Goal: Task Accomplishment & Management: Complete application form

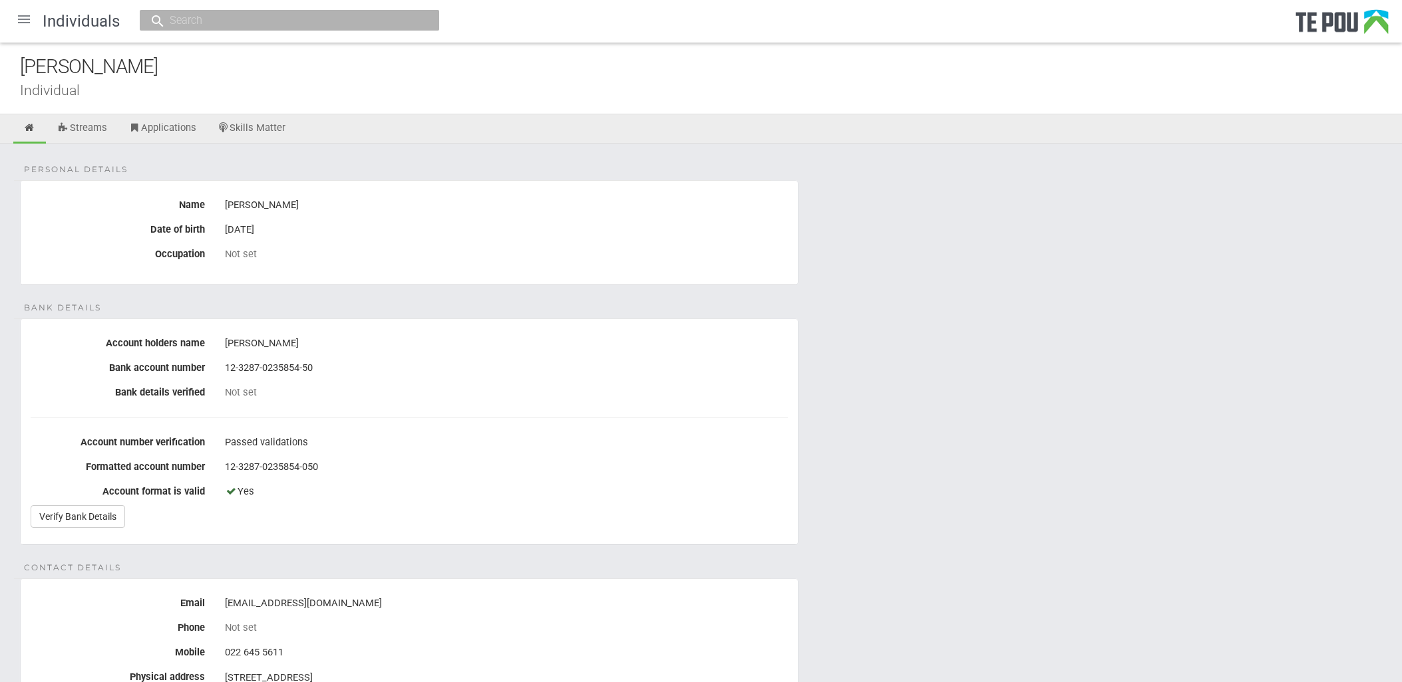
scroll to position [74, 0]
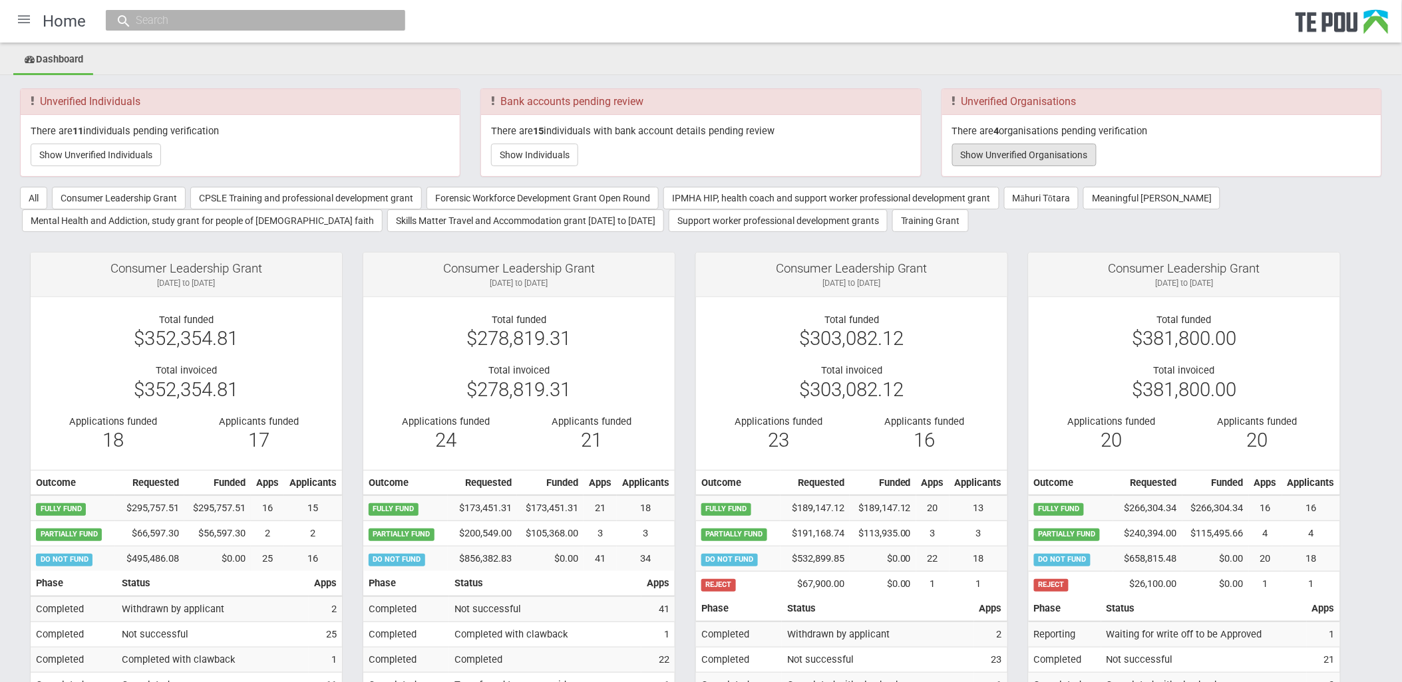
click at [1040, 145] on button "Show Unverified Organisations" at bounding box center [1024, 155] width 144 height 23
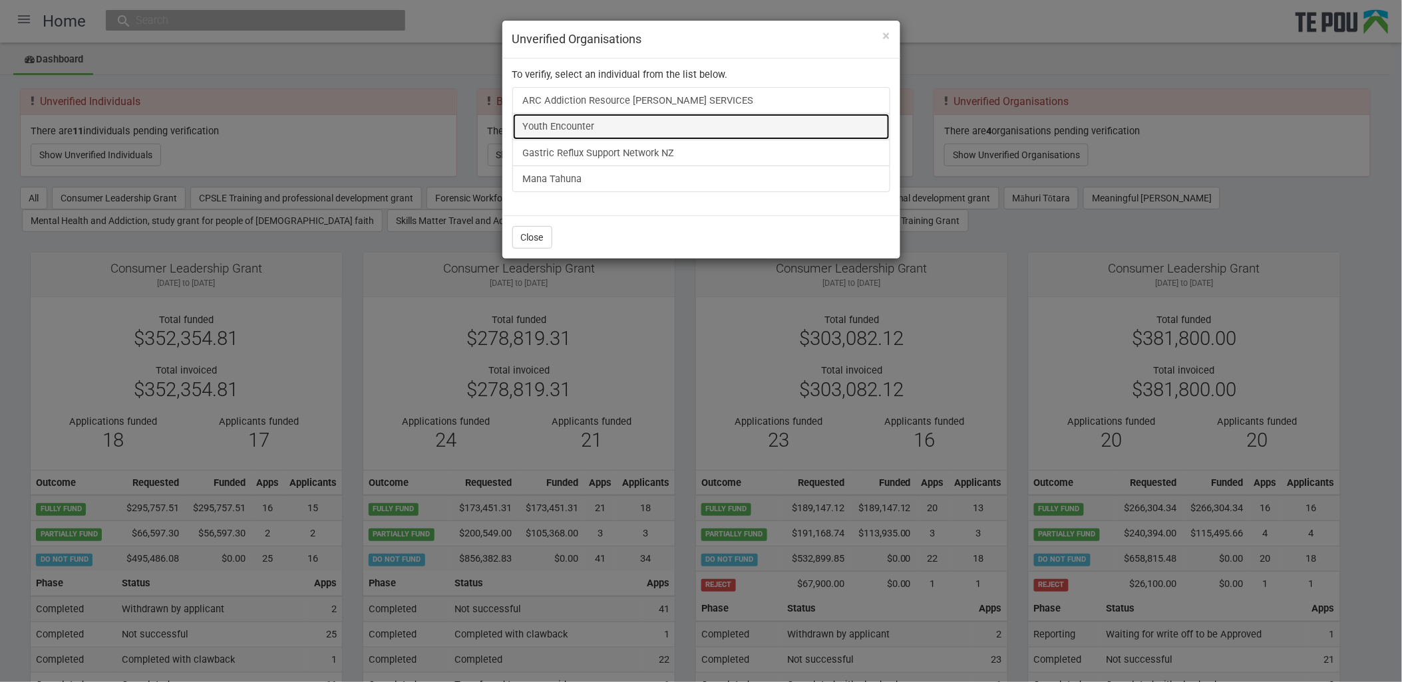
click at [536, 118] on link "Youth Encounter" at bounding box center [701, 126] width 378 height 27
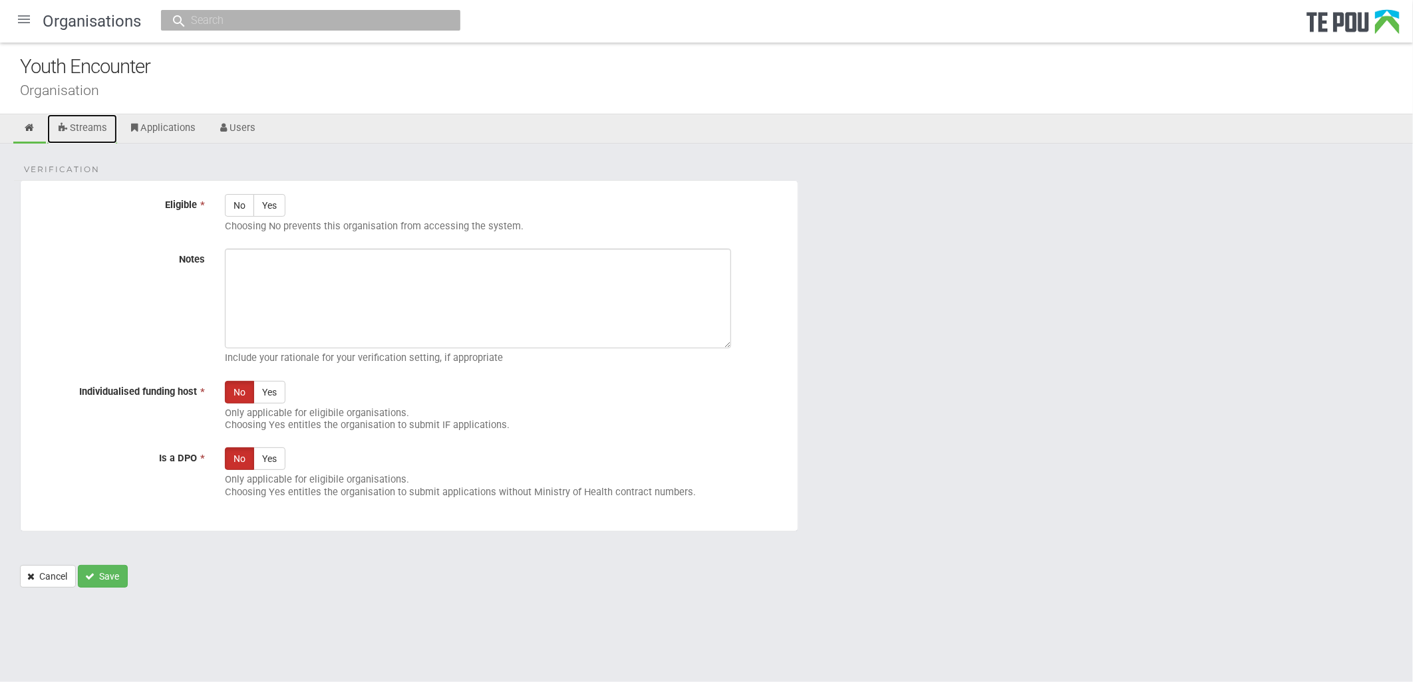
click at [91, 121] on link "Streams" at bounding box center [82, 128] width 70 height 29
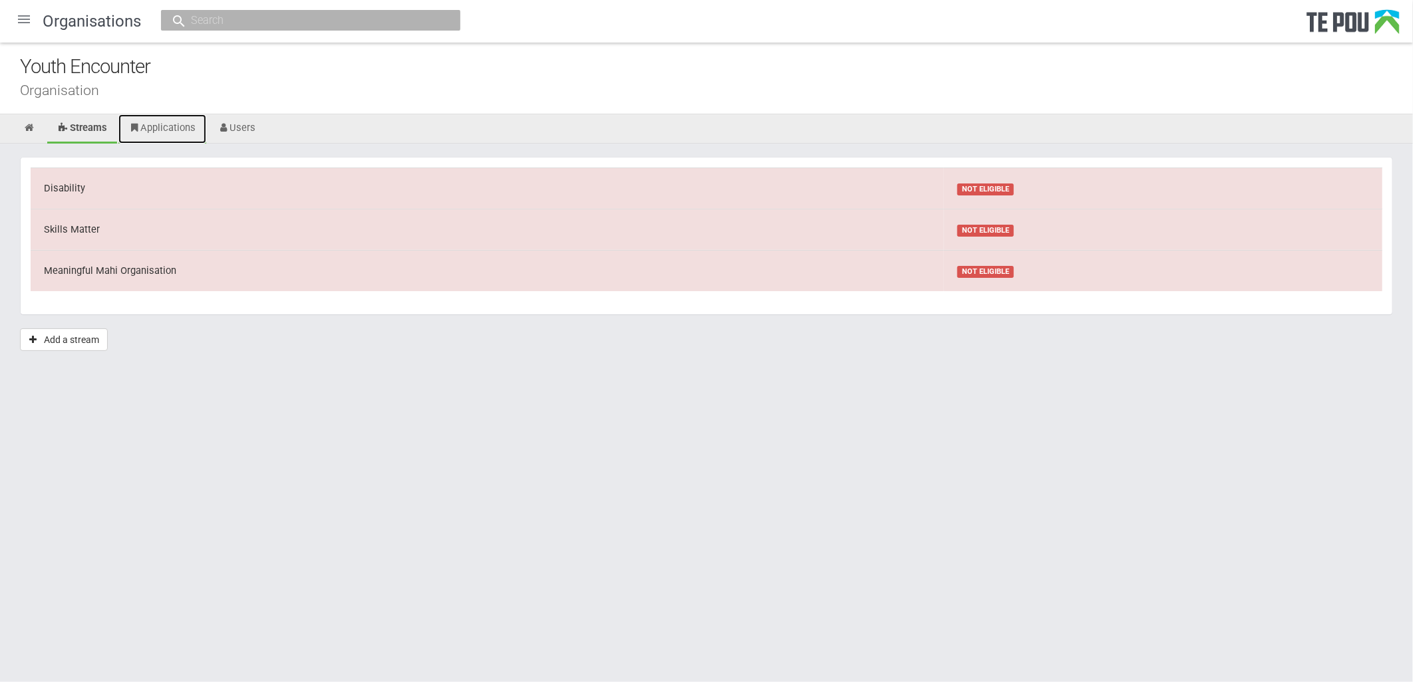
click at [174, 128] on link "Applications" at bounding box center [162, 128] width 88 height 29
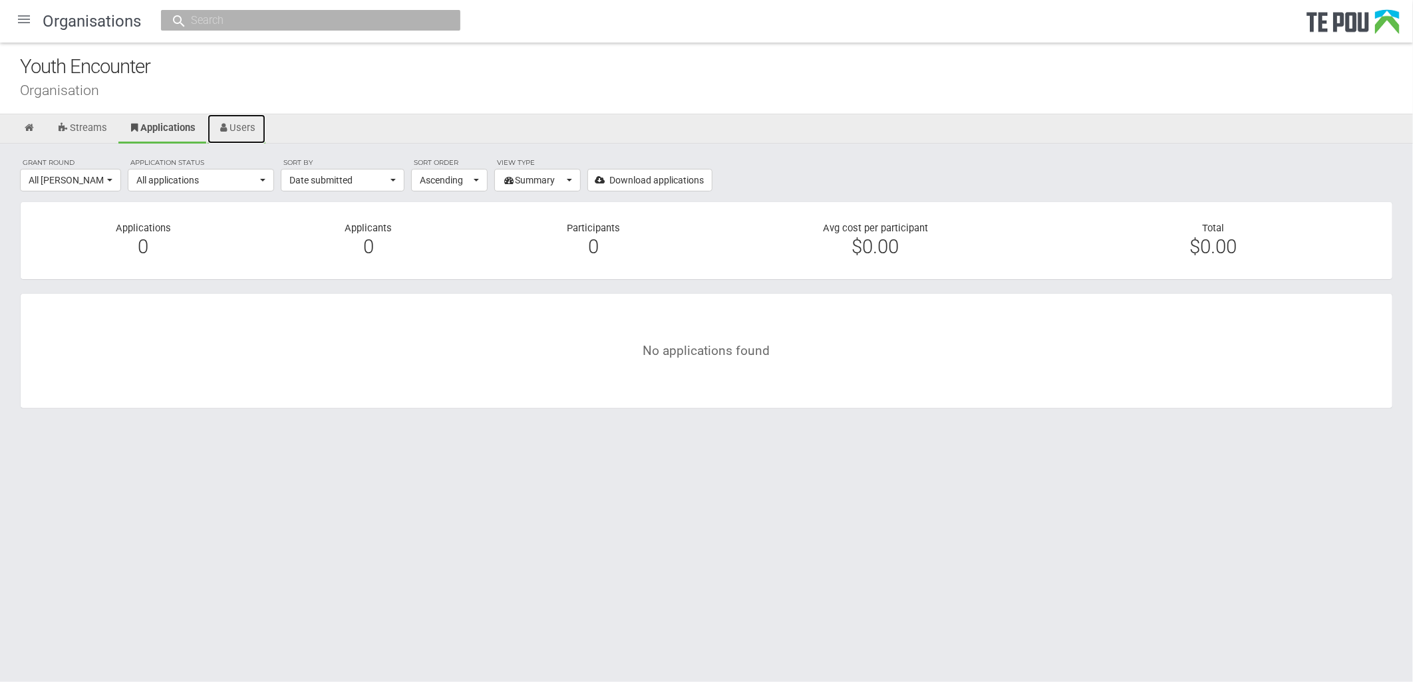
click at [237, 127] on link "Users" at bounding box center [237, 128] width 59 height 29
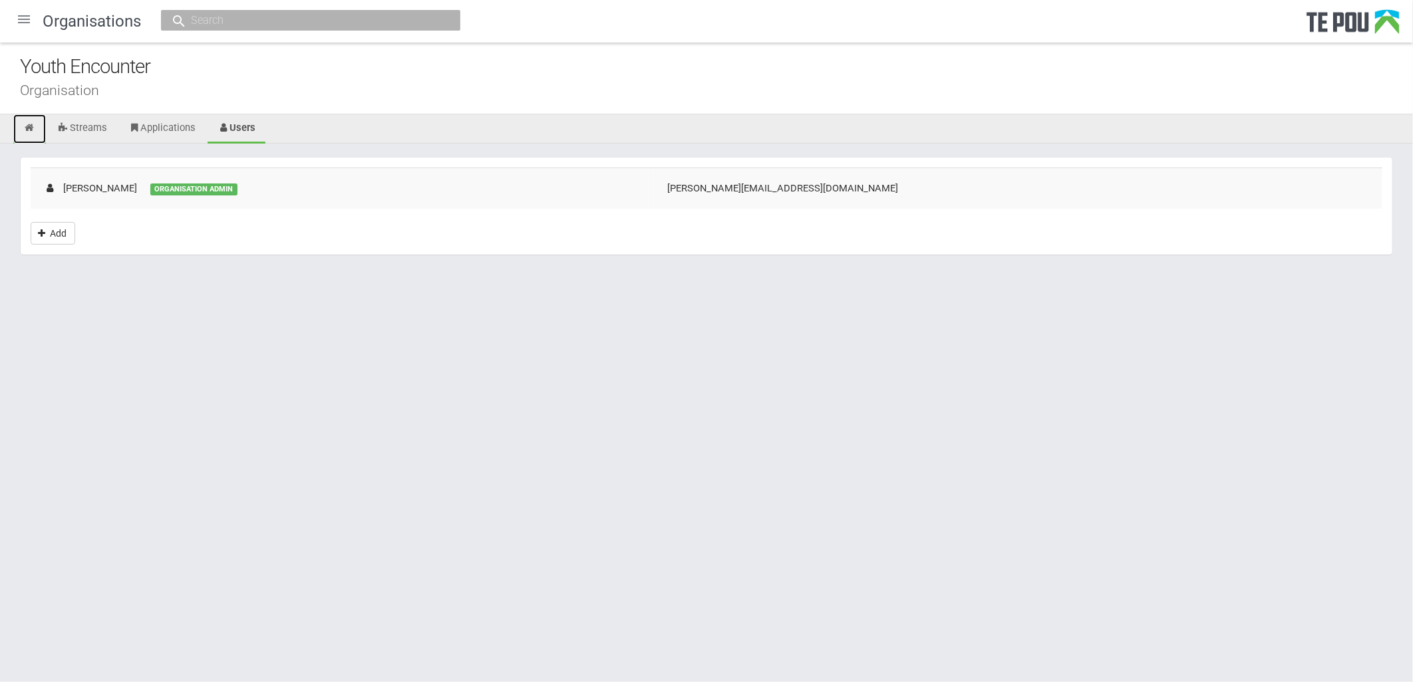
click at [27, 130] on icon at bounding box center [29, 128] width 13 height 10
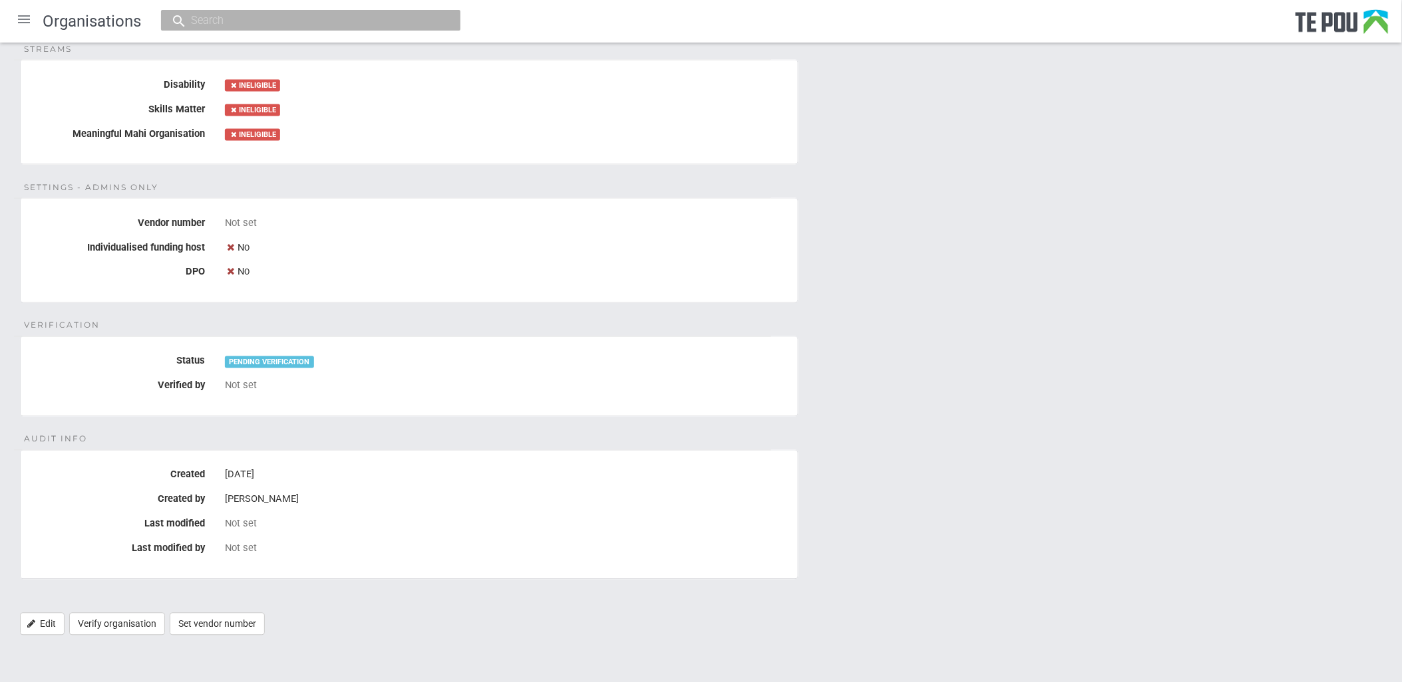
scroll to position [116, 0]
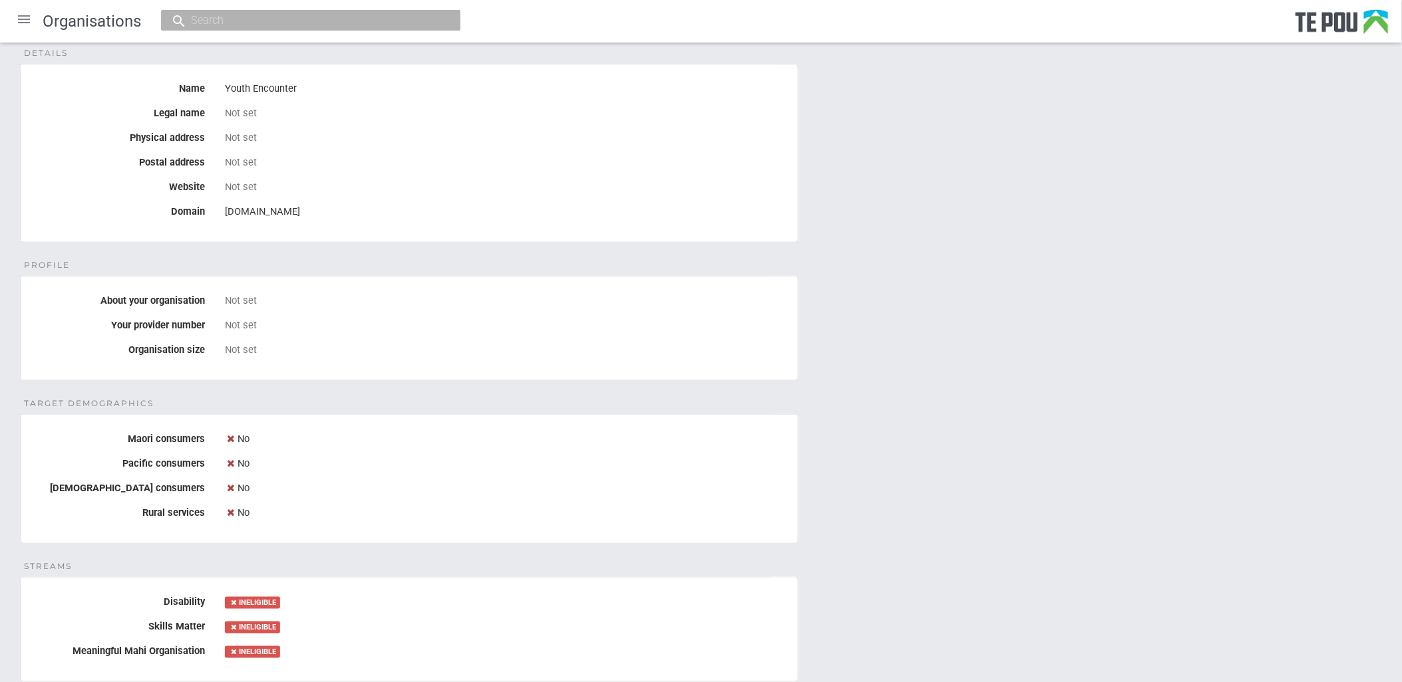
click at [1121, 395] on div "Details Name Youth Encounter Legal name Not set Physical address Not set Postal…" at bounding box center [701, 596] width 1402 height 1139
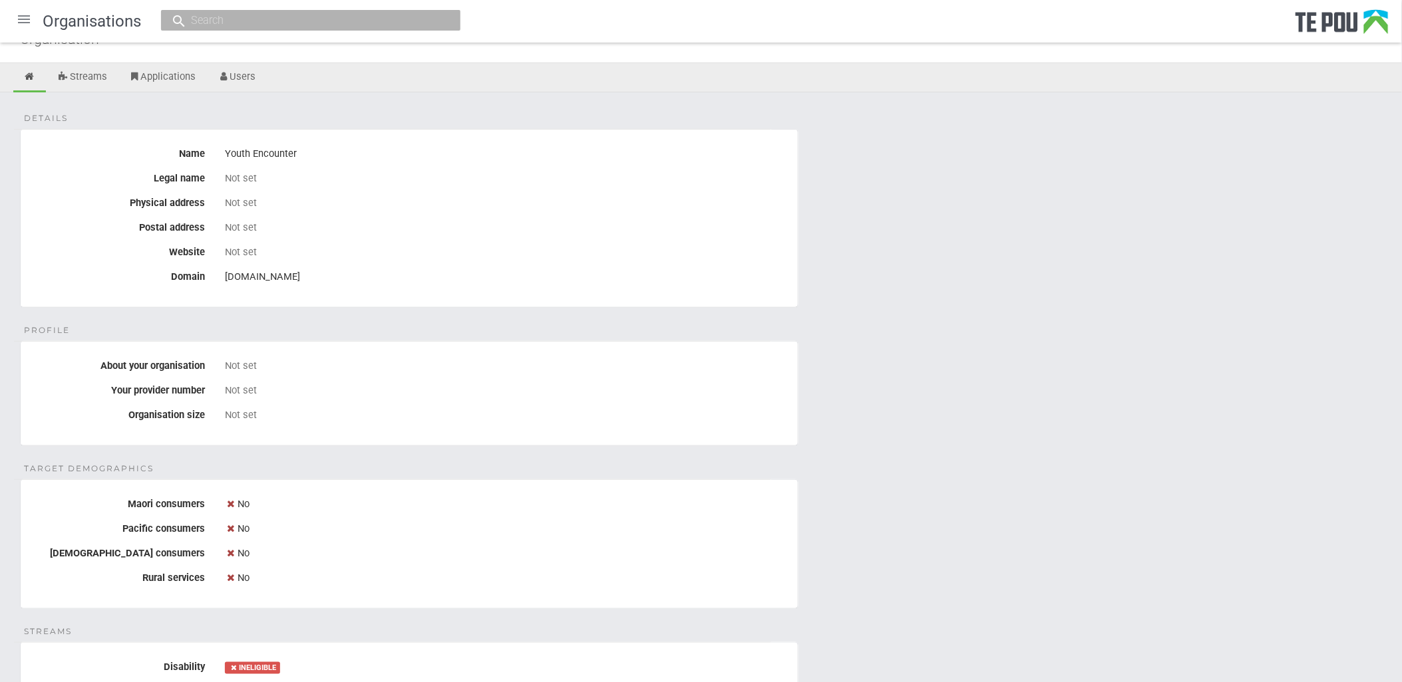
scroll to position [0, 0]
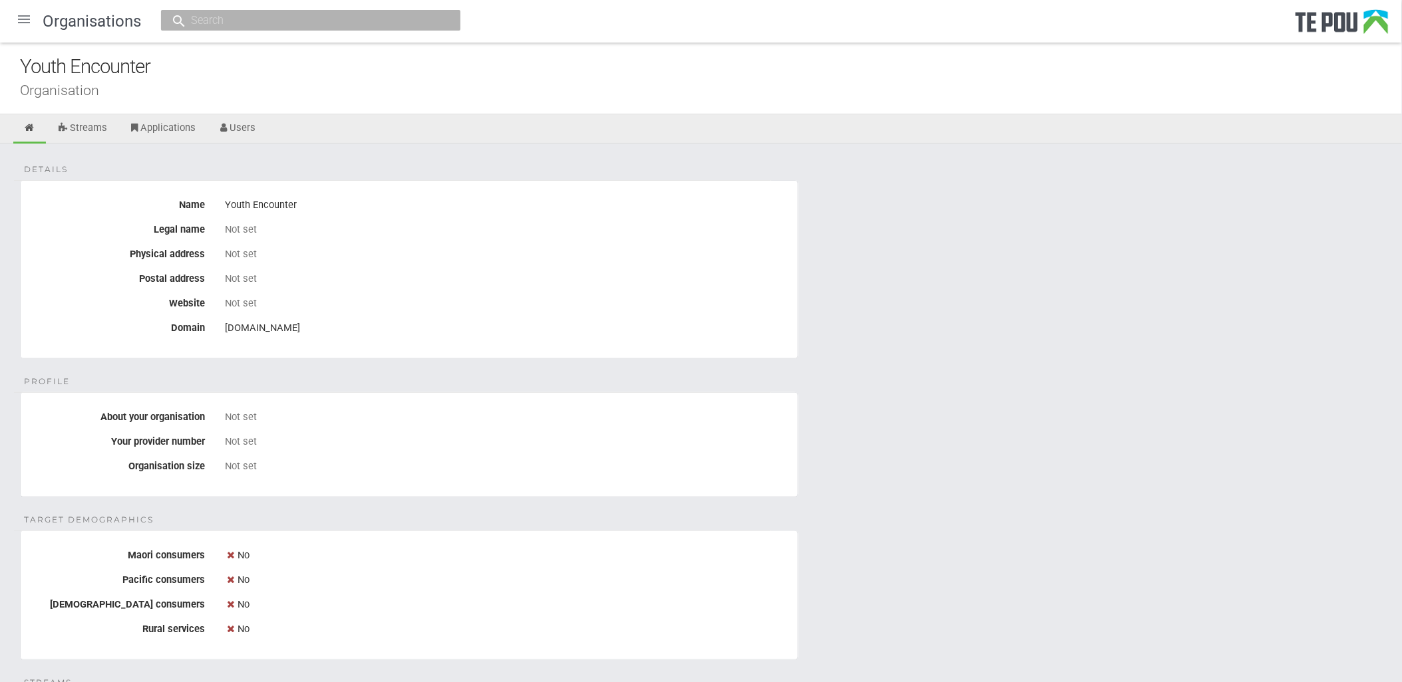
click at [669, 257] on div "Not set" at bounding box center [506, 254] width 563 height 12
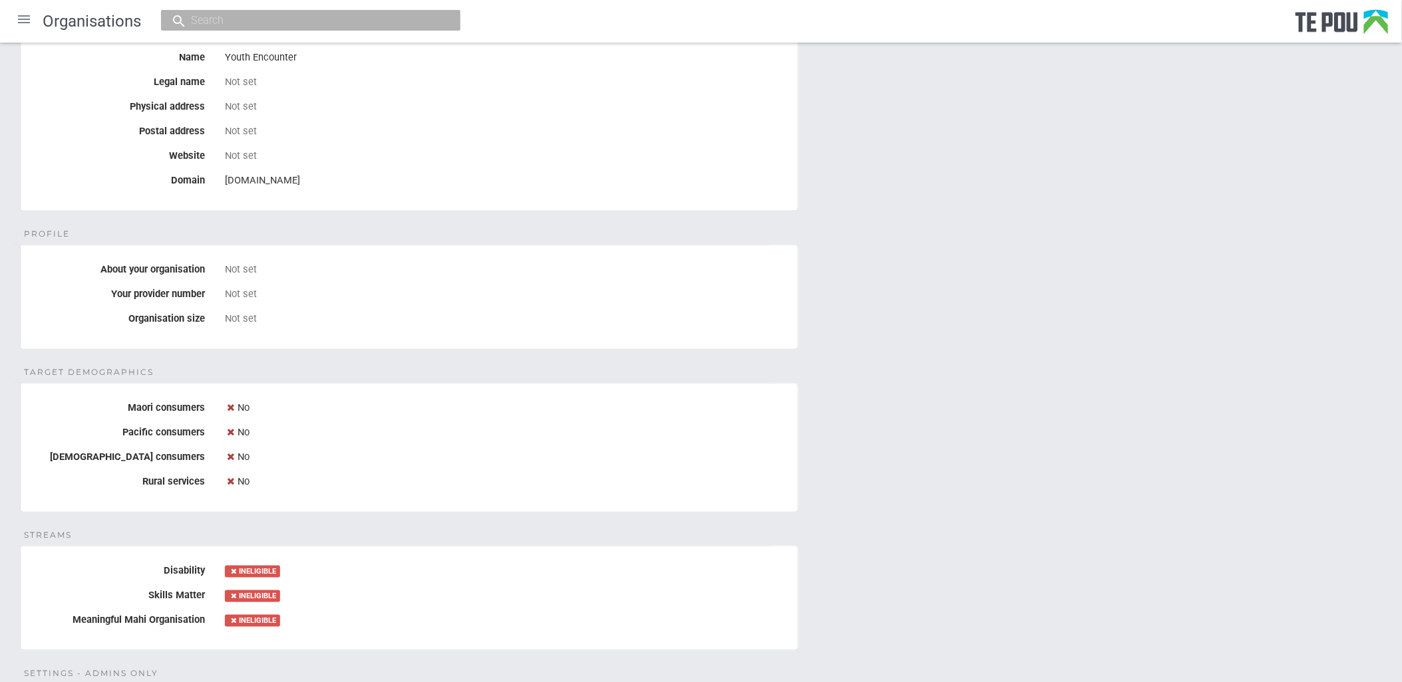
click at [1090, 448] on div "Details Name Youth Encounter Legal name Not set Physical address Not set Postal…" at bounding box center [701, 565] width 1402 height 1139
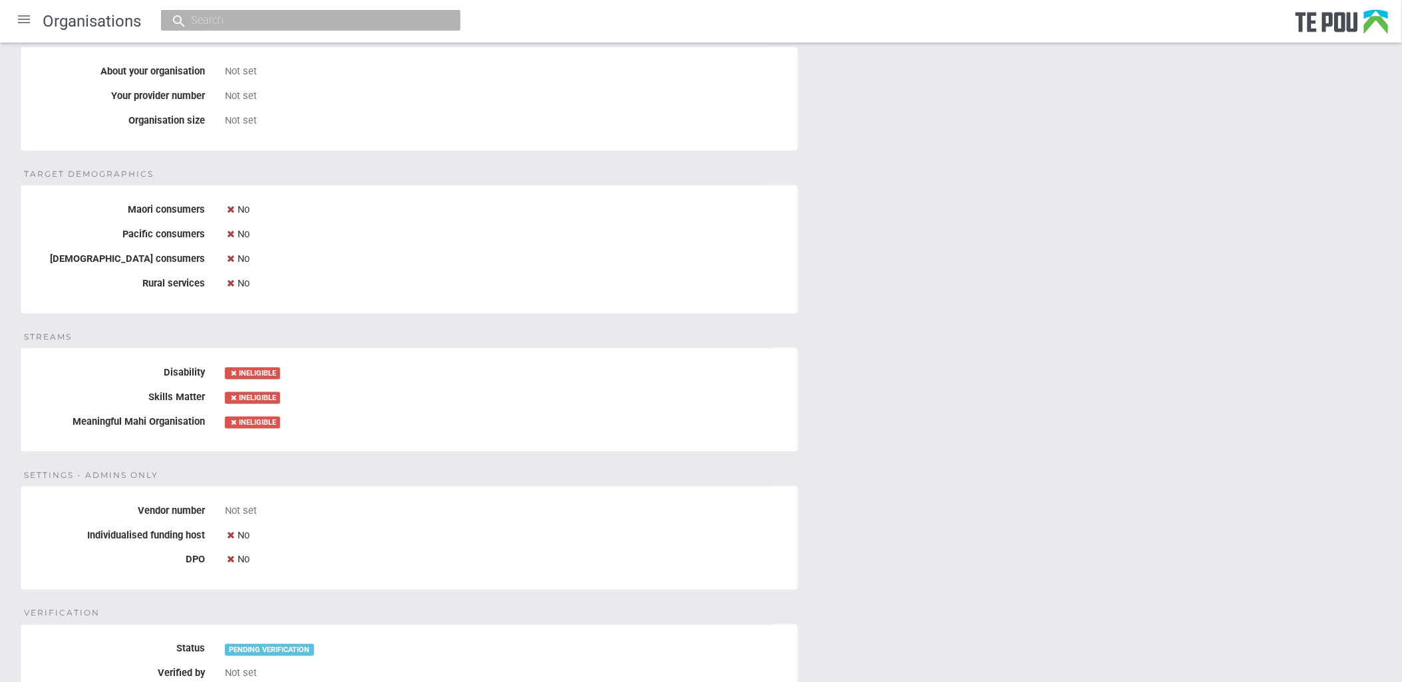
scroll to position [517, 0]
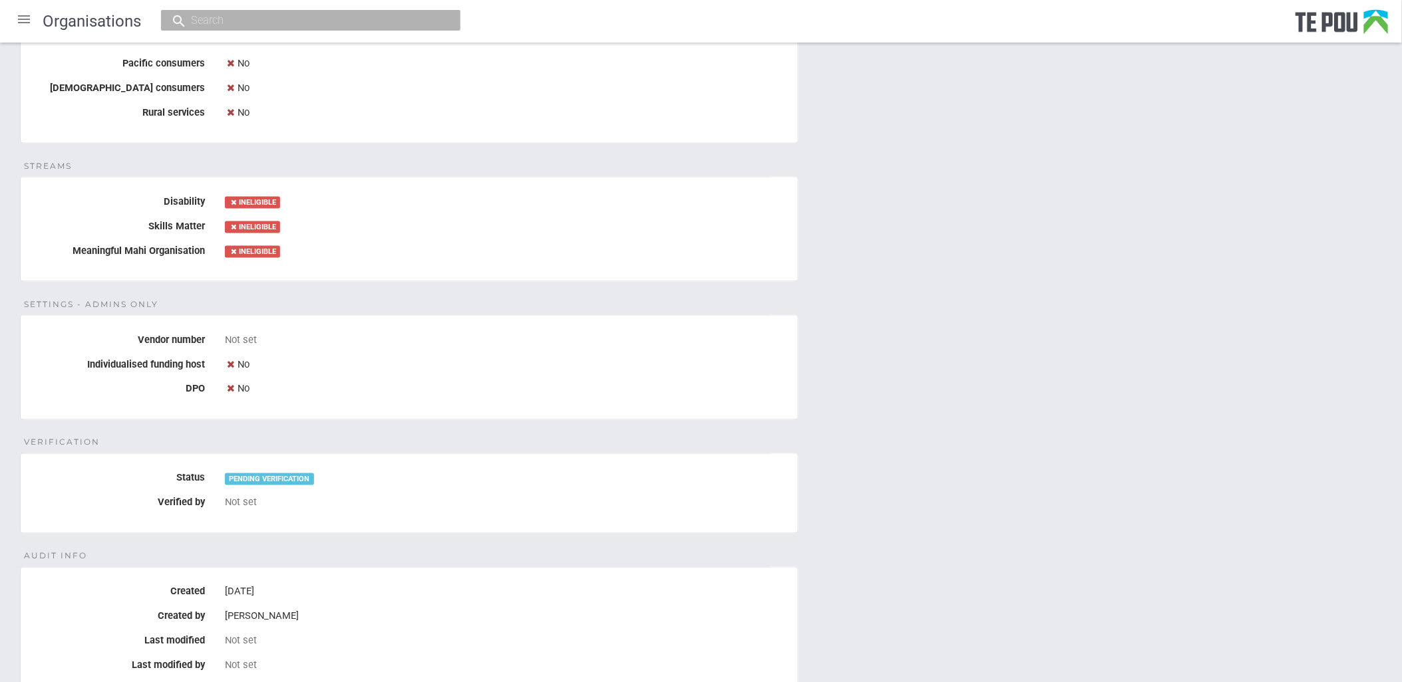
click at [994, 455] on div "Details Name Youth Encounter Legal name Not set Physical address Not set Postal…" at bounding box center [701, 196] width 1402 height 1139
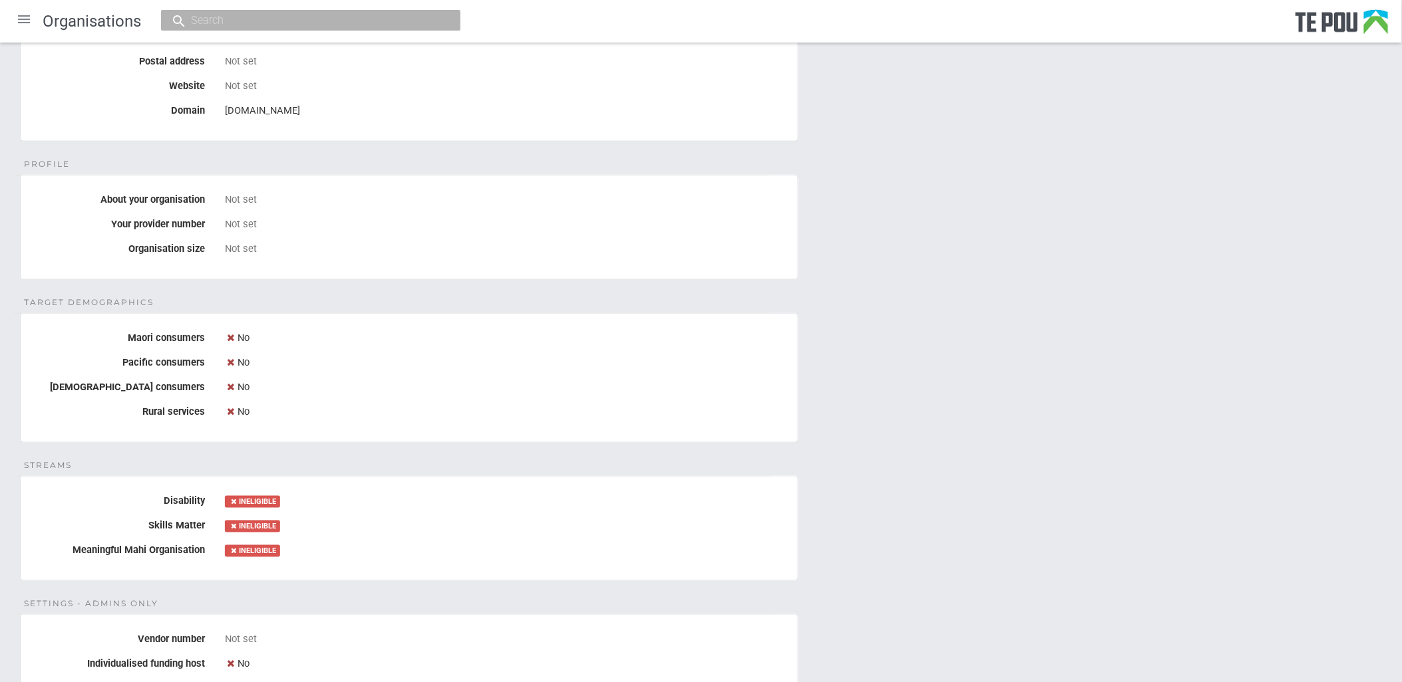
scroll to position [0, 0]
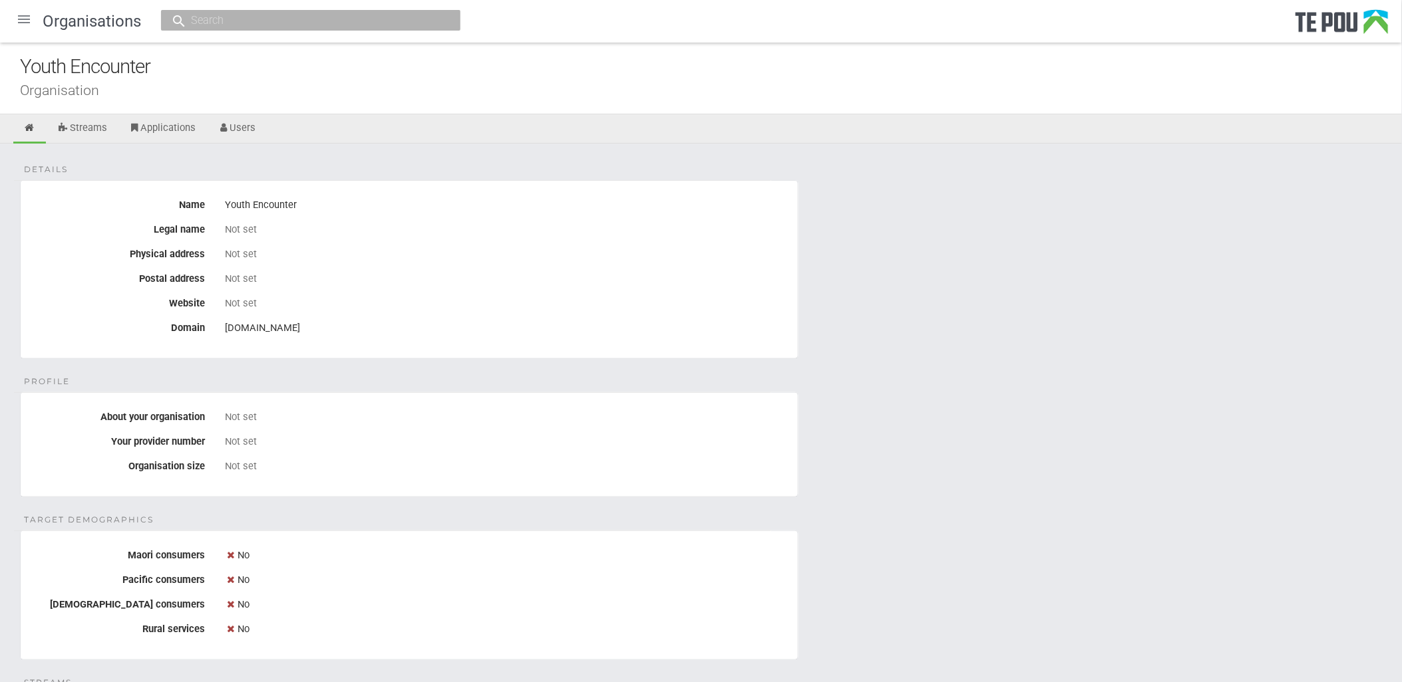
click at [637, 253] on div "Not set" at bounding box center [506, 254] width 563 height 12
click at [253, 126] on link "Users" at bounding box center [237, 128] width 59 height 29
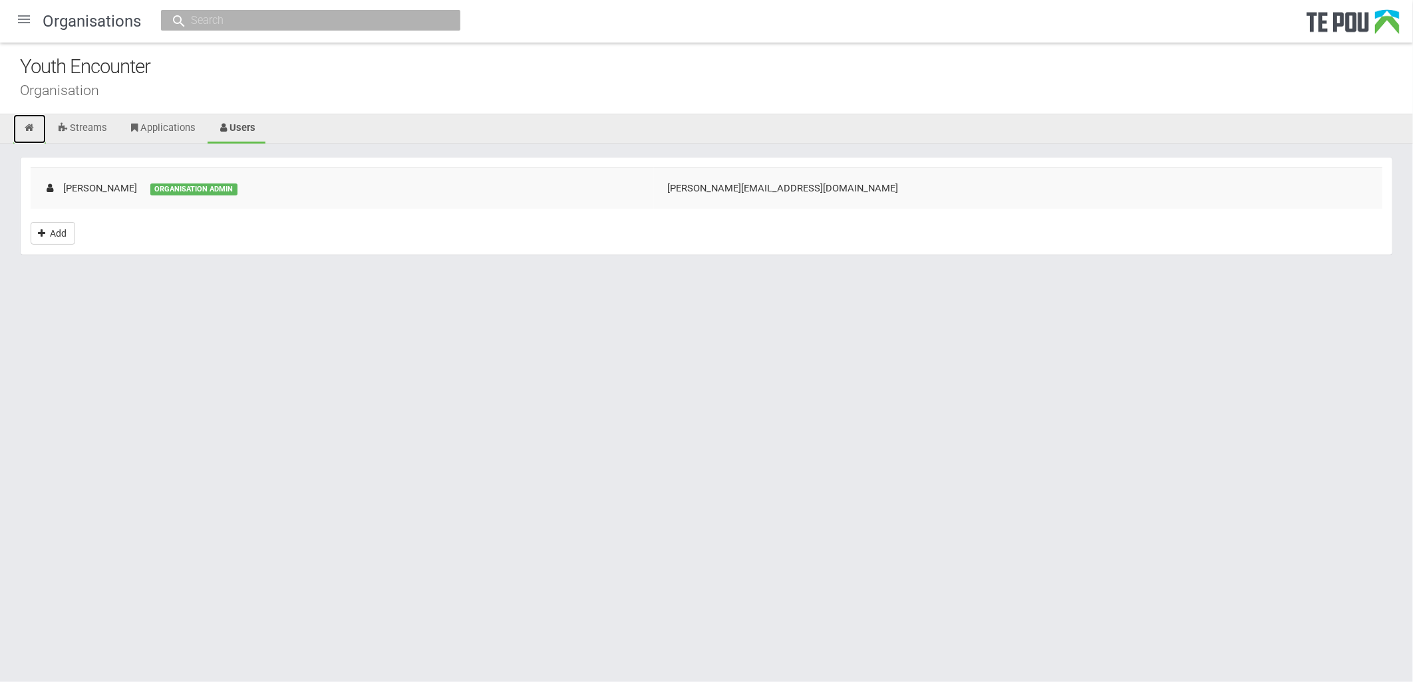
click at [29, 128] on icon at bounding box center [29, 128] width 13 height 10
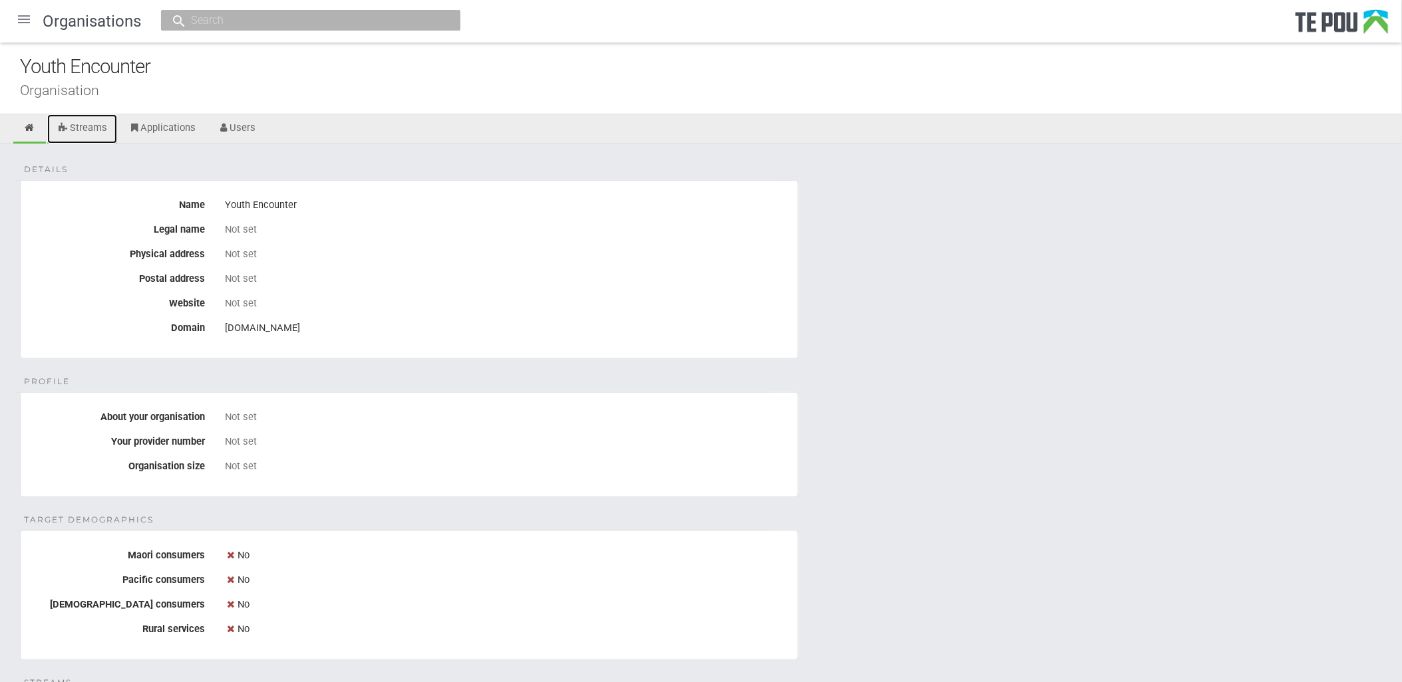
click at [105, 128] on link "Streams" at bounding box center [82, 128] width 70 height 29
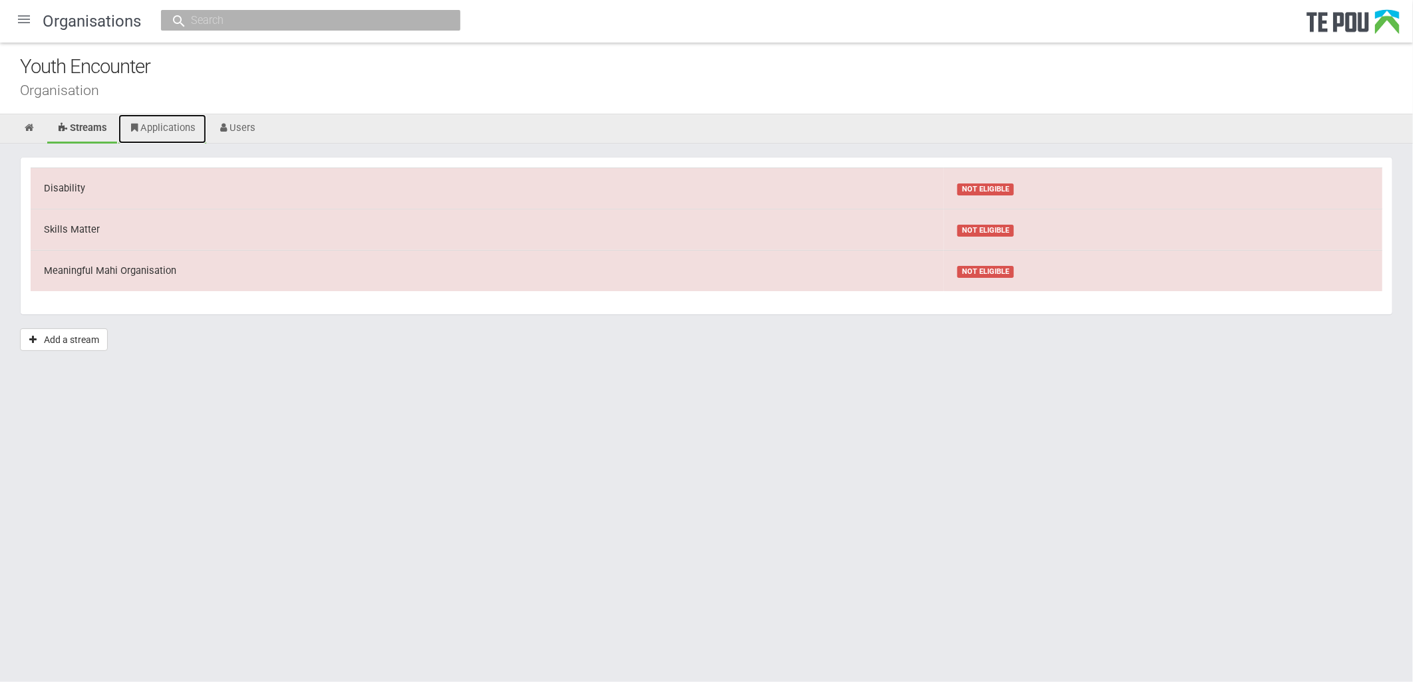
click at [143, 124] on link "Applications" at bounding box center [162, 128] width 88 height 29
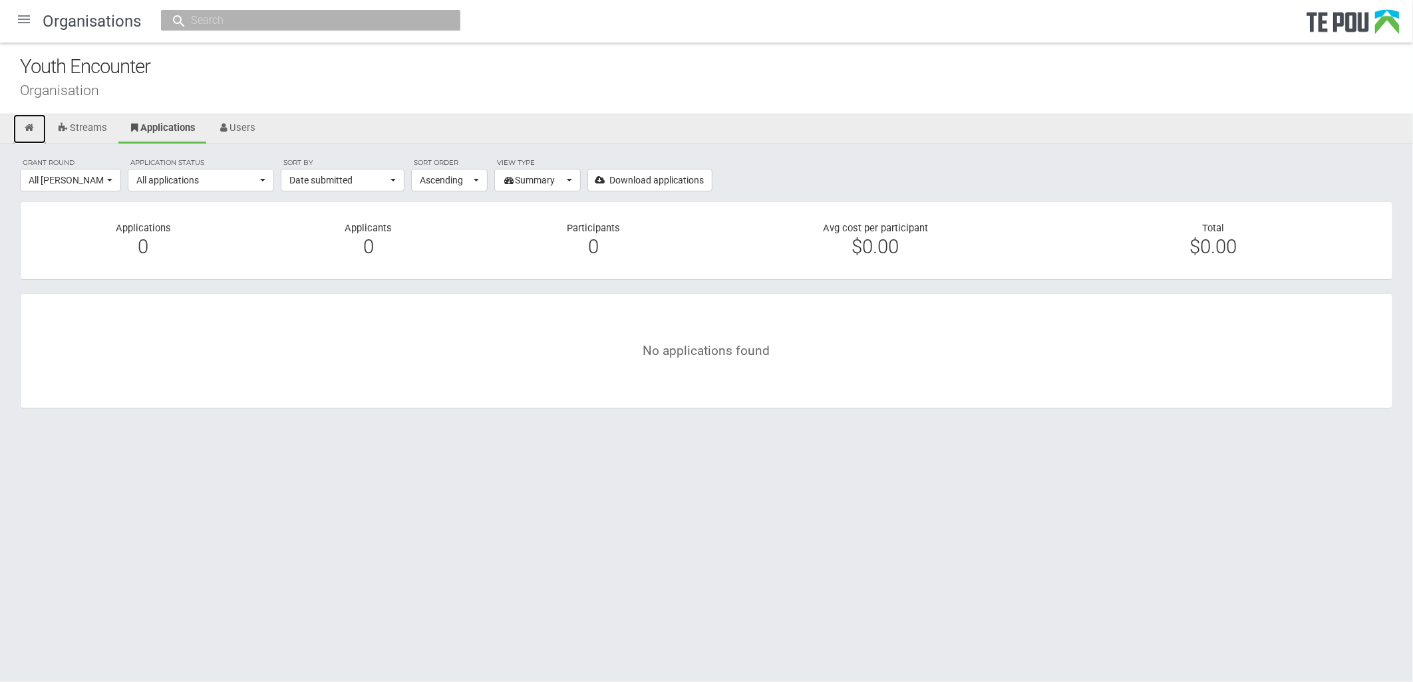
click at [29, 127] on icon at bounding box center [29, 128] width 13 height 10
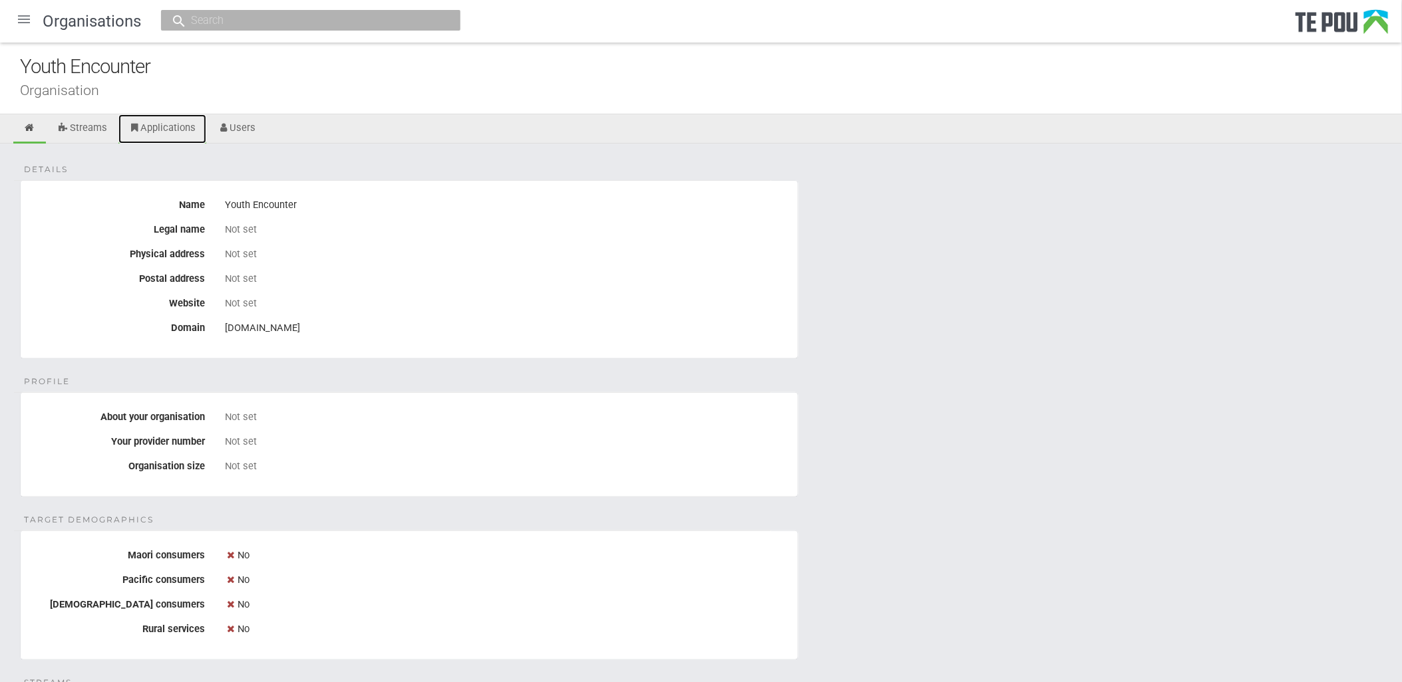
click at [182, 130] on link "Applications" at bounding box center [162, 128] width 88 height 29
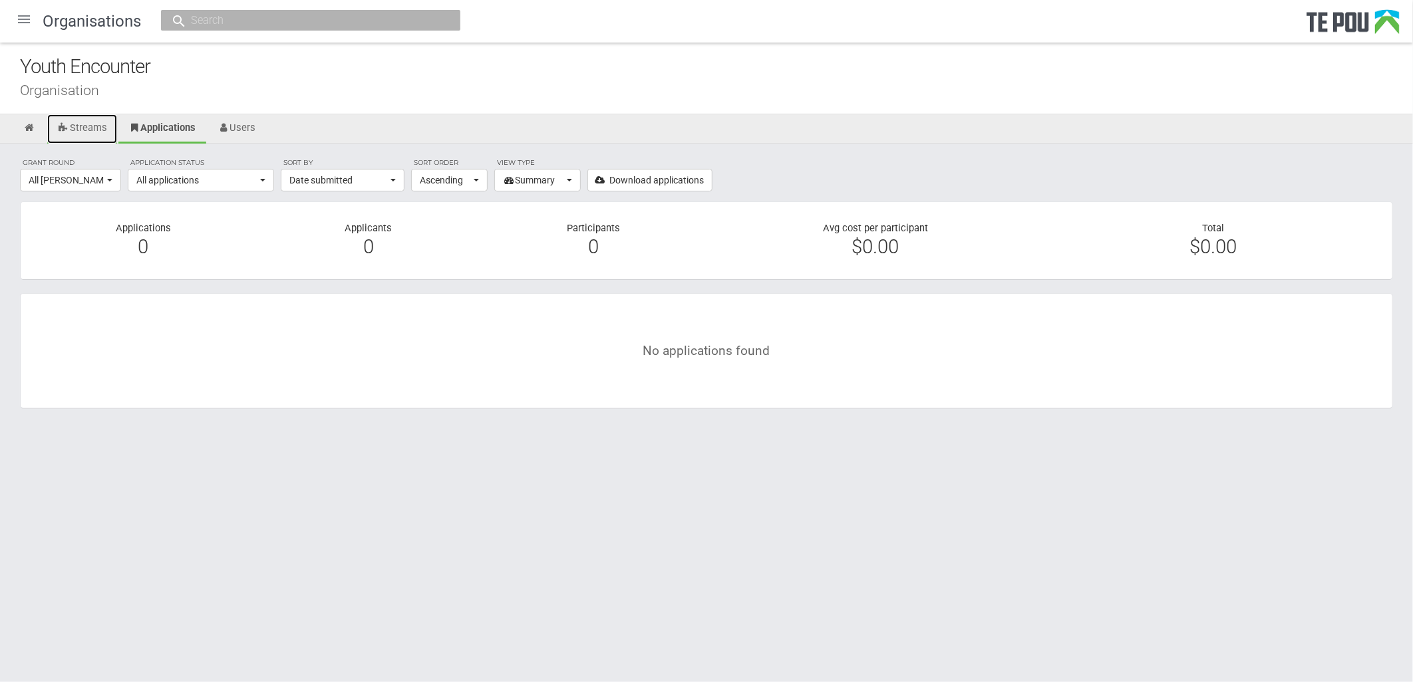
click at [84, 134] on link "Streams" at bounding box center [82, 128] width 70 height 29
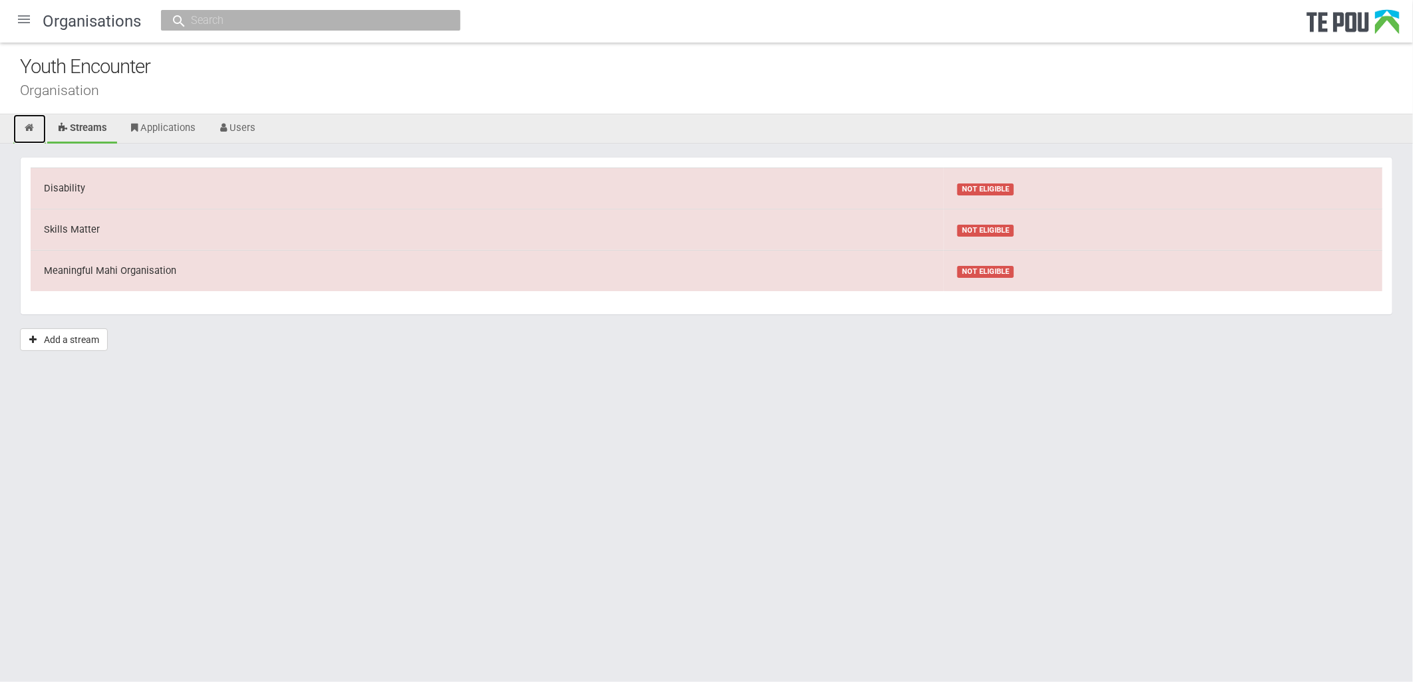
click at [20, 126] on link at bounding box center [29, 128] width 33 height 29
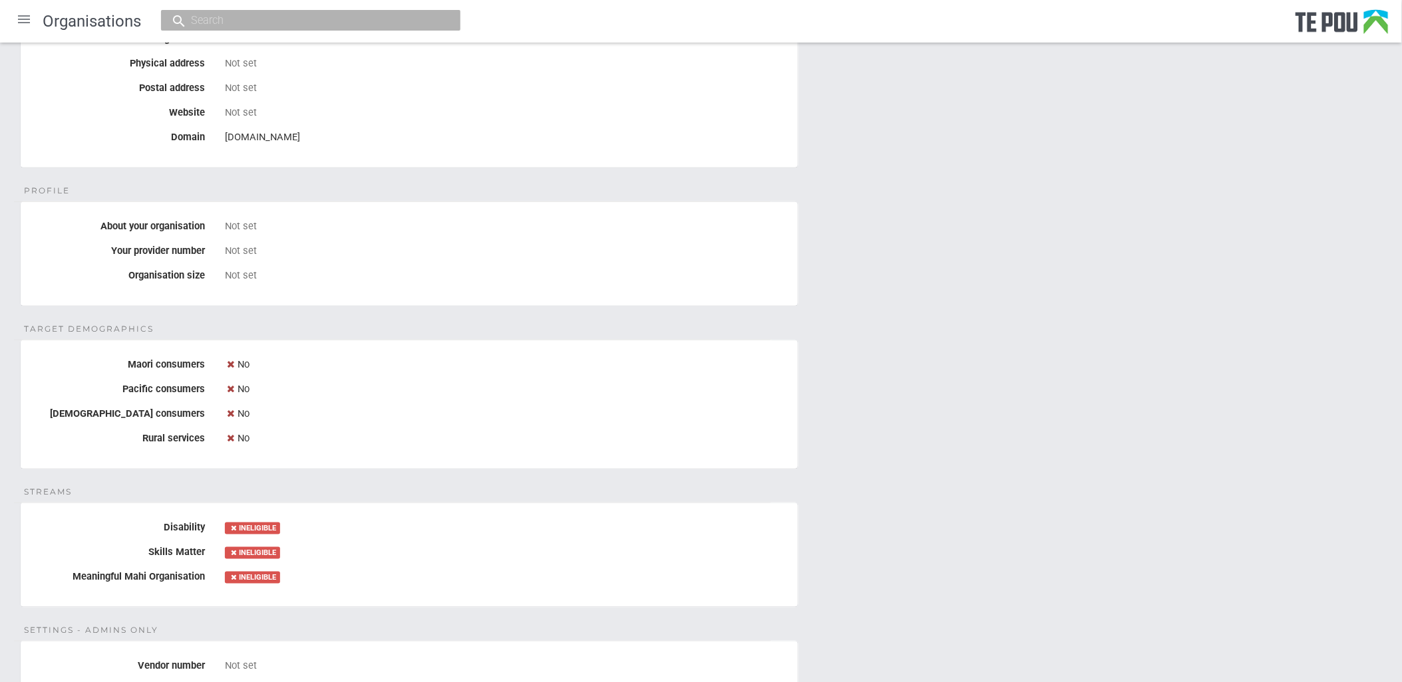
scroll to position [190, 0]
click at [435, 317] on div "Details Name Youth Encounter Legal name Not set Physical address Not set Postal…" at bounding box center [701, 522] width 1402 height 1139
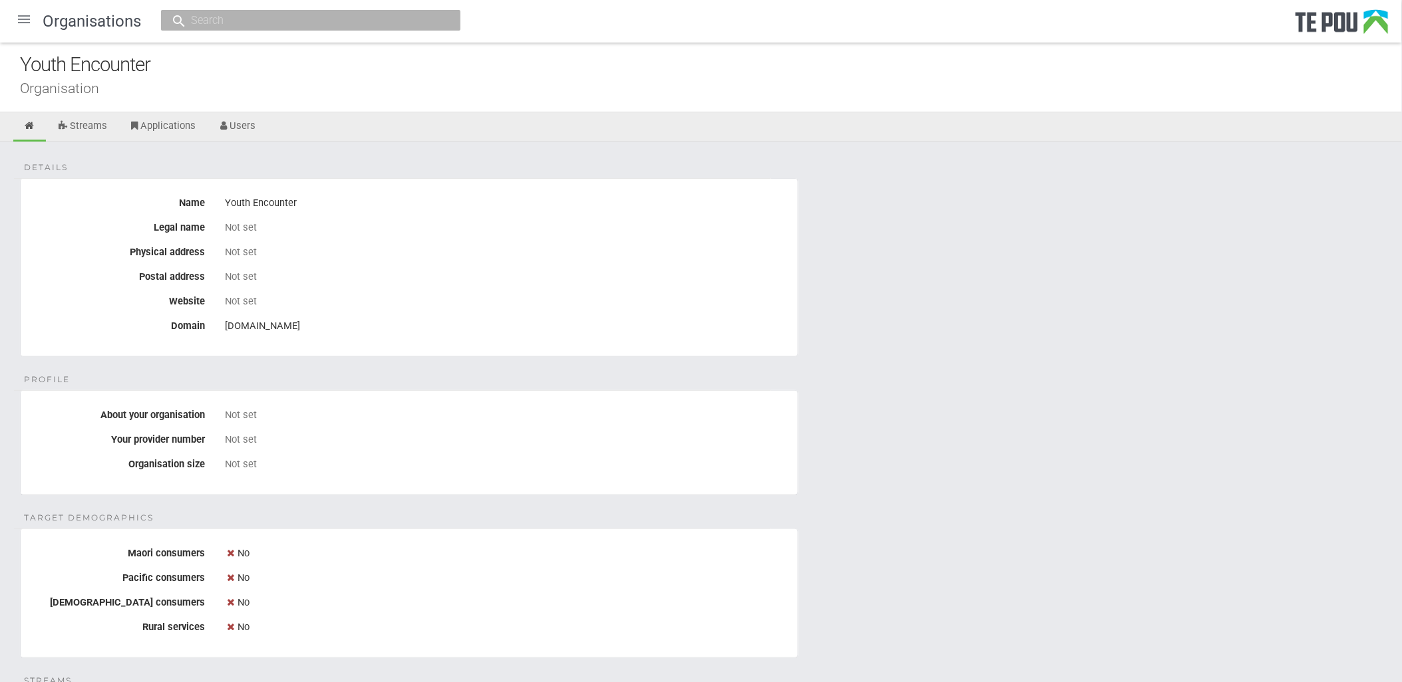
scroll to position [0, 0]
click at [227, 60] on div "Youth Encounter" at bounding box center [711, 67] width 1382 height 29
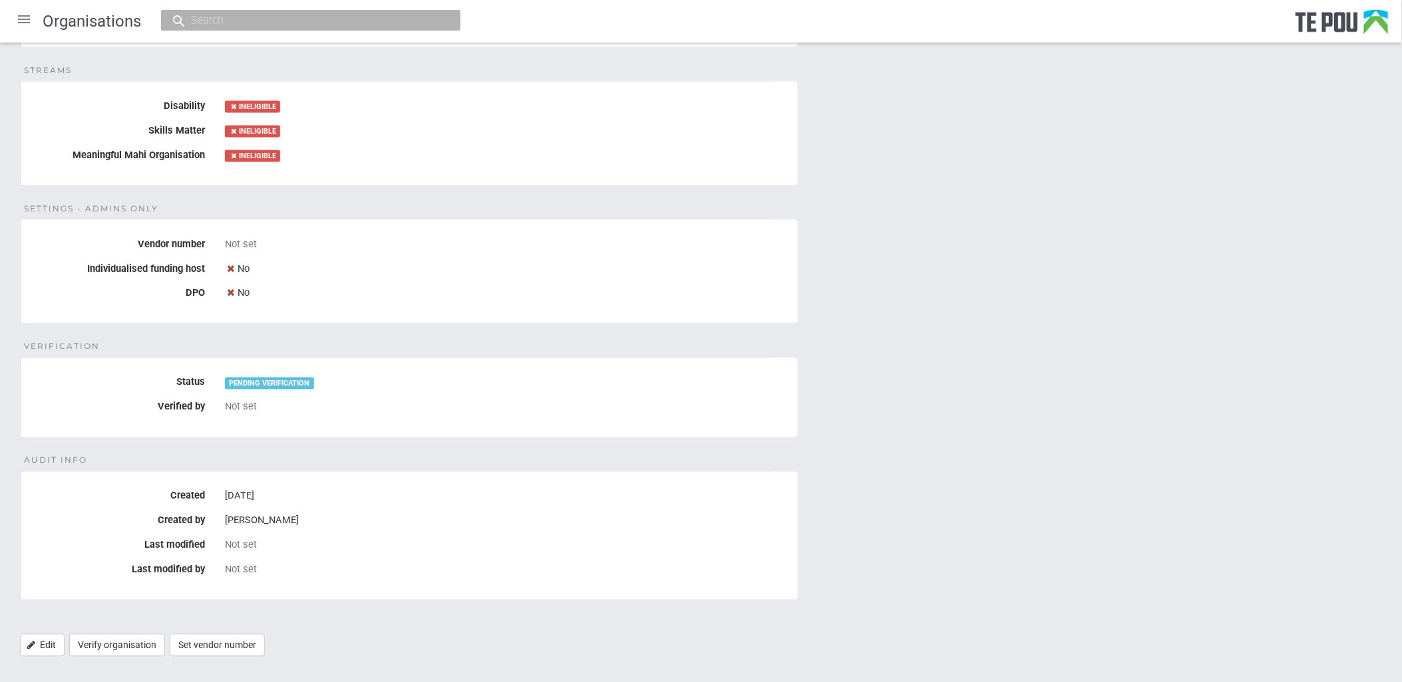
scroll to position [634, 0]
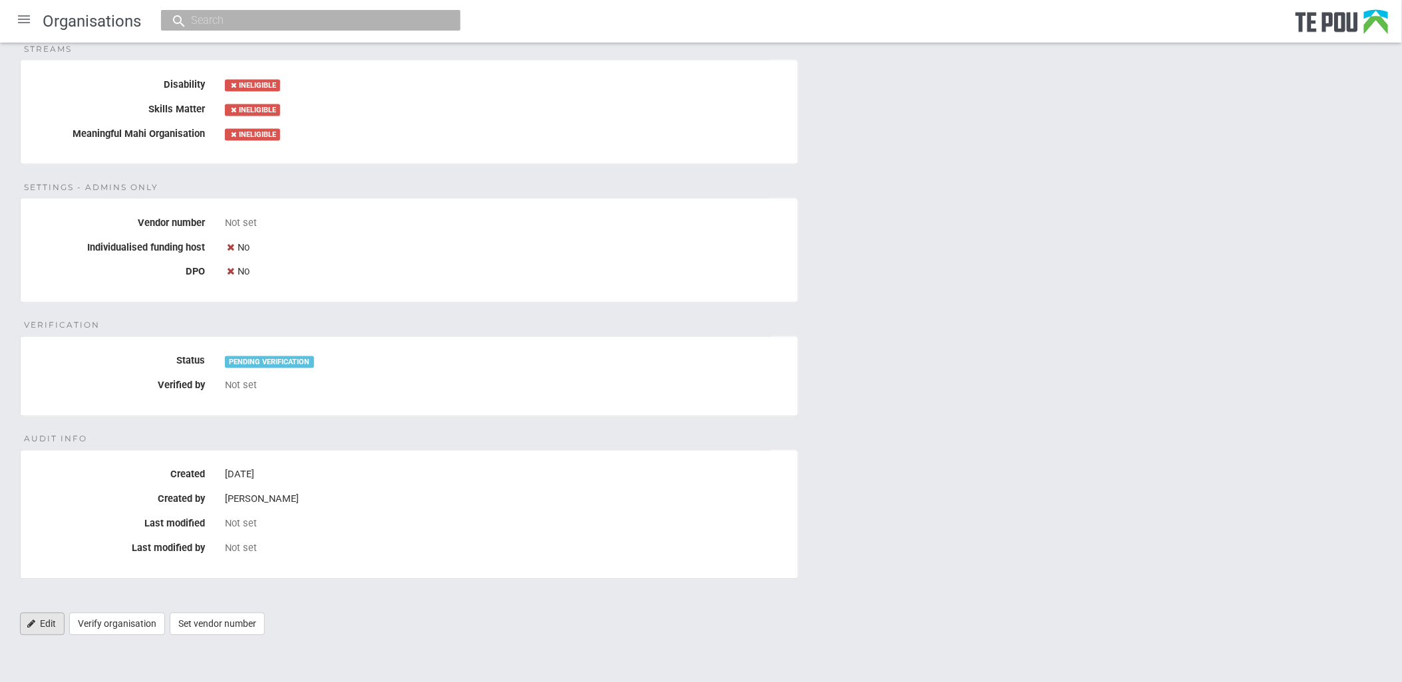
click at [49, 625] on link "Edit" at bounding box center [42, 624] width 45 height 23
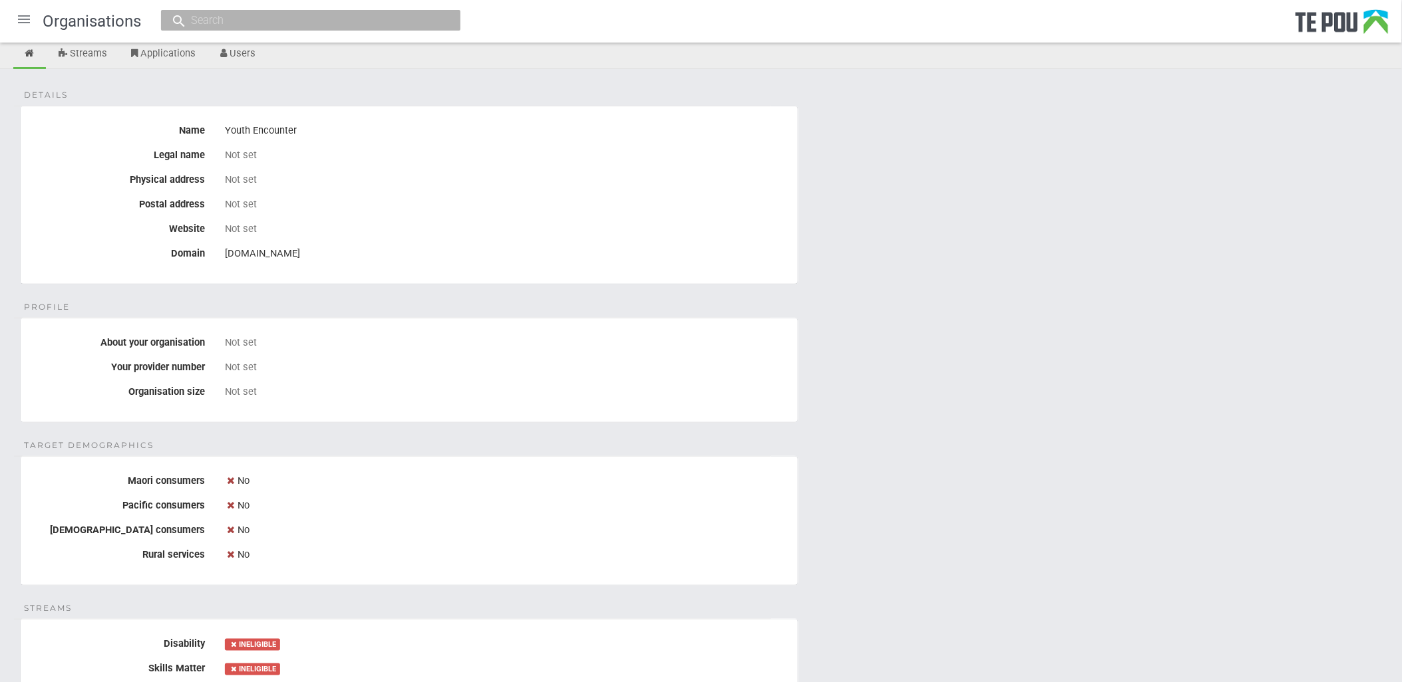
scroll to position [0, 0]
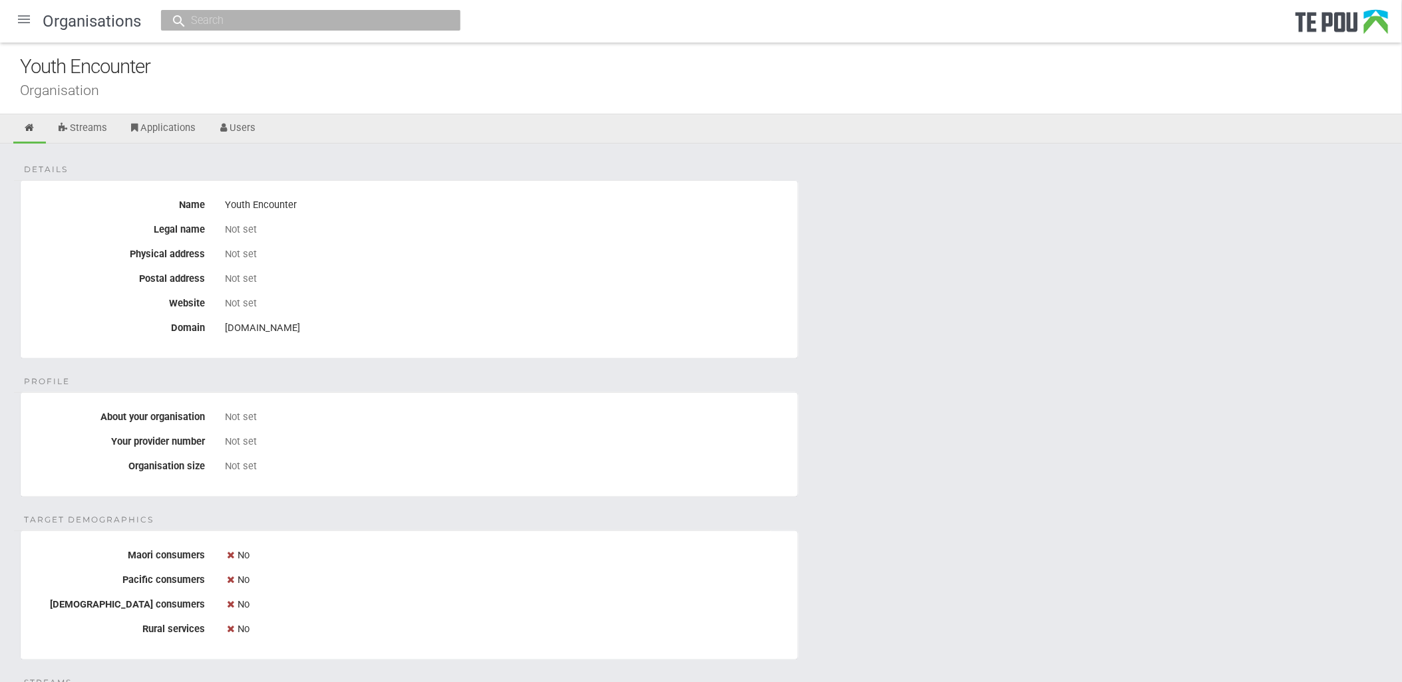
click at [498, 220] on div "Not set" at bounding box center [506, 230] width 563 height 23
click at [330, 68] on div "Youth Encounter" at bounding box center [711, 67] width 1382 height 29
click at [30, 19] on div at bounding box center [24, 19] width 32 height 32
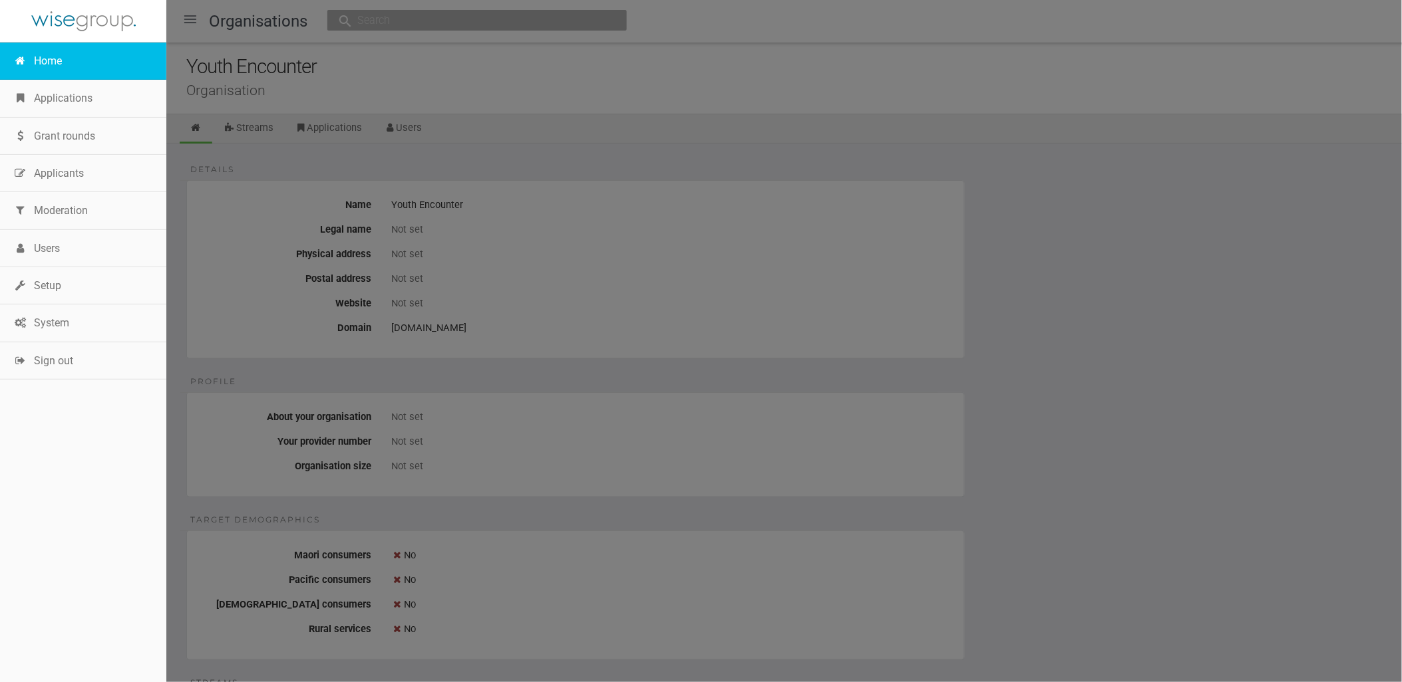
click at [44, 57] on link "Home" at bounding box center [83, 61] width 166 height 37
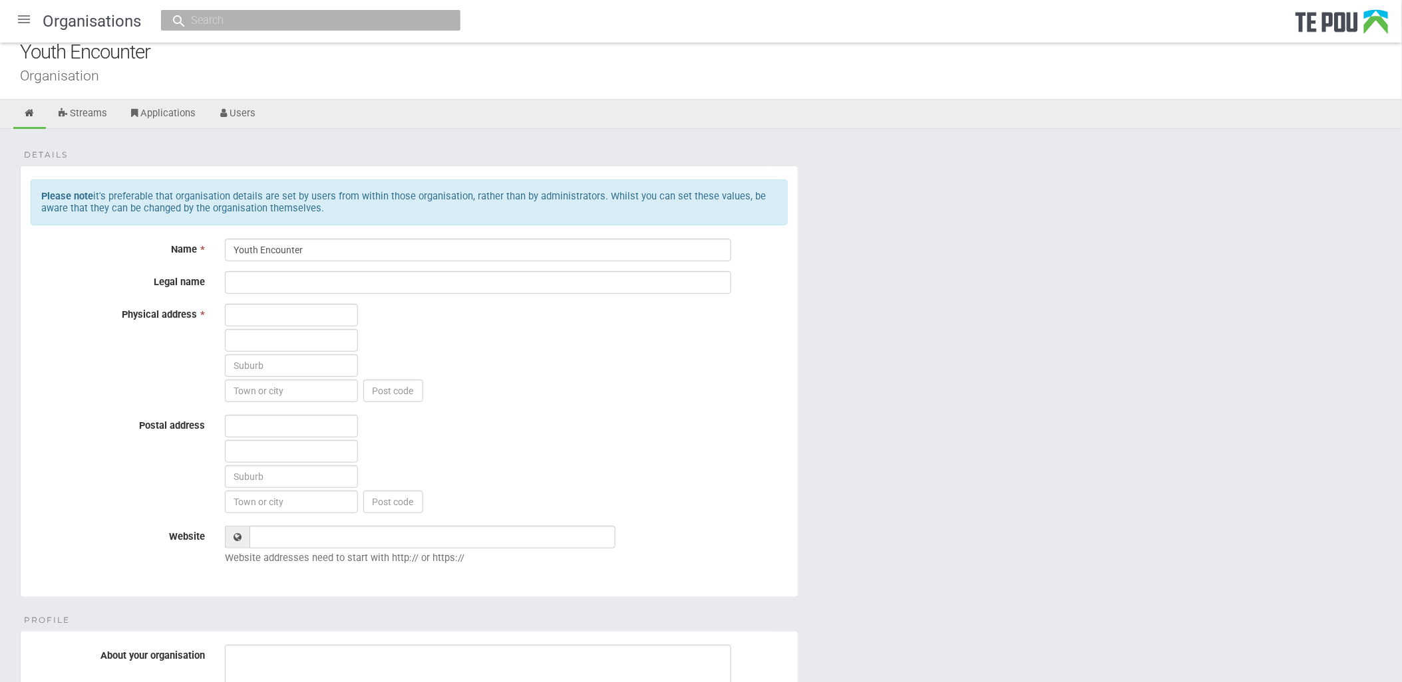
scroll to position [591, 0]
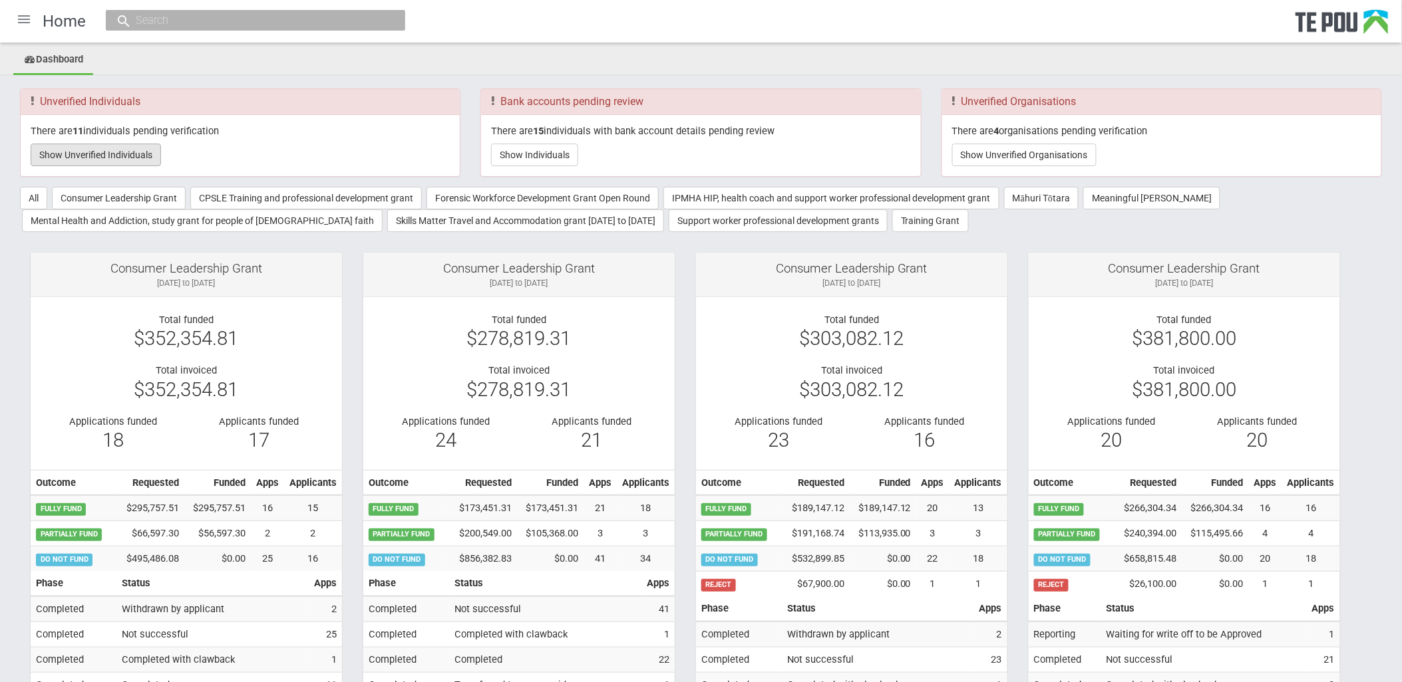
click at [157, 155] on button "Show Unverified Individuals" at bounding box center [96, 155] width 130 height 23
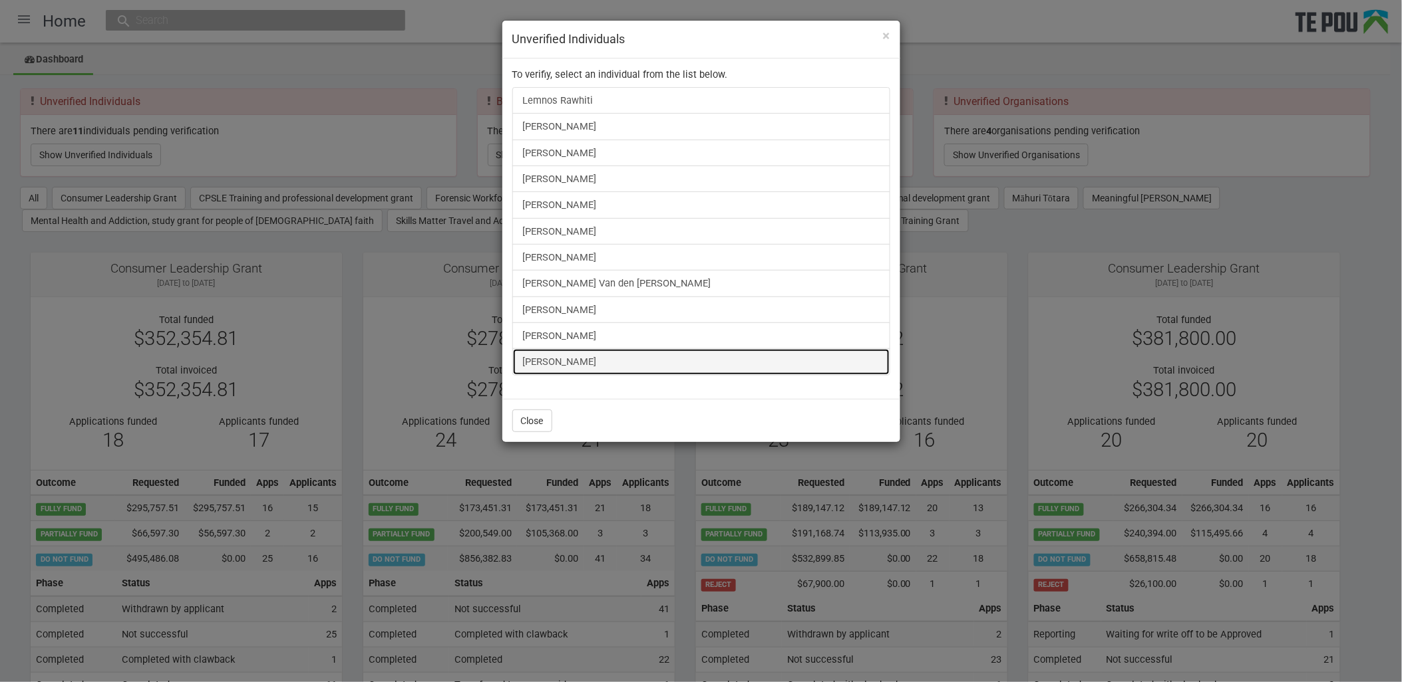
click at [569, 363] on link "[PERSON_NAME]" at bounding box center [701, 362] width 378 height 27
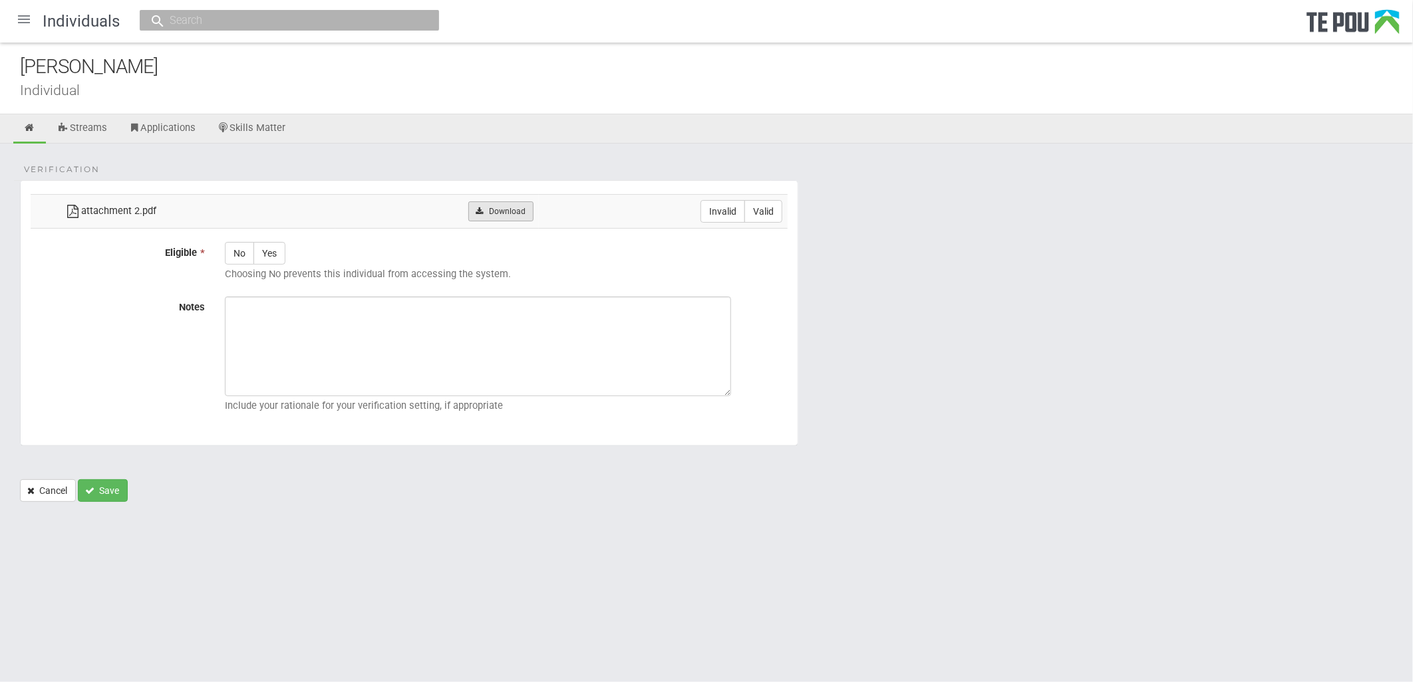
click at [516, 220] on link "Download" at bounding box center [500, 212] width 65 height 20
drag, startPoint x: 763, startPoint y: 212, endPoint x: 744, endPoint y: 210, distance: 19.4
click at [763, 212] on label "Valid" at bounding box center [763, 211] width 38 height 23
radio input "true"
click at [270, 253] on label "Yes" at bounding box center [269, 253] width 32 height 23
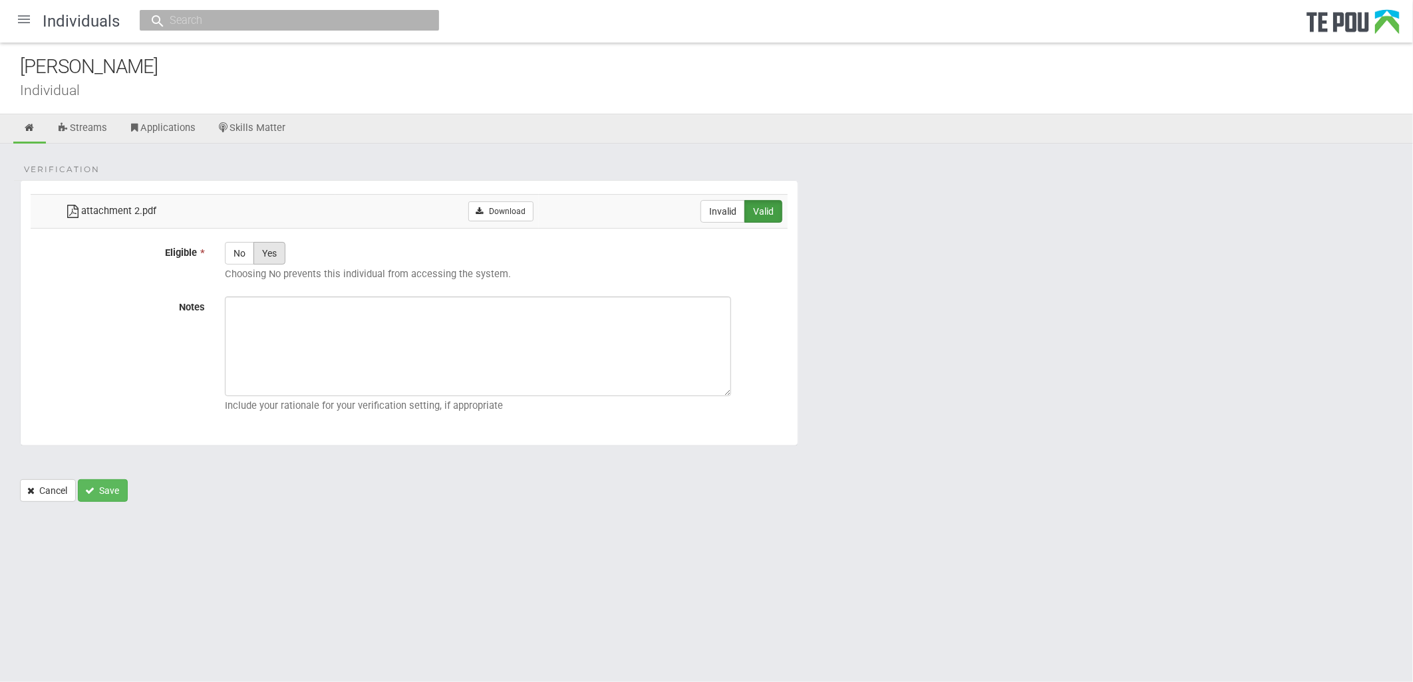
radio input "true"
click at [379, 320] on textarea "Notes" at bounding box center [478, 347] width 506 height 100
paste textarea "Verified by Melody @ [DATE]"
type textarea "Verified by Melody @ [DATE]"
click at [110, 488] on button "Save" at bounding box center [103, 491] width 50 height 23
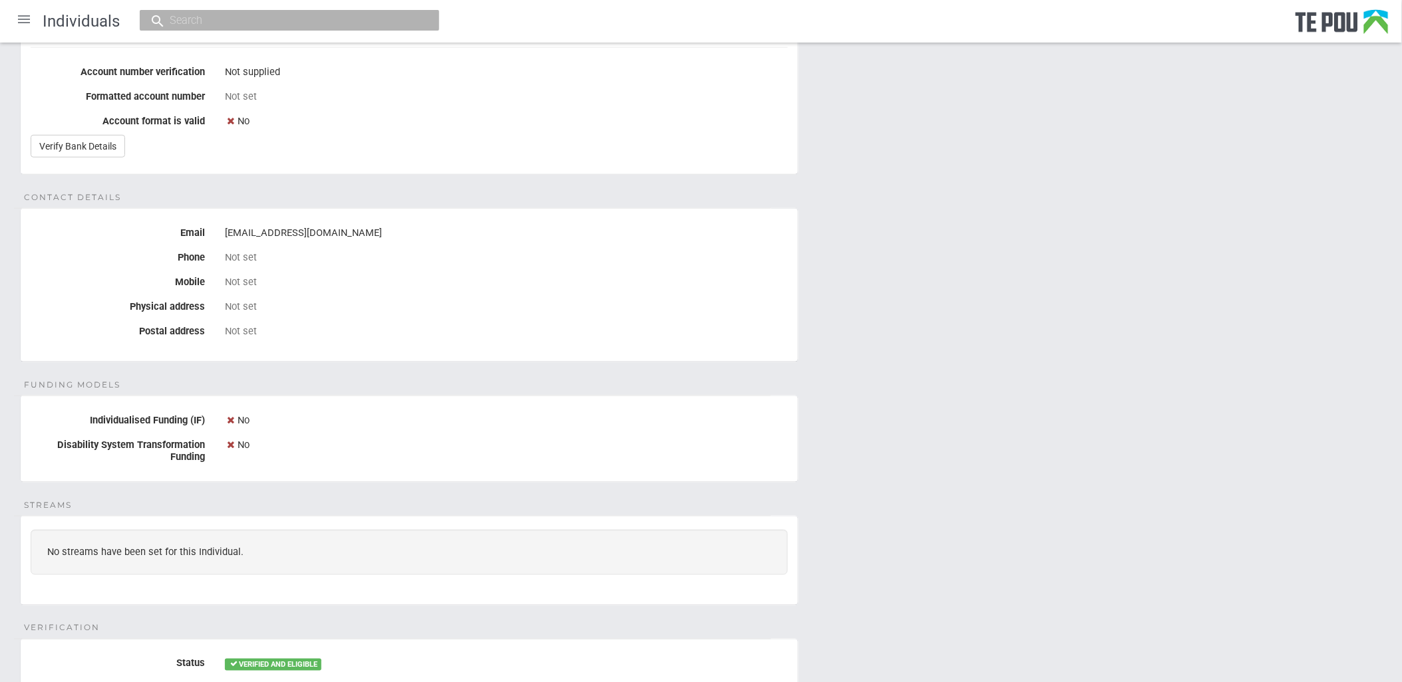
scroll to position [363, 0]
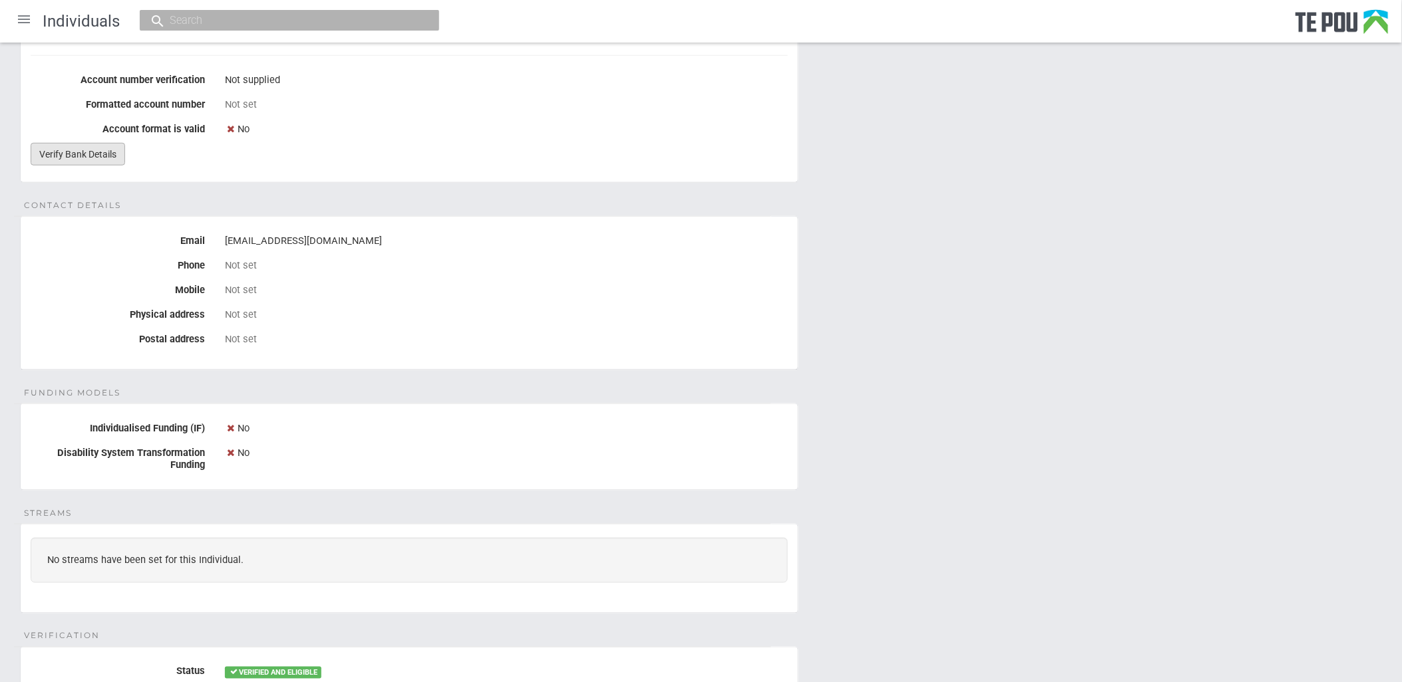
click at [80, 153] on link "Verify Bank Details" at bounding box center [78, 154] width 94 height 23
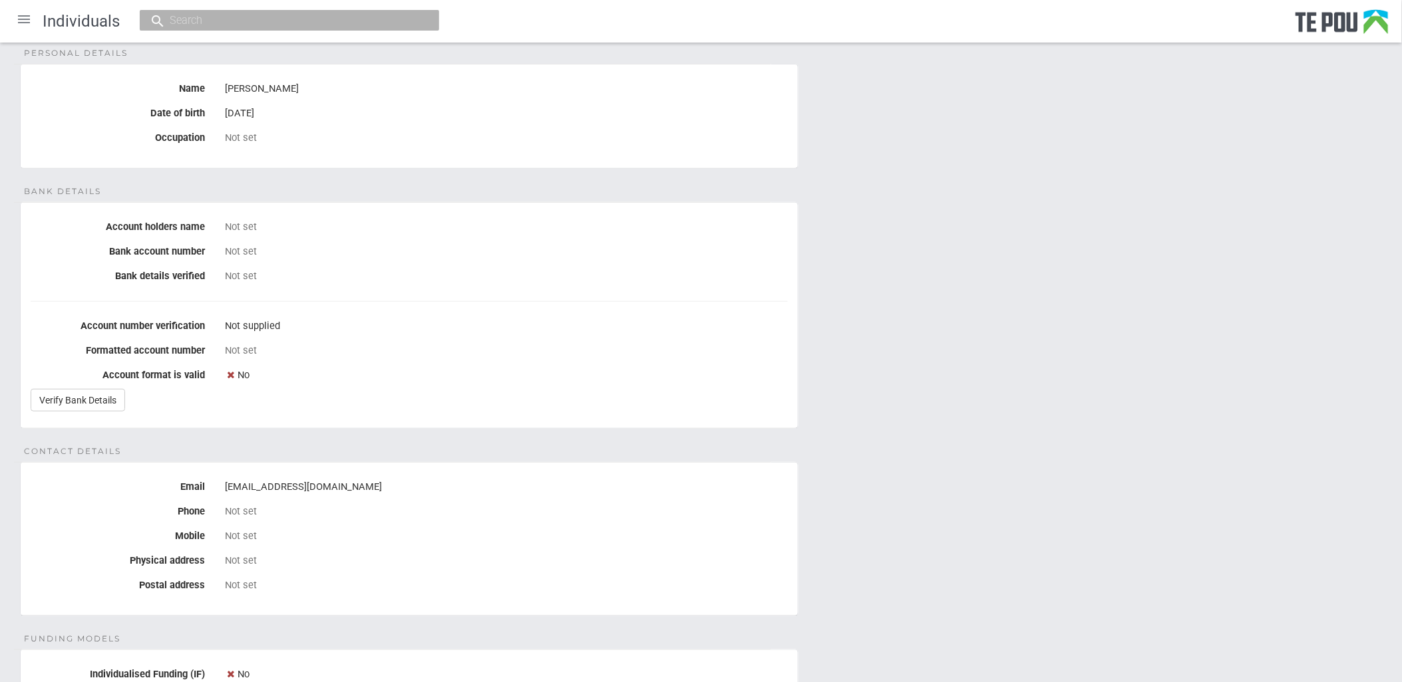
scroll to position [0, 0]
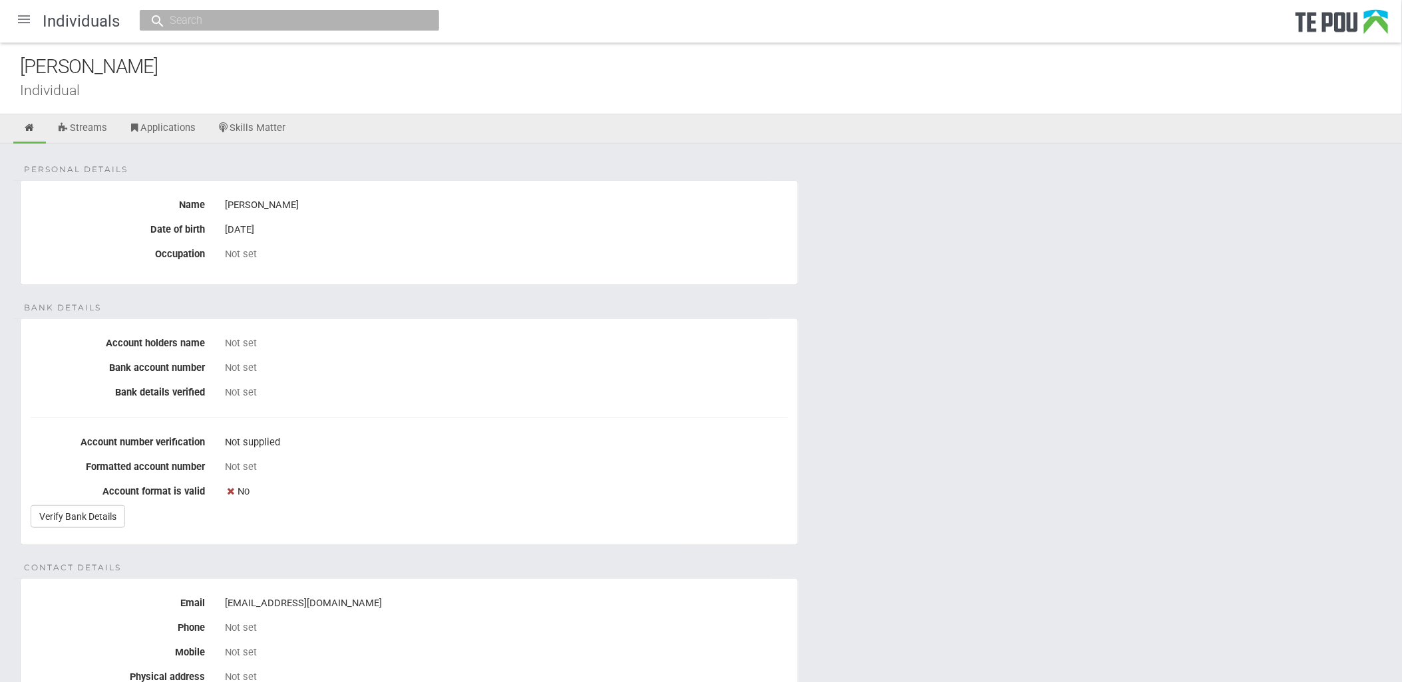
click at [23, 23] on div at bounding box center [24, 19] width 32 height 32
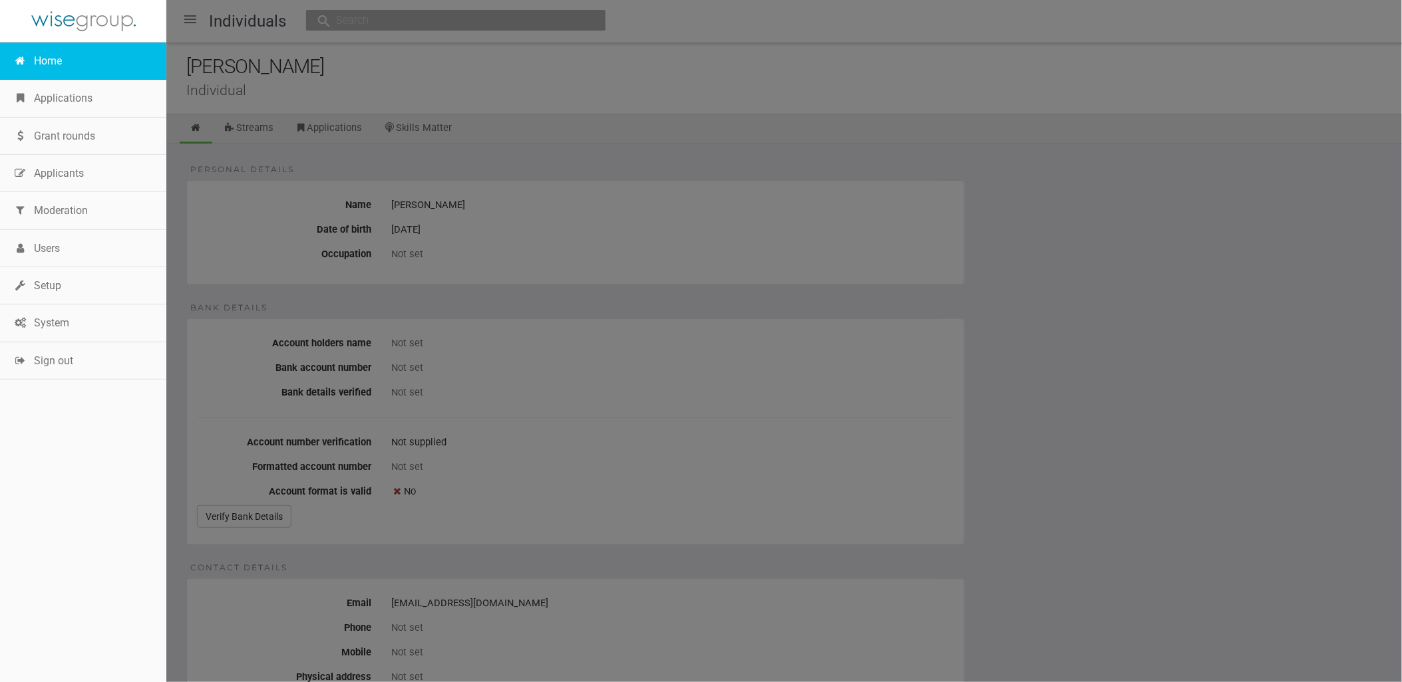
click at [40, 43] on link "Home" at bounding box center [83, 61] width 166 height 37
click at [51, 57] on link "Home" at bounding box center [83, 61] width 166 height 37
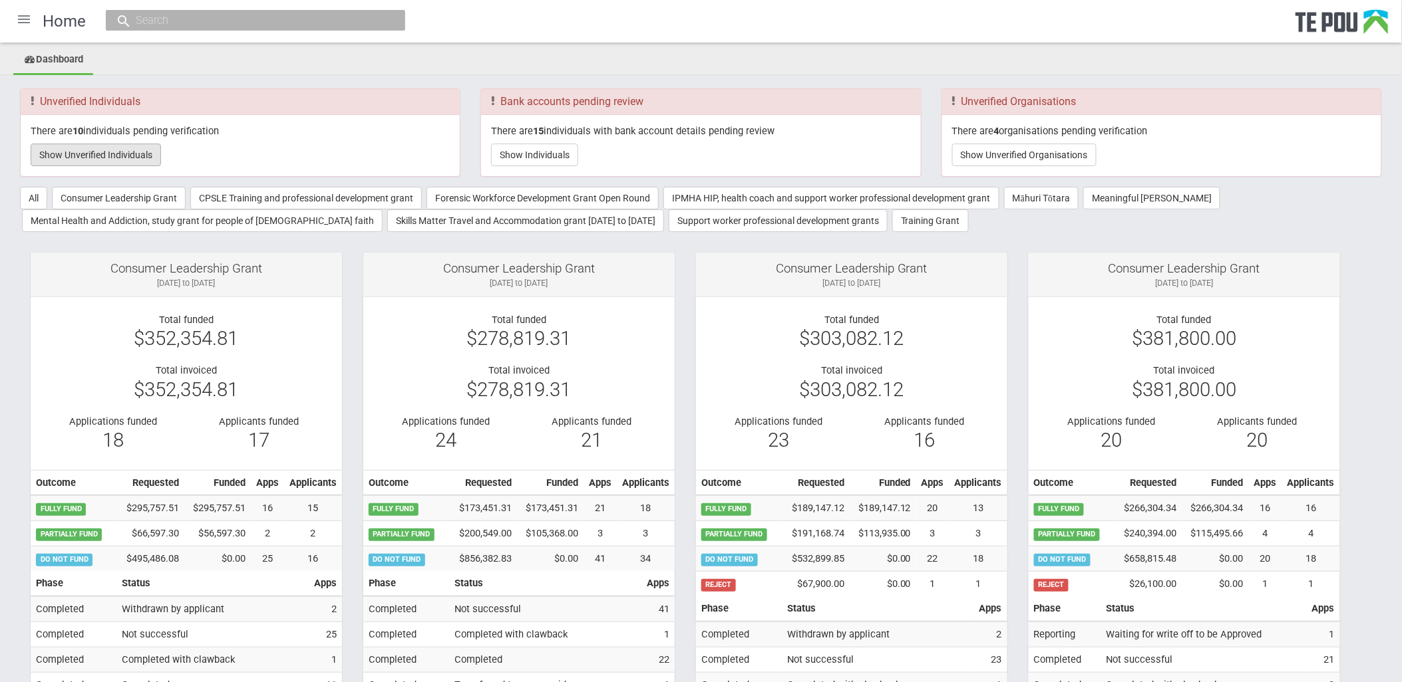
click at [92, 155] on button "Show Unverified Individuals" at bounding box center [96, 155] width 130 height 23
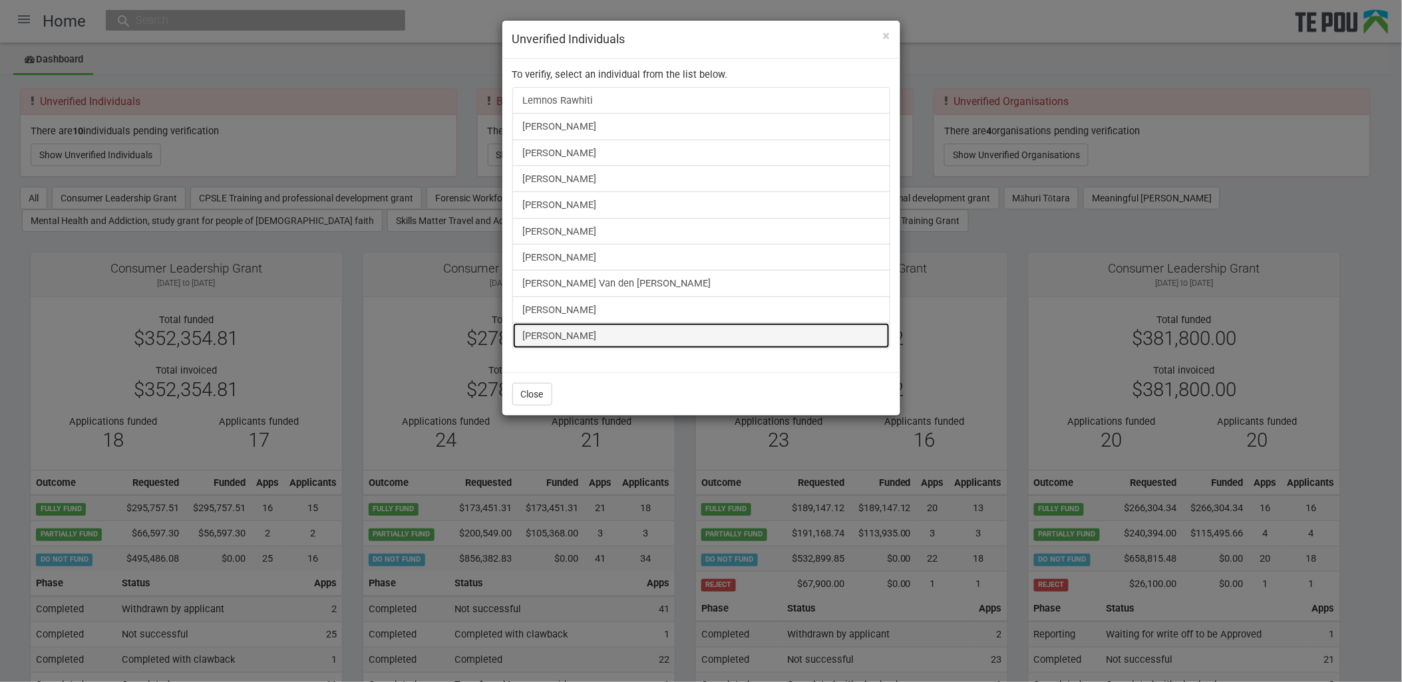
click at [549, 327] on link "[PERSON_NAME]" at bounding box center [701, 336] width 378 height 27
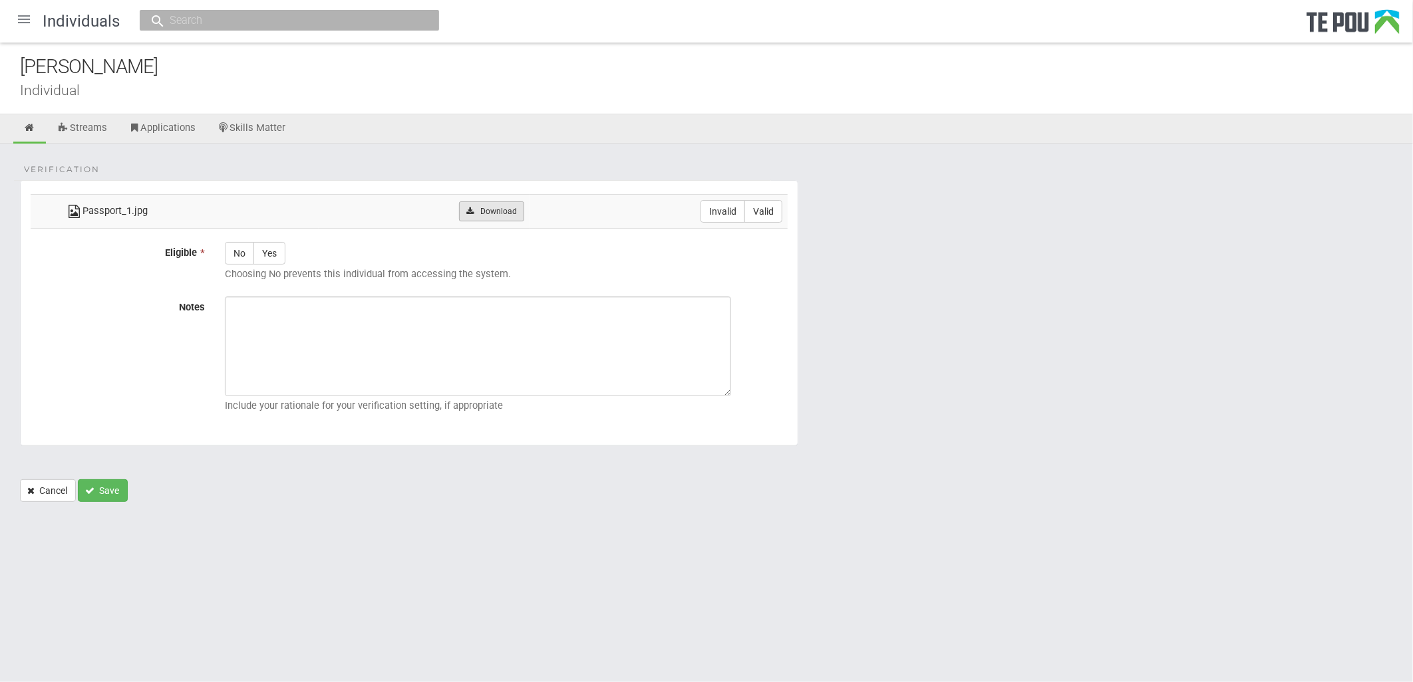
click at [501, 217] on link "Download" at bounding box center [491, 212] width 65 height 20
click at [780, 214] on label "Valid" at bounding box center [763, 211] width 38 height 23
radio input "true"
click at [276, 247] on label "Yes" at bounding box center [269, 253] width 32 height 23
radio input "true"
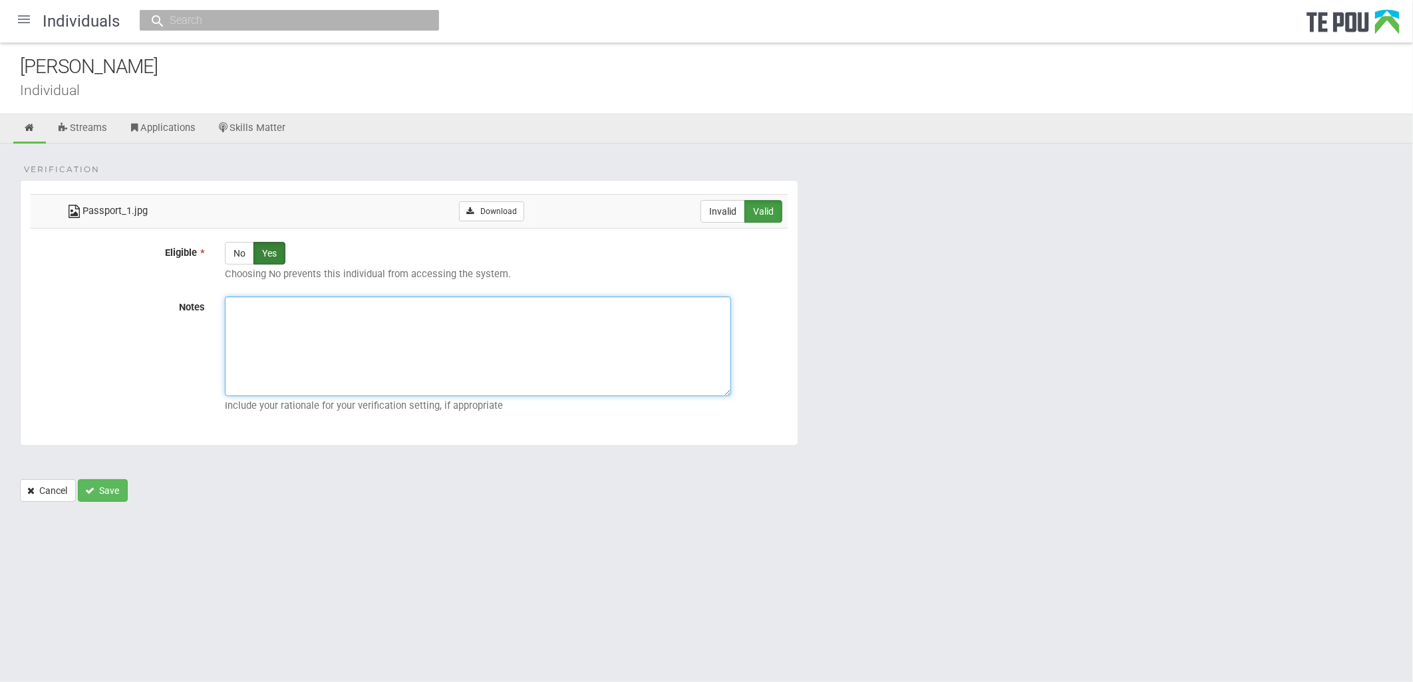
click at [311, 333] on textarea "Notes" at bounding box center [478, 347] width 506 height 100
paste textarea "Verified by Melody @ [DATE]"
type textarea "Verified by Melody @ [DATE]"
click at [100, 489] on button "Save" at bounding box center [103, 491] width 50 height 23
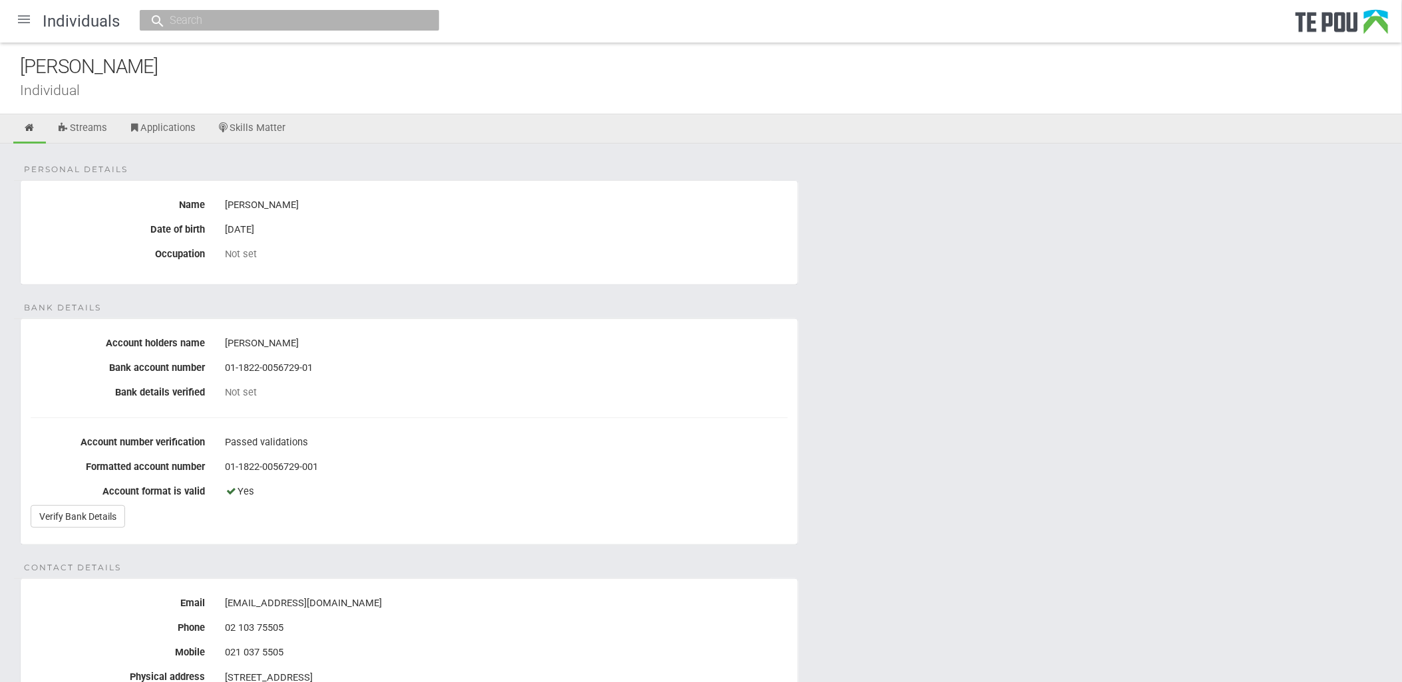
click at [32, 14] on div at bounding box center [24, 19] width 32 height 32
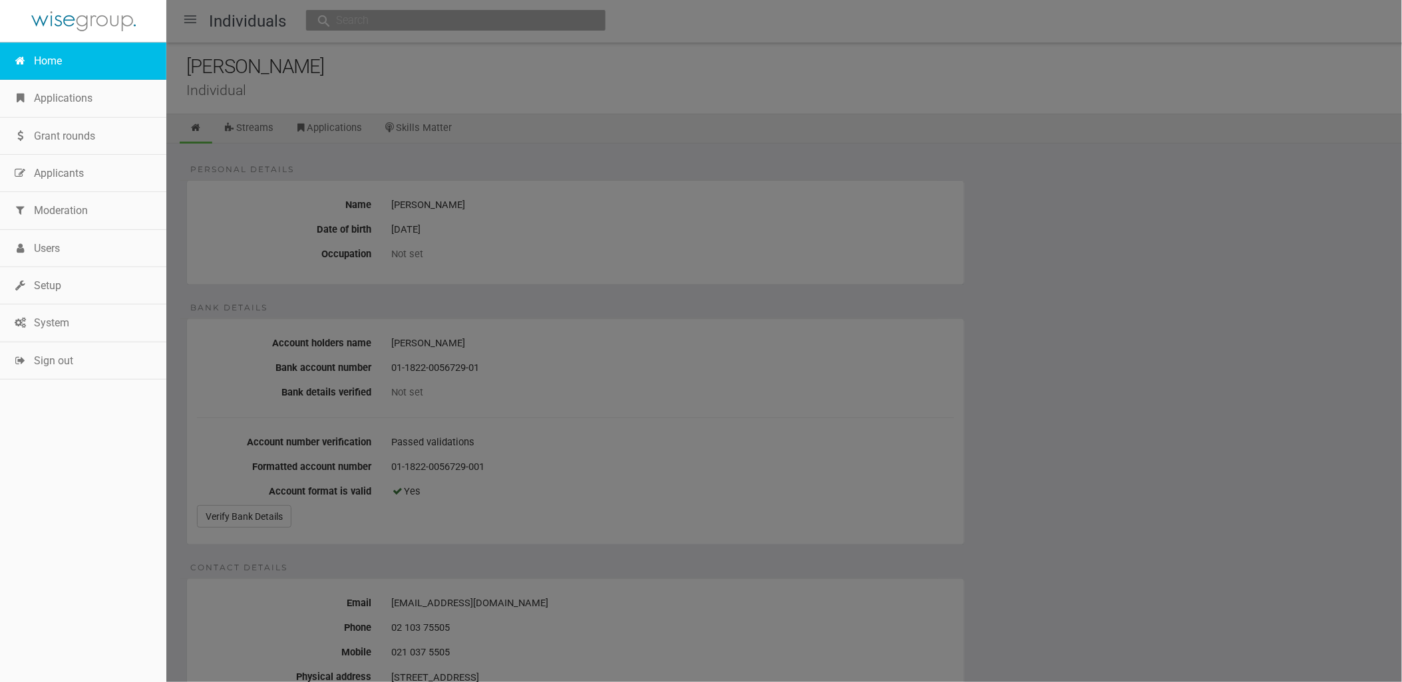
click at [67, 59] on link "Home" at bounding box center [83, 61] width 166 height 37
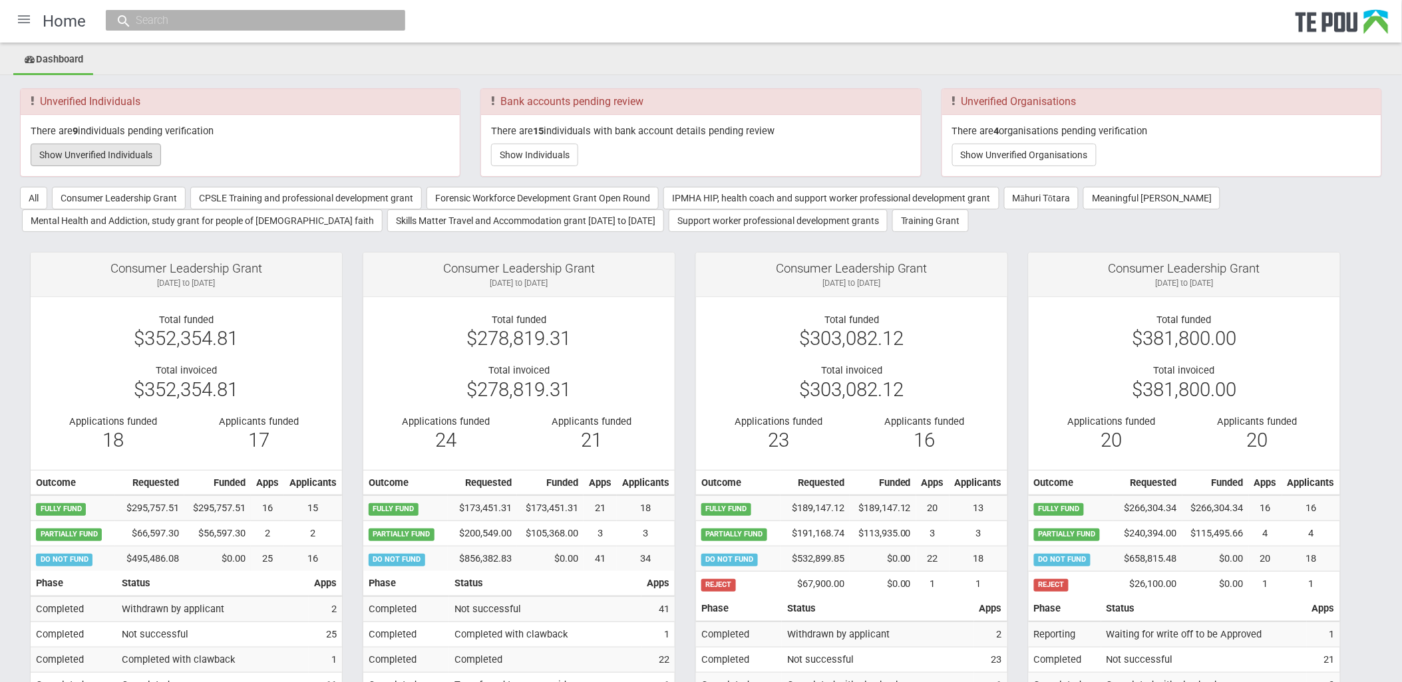
click at [128, 155] on button "Show Unverified Individuals" at bounding box center [96, 155] width 130 height 23
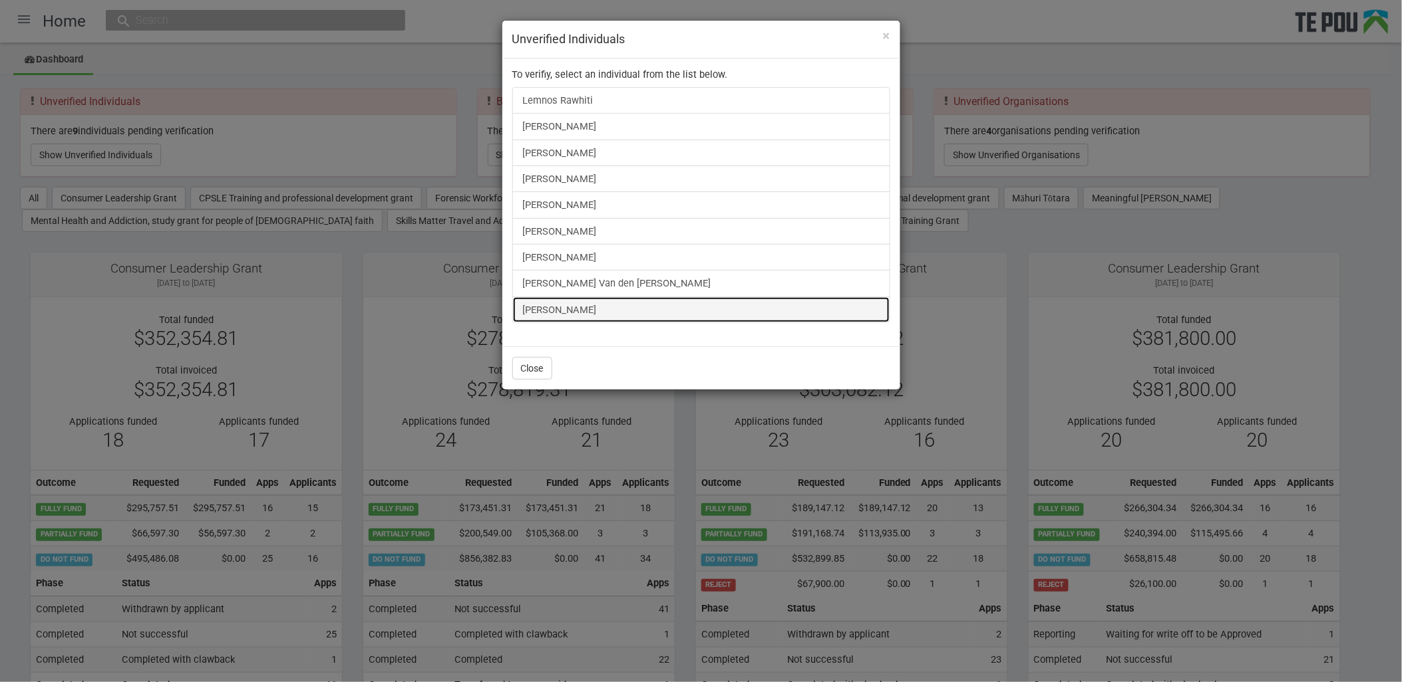
click at [531, 319] on link "Bill Wang" at bounding box center [701, 310] width 378 height 27
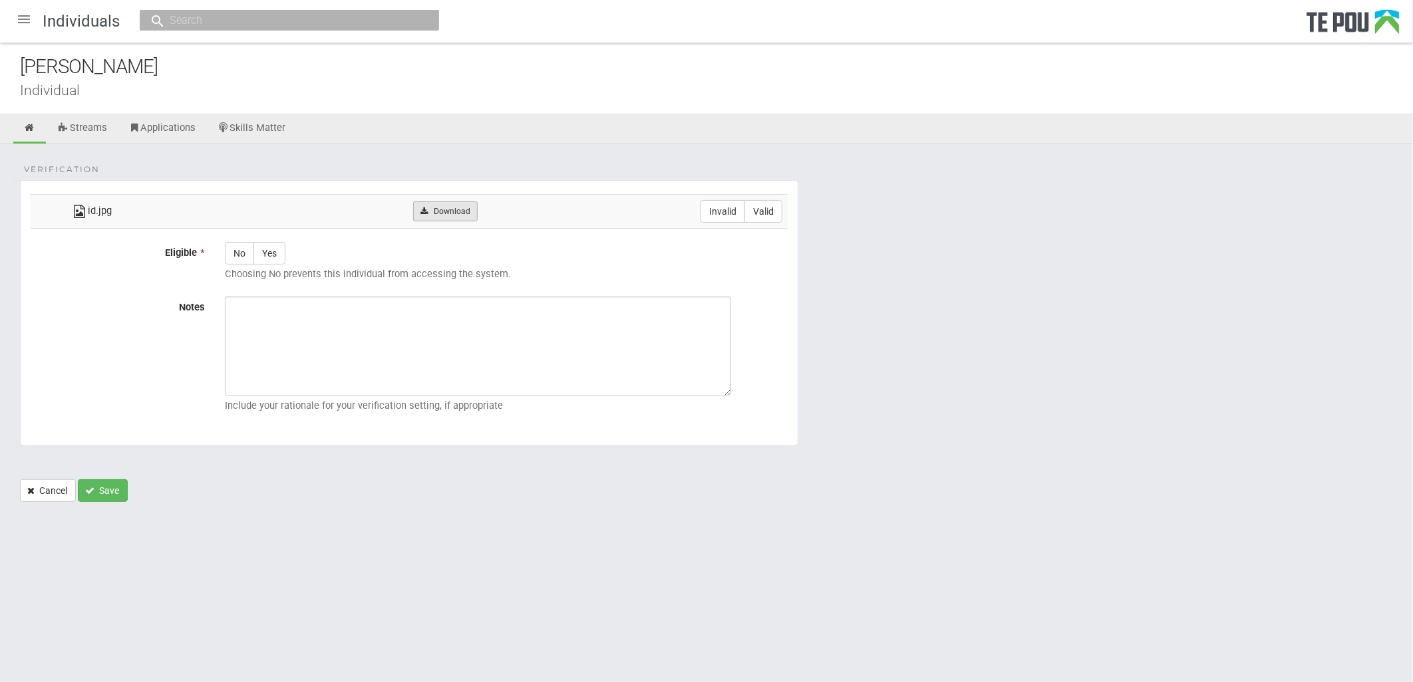
click at [461, 208] on link "Download" at bounding box center [445, 212] width 65 height 20
click at [821, 455] on form "Verification id.jpg Download Invalid Valid Eligible * No Yes Choosing No preven…" at bounding box center [706, 341] width 1373 height 322
click at [764, 214] on label "Valid" at bounding box center [763, 211] width 38 height 23
radio input "true"
click at [1165, 480] on form "Verification id.jpg Download Invalid Valid Eligible * No Yes Choosing No preven…" at bounding box center [706, 341] width 1373 height 322
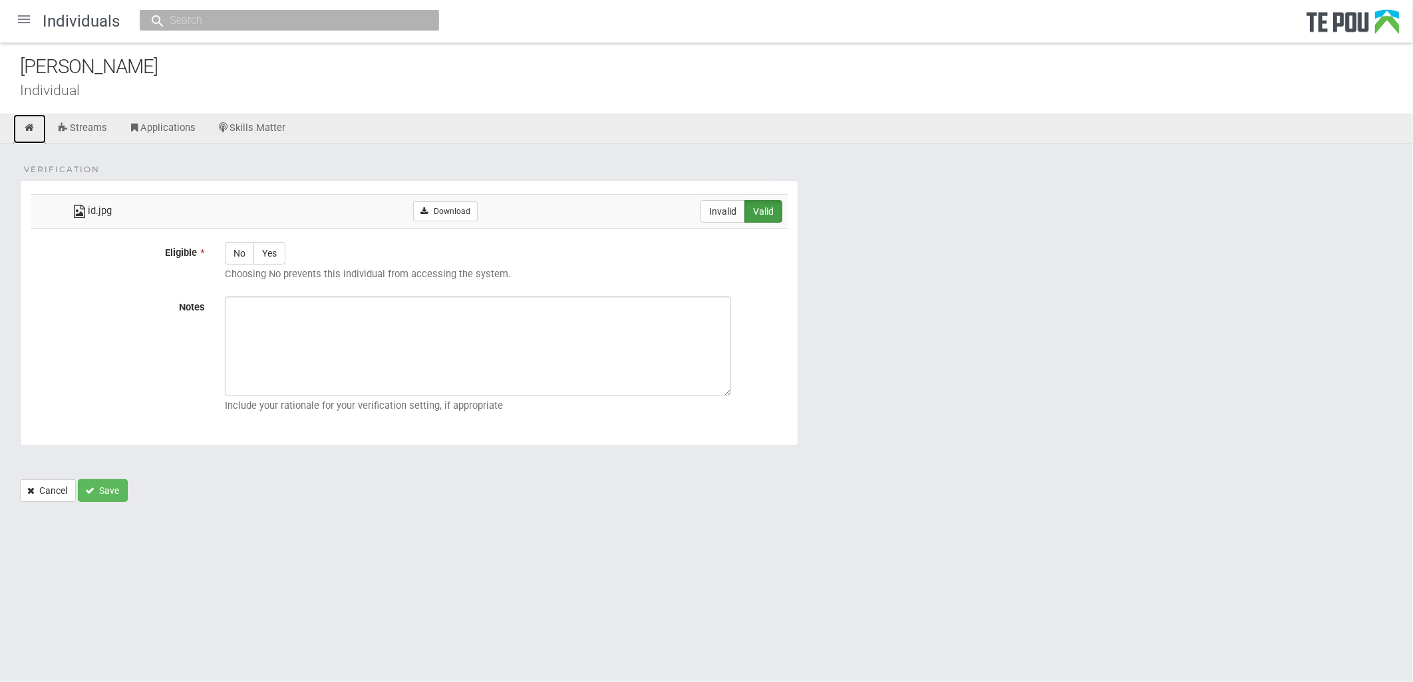
click at [31, 126] on icon at bounding box center [29, 128] width 13 height 10
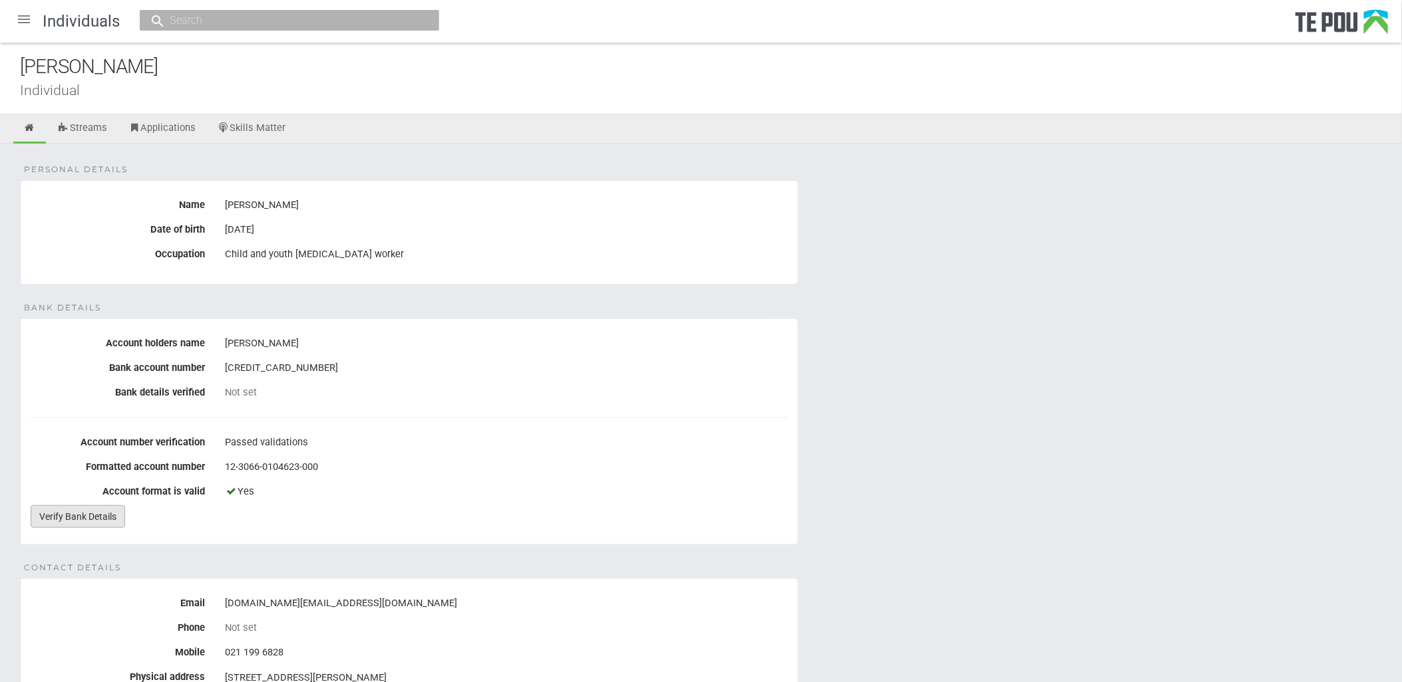
click at [82, 516] on link "Verify Bank Details" at bounding box center [78, 517] width 94 height 23
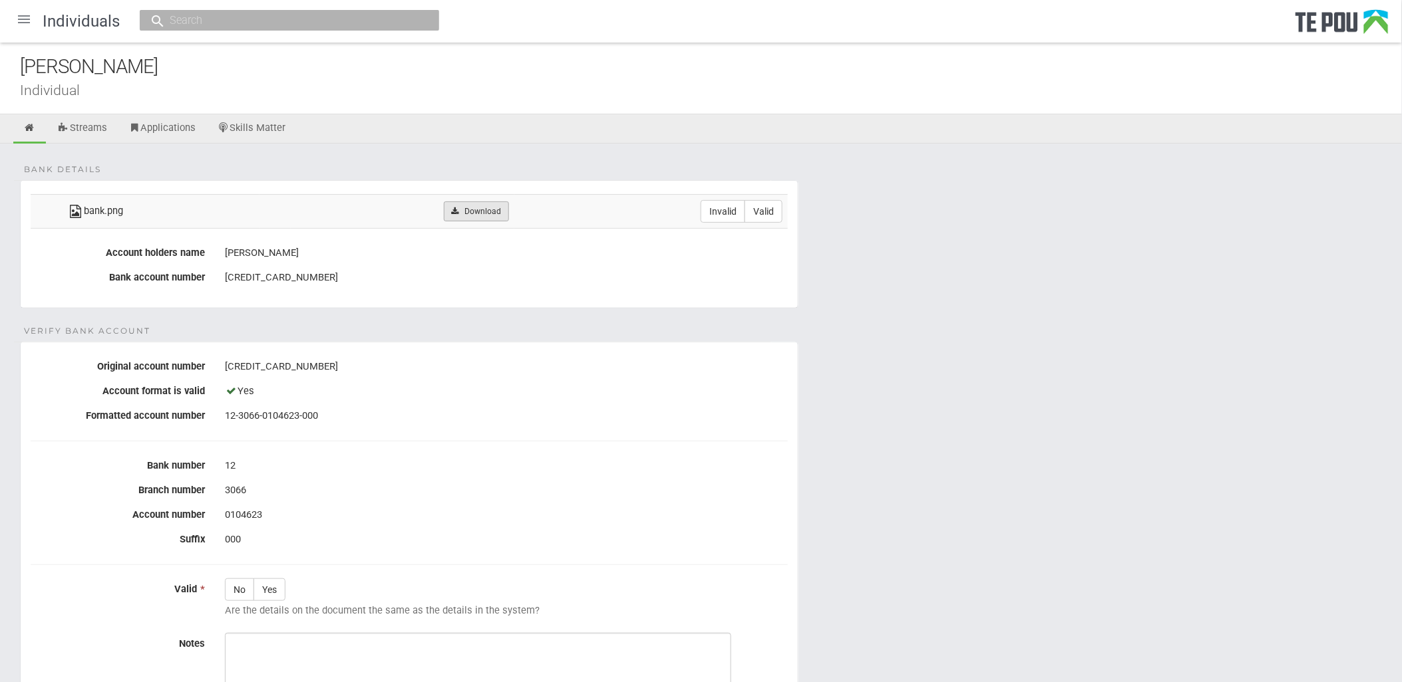
click at [490, 208] on link "Download" at bounding box center [476, 212] width 65 height 20
click at [717, 424] on div "12-3066-0104623-000" at bounding box center [506, 416] width 563 height 23
click at [722, 210] on label "Invalid" at bounding box center [722, 211] width 45 height 23
radio input "true"
click at [25, 129] on icon at bounding box center [29, 128] width 13 height 10
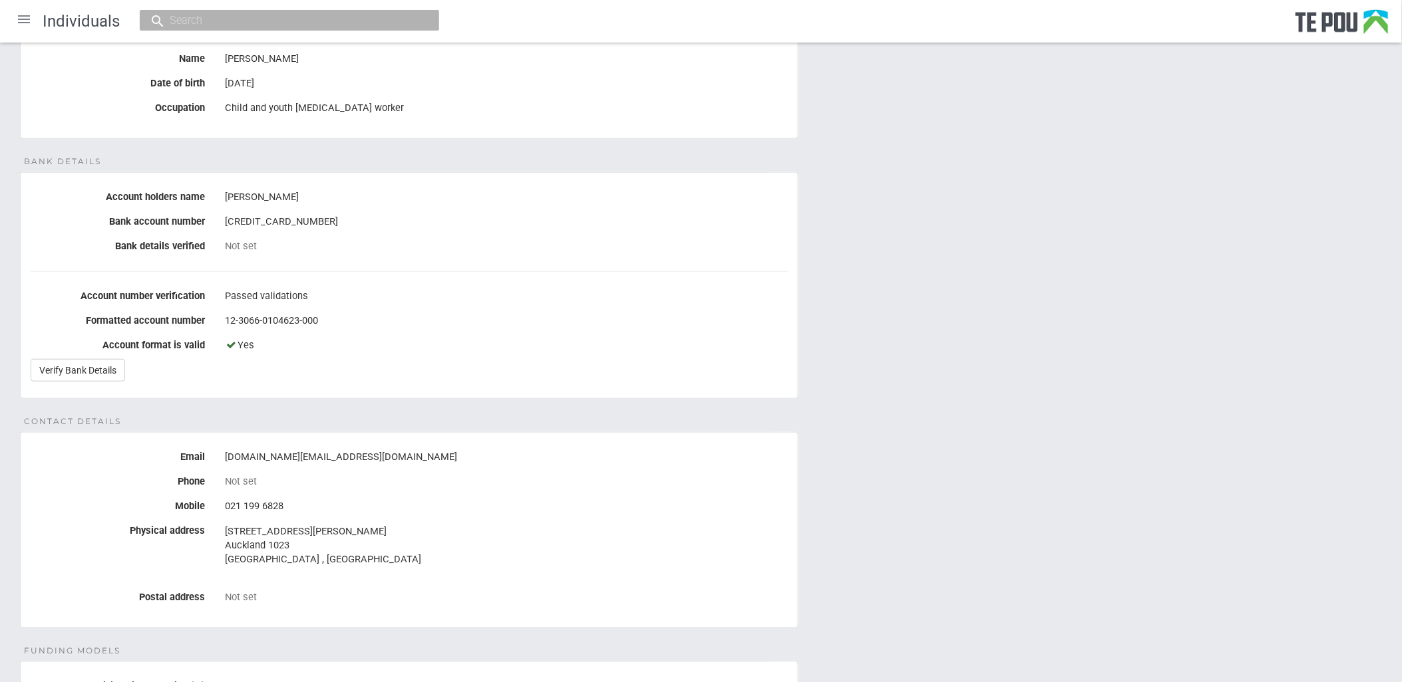
scroll to position [148, 0]
drag, startPoint x: 408, startPoint y: 459, endPoint x: 226, endPoint y: 459, distance: 181.6
click at [226, 459] on div "[DOMAIN_NAME][EMAIL_ADDRESS][DOMAIN_NAME]" at bounding box center [506, 456] width 563 height 23
copy div "[DOMAIN_NAME][EMAIL_ADDRESS][DOMAIN_NAME]"
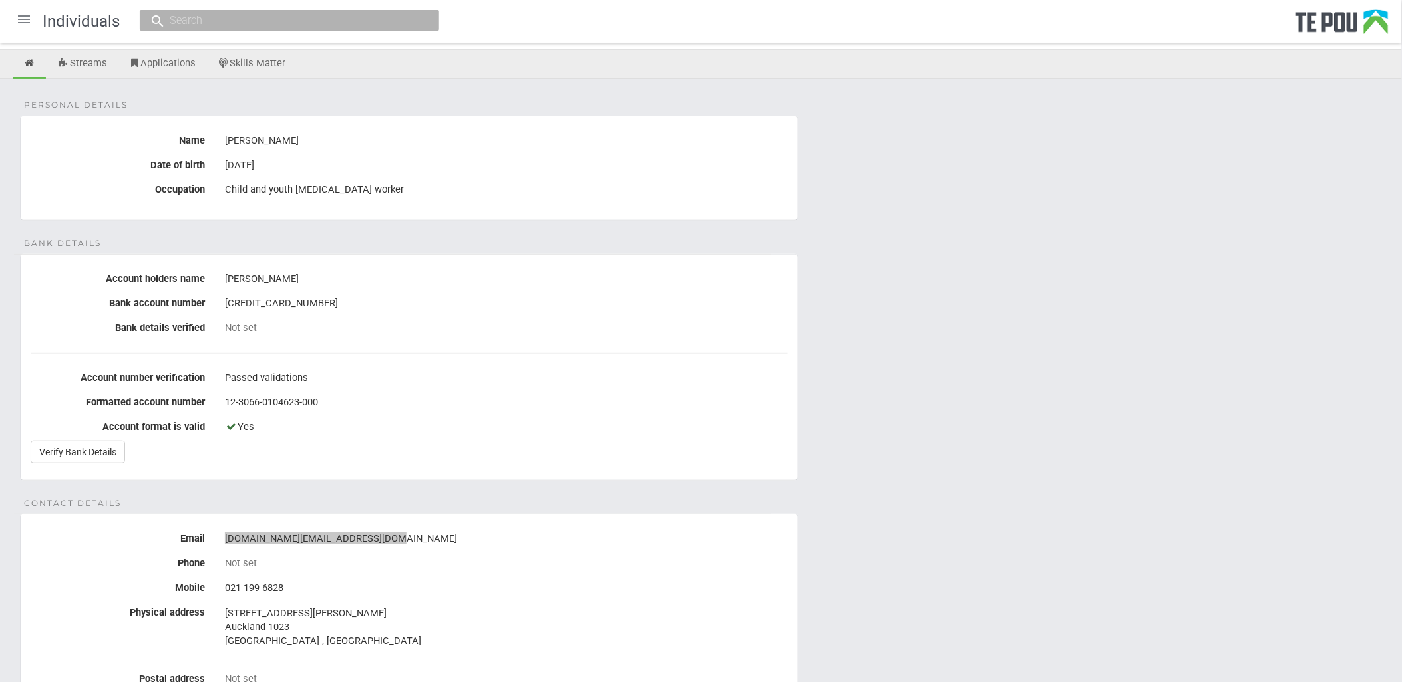
scroll to position [0, 0]
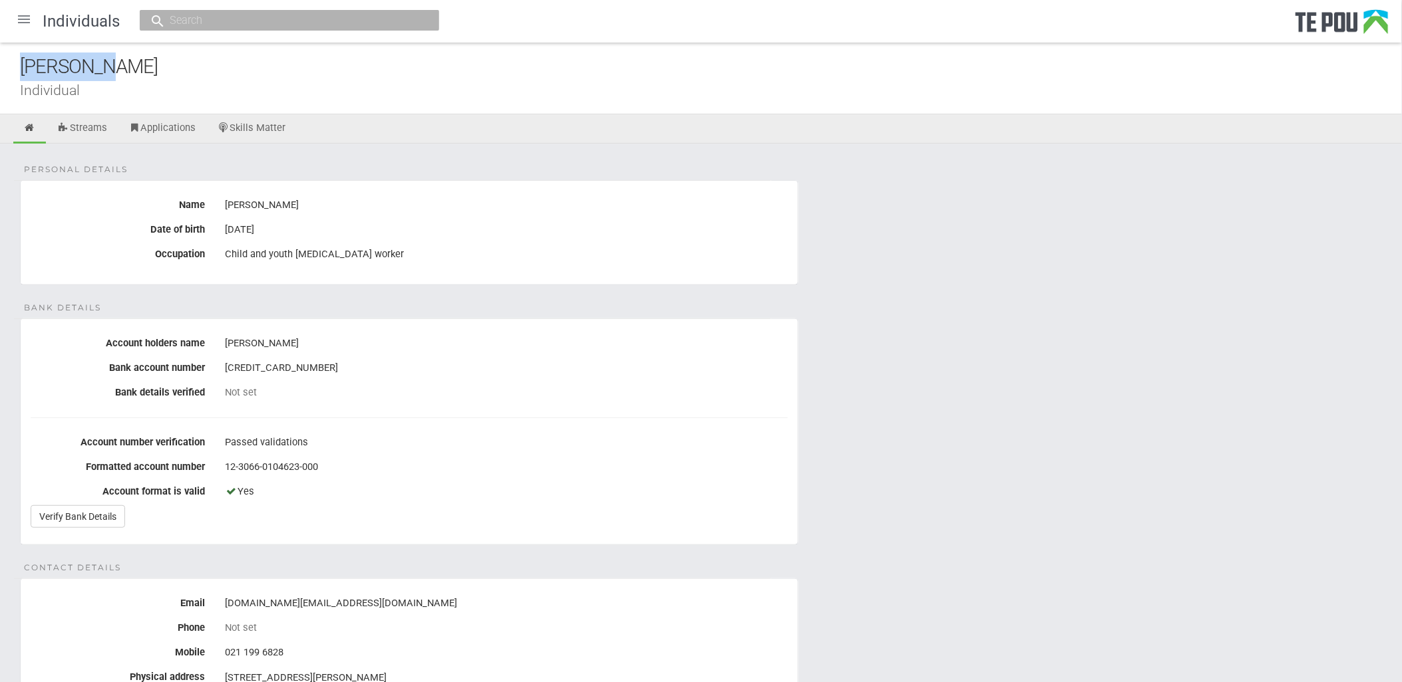
drag, startPoint x: 161, startPoint y: 67, endPoint x: -52, endPoint y: 68, distance: 212.9
click at [0, 68] on html "Home Applications Grant rounds Applicants Organisations Individuals Moderation …" at bounding box center [701, 642] width 1402 height 1284
copy div "[PERSON_NAME]"
click at [969, 473] on div "Personal details Name Bill Wang Date of birth 10 Jan 2001 Occupation Child and …" at bounding box center [701, 686] width 1402 height 1084
click at [28, 17] on div at bounding box center [24, 19] width 32 height 32
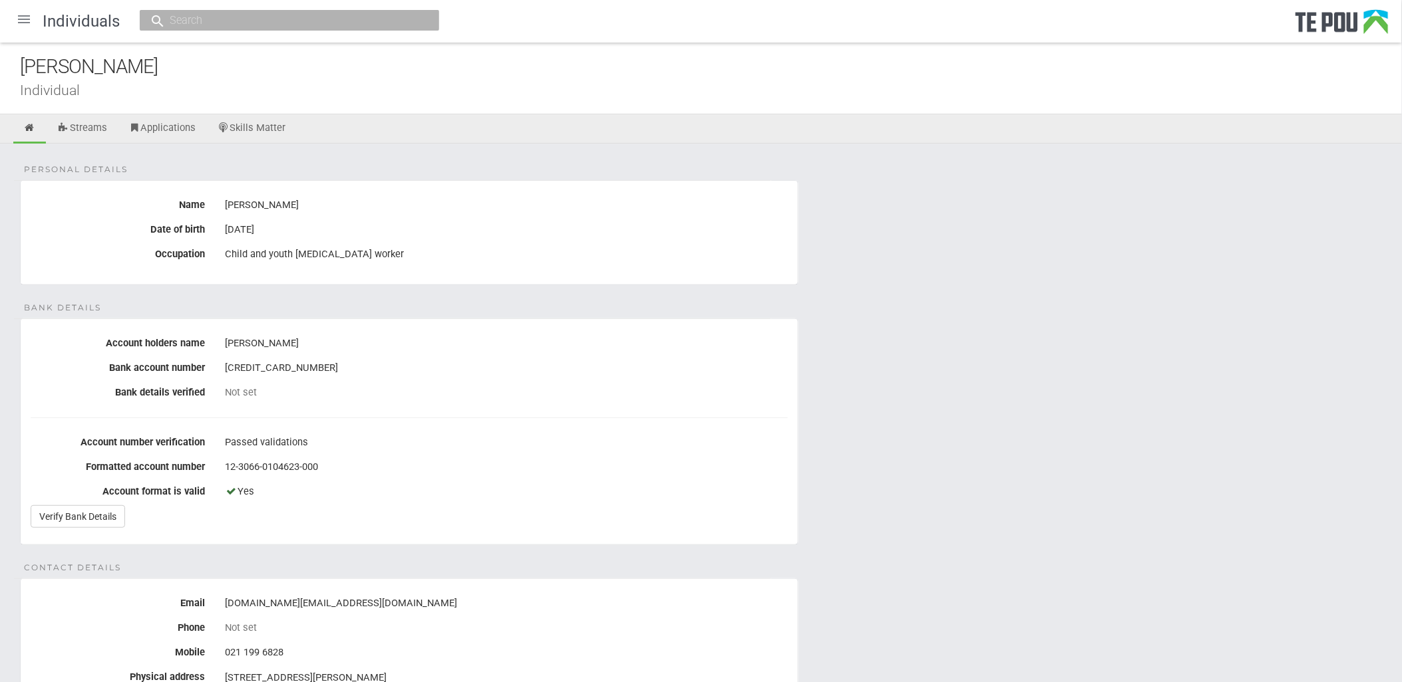
click at [0, 0] on div at bounding box center [0, 0] width 0 height 0
click at [28, 21] on div at bounding box center [24, 19] width 32 height 32
click at [28, 21] on body "Home Applications Grant rounds Applicants Organisations Individuals Moderation …" at bounding box center [701, 642] width 1402 height 1284
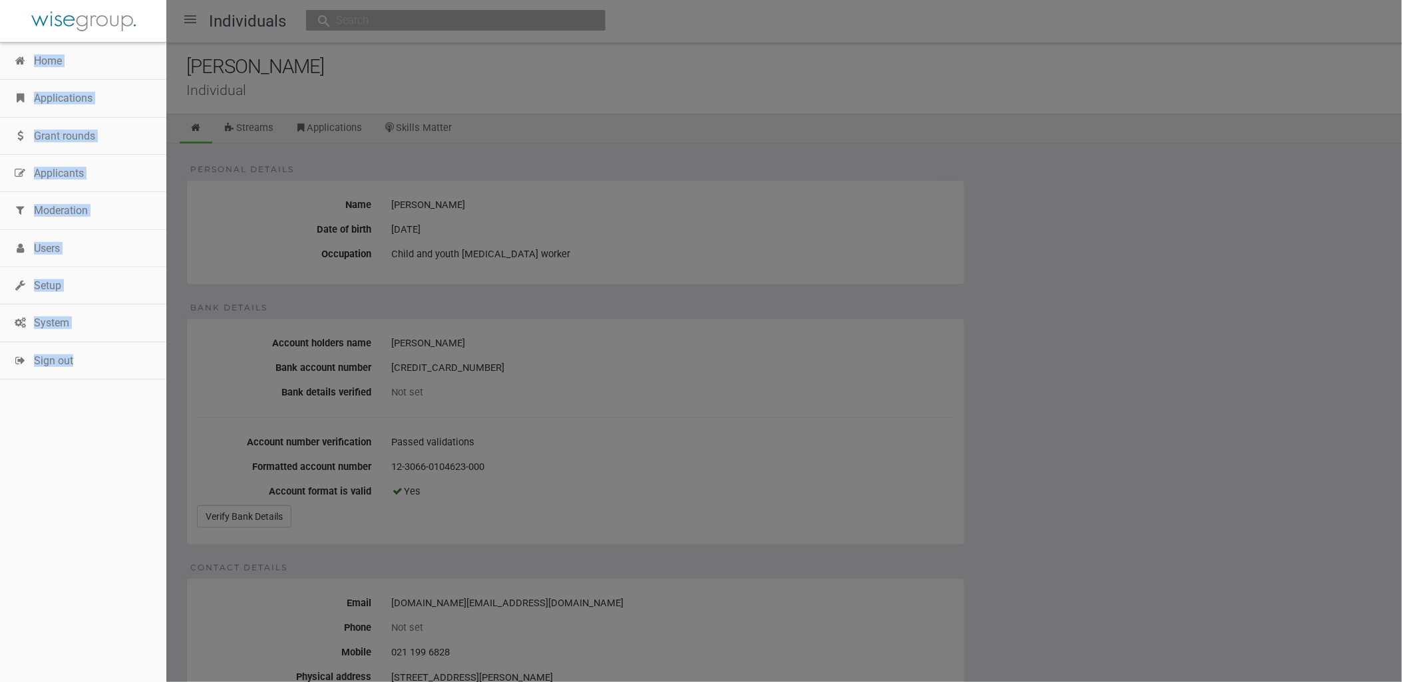
click at [579, 222] on div at bounding box center [701, 341] width 1402 height 682
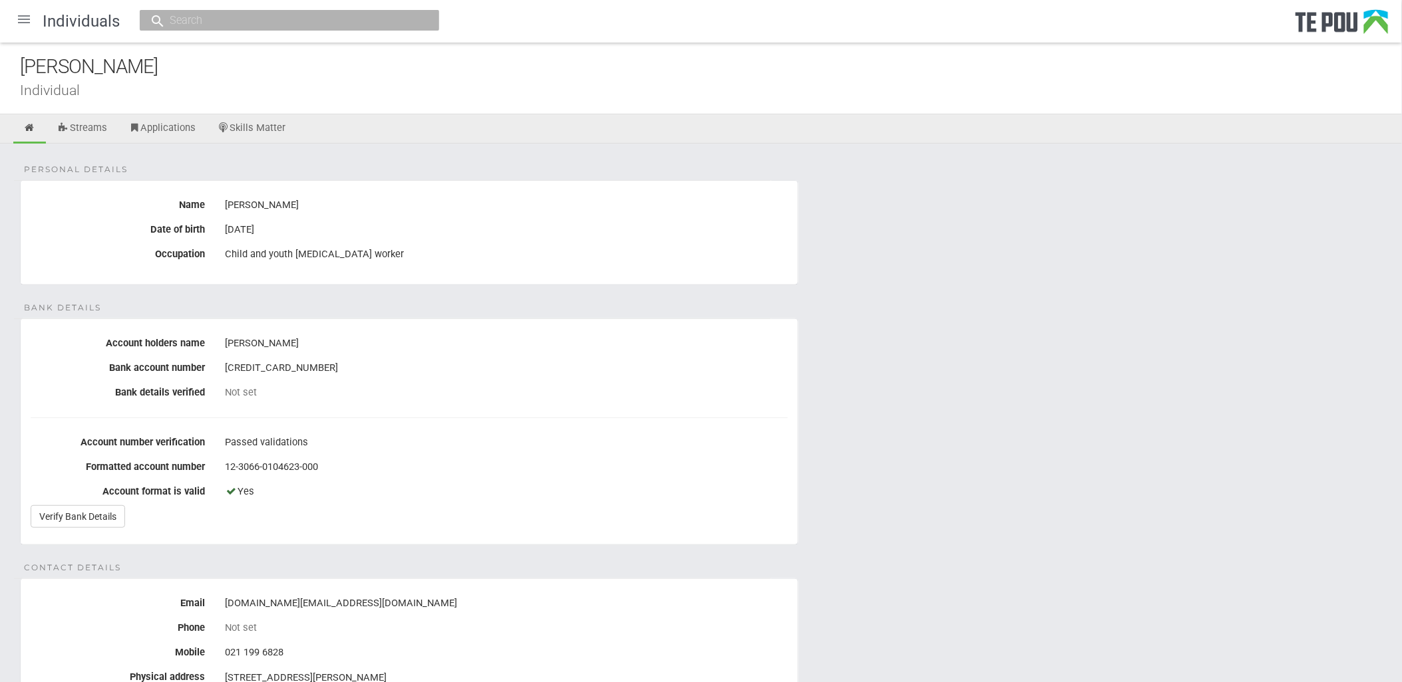
click at [15, 17] on div at bounding box center [24, 19] width 32 height 32
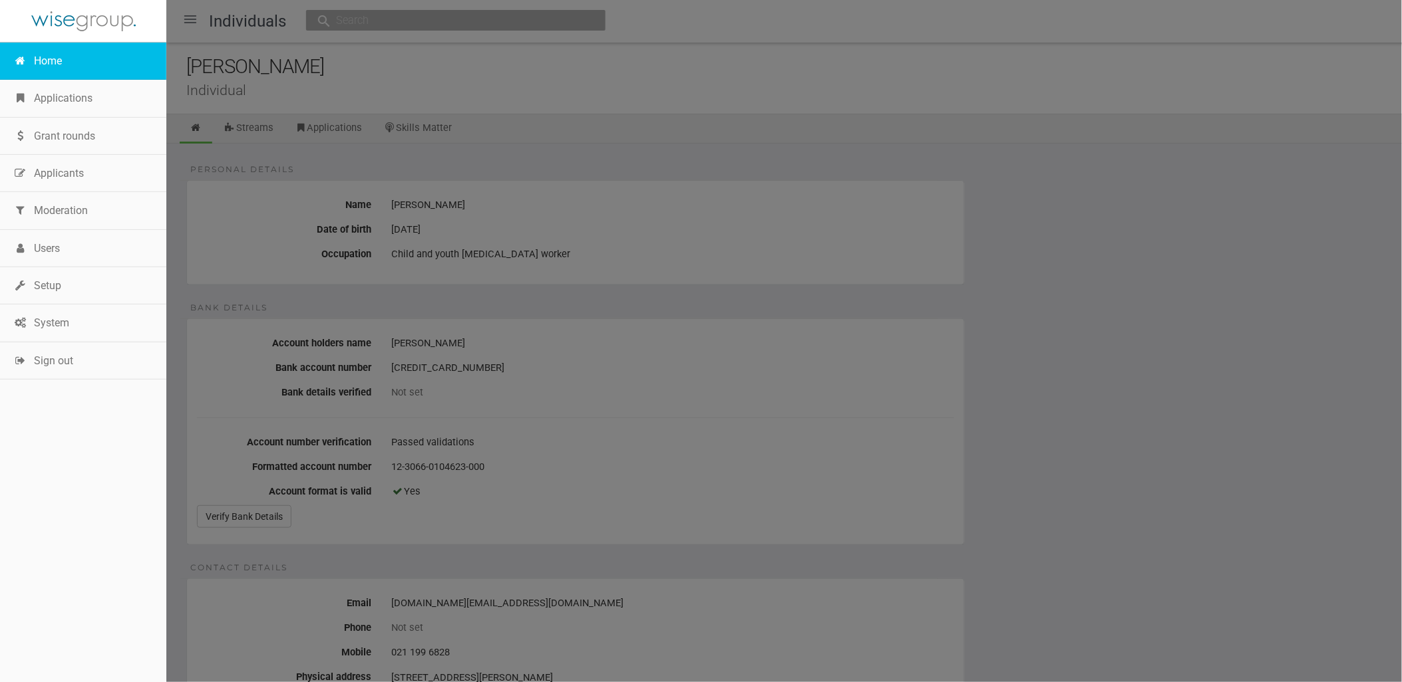
click at [48, 58] on link "Home" at bounding box center [83, 61] width 166 height 37
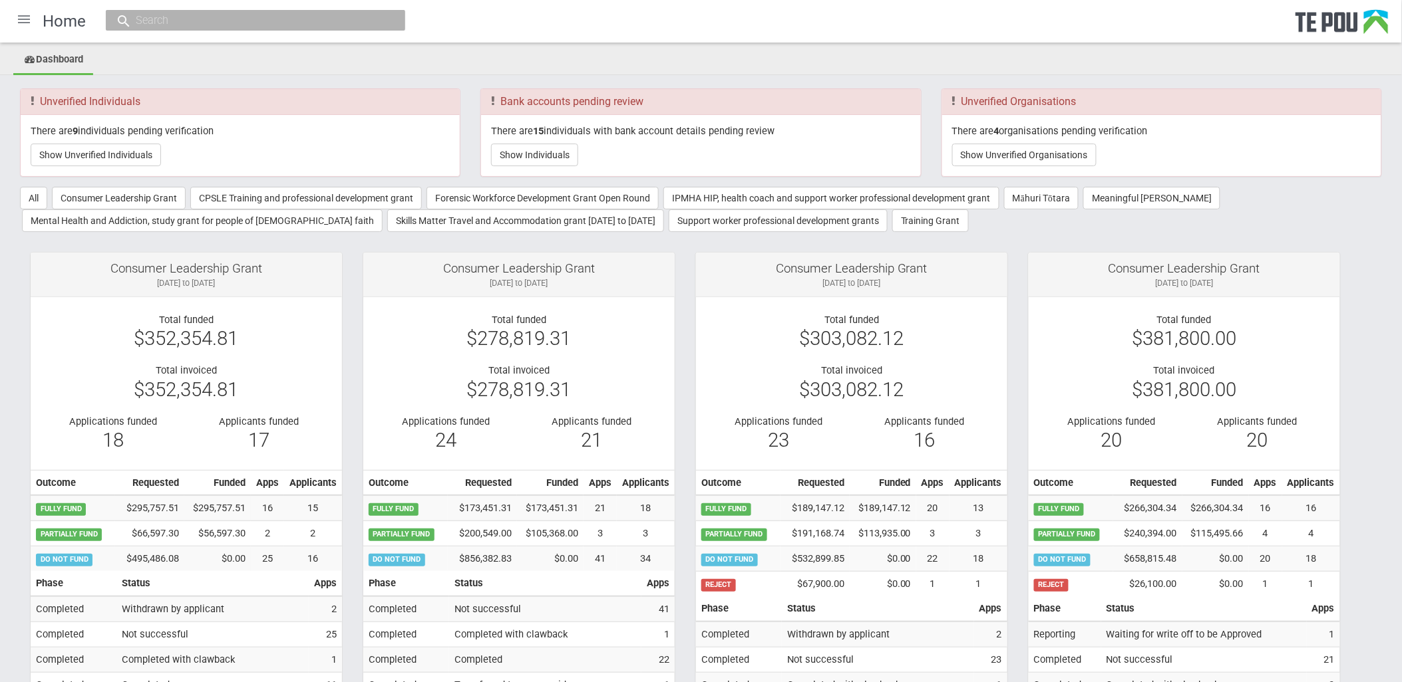
click at [126, 169] on div "There are 9 individuals pending verification Show Unverified Individuals" at bounding box center [240, 145] width 439 height 61
drag, startPoint x: 126, startPoint y: 169, endPoint x: 126, endPoint y: 160, distance: 8.6
click at [126, 160] on button "Show Unverified Individuals" at bounding box center [96, 155] width 130 height 23
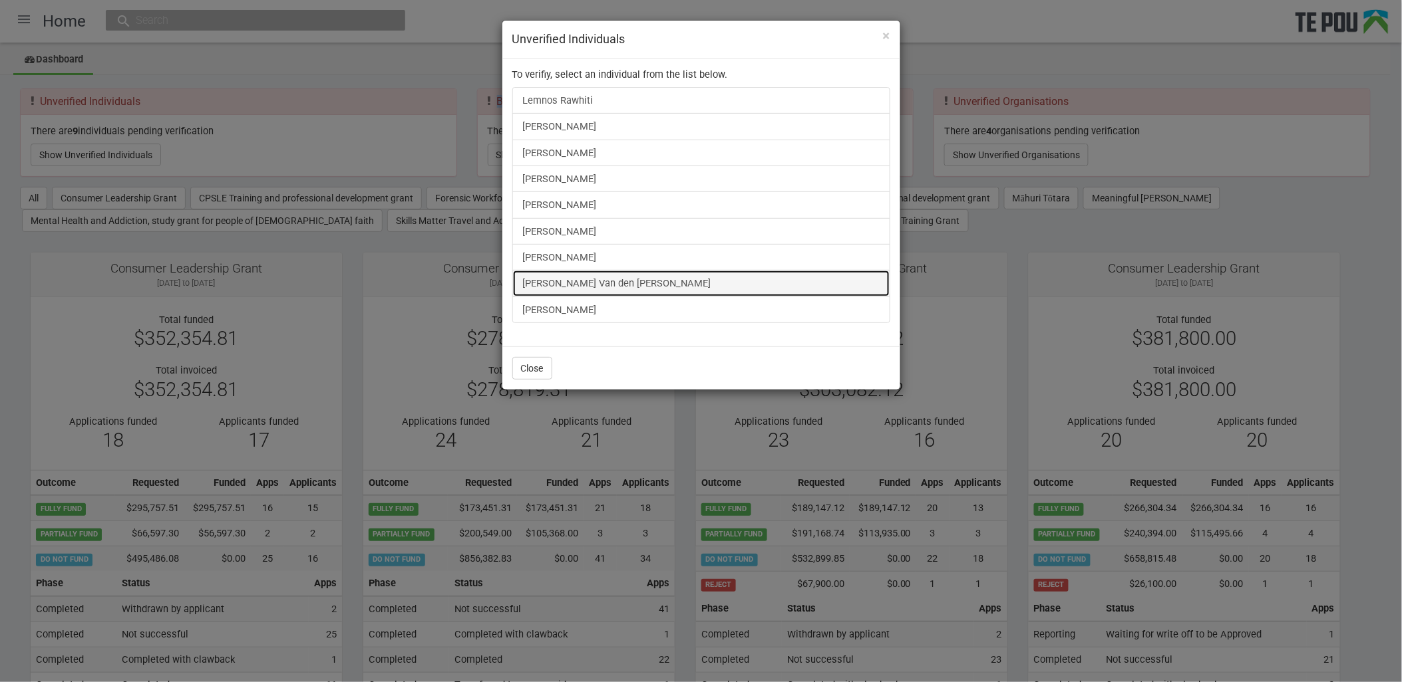
click at [587, 284] on link "[PERSON_NAME] Van den [PERSON_NAME]" at bounding box center [701, 283] width 378 height 27
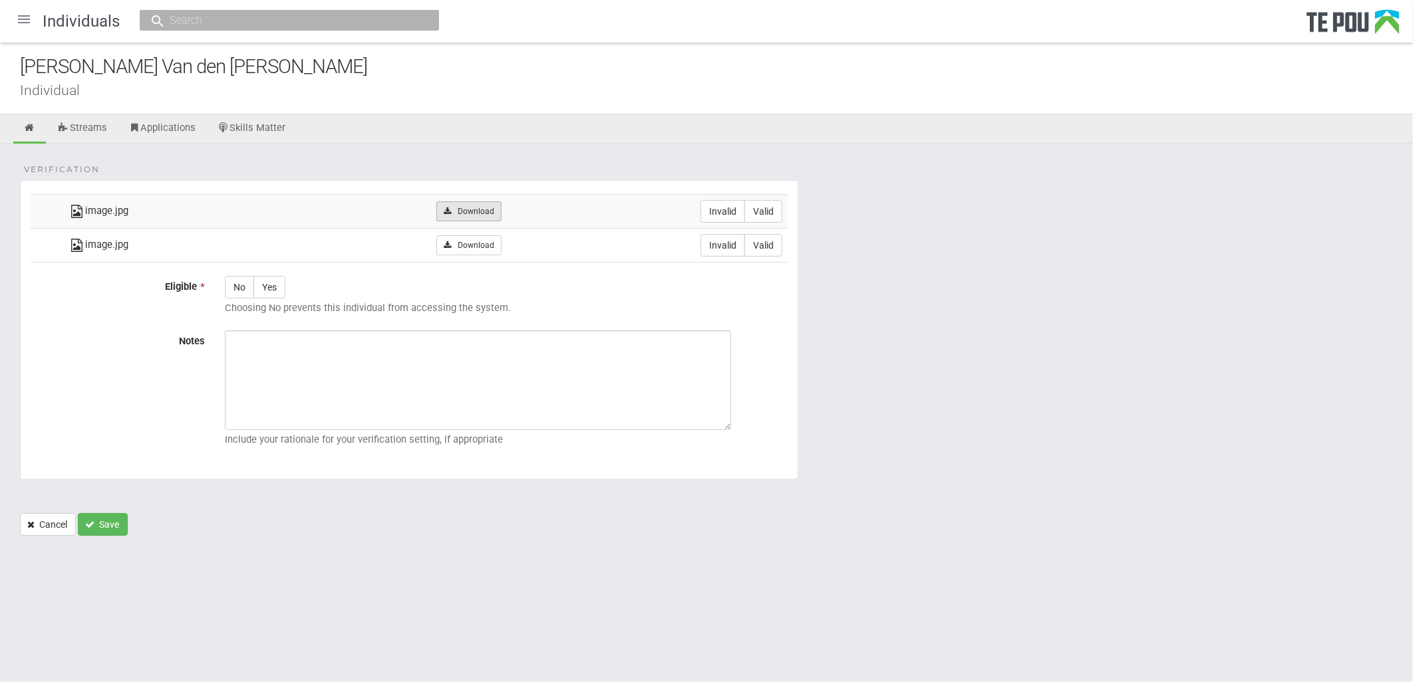
click at [468, 209] on link "Download" at bounding box center [468, 212] width 65 height 20
click at [464, 256] on td "Download" at bounding box center [391, 245] width 229 height 34
click at [464, 253] on link "Download" at bounding box center [468, 245] width 65 height 20
click at [766, 210] on label "Valid" at bounding box center [763, 211] width 38 height 23
radio input "true"
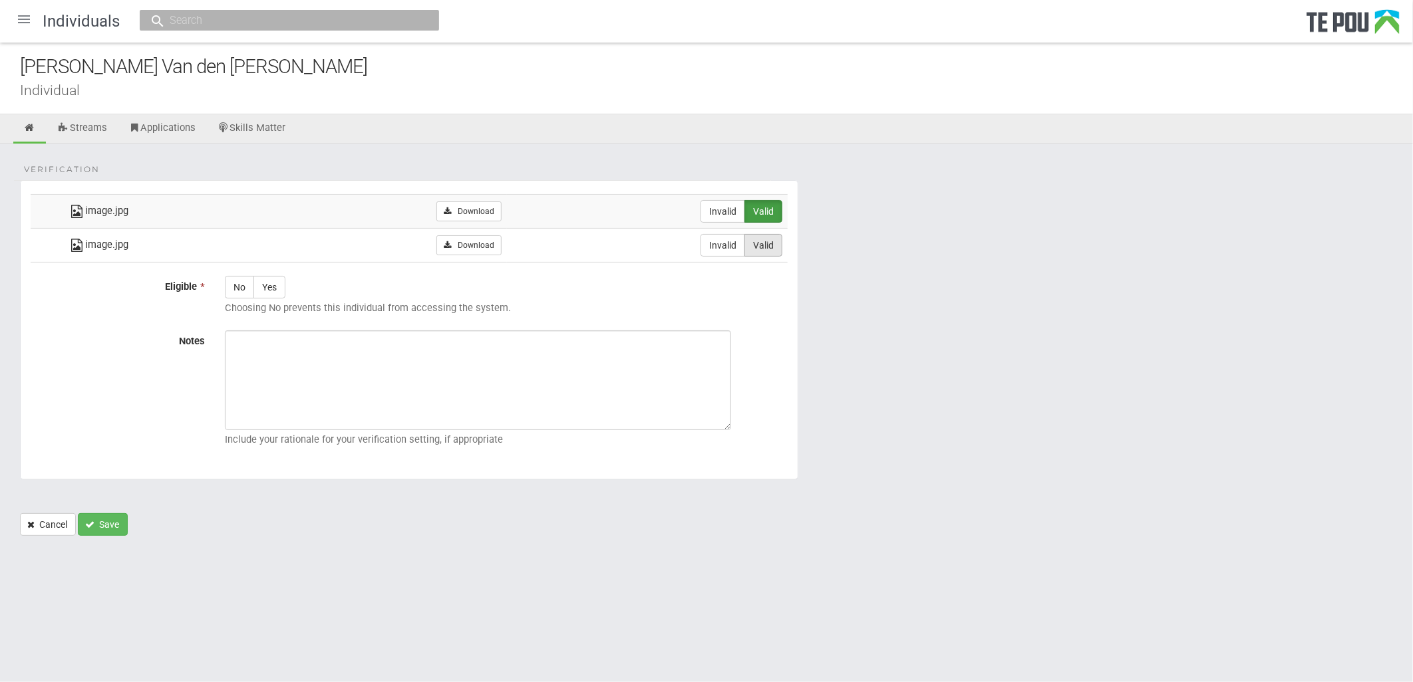
click at [772, 238] on label "Valid" at bounding box center [763, 245] width 38 height 23
radio input "true"
click at [273, 293] on label "Yes" at bounding box center [269, 287] width 32 height 23
radio input "true"
click at [368, 387] on textarea "Notes" at bounding box center [478, 381] width 506 height 100
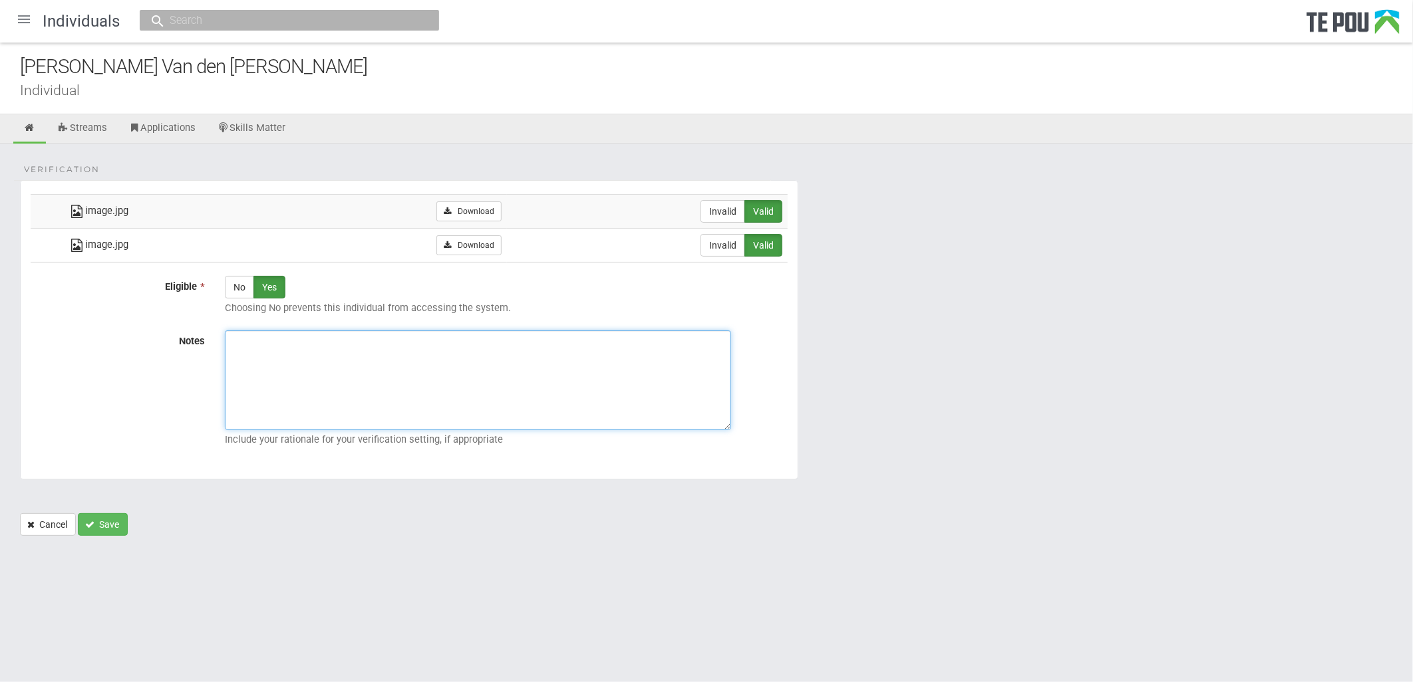
paste textarea "[PERSON_NAME]"
type textarea "[PERSON_NAME]"
drag, startPoint x: 239, startPoint y: 393, endPoint x: 144, endPoint y: 386, distance: 95.4
click at [144, 386] on div "Notes Bill Wang Include your rationale for your verification setting, if approp…" at bounding box center [409, 392] width 777 height 122
click at [442, 381] on textarea "Notes" at bounding box center [478, 381] width 506 height 100
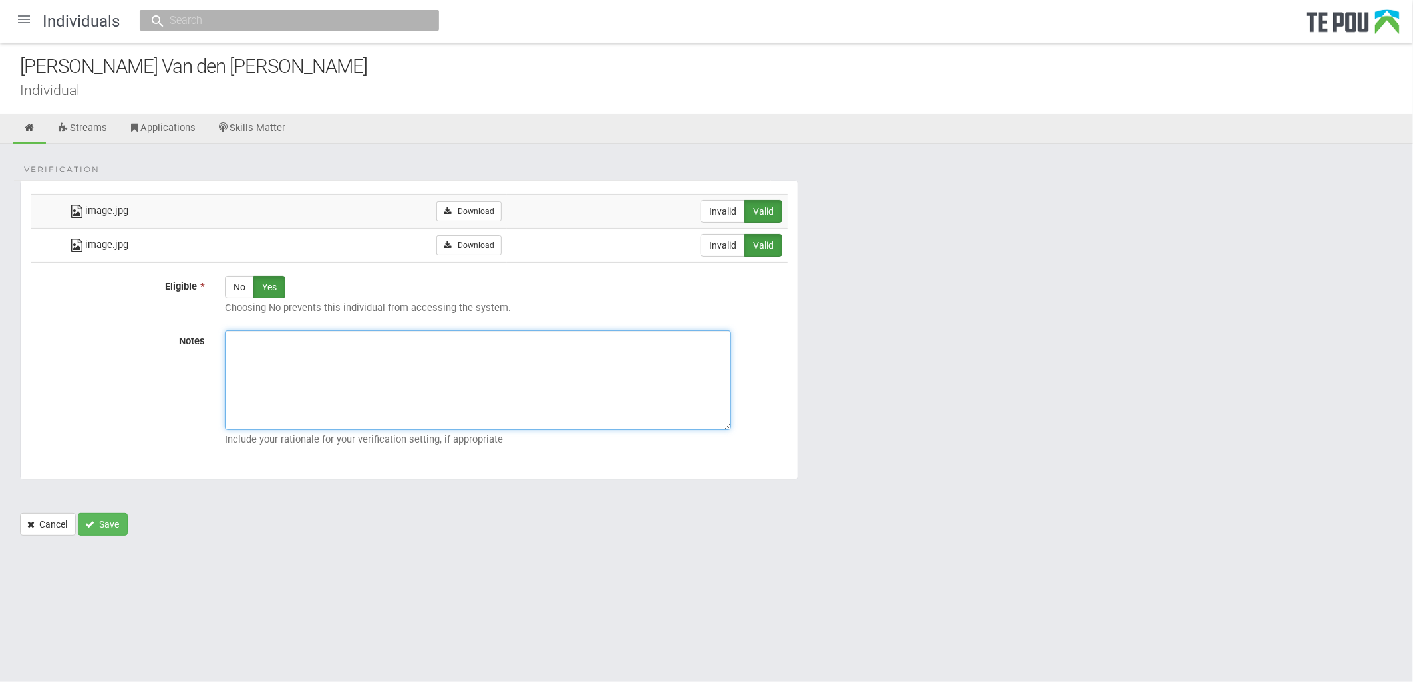
paste textarea "Verified by Melody @ [DATE]"
type textarea "Verified by Melody @ [DATE]"
click at [124, 527] on button "Save" at bounding box center [103, 525] width 50 height 23
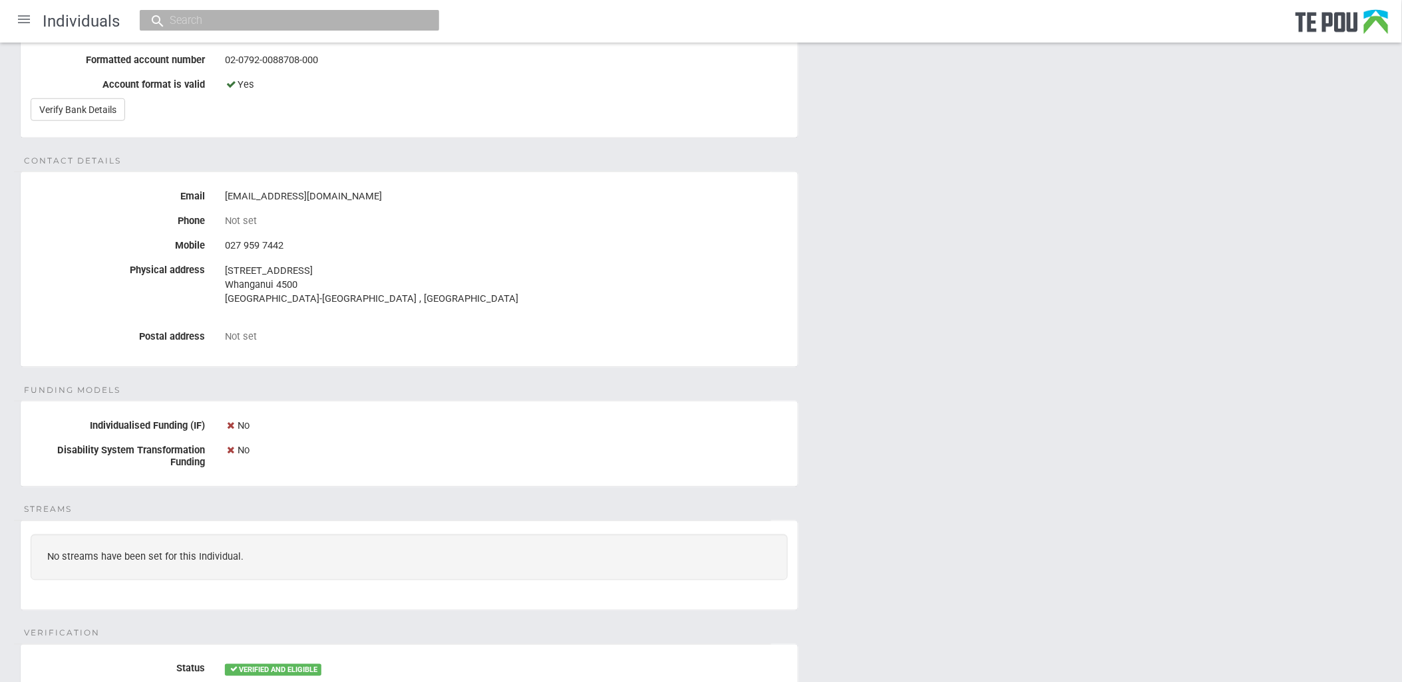
scroll to position [148, 0]
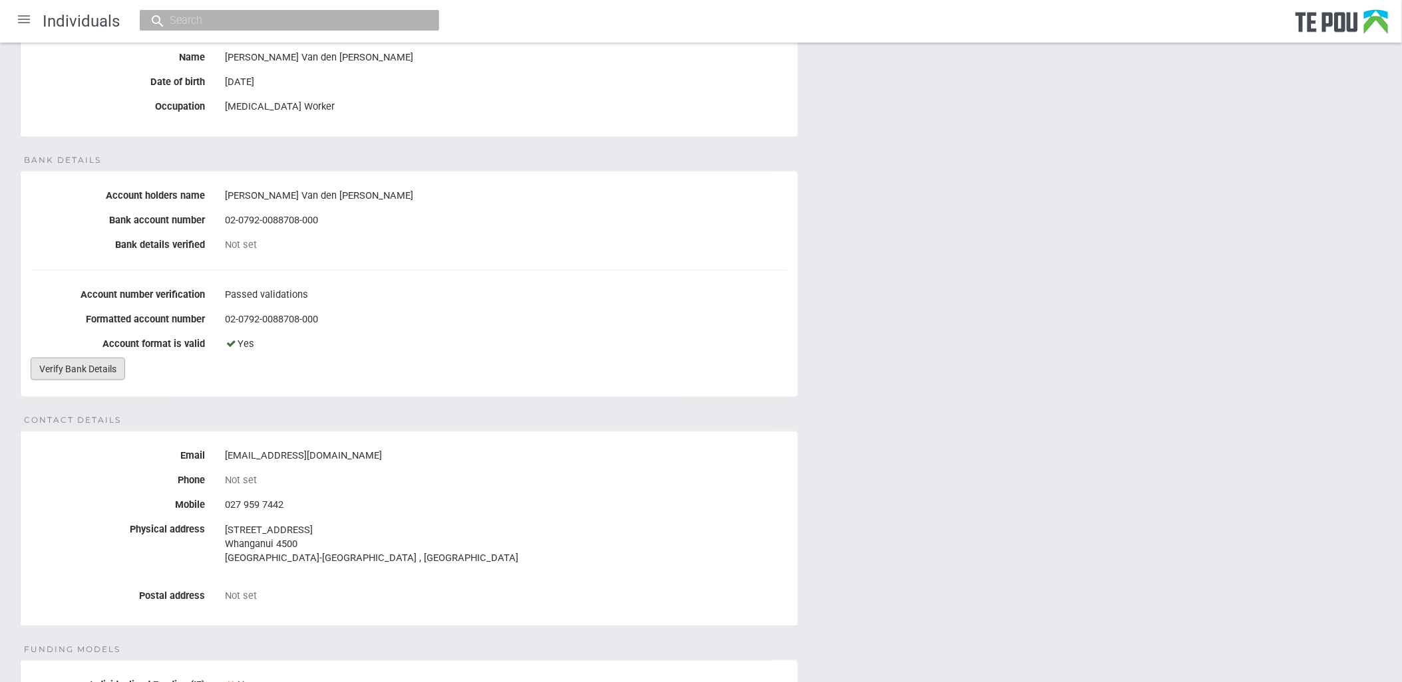
click at [110, 369] on link "Verify Bank Details" at bounding box center [78, 369] width 94 height 23
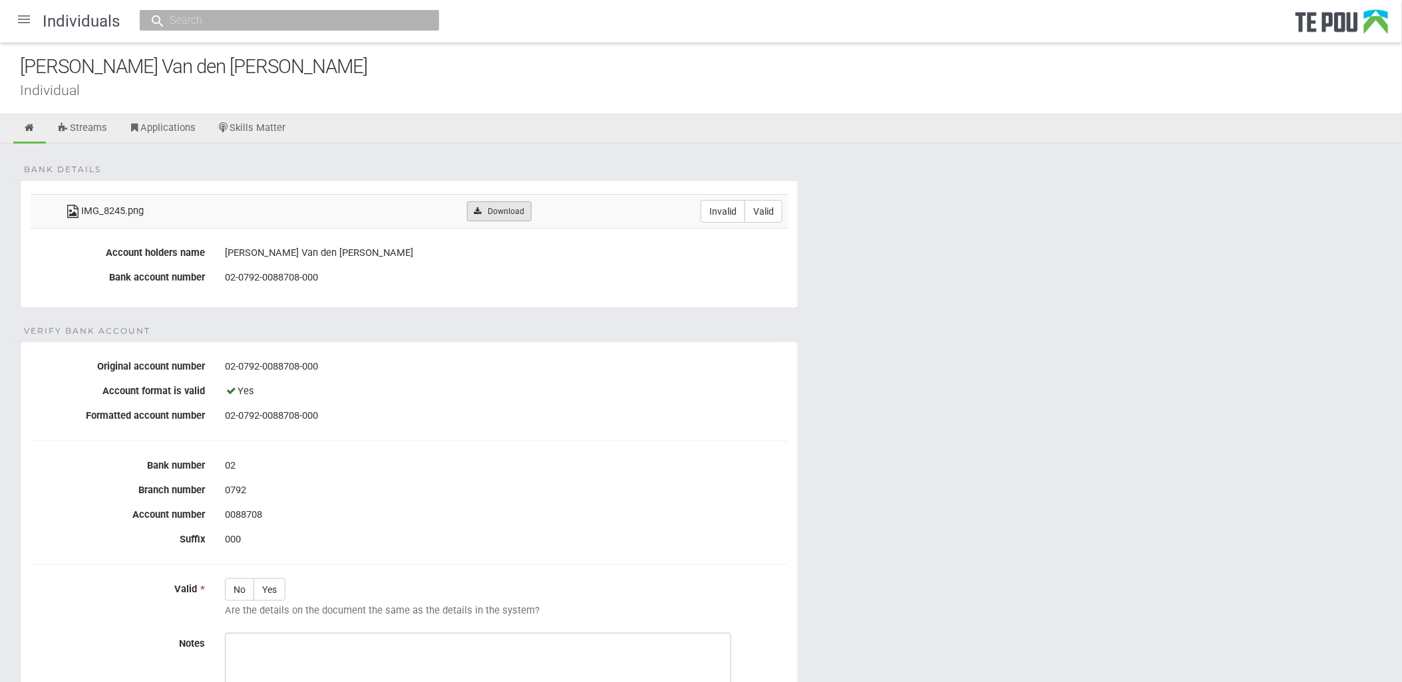
click at [509, 211] on link "Download" at bounding box center [499, 212] width 65 height 20
click at [774, 210] on label "Valid" at bounding box center [763, 211] width 38 height 23
radio input "true"
click at [274, 587] on label "Yes" at bounding box center [269, 590] width 32 height 23
radio input "true"
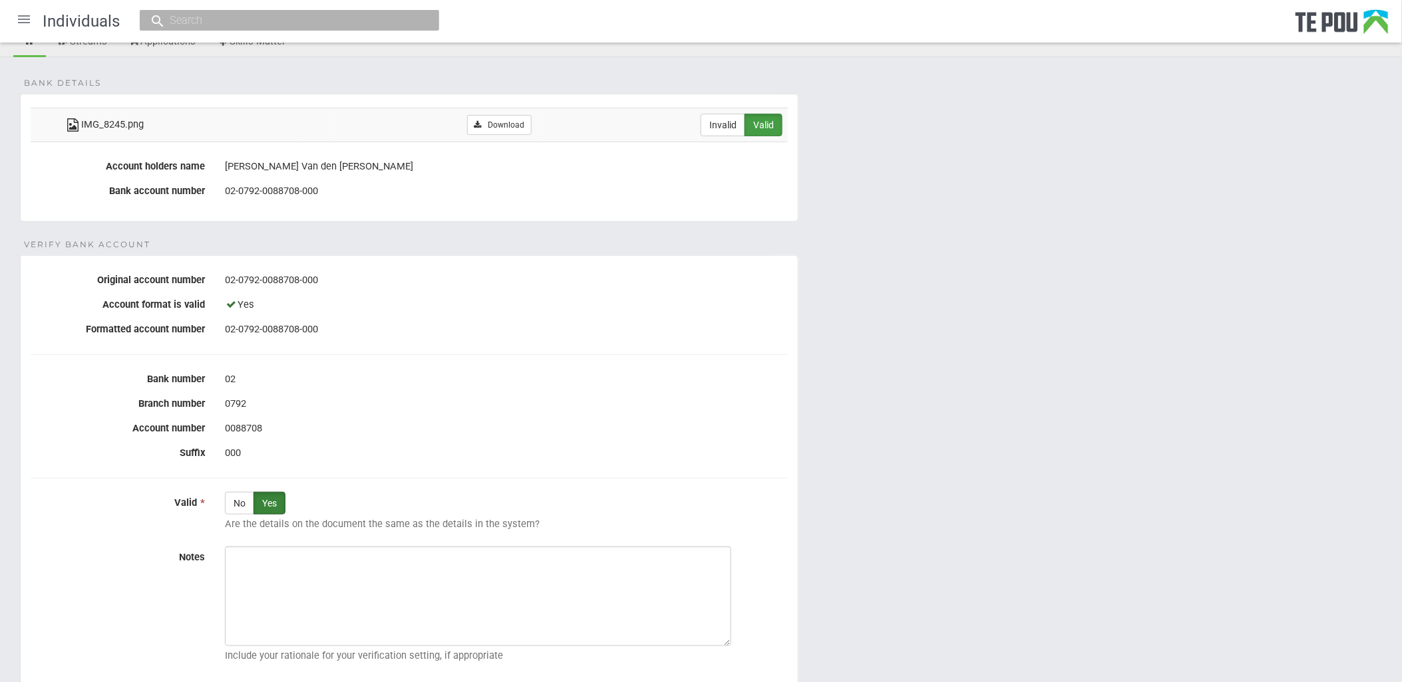
scroll to position [148, 0]
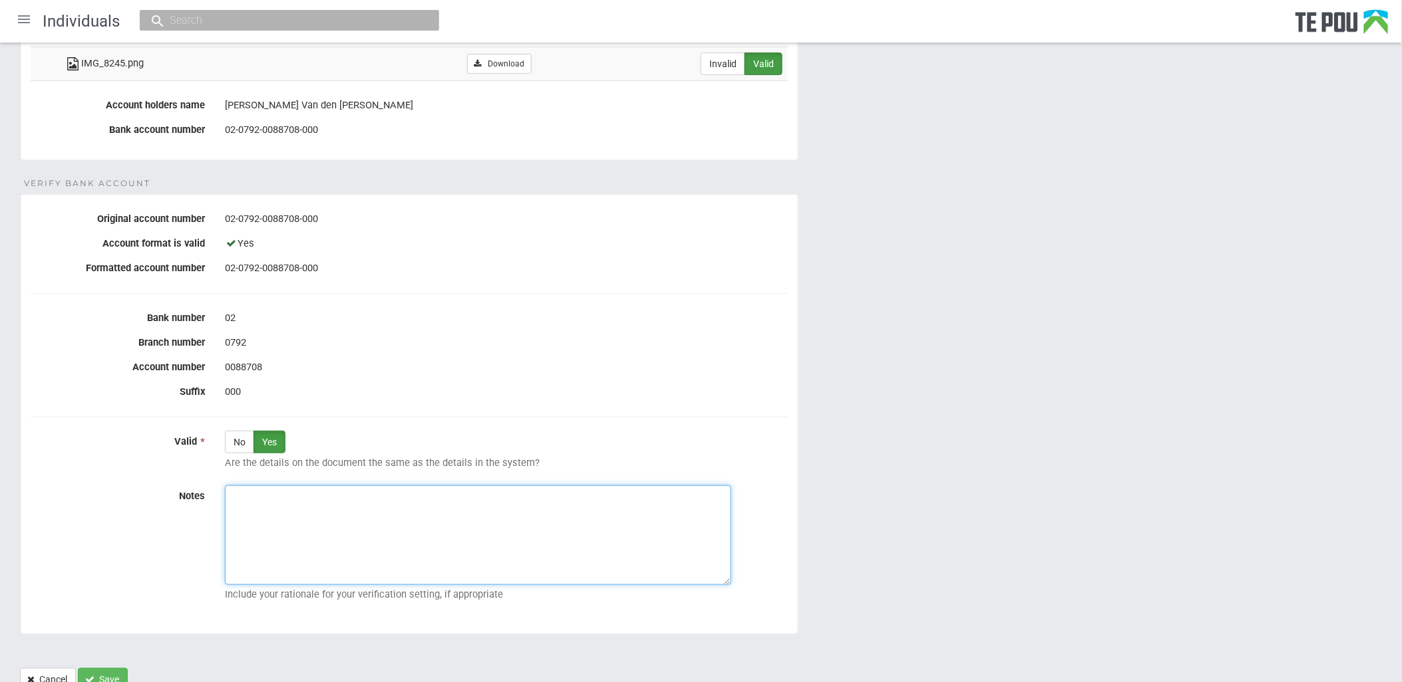
paste textarea "Verified by Melody @ [DATE]"
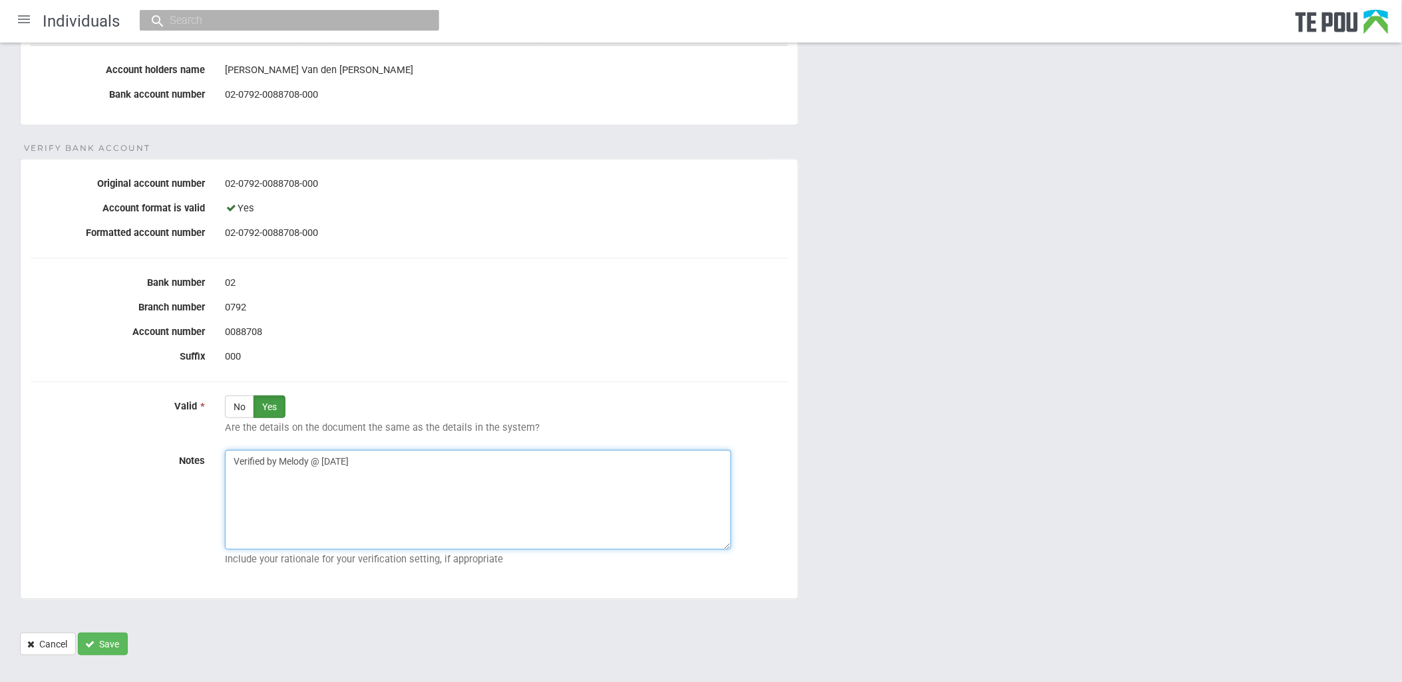
scroll to position [202, 0]
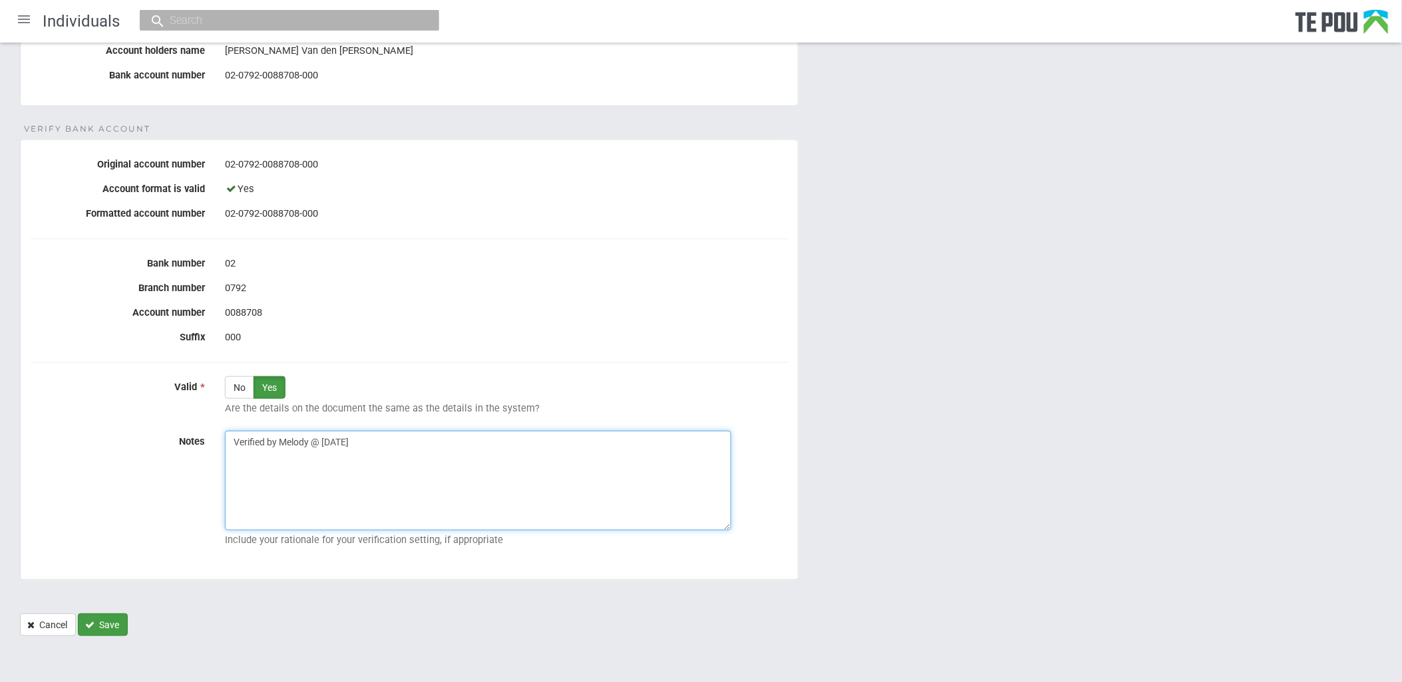
type textarea "Verified by Melody @ [DATE]"
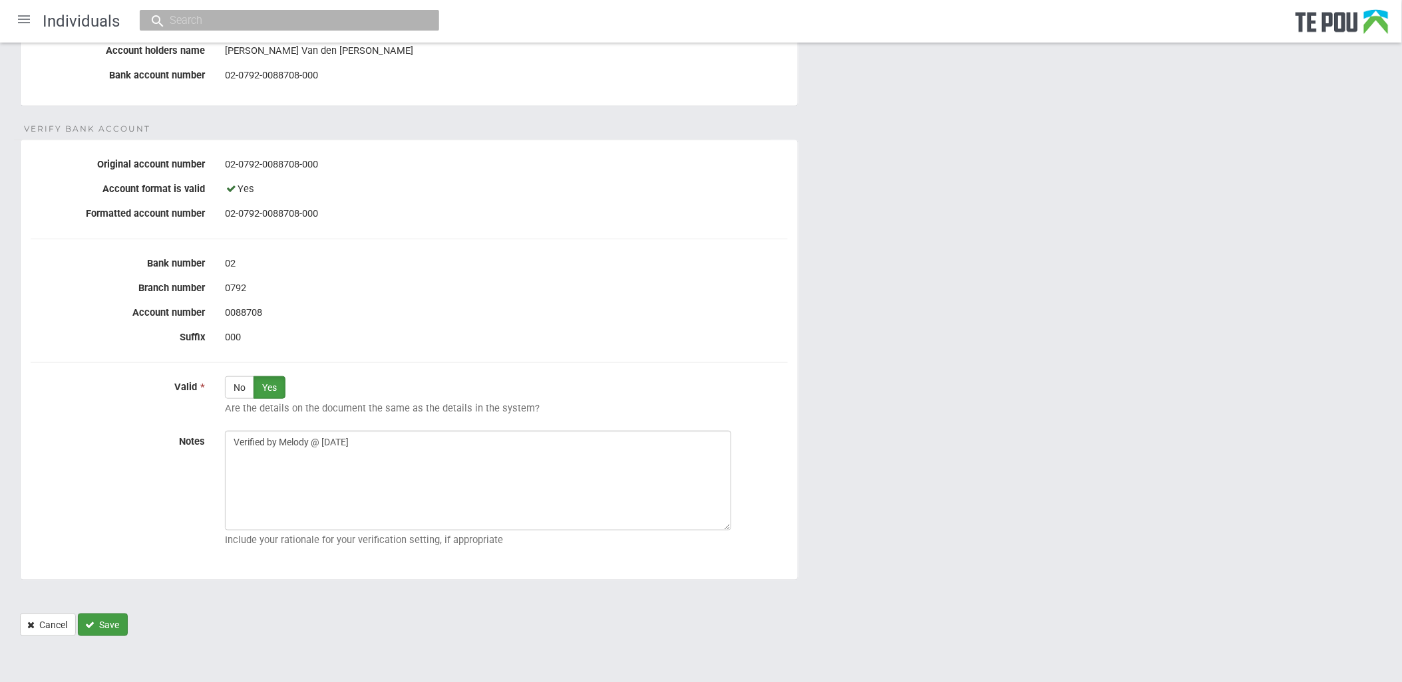
click at [122, 615] on button "Save" at bounding box center [103, 625] width 50 height 23
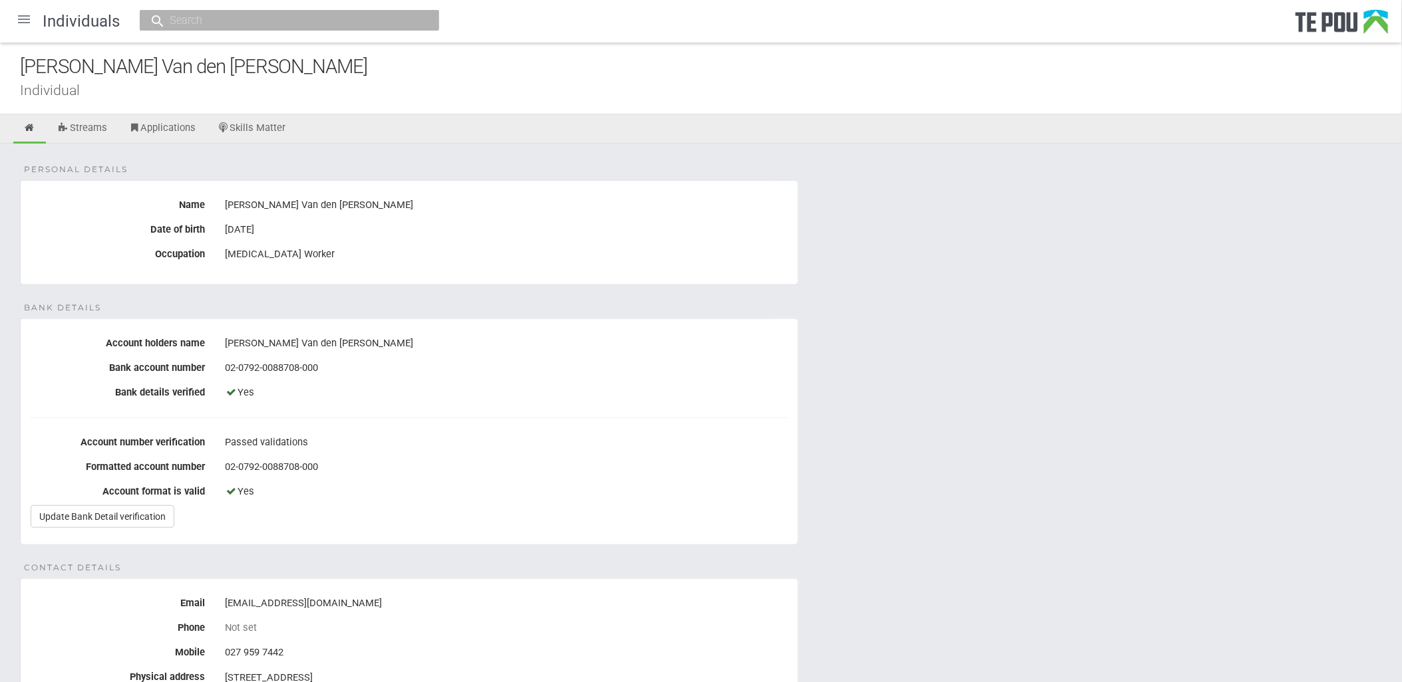
click at [24, 15] on div at bounding box center [24, 19] width 32 height 32
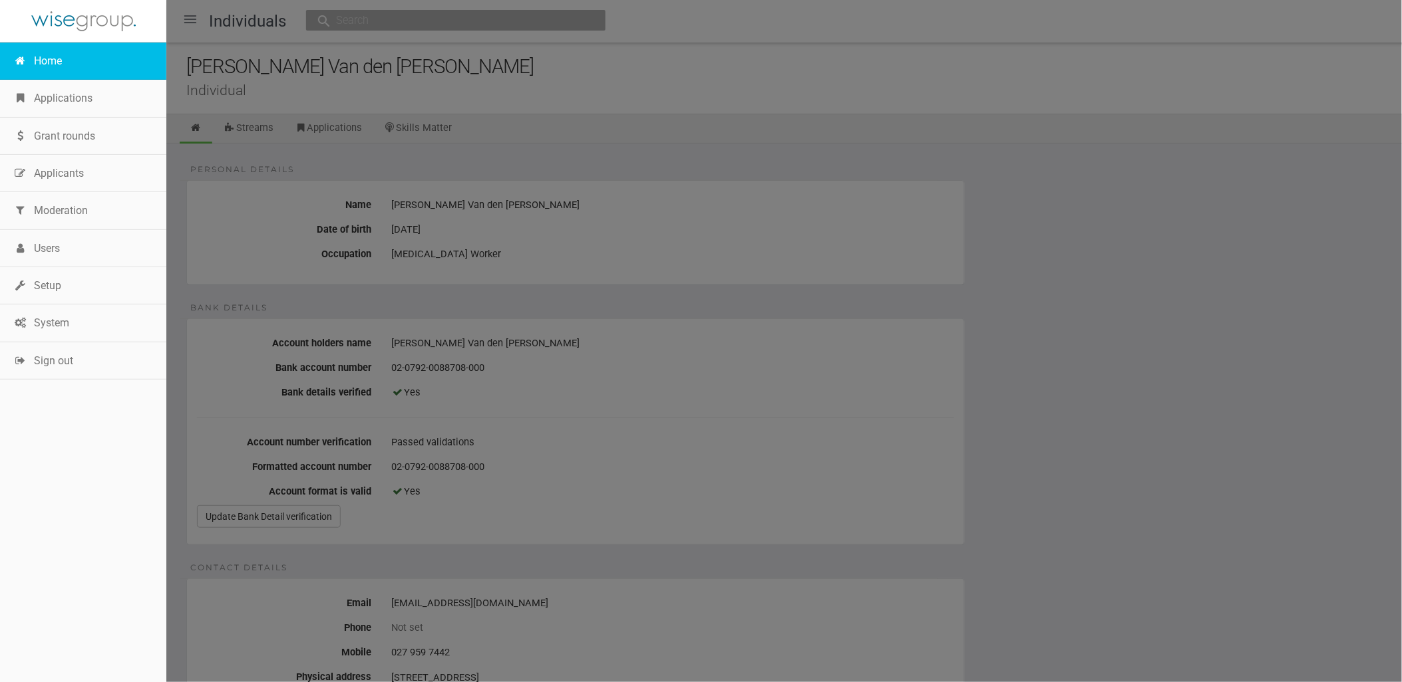
click at [49, 55] on link "Home" at bounding box center [83, 61] width 166 height 37
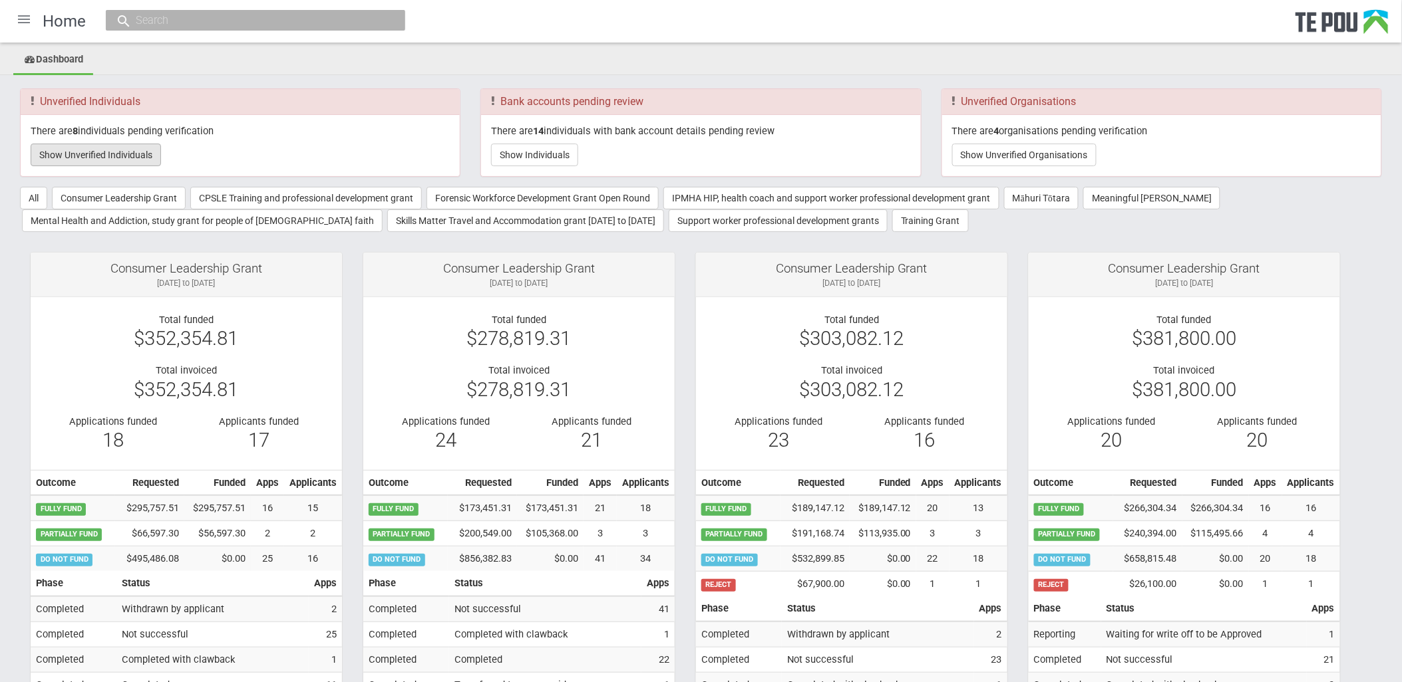
click at [86, 154] on button "Show Unverified Individuals" at bounding box center [96, 155] width 130 height 23
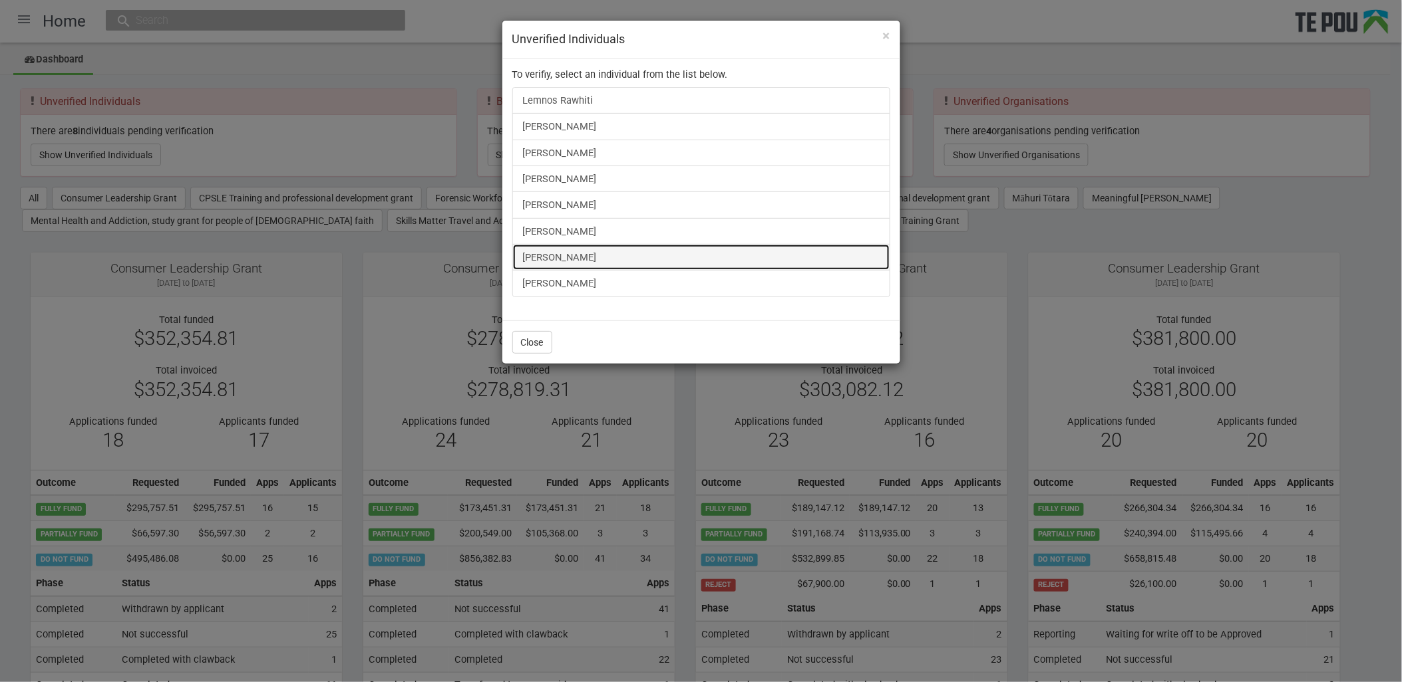
click at [543, 261] on link "Michelle Lei" at bounding box center [701, 257] width 378 height 27
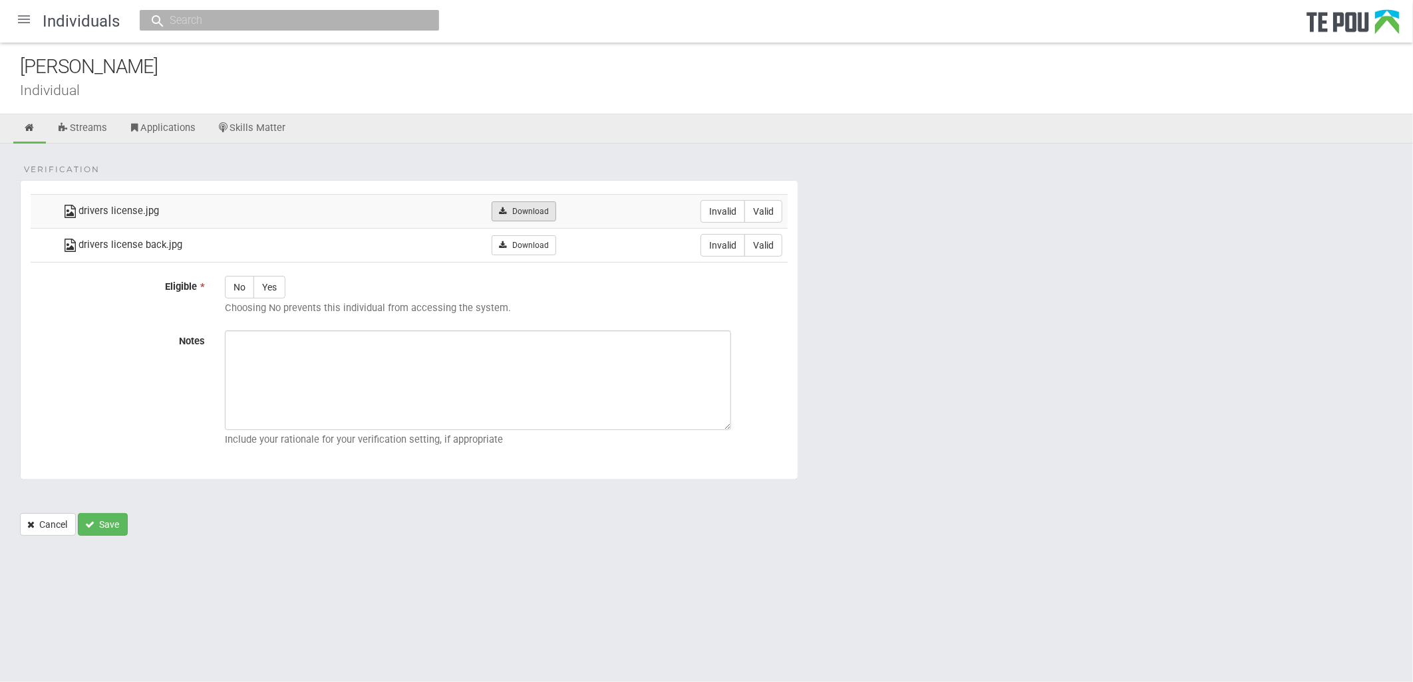
click at [514, 207] on link "Download" at bounding box center [524, 212] width 65 height 20
click at [527, 248] on link "Download" at bounding box center [524, 245] width 65 height 20
click at [849, 188] on form "Verification drivers license.jpg Download Invalid Valid drivers license back.jpg" at bounding box center [706, 358] width 1373 height 356
click at [763, 220] on label "Valid" at bounding box center [763, 211] width 38 height 23
radio input "true"
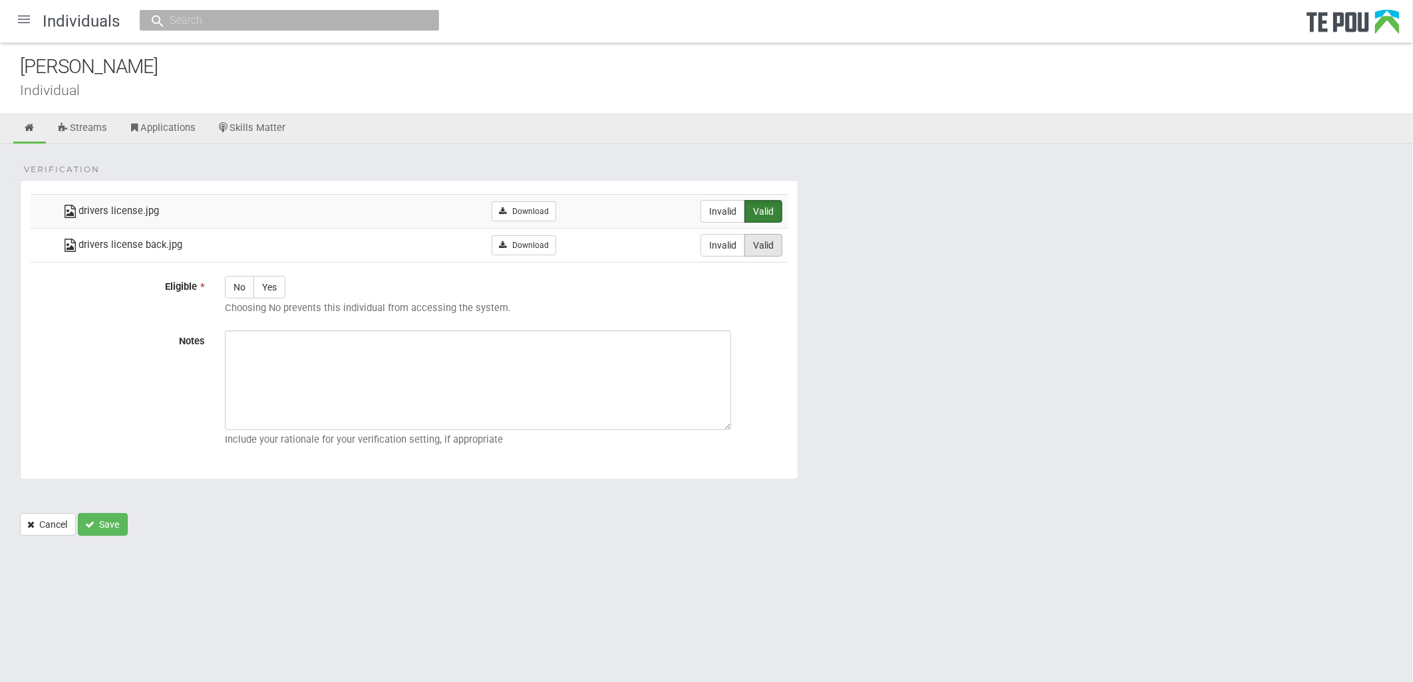
click at [764, 243] on label "Valid" at bounding box center [763, 245] width 38 height 23
radio input "true"
click at [269, 289] on label "Yes" at bounding box center [269, 287] width 32 height 23
radio input "true"
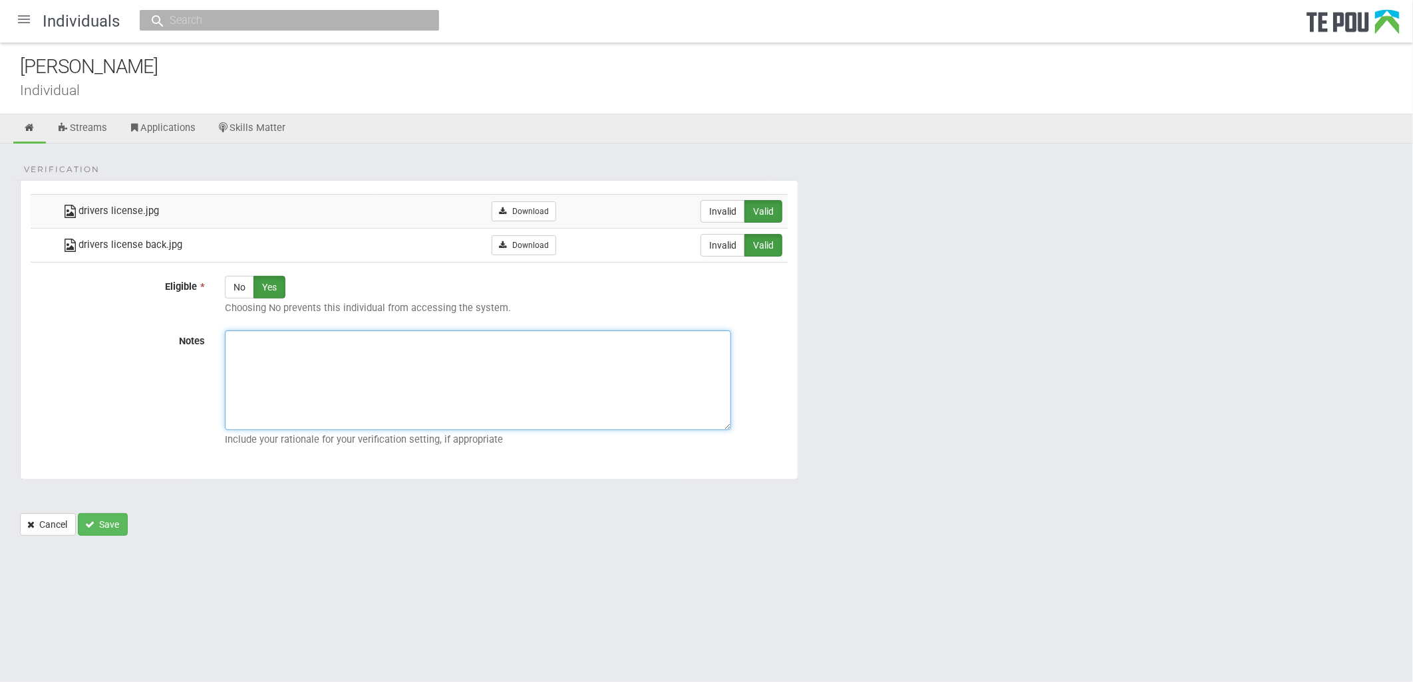
paste textarea "Verified by Melody @ [DATE]"
type textarea "Verified by Melody @ [DATE]"
click at [108, 531] on button "Save" at bounding box center [103, 525] width 50 height 23
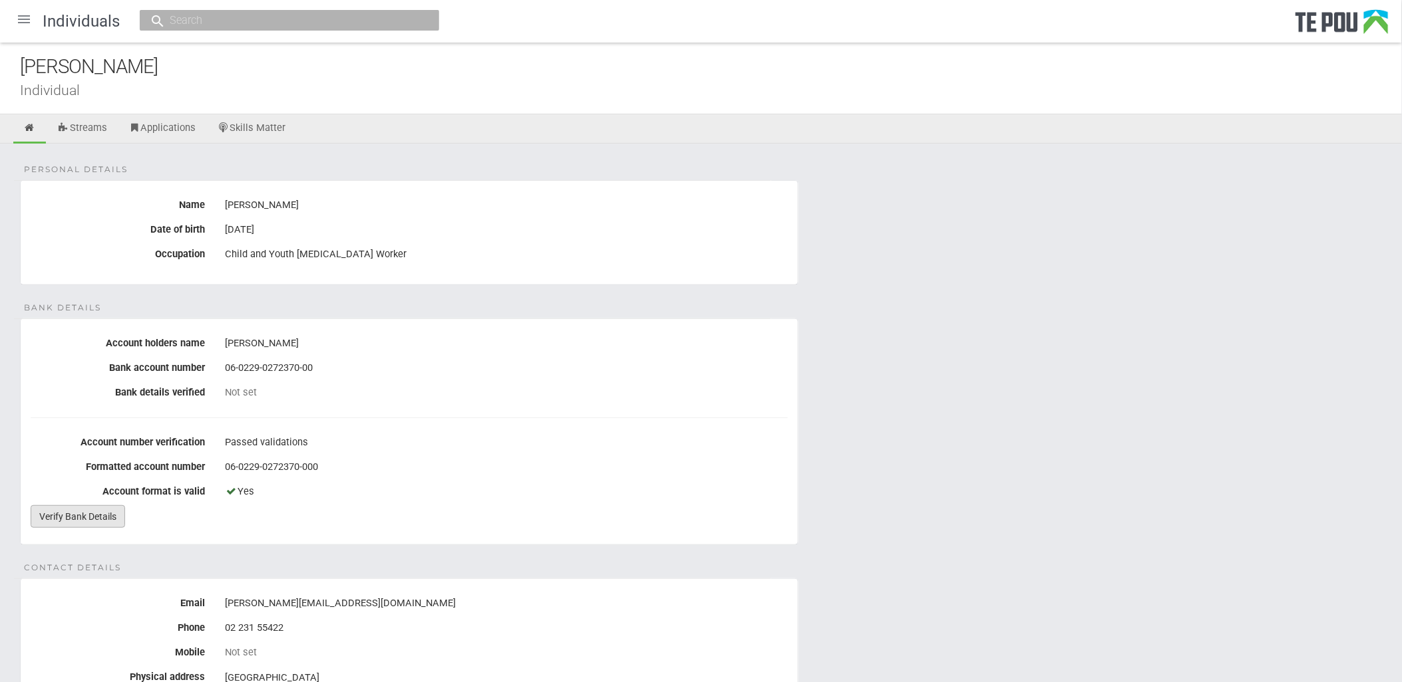
click at [57, 522] on link "Verify Bank Details" at bounding box center [78, 517] width 94 height 23
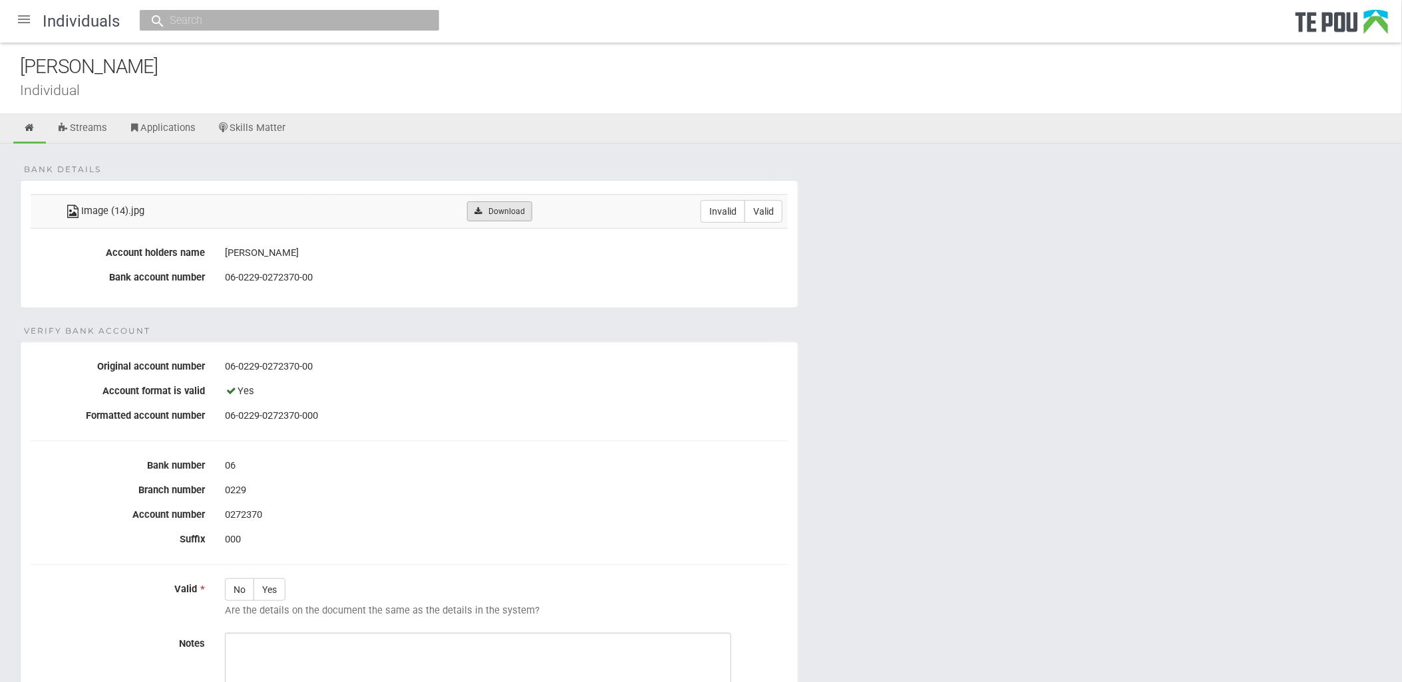
click at [494, 207] on link "Download" at bounding box center [499, 212] width 65 height 20
drag, startPoint x: 767, startPoint y: 202, endPoint x: 766, endPoint y: 217, distance: 14.7
click at [767, 202] on label "Valid" at bounding box center [763, 211] width 38 height 23
radio input "true"
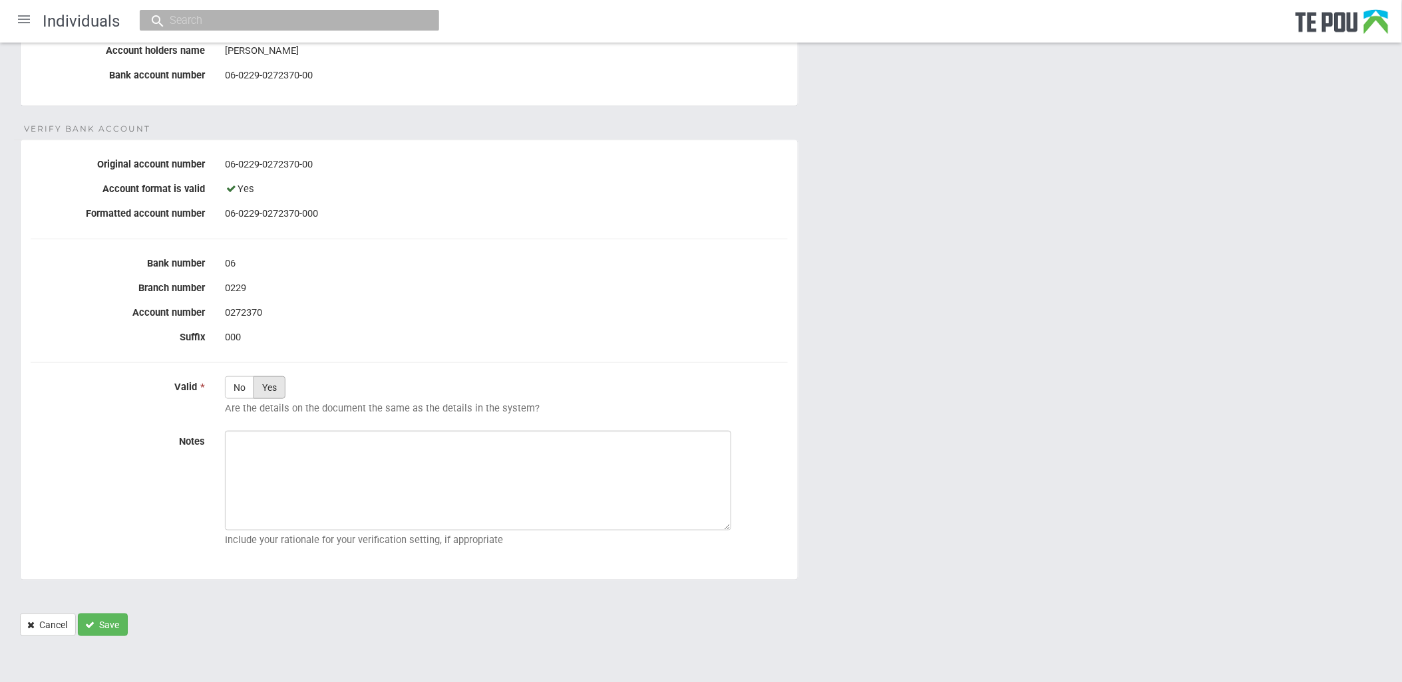
click at [271, 392] on label "Yes" at bounding box center [269, 387] width 32 height 23
radio input "true"
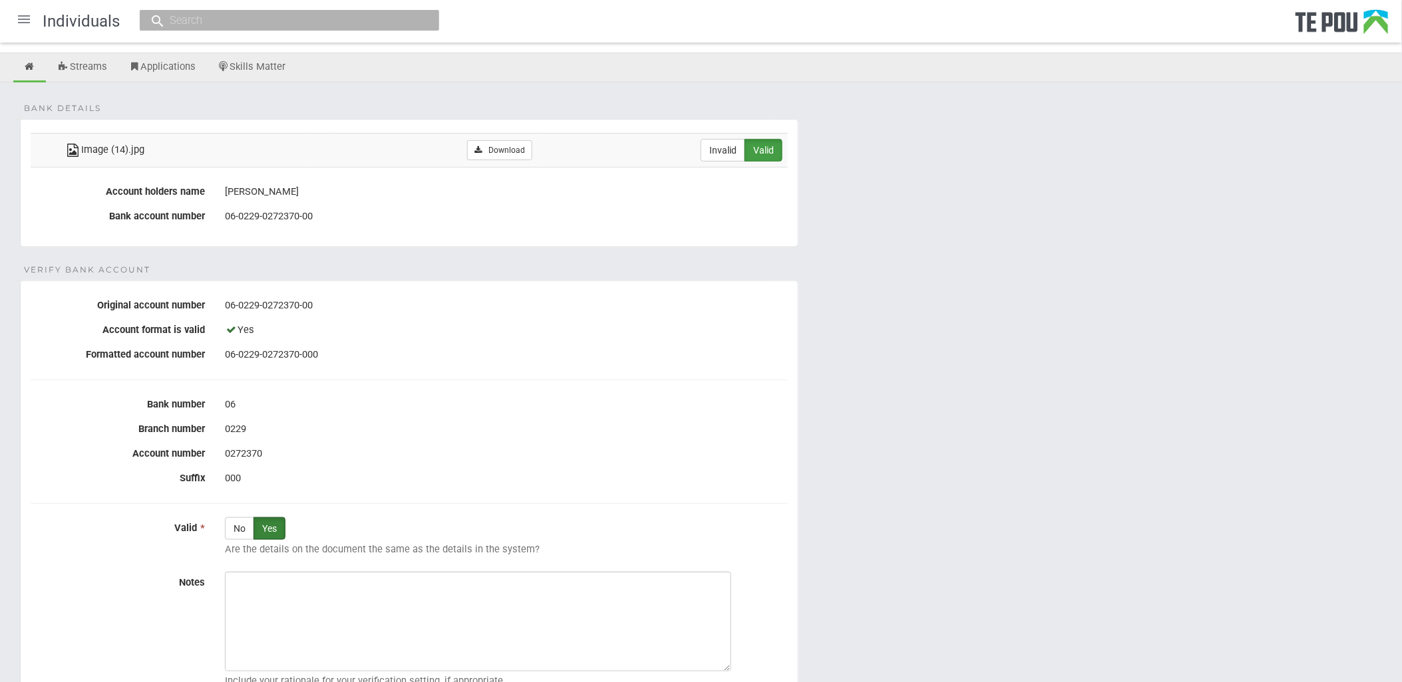
scroll to position [55, 0]
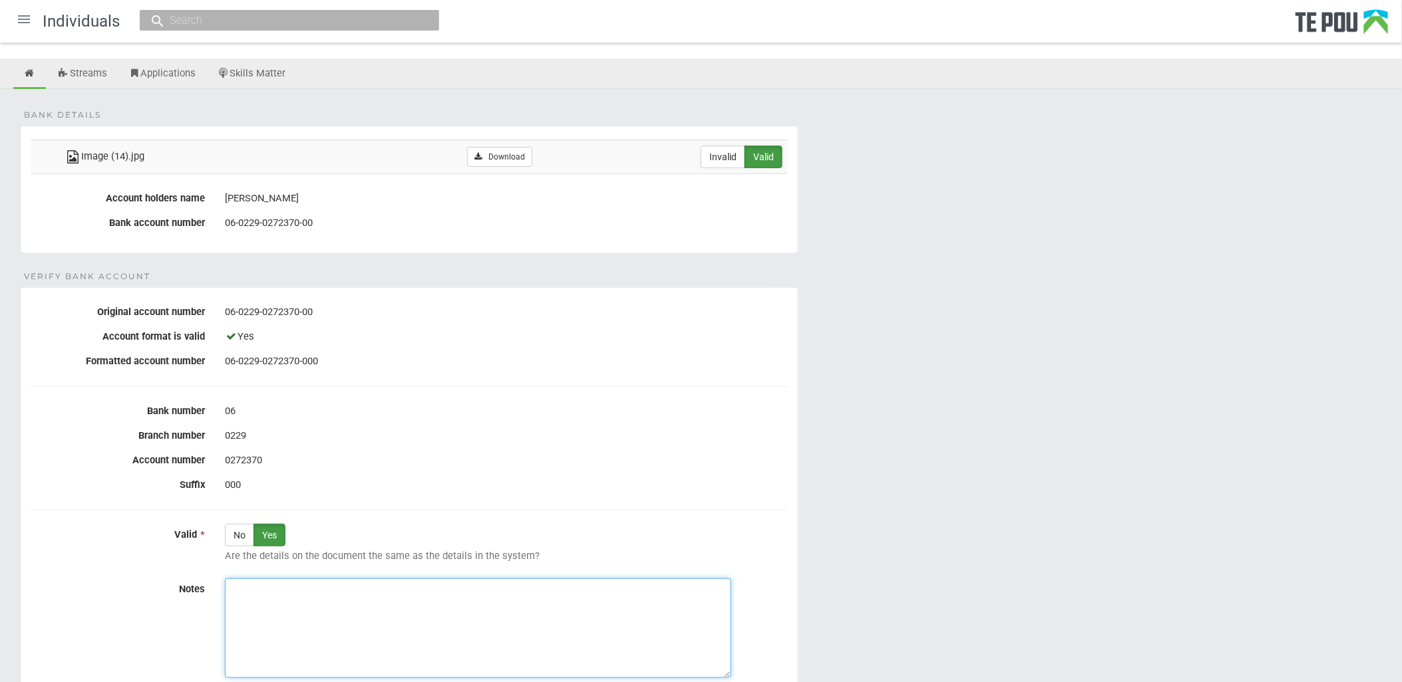
click at [431, 599] on textarea "Notes" at bounding box center [478, 629] width 506 height 100
paste textarea "Verified by Melody @ [DATE]"
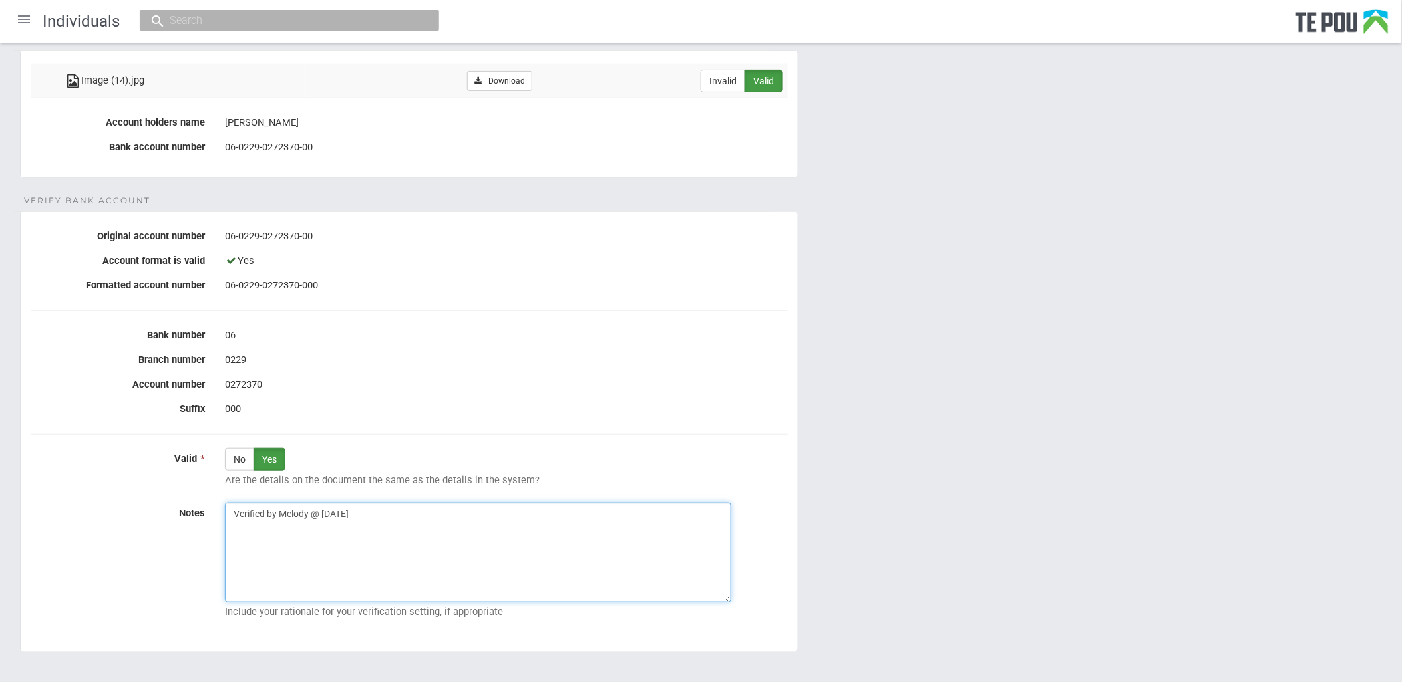
scroll to position [202, 0]
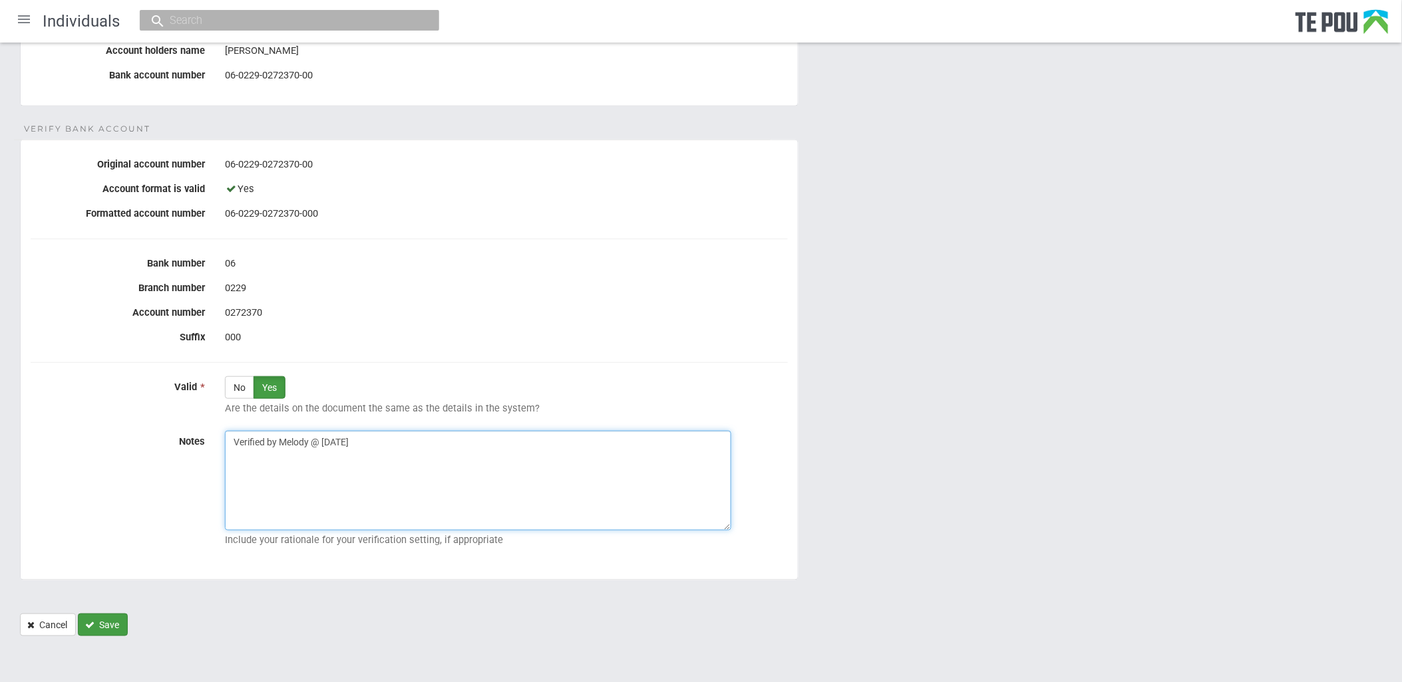
type textarea "Verified by Melody @ [DATE]"
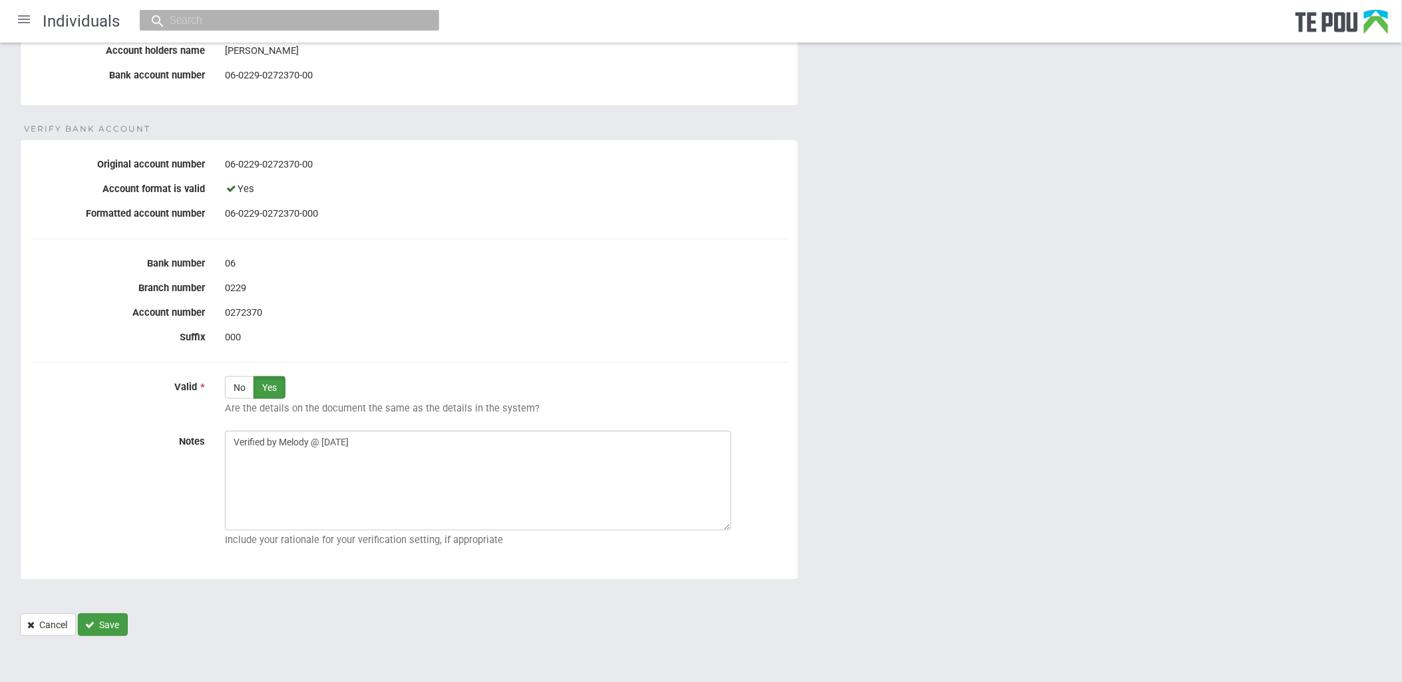
click at [101, 625] on button "Save" at bounding box center [103, 625] width 50 height 23
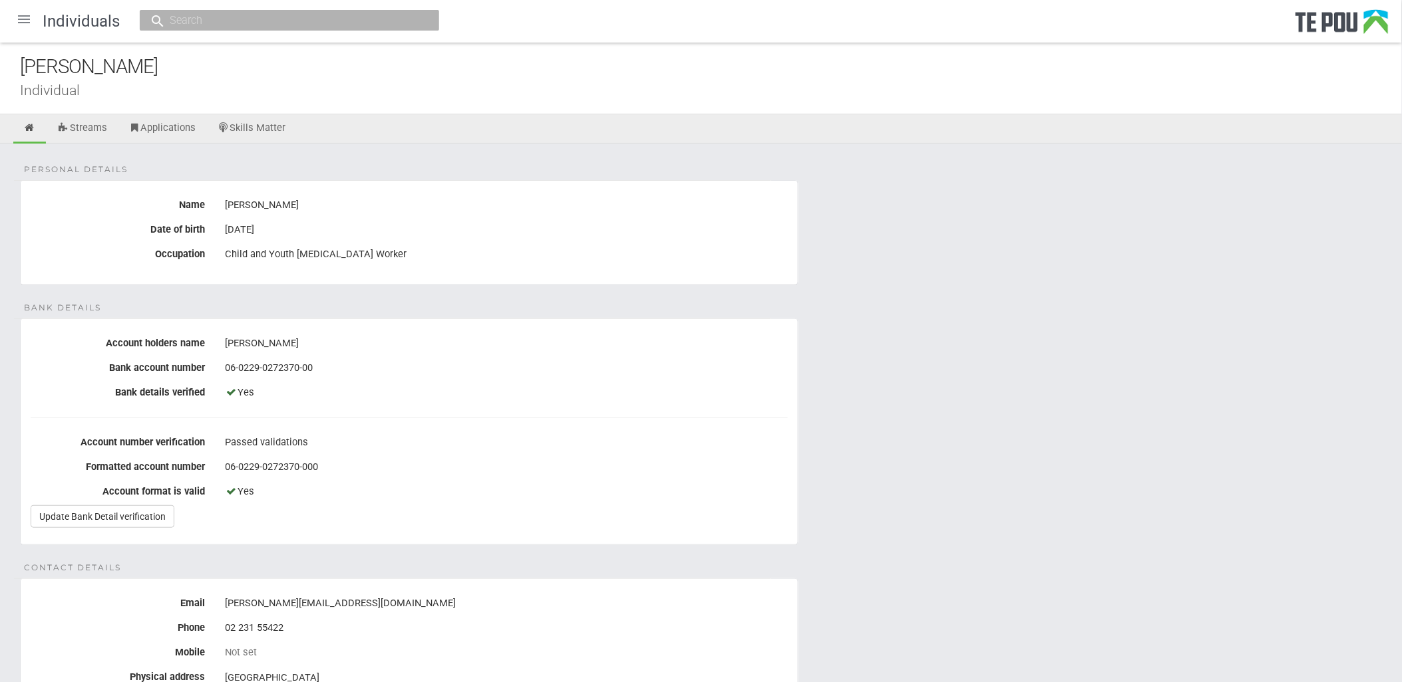
click at [28, 31] on div at bounding box center [24, 19] width 32 height 32
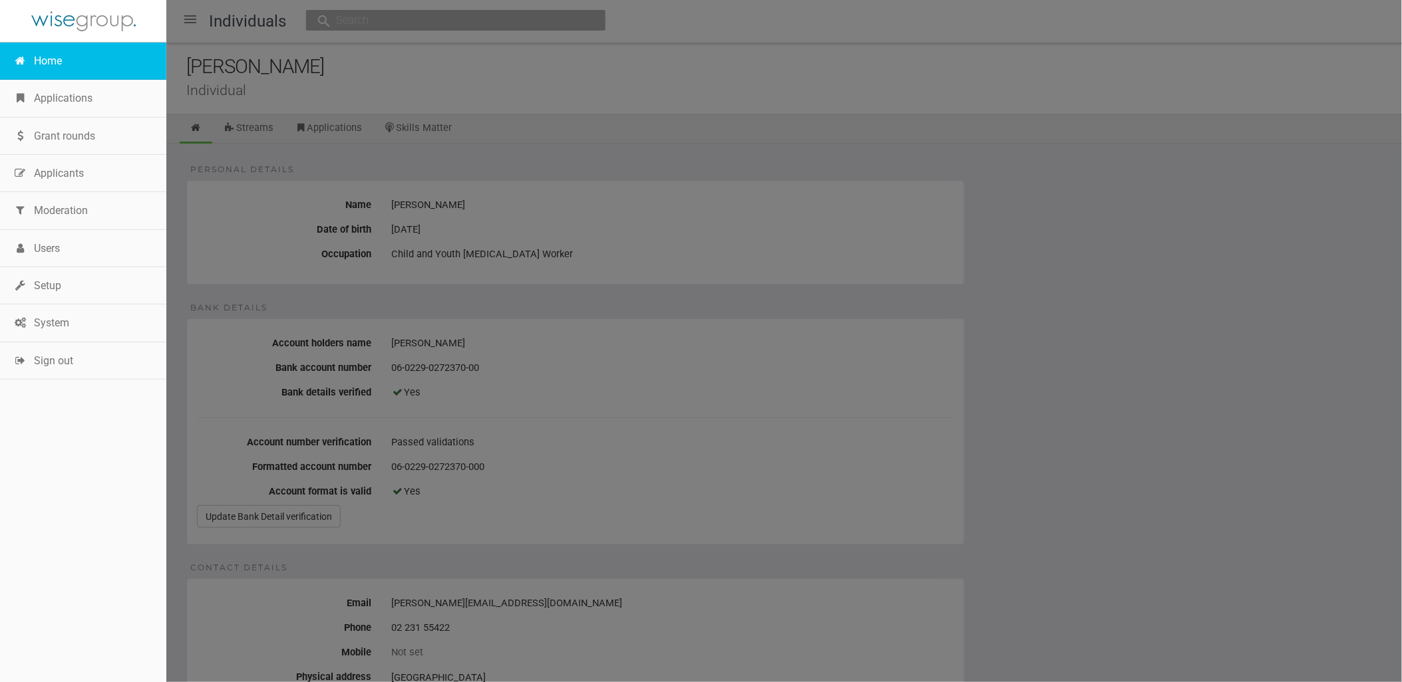
click at [64, 50] on link "Home" at bounding box center [83, 61] width 166 height 37
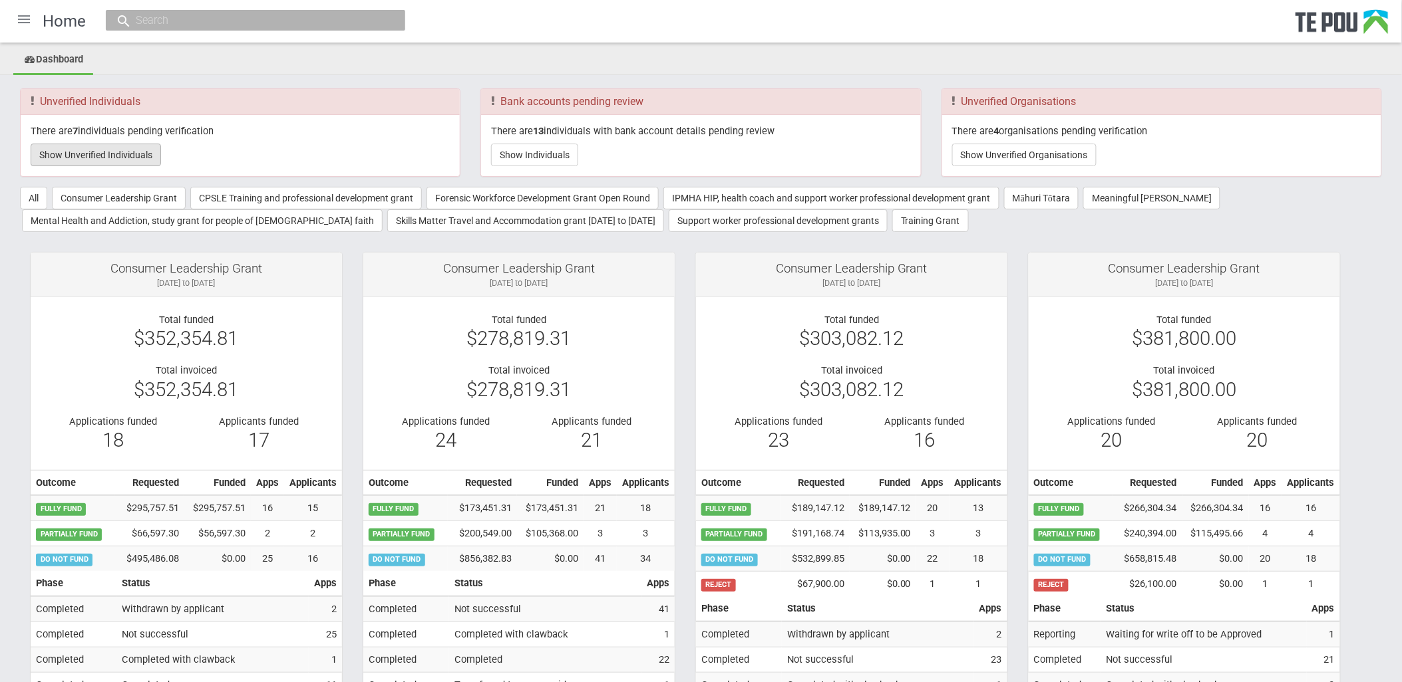
click at [115, 149] on button "Show Unverified Individuals" at bounding box center [96, 155] width 130 height 23
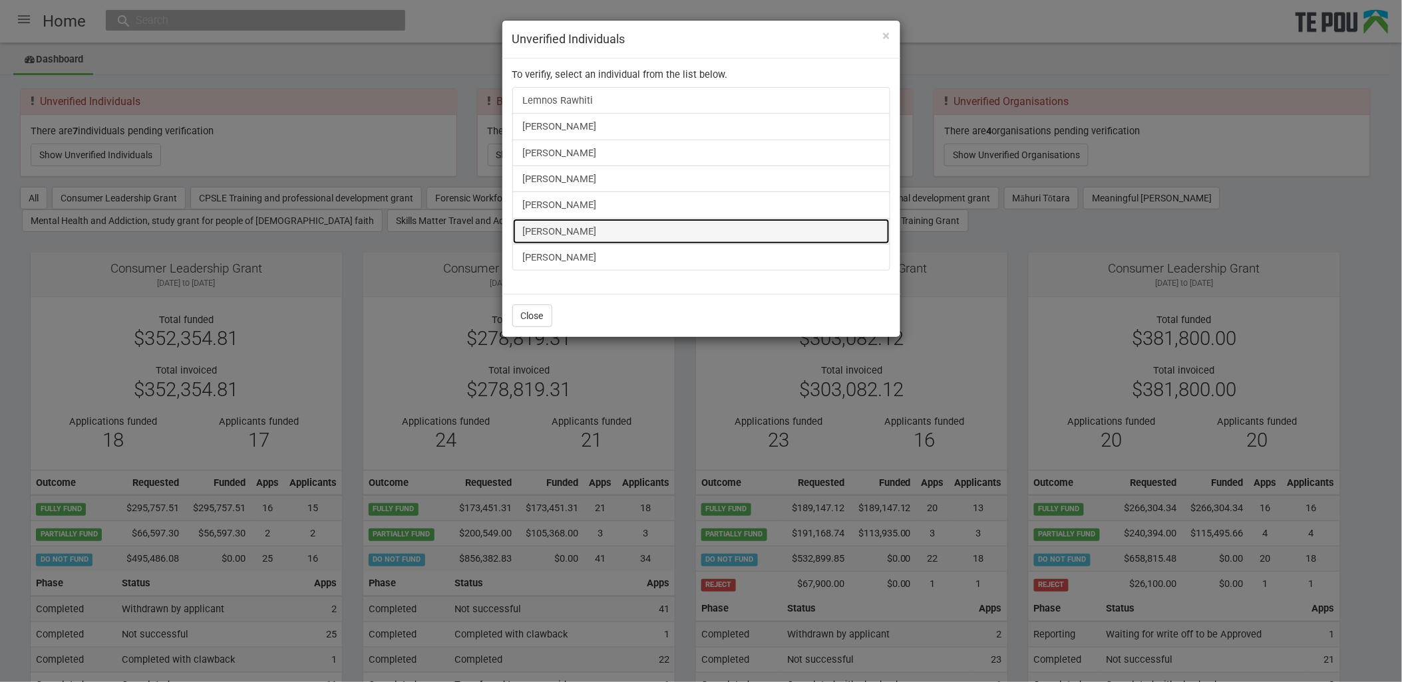
click at [587, 234] on link "[PERSON_NAME]" at bounding box center [701, 231] width 378 height 27
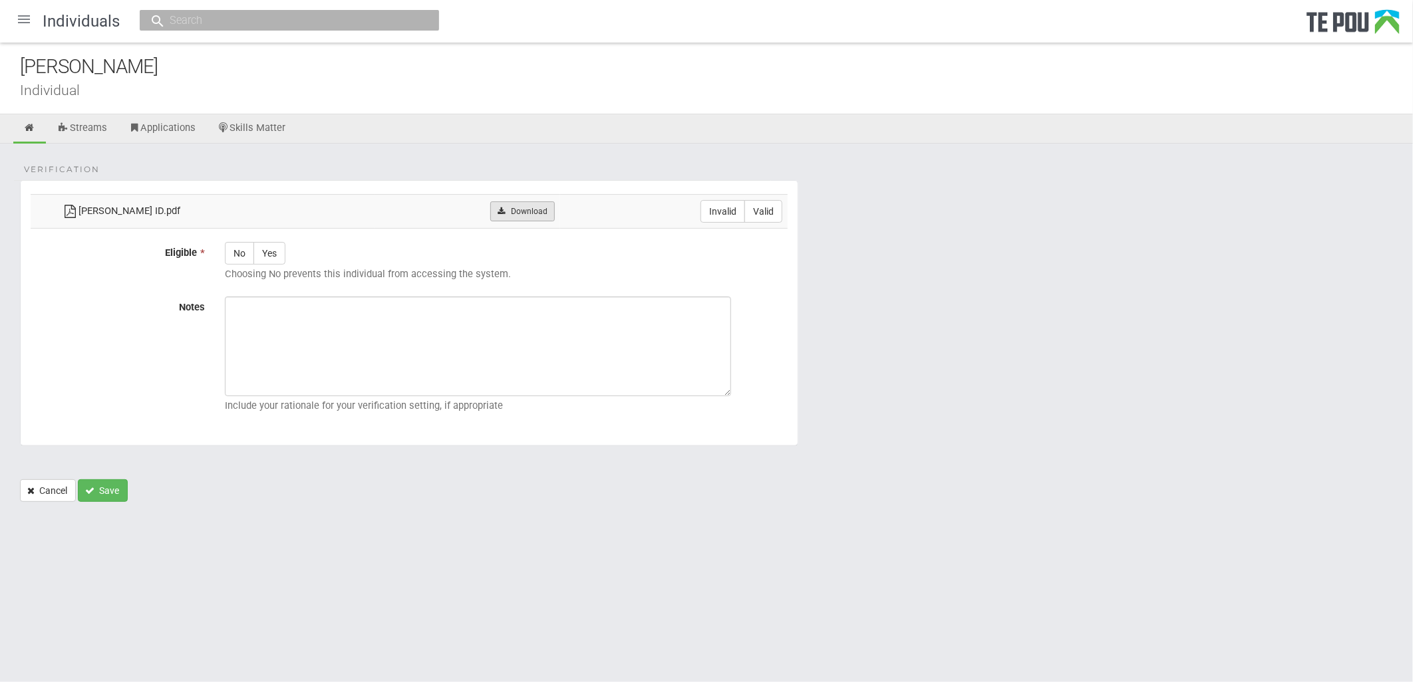
click at [527, 208] on link "Download" at bounding box center [522, 212] width 65 height 20
click at [770, 214] on label "Valid" at bounding box center [763, 211] width 38 height 23
radio input "true"
click at [284, 250] on label "Yes" at bounding box center [269, 253] width 32 height 23
radio input "true"
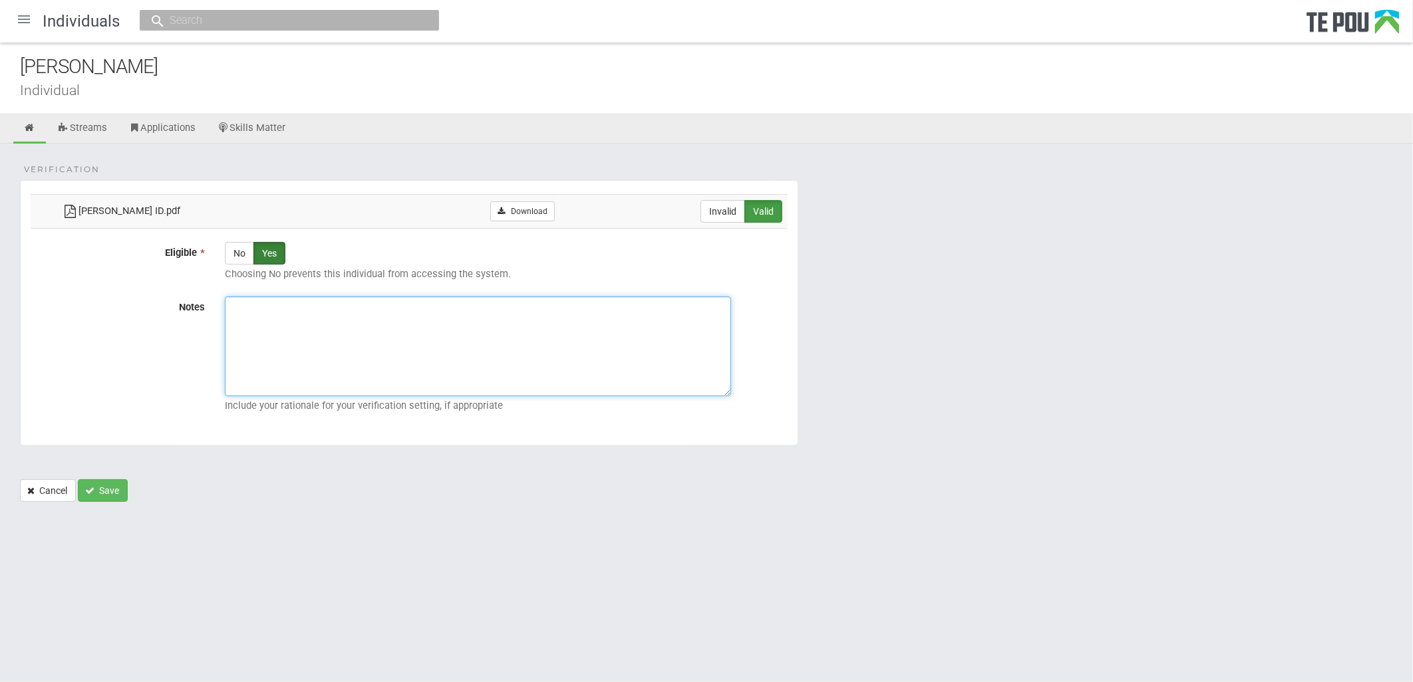
click at [273, 331] on textarea "Notes" at bounding box center [478, 347] width 506 height 100
paste textarea "Verified by Melody @ 10/10/2025"
type textarea "Verified by Melody @ 10/10/2025"
click at [108, 496] on button "Save" at bounding box center [103, 491] width 50 height 23
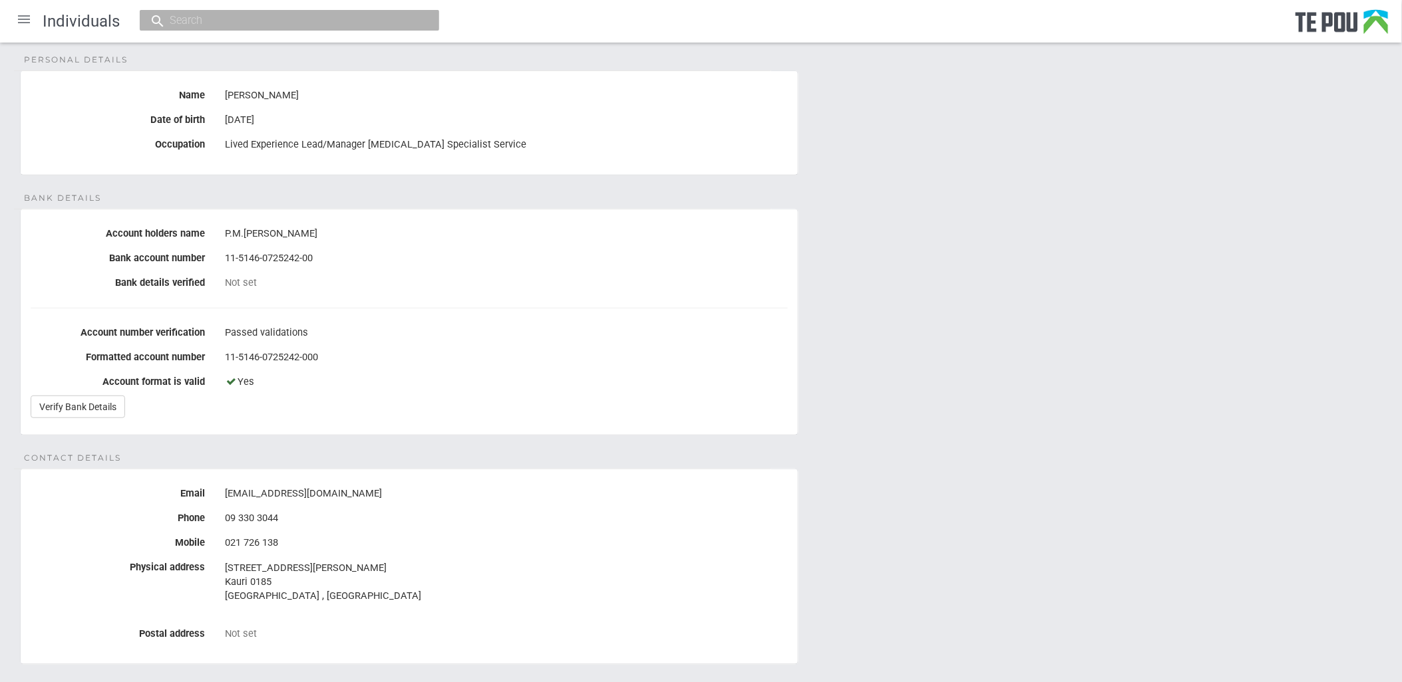
scroll to position [108, 0]
click at [109, 416] on link "Verify Bank Details" at bounding box center [78, 408] width 94 height 23
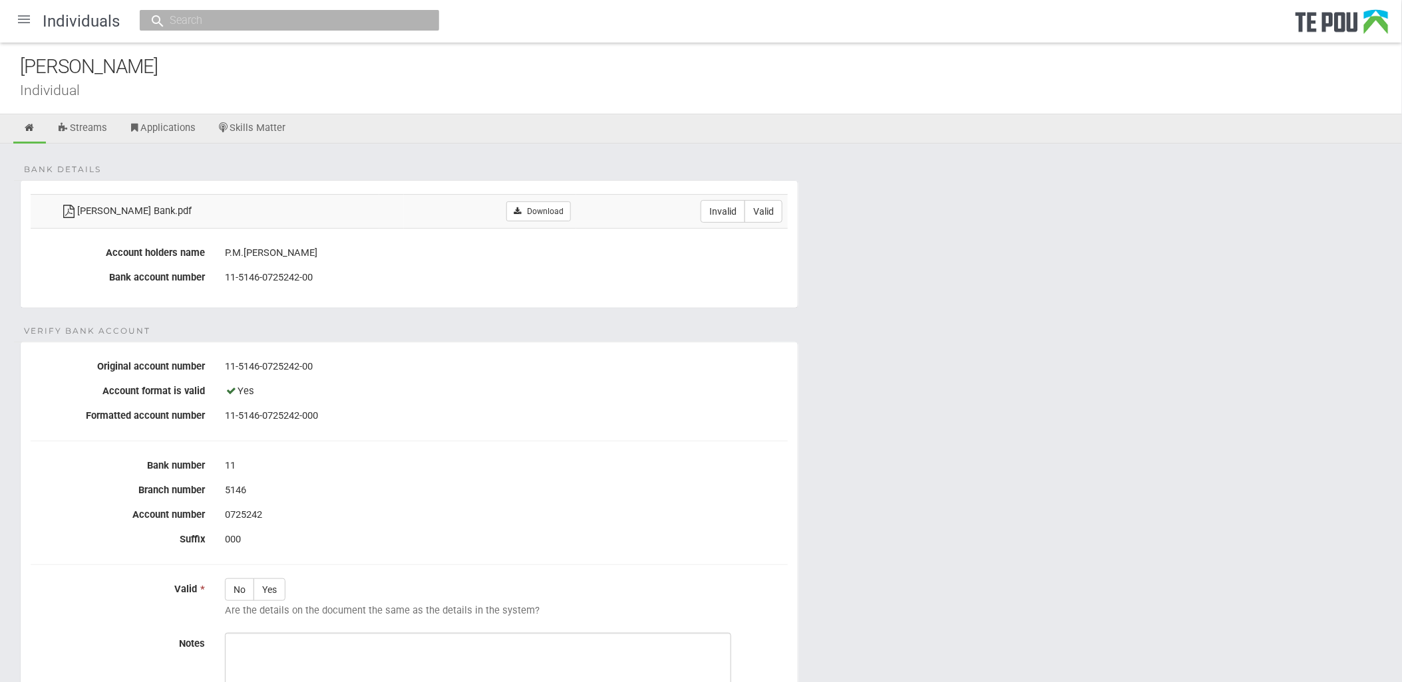
click at [549, 381] on div "Yes" at bounding box center [506, 391] width 563 height 23
click at [549, 390] on div "Yes" at bounding box center [506, 391] width 563 height 23
click at [530, 207] on link "Download" at bounding box center [538, 212] width 65 height 20
click at [749, 214] on label "Valid" at bounding box center [763, 211] width 38 height 23
radio input "true"
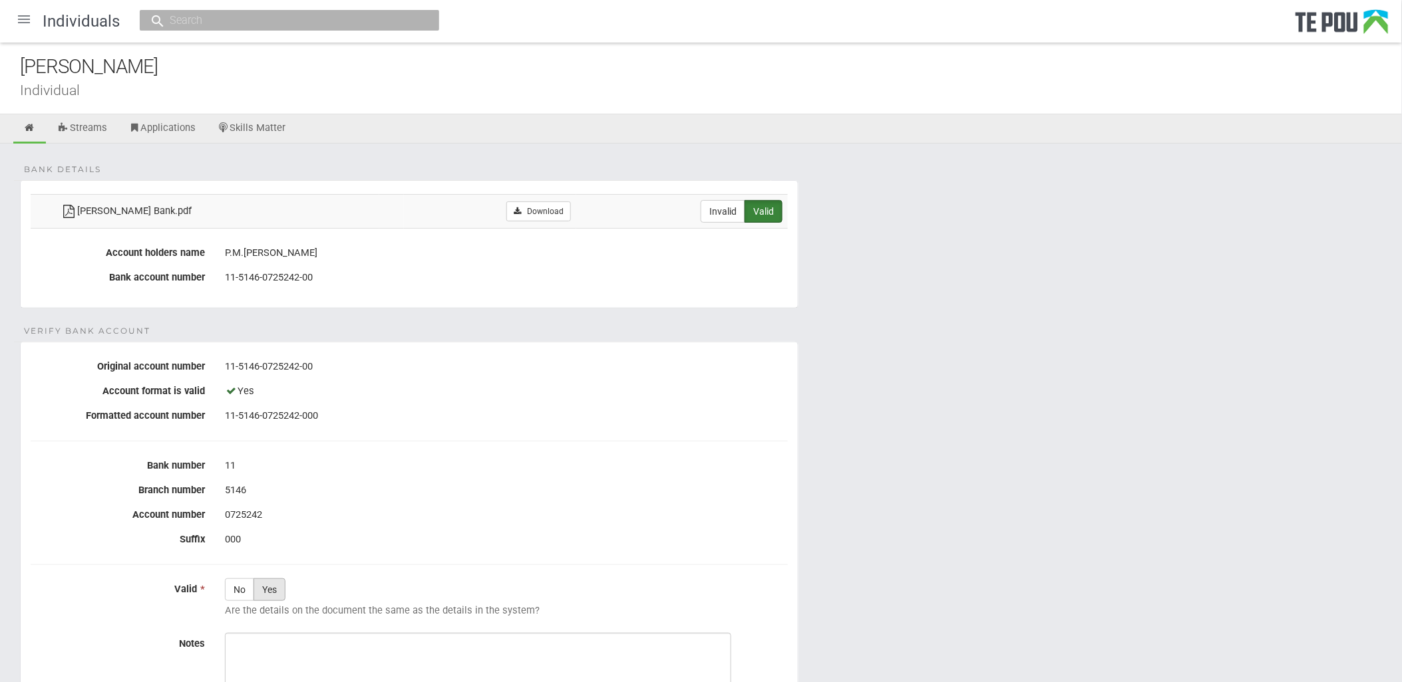
click at [269, 581] on label "Yes" at bounding box center [269, 590] width 32 height 23
radio input "true"
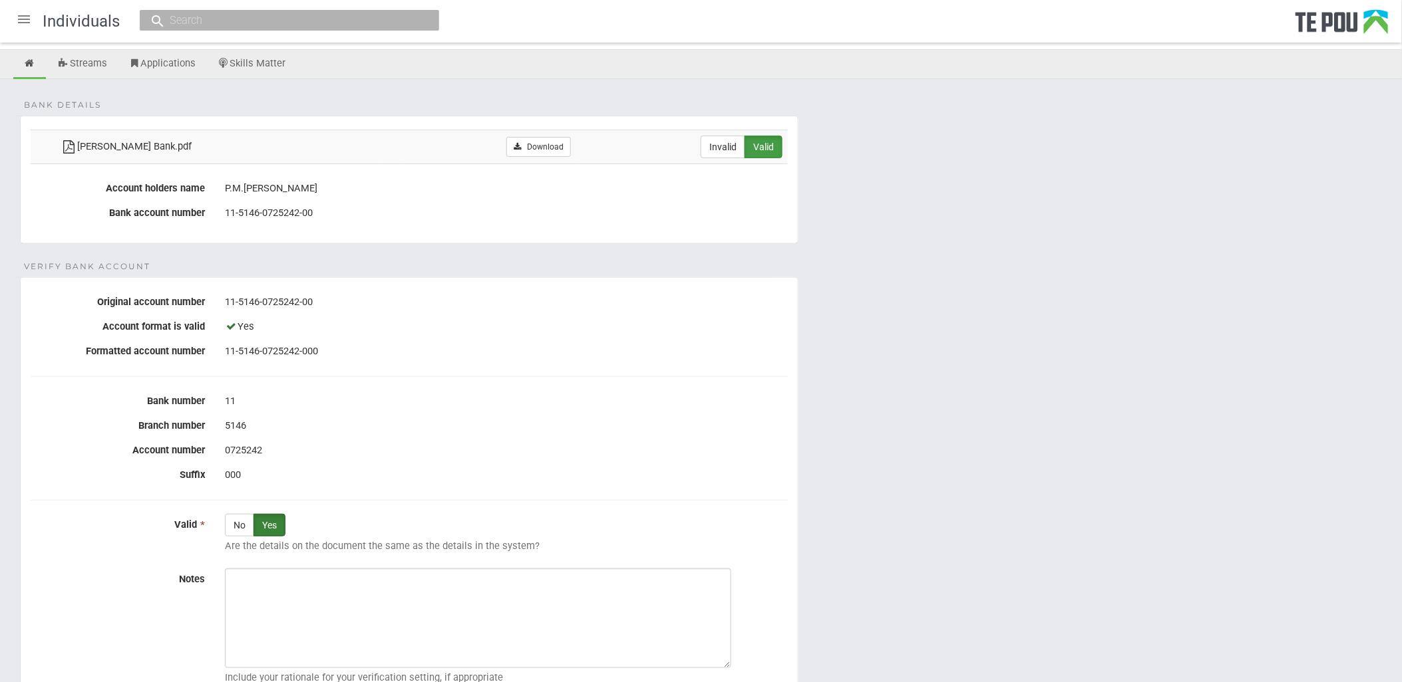
scroll to position [202, 0]
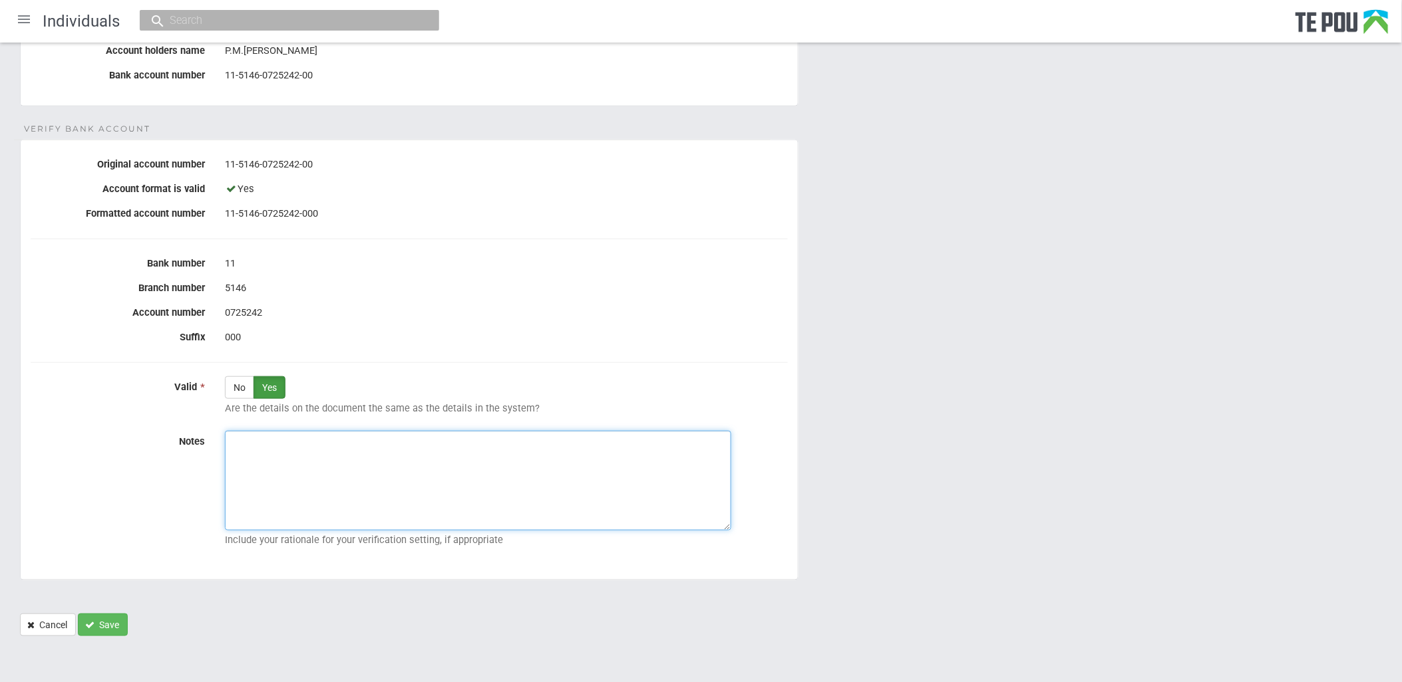
paste textarea "Verified by Melody @ 10/10/2025"
type textarea "Verified by Melody @ 10/10/2025"
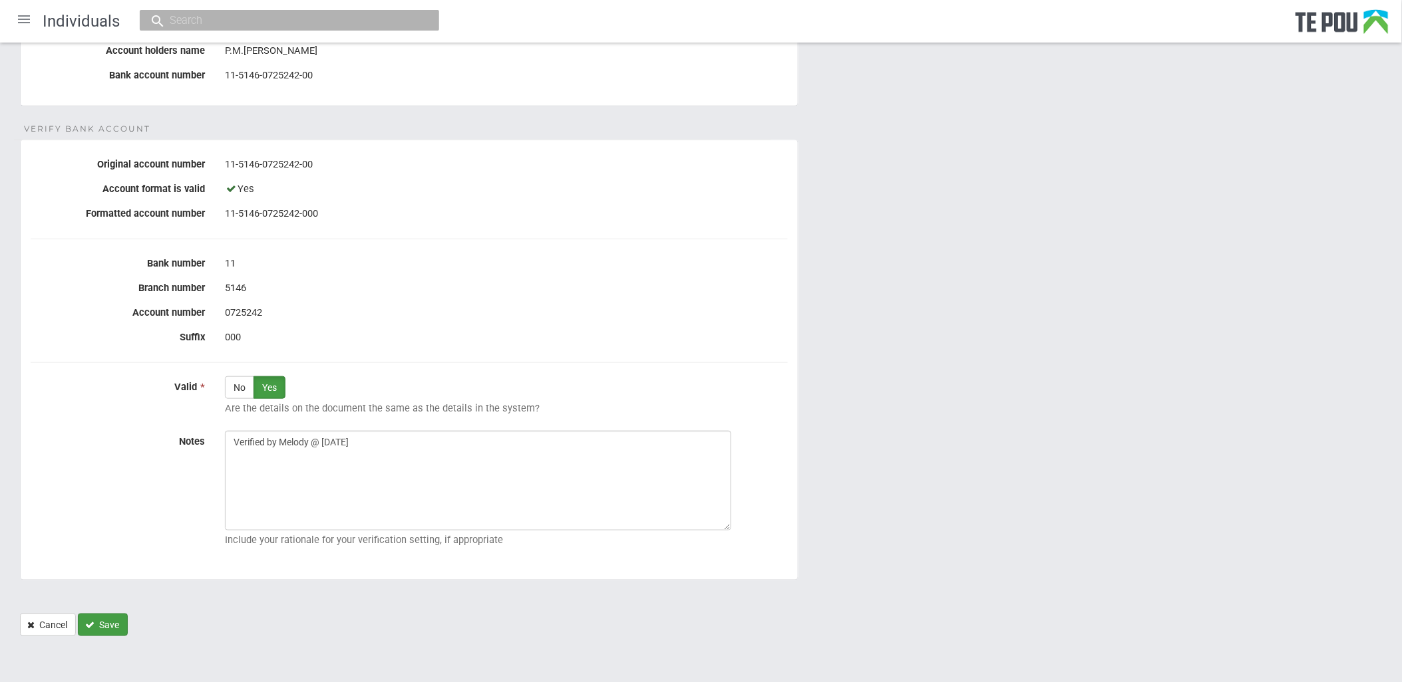
click at [108, 623] on button "Save" at bounding box center [103, 625] width 50 height 23
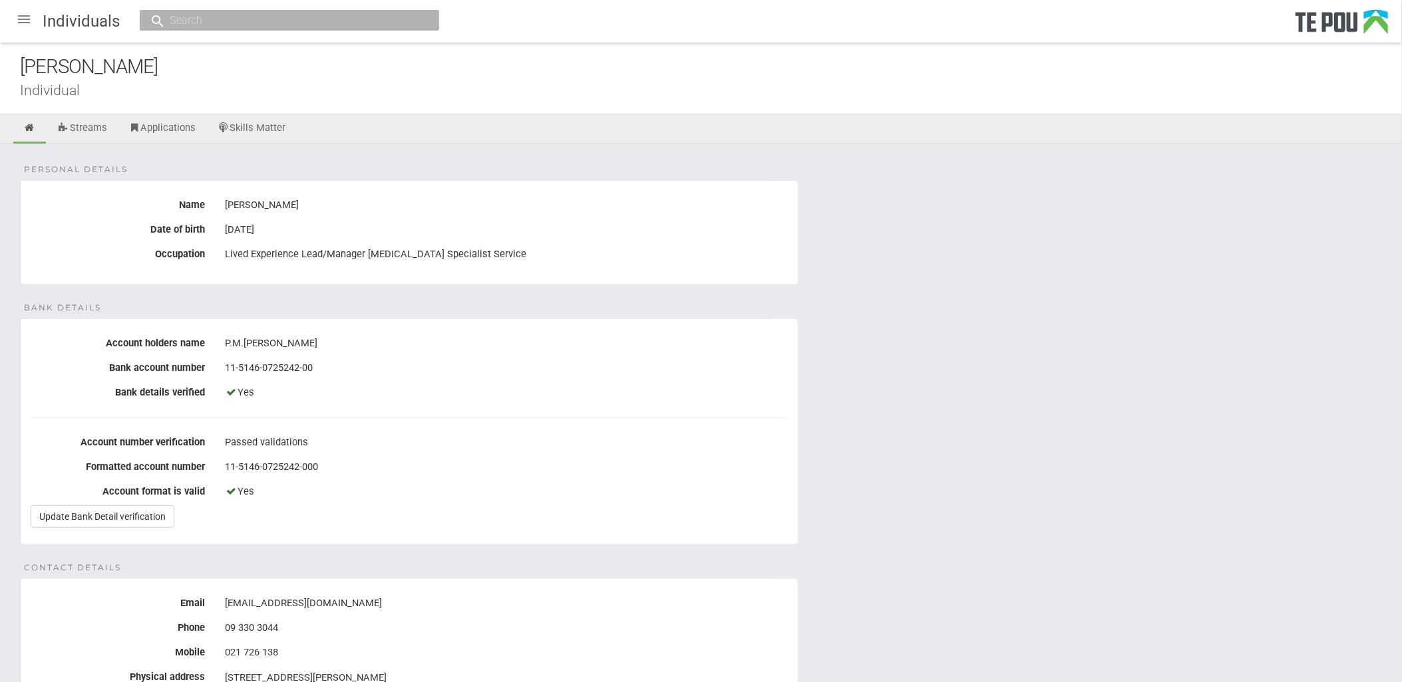
click at [27, 21] on div at bounding box center [24, 19] width 32 height 32
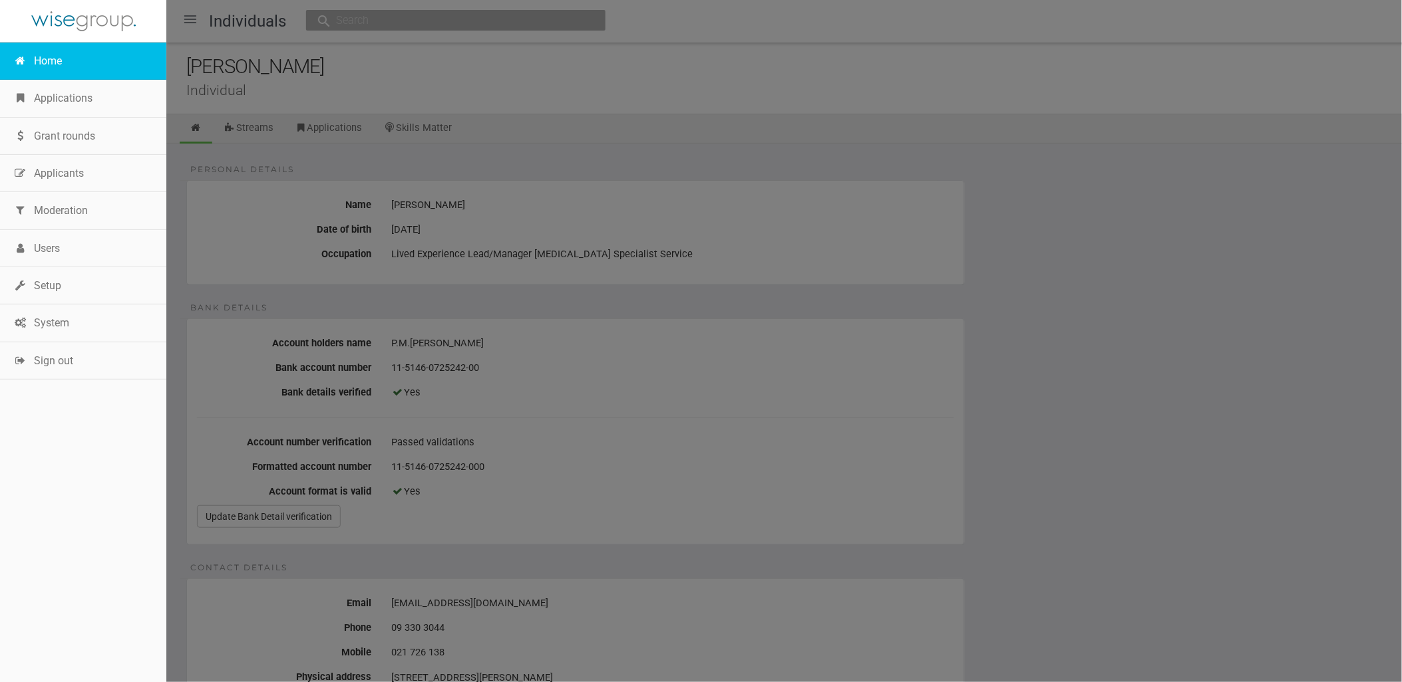
click at [41, 47] on link "Home" at bounding box center [83, 61] width 166 height 37
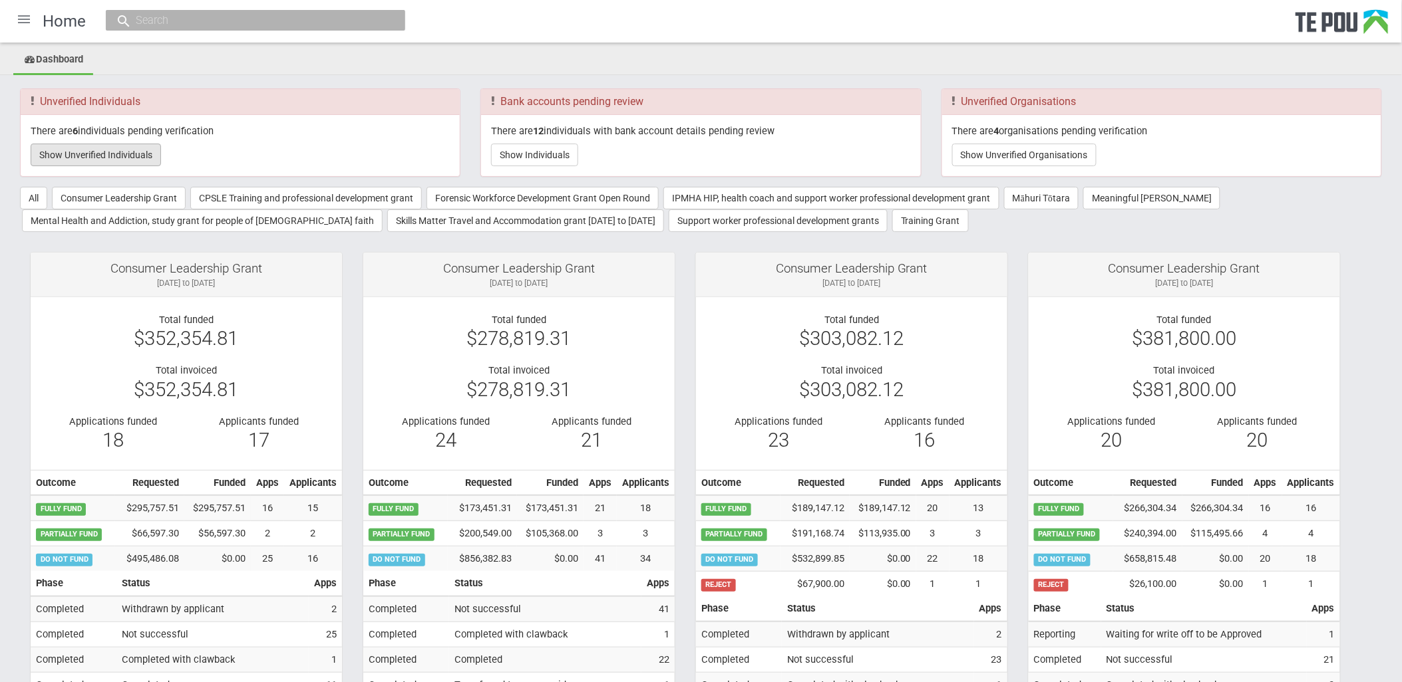
click at [131, 162] on button "Show Unverified Individuals" at bounding box center [96, 155] width 130 height 23
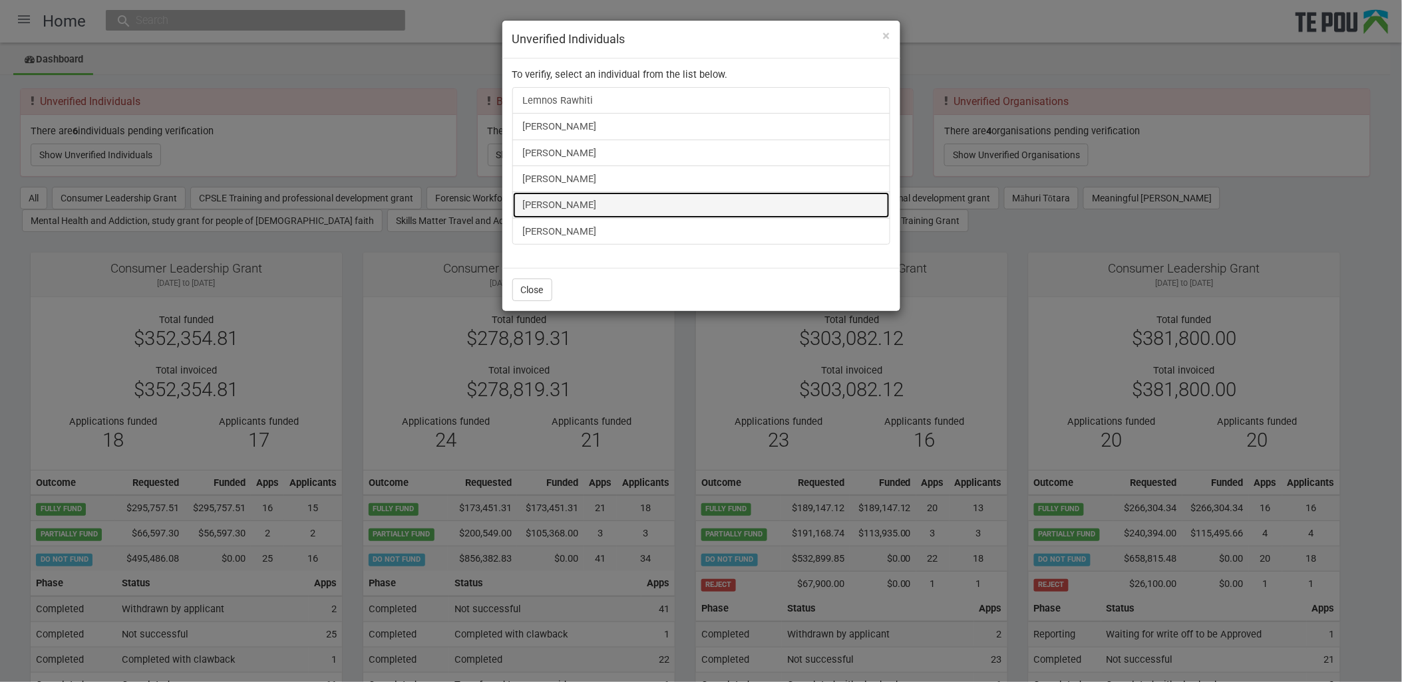
click at [560, 206] on link "[PERSON_NAME]" at bounding box center [701, 205] width 378 height 27
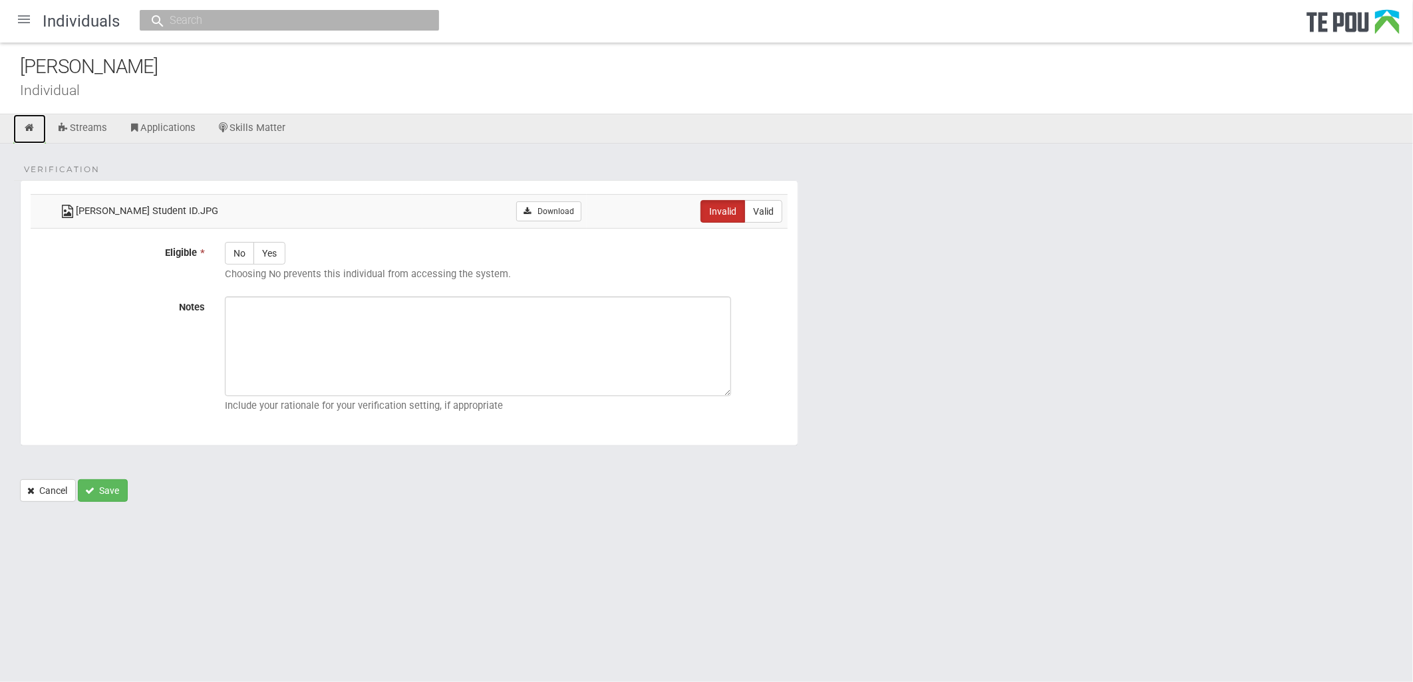
click at [33, 123] on icon at bounding box center [29, 128] width 13 height 10
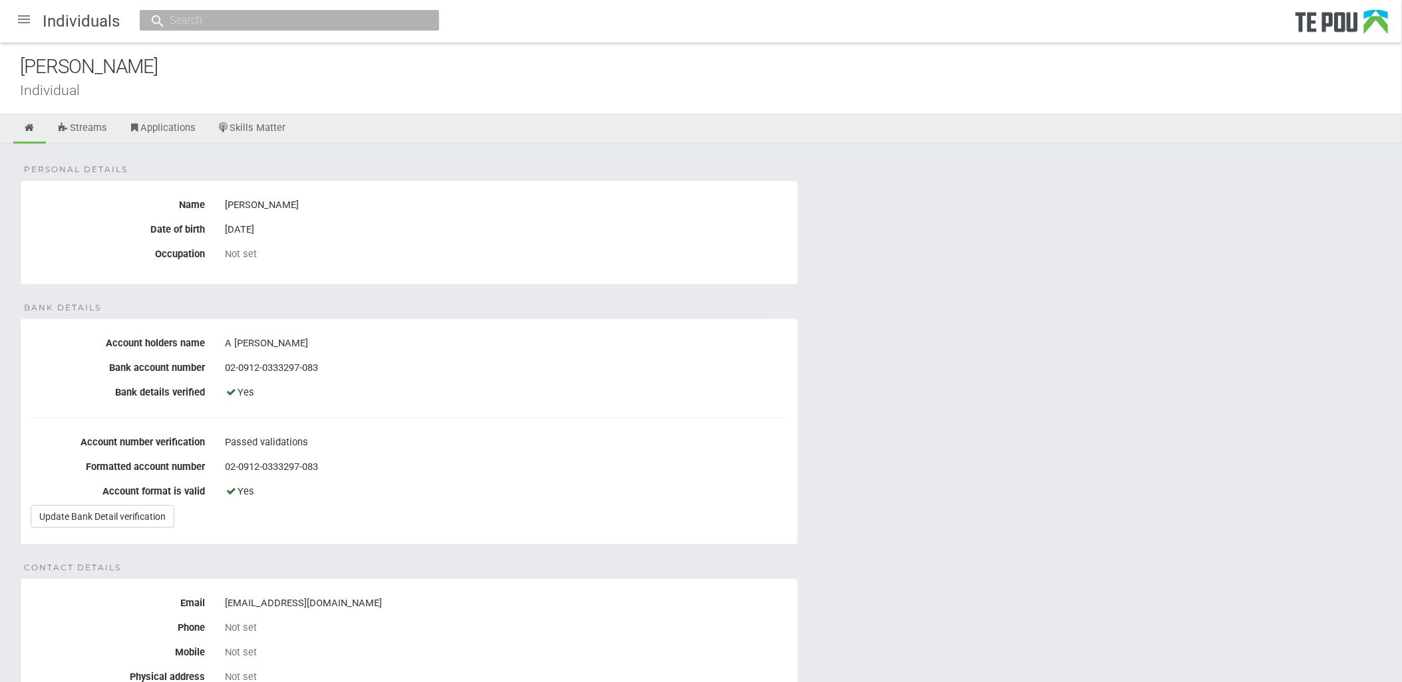
click at [25, 9] on div at bounding box center [24, 19] width 32 height 32
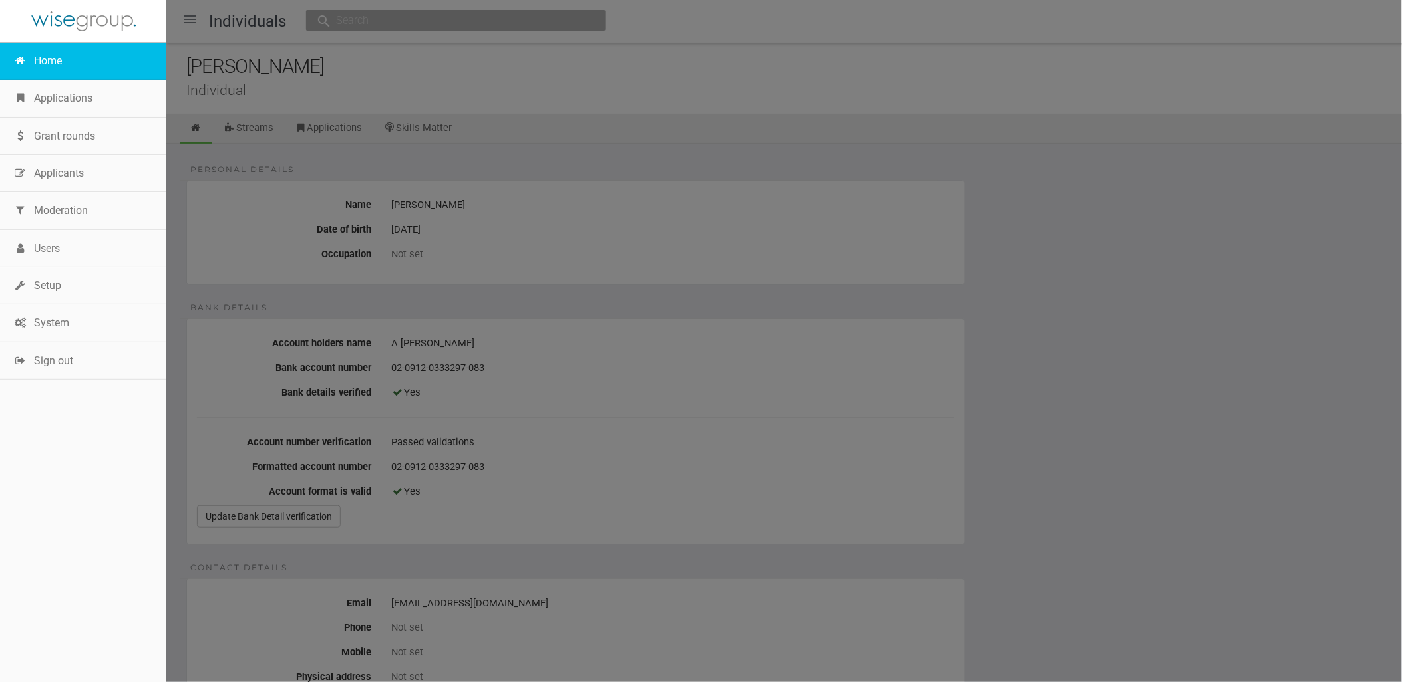
click at [49, 63] on link "Home" at bounding box center [83, 61] width 166 height 37
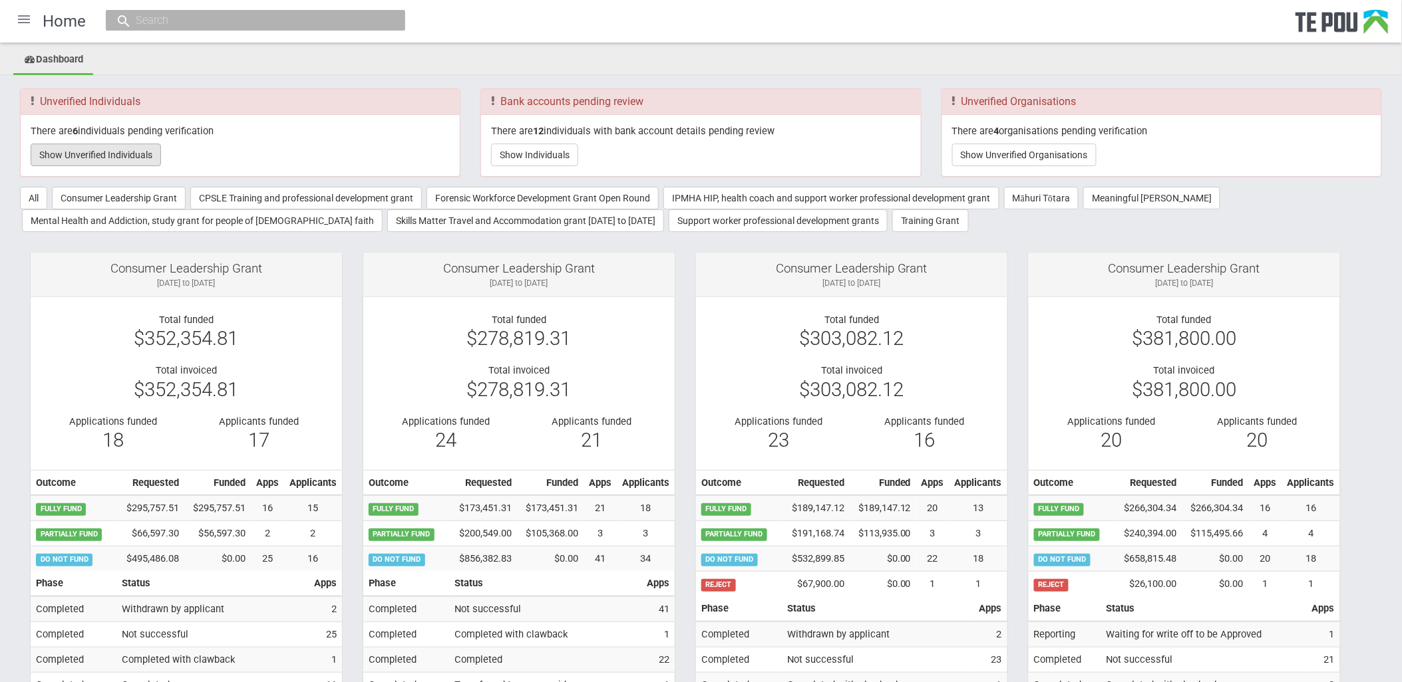
click at [138, 154] on button "Show Unverified Individuals" at bounding box center [96, 155] width 130 height 23
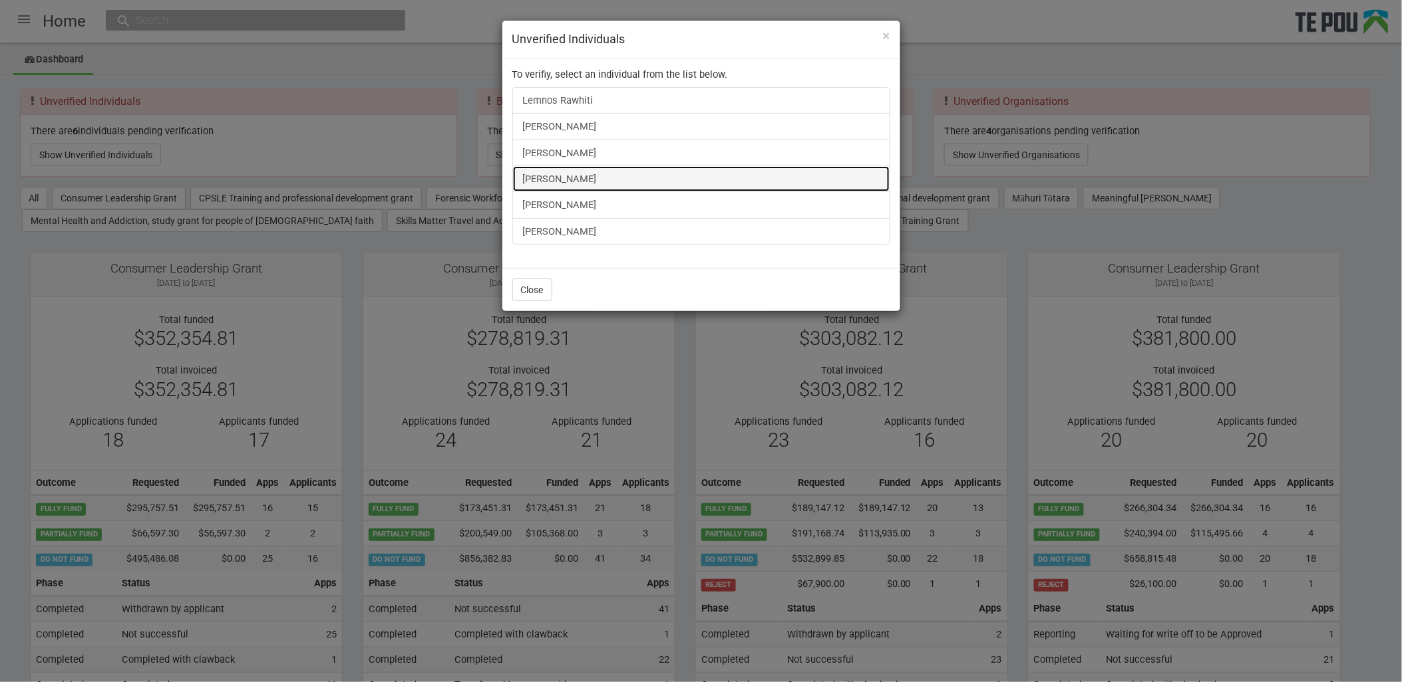
click at [552, 173] on link "[PERSON_NAME]" at bounding box center [701, 179] width 378 height 27
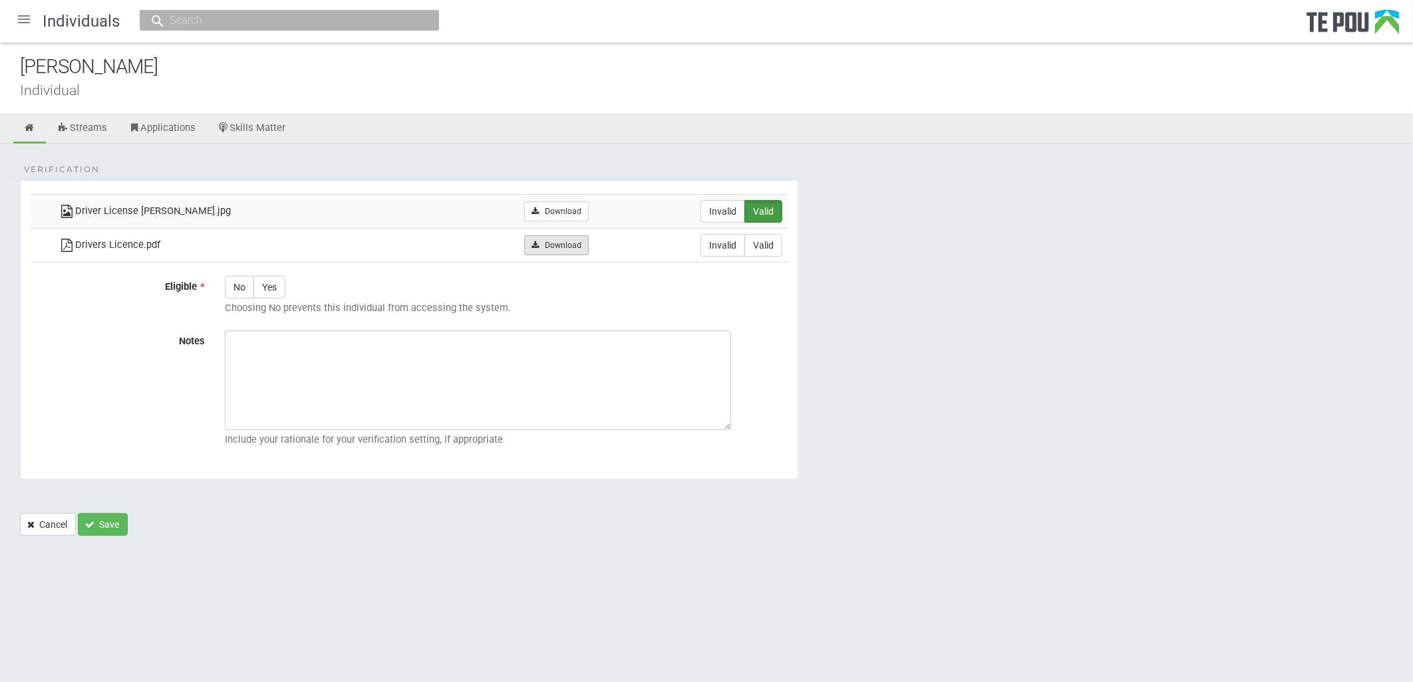
click at [563, 250] on link "Download" at bounding box center [556, 245] width 65 height 20
drag, startPoint x: 728, startPoint y: 246, endPoint x: 675, endPoint y: 373, distance: 136.9
click at [728, 246] on label "Invalid" at bounding box center [722, 245] width 45 height 23
radio input "true"
click at [534, 213] on link "Download" at bounding box center [556, 212] width 65 height 20
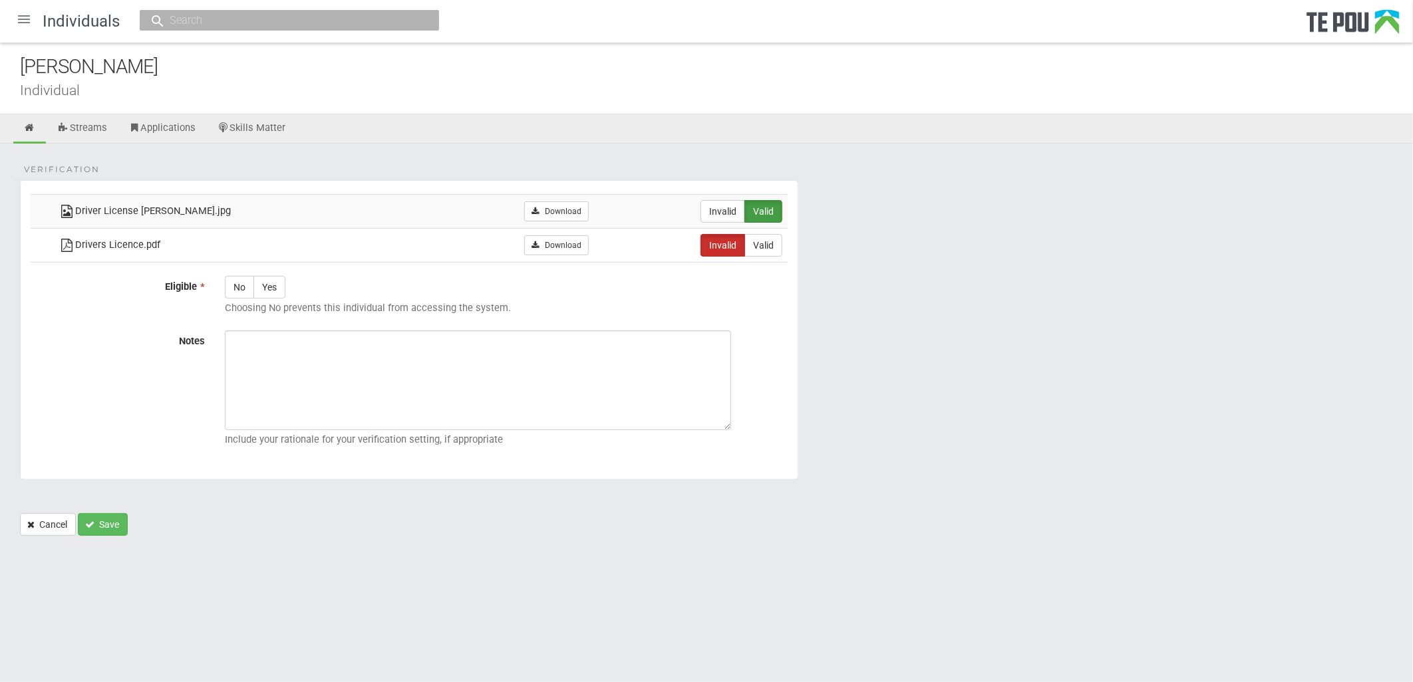
click at [775, 388] on div "Include your rationale for your verification setting, if appropriate" at bounding box center [506, 392] width 583 height 122
click at [25, 17] on div at bounding box center [24, 19] width 32 height 32
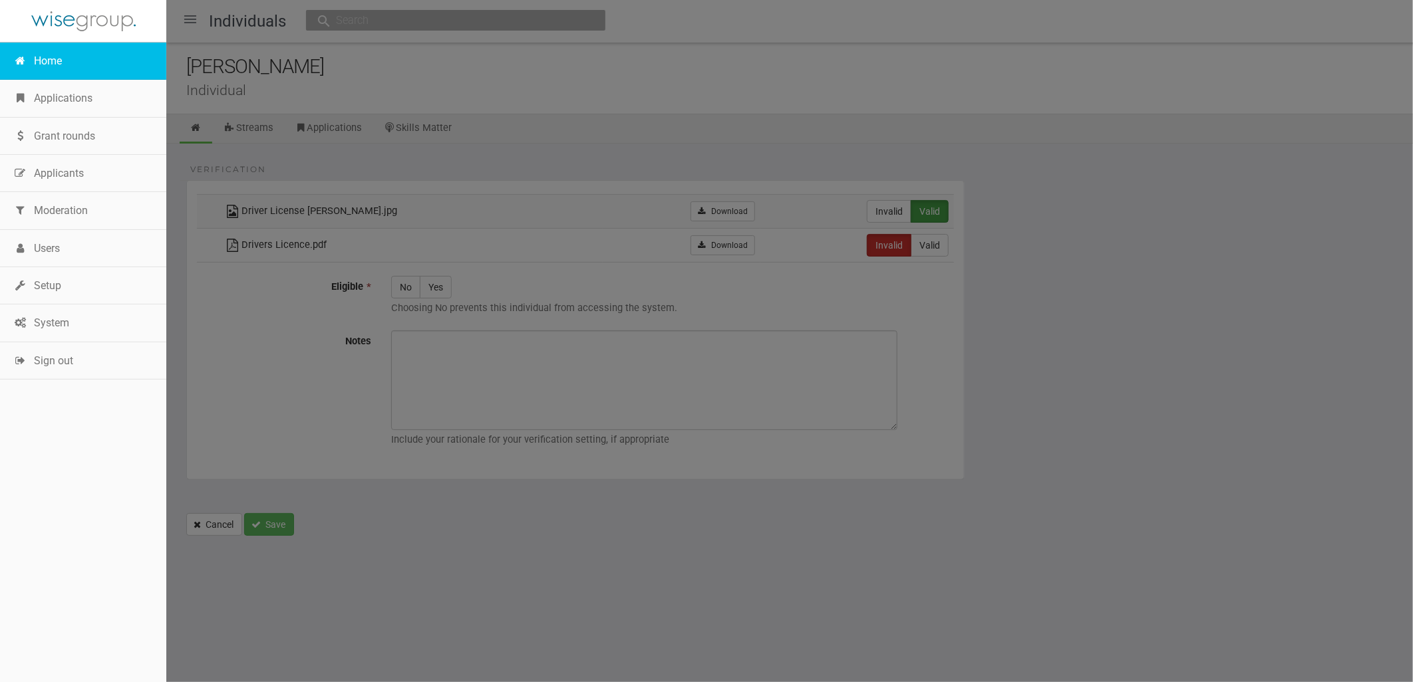
click at [47, 55] on link "Home" at bounding box center [83, 61] width 166 height 37
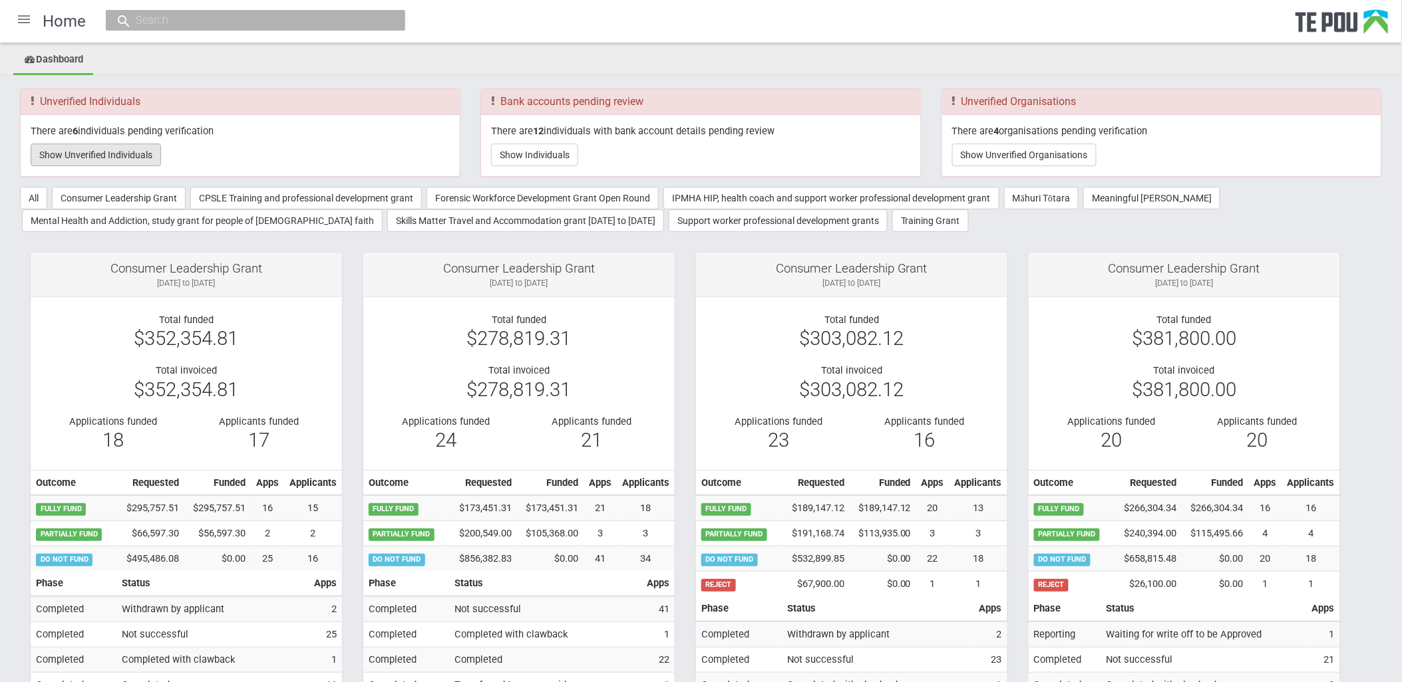
click at [98, 150] on button "Show Unverified Individuals" at bounding box center [96, 155] width 130 height 23
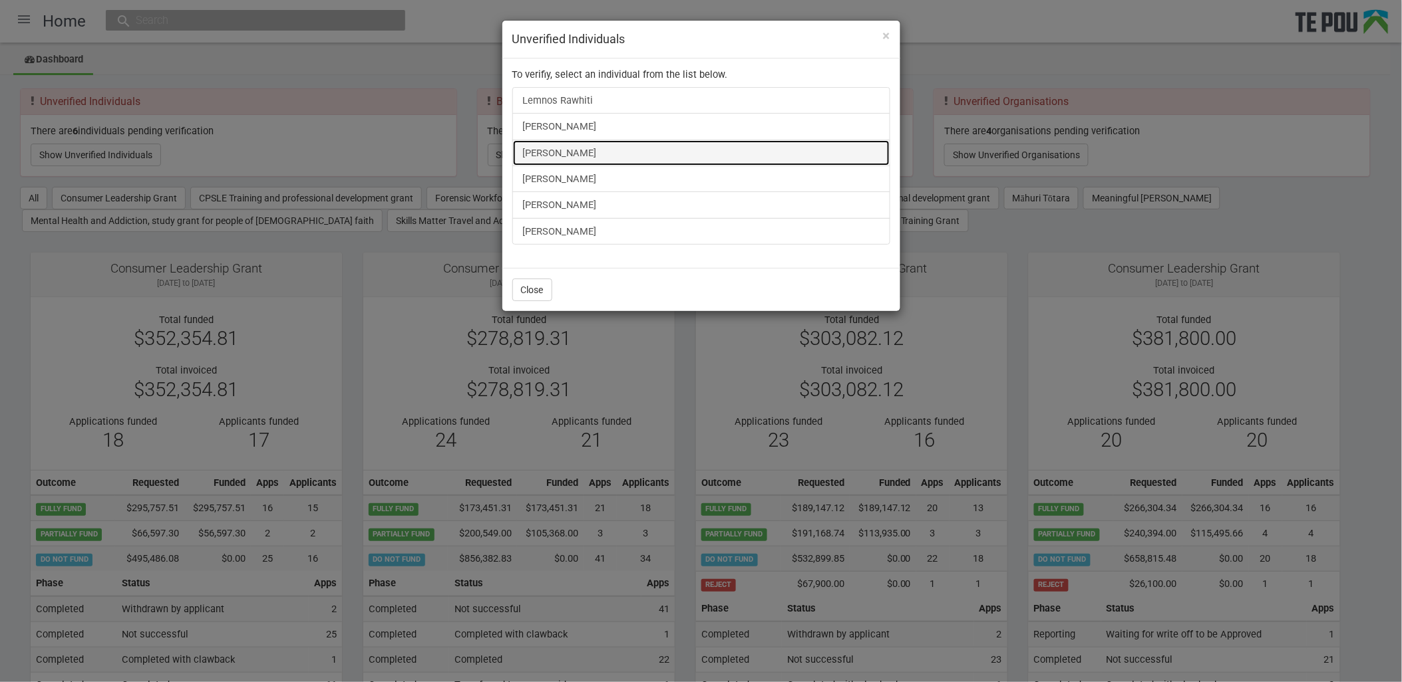
click at [584, 149] on link "Taratoa Smith" at bounding box center [701, 153] width 378 height 27
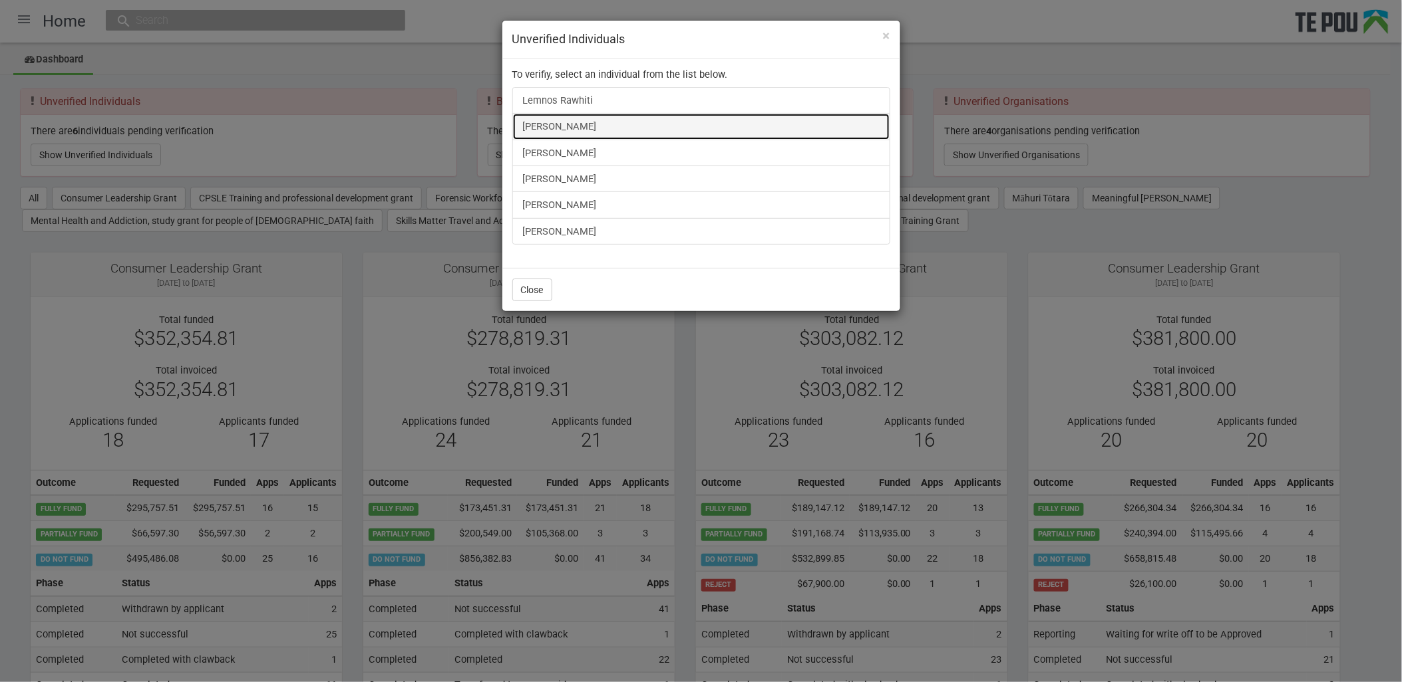
click at [546, 124] on link "James Bennett" at bounding box center [701, 126] width 378 height 27
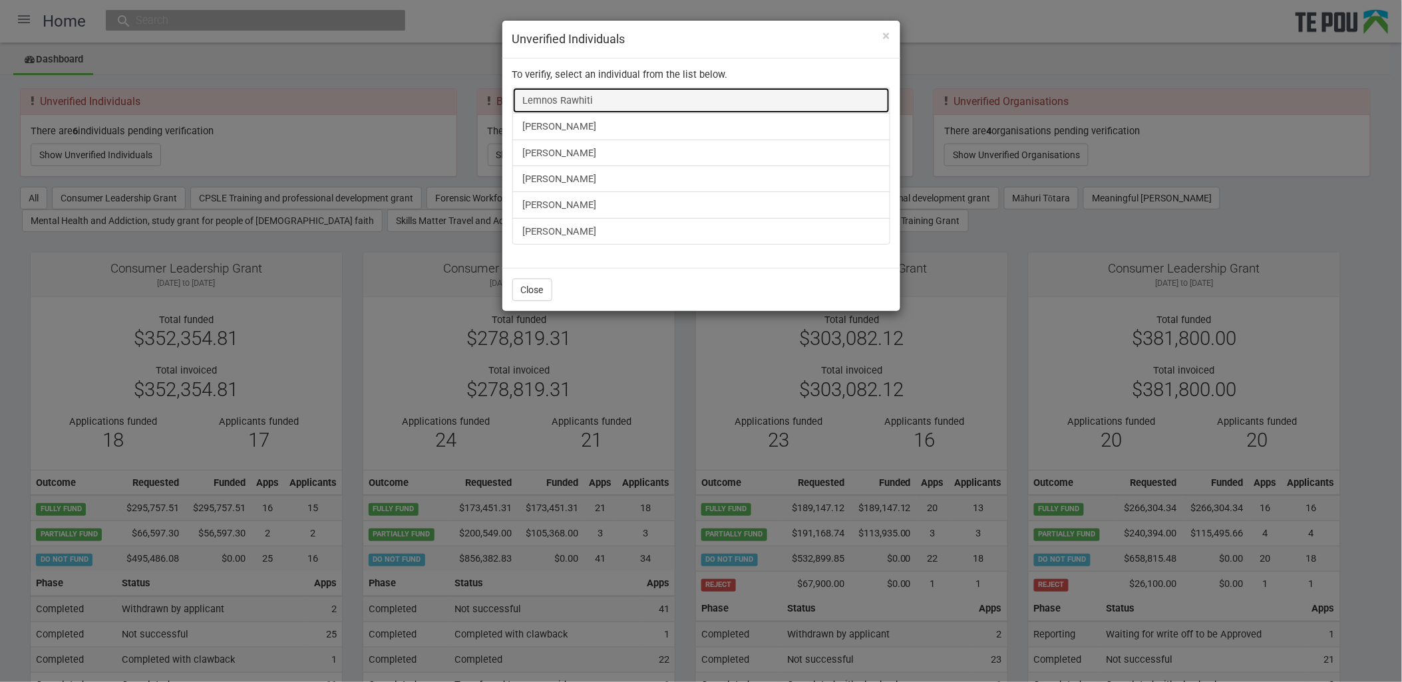
click at [537, 101] on link "Lemnos Rawhiti" at bounding box center [701, 100] width 378 height 27
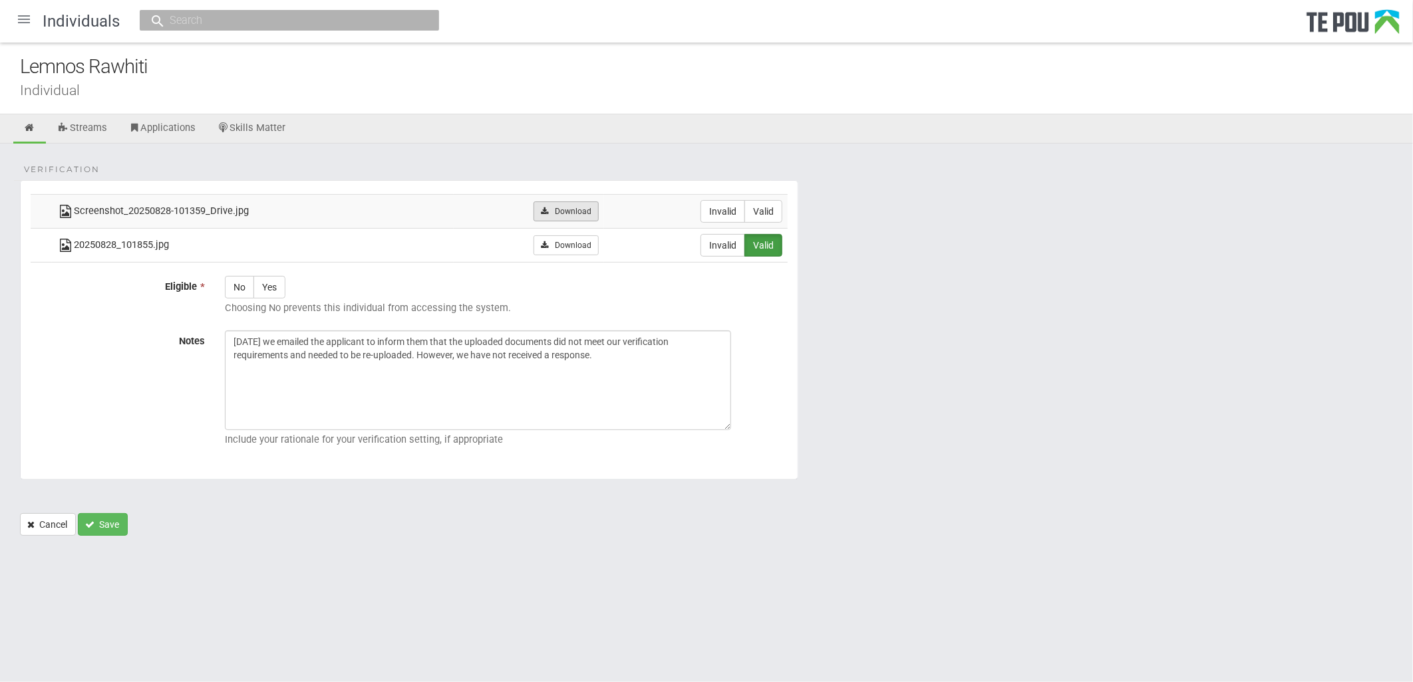
click at [575, 216] on link "Download" at bounding box center [565, 212] width 65 height 20
click at [705, 214] on label "Invalid" at bounding box center [722, 211] width 45 height 23
radio input "true"
click at [635, 344] on textarea "1/09/2025 we emailed the applicant to inform them that the uploaded documents d…" at bounding box center [478, 381] width 506 height 100
click at [18, 19] on div at bounding box center [24, 19] width 32 height 32
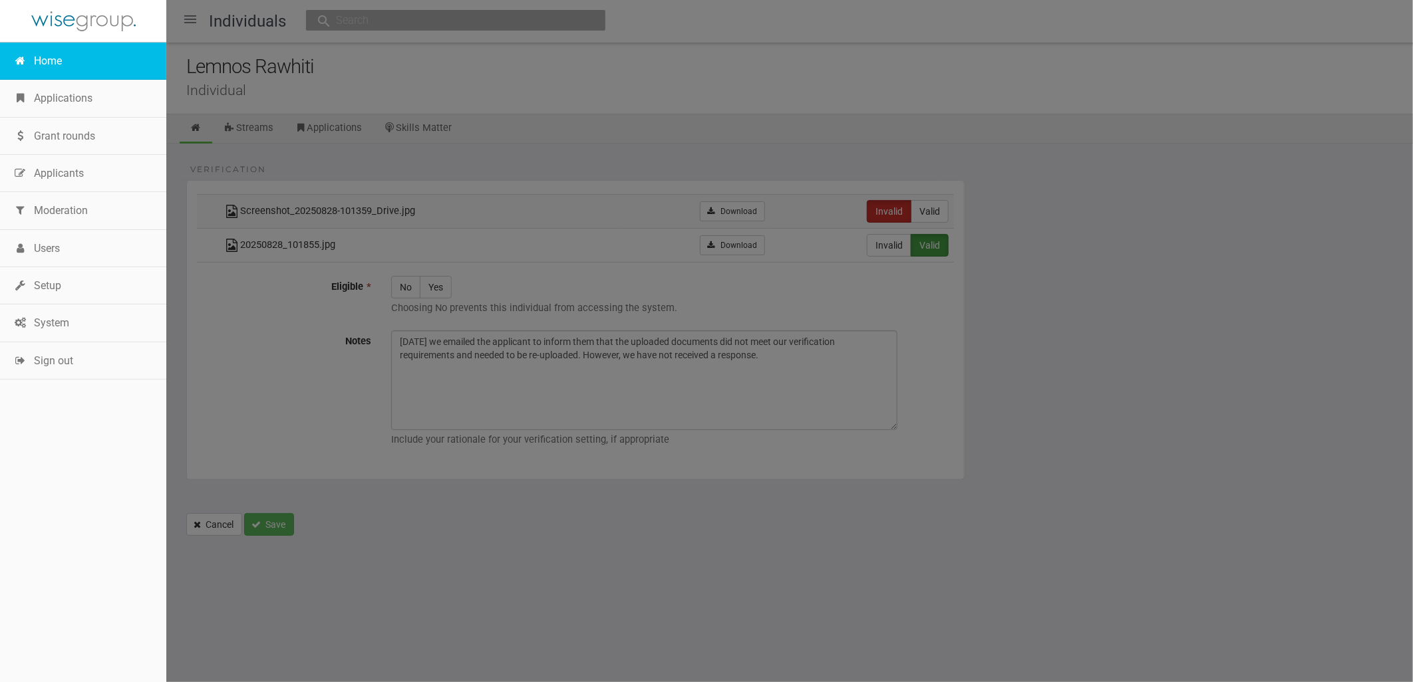
click at [58, 63] on link "Home" at bounding box center [83, 61] width 166 height 37
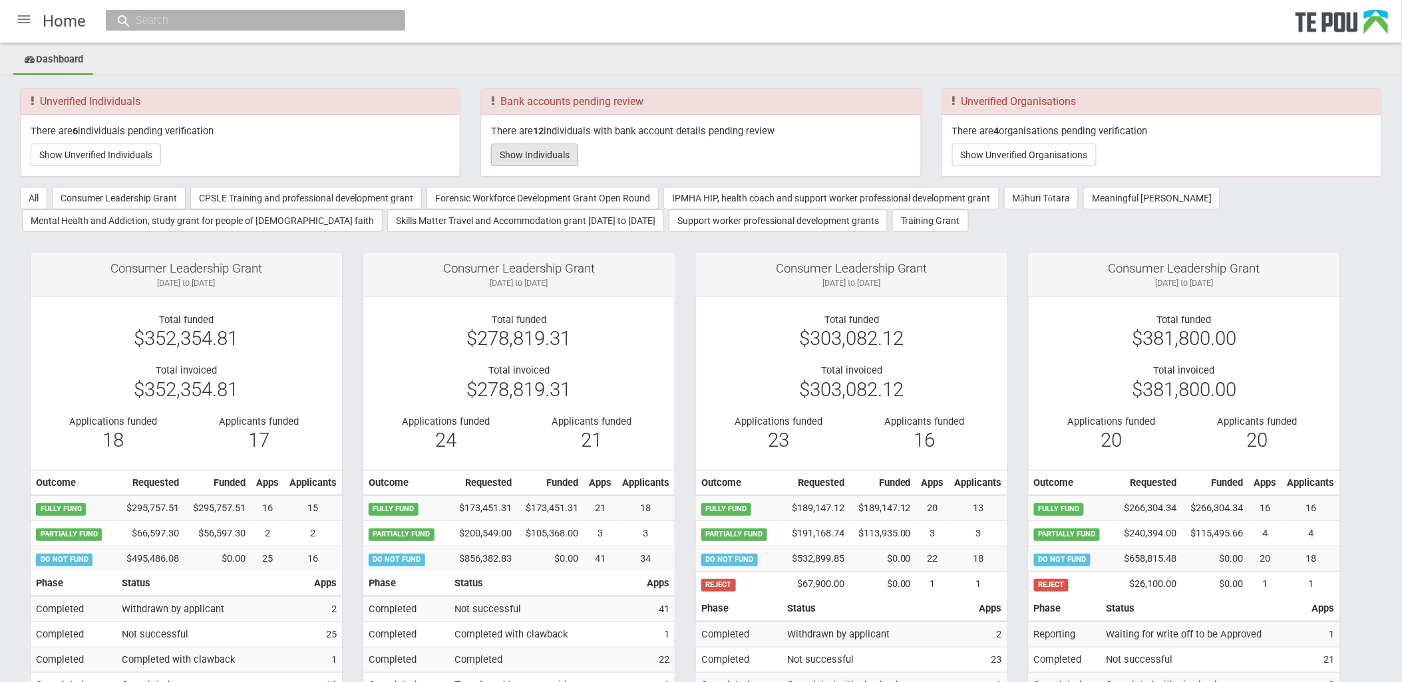
click at [563, 147] on button "Show Individuals" at bounding box center [534, 155] width 87 height 23
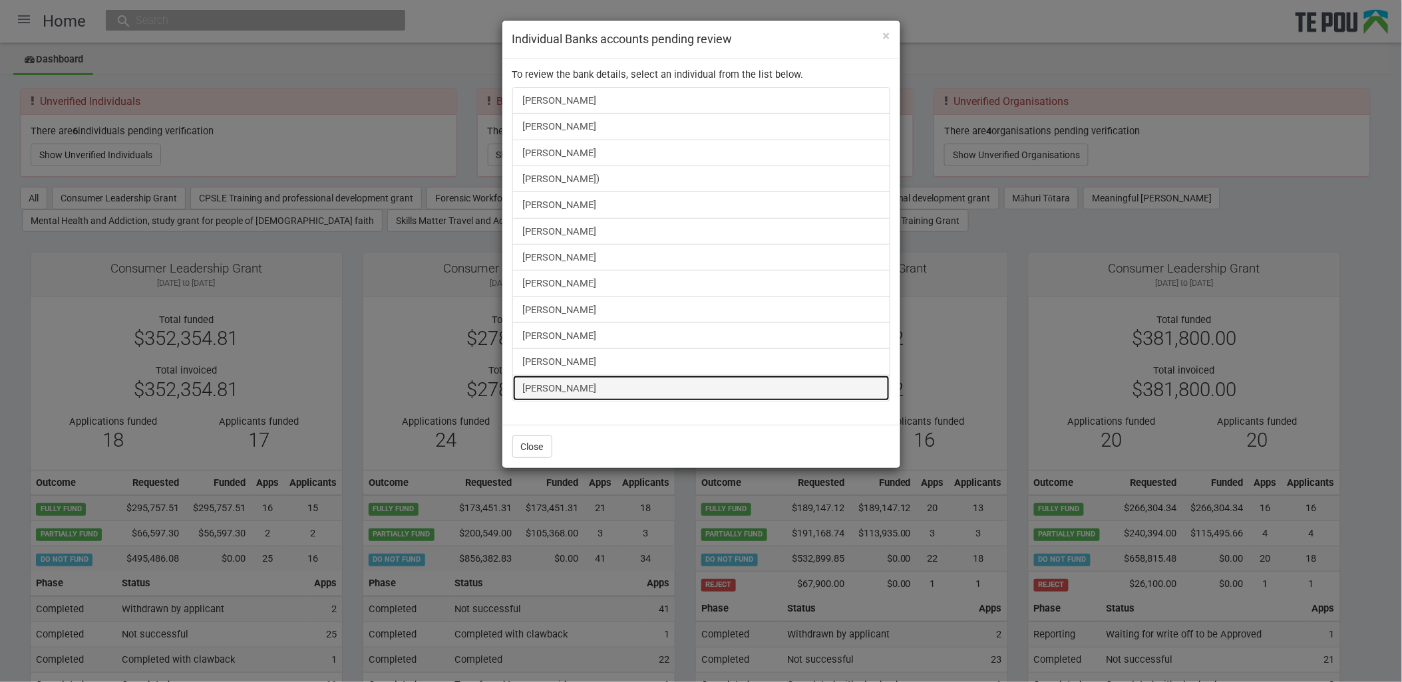
click at [579, 390] on link "[PERSON_NAME]" at bounding box center [701, 388] width 378 height 27
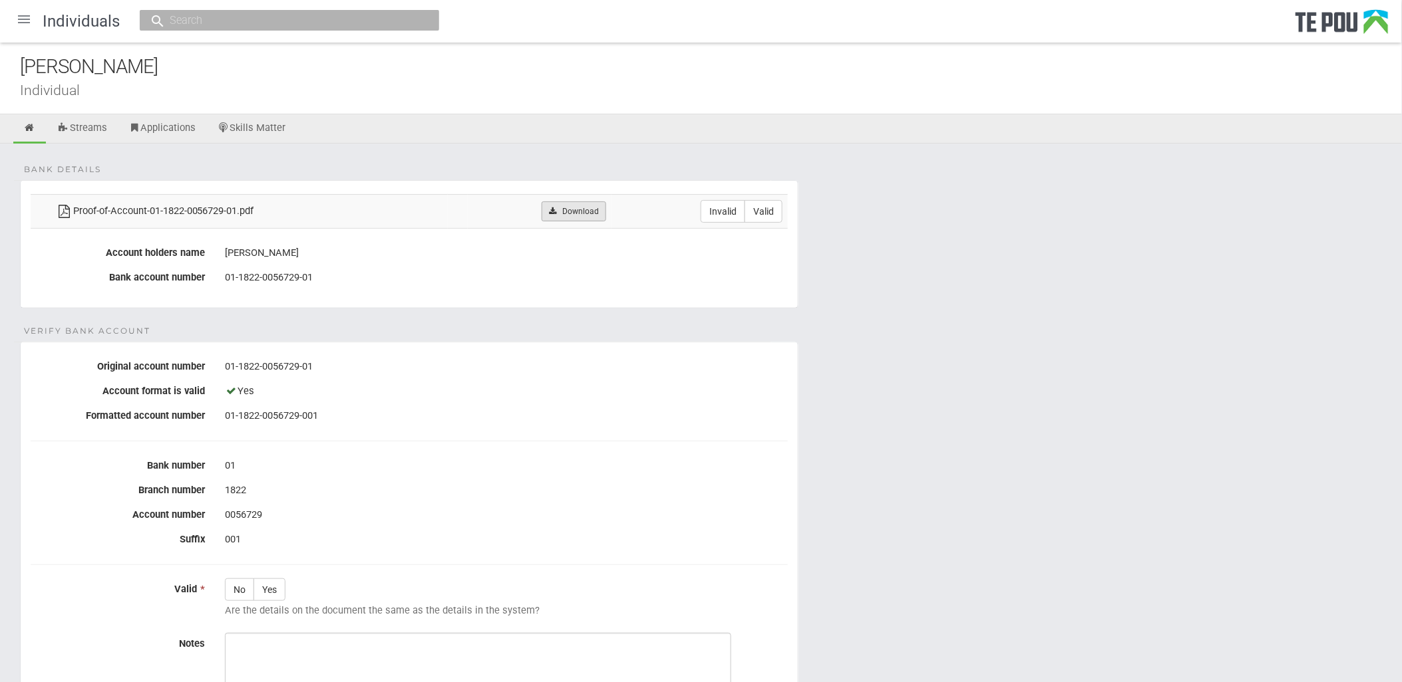
click at [606, 210] on link "Download" at bounding box center [573, 212] width 65 height 20
click at [715, 293] on fieldset "Bank details Proof-of-Account-01-1822-0056729-01.pdf Download Invalid Valid Acc…" at bounding box center [409, 244] width 778 height 128
click at [768, 215] on label "Valid" at bounding box center [763, 211] width 38 height 23
radio input "true"
click at [287, 583] on div "No Yes Are the details on the document the same as the details in the system?" at bounding box center [506, 601] width 583 height 45
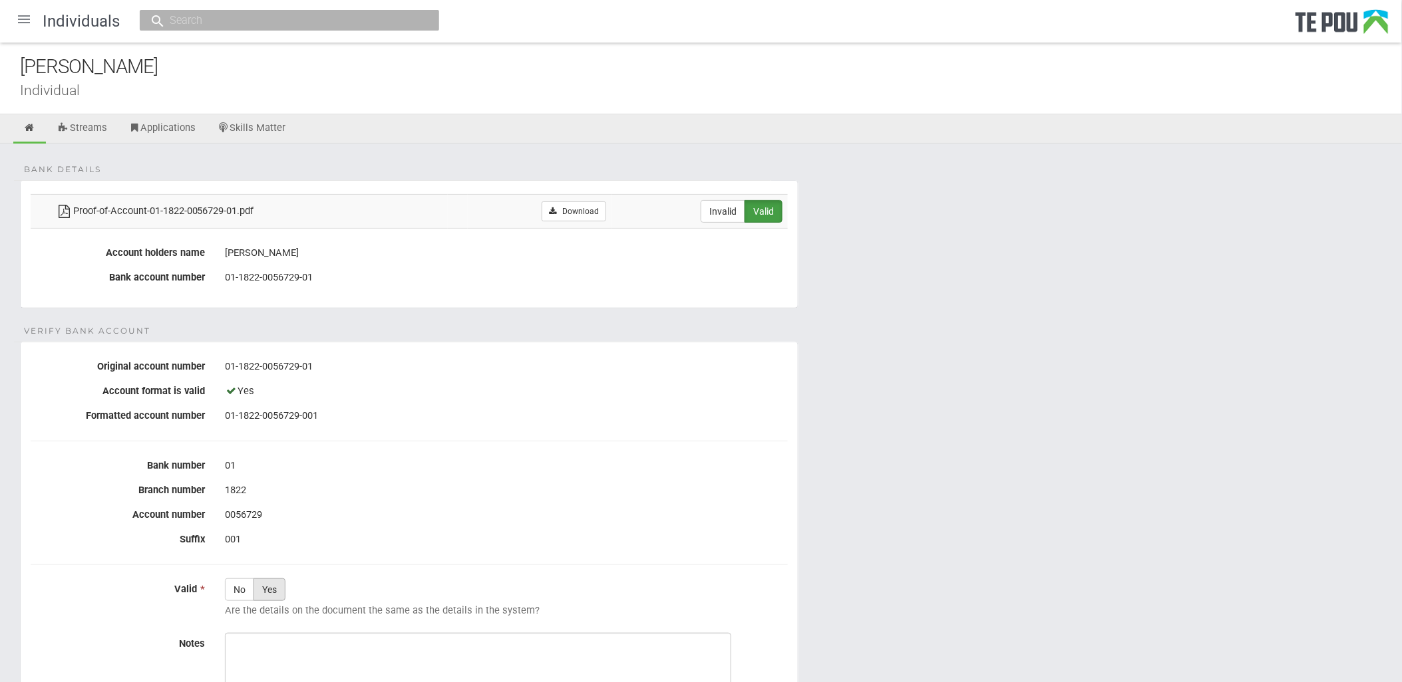
click at [269, 589] on label "Yes" at bounding box center [269, 590] width 32 height 23
radio input "true"
paste textarea "Verified by Melody @ [DATE]"
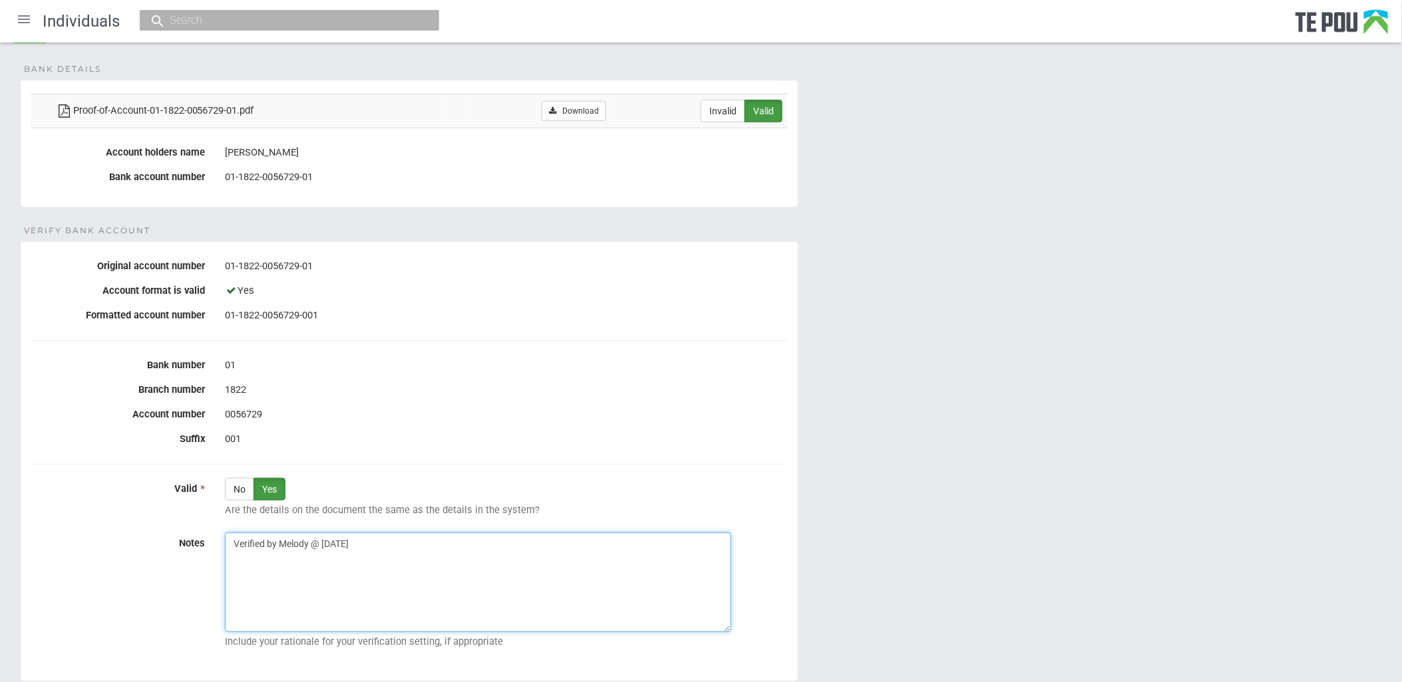
scroll to position [202, 0]
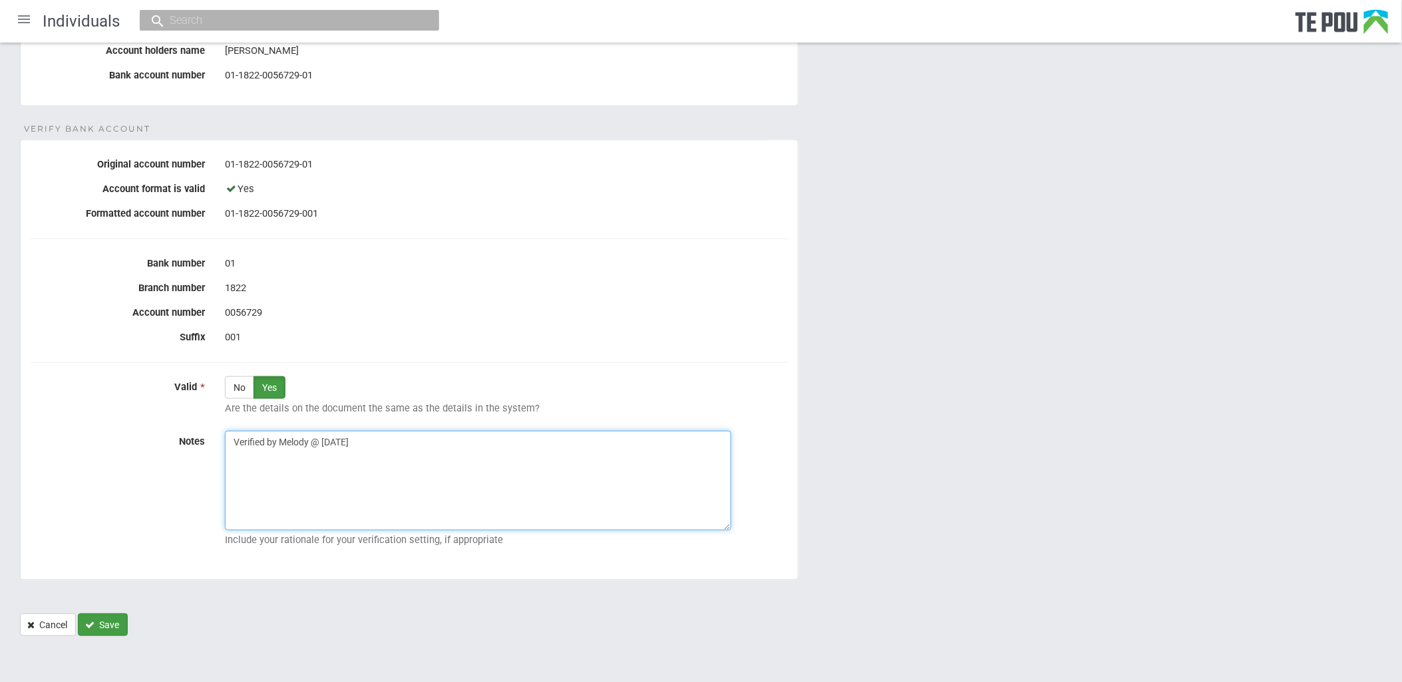
type textarea "Verified by Melody @ [DATE]"
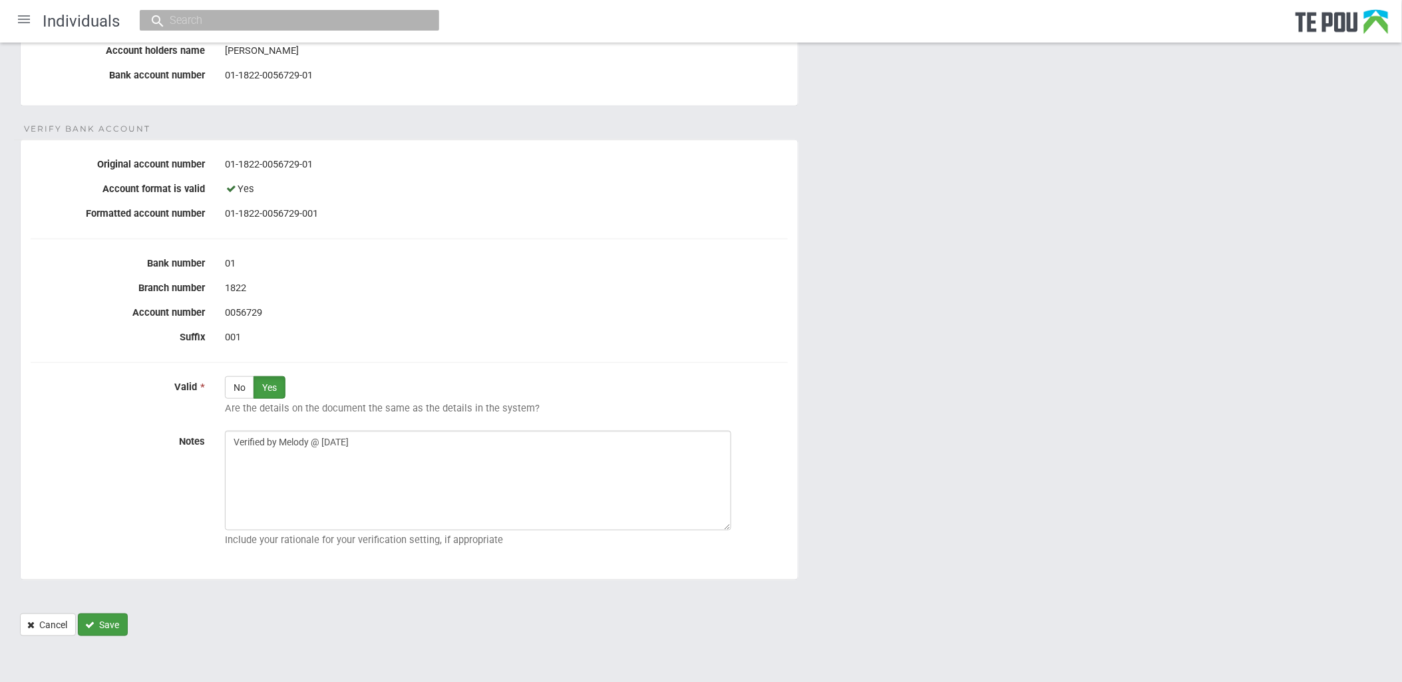
click at [96, 628] on button "Save" at bounding box center [103, 625] width 50 height 23
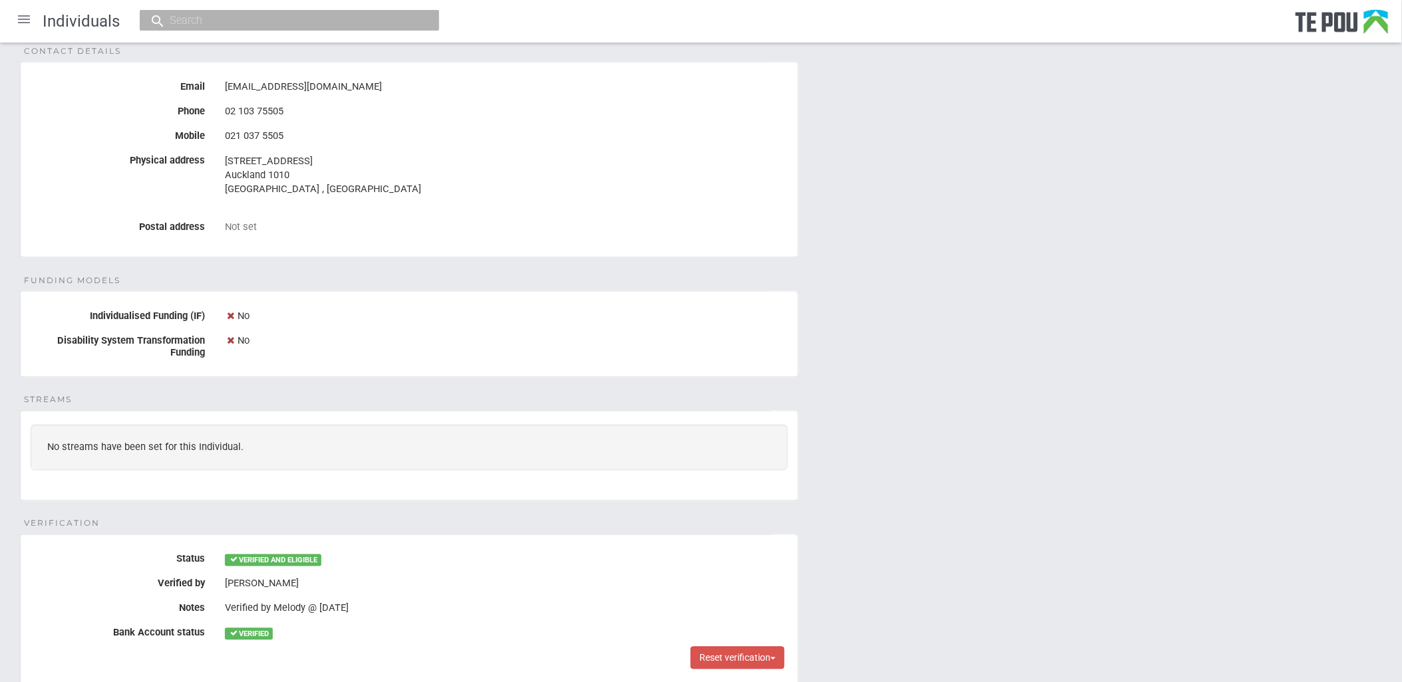
scroll to position [74, 0]
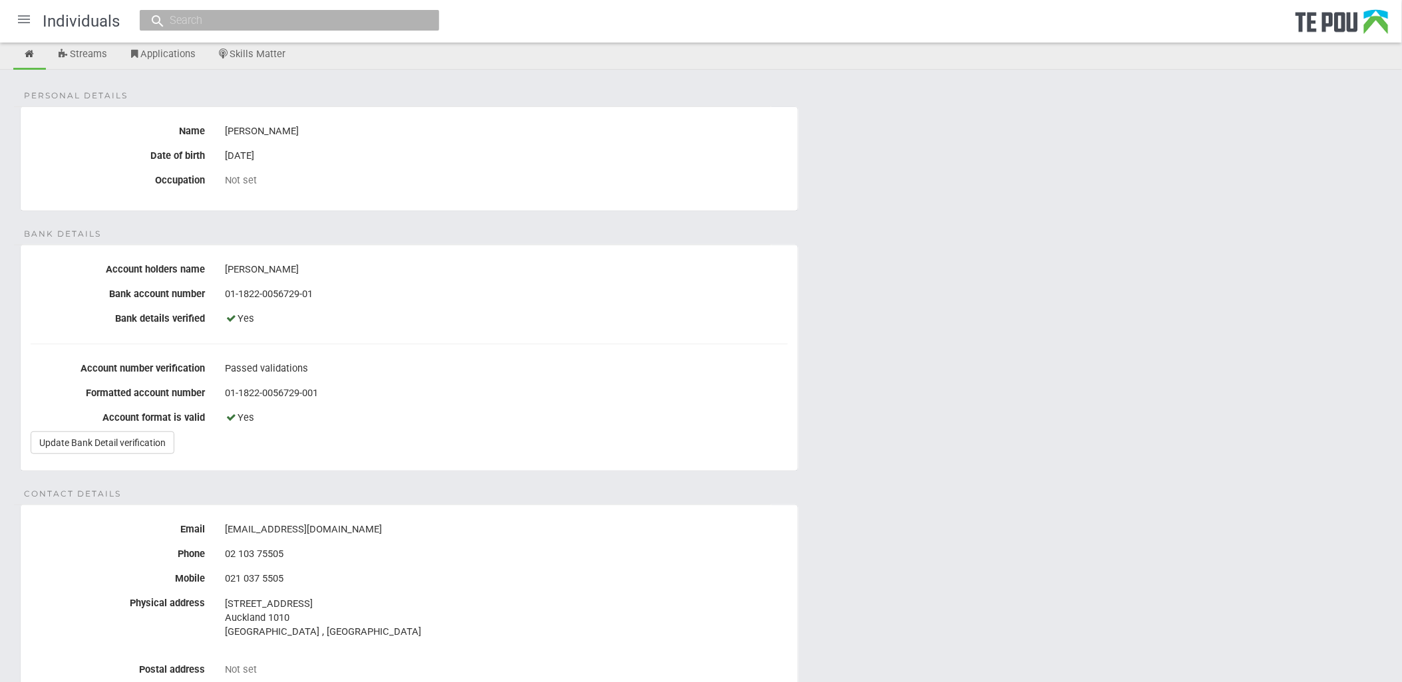
click at [27, 11] on div at bounding box center [24, 19] width 32 height 32
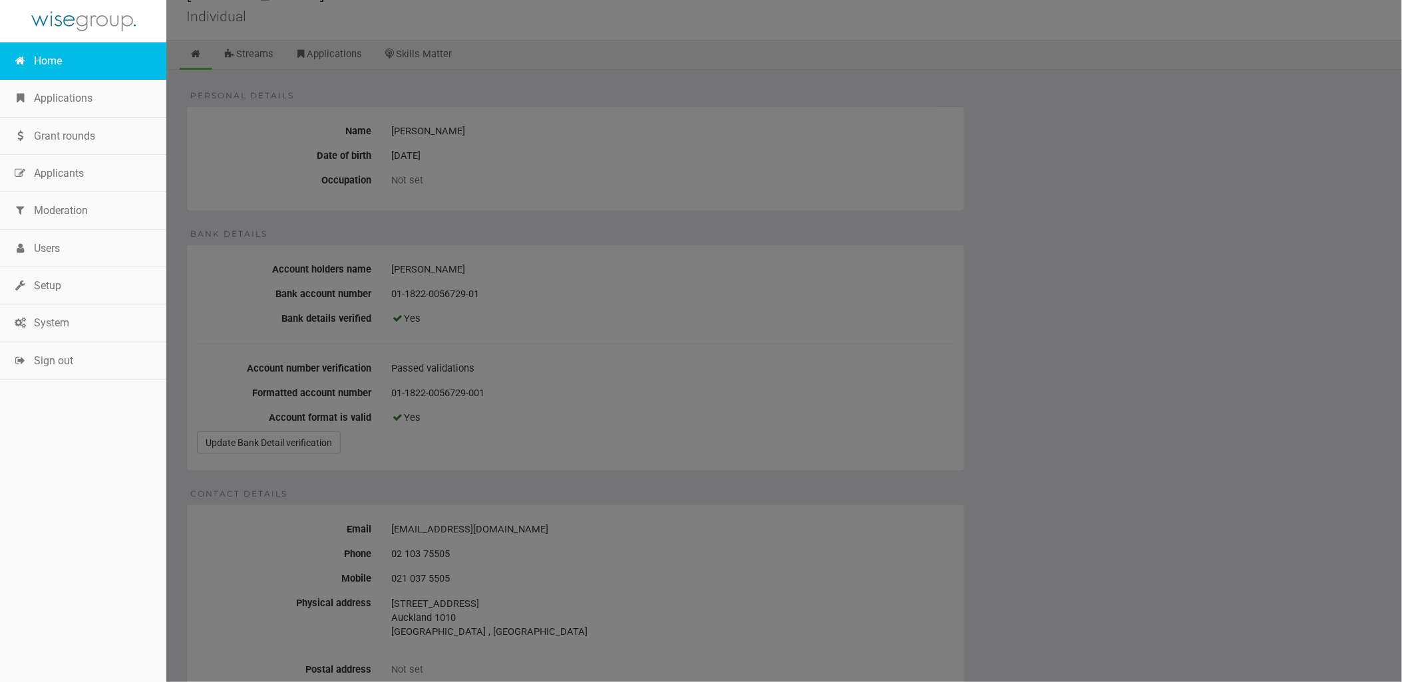
click at [55, 55] on link "Home" at bounding box center [83, 61] width 166 height 37
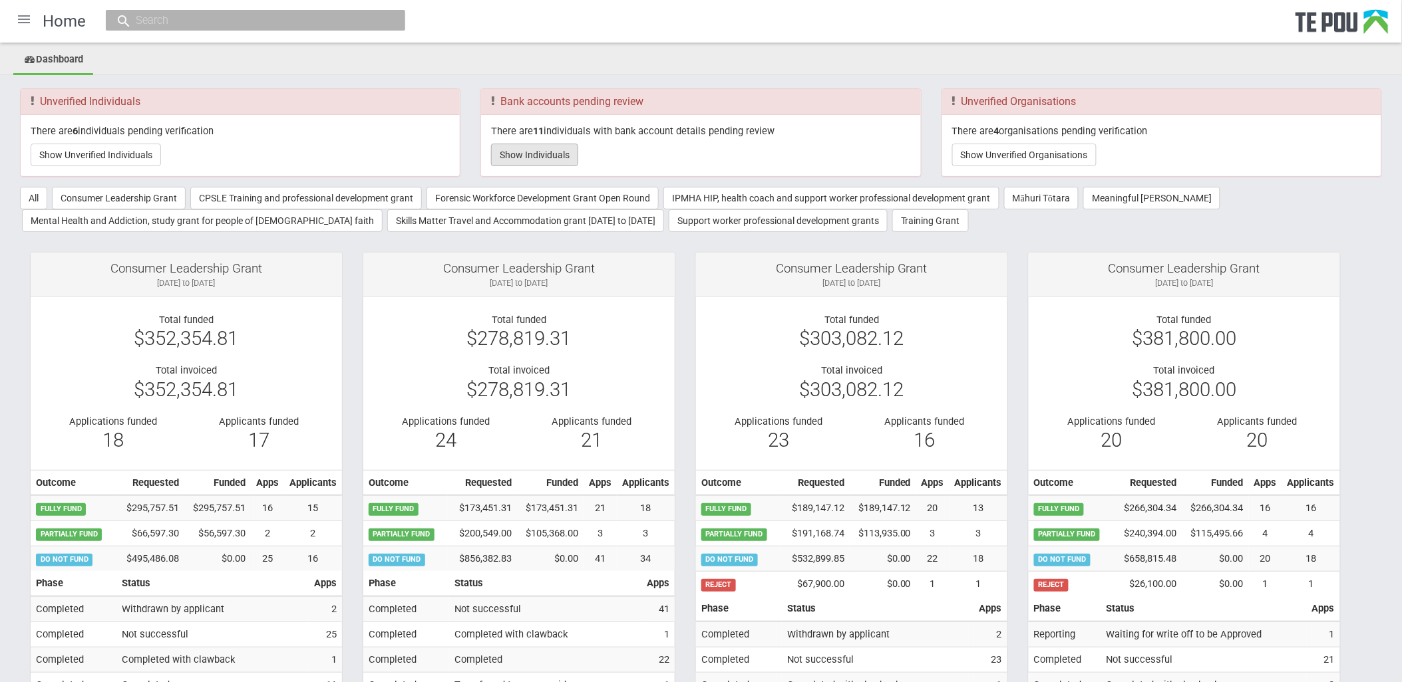
click at [569, 163] on button "Show Individuals" at bounding box center [534, 155] width 87 height 23
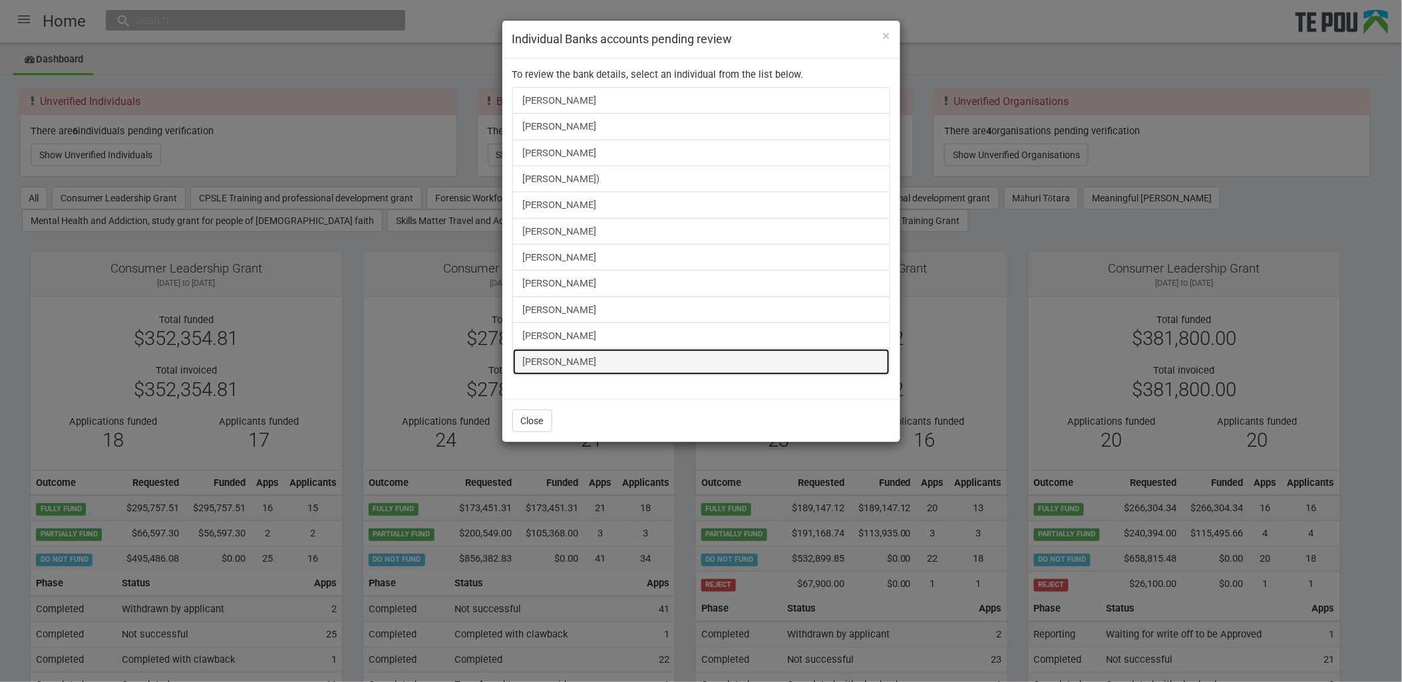
click at [549, 371] on link "[PERSON_NAME]" at bounding box center [701, 362] width 378 height 27
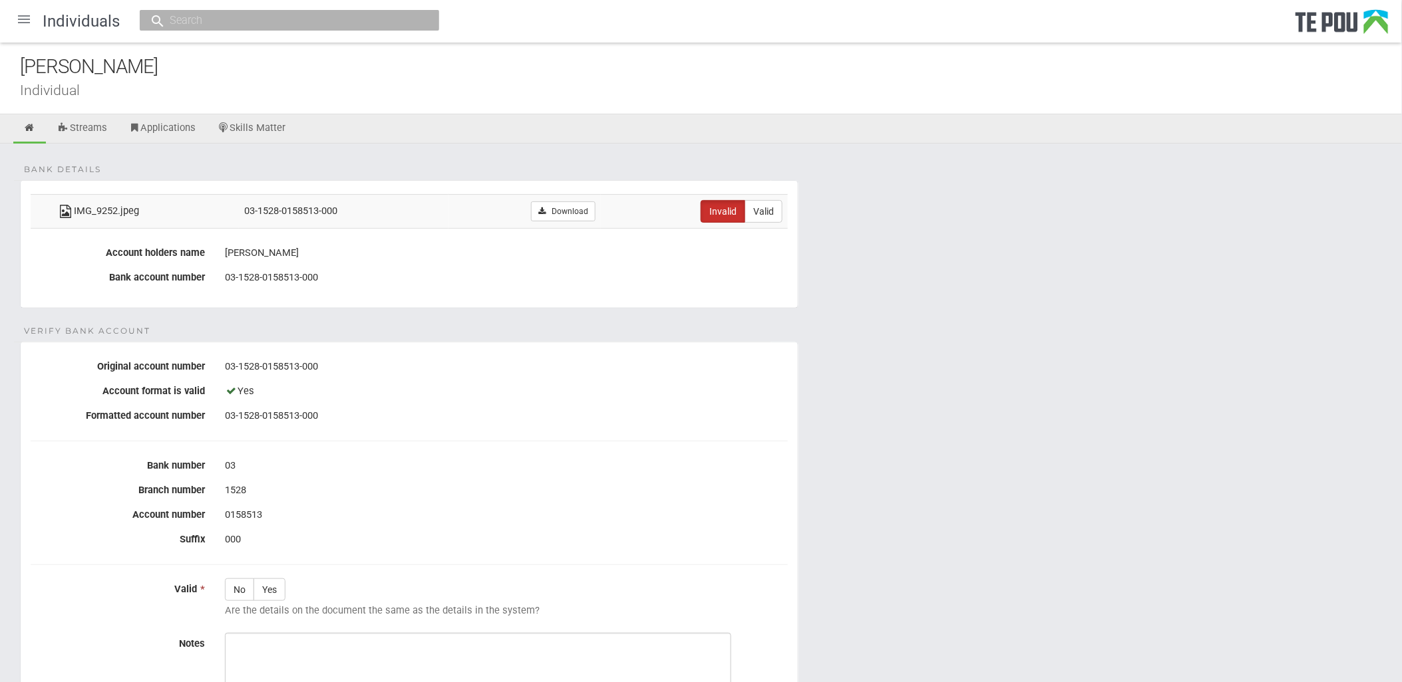
click at [29, 18] on div at bounding box center [24, 19] width 32 height 32
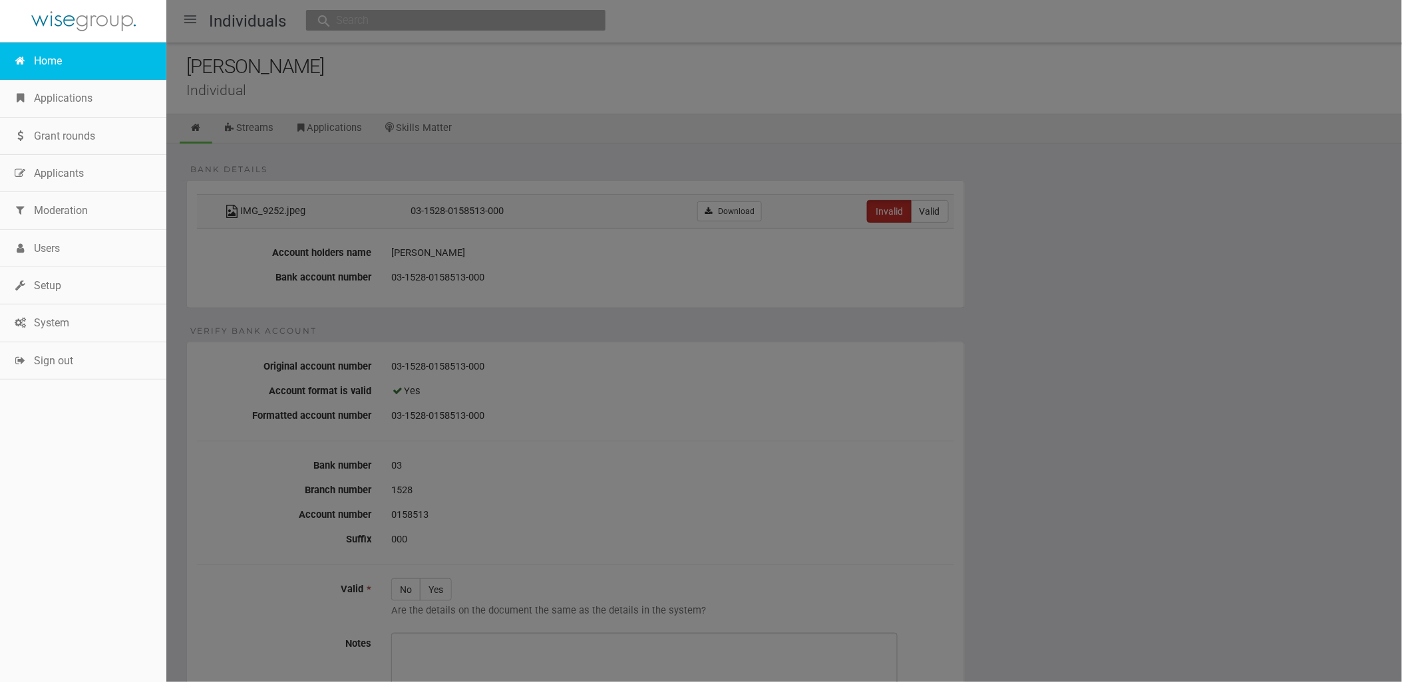
click at [51, 63] on link "Home" at bounding box center [83, 61] width 166 height 37
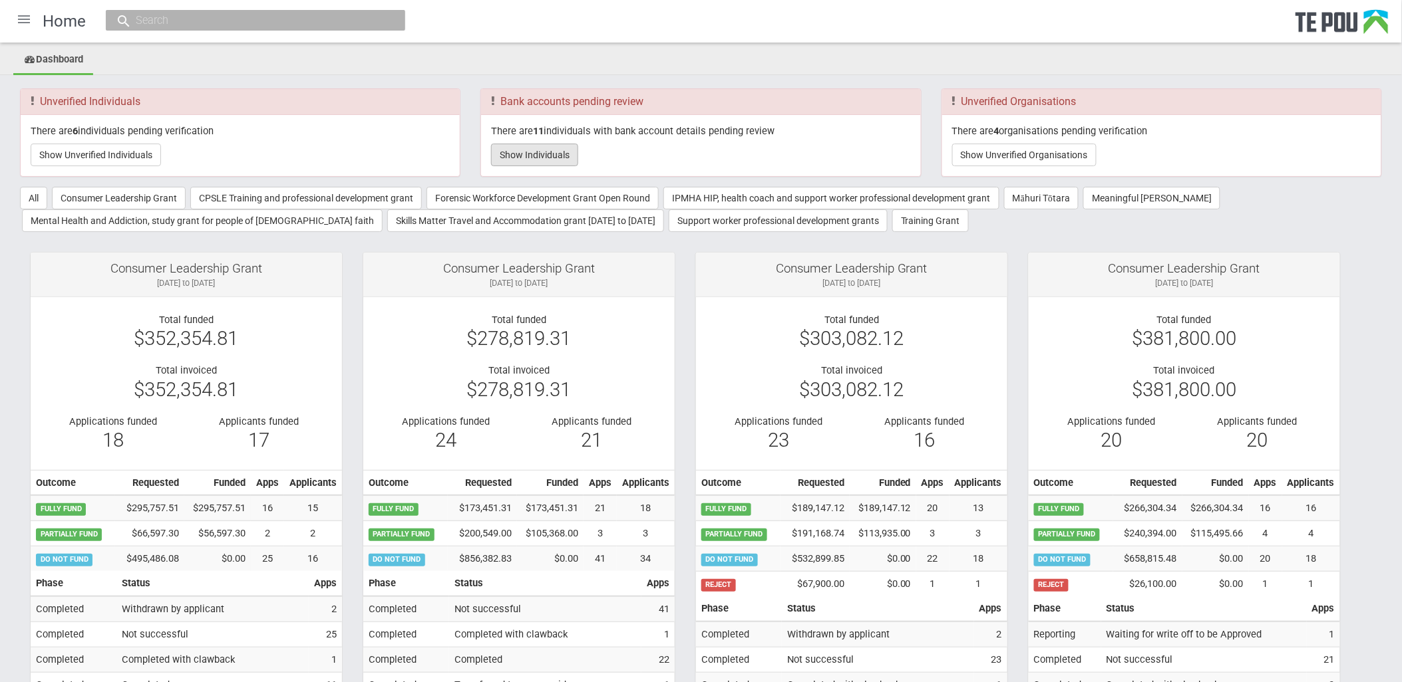
click at [557, 144] on button "Show Individuals" at bounding box center [534, 155] width 87 height 23
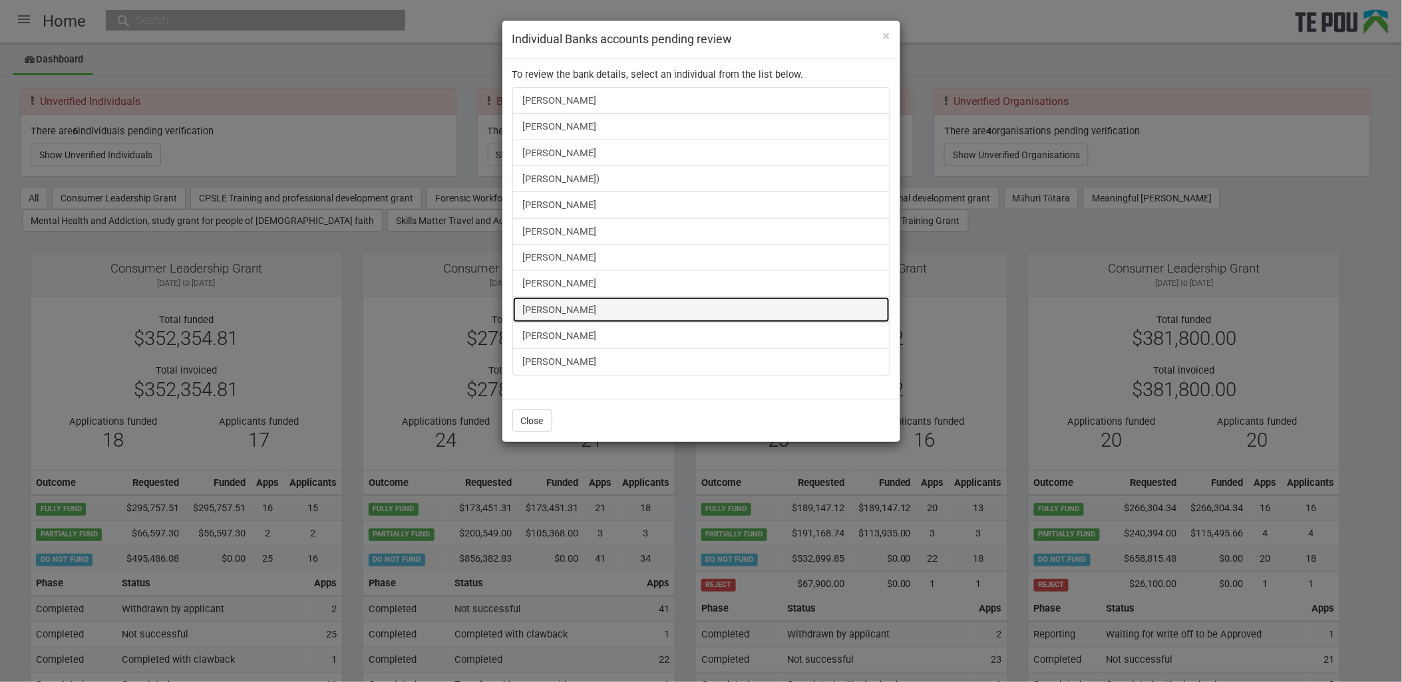
click at [564, 310] on link "Isha Singh" at bounding box center [701, 310] width 378 height 27
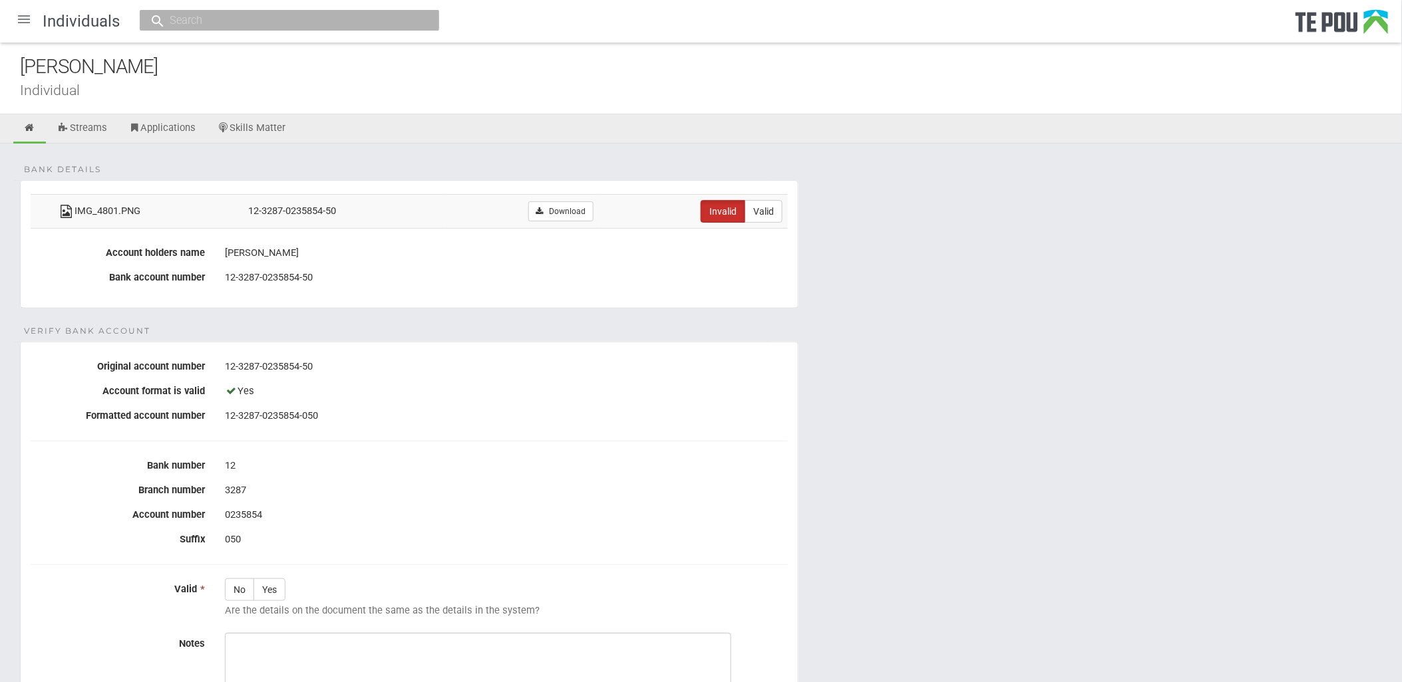
click at [45, 8] on div "Individuals" at bounding box center [91, 21] width 97 height 43
click at [31, 20] on div at bounding box center [24, 19] width 32 height 32
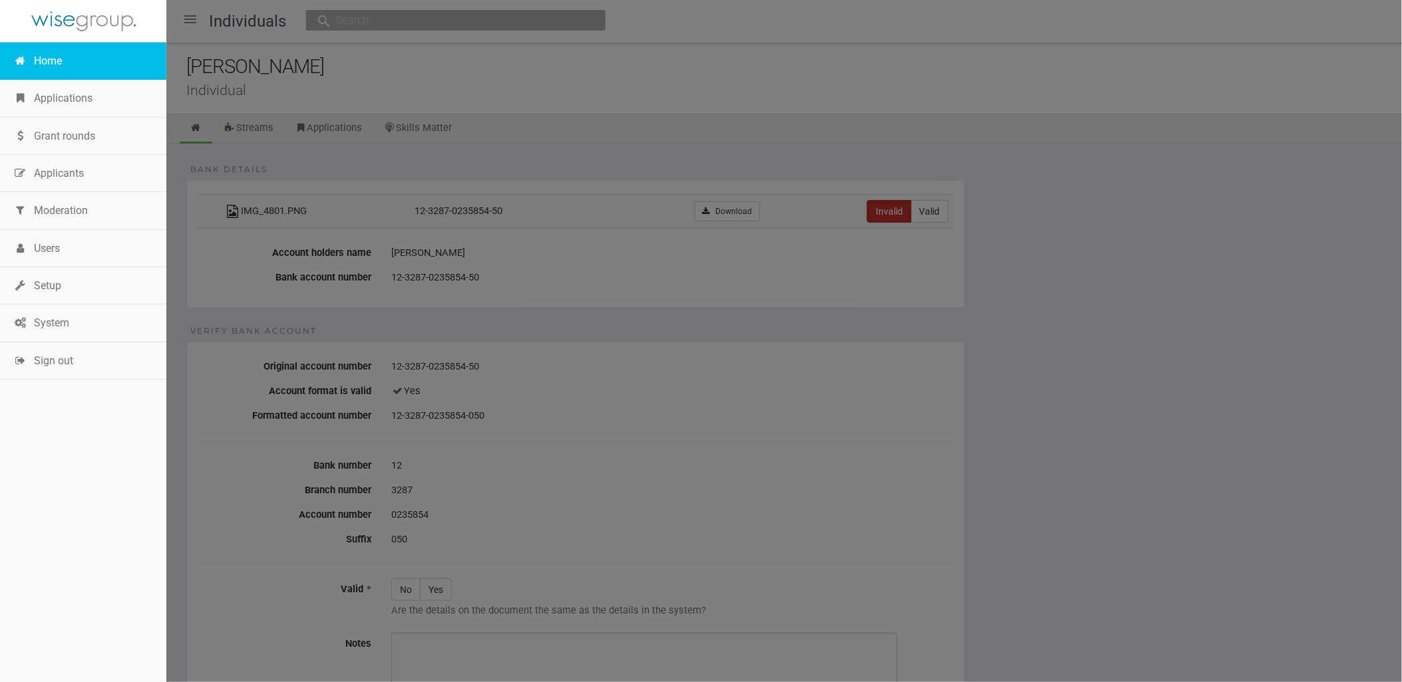
click at [49, 59] on link "Home" at bounding box center [83, 61] width 166 height 37
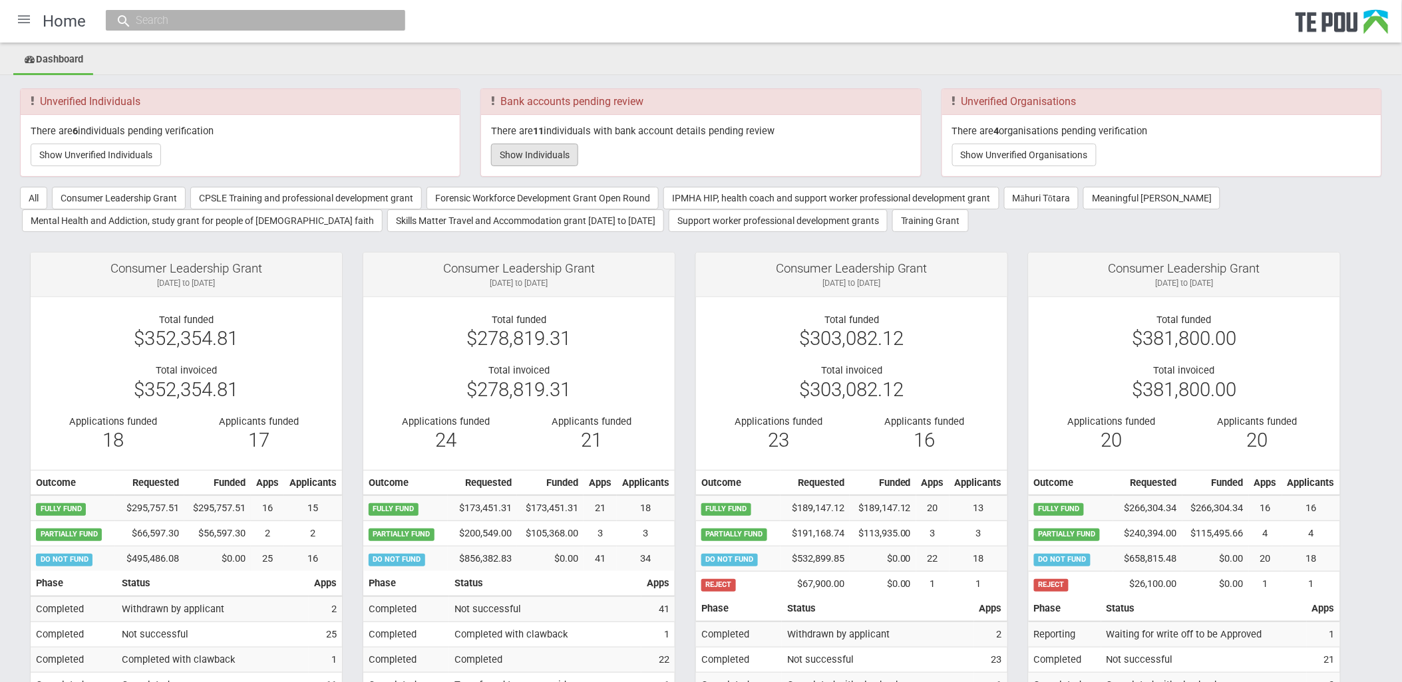
click at [549, 162] on button "Show Individuals" at bounding box center [534, 155] width 87 height 23
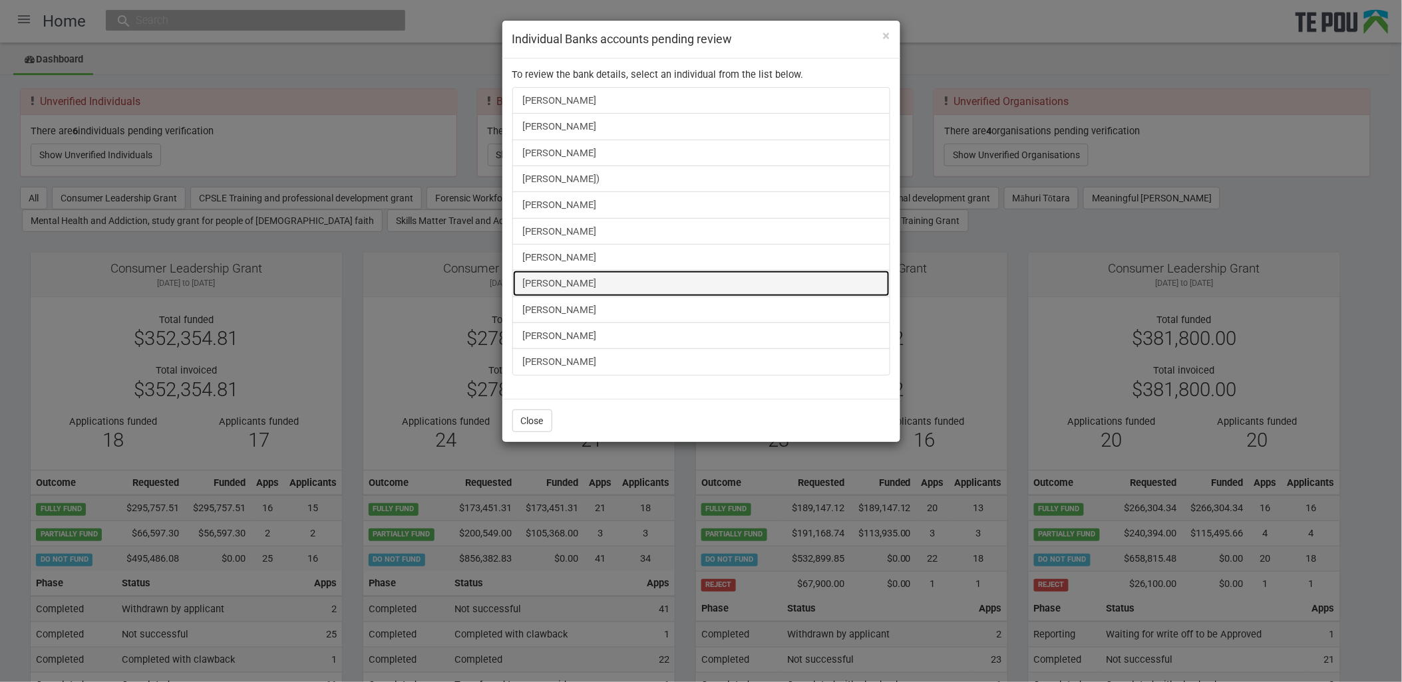
click at [560, 287] on link "[PERSON_NAME]" at bounding box center [701, 283] width 378 height 27
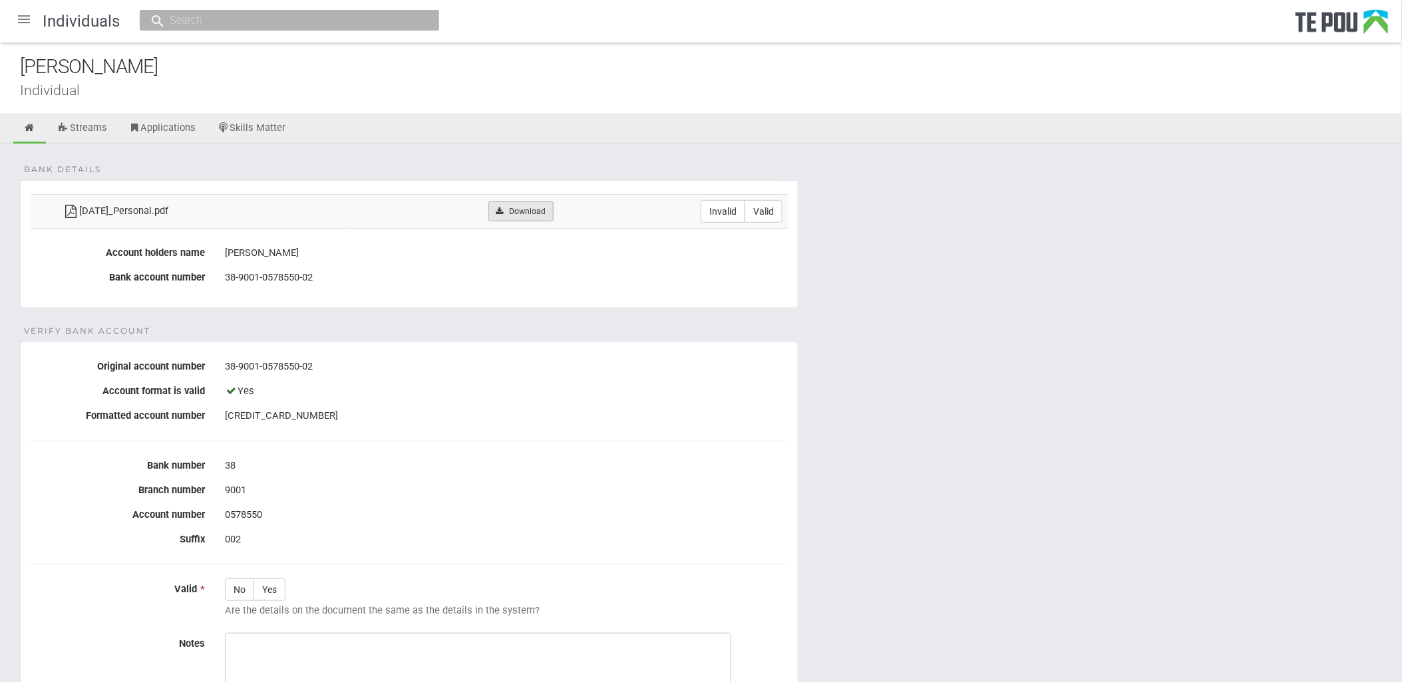
click at [526, 211] on link "Download" at bounding box center [520, 212] width 65 height 20
click at [1126, 442] on form "Bank details 2025-Aug-21_Personal.pdf Download Invalid Valid Account holders na…" at bounding box center [701, 509] width 1362 height 659
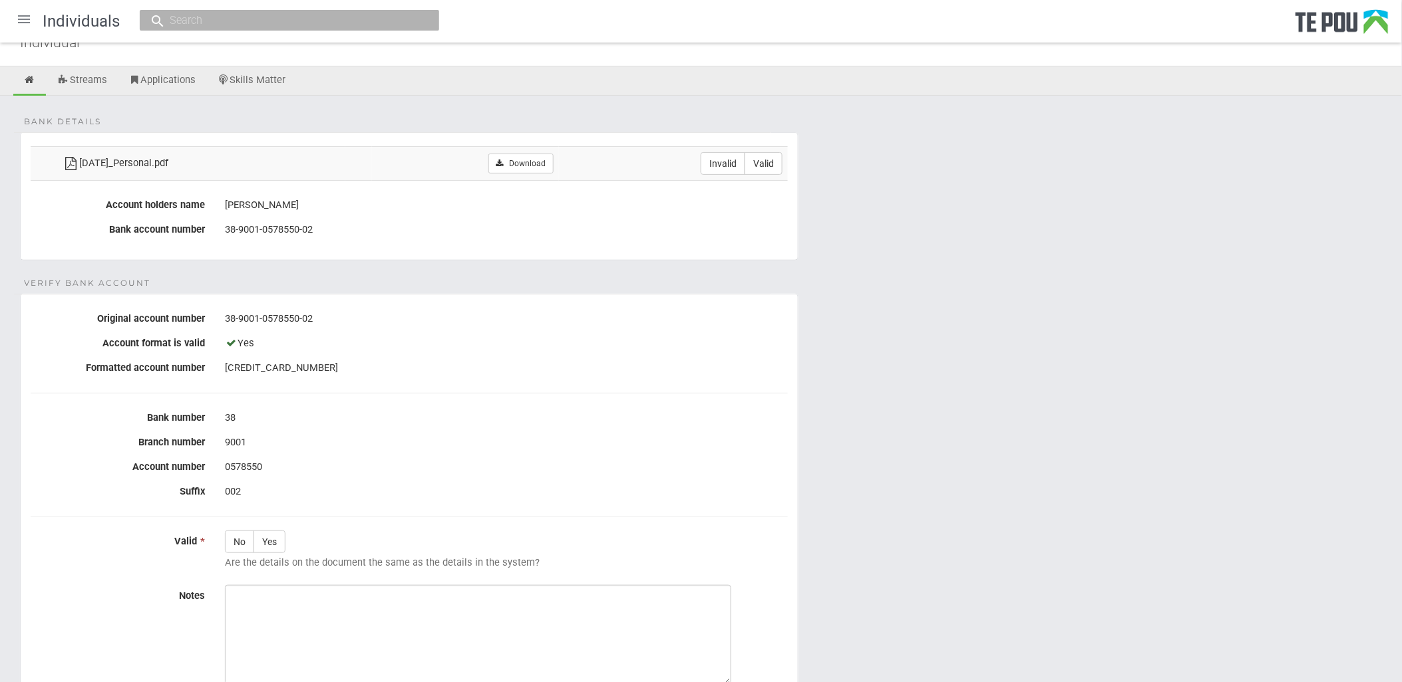
scroll to position [74, 0]
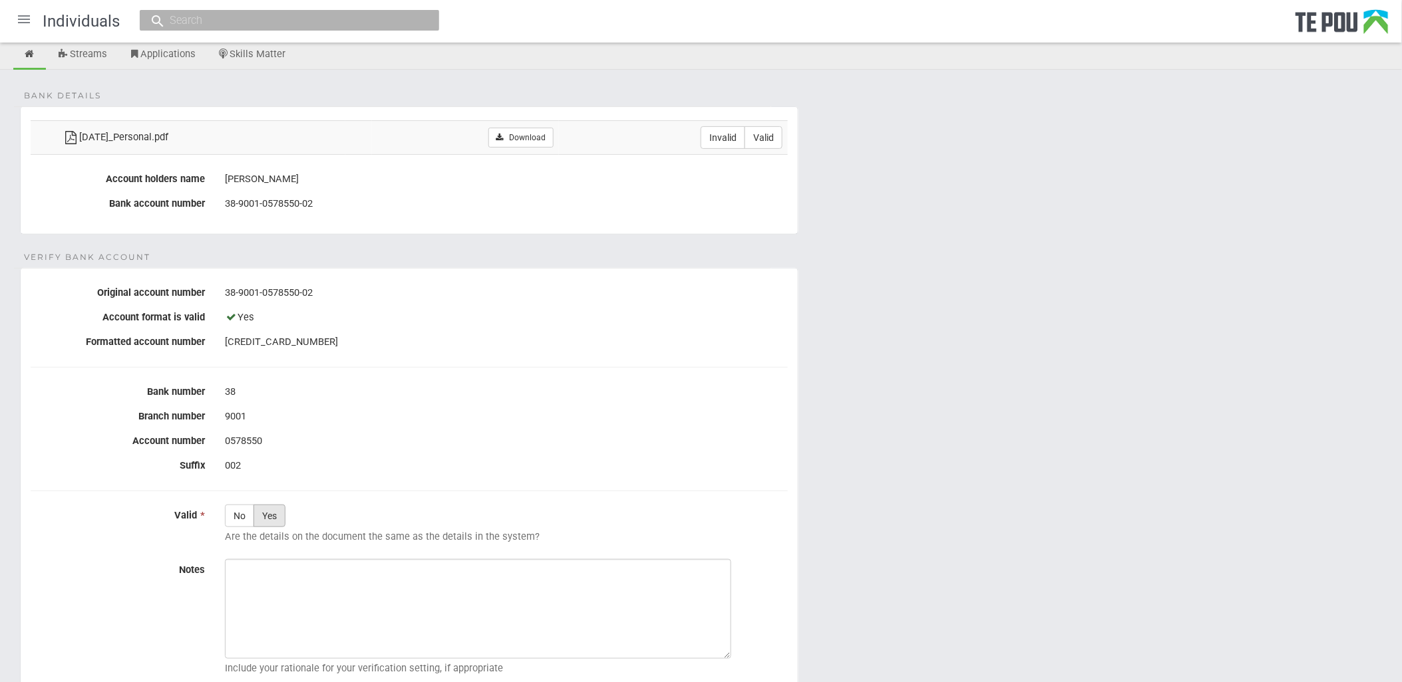
click at [271, 520] on label "Yes" at bounding box center [269, 516] width 32 height 23
radio input "true"
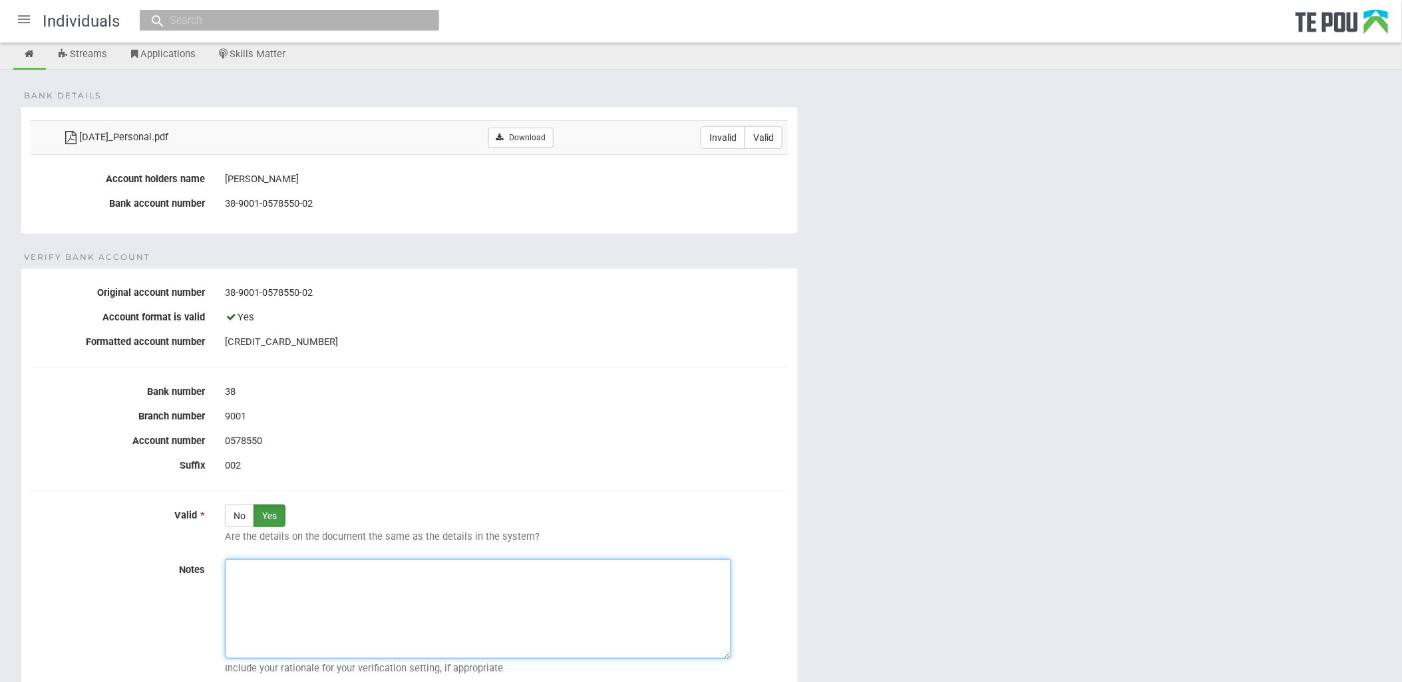
paste textarea "Verified by Melody @ [DATE]"
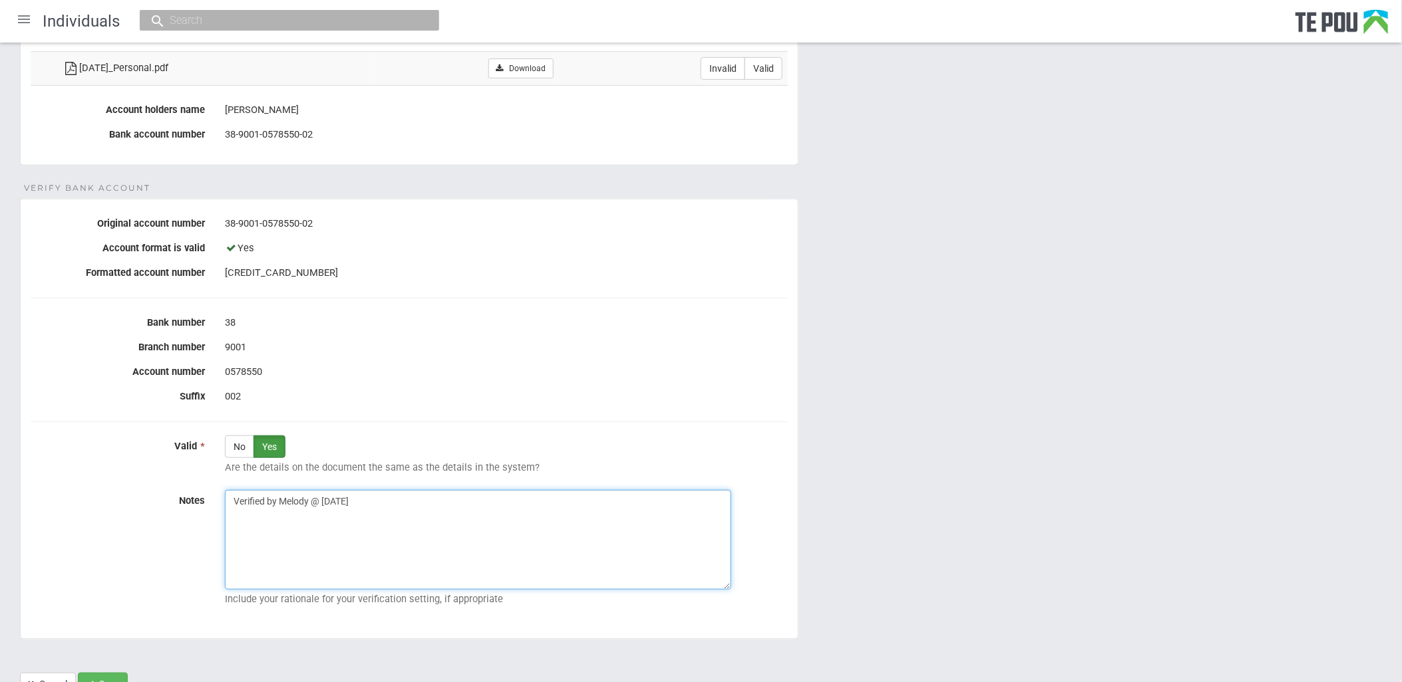
scroll to position [202, 0]
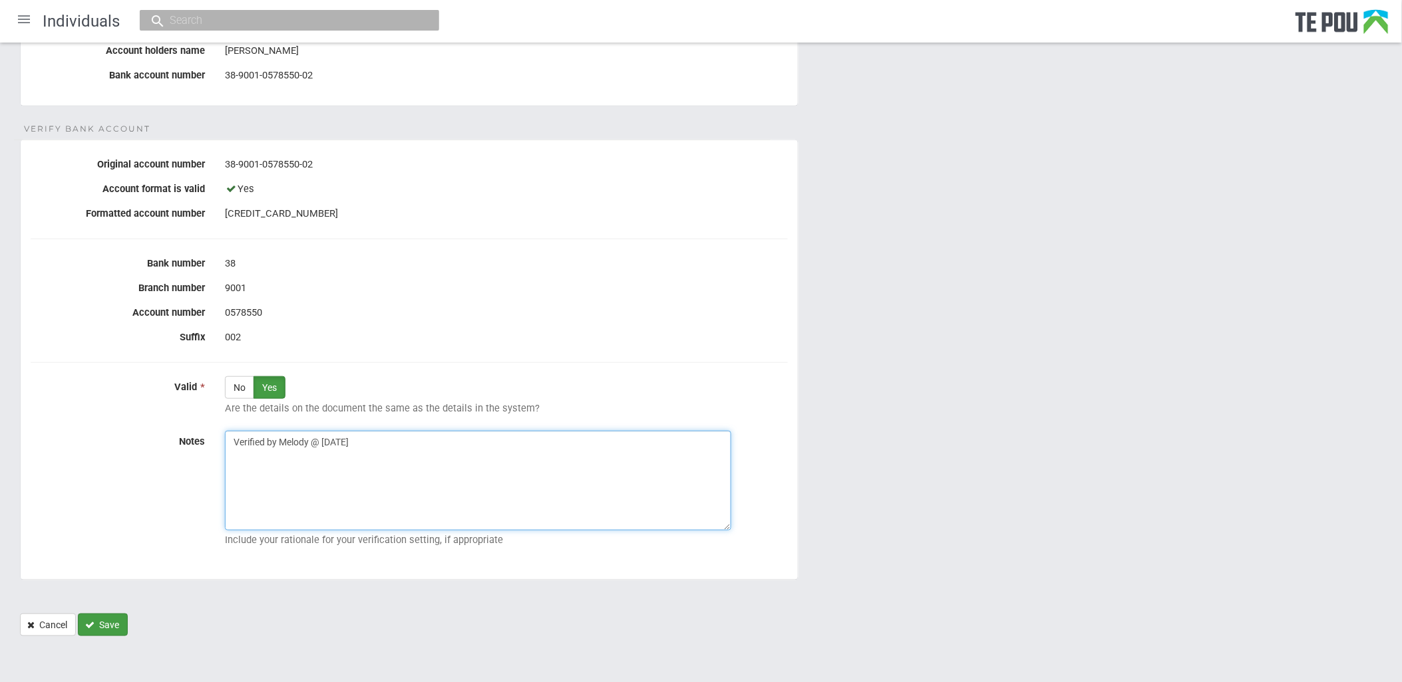
type textarea "Verified by Melody @ [DATE]"
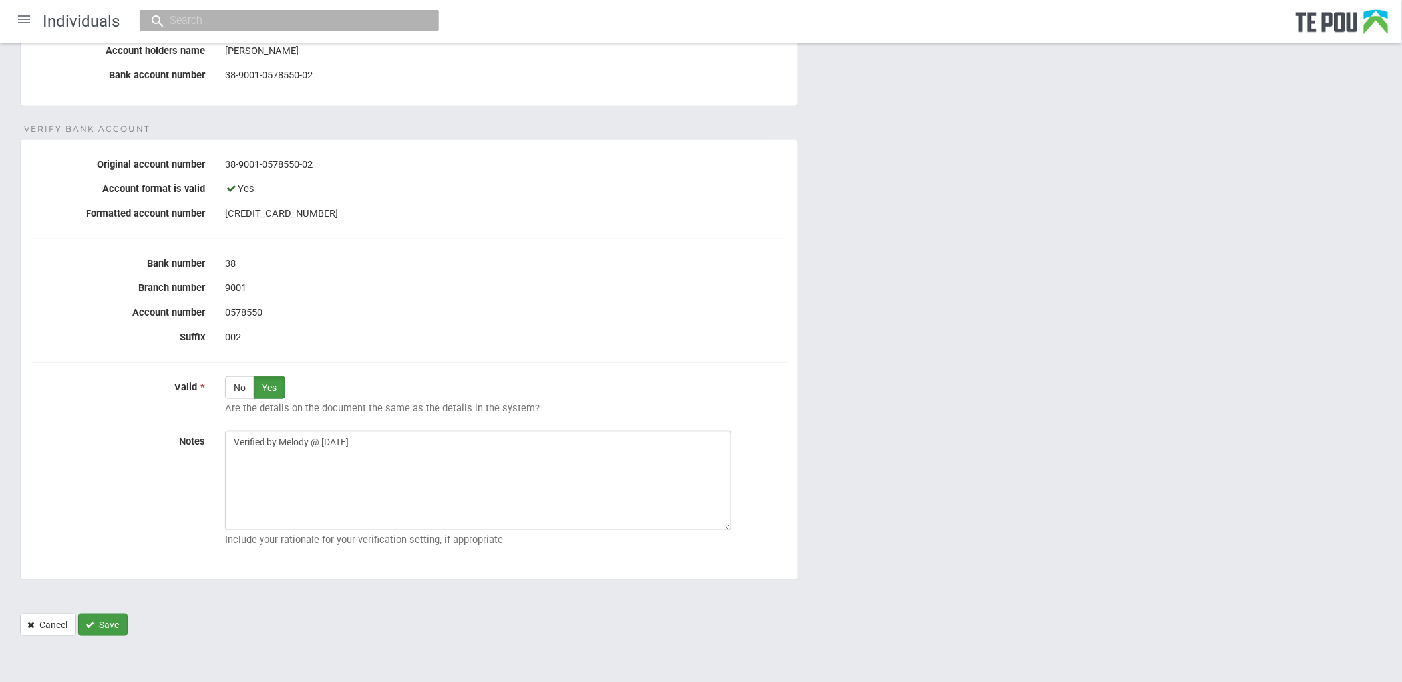
click at [110, 630] on button "Save" at bounding box center [103, 625] width 50 height 23
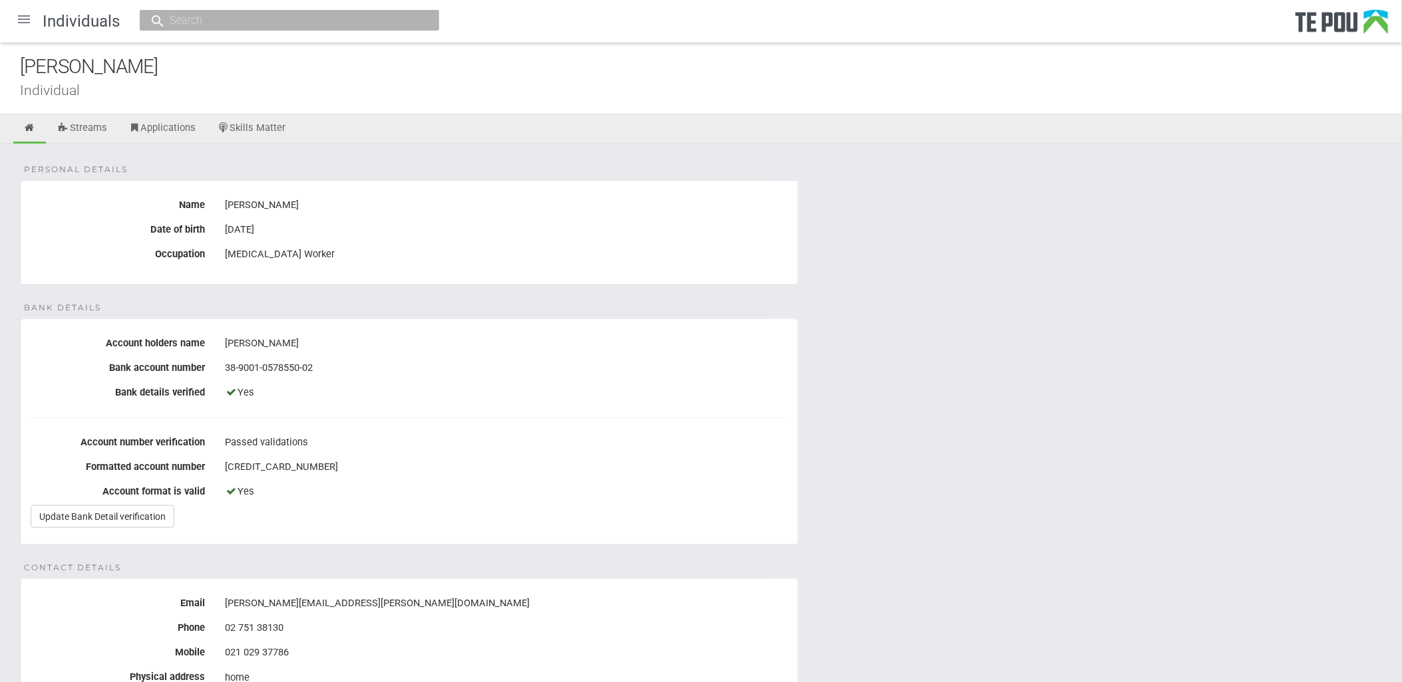
click at [30, 21] on div at bounding box center [24, 19] width 32 height 32
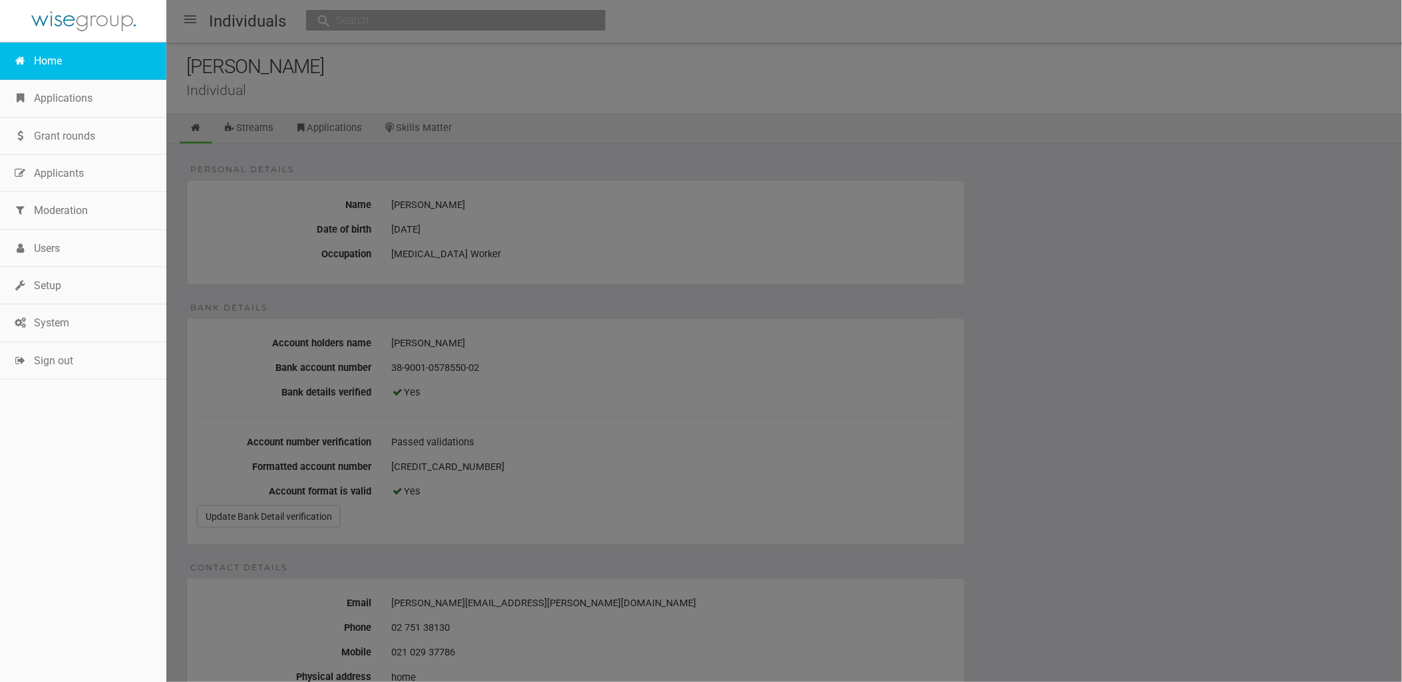
click at [45, 49] on link "Home" at bounding box center [83, 61] width 166 height 37
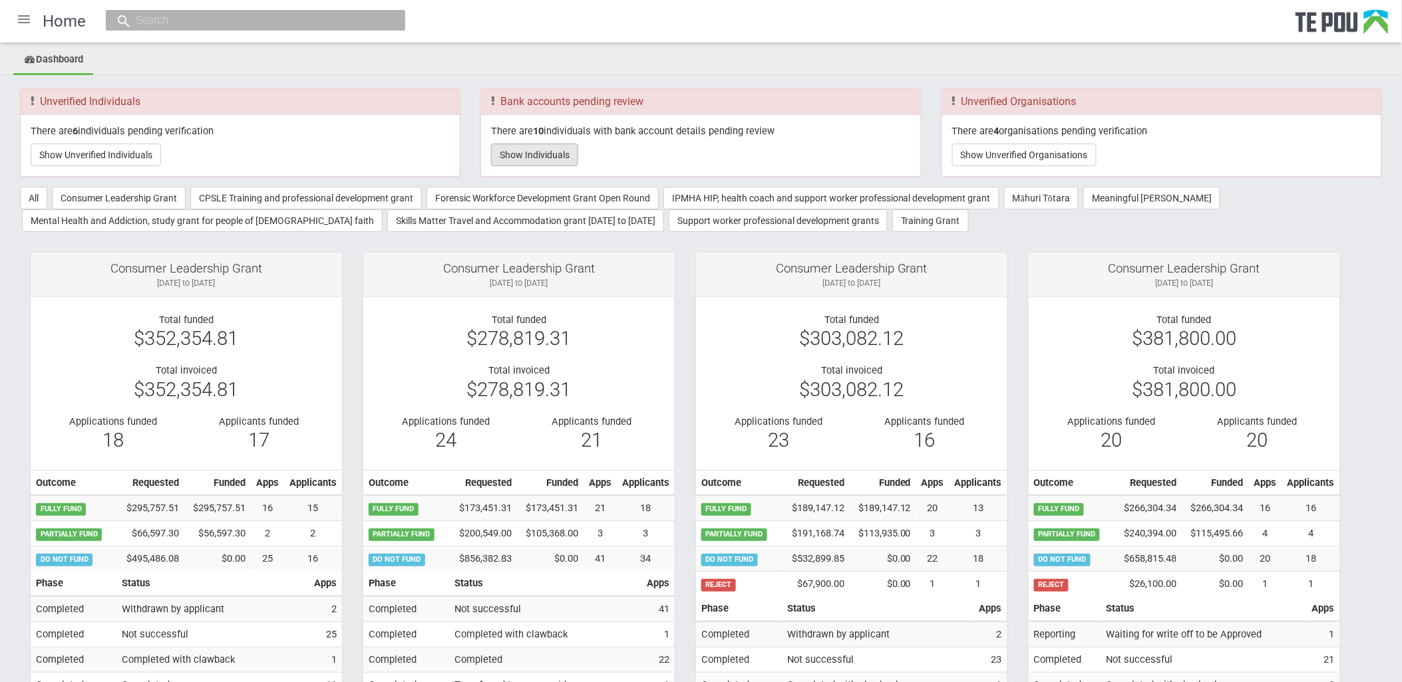
click at [554, 144] on button "Show Individuals" at bounding box center [534, 155] width 87 height 23
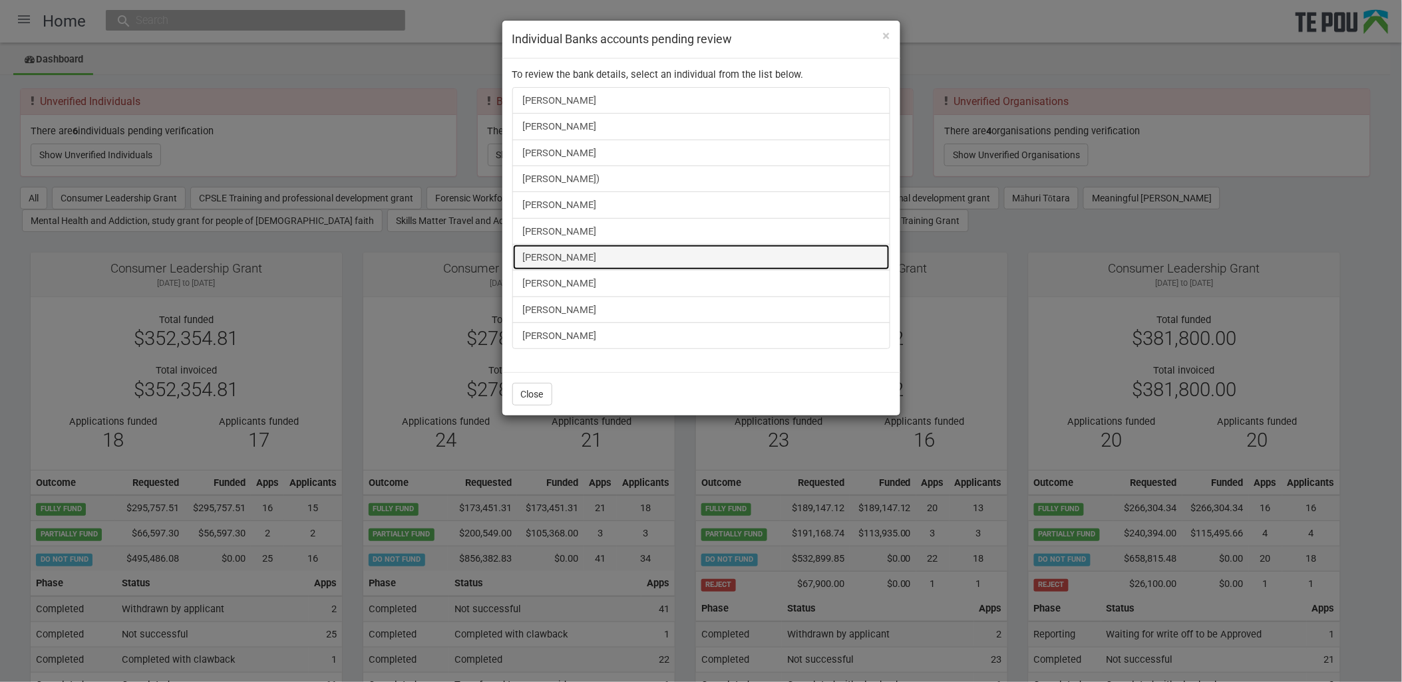
click at [585, 249] on link "Christina Maraki" at bounding box center [701, 257] width 378 height 27
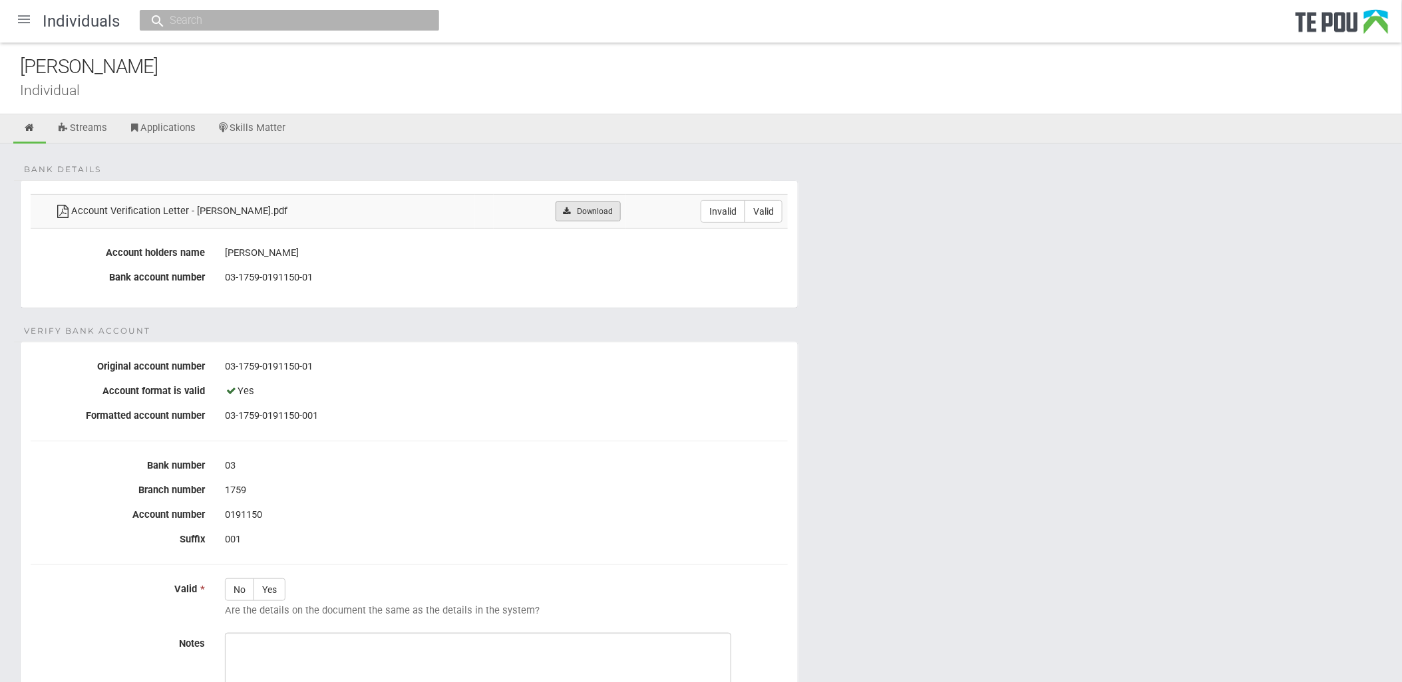
click at [576, 211] on link "Download" at bounding box center [587, 212] width 65 height 20
click at [543, 311] on form "Bank details Account Verification Letter - MARAKI.pdf Download Invalid Valid Ac…" at bounding box center [701, 509] width 1362 height 659
click at [423, 420] on div "03-1759-0191150-001" at bounding box center [506, 416] width 563 height 23
click at [431, 333] on form "Bank details Account Verification Letter - MARAKI.pdf Download Invalid Valid Ac…" at bounding box center [701, 509] width 1362 height 659
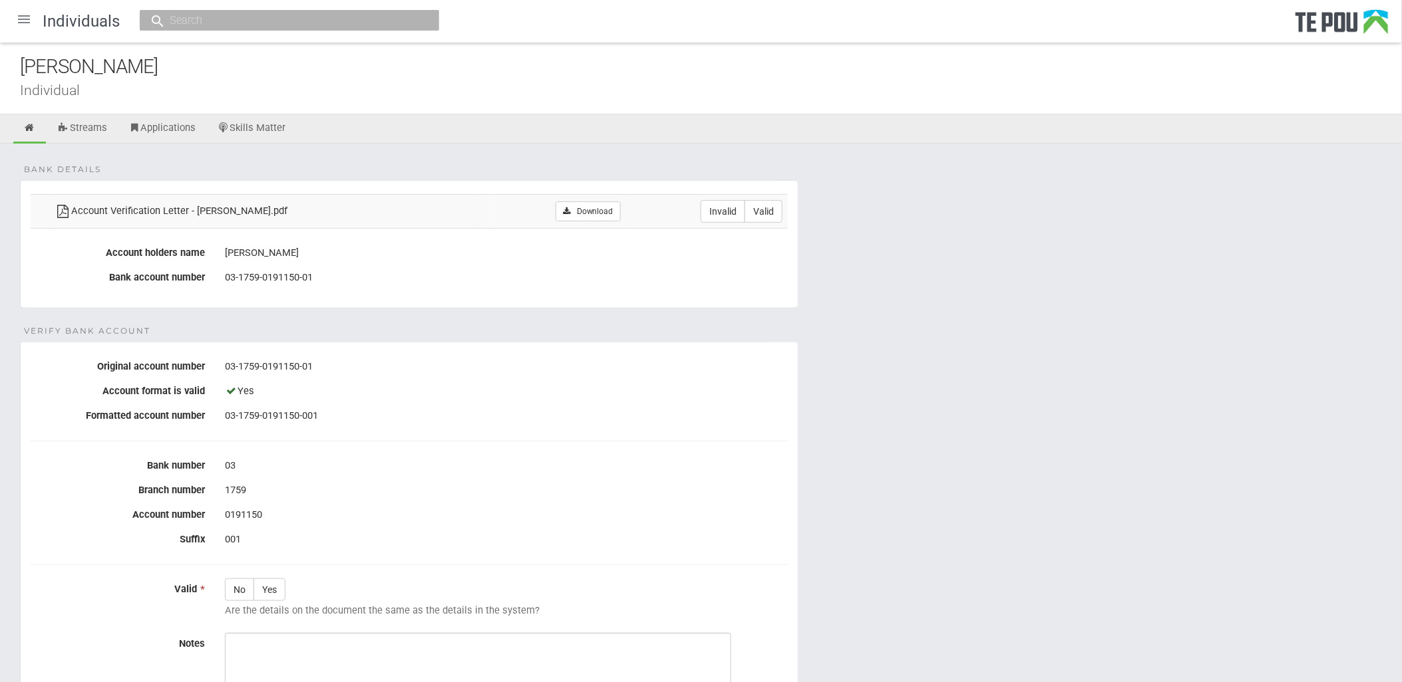
click at [782, 205] on td "Invalid Valid" at bounding box center [707, 211] width 162 height 34
click at [778, 205] on label "Valid" at bounding box center [763, 211] width 38 height 23
radio input "true"
click at [265, 588] on label "Yes" at bounding box center [269, 590] width 32 height 23
radio input "true"
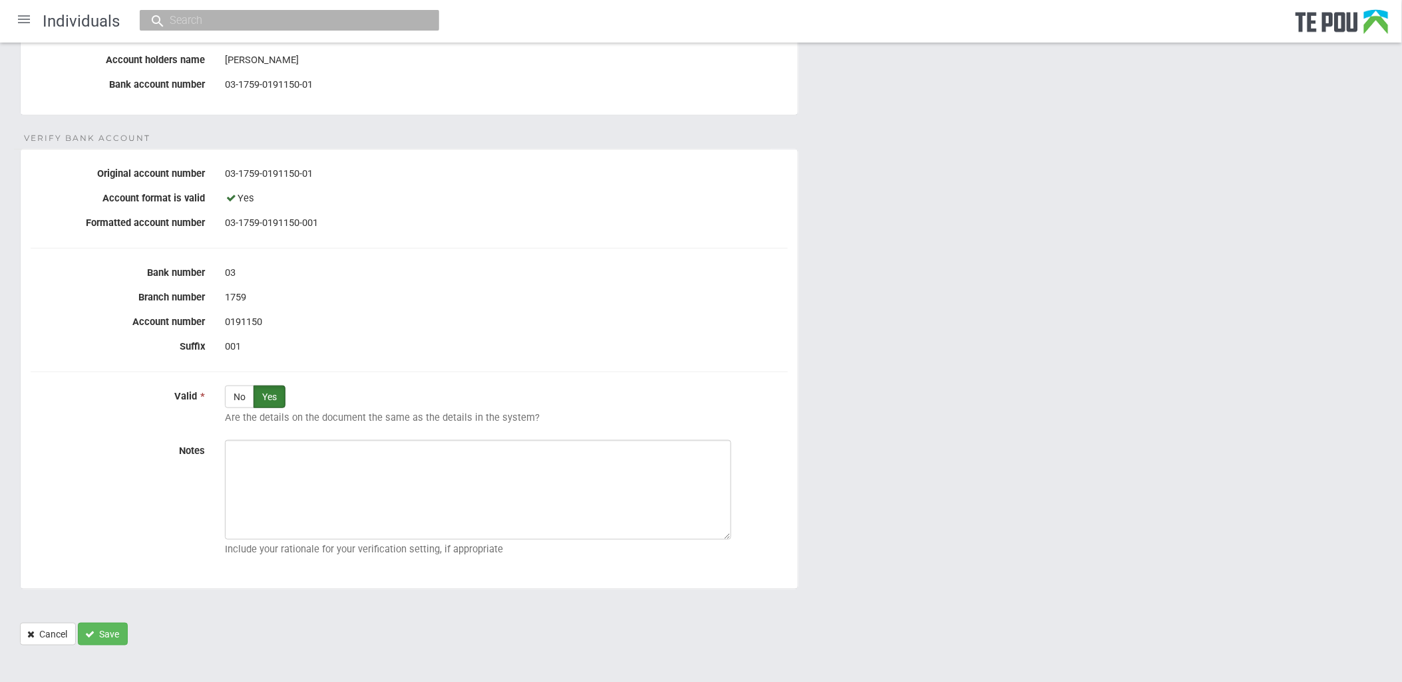
scroll to position [202, 0]
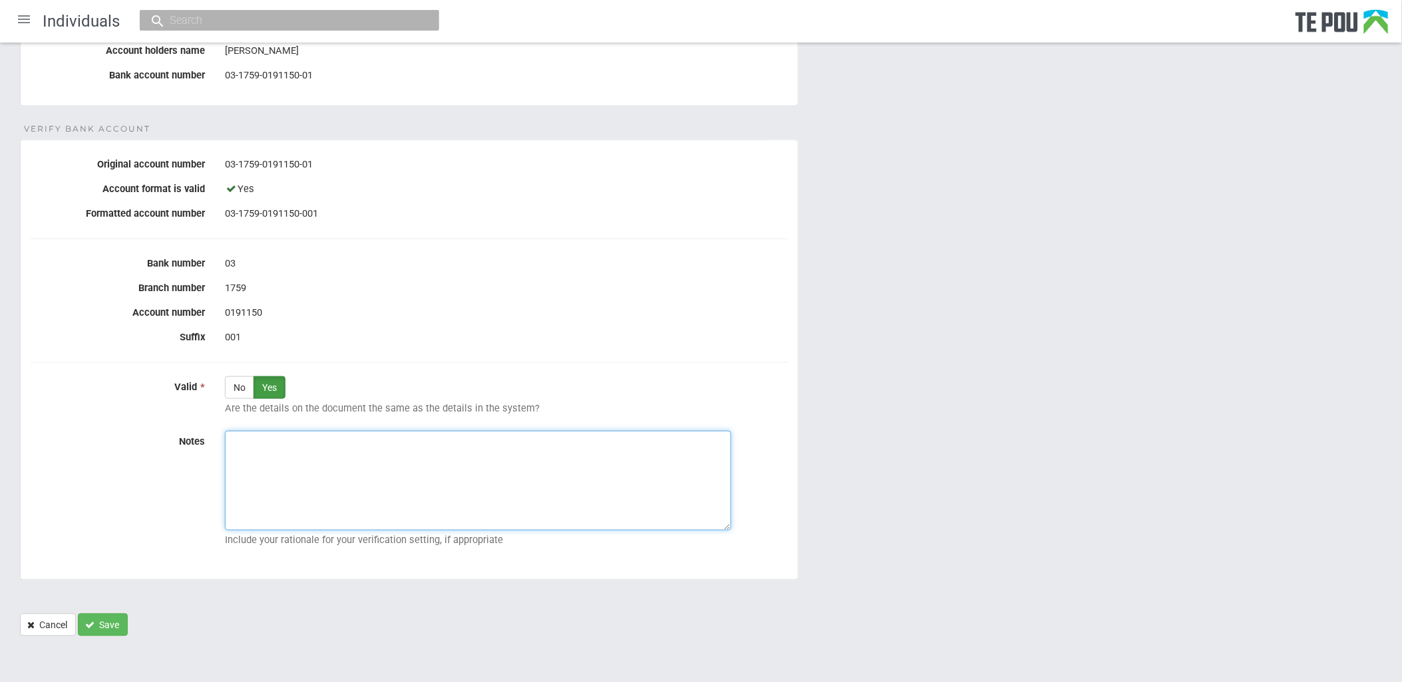
paste textarea "Verified by Melody @ [DATE]"
click at [519, 472] on textarea "Verified by Melody @ [DATE]" at bounding box center [478, 481] width 506 height 100
type textarea "Verified by Melody @ [DATE]"
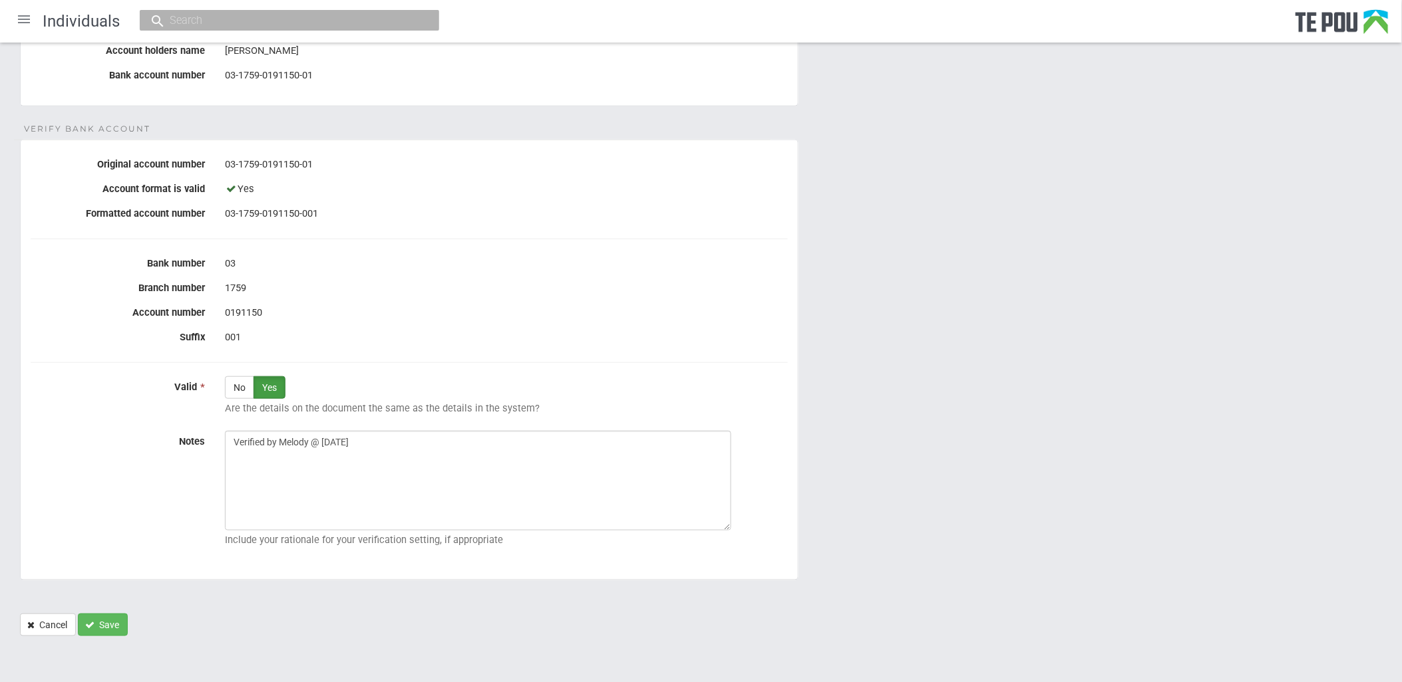
click at [434, 348] on div "001" at bounding box center [506, 338] width 563 height 23
click at [117, 619] on button "Save" at bounding box center [103, 625] width 50 height 23
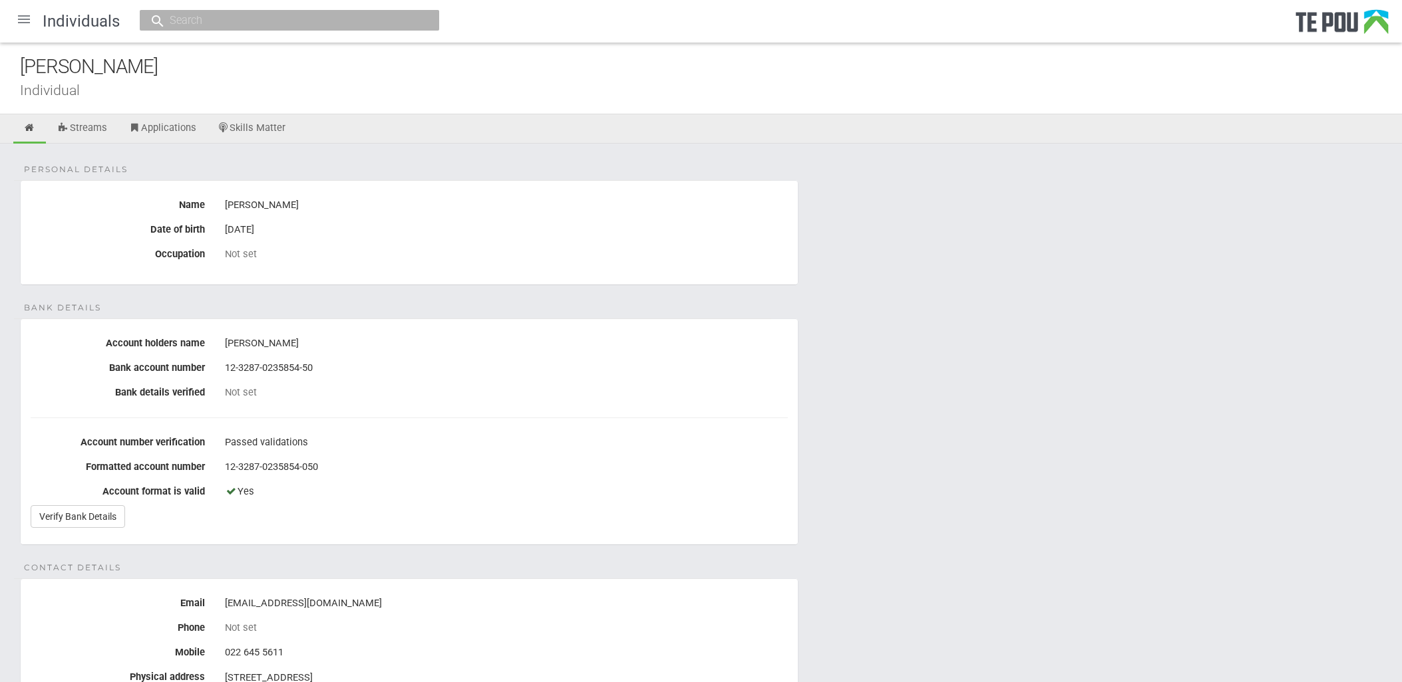
scroll to position [74, 0]
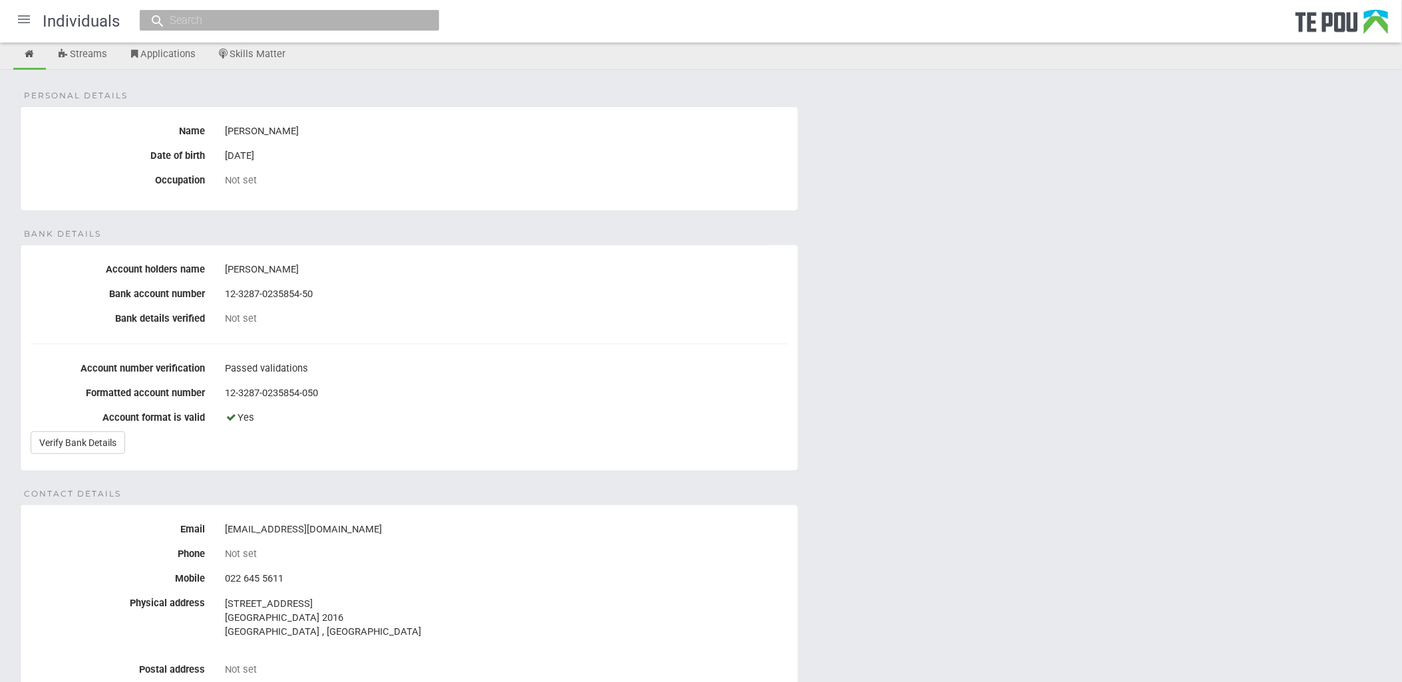
click at [408, 315] on div "Not set" at bounding box center [506, 319] width 563 height 12
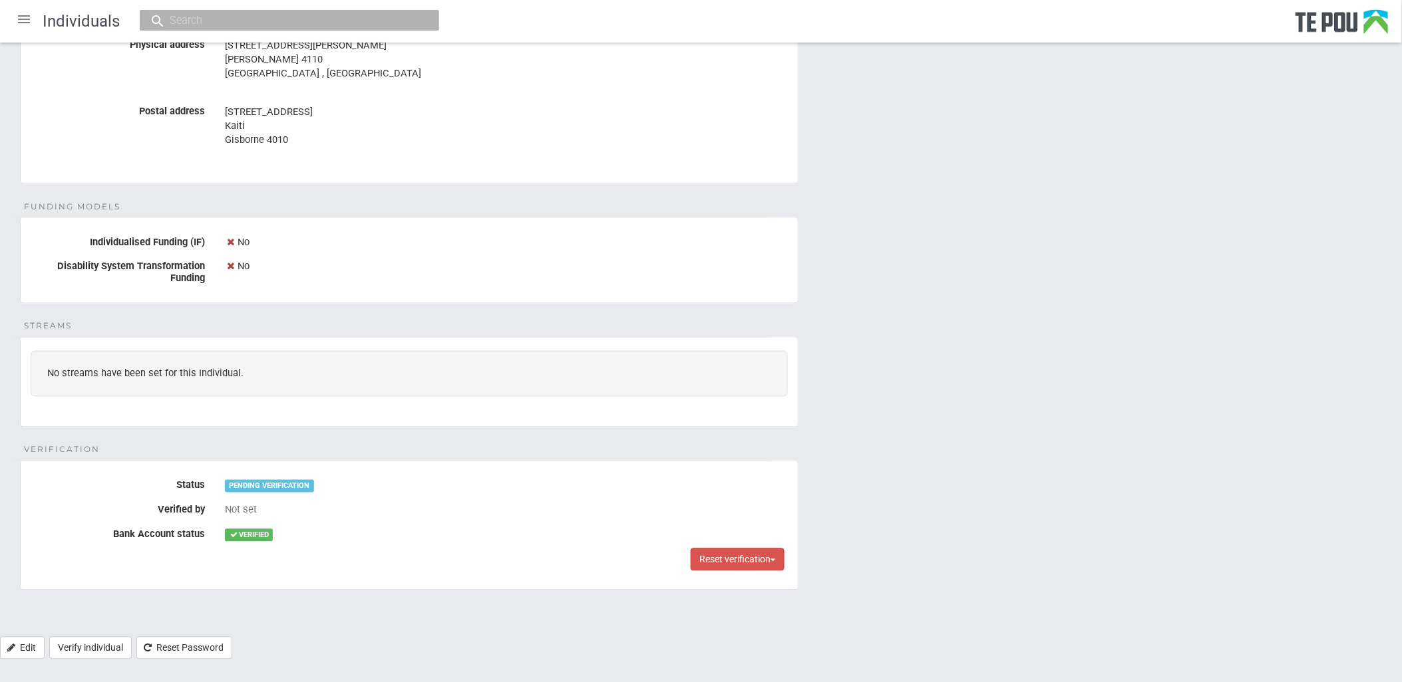
scroll to position [643, 0]
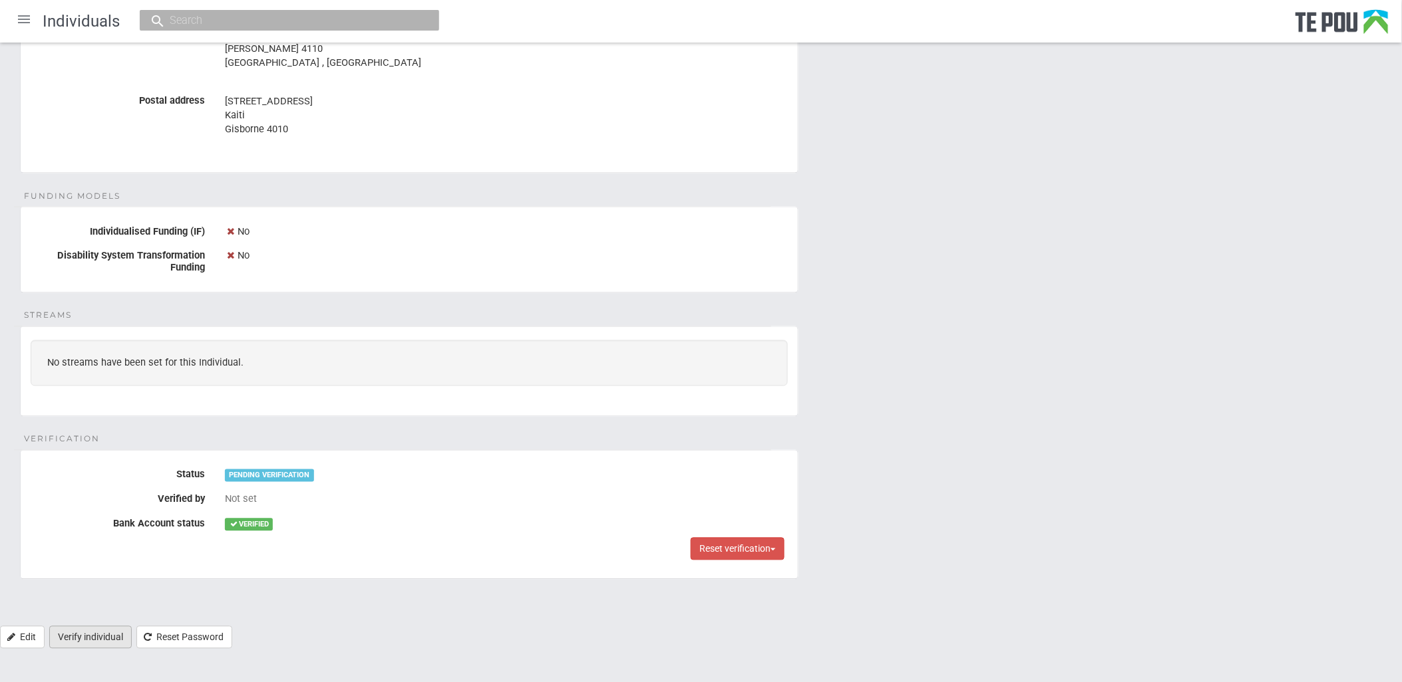
click at [105, 644] on link "Verify individual" at bounding box center [90, 638] width 82 height 23
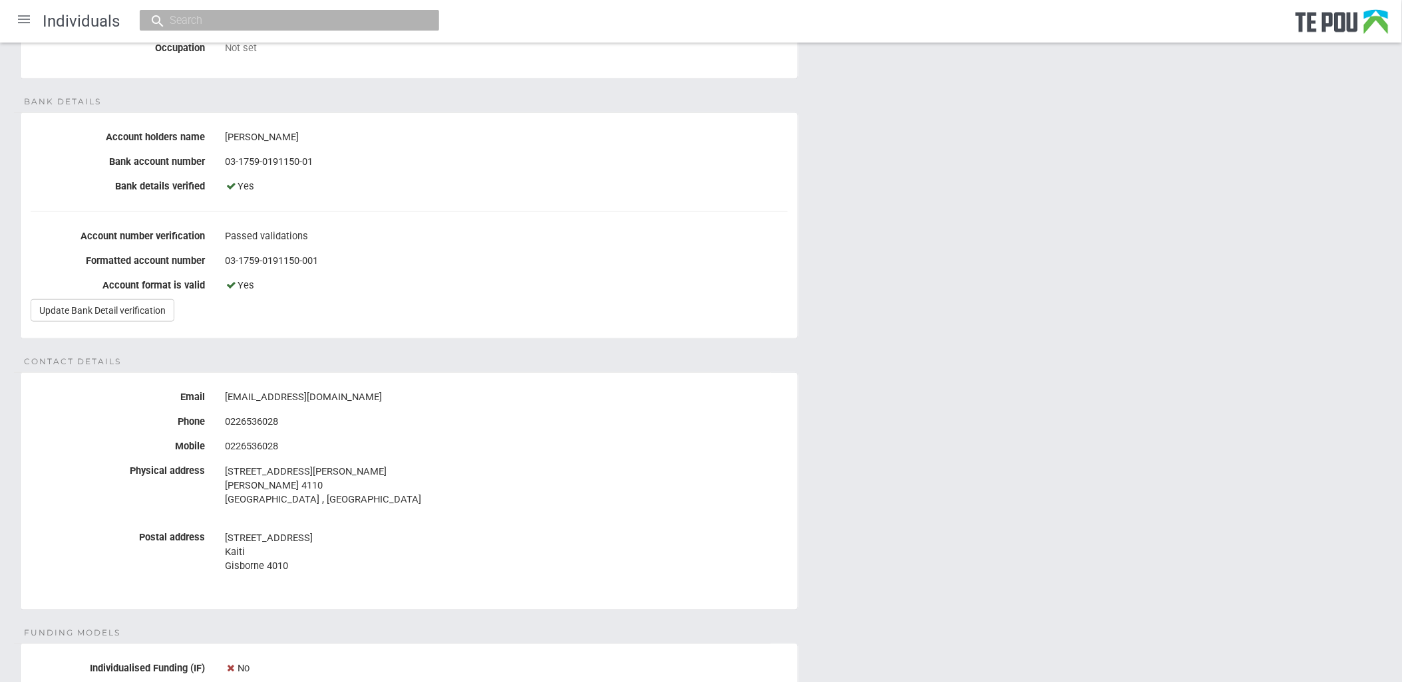
scroll to position [200, 0]
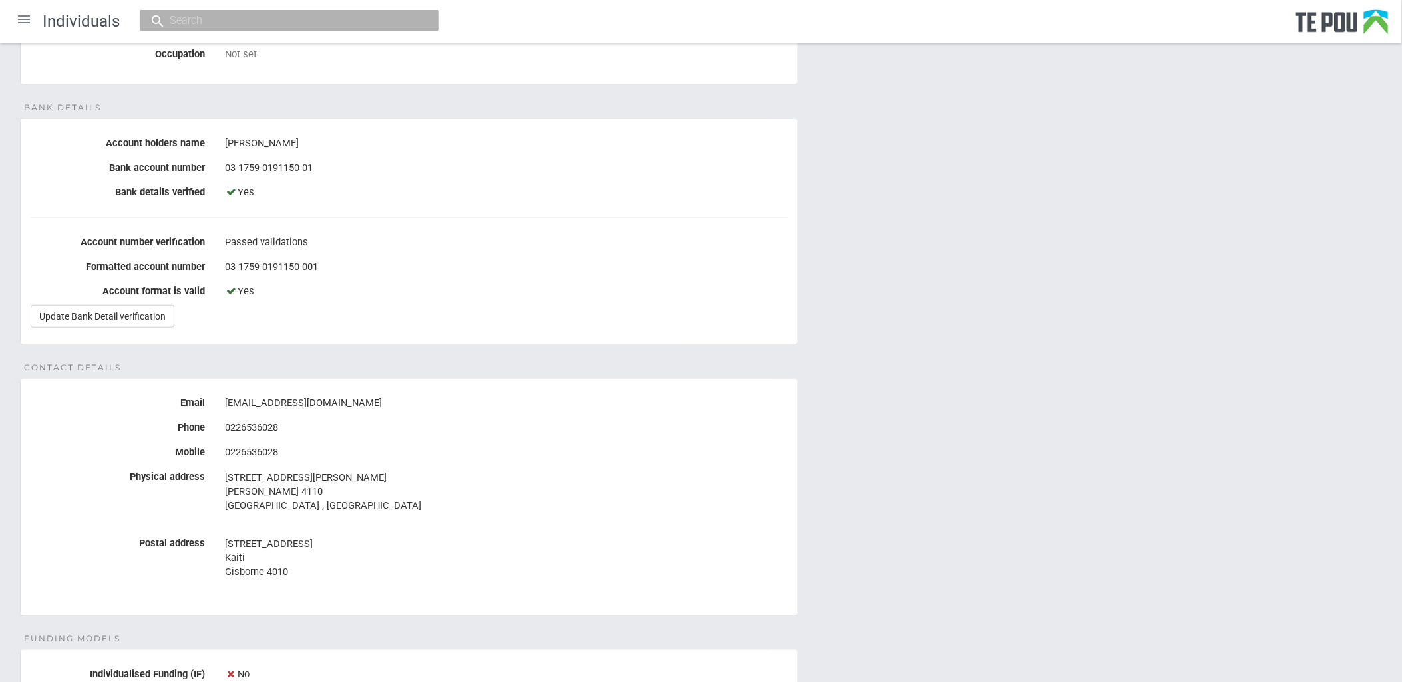
click at [959, 314] on div "Personal details Name Christina Maraki Date of birth 8 Nov 1974 Occupation Not …" at bounding box center [701, 506] width 1402 height 1126
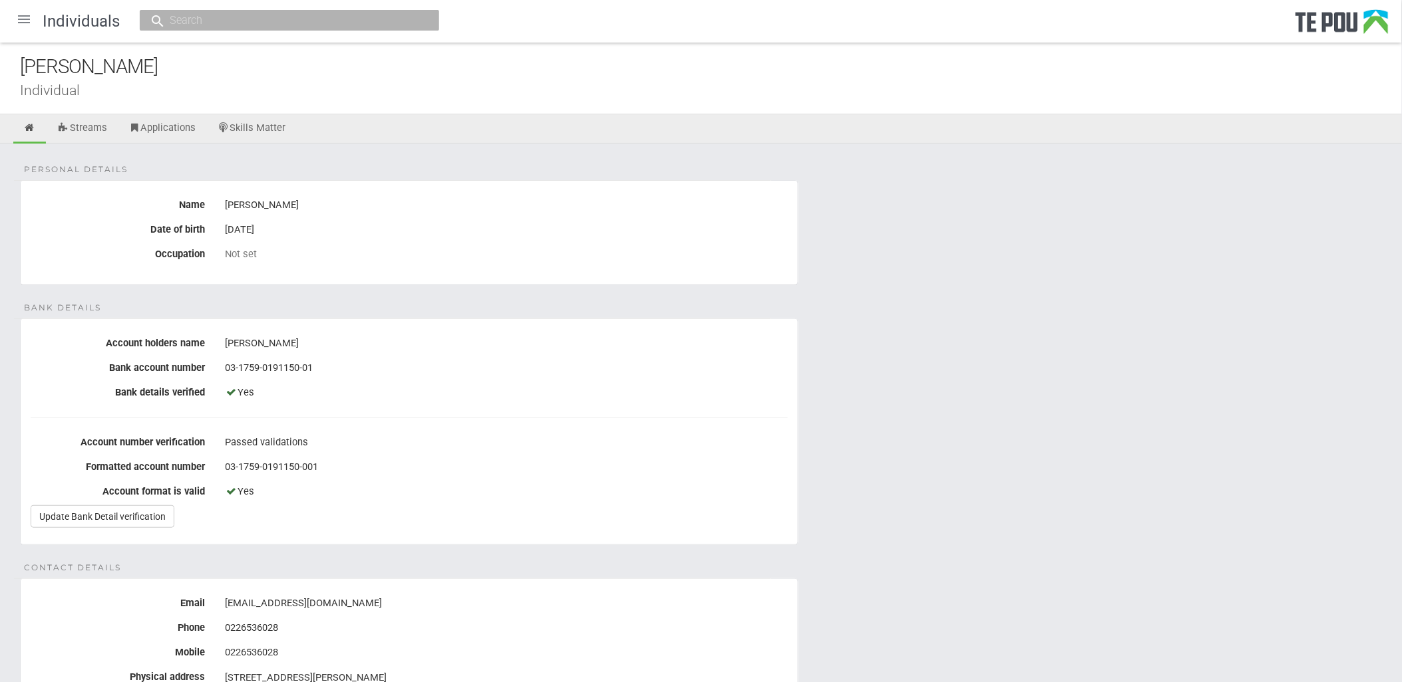
click at [18, 21] on div at bounding box center [24, 19] width 32 height 32
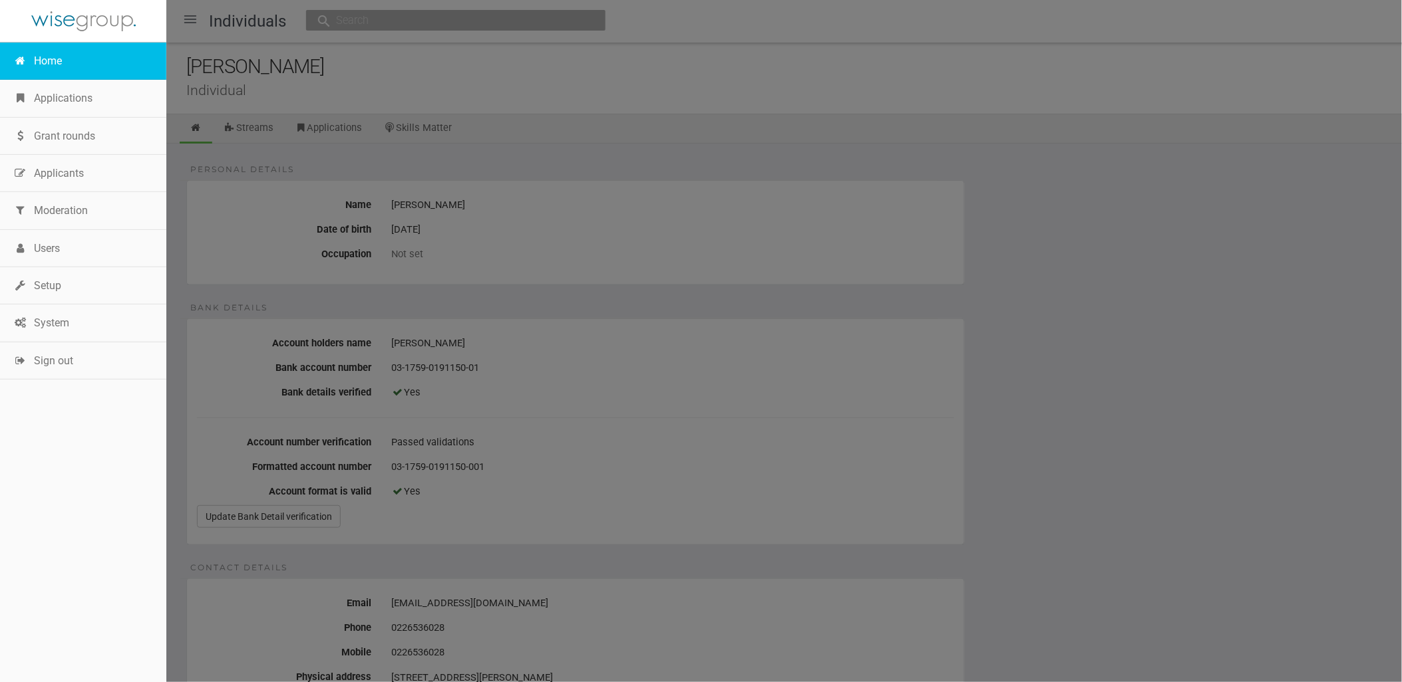
click at [37, 61] on link "Home" at bounding box center [83, 61] width 166 height 37
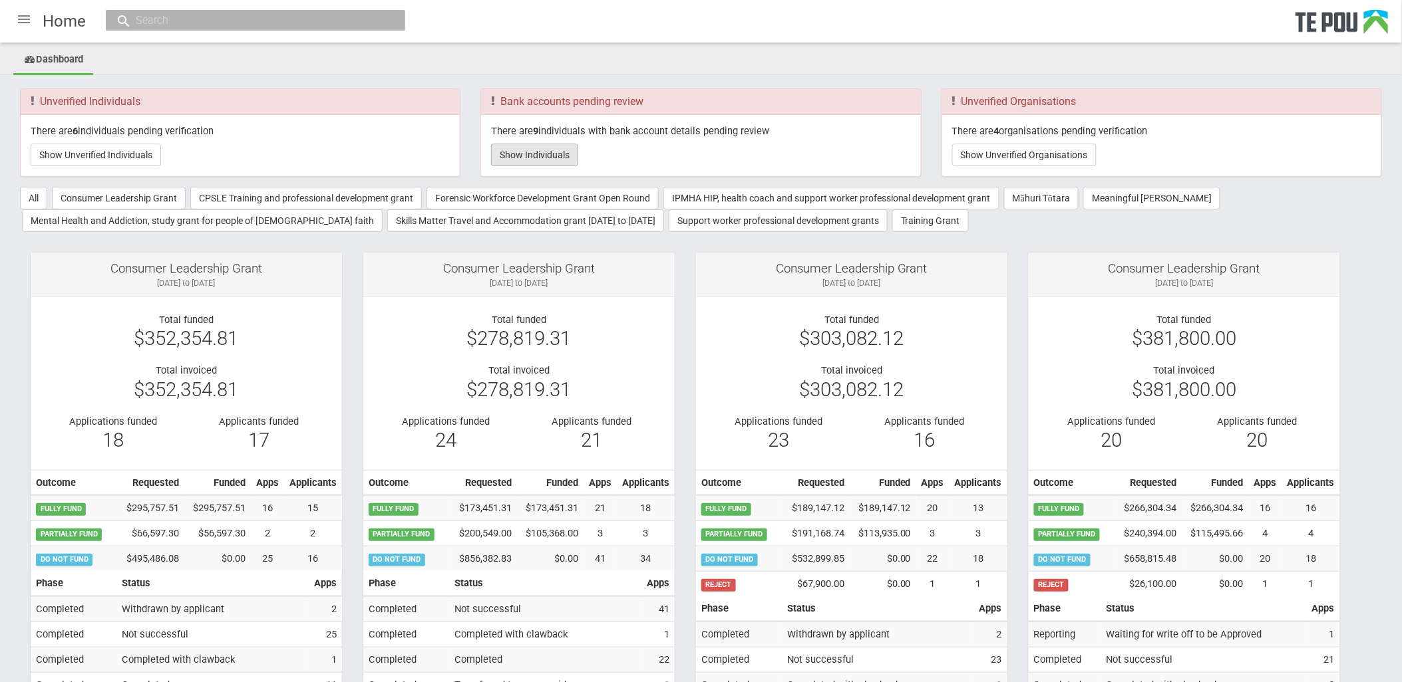
click at [526, 162] on button "Show Individuals" at bounding box center [534, 155] width 87 height 23
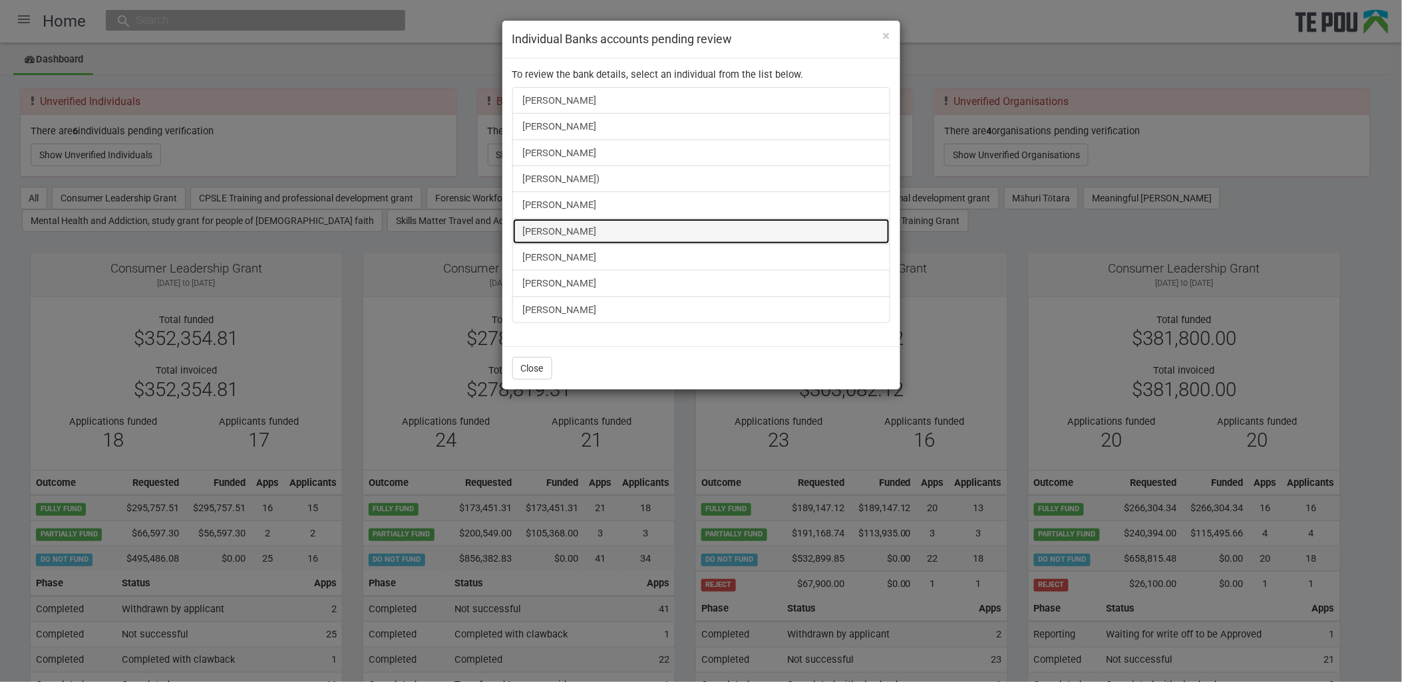
click at [584, 233] on link "[PERSON_NAME]" at bounding box center [701, 231] width 378 height 27
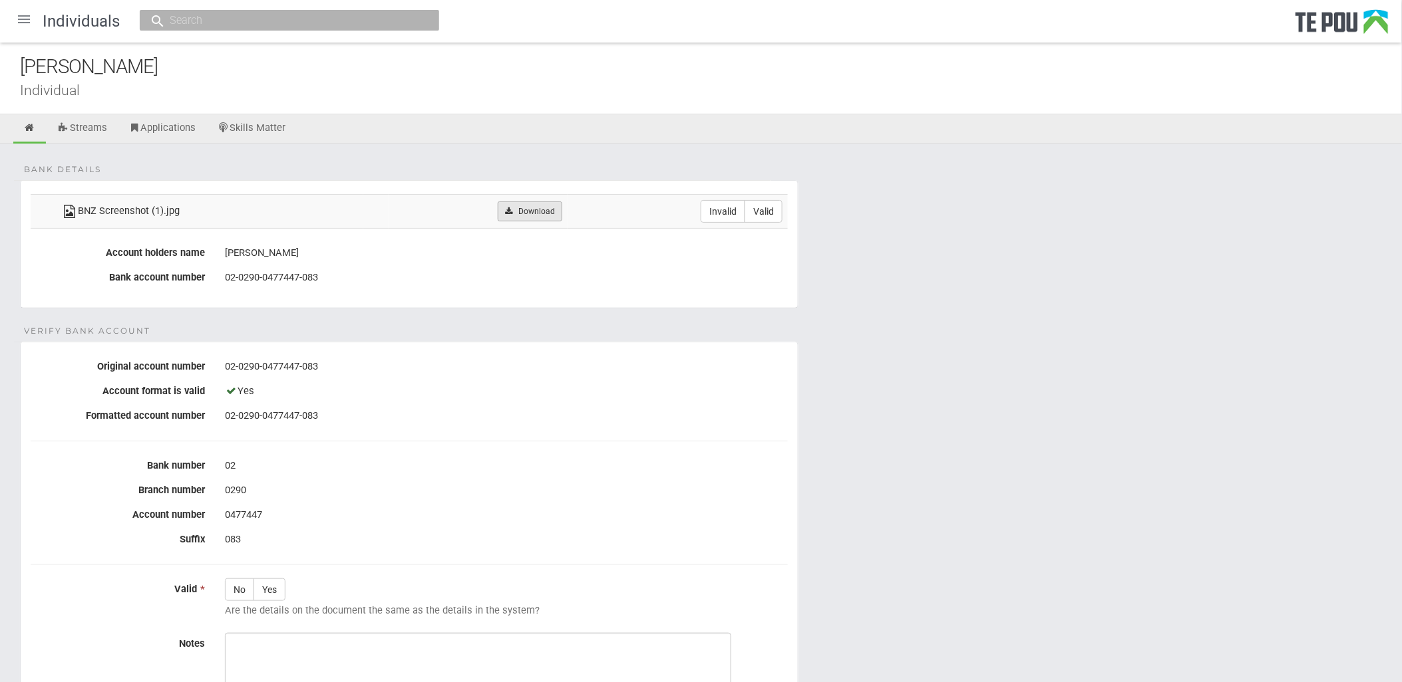
click at [545, 217] on link "Download" at bounding box center [530, 212] width 65 height 20
click at [495, 267] on div "02-0290-0477447-083" at bounding box center [506, 278] width 563 height 23
click at [756, 208] on label "Valid" at bounding box center [763, 211] width 38 height 23
radio input "true"
click at [277, 591] on label "Yes" at bounding box center [269, 590] width 32 height 23
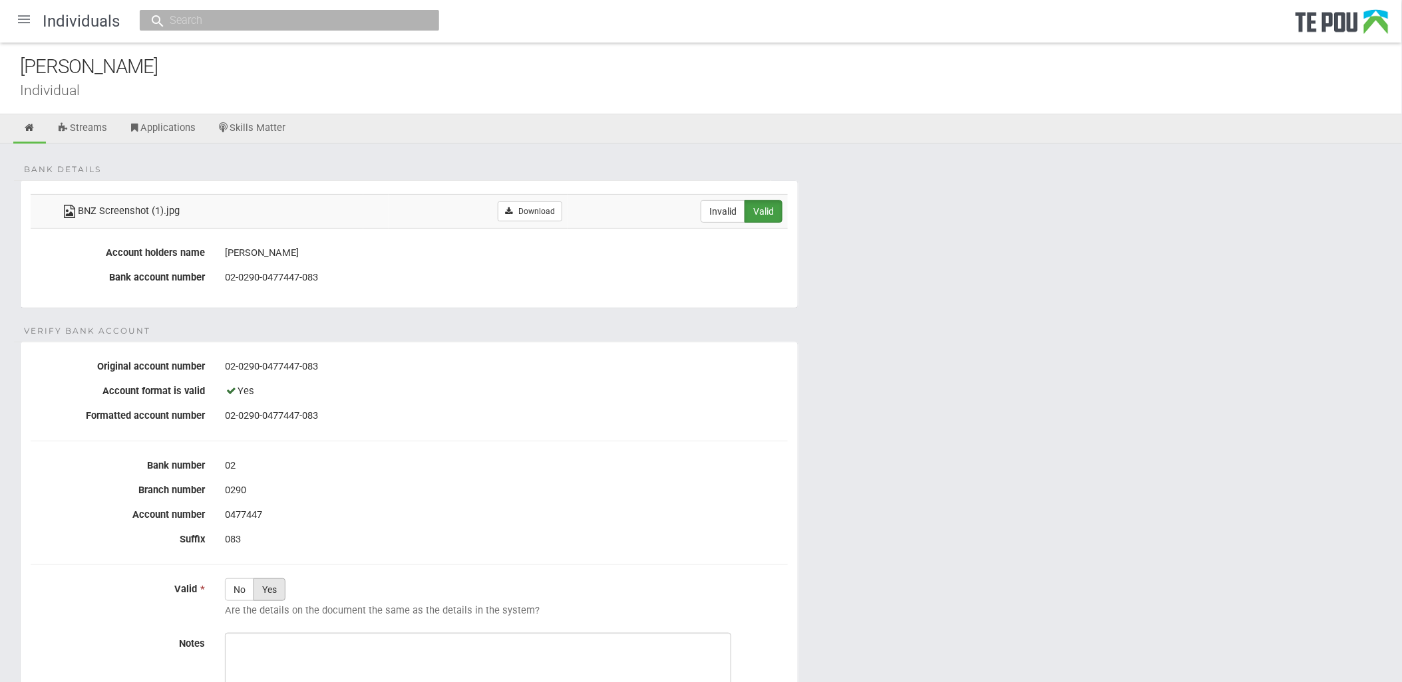
radio input "true"
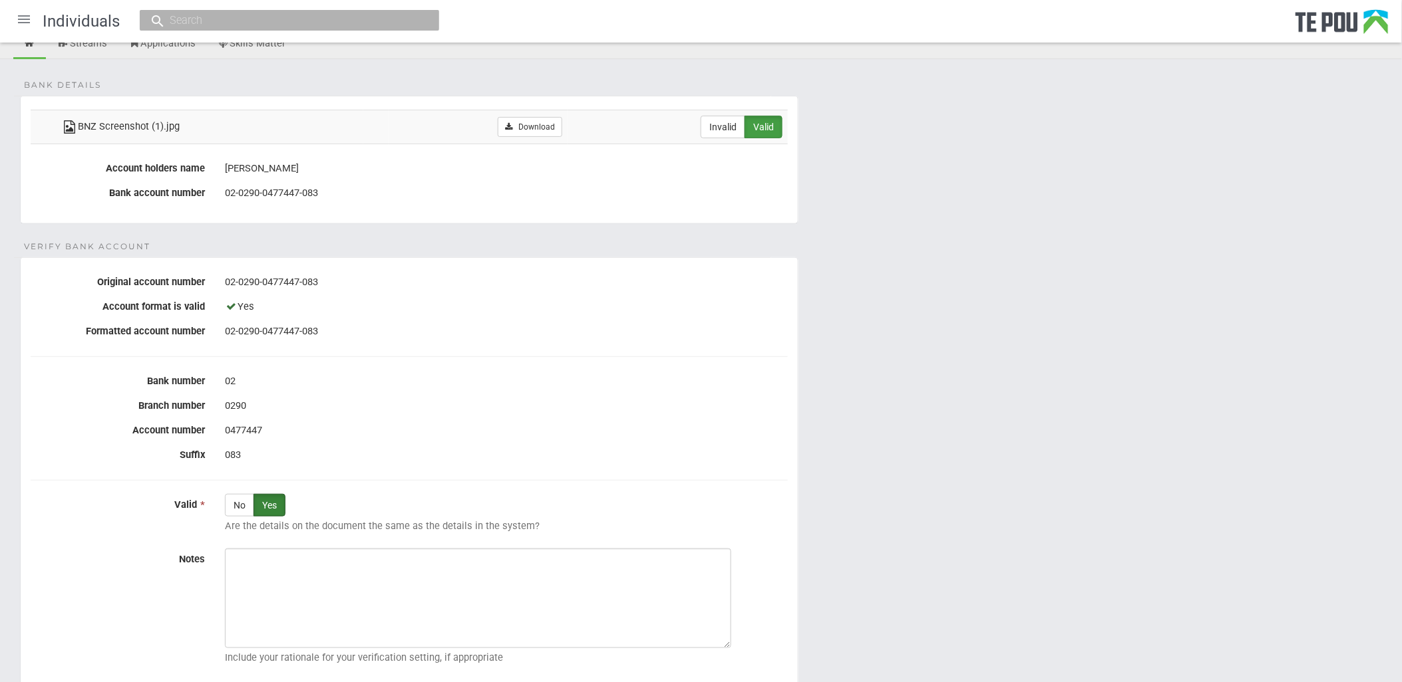
scroll to position [148, 0]
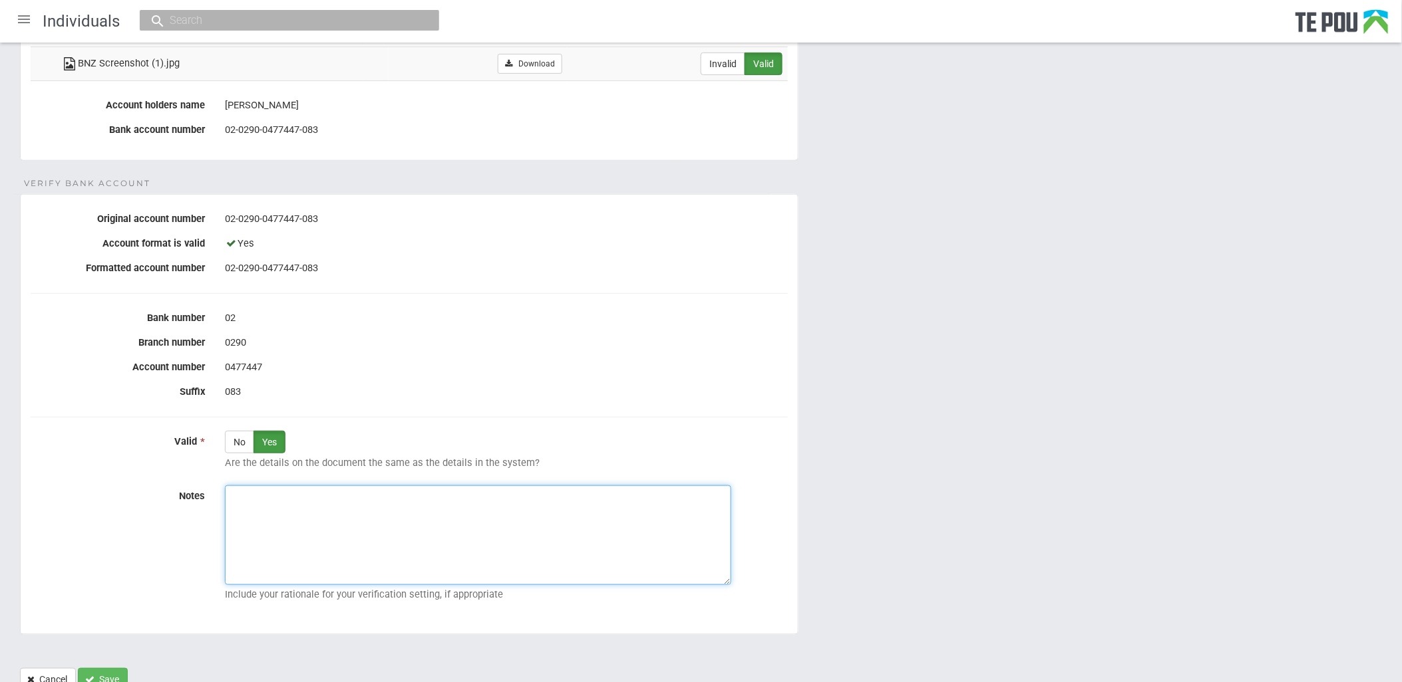
paste textarea "Verified by Melody @ 10/10/2025"
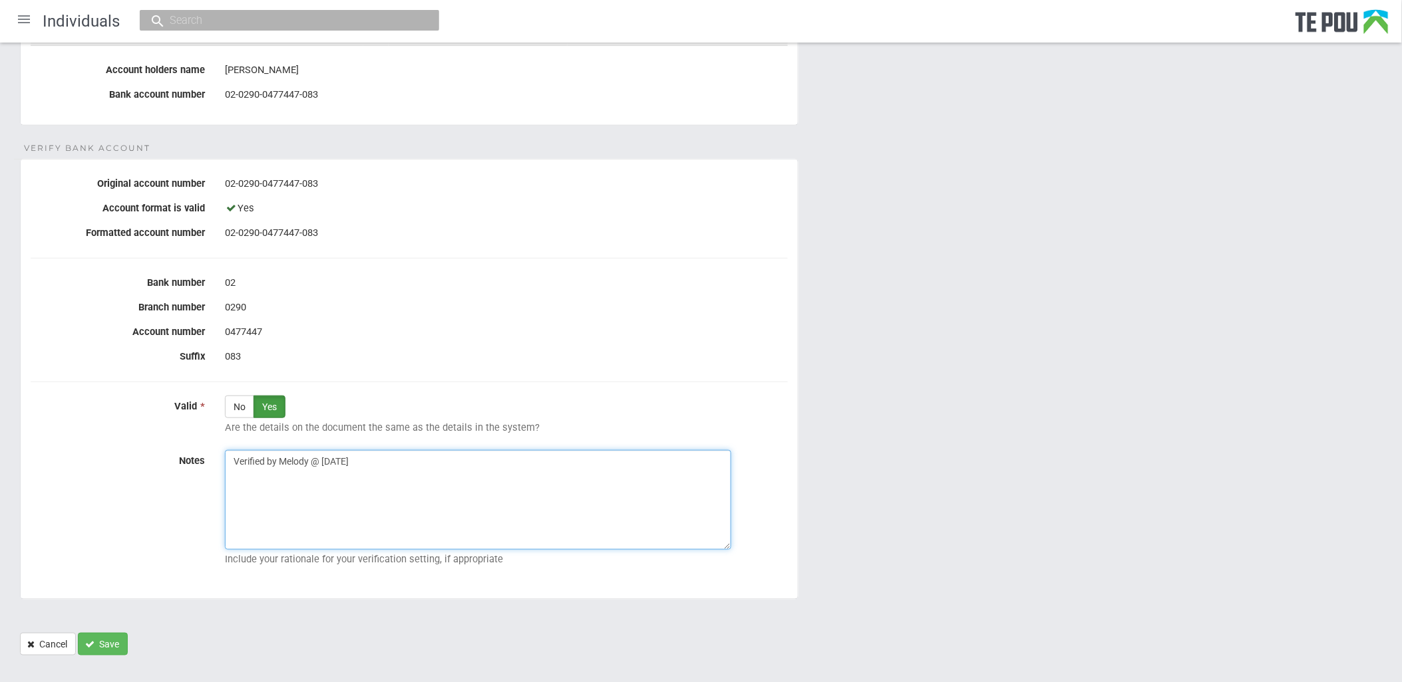
scroll to position [202, 0]
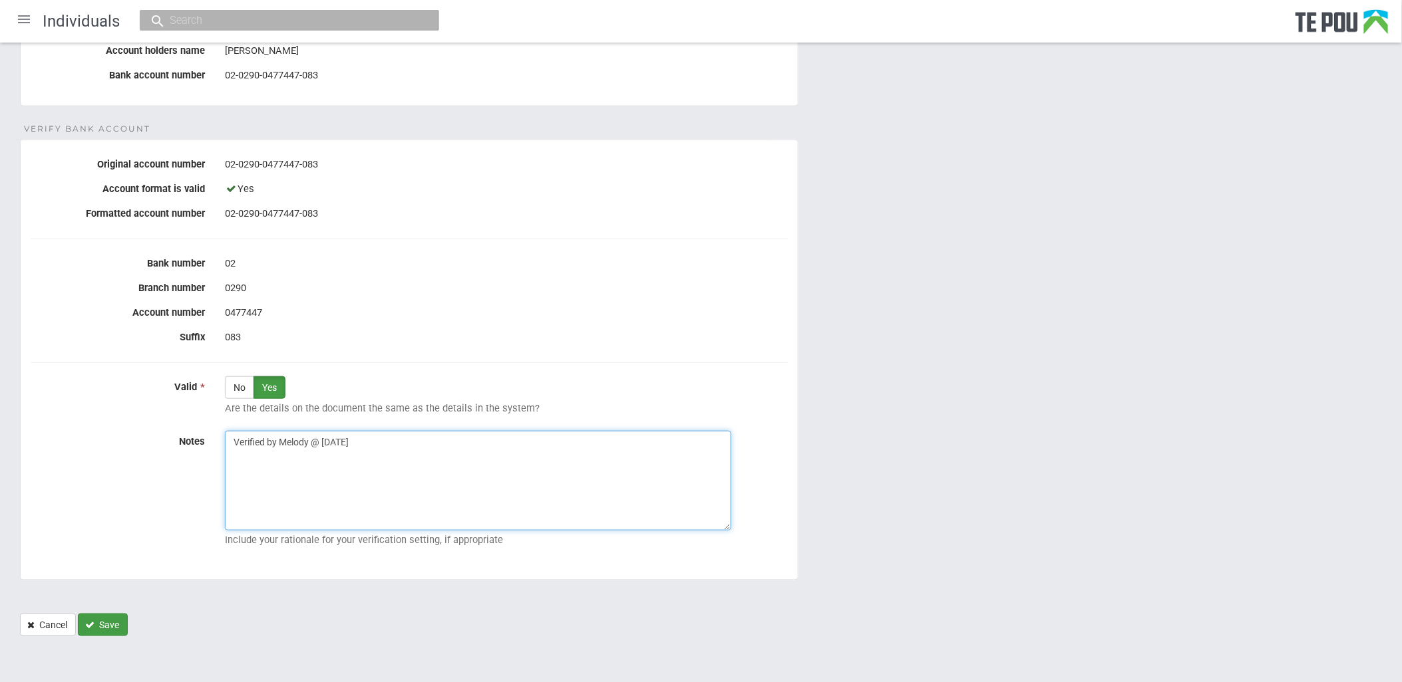
type textarea "Verified by Melody @ 10/10/2025"
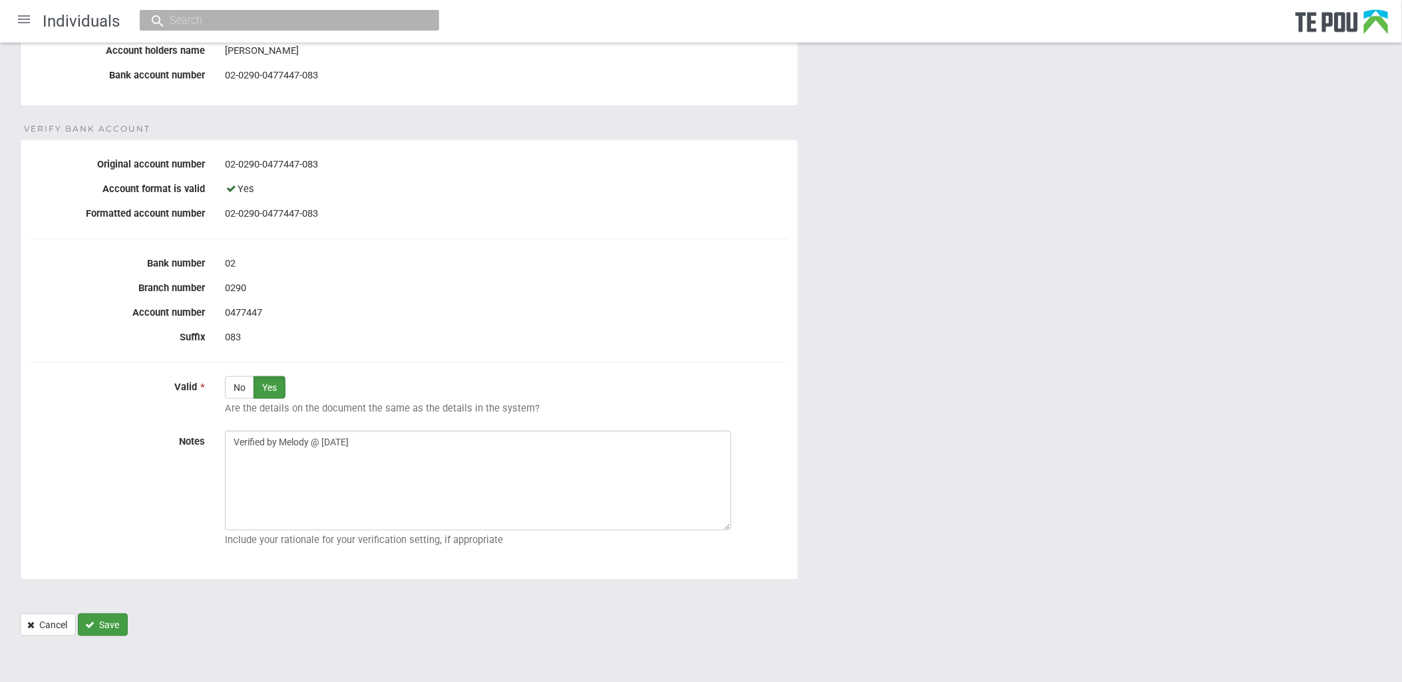
click at [85, 633] on button "Save" at bounding box center [103, 625] width 50 height 23
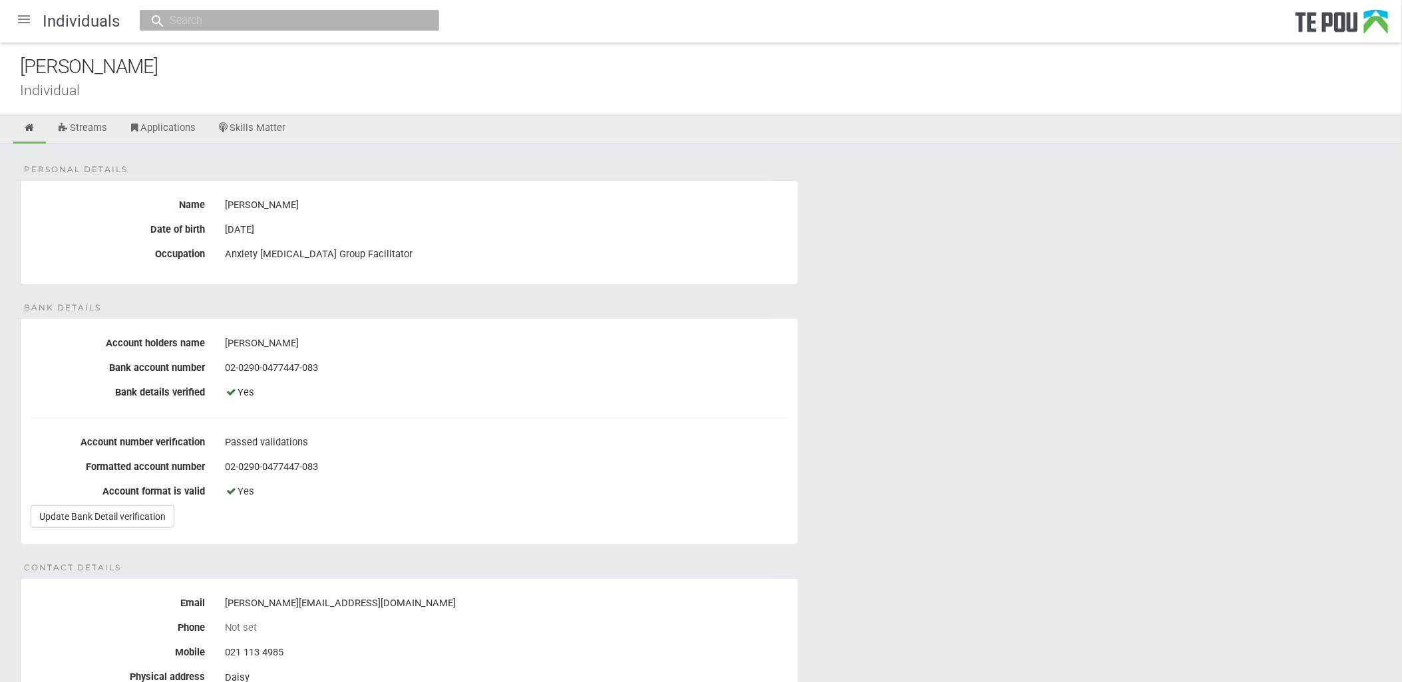
click at [35, 24] on div at bounding box center [24, 19] width 32 height 32
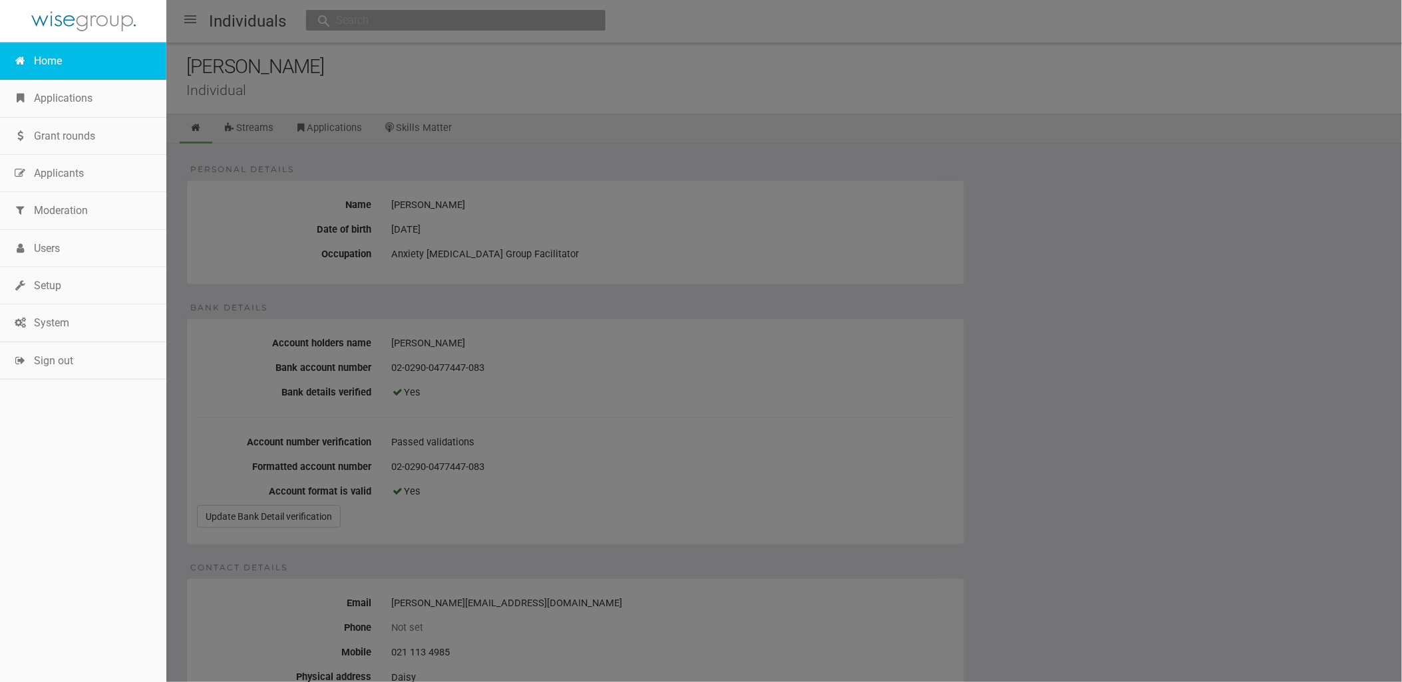
click at [47, 68] on link "Home" at bounding box center [83, 61] width 166 height 37
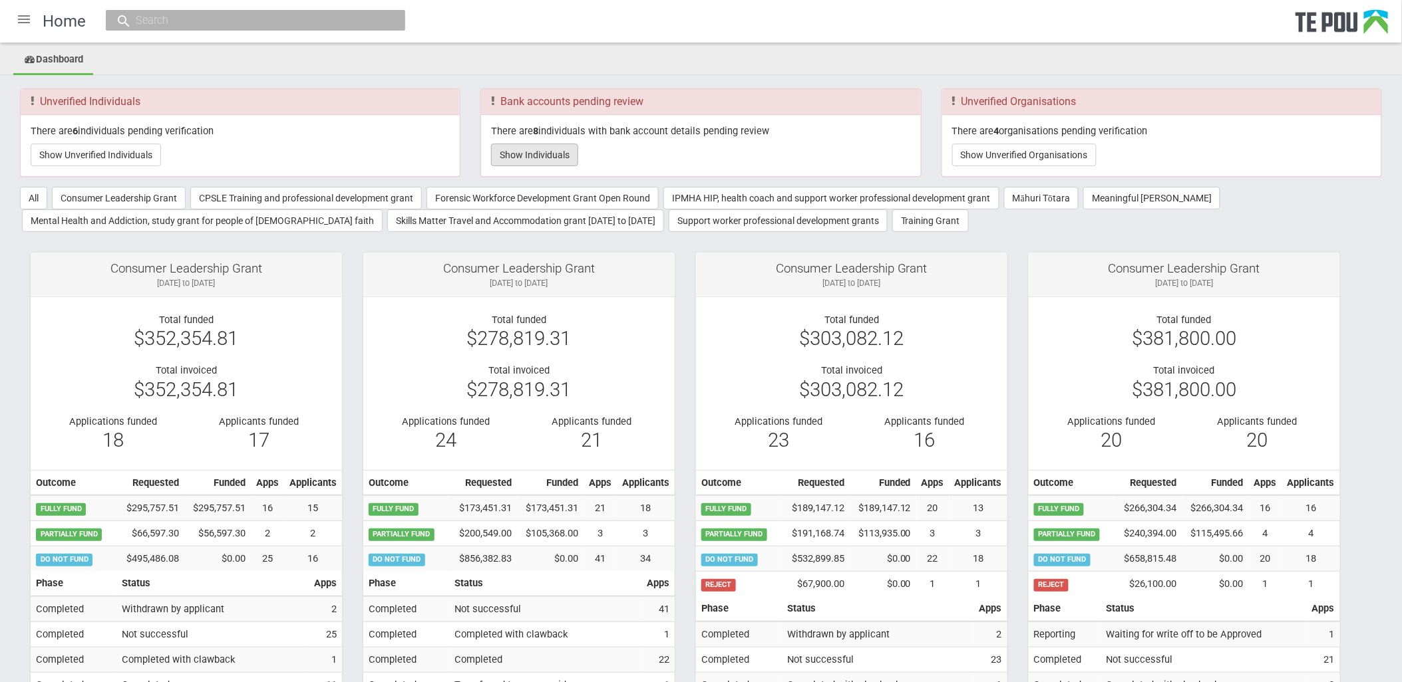
click at [559, 157] on button "Show Individuals" at bounding box center [534, 155] width 87 height 23
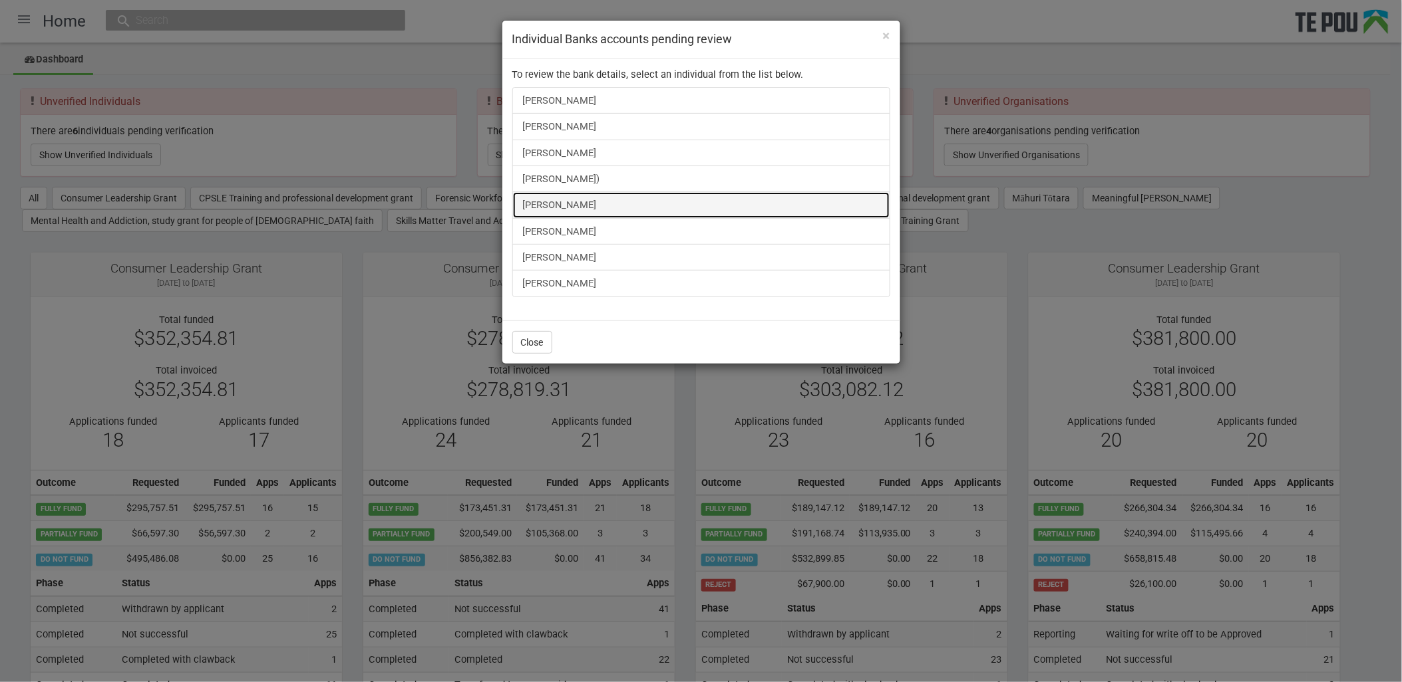
click at [575, 203] on link "[PERSON_NAME]" at bounding box center [701, 205] width 378 height 27
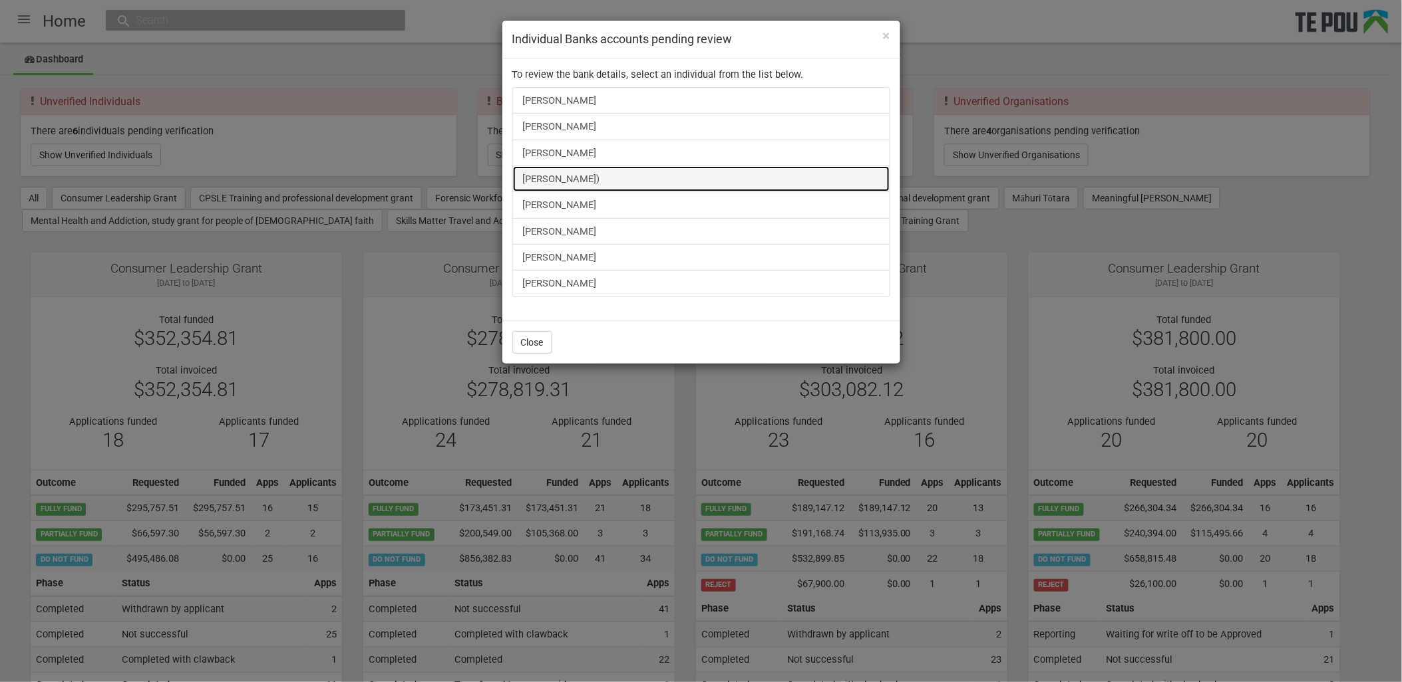
click at [577, 186] on link "[PERSON_NAME])" at bounding box center [701, 179] width 378 height 27
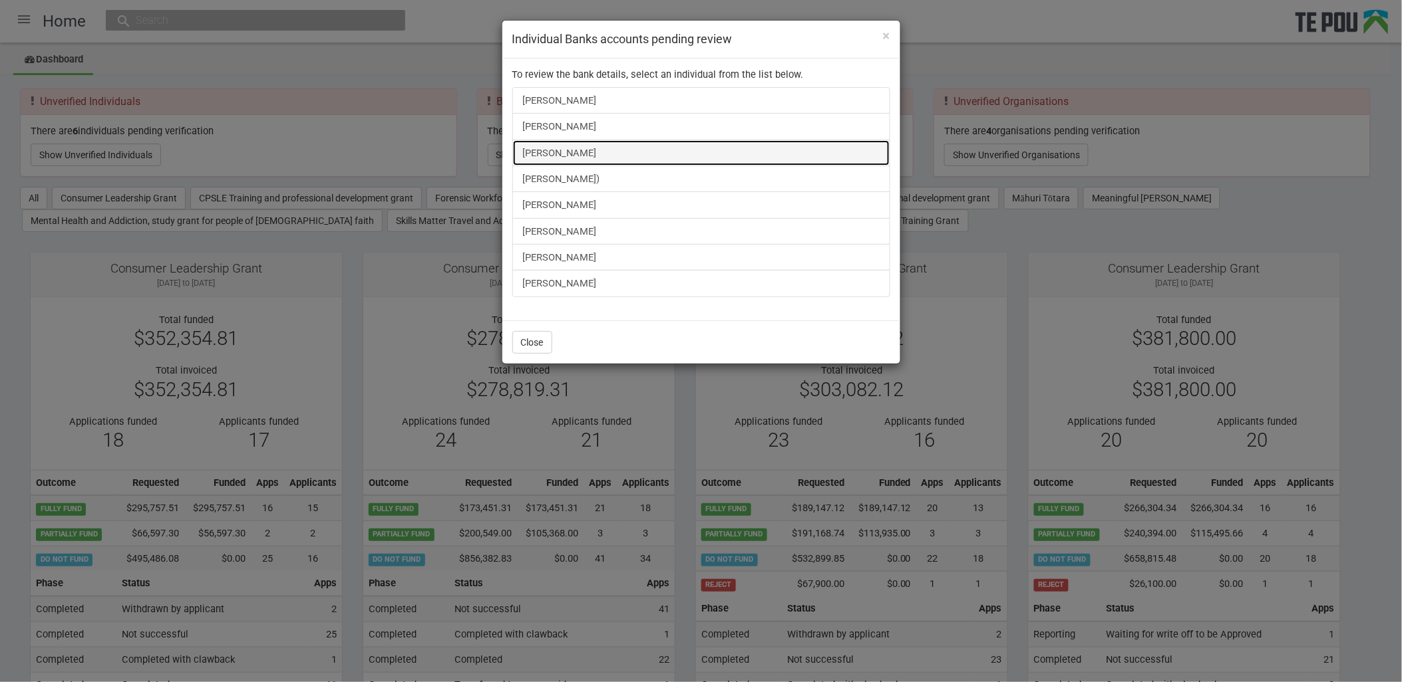
click at [562, 158] on link "Shiona Quayle" at bounding box center [701, 153] width 378 height 27
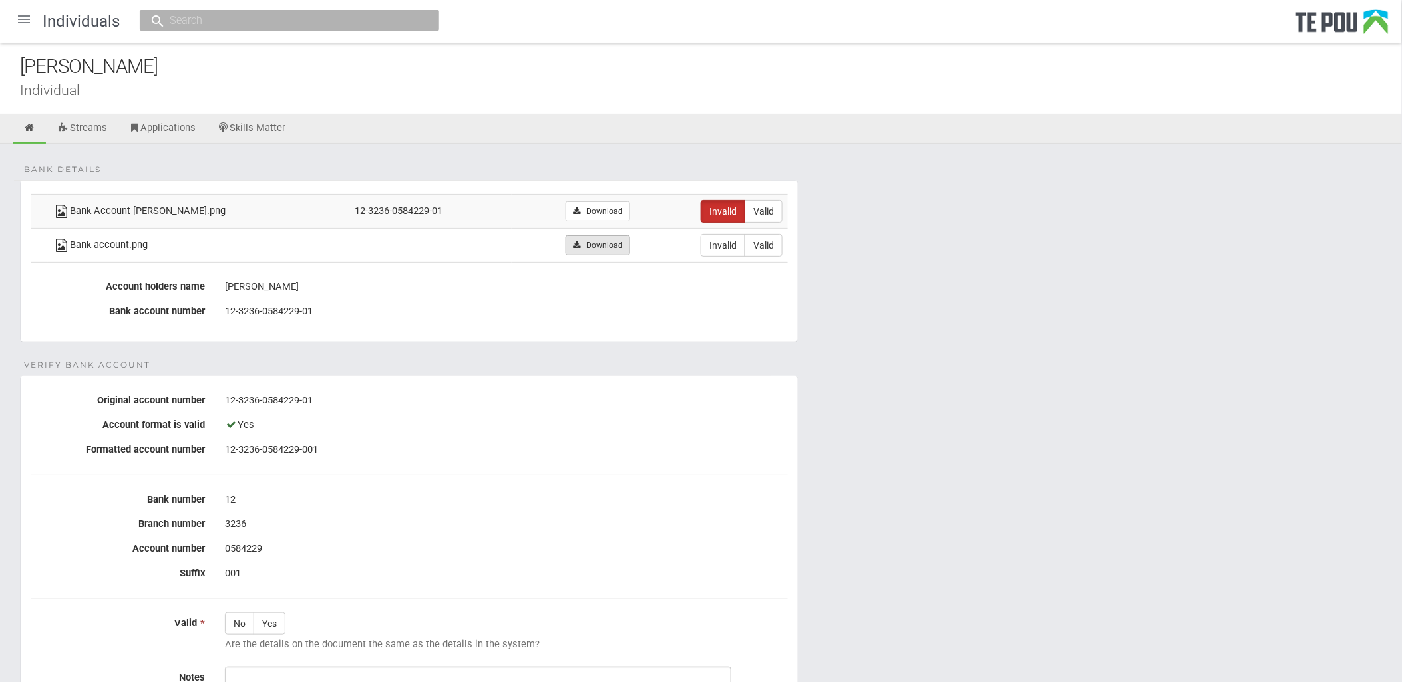
click at [592, 250] on link "Download" at bounding box center [597, 245] width 65 height 20
click at [761, 433] on div "Yes" at bounding box center [506, 425] width 563 height 23
click at [765, 241] on label "Valid" at bounding box center [763, 245] width 38 height 23
radio input "true"
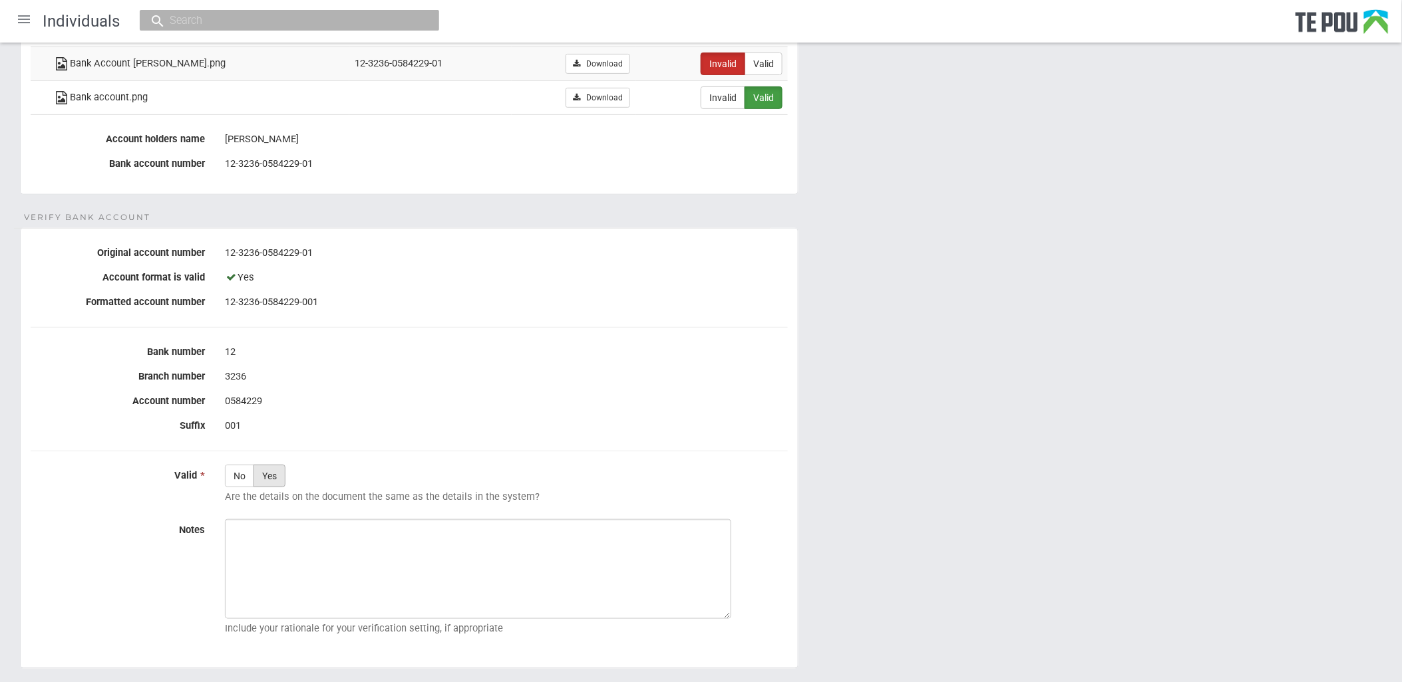
click at [270, 484] on label "Yes" at bounding box center [269, 476] width 32 height 23
radio input "true"
paste textarea "Verified by Melody @ 10/10/2025"
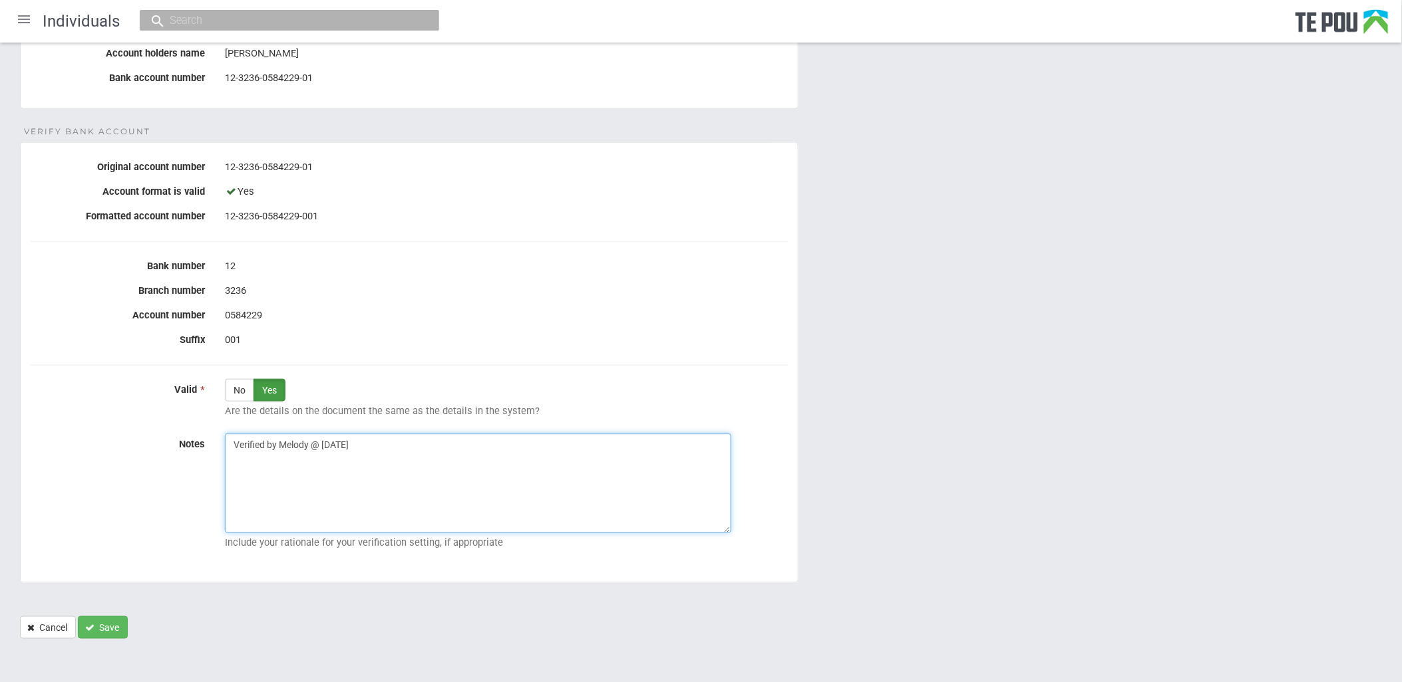
scroll to position [236, 0]
type textarea "Verified by Melody @ 10/10/2025"
click at [128, 625] on button "Save" at bounding box center [103, 625] width 50 height 23
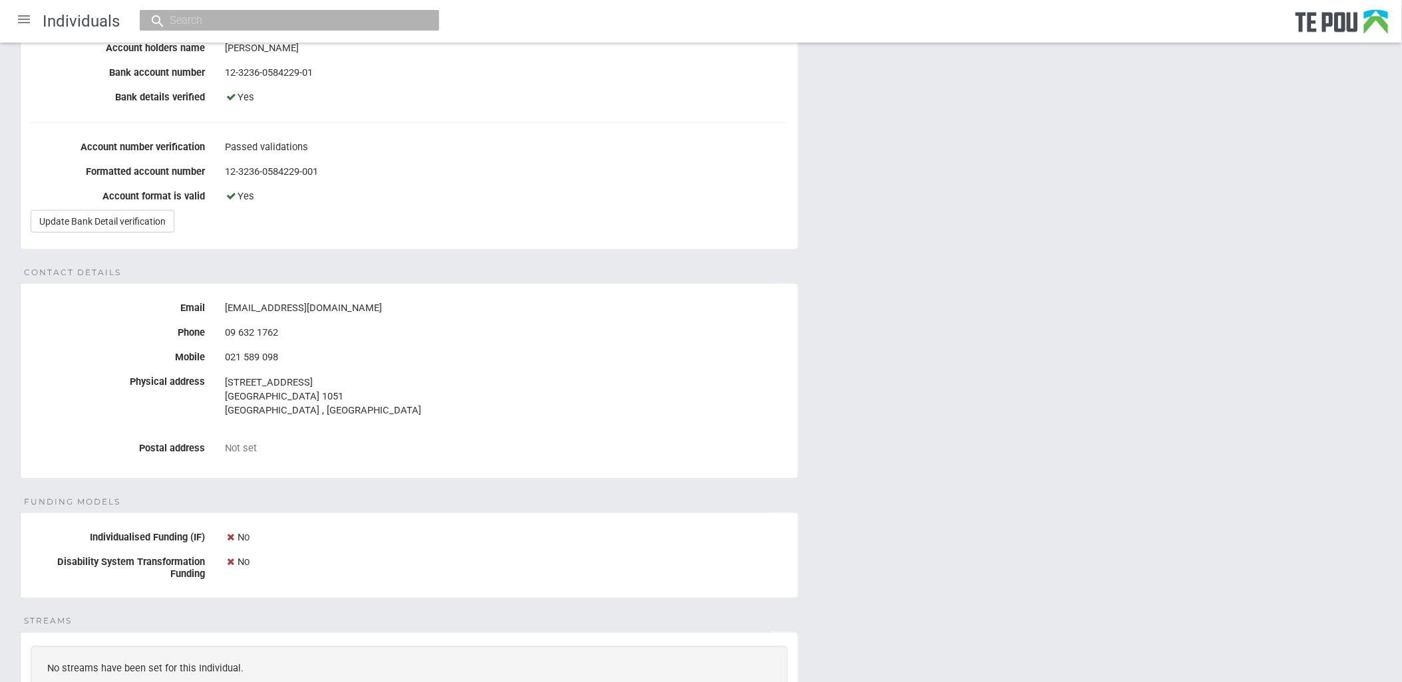
scroll to position [591, 0]
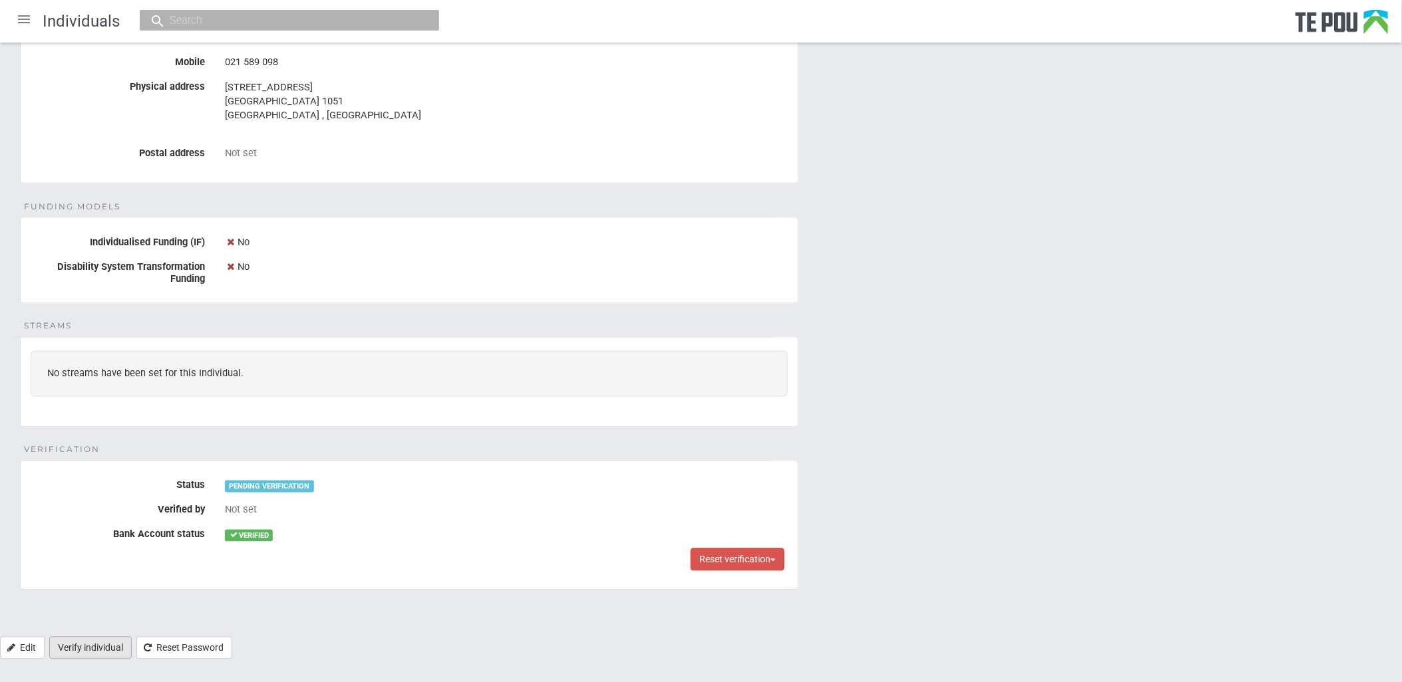
click at [71, 647] on link "Verify individual" at bounding box center [90, 648] width 82 height 23
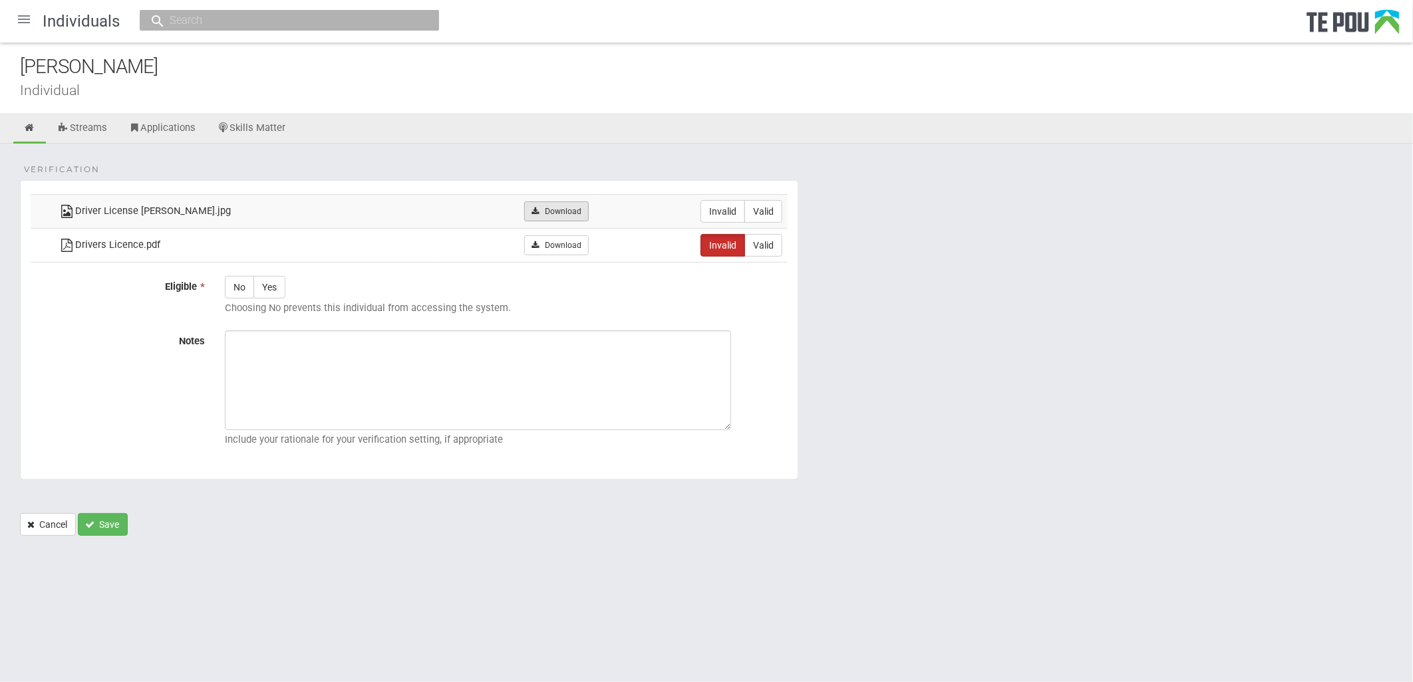
click at [547, 208] on link "Download" at bounding box center [556, 212] width 65 height 20
click at [839, 323] on form "Verification Driver License Shiona Quayle.jpg Download Invalid Valid Drivers Li…" at bounding box center [706, 358] width 1373 height 356
click at [777, 211] on label "Valid" at bounding box center [763, 211] width 38 height 23
radio input "true"
click at [25, 130] on icon at bounding box center [29, 128] width 13 height 10
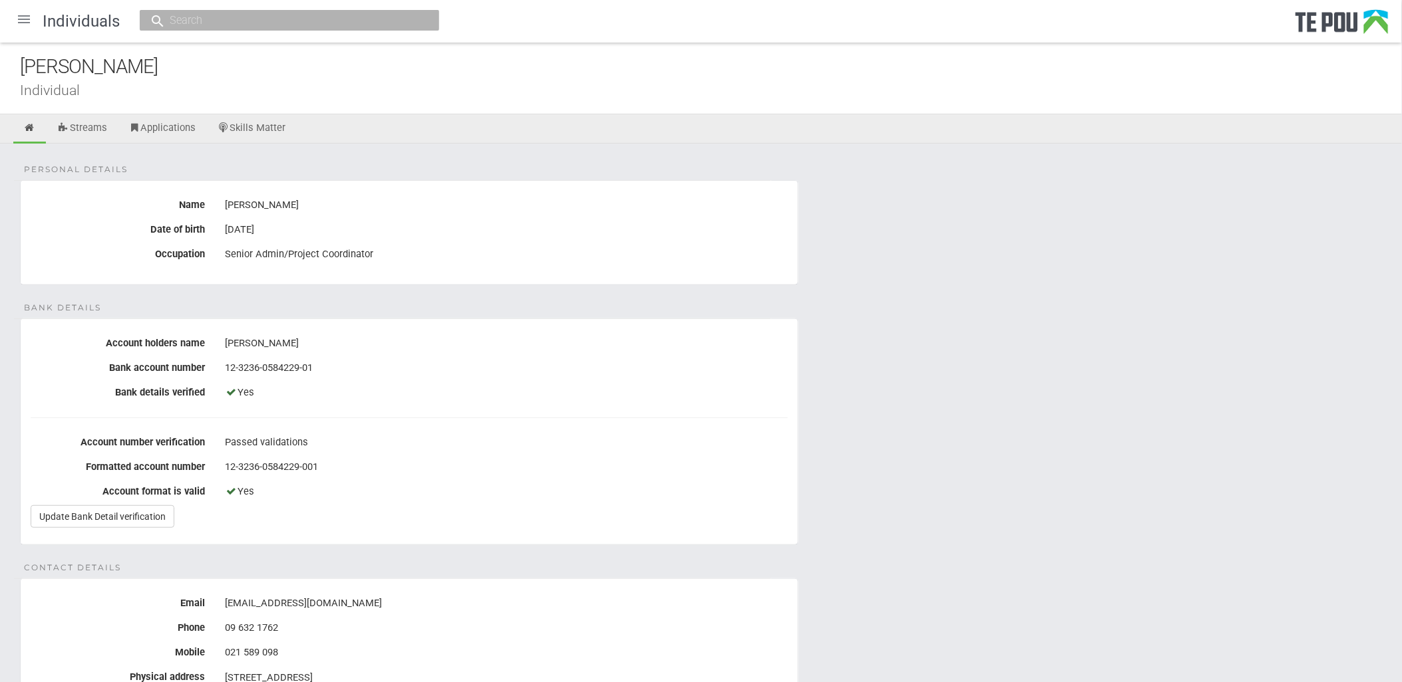
click at [37, 17] on div at bounding box center [24, 19] width 32 height 32
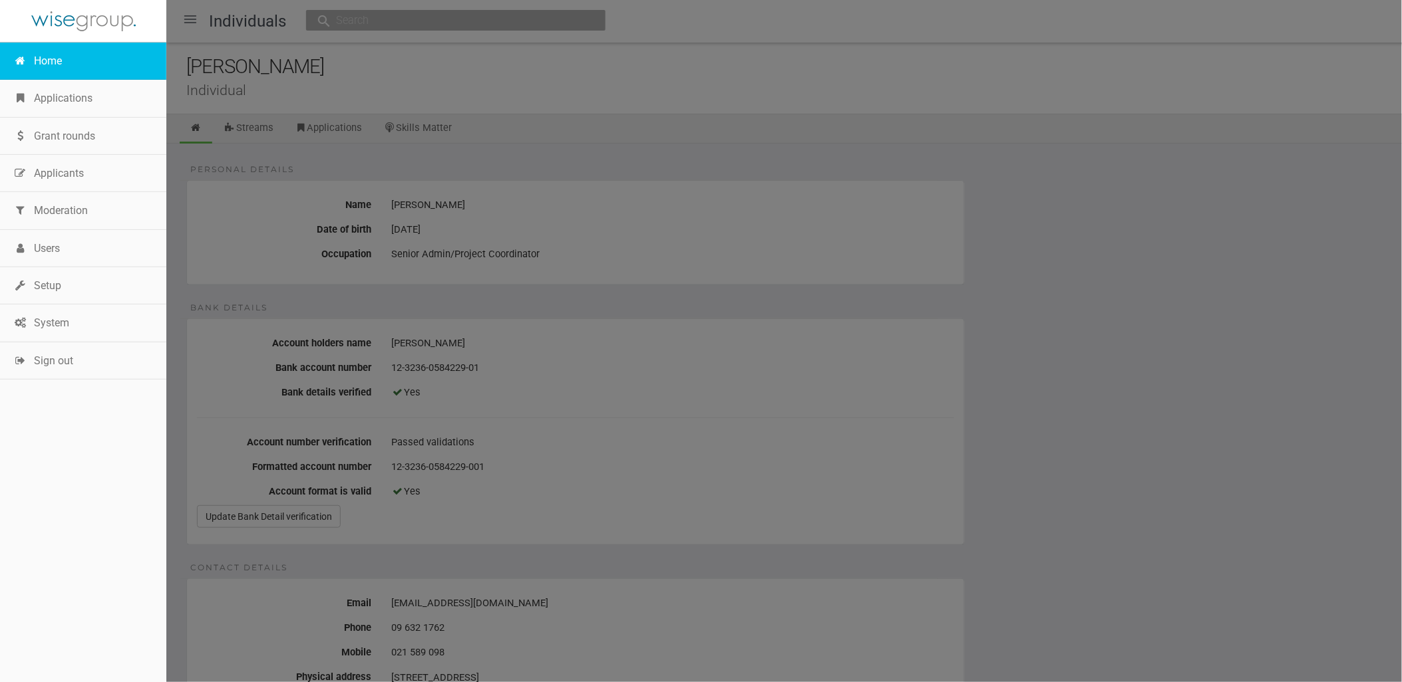
click at [45, 65] on link "Home" at bounding box center [83, 61] width 166 height 37
click at [67, 57] on link "Home" at bounding box center [83, 61] width 166 height 37
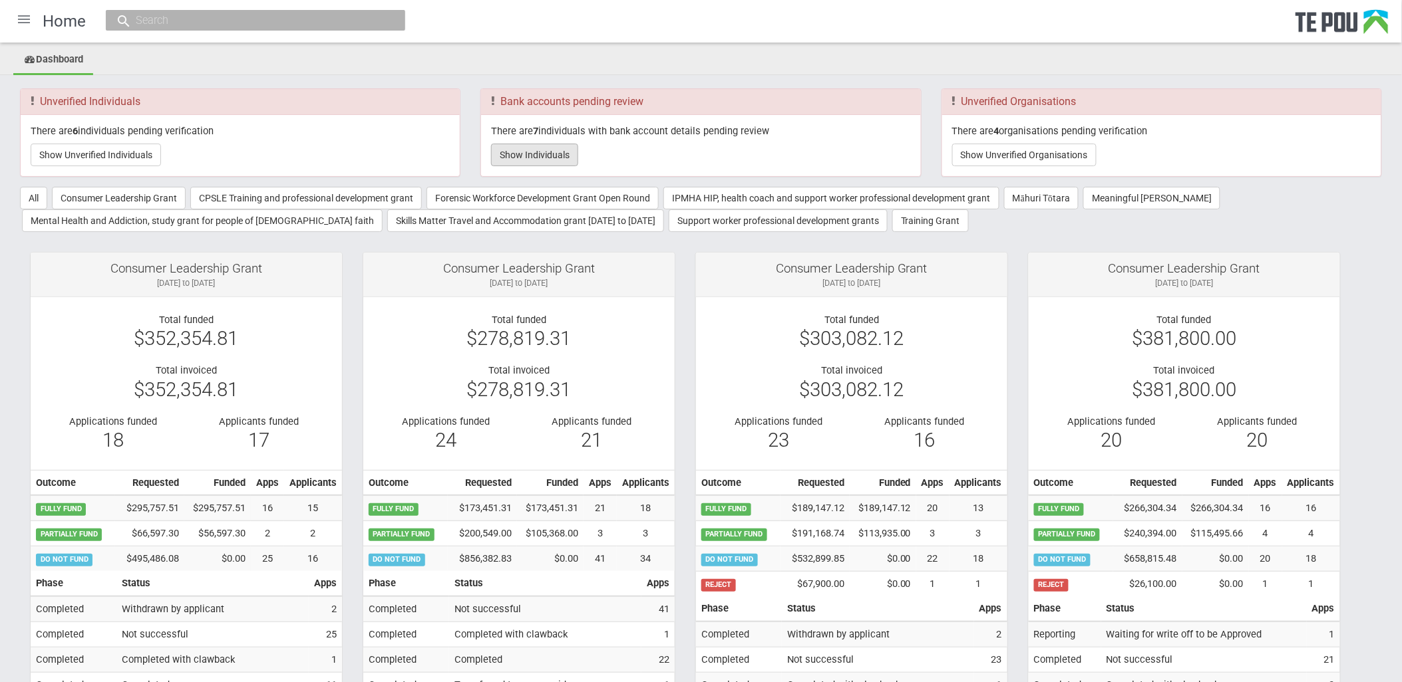
click at [542, 161] on button "Show Individuals" at bounding box center [534, 155] width 87 height 23
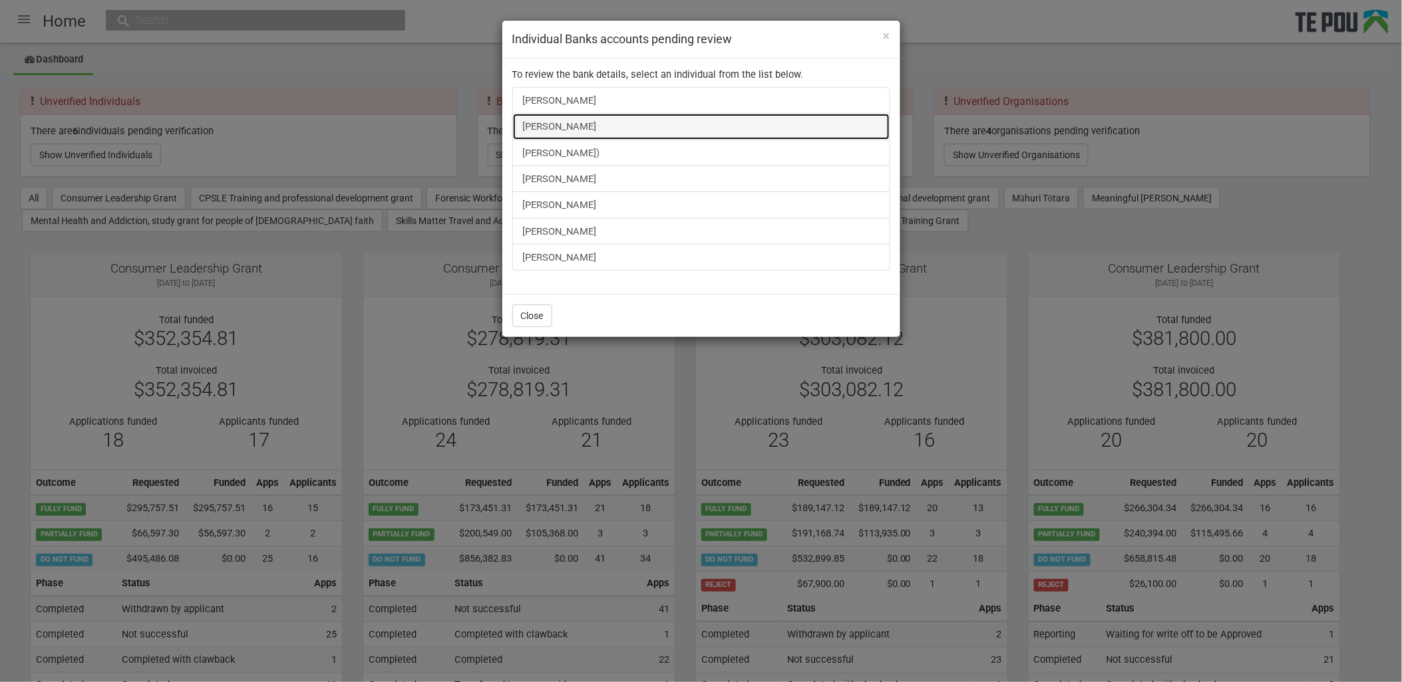
click at [573, 125] on link "Taratoa Smith" at bounding box center [701, 126] width 378 height 27
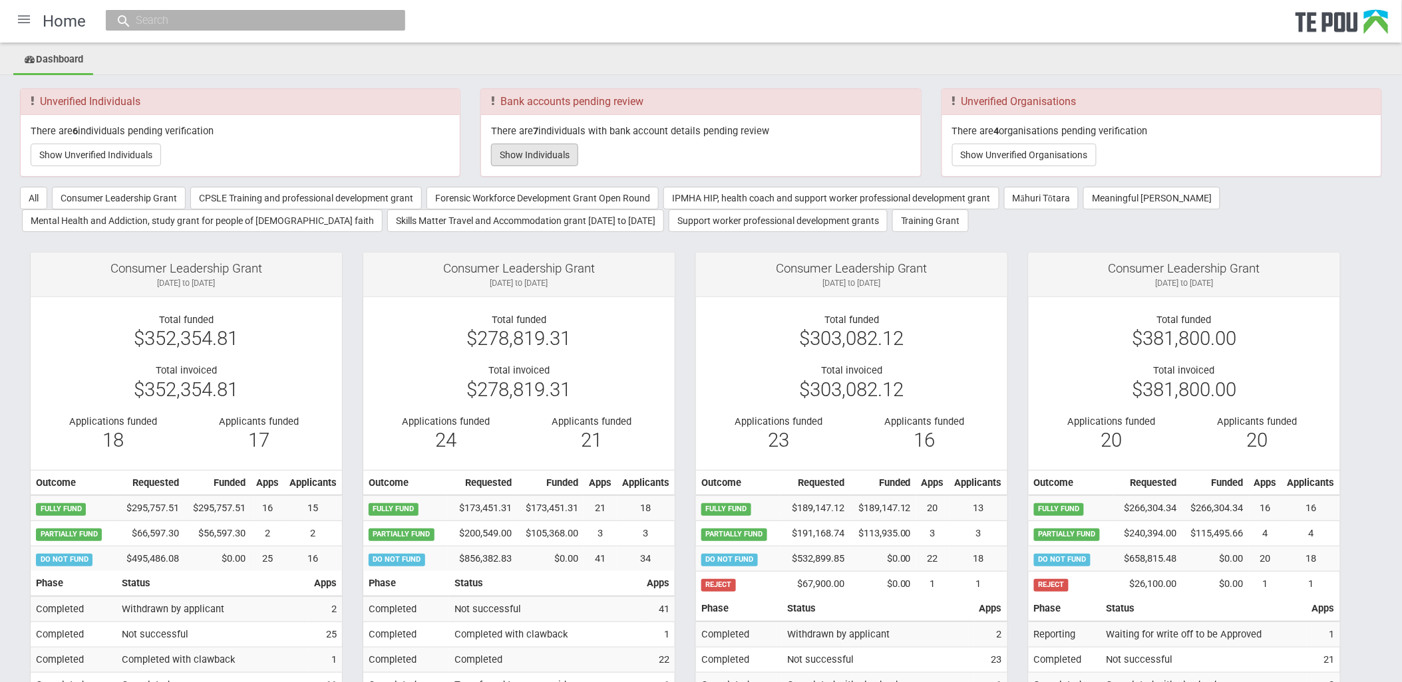
click at [574, 156] on button "Show Individuals" at bounding box center [534, 155] width 87 height 23
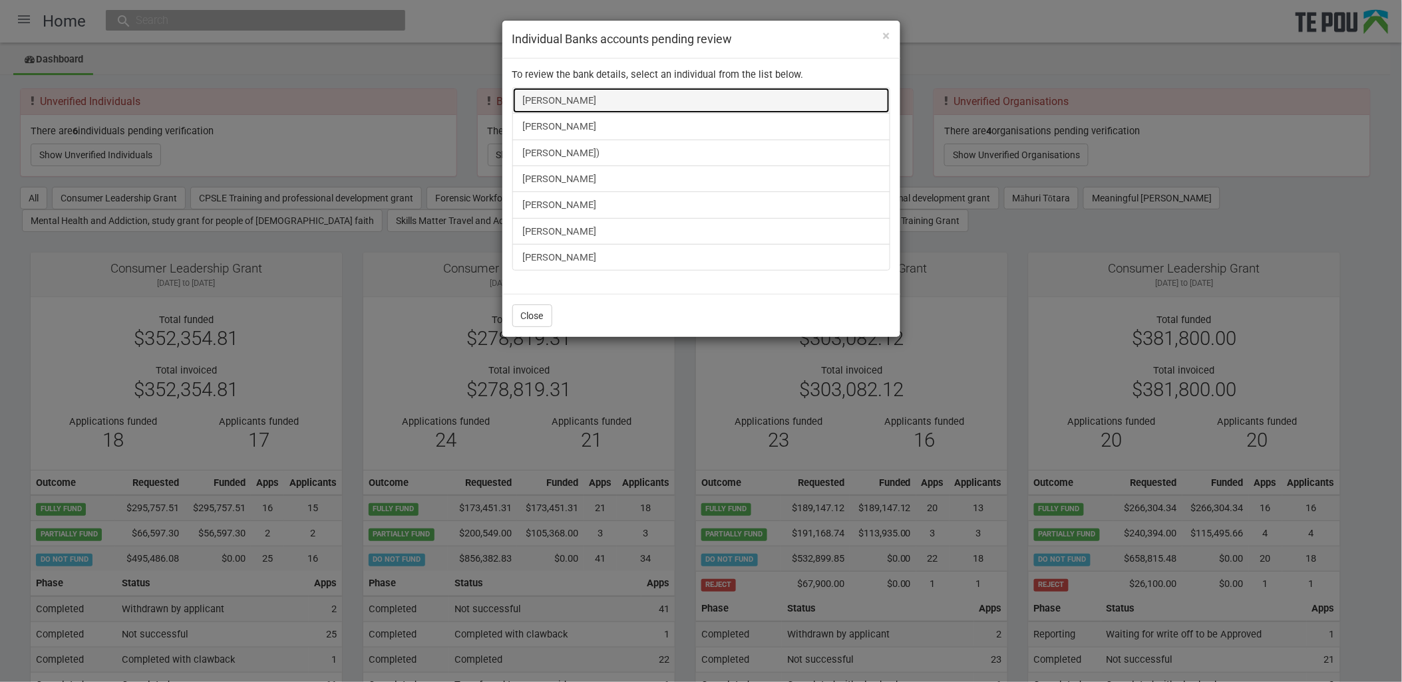
click at [575, 96] on link "[PERSON_NAME]" at bounding box center [701, 100] width 378 height 27
click at [885, 37] on span "×" at bounding box center [886, 36] width 7 height 16
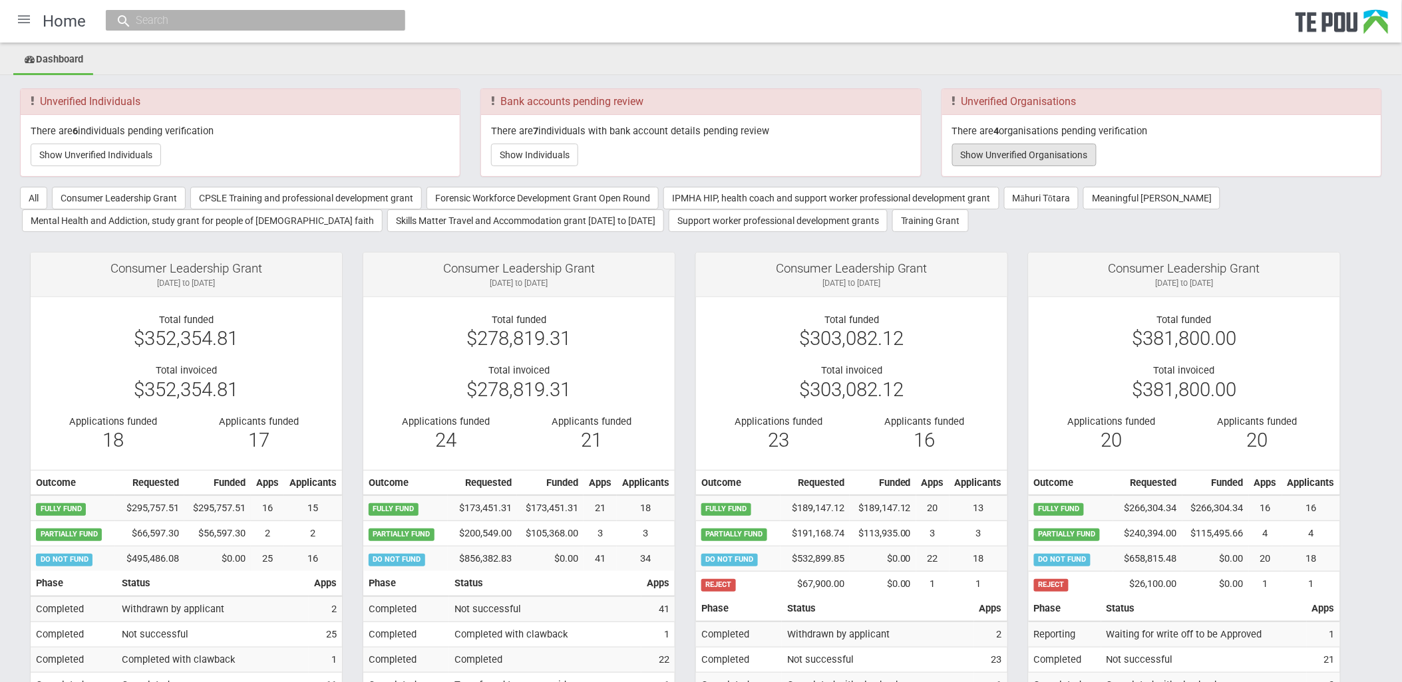
click at [1054, 152] on button "Show Unverified Organisations" at bounding box center [1024, 155] width 144 height 23
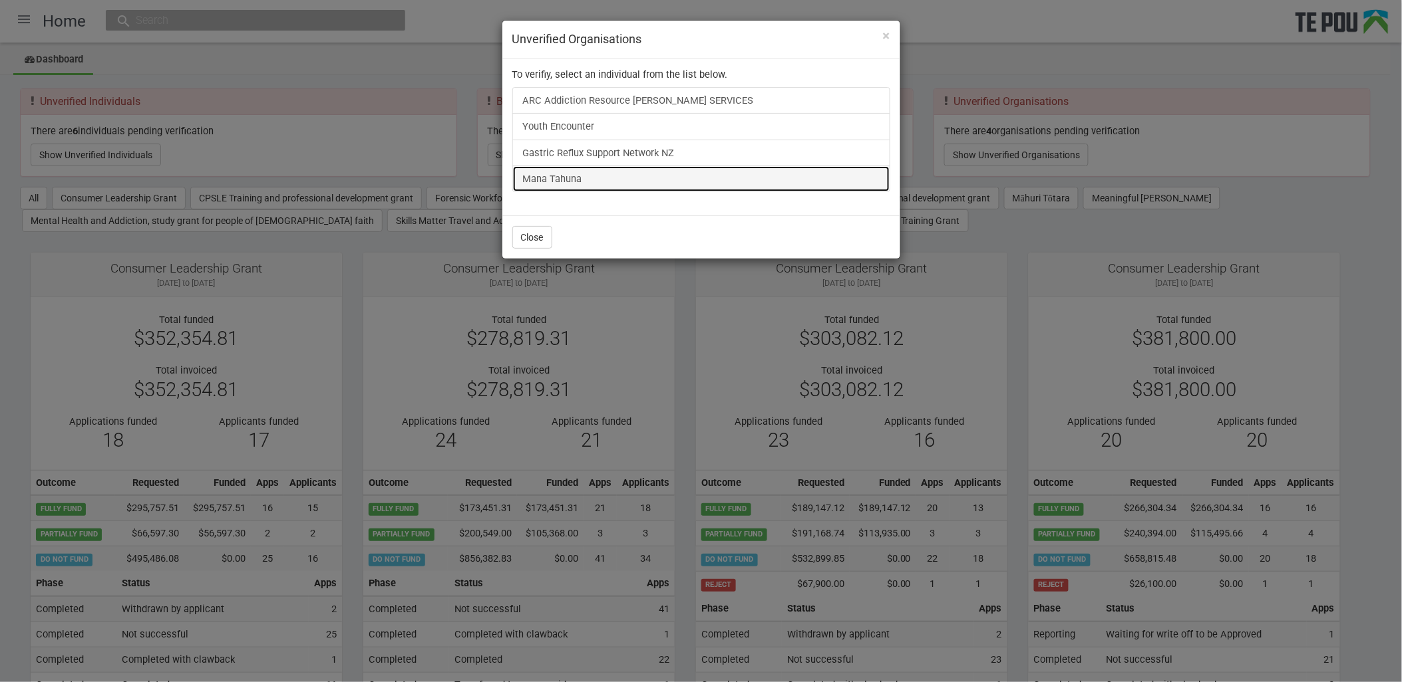
click at [566, 176] on link "Mana Tahuna" at bounding box center [701, 179] width 378 height 27
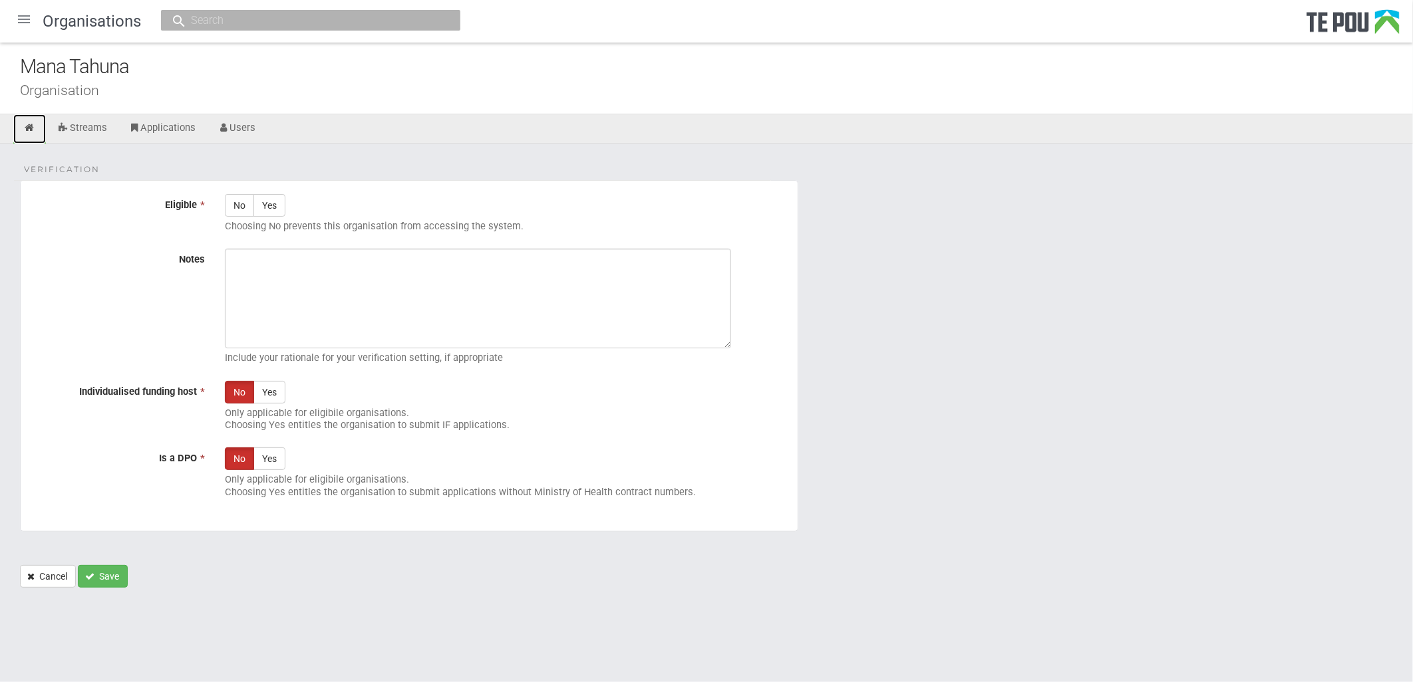
click at [27, 124] on icon at bounding box center [29, 128] width 13 height 10
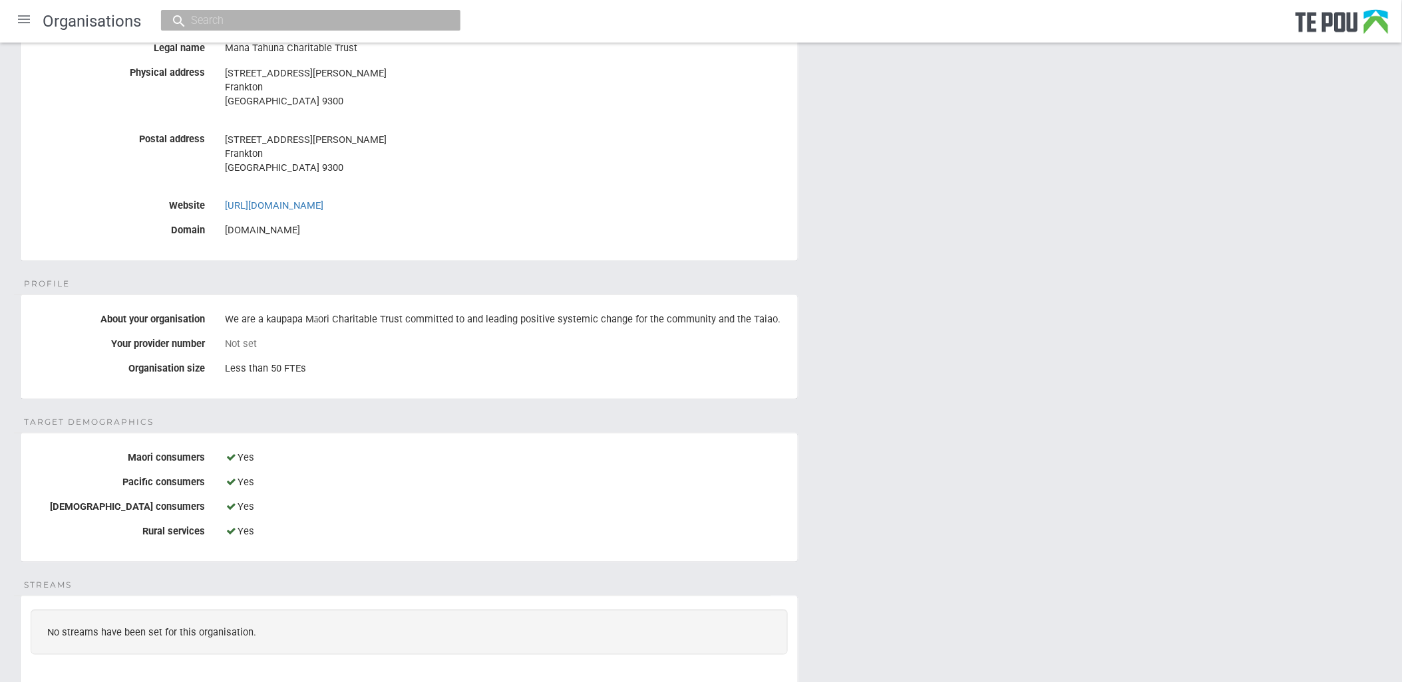
scroll to position [222, 0]
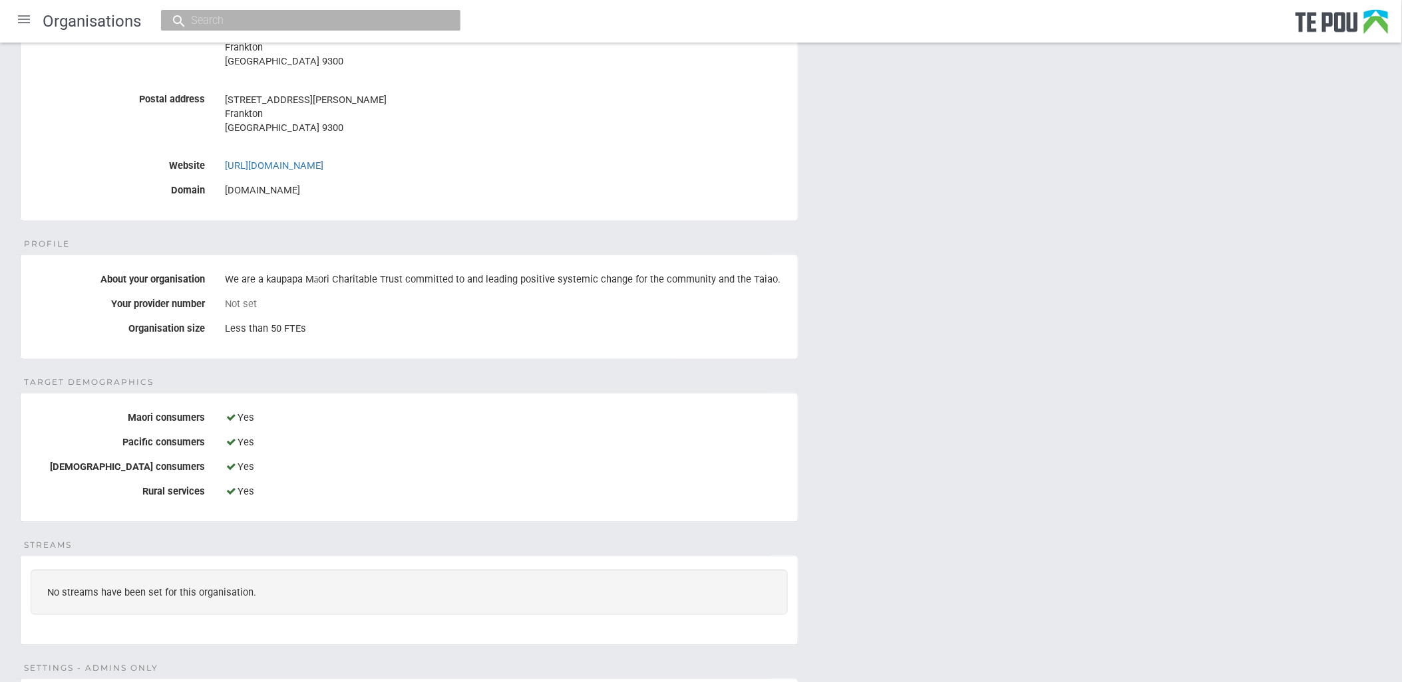
click at [1133, 470] on div "Details Name Mana Tahuna Legal name Mana Tahuna Charitable Trust Physical addre…" at bounding box center [701, 526] width 1402 height 1208
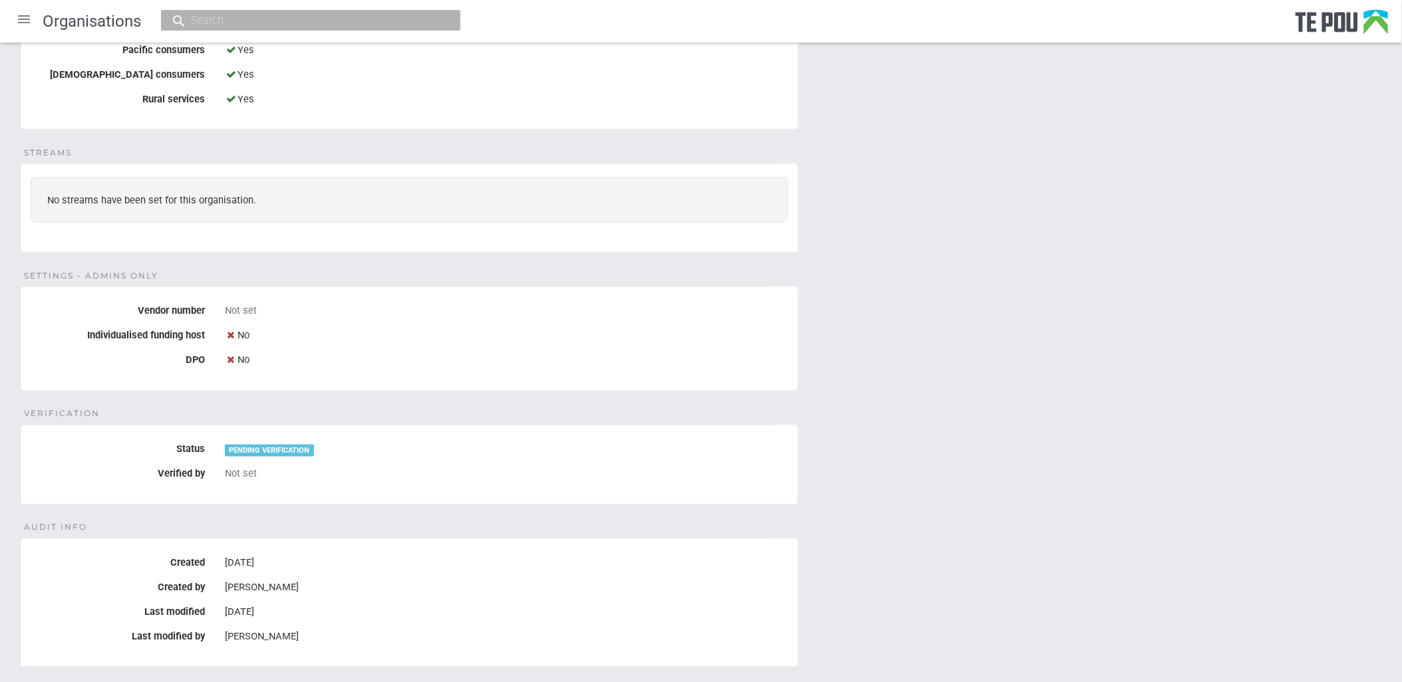
scroll to position [702, 0]
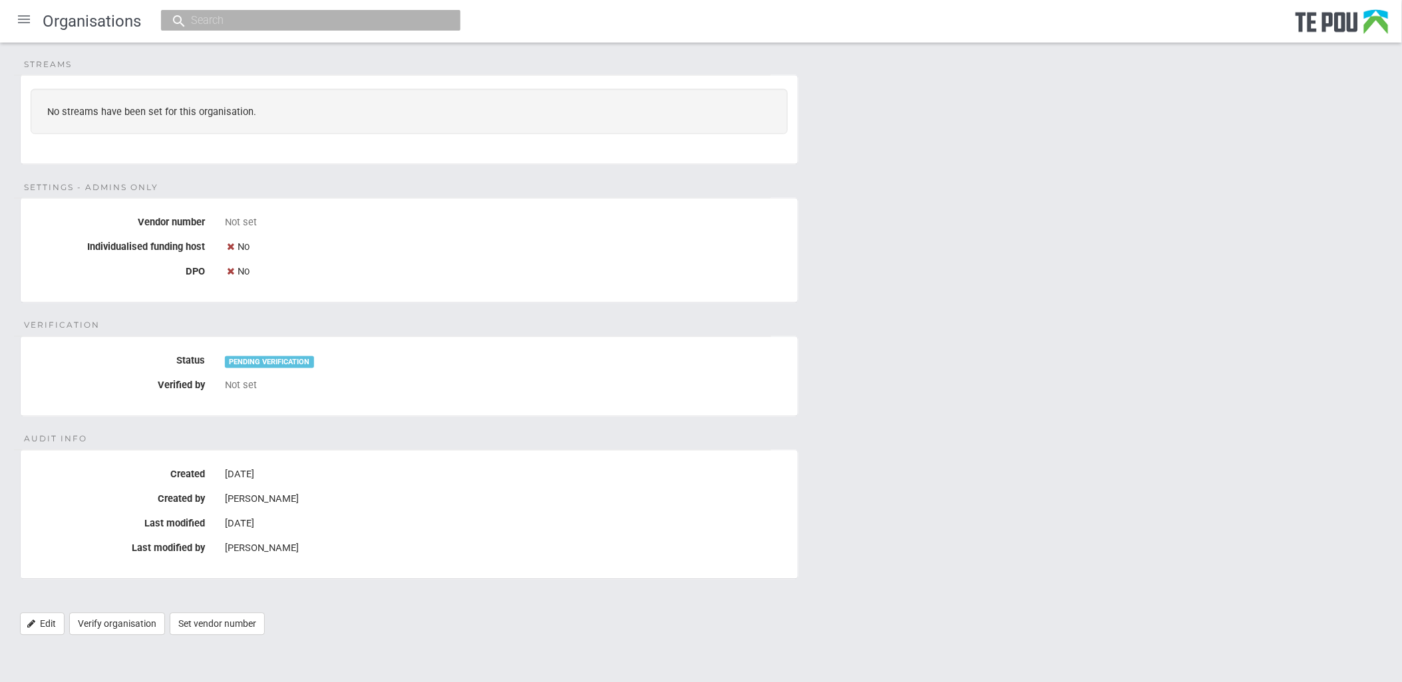
click at [231, 317] on div "Details Name Mana Tahuna Legal name Mana Tahuna Charitable Trust Physical addre…" at bounding box center [701, 45] width 1402 height 1208
click at [265, 463] on fieldset "Audit Info Created 9 Oct 2025 Created by Ange Tuhura Last modified 9 Oct 2025 L…" at bounding box center [409, 515] width 778 height 130
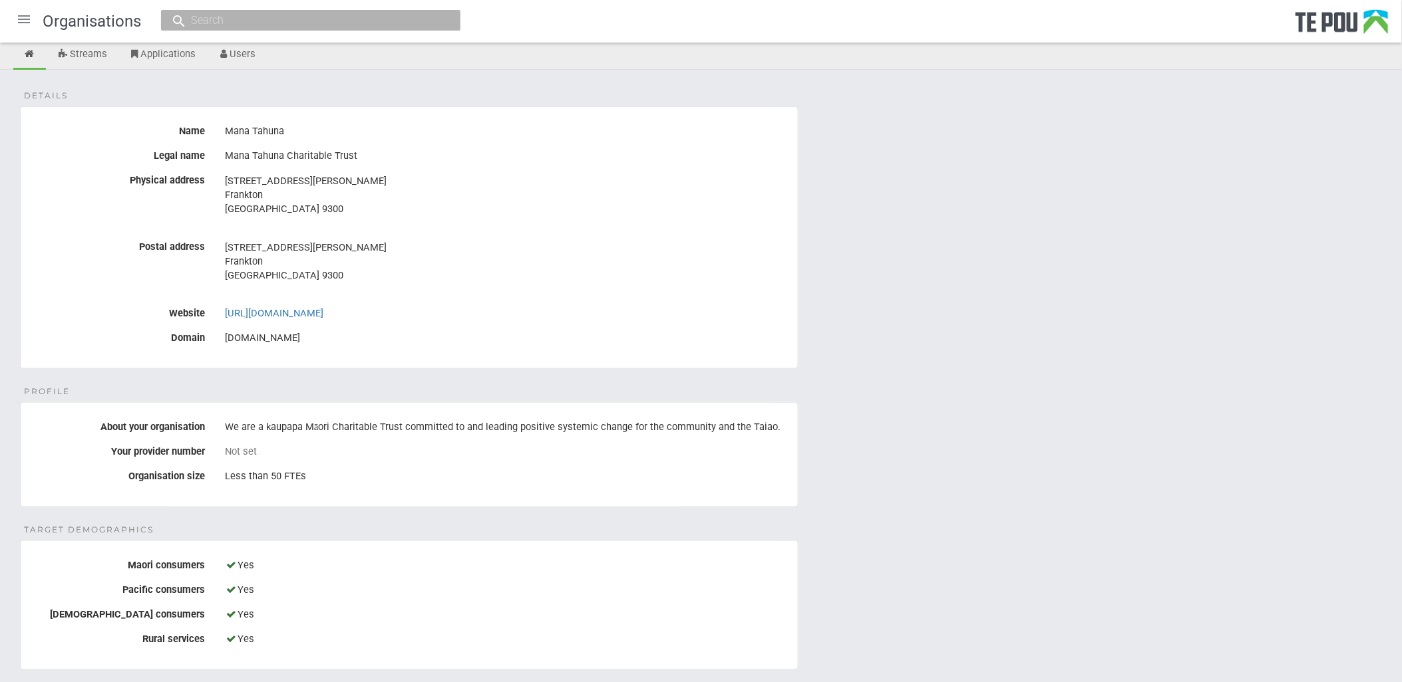
scroll to position [0, 0]
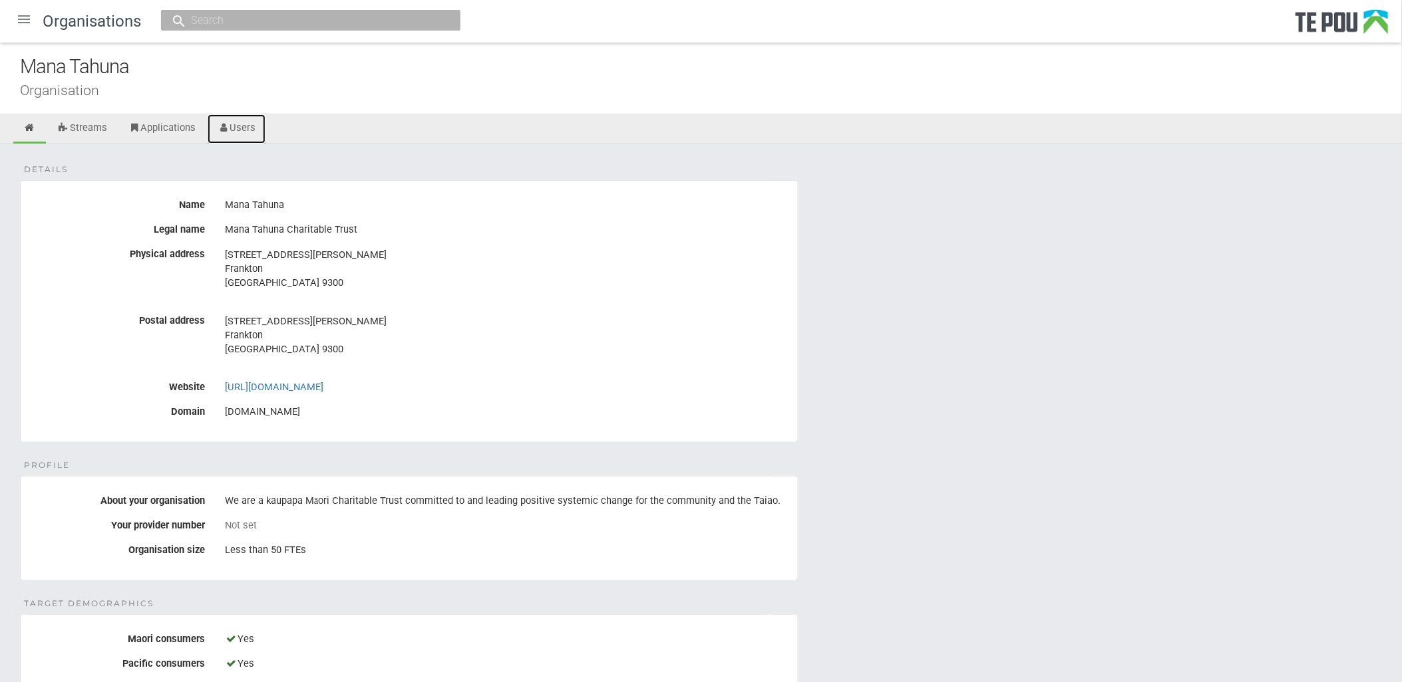
click at [237, 133] on link "Users" at bounding box center [237, 128] width 59 height 29
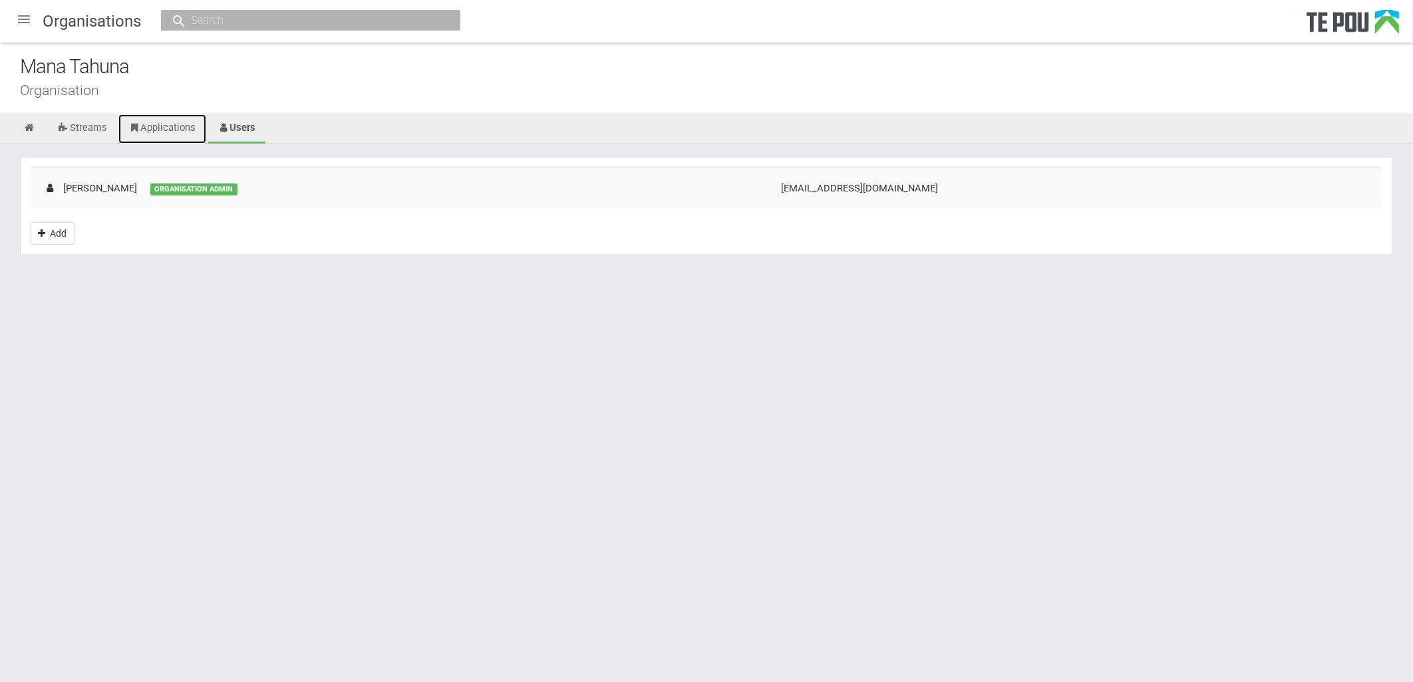
click at [151, 130] on link "Applications" at bounding box center [162, 128] width 88 height 29
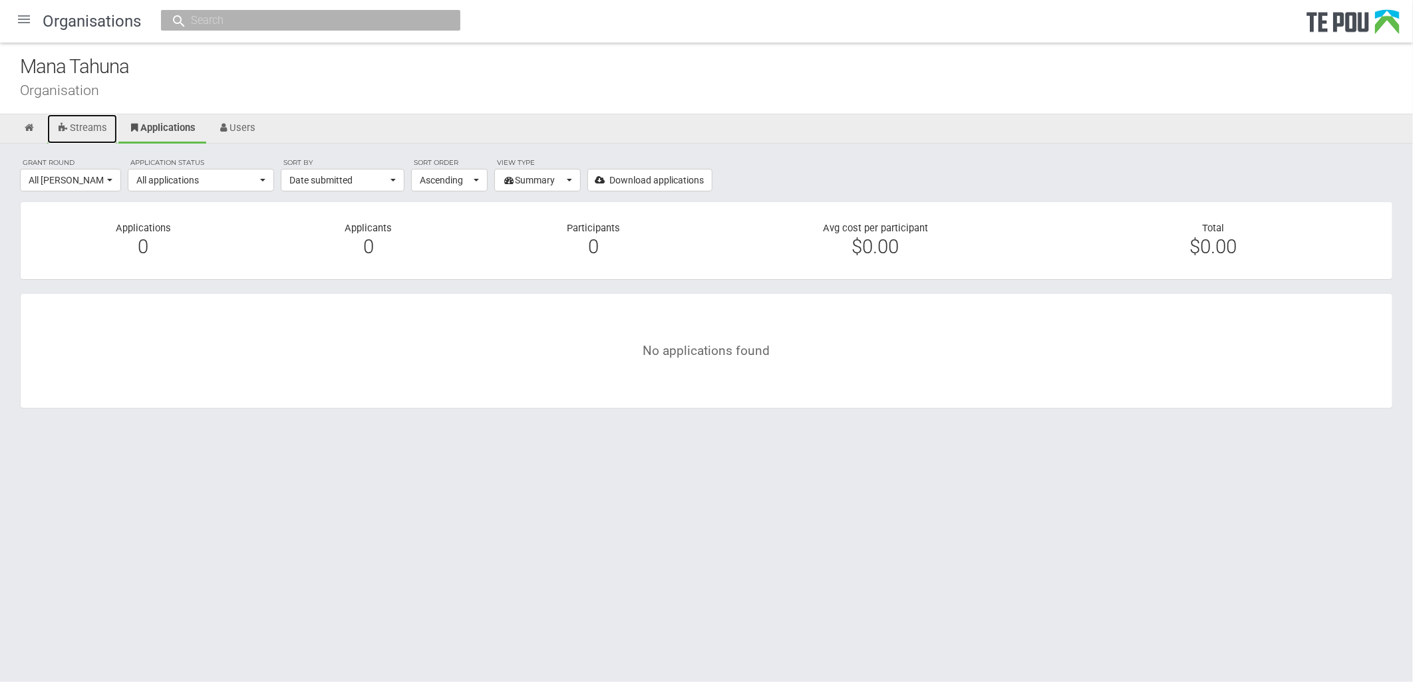
click at [78, 128] on link "Streams" at bounding box center [82, 128] width 70 height 29
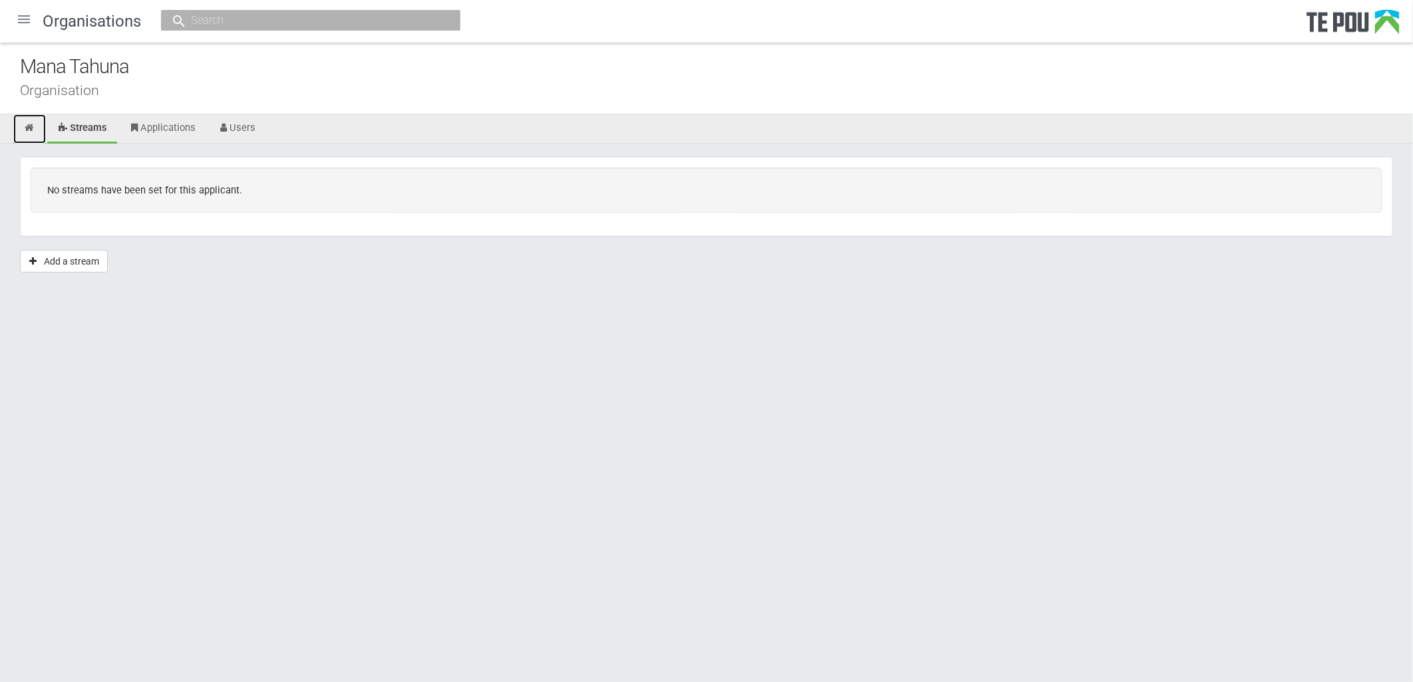
click at [35, 130] on icon at bounding box center [29, 128] width 13 height 10
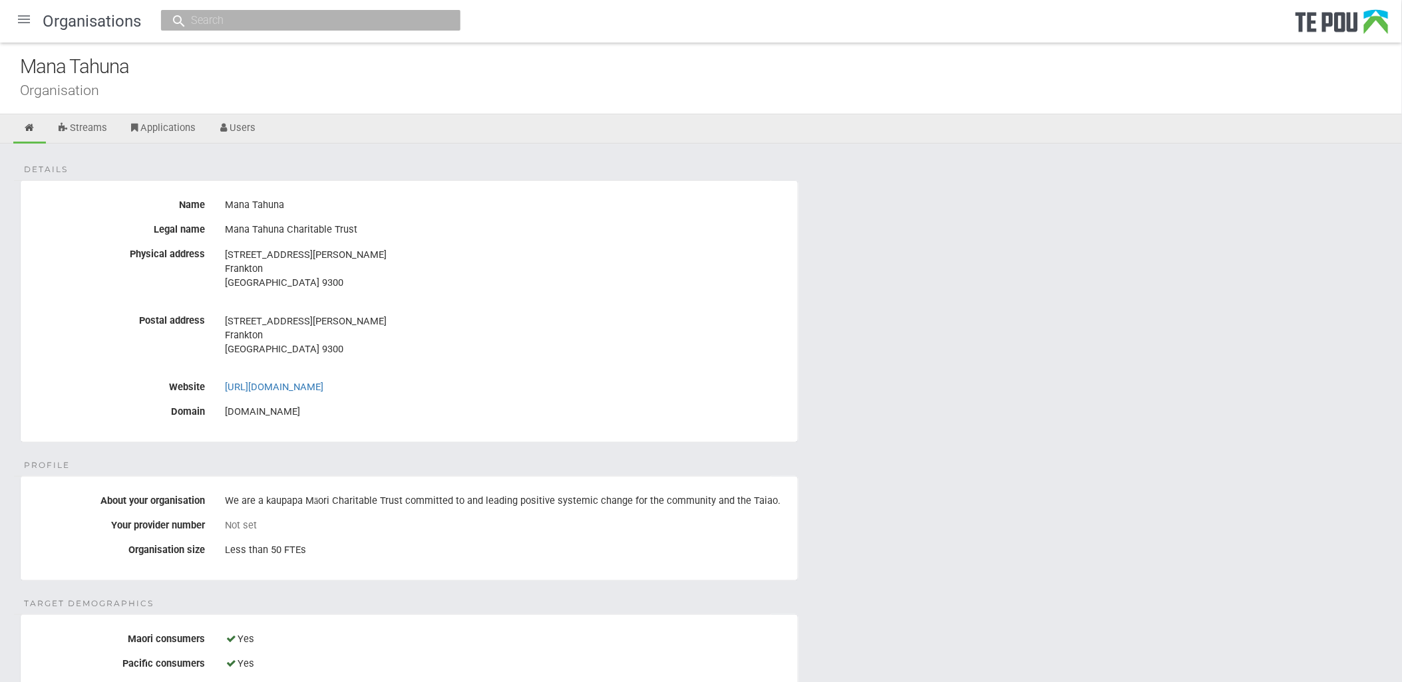
click at [667, 306] on div "5 Sutherland lane Frankton Queenstown 9300" at bounding box center [506, 275] width 563 height 65
click at [309, 381] on link "https://www.manatahuna.co.nz/" at bounding box center [274, 387] width 98 height 12
drag, startPoint x: 695, startPoint y: 273, endPoint x: 676, endPoint y: 267, distance: 19.4
click at [695, 273] on address "5 Sutherland lane Frankton Queenstown 9300" at bounding box center [506, 269] width 563 height 42
click at [259, 129] on link "Users" at bounding box center [237, 128] width 59 height 29
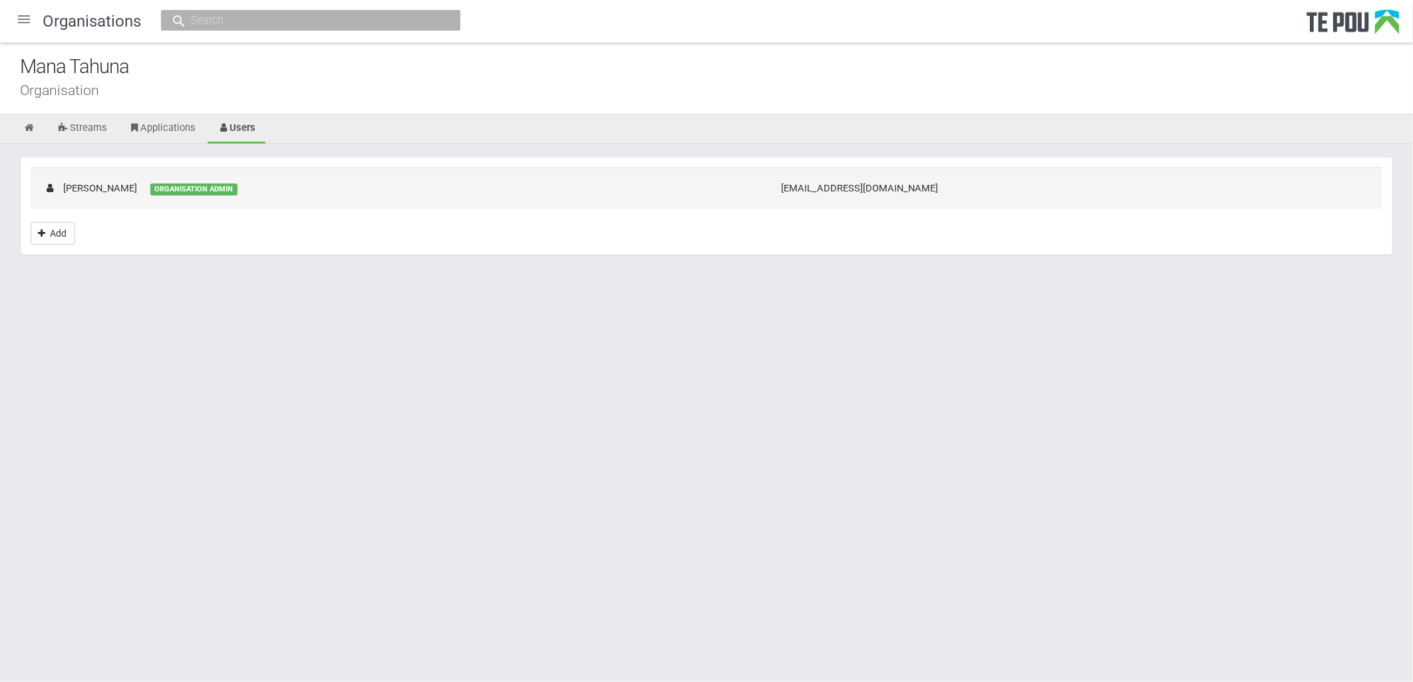
click at [838, 187] on td "[EMAIL_ADDRESS][DOMAIN_NAME]" at bounding box center [1075, 188] width 615 height 41
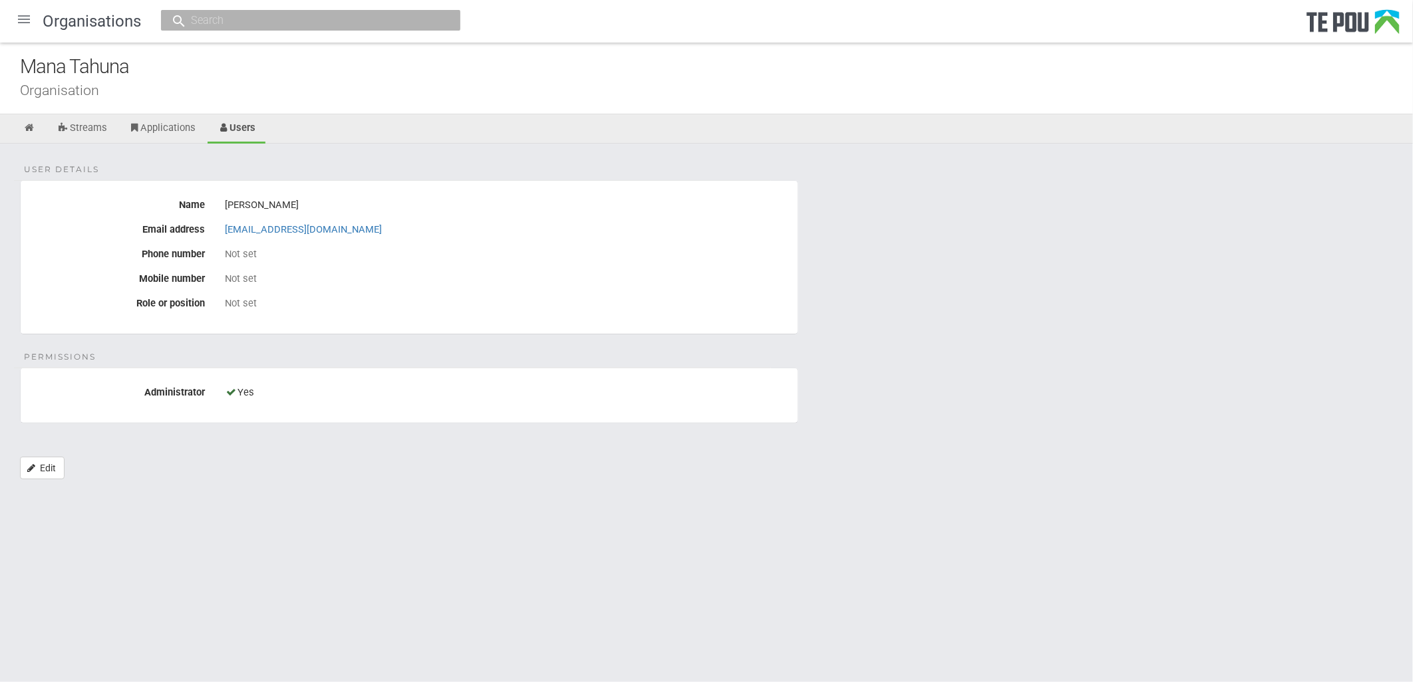
click at [415, 270] on div "Not set" at bounding box center [506, 279] width 563 height 23
drag, startPoint x: 388, startPoint y: 230, endPoint x: 225, endPoint y: 229, distance: 163.0
click at [225, 229] on div "ange.tuhura@manatahuna.co.nz" at bounding box center [506, 230] width 563 height 23
copy link "ange.tuhura@manatahuna.co.nz"
click at [883, 297] on div "User details Name Ange Tuhura Email address ange.tuhura@manatahuna.co.nz Phone …" at bounding box center [706, 318] width 1413 height 349
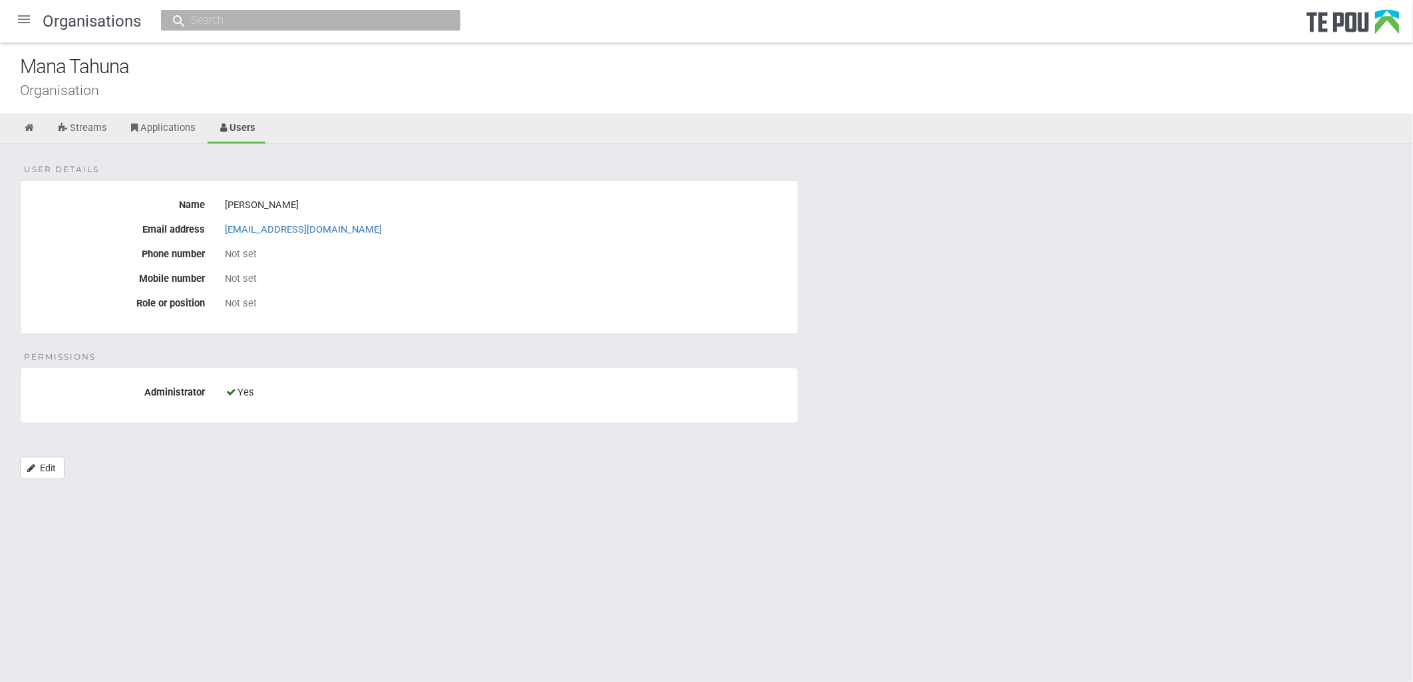
click at [953, 193] on div "User details Name Ange Tuhura Email address ange.tuhura@manatahuna.co.nz Phone …" at bounding box center [706, 318] width 1413 height 349
click at [29, 128] on icon at bounding box center [29, 128] width 13 height 10
click at [23, 5] on div at bounding box center [24, 19] width 32 height 32
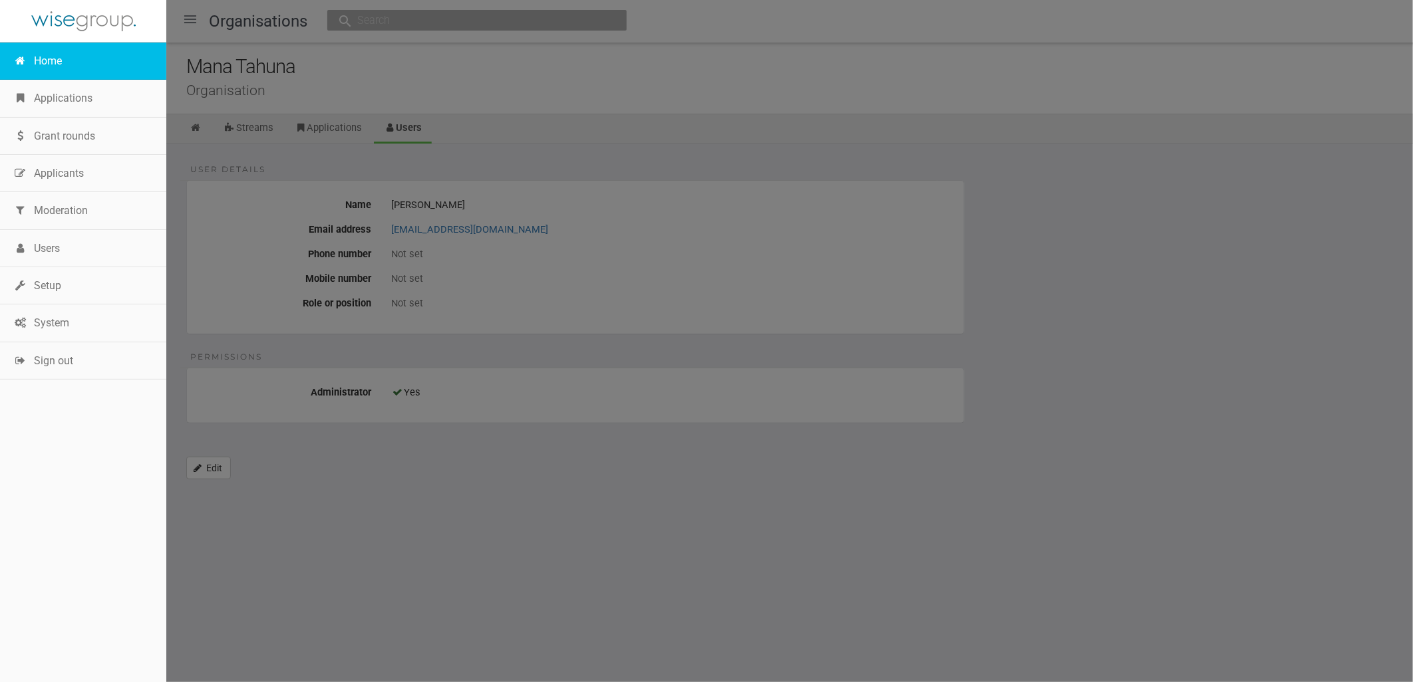
click at [35, 52] on link "Home" at bounding box center [83, 61] width 166 height 37
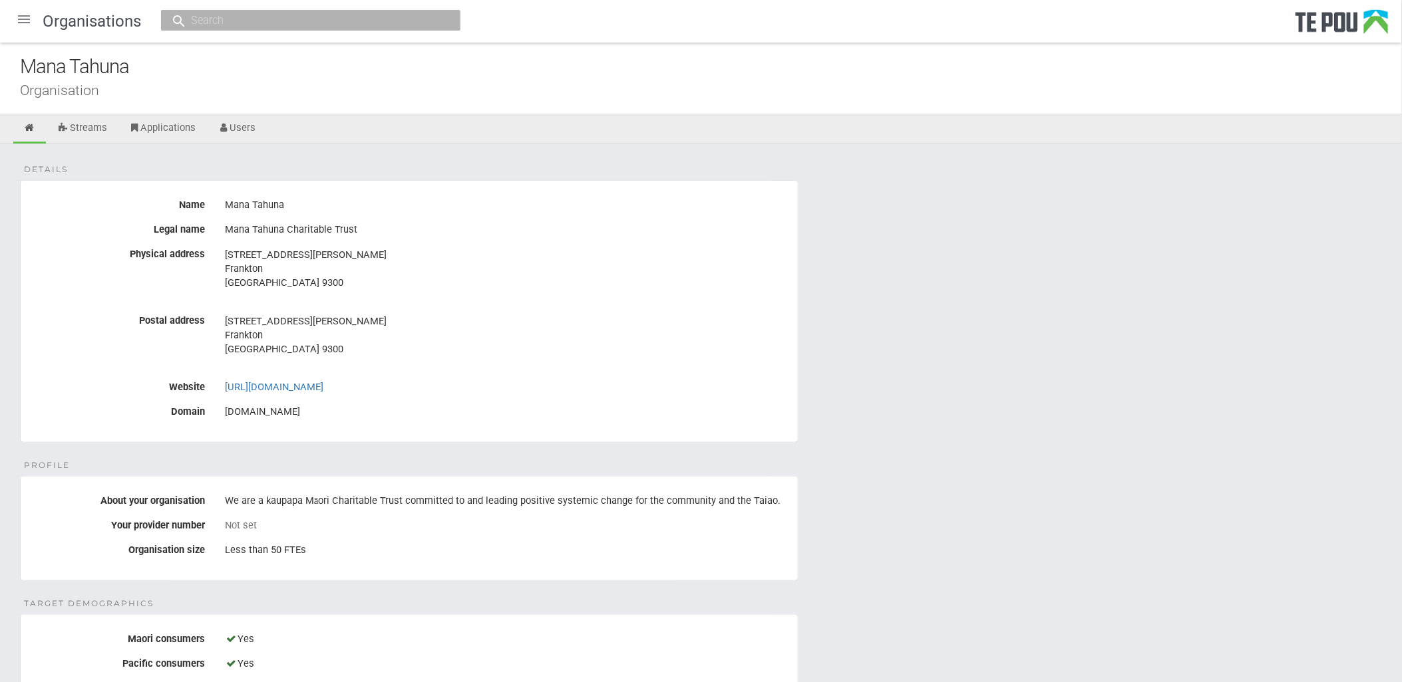
drag, startPoint x: 153, startPoint y: 67, endPoint x: -3, endPoint y: 63, distance: 156.4
click at [0, 63] on html "Home Applications [PERSON_NAME] Applicants Organisations Individuals Moderation…" at bounding box center [701, 692] width 1402 height 1385
drag, startPoint x: 151, startPoint y: 67, endPoint x: -3, endPoint y: 65, distance: 154.3
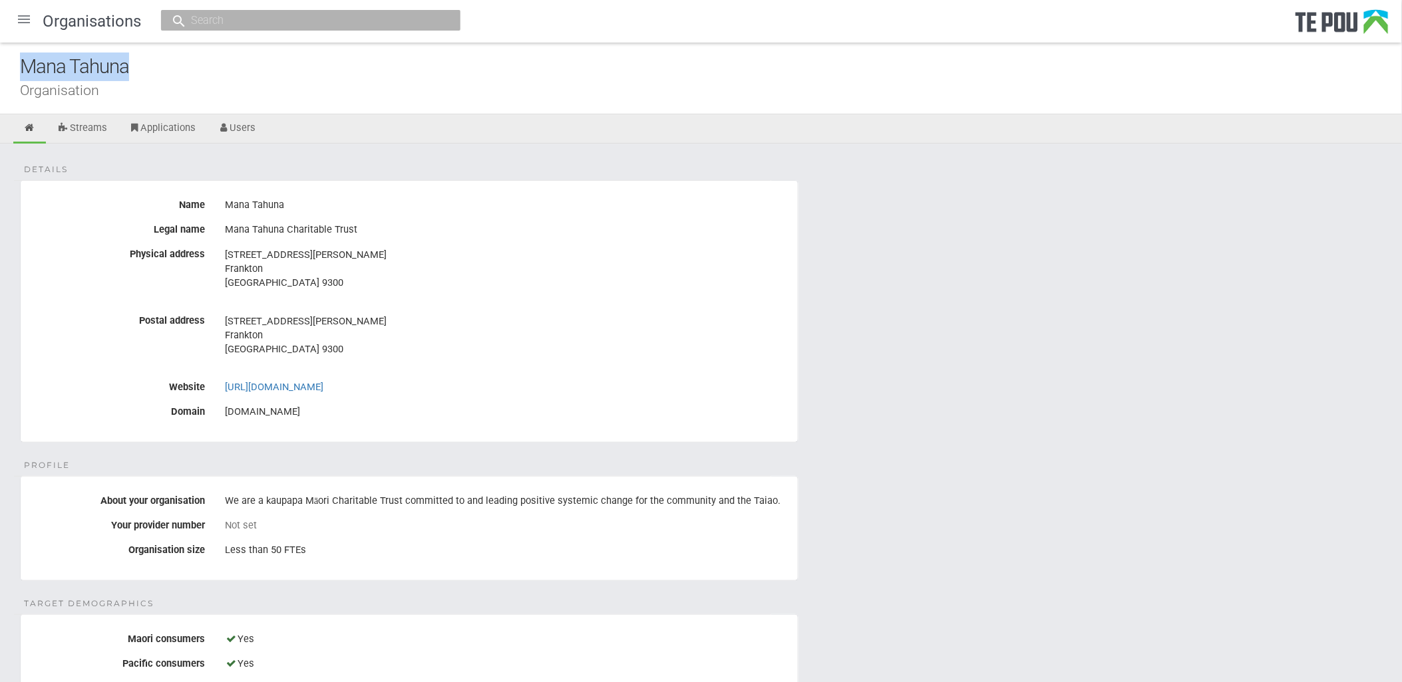
click at [0, 65] on html "Home Applications [PERSON_NAME] Applicants Organisations Individuals Moderation…" at bounding box center [701, 692] width 1402 height 1385
copy div "Mana Tahuna"
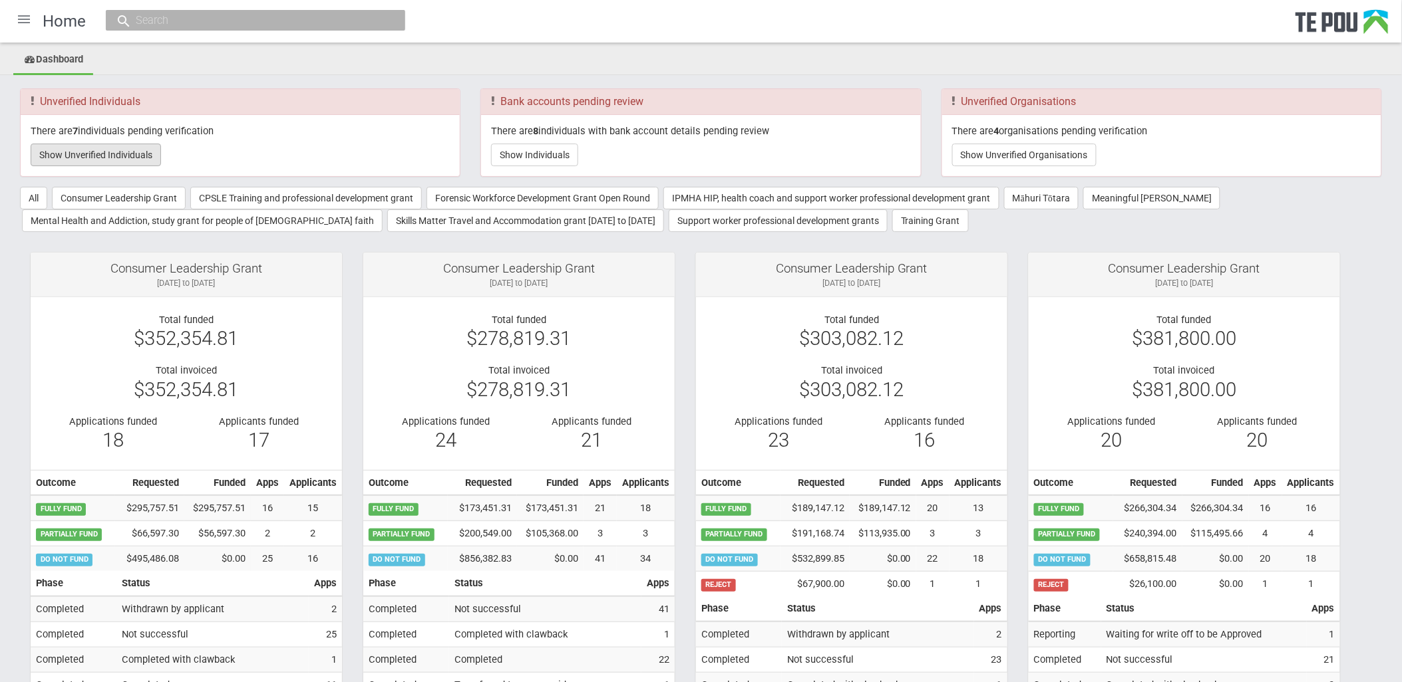
click at [150, 150] on button "Show Unverified Individuals" at bounding box center [96, 155] width 130 height 23
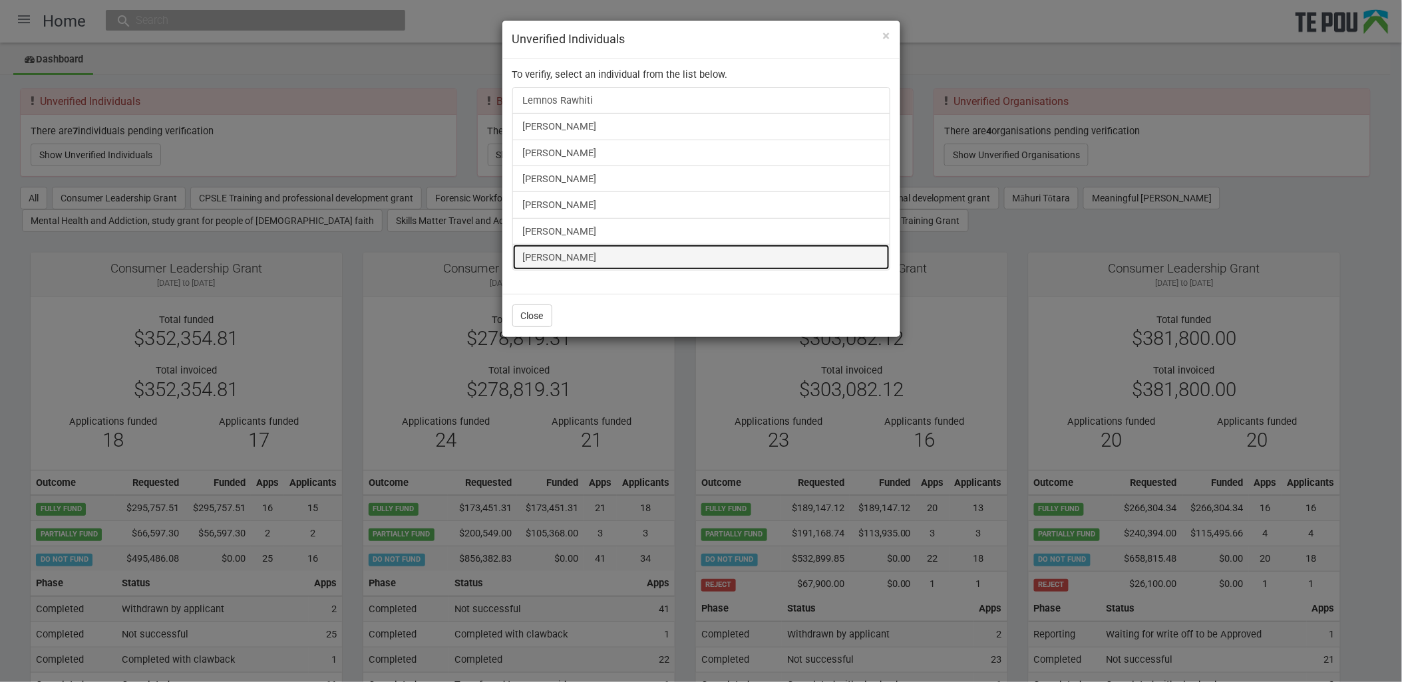
click at [570, 251] on link "[PERSON_NAME]" at bounding box center [701, 257] width 378 height 27
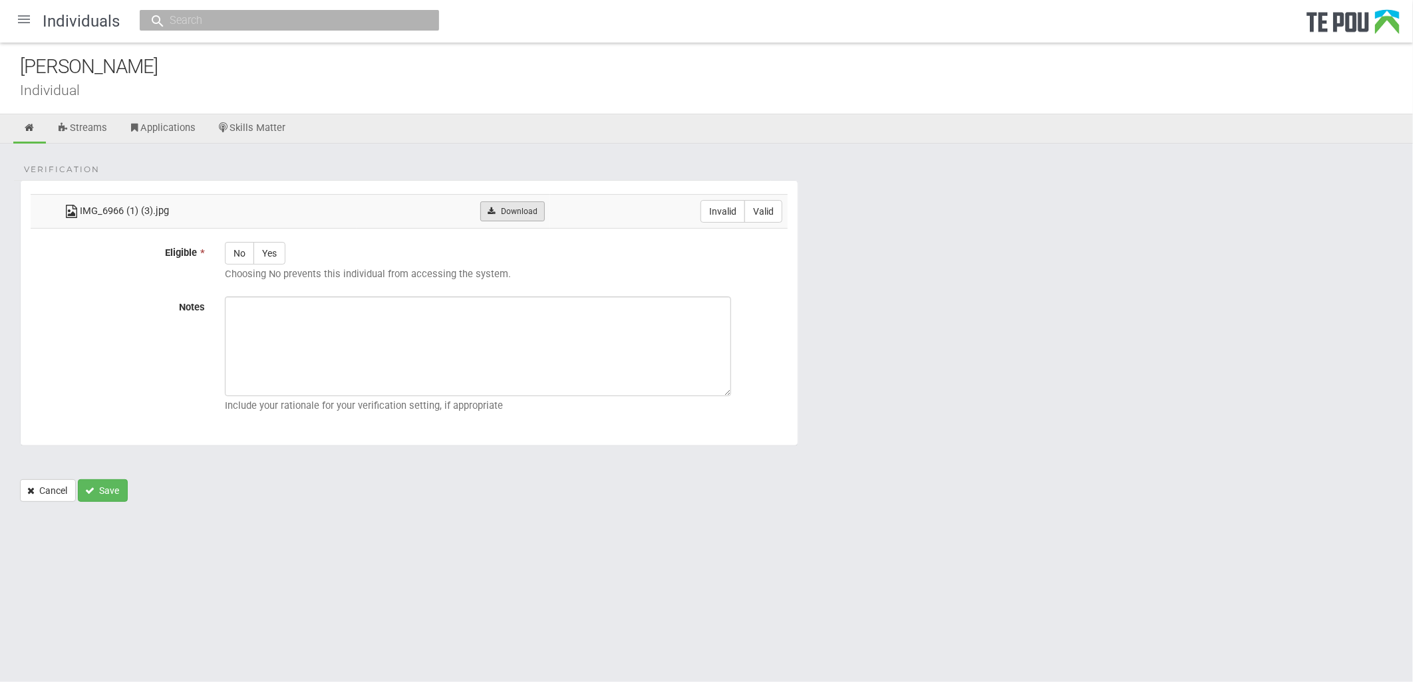
click at [517, 212] on link "Download" at bounding box center [512, 212] width 65 height 20
click at [769, 211] on label "Valid" at bounding box center [763, 211] width 38 height 23
radio input "true"
click at [280, 246] on label "Yes" at bounding box center [269, 253] width 32 height 23
radio input "true"
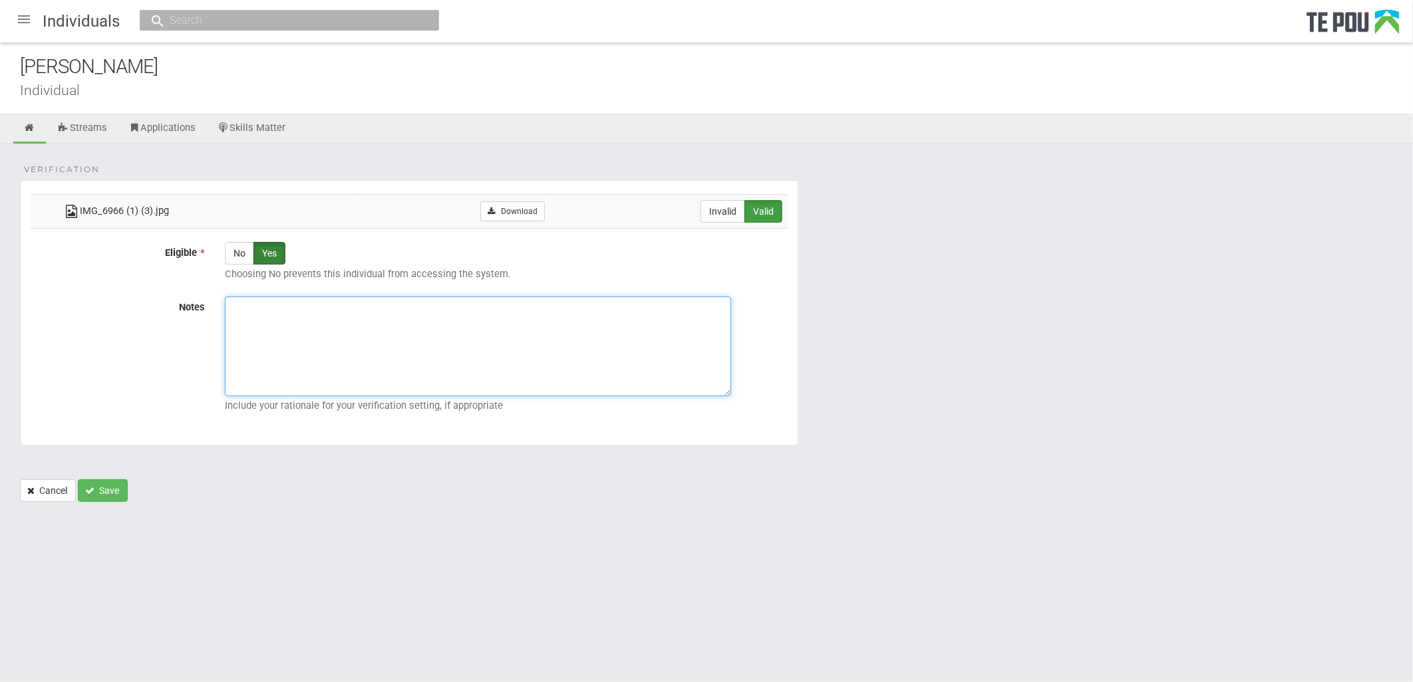
click at [442, 338] on textarea "Notes" at bounding box center [478, 347] width 506 height 100
paste textarea "Verified by Melody @ [DATE]"
type textarea "Verified by Melody @ [DATE]"
click at [120, 494] on button "Save" at bounding box center [103, 491] width 50 height 23
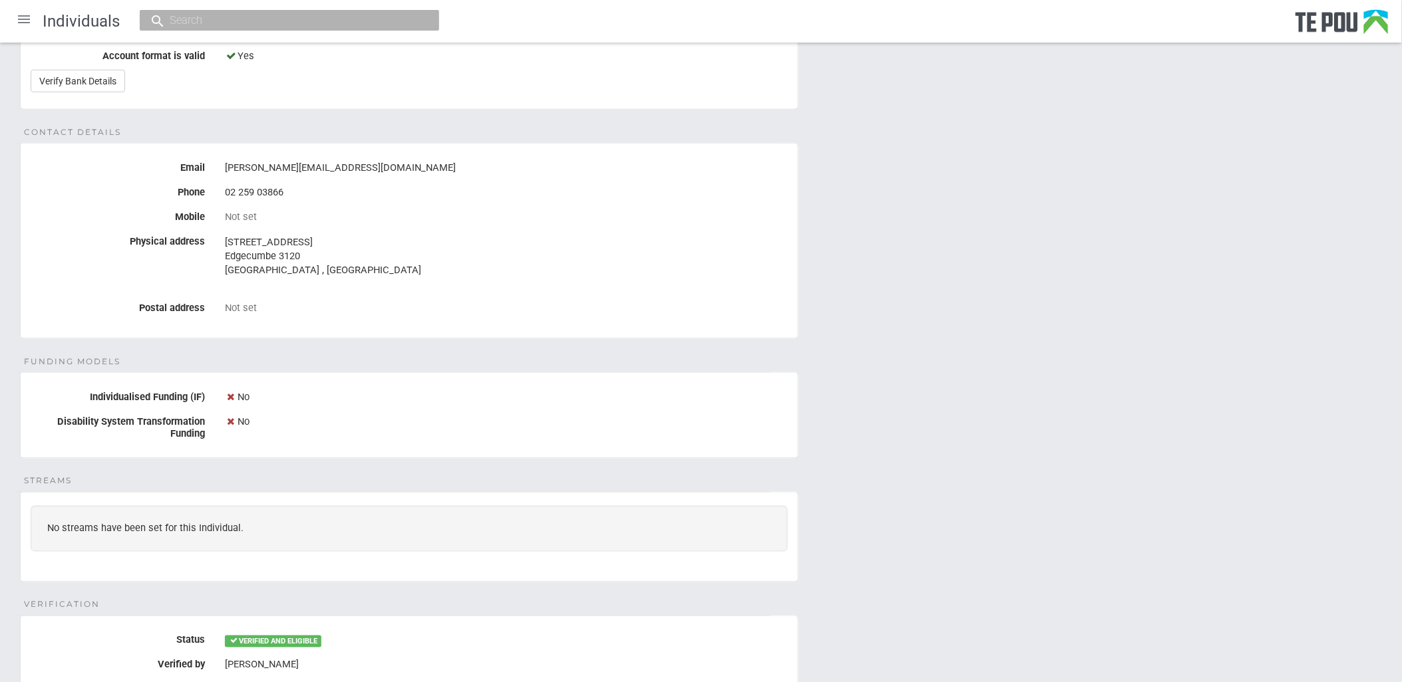
scroll to position [222, 0]
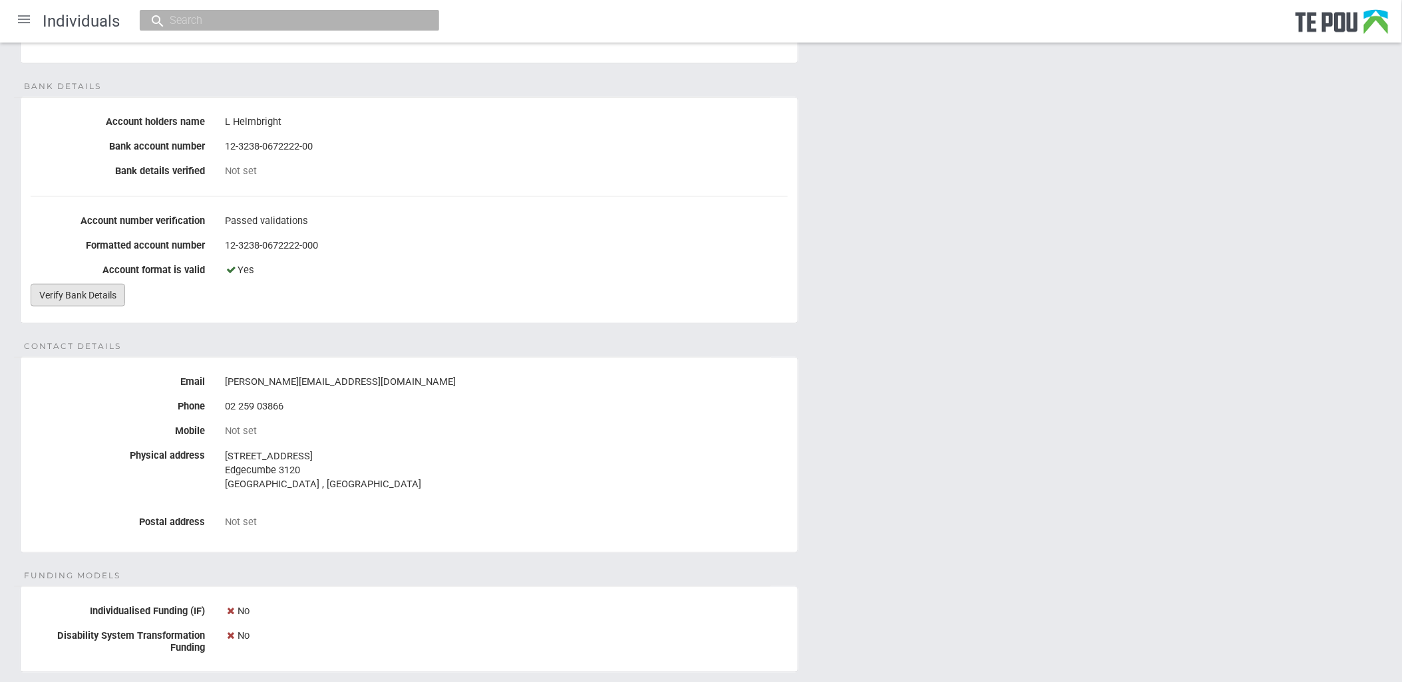
click at [82, 291] on link "Verify Bank Details" at bounding box center [78, 295] width 94 height 23
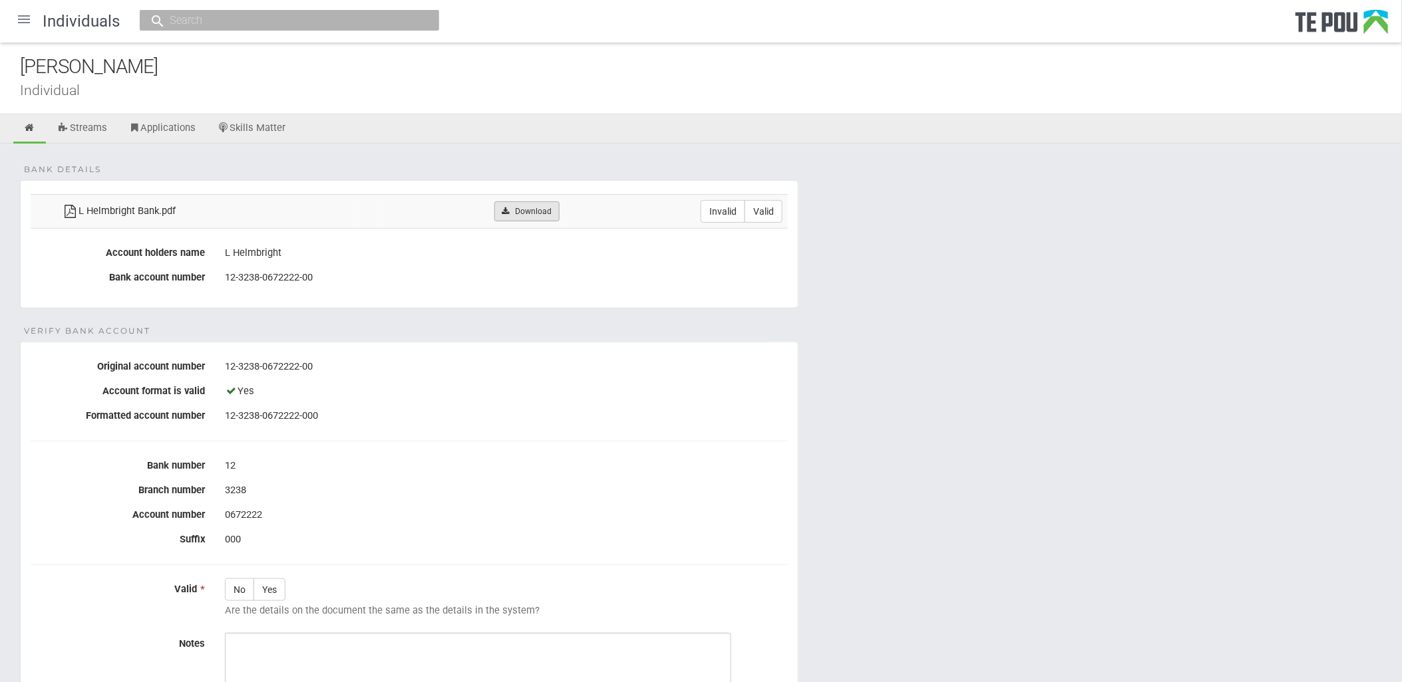
click at [528, 211] on link "Download" at bounding box center [526, 212] width 65 height 20
click at [496, 67] on div "Laura Helmbright" at bounding box center [711, 67] width 1382 height 29
click at [29, 120] on link at bounding box center [29, 128] width 33 height 29
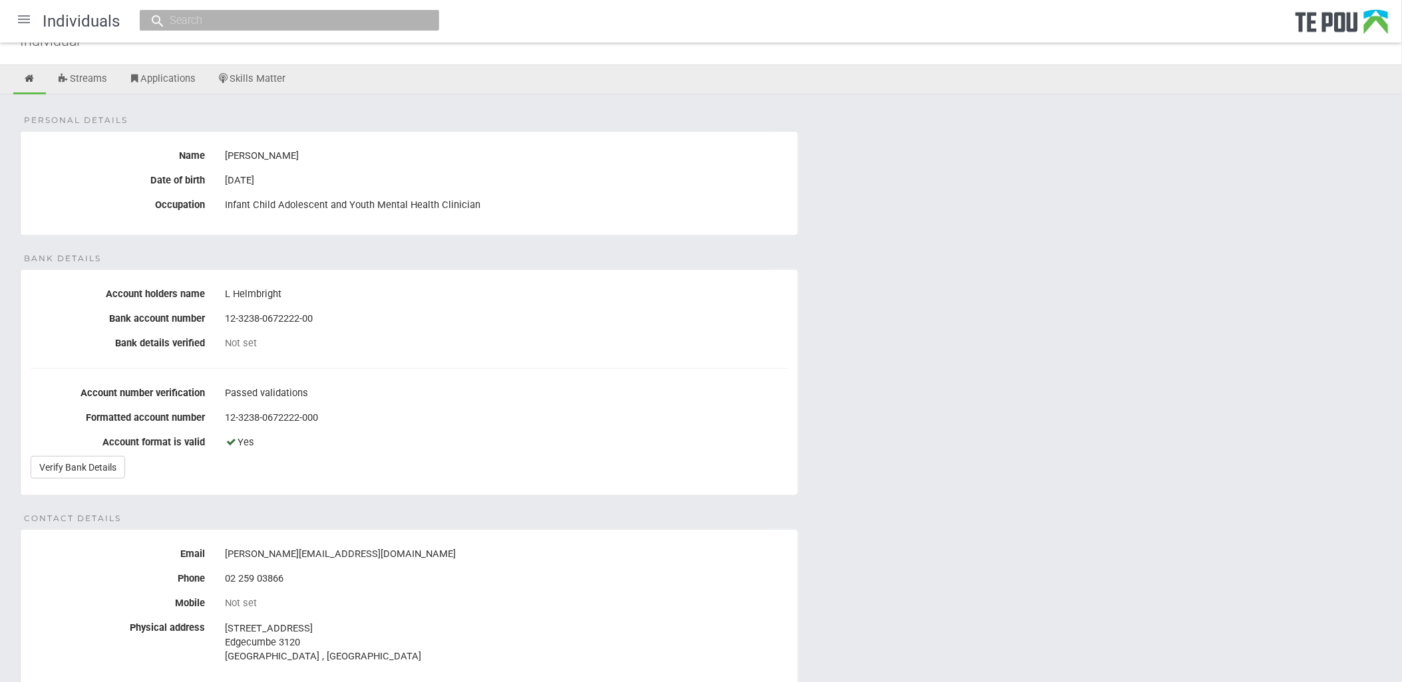
scroll to position [74, 0]
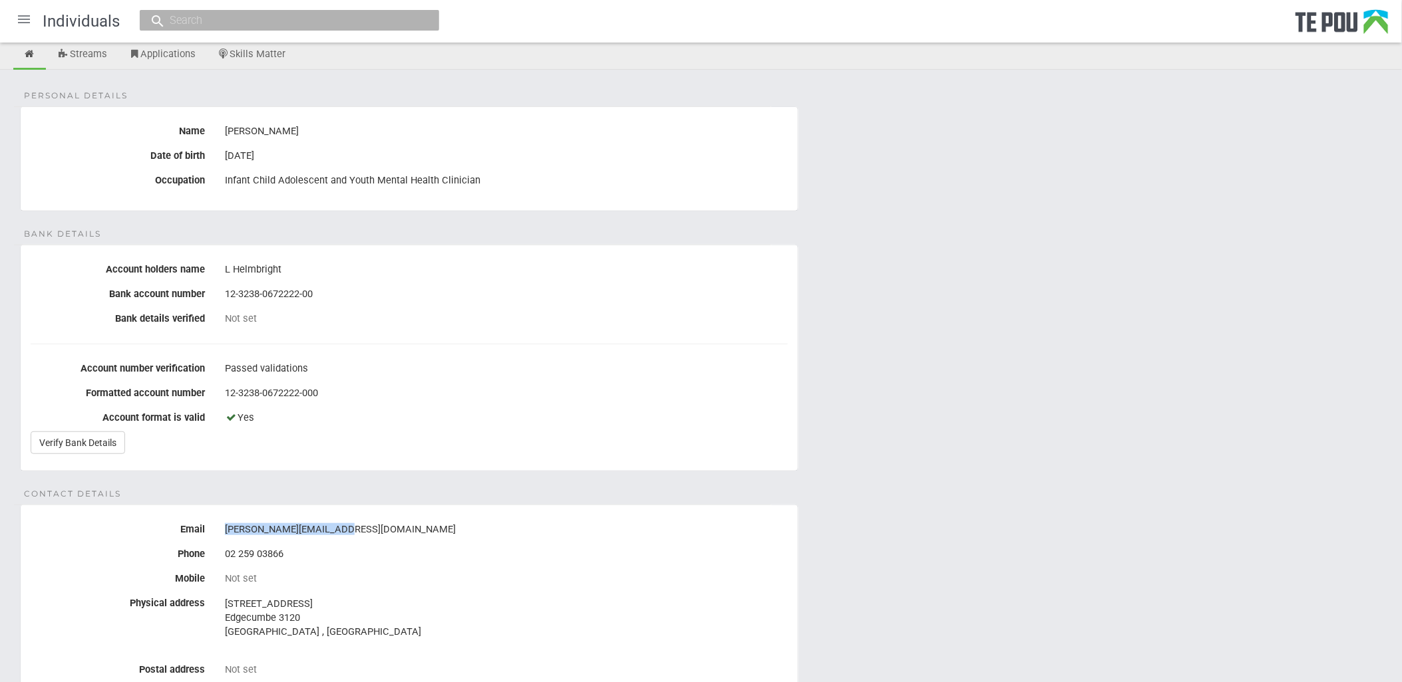
drag, startPoint x: 340, startPoint y: 523, endPoint x: 221, endPoint y: 525, distance: 119.1
click at [221, 525] on div "[PERSON_NAME][EMAIL_ADDRESS][DOMAIN_NAME]" at bounding box center [506, 530] width 583 height 23
copy div "[PERSON_NAME][EMAIL_ADDRESS][DOMAIN_NAME]"
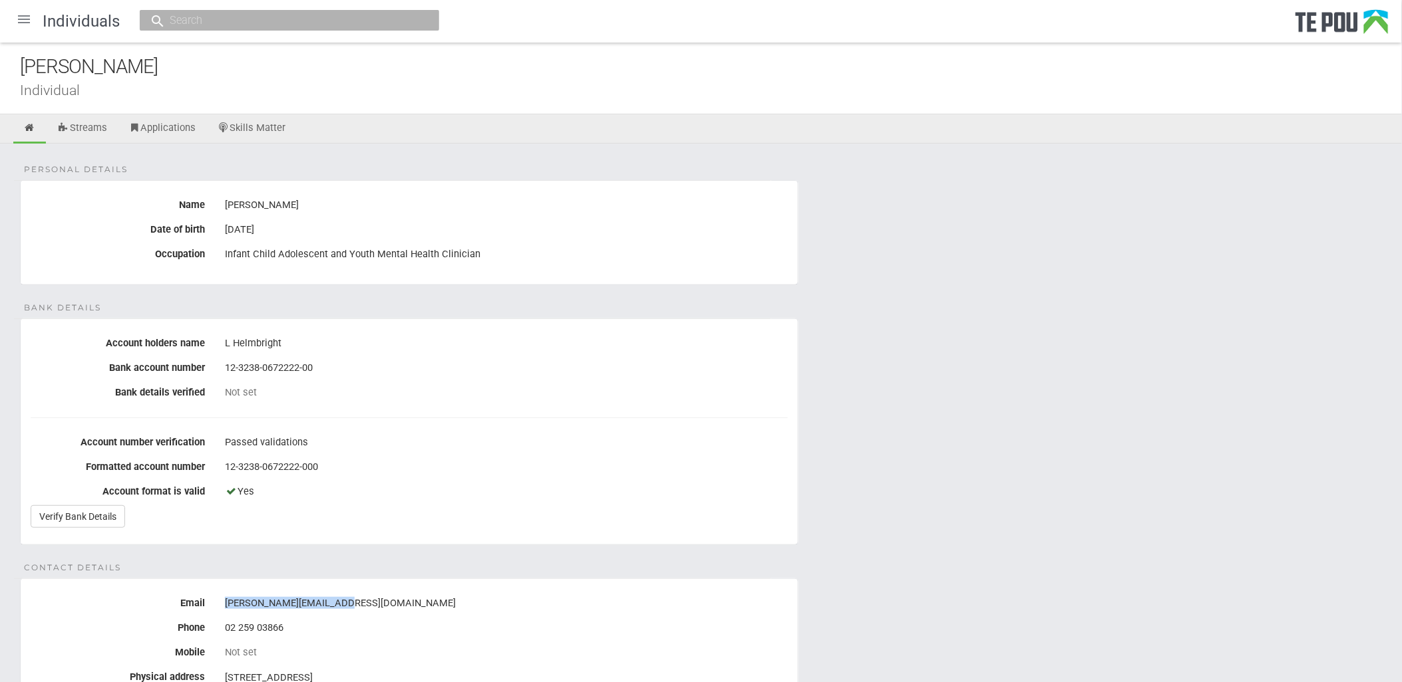
drag, startPoint x: 189, startPoint y: 65, endPoint x: 1, endPoint y: 55, distance: 188.5
click at [1, 55] on div "[PERSON_NAME] Individual" at bounding box center [701, 79] width 1402 height 72
copy div "[PERSON_NAME]"
click at [90, 519] on link "Verify Bank Details" at bounding box center [78, 517] width 94 height 23
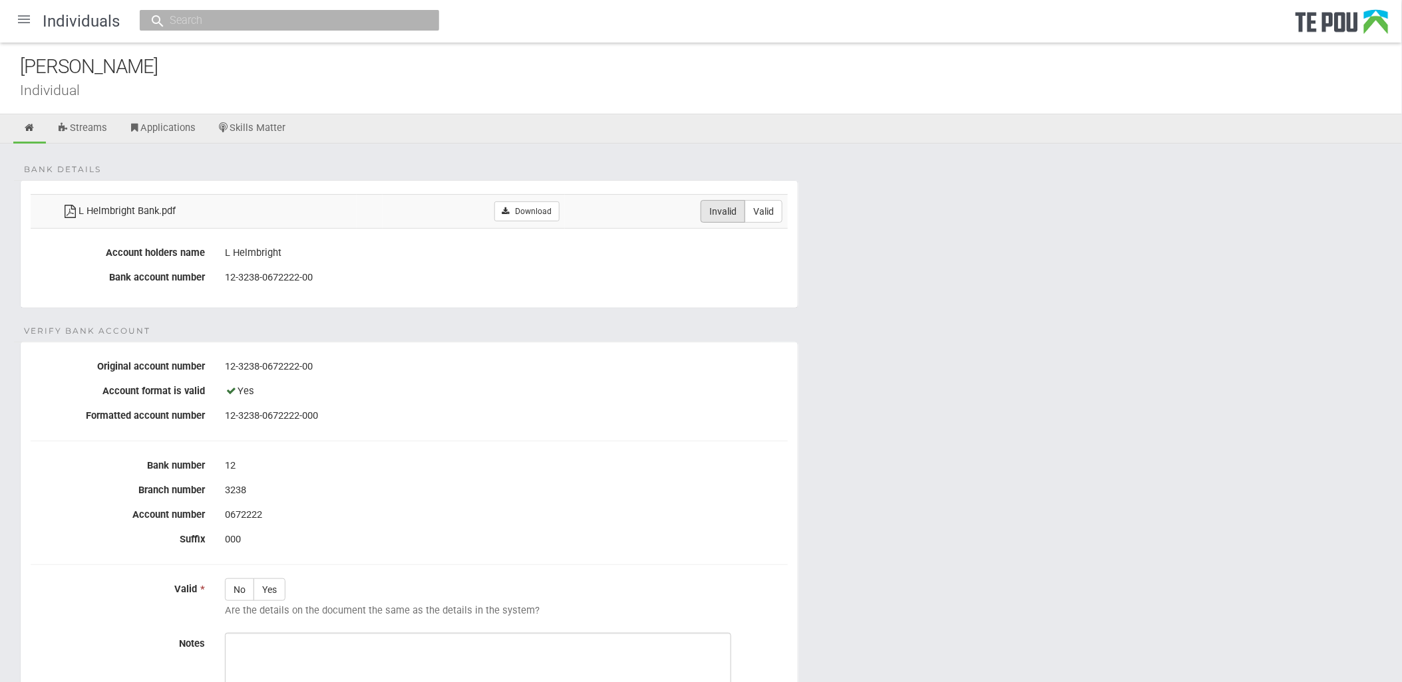
click at [713, 210] on label "Invalid" at bounding box center [722, 211] width 45 height 23
radio input "true"
click at [17, 19] on div at bounding box center [24, 19] width 32 height 32
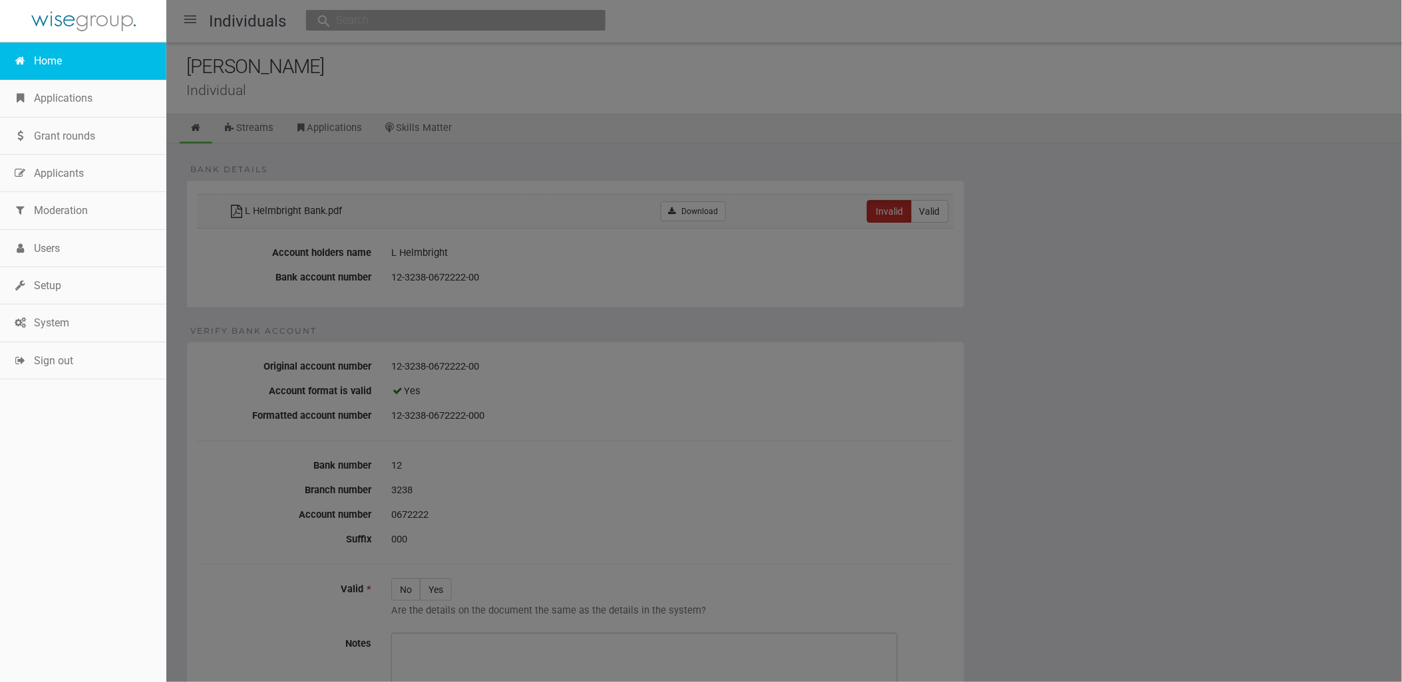
click at [36, 52] on link "Home" at bounding box center [83, 61] width 166 height 37
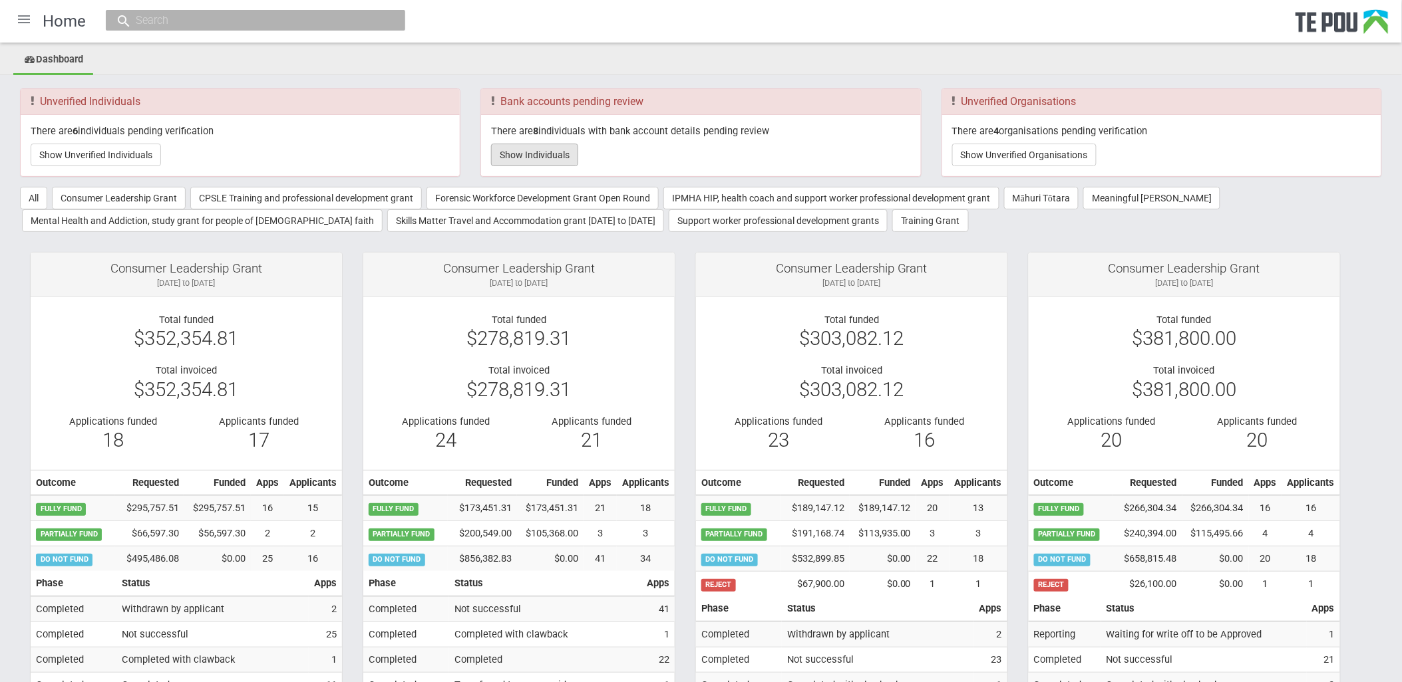
click at [519, 154] on button "Show Individuals" at bounding box center [534, 155] width 87 height 23
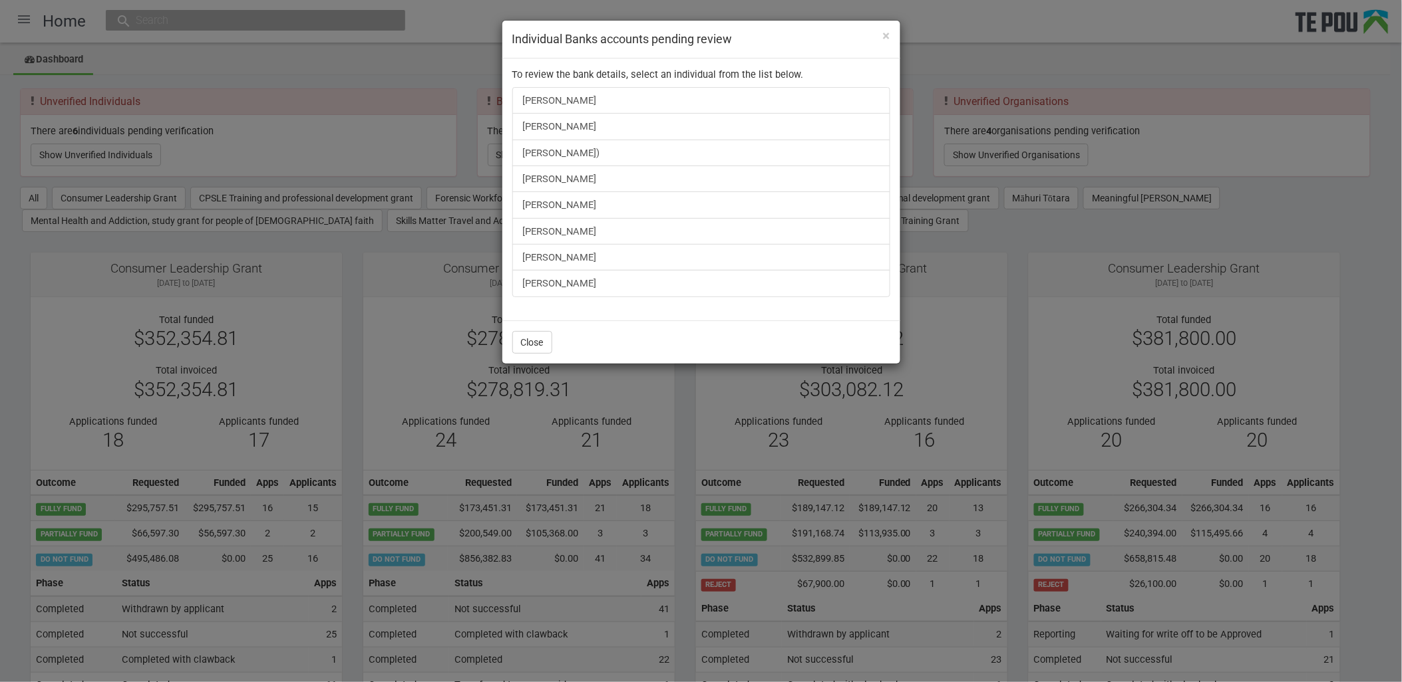
click at [1315, 164] on div "× Individual Banks accounts pending review To review the bank details, select a…" at bounding box center [701, 341] width 1402 height 682
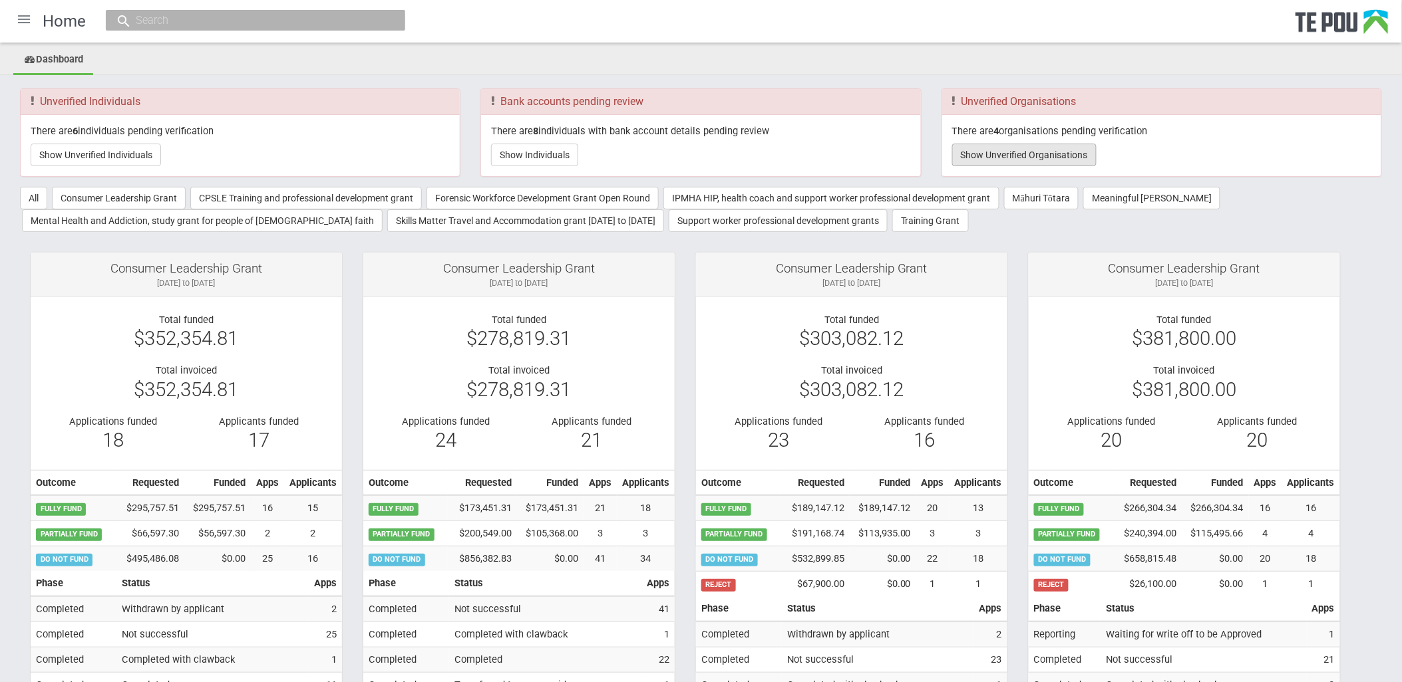
click at [1016, 161] on button "Show Unverified Organisations" at bounding box center [1024, 155] width 144 height 23
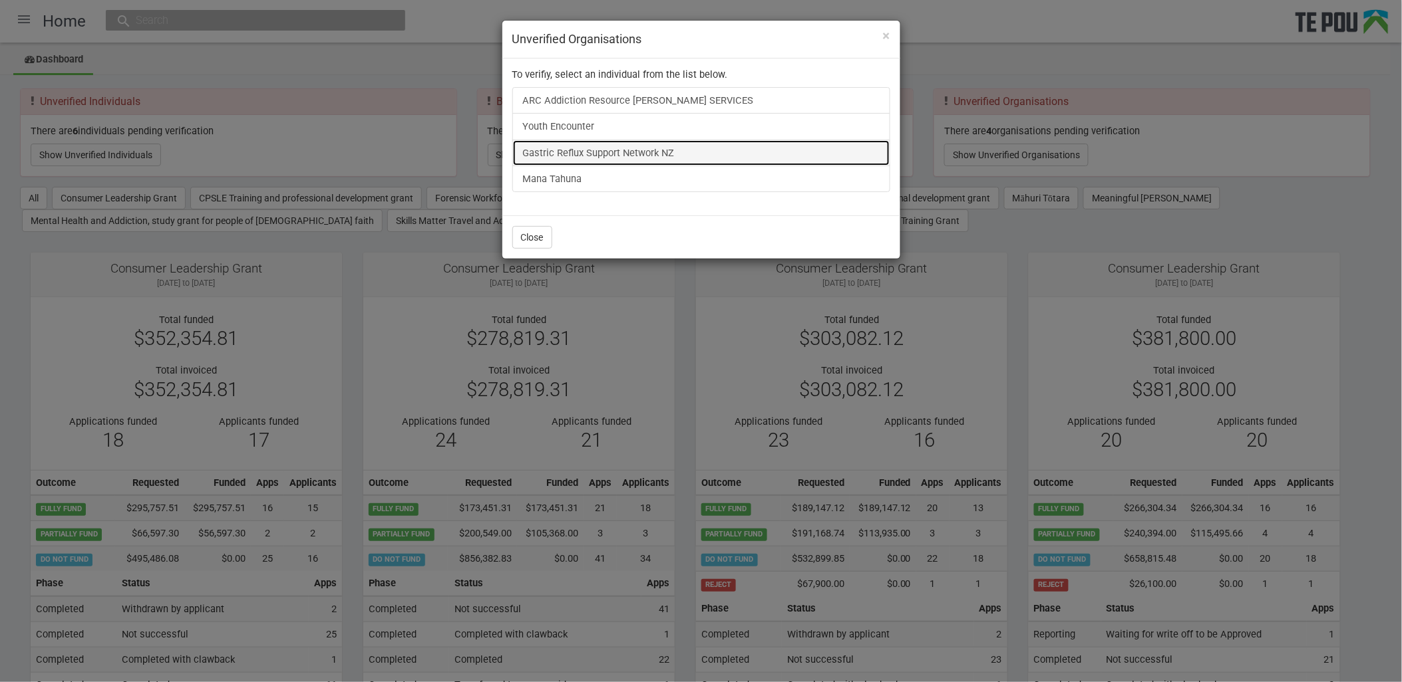
click at [593, 154] on link "Gastric Reflux Support Network NZ" at bounding box center [701, 153] width 378 height 27
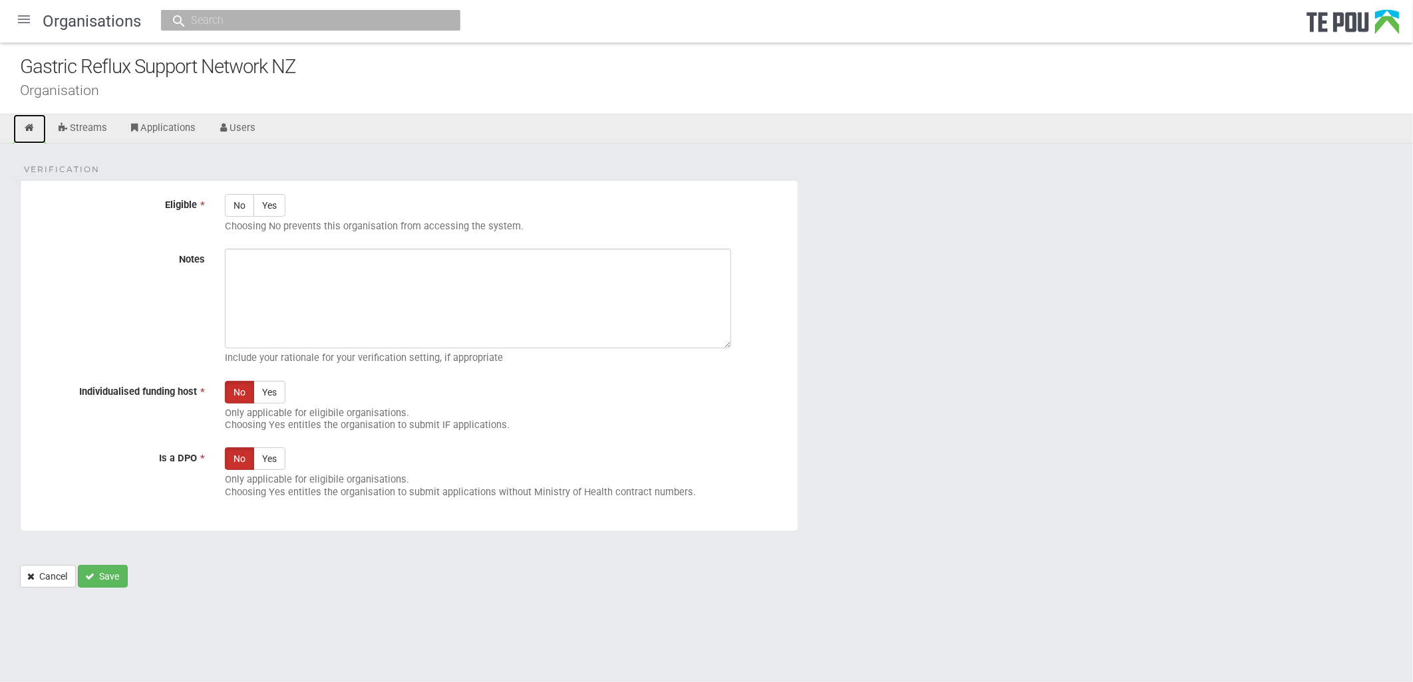
click at [15, 136] on link at bounding box center [29, 128] width 33 height 29
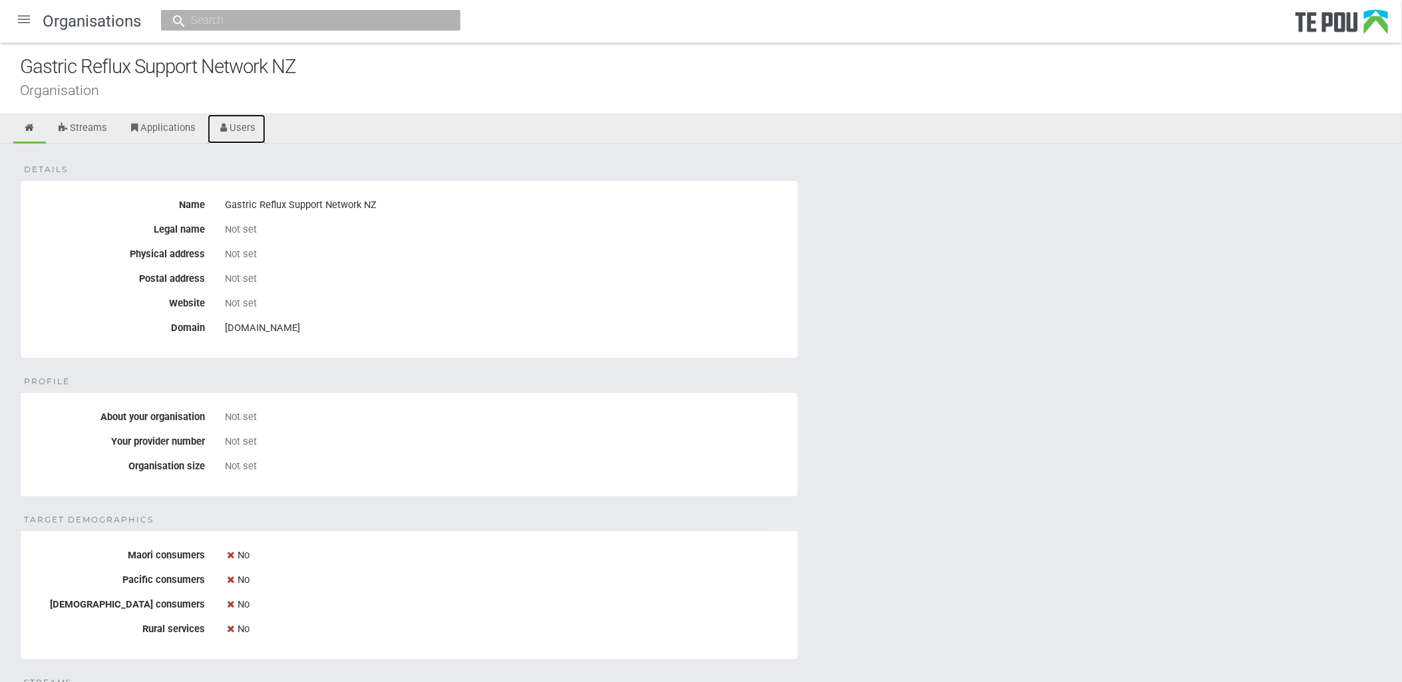
click at [229, 130] on icon at bounding box center [224, 128] width 13 height 10
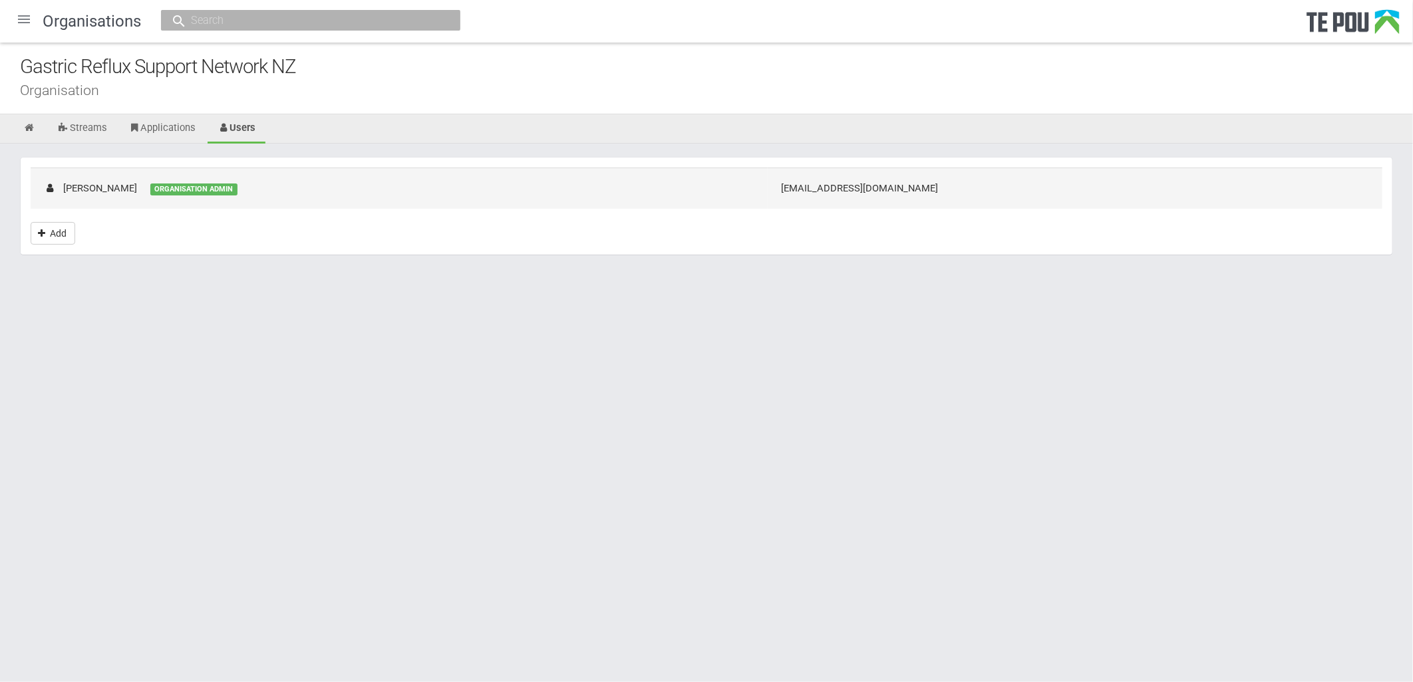
click at [890, 187] on td "[EMAIL_ADDRESS][DOMAIN_NAME]" at bounding box center [1075, 188] width 615 height 41
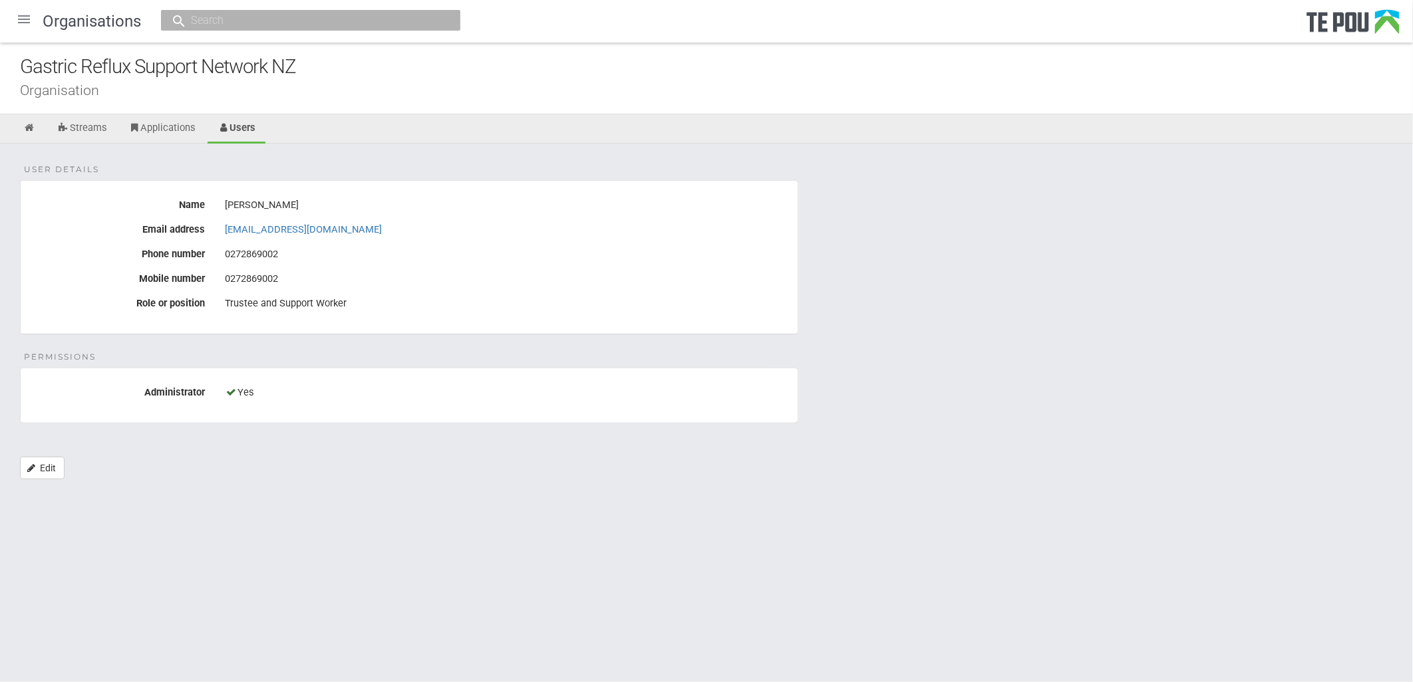
click at [543, 262] on div "0272869002" at bounding box center [506, 254] width 563 height 23
click at [371, 262] on div "0272869002" at bounding box center [506, 254] width 563 height 23
click at [591, 311] on div "Trustee and Support Worker" at bounding box center [506, 304] width 563 height 23
click at [475, 311] on div "Trustee and Support Worker" at bounding box center [506, 304] width 563 height 23
click at [474, 310] on div "Trustee and Support Worker" at bounding box center [506, 304] width 563 height 23
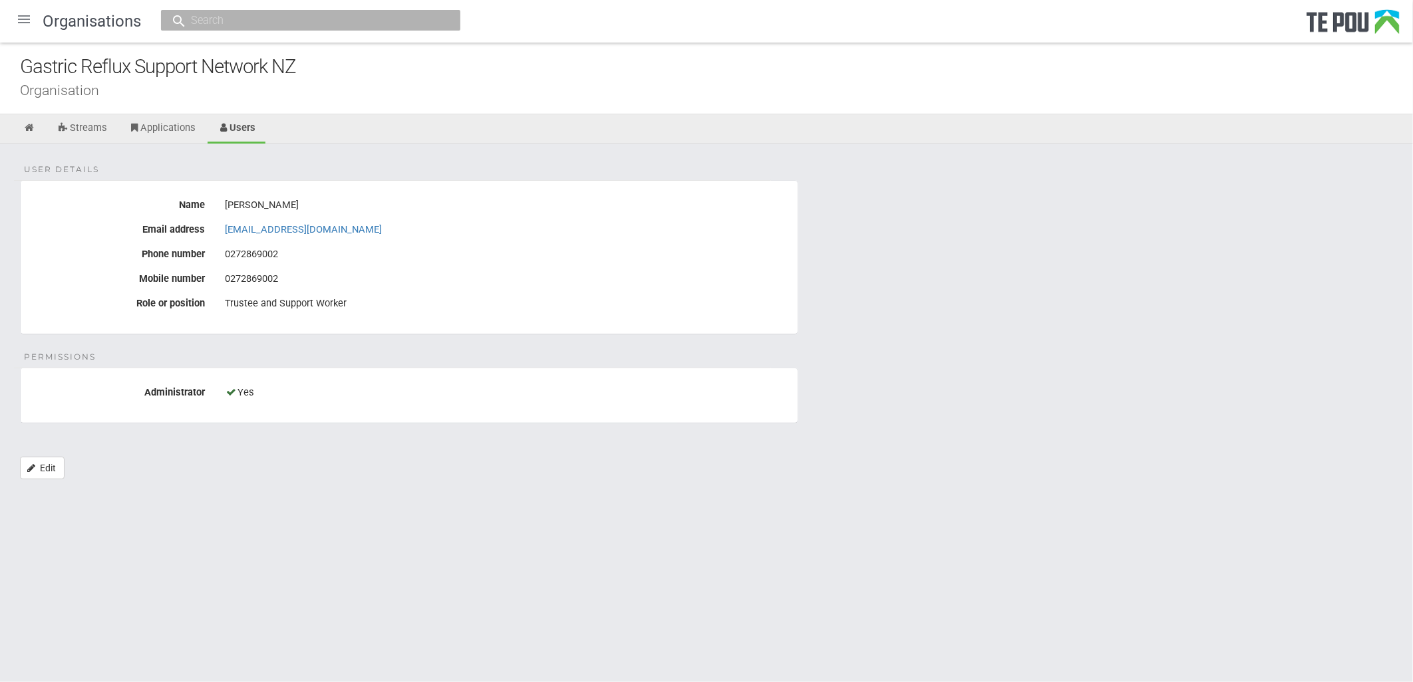
click at [472, 305] on div "Trustee and Support Worker" at bounding box center [506, 304] width 563 height 23
click at [419, 208] on div "Mathilde Noordzij" at bounding box center [506, 205] width 563 height 23
click at [790, 224] on div "contact@cryingoverspiltmilk.co.nz" at bounding box center [506, 230] width 583 height 23
click at [151, 130] on link "Applications" at bounding box center [162, 128] width 88 height 29
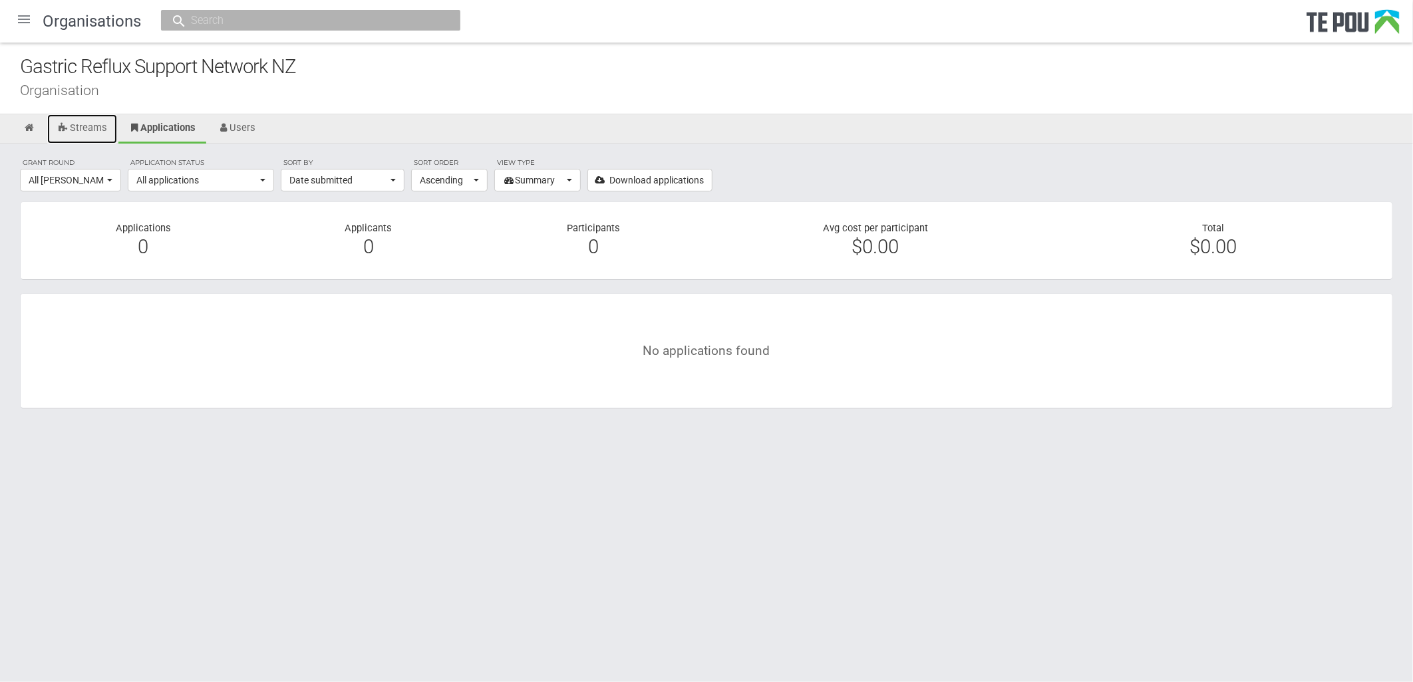
click at [75, 130] on link "Streams" at bounding box center [82, 128] width 70 height 29
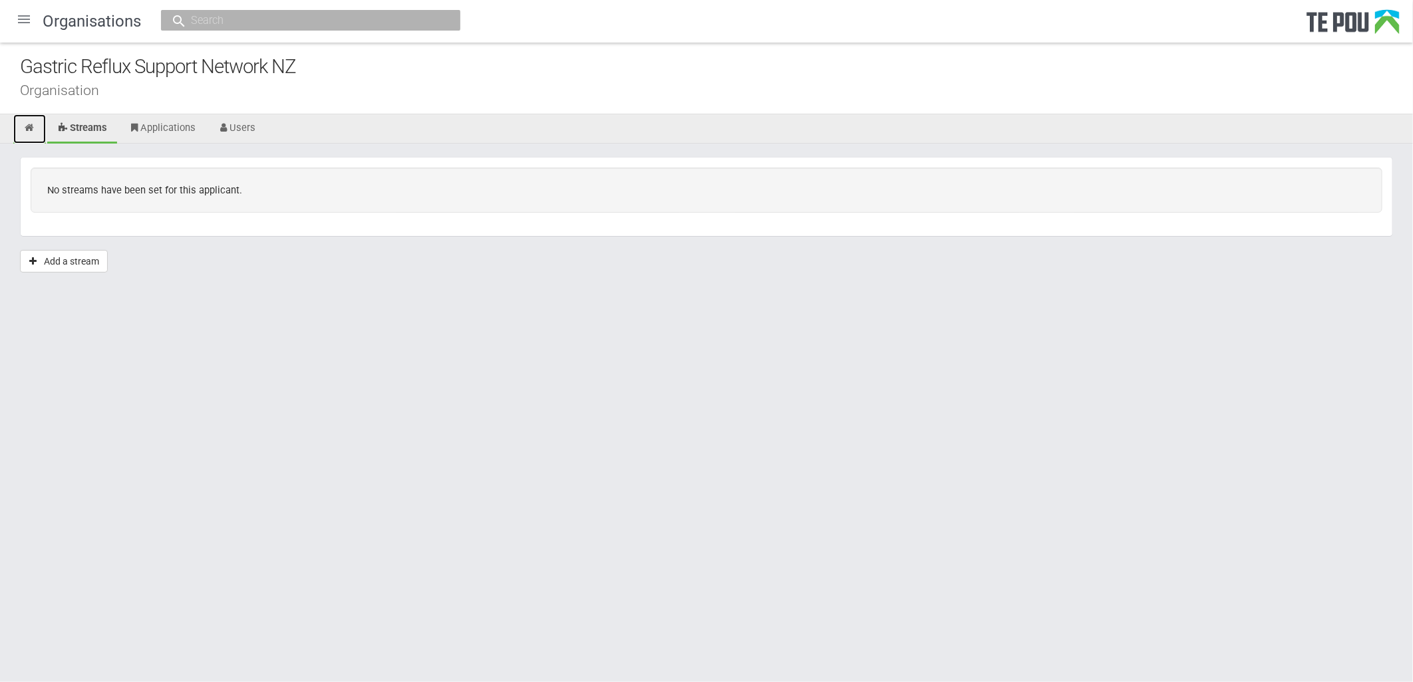
click at [25, 129] on icon at bounding box center [29, 128] width 13 height 10
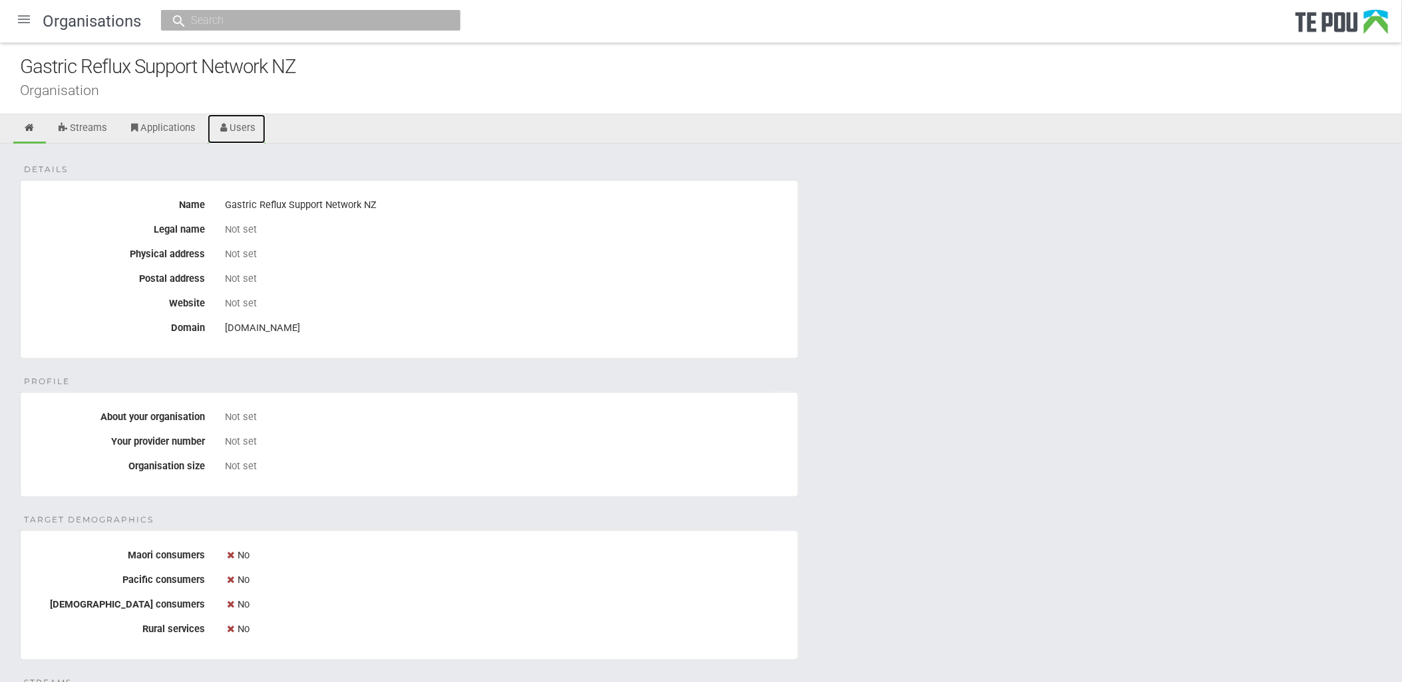
click at [230, 128] on icon at bounding box center [224, 128] width 13 height 10
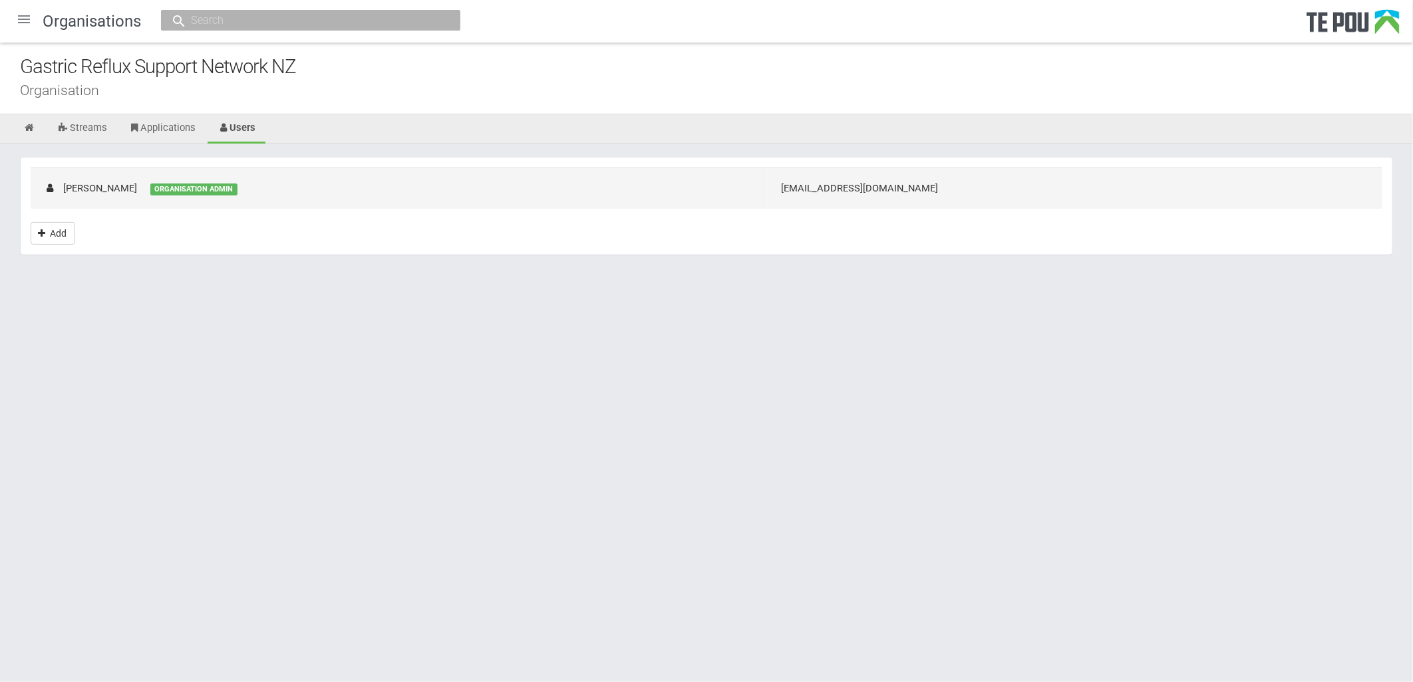
click at [450, 186] on td "[PERSON_NAME] ORGANISATION ADMIN" at bounding box center [399, 188] width 737 height 41
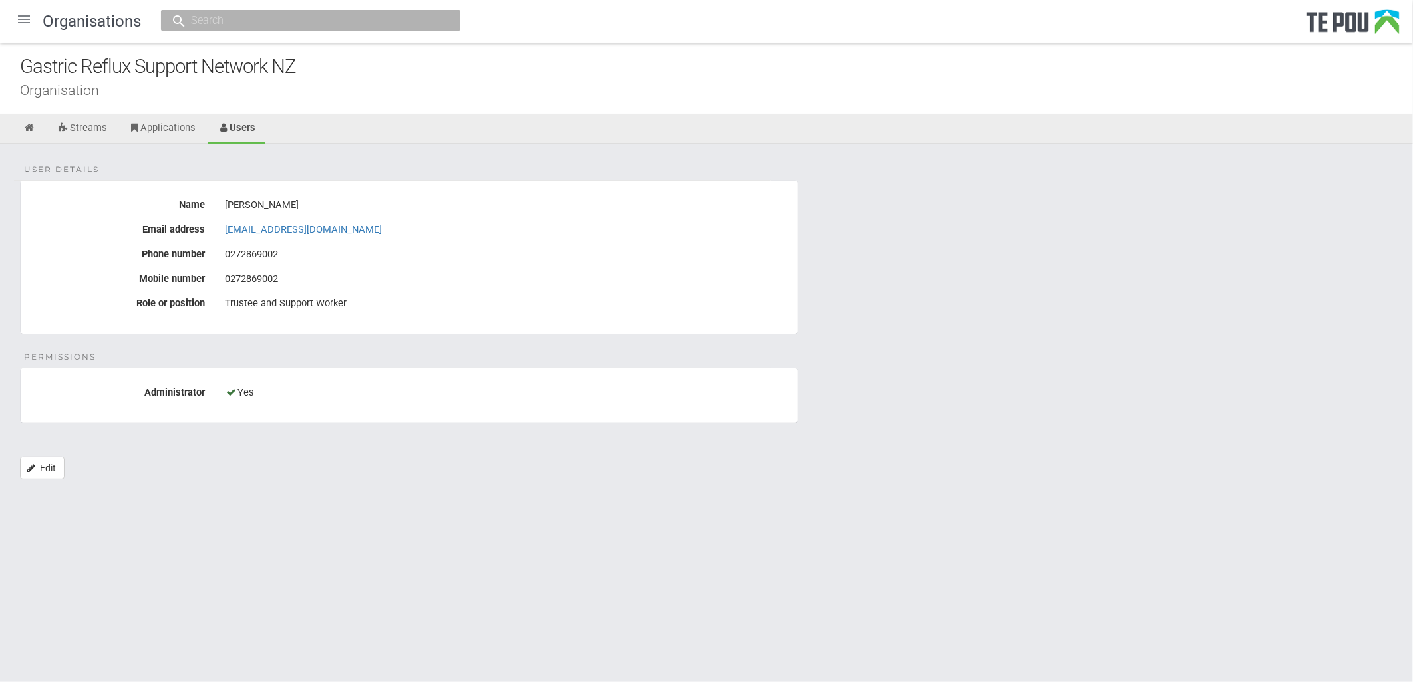
drag, startPoint x: 413, startPoint y: 229, endPoint x: 220, endPoint y: 231, distance: 192.9
click at [220, 231] on div "[EMAIL_ADDRESS][DOMAIN_NAME]" at bounding box center [506, 230] width 583 height 23
copy link "[EMAIL_ADDRESS][DOMAIN_NAME]"
click at [316, 80] on div "Gastric Reflux Support Network NZ" at bounding box center [716, 67] width 1393 height 29
drag, startPoint x: 344, startPoint y: 71, endPoint x: 10, endPoint y: 75, distance: 333.9
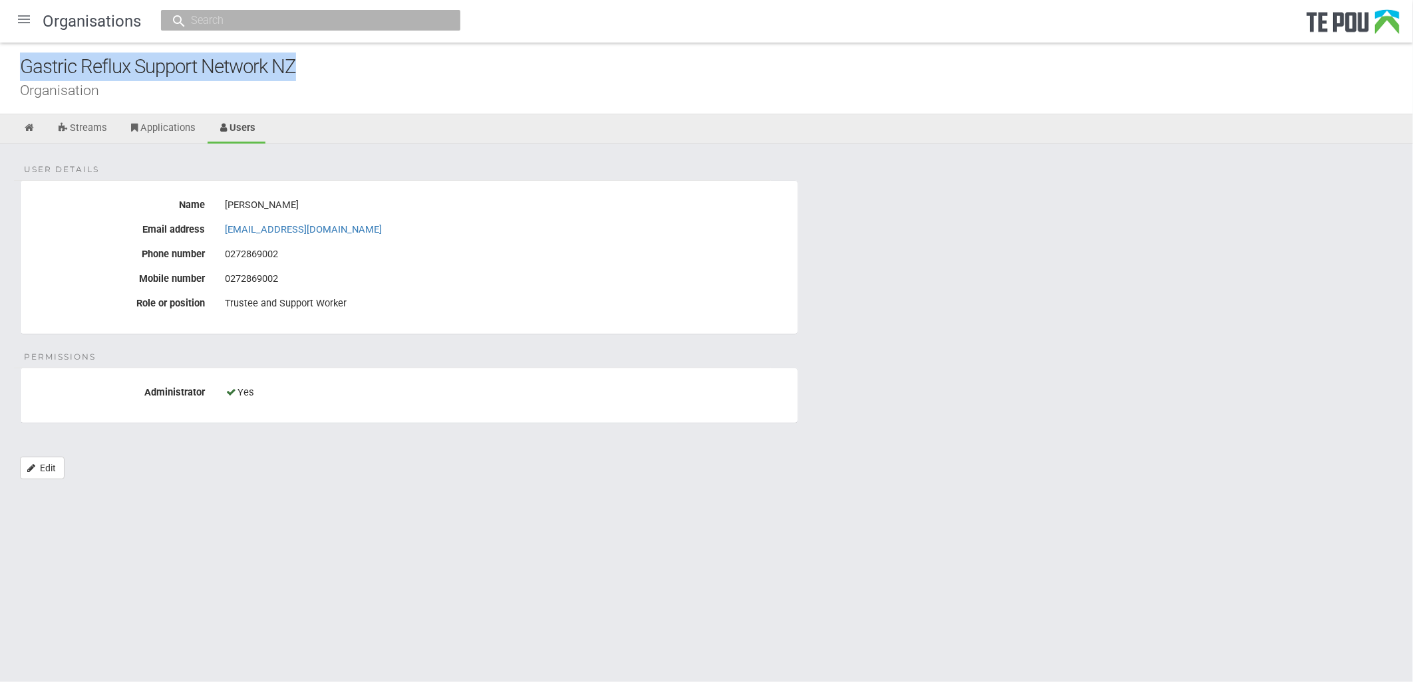
click at [10, 75] on div "Gastric Reflux Support Network NZ Organisation" at bounding box center [706, 79] width 1413 height 72
copy div "Gastric Reflux Support Network NZ"
click at [892, 285] on div "User details Name [PERSON_NAME] Email address [EMAIL_ADDRESS][DOMAIN_NAME] Phon…" at bounding box center [706, 318] width 1413 height 349
click at [1189, 305] on div "User details Name [PERSON_NAME] Email address [EMAIL_ADDRESS][DOMAIN_NAME] Phon…" at bounding box center [706, 318] width 1413 height 349
drag, startPoint x: 17, startPoint y: 63, endPoint x: 442, endPoint y: 63, distance: 425.1
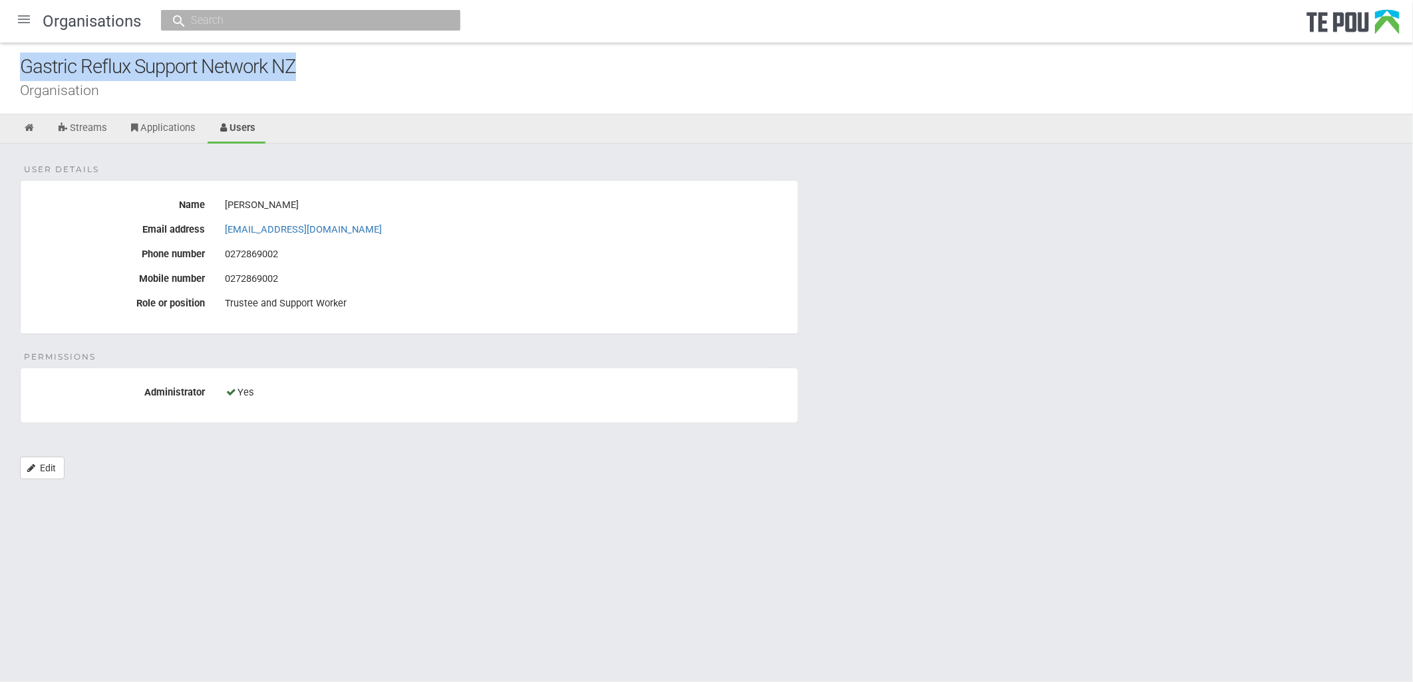
click at [442, 63] on div "Gastric Reflux Support Network NZ Organisation" at bounding box center [706, 79] width 1413 height 72
copy div "Gastric Reflux Support Network NZ"
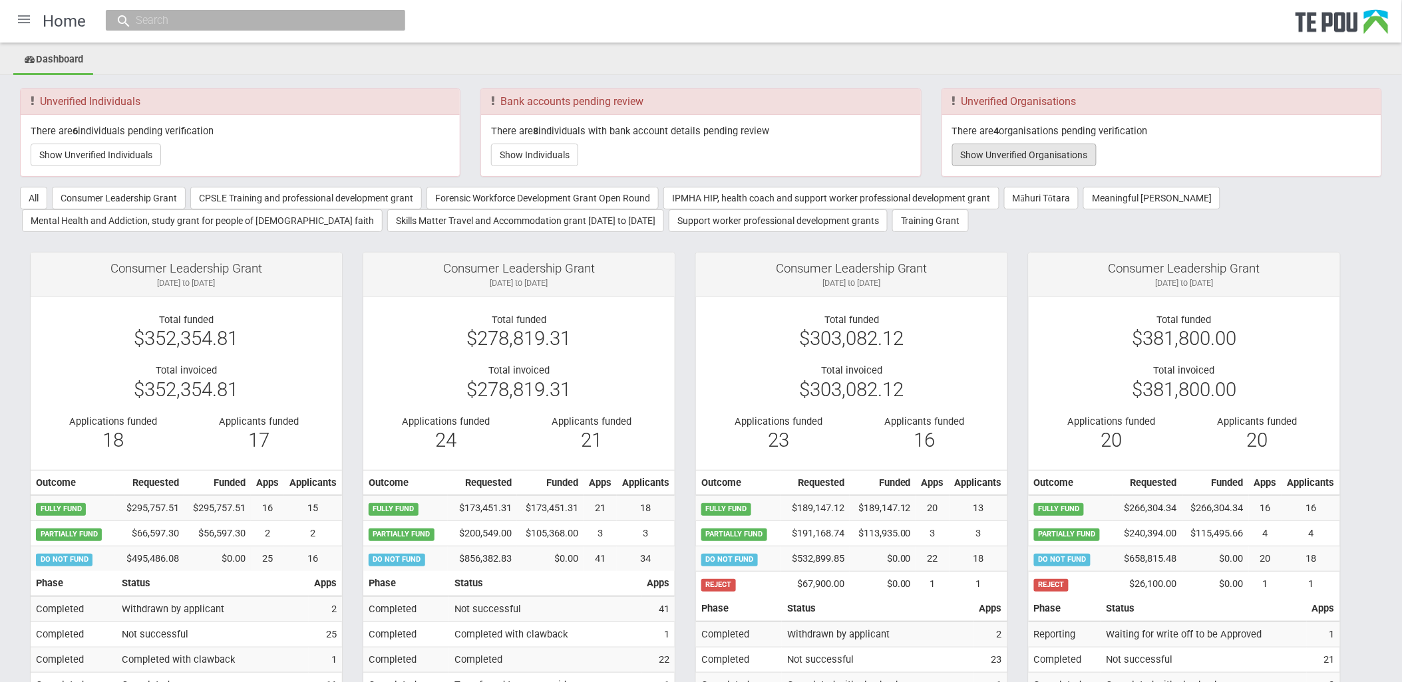
click at [1008, 151] on button "Show Unverified Organisations" at bounding box center [1024, 155] width 144 height 23
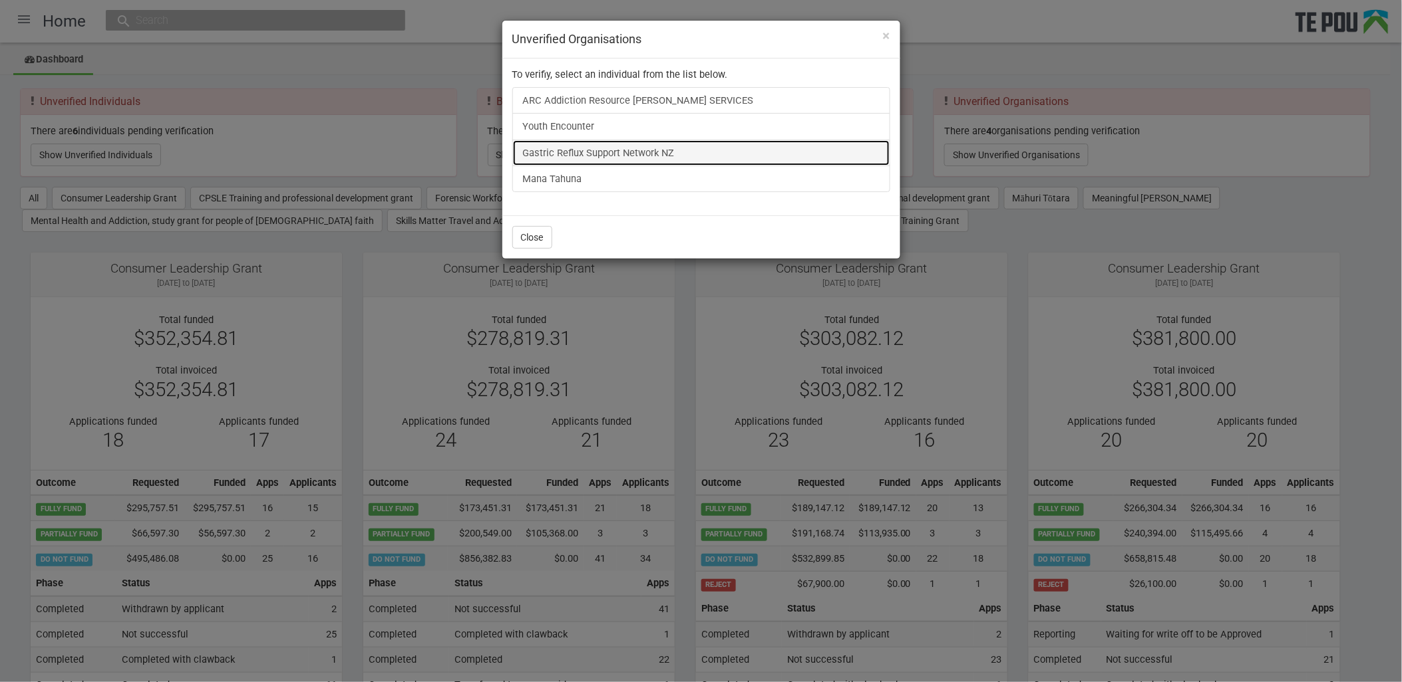
click at [602, 158] on link "Gastric Reflux Support Network NZ" at bounding box center [701, 153] width 378 height 27
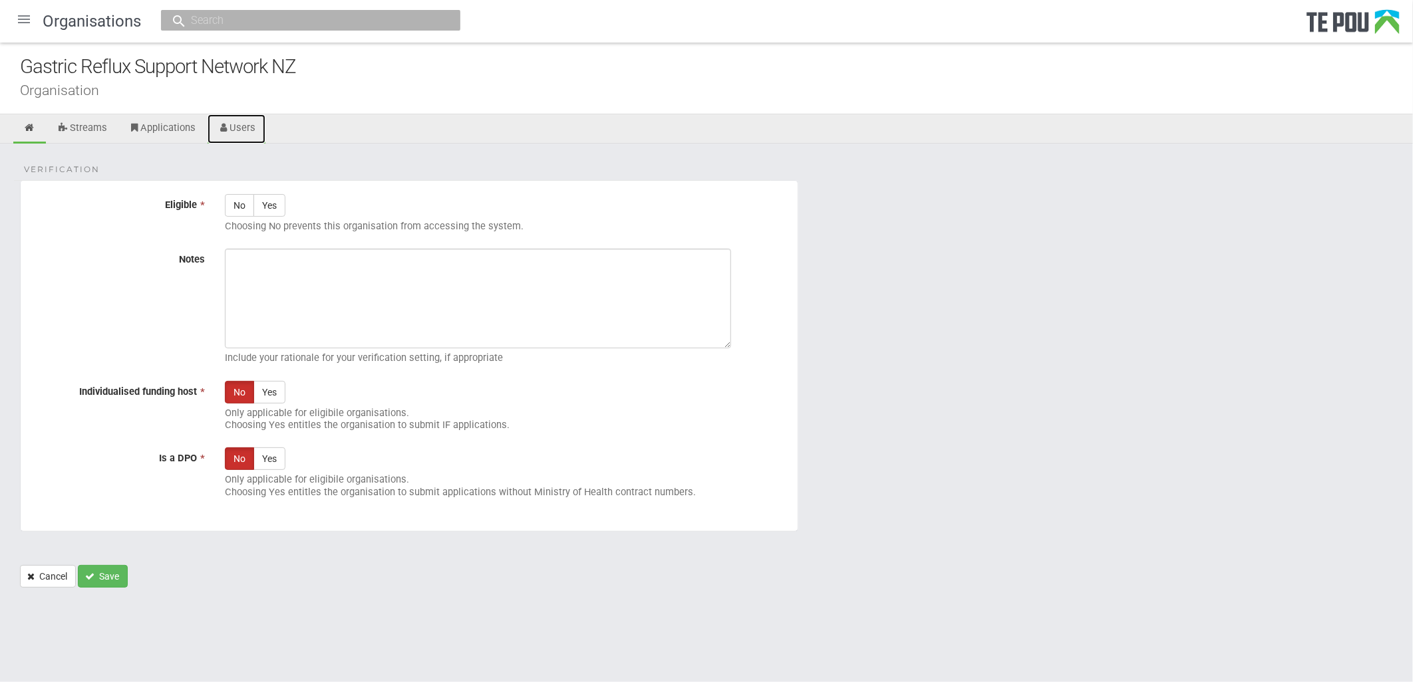
click at [230, 125] on icon at bounding box center [224, 128] width 13 height 10
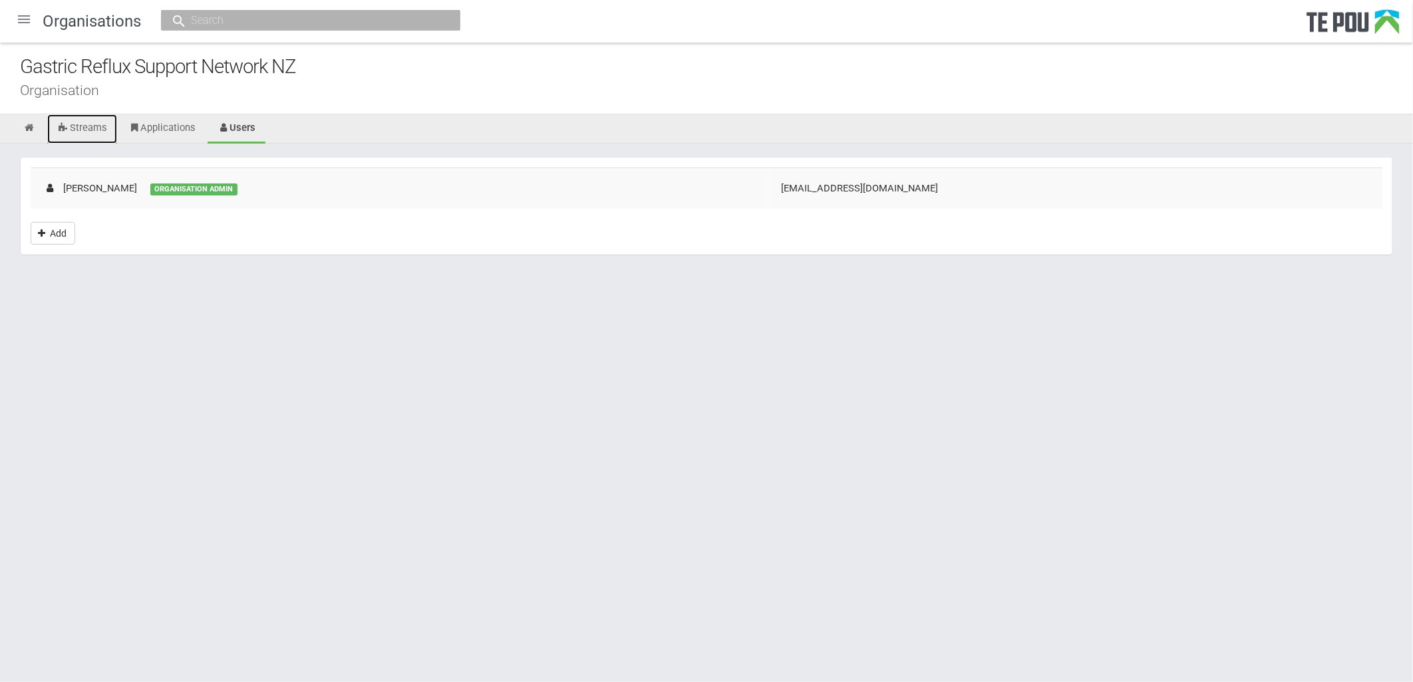
click at [88, 132] on link "Streams" at bounding box center [82, 128] width 70 height 29
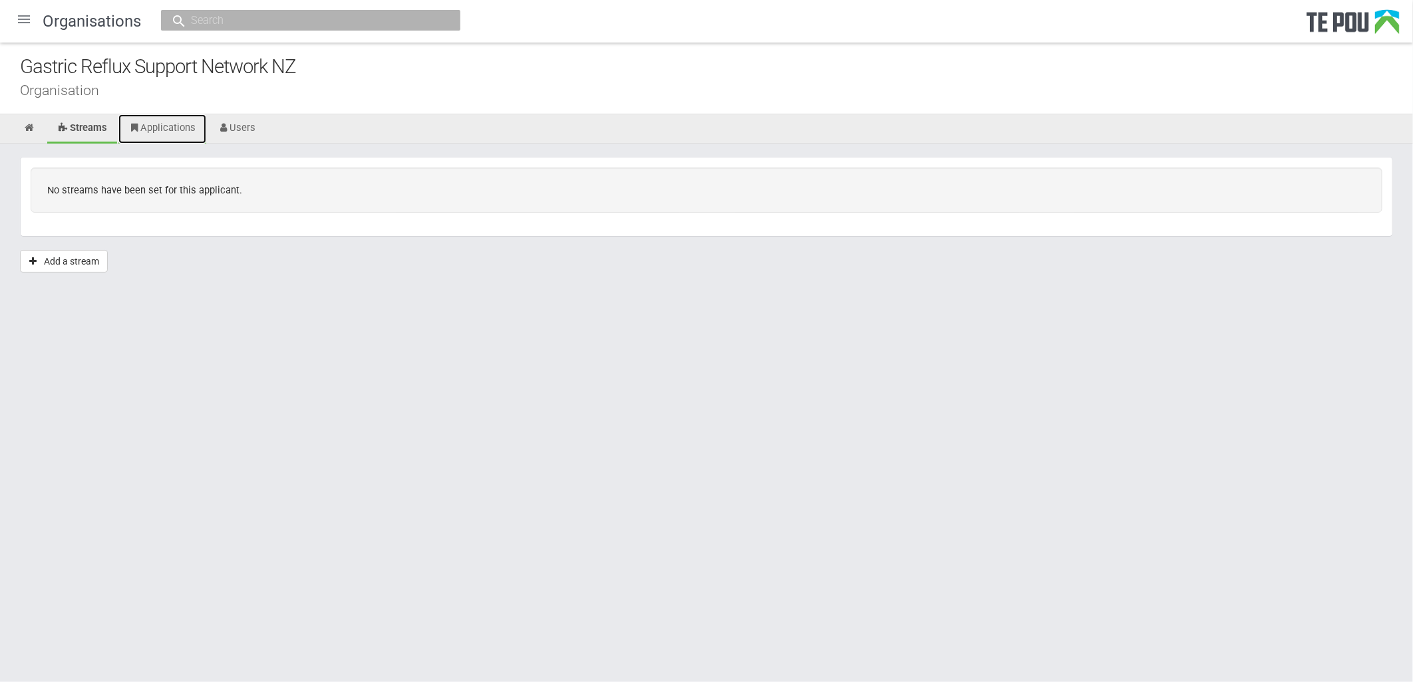
click at [177, 131] on link "Applications" at bounding box center [162, 128] width 88 height 29
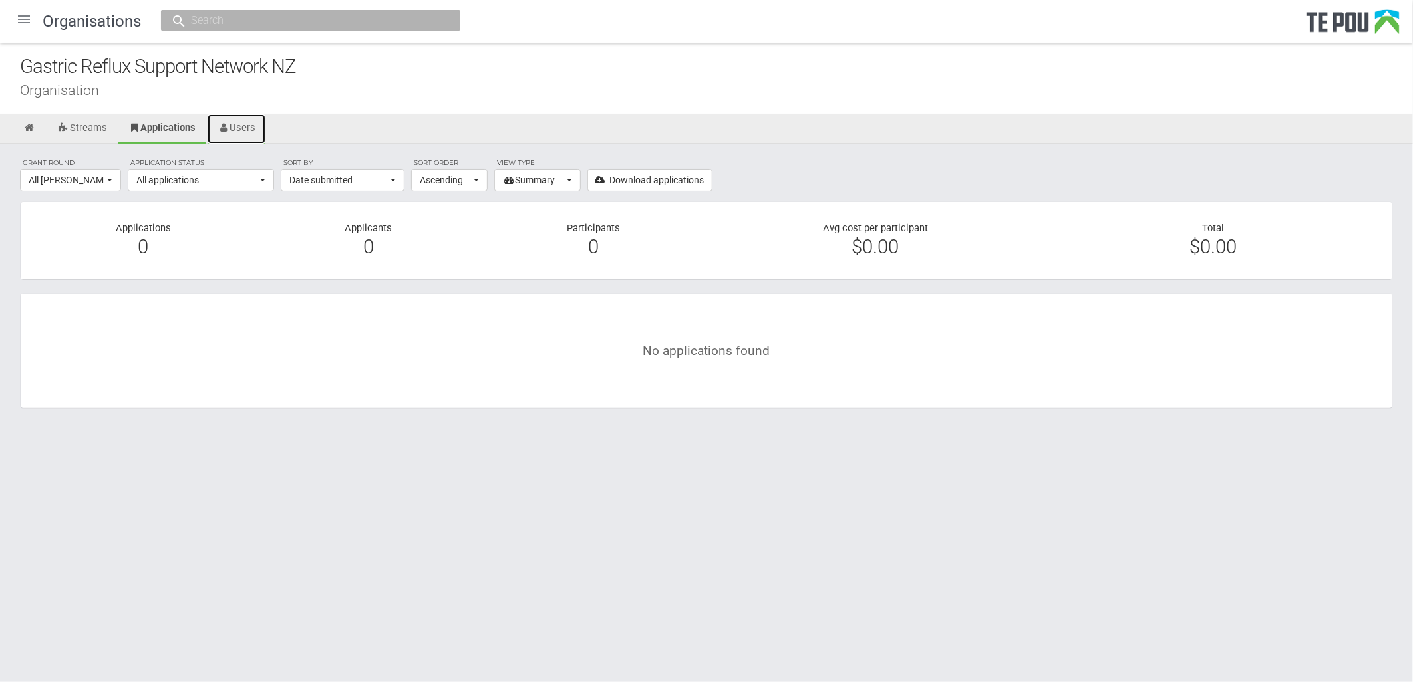
click at [263, 121] on link "Users" at bounding box center [237, 128] width 59 height 29
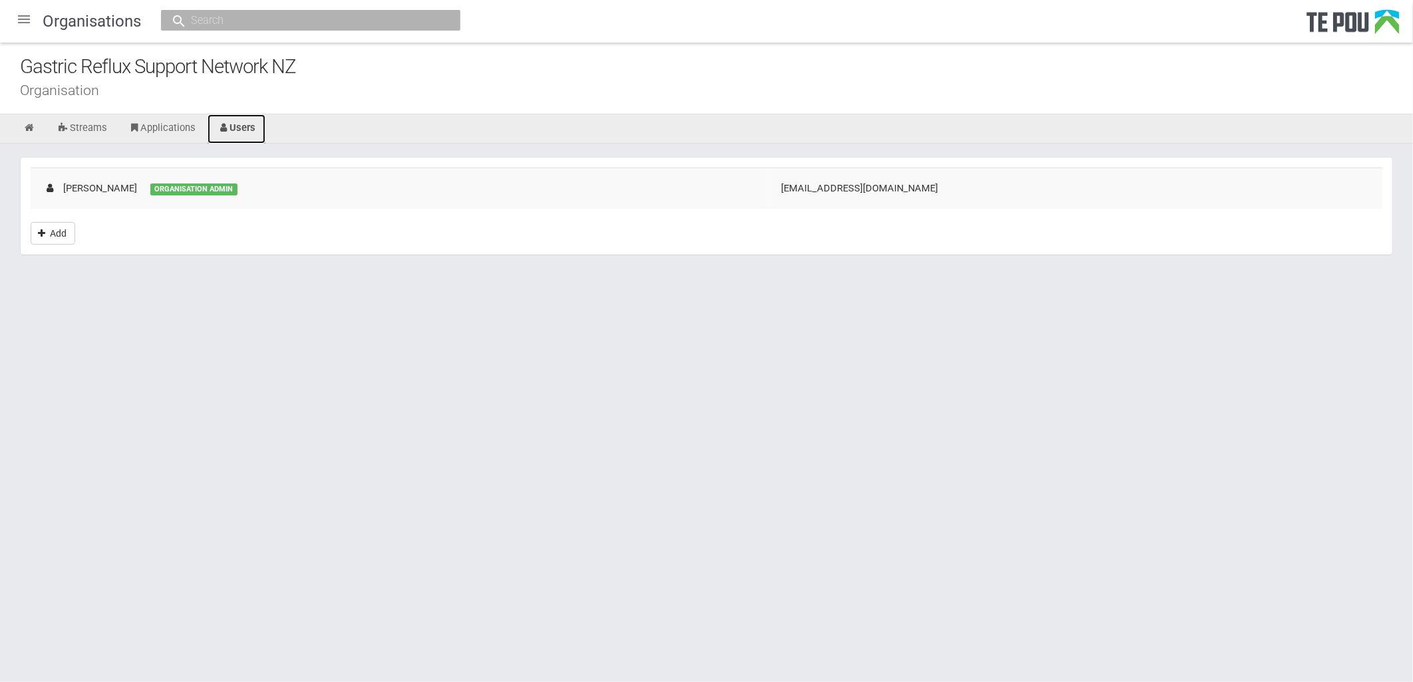
click at [245, 121] on link "Users" at bounding box center [237, 128] width 59 height 29
click at [248, 131] on link "Users" at bounding box center [238, 128] width 60 height 29
click at [96, 188] on div "[PERSON_NAME]" at bounding box center [90, 189] width 93 height 14
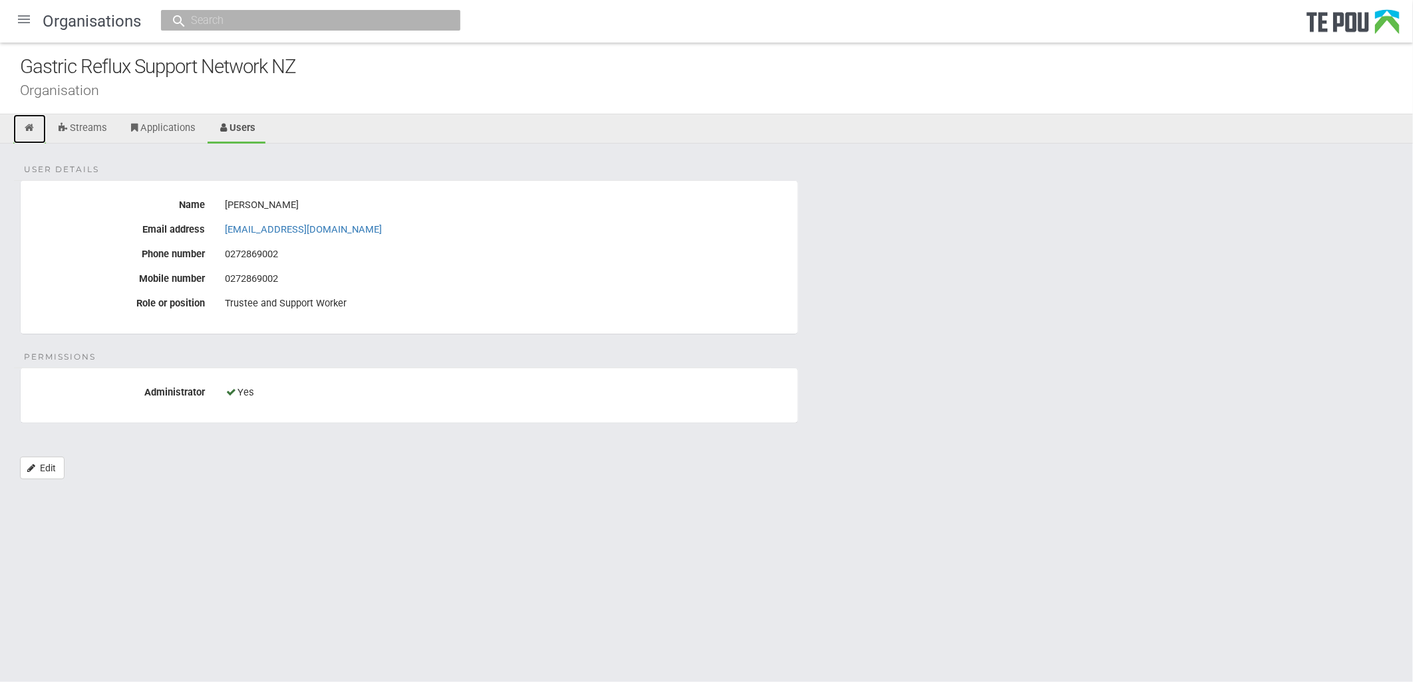
click at [23, 132] on icon at bounding box center [29, 128] width 13 height 10
click at [21, 11] on div at bounding box center [24, 19] width 32 height 32
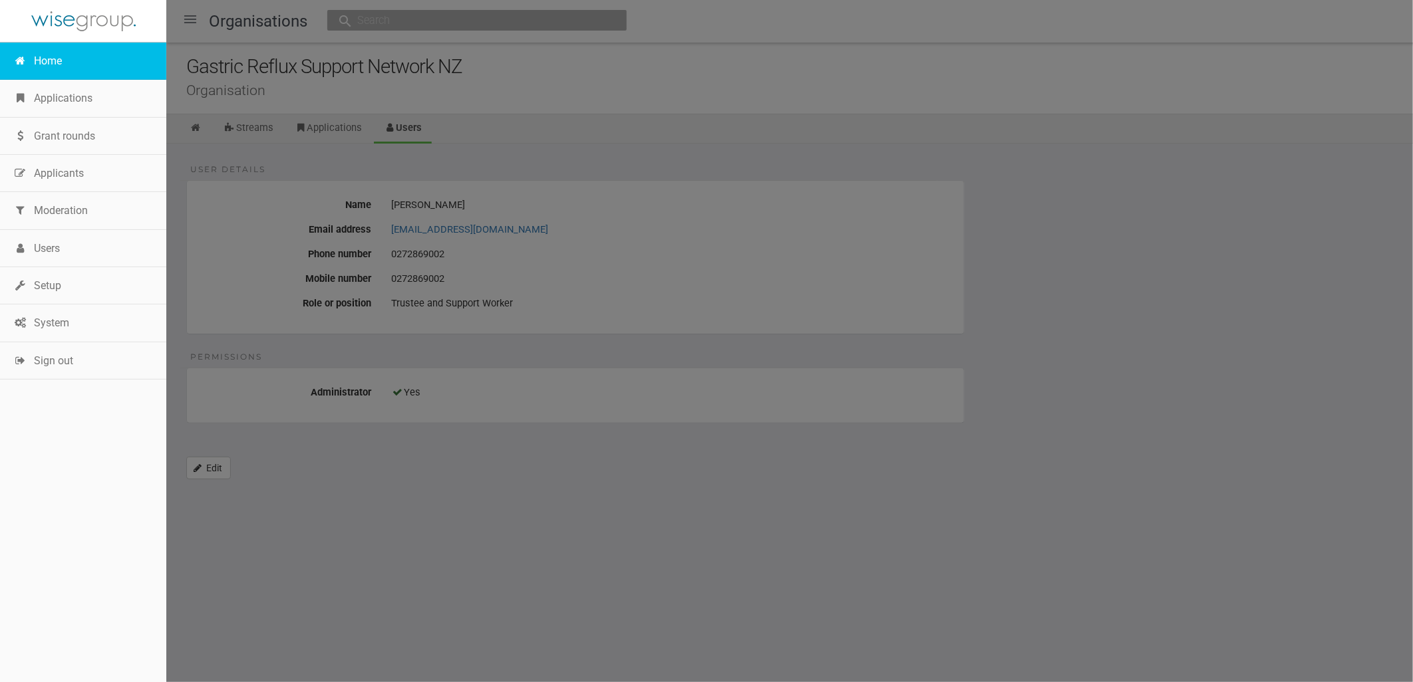
click at [63, 62] on link "Home" at bounding box center [83, 61] width 166 height 37
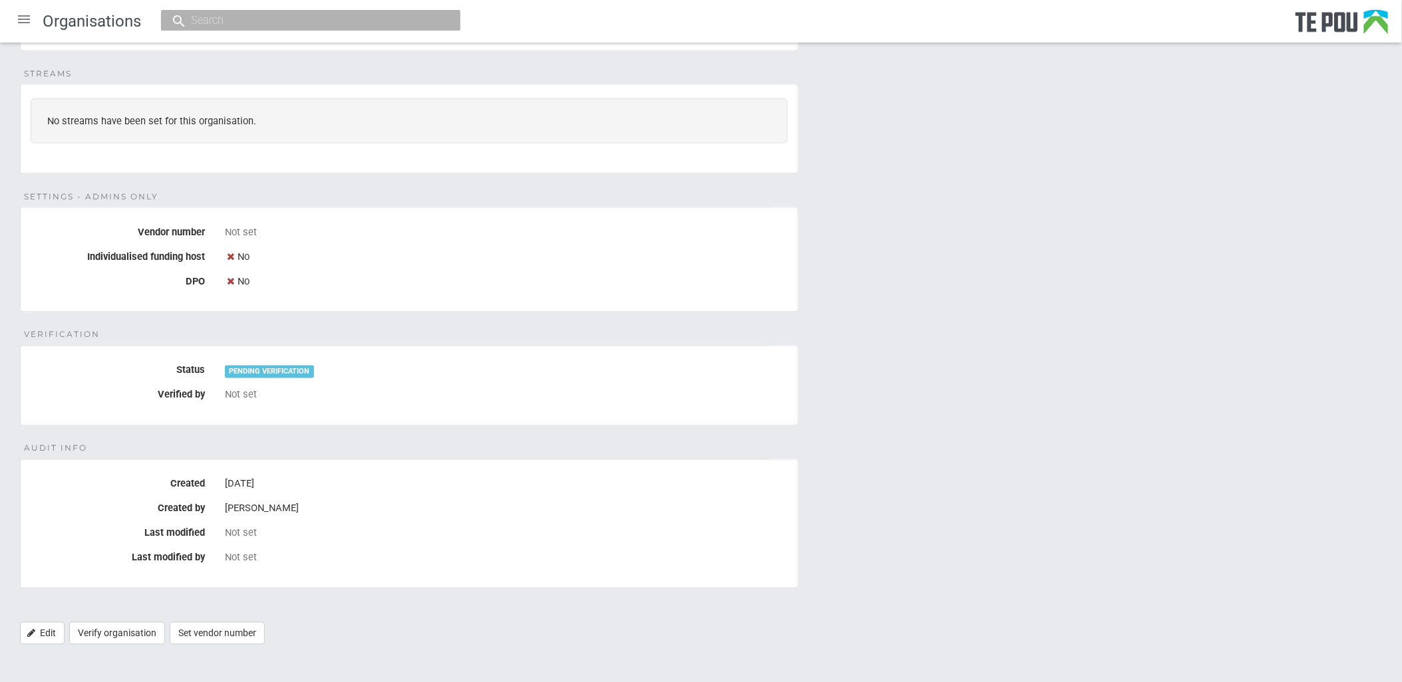
scroll to position [619, 0]
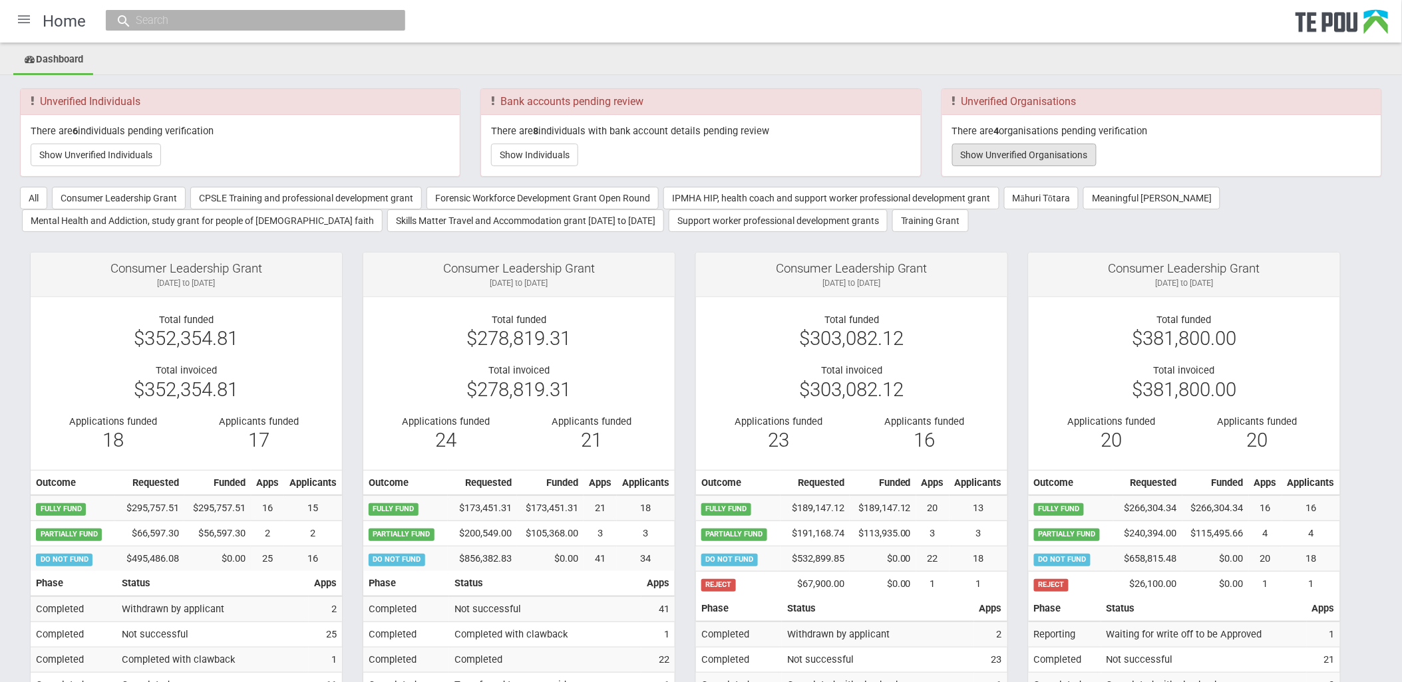
click at [1056, 154] on button "Show Unverified Organisations" at bounding box center [1024, 155] width 144 height 23
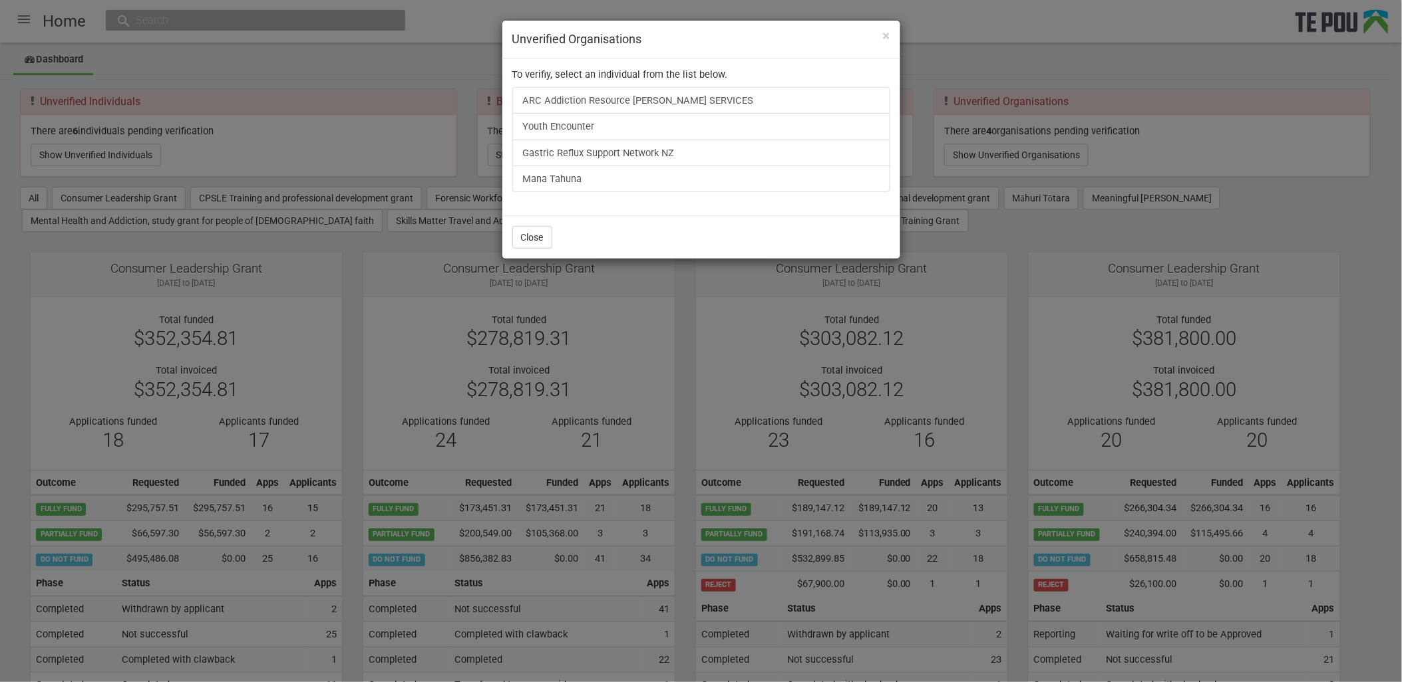
click at [1135, 63] on div "× Unverified Organisations To verifiy, select an individual from the list below…" at bounding box center [701, 341] width 1402 height 682
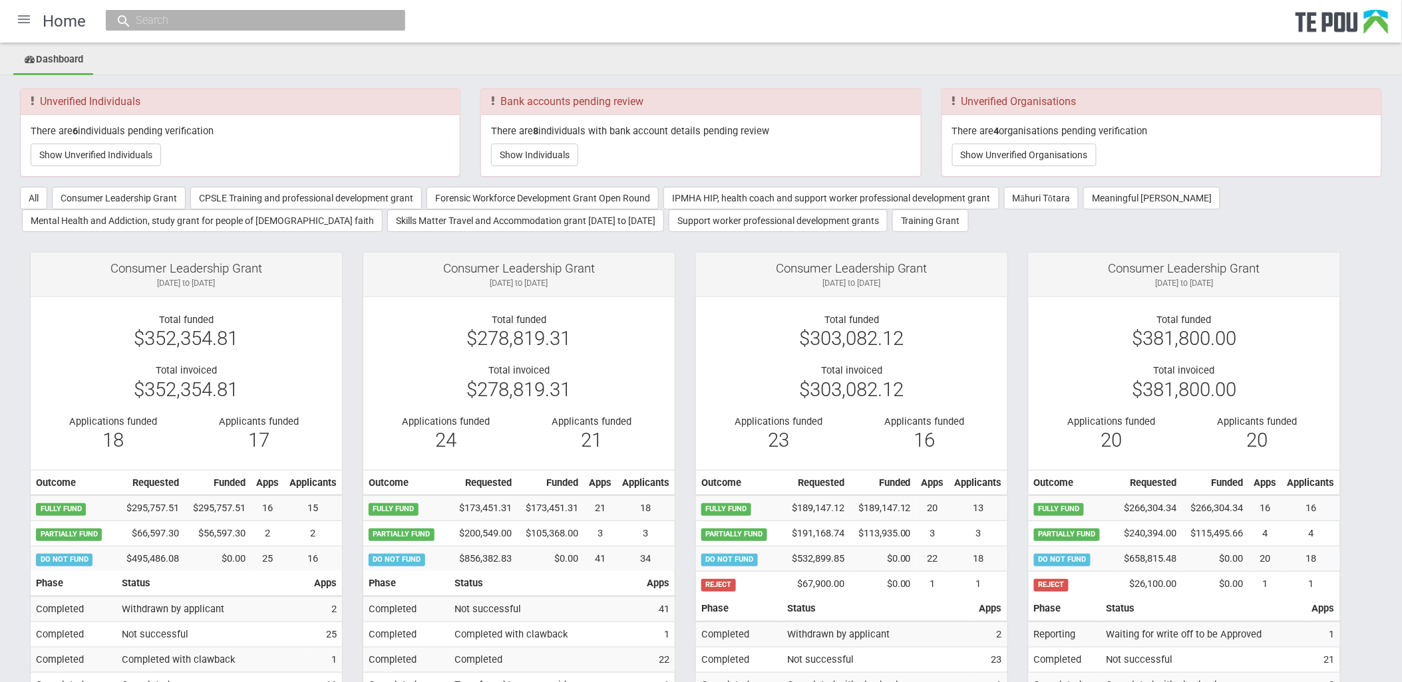
click at [243, 55] on ul "Dashboard" at bounding box center [701, 60] width 1402 height 29
click at [257, 57] on ul "Dashboard" at bounding box center [701, 60] width 1402 height 29
click at [258, 74] on ul "Dashboard" at bounding box center [701, 60] width 1402 height 29
click at [1065, 160] on button "Show Unverified Organisations" at bounding box center [1024, 155] width 144 height 23
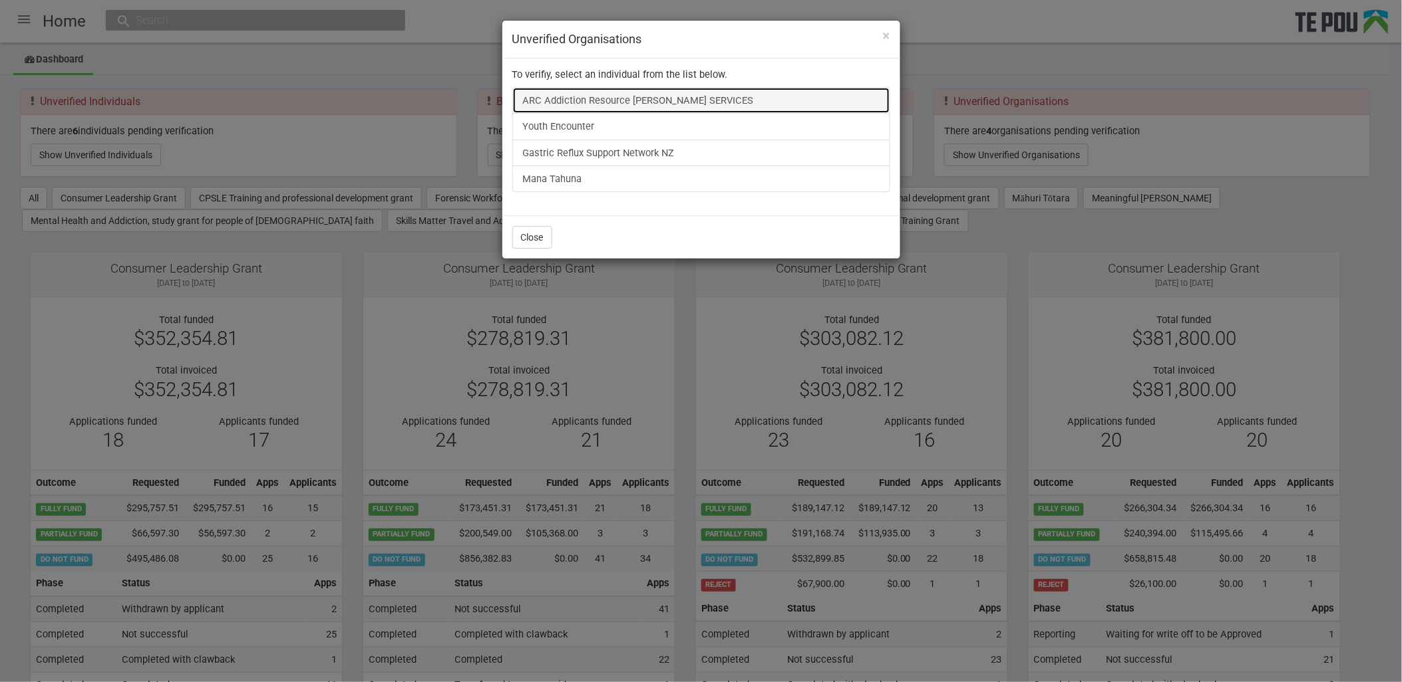
click at [624, 107] on link "ARC Addiction Resource [PERSON_NAME] SERVICES" at bounding box center [701, 100] width 378 height 27
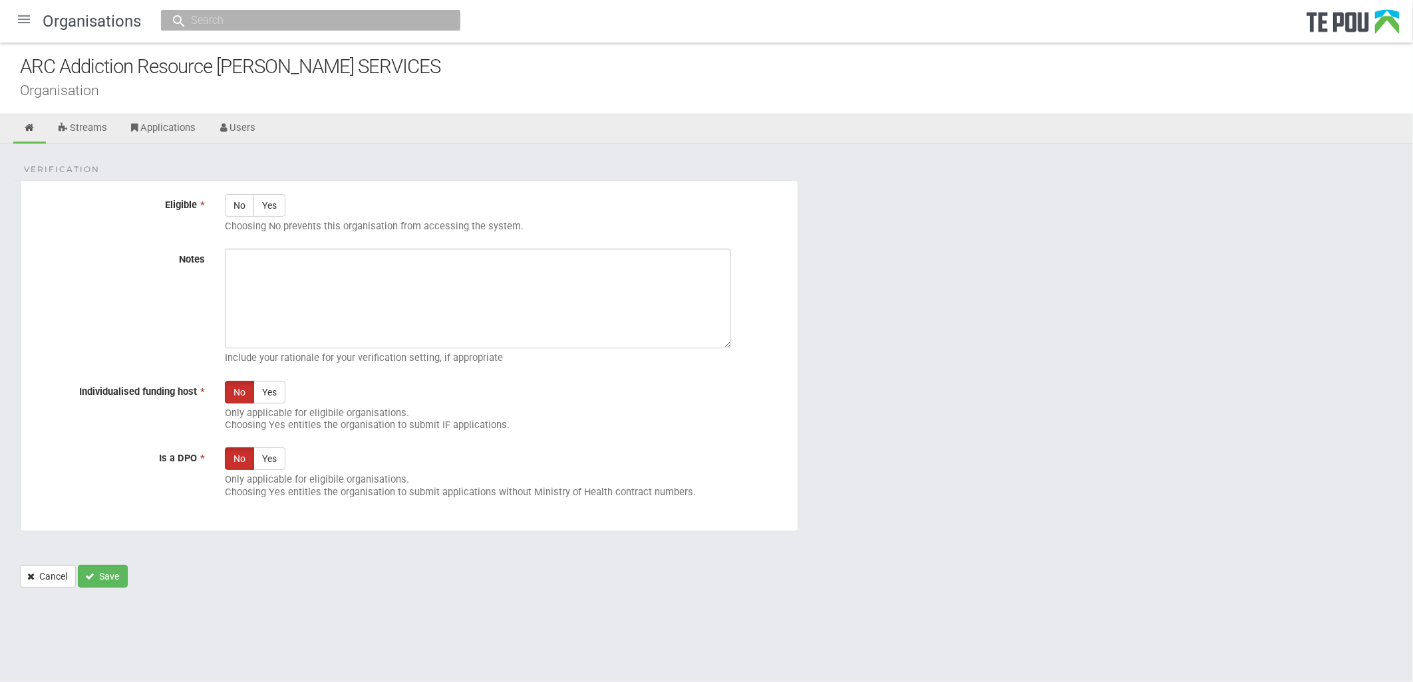
drag, startPoint x: 508, startPoint y: 65, endPoint x: 2, endPoint y: 65, distance: 505.5
click at [2, 65] on div "ARC Addiction Resource Centre COUNSELLING SERVICES Organisation" at bounding box center [706, 79] width 1413 height 72
copy div "ARC Addiction Resource [PERSON_NAME] SERVICES"
click at [31, 129] on icon at bounding box center [29, 128] width 13 height 10
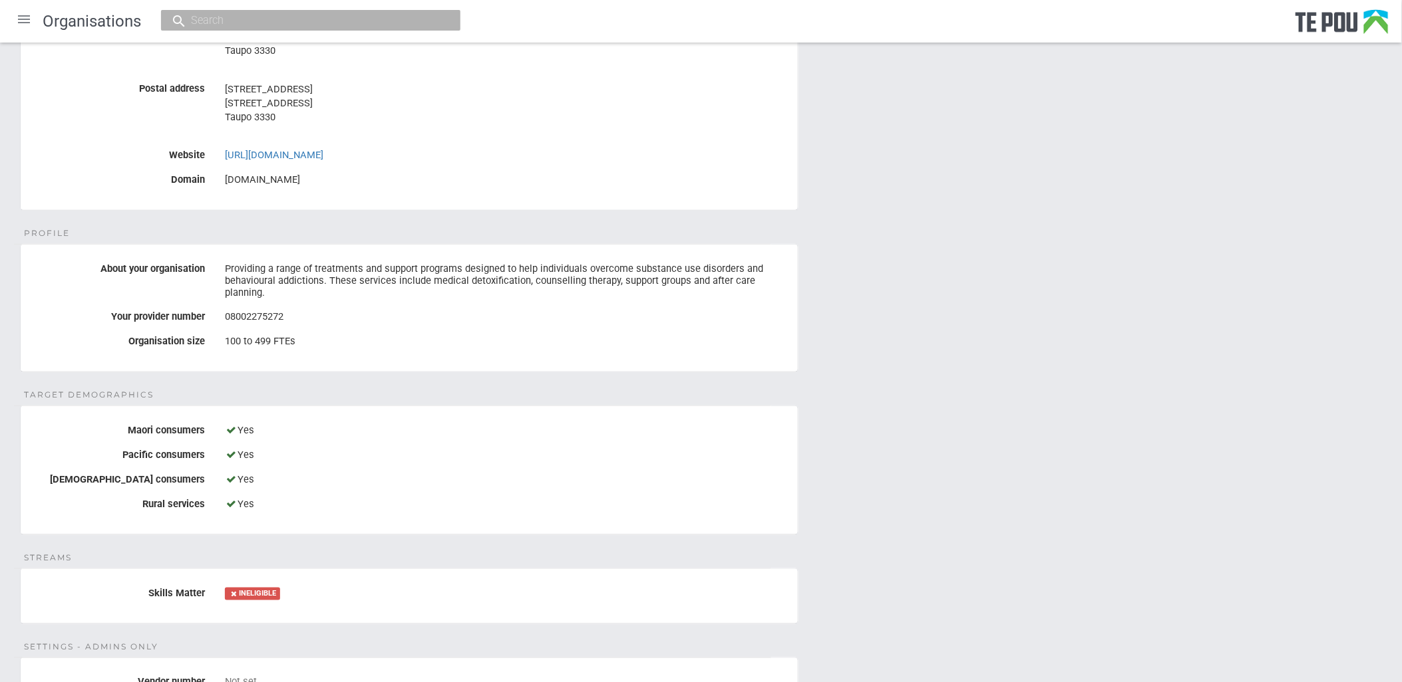
scroll to position [74, 0]
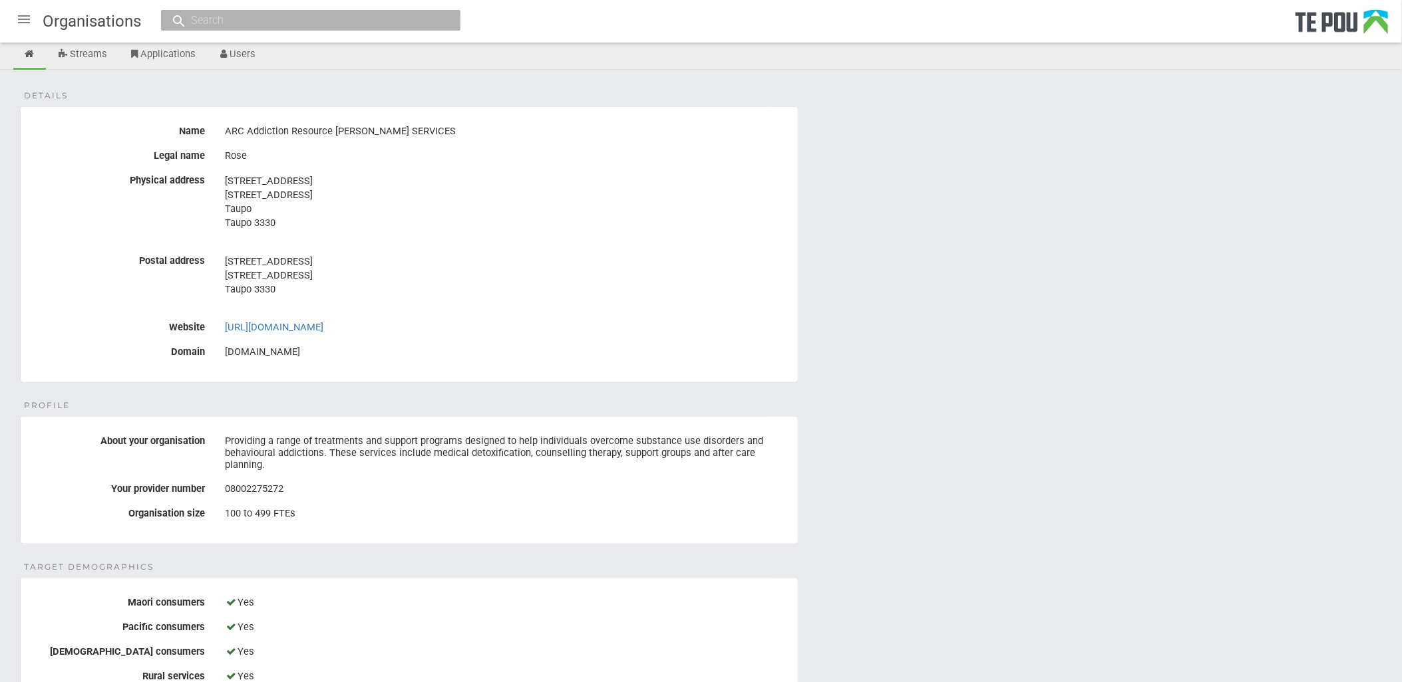
click at [337, 128] on div "ARC Addiction Resource [PERSON_NAME] SERVICES" at bounding box center [506, 131] width 563 height 23
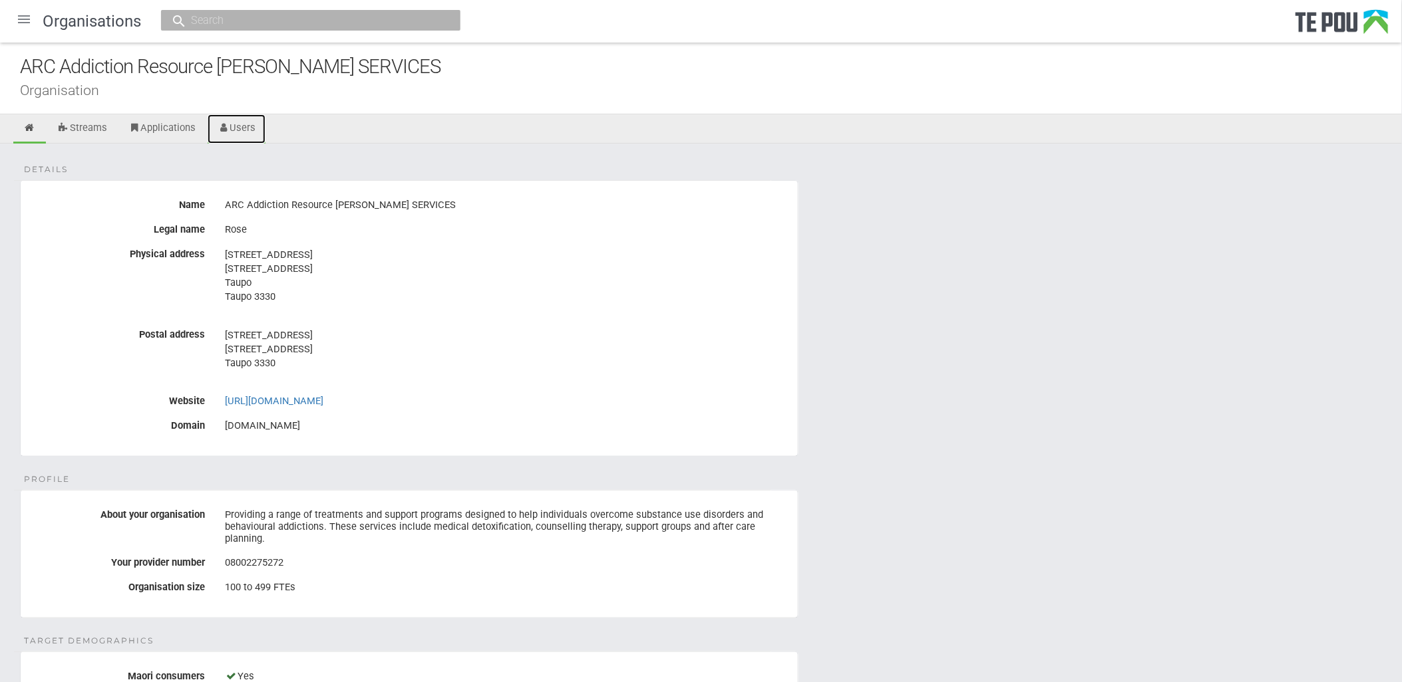
click at [249, 125] on link "Users" at bounding box center [237, 128] width 59 height 29
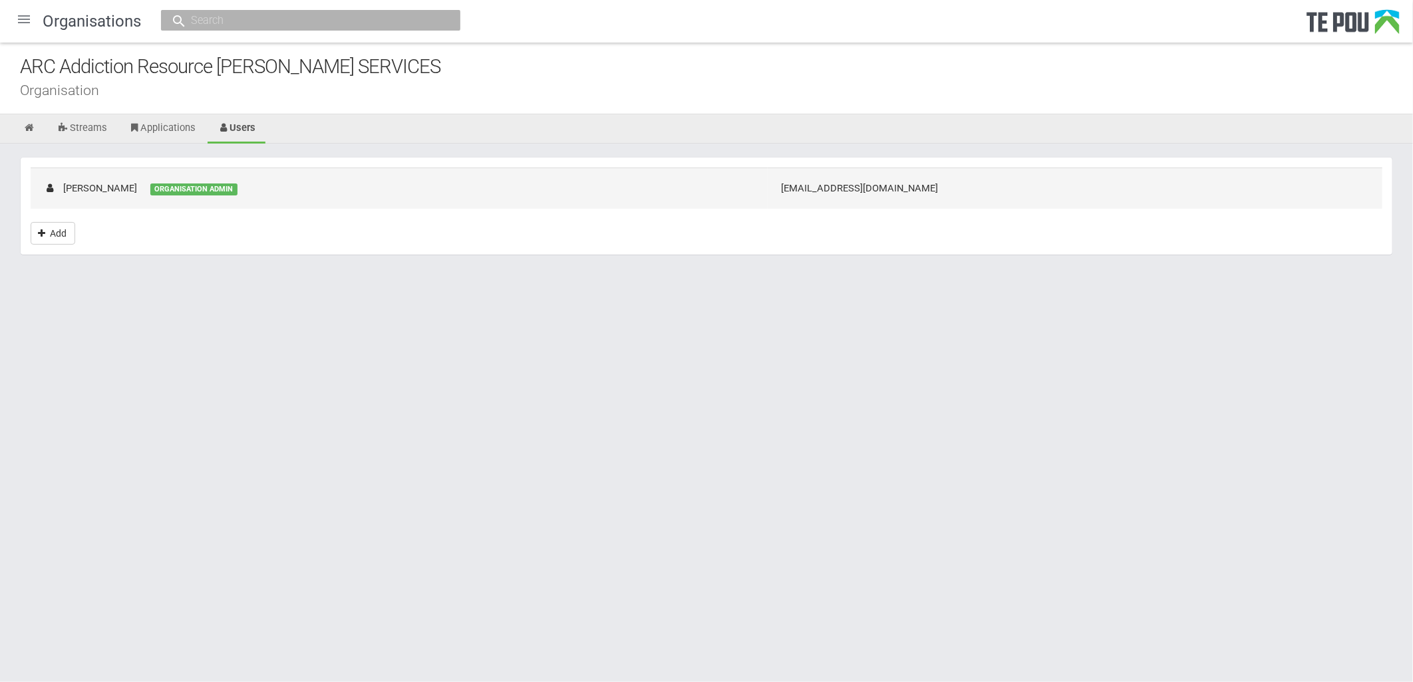
click at [732, 202] on td "Rose Daymond ORGANISATION ADMIN" at bounding box center [399, 188] width 737 height 41
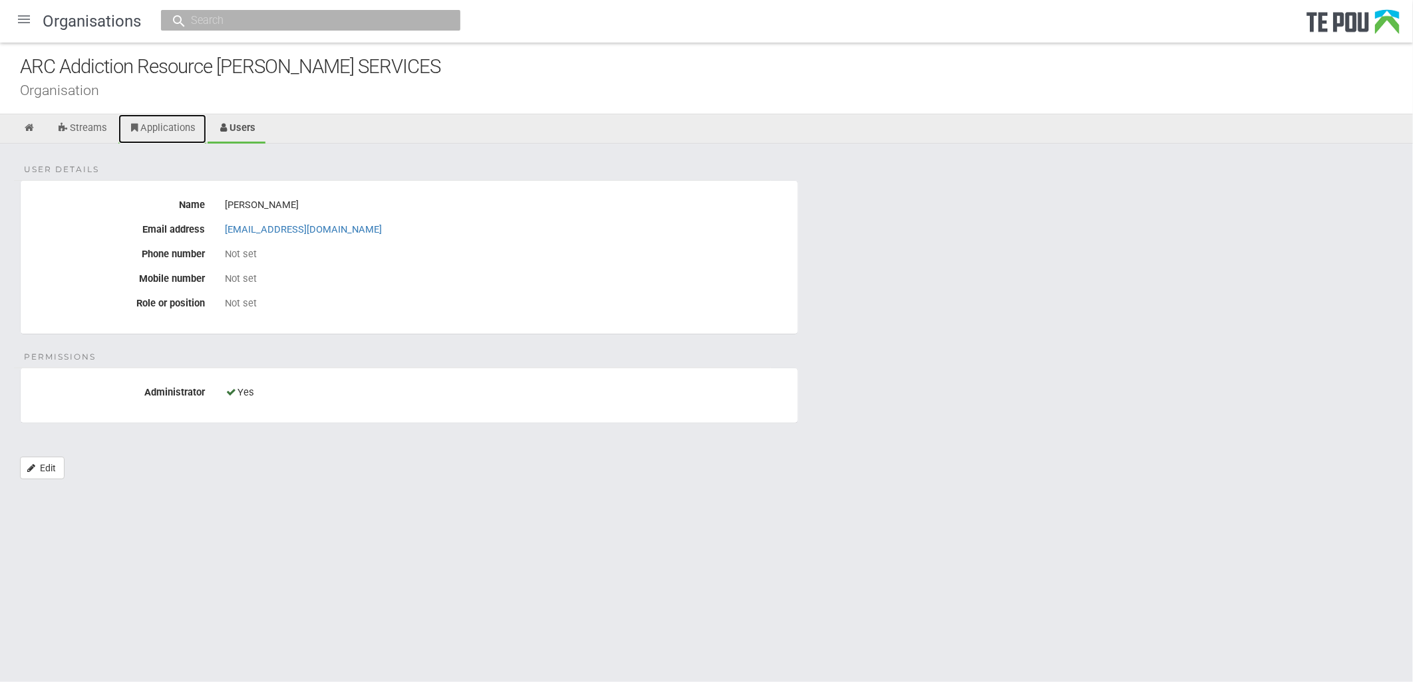
click at [158, 121] on link "Applications" at bounding box center [162, 128] width 88 height 29
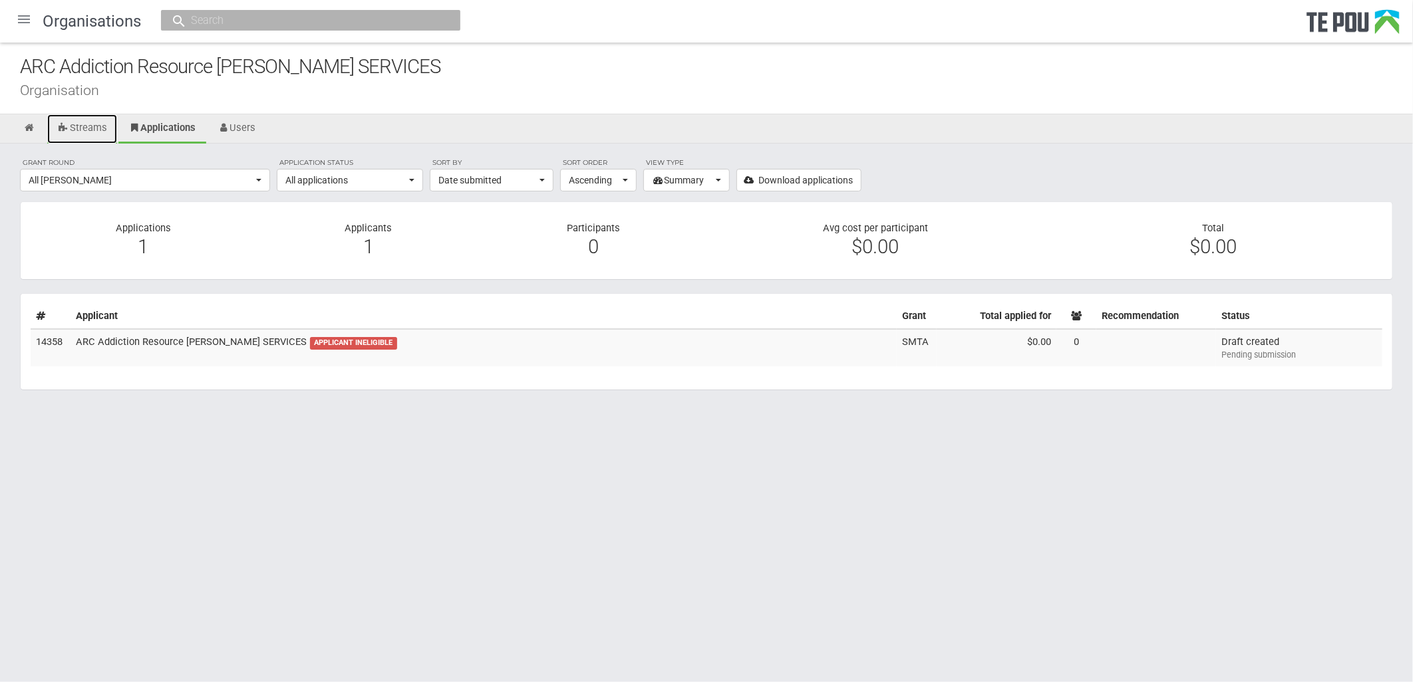
click at [85, 128] on link "Streams" at bounding box center [82, 128] width 70 height 29
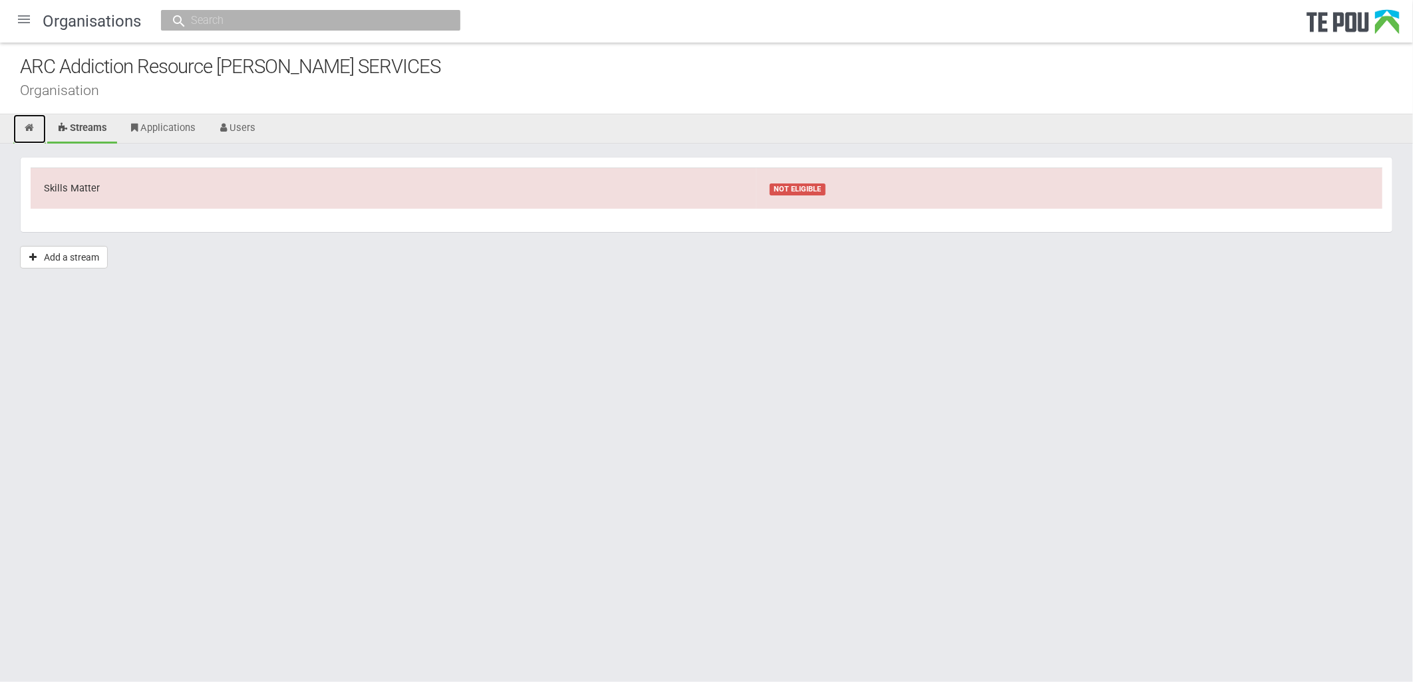
click at [32, 127] on icon at bounding box center [29, 128] width 13 height 10
click at [21, 21] on div at bounding box center [24, 19] width 32 height 32
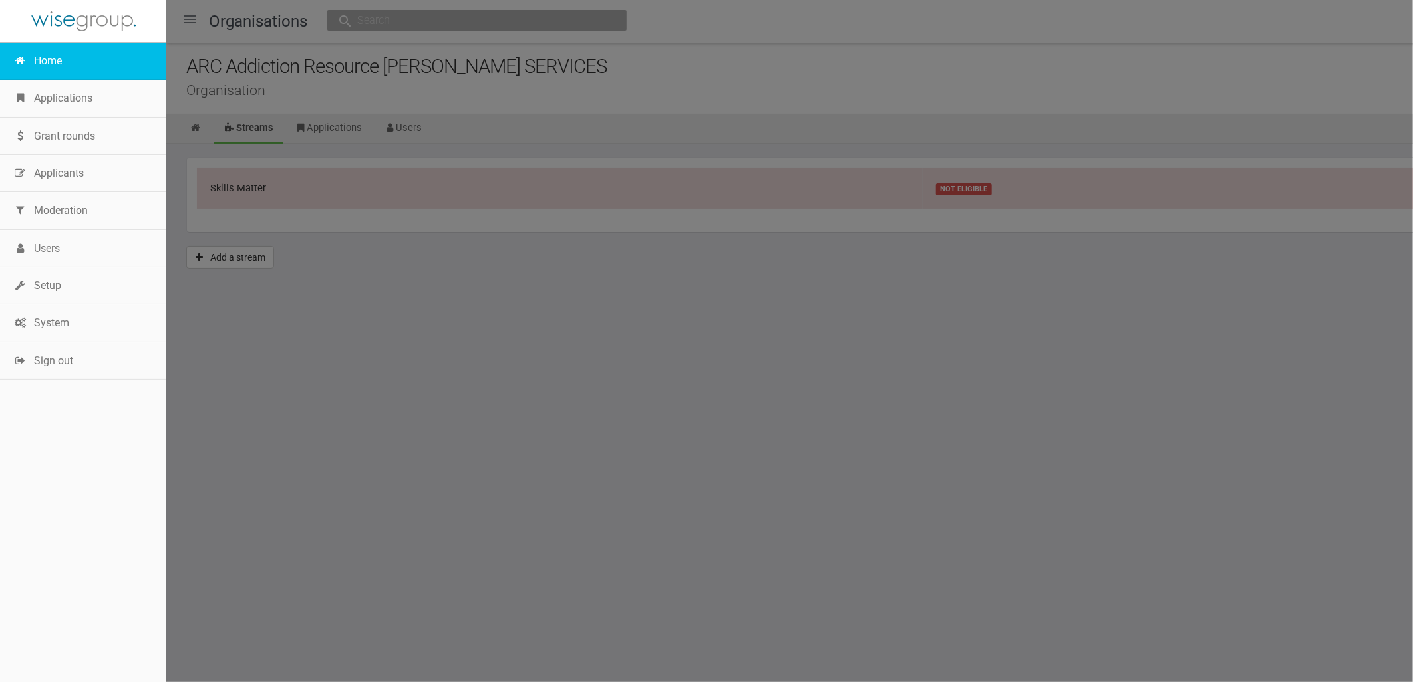
click at [39, 69] on link "Home" at bounding box center [83, 61] width 166 height 37
click at [24, 60] on icon at bounding box center [20, 60] width 14 height 11
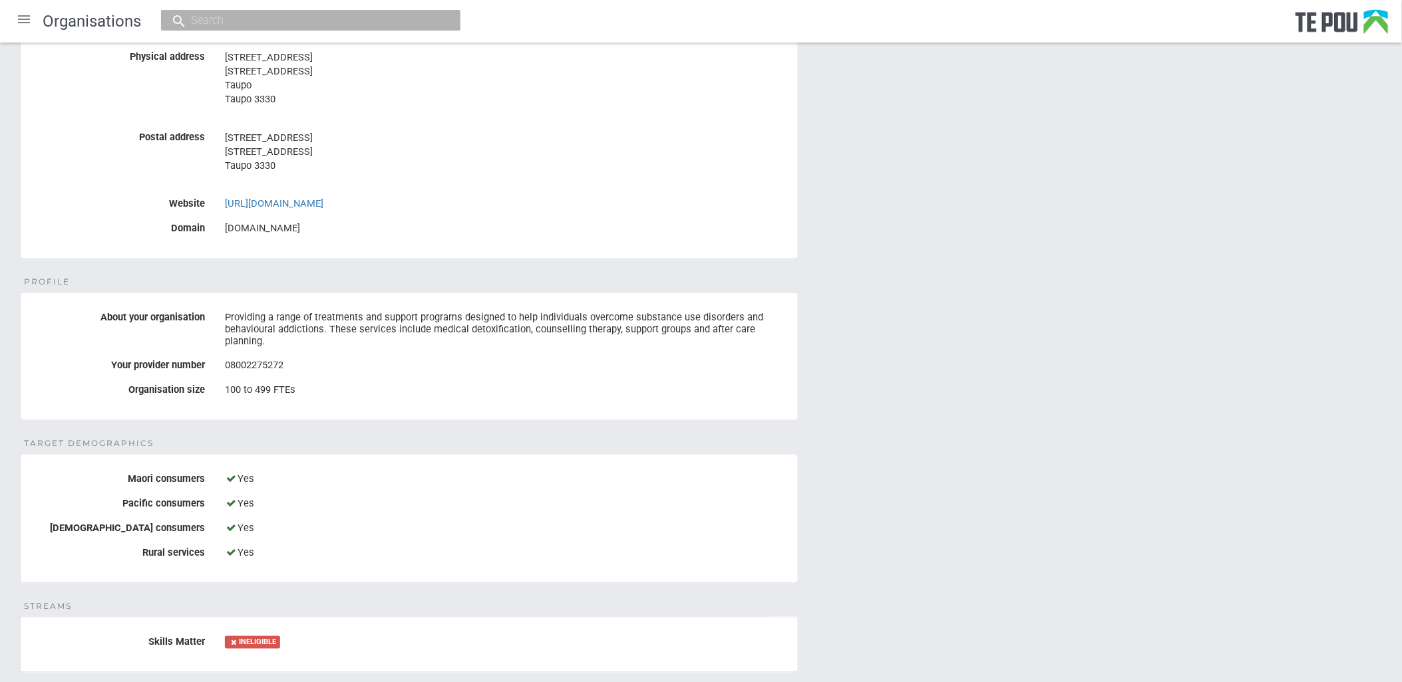
scroll to position [114, 0]
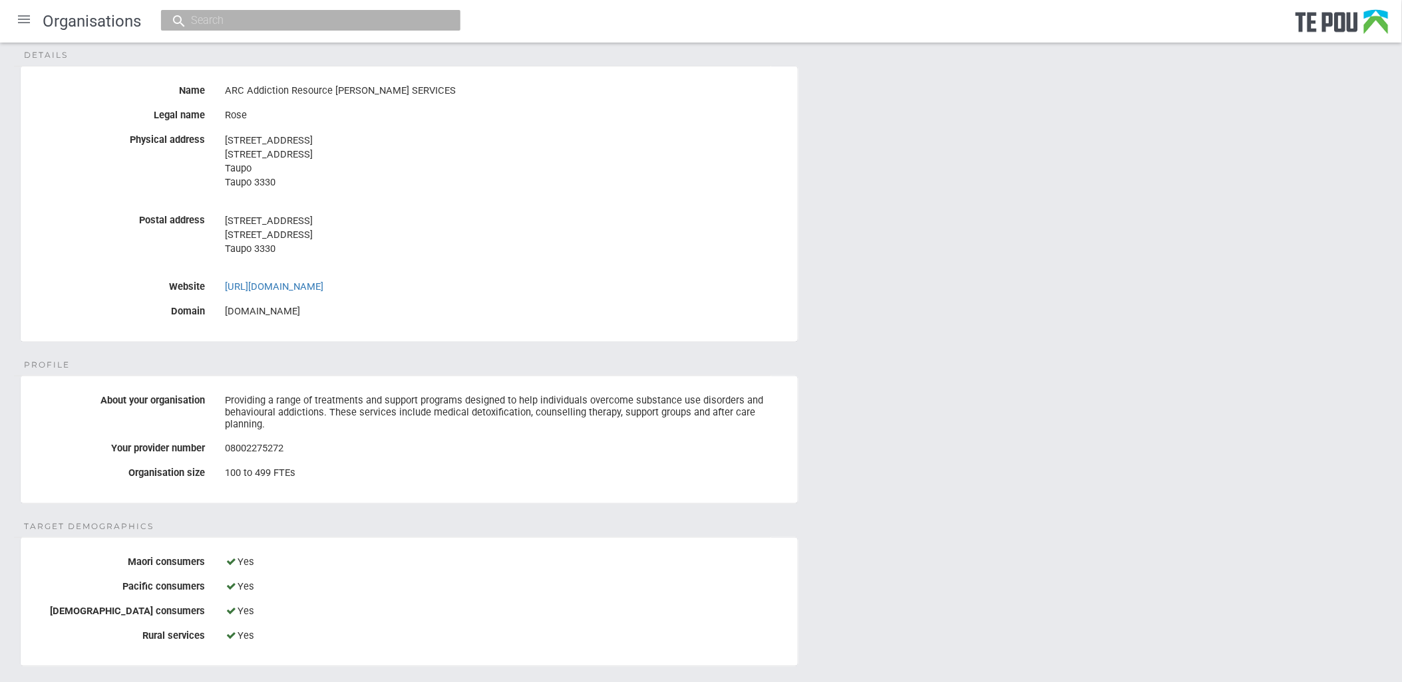
click at [830, 374] on div "Details Name ARC Addiction Resource Centre COUNSELLING SERVICES Legal name Rose…" at bounding box center [701, 634] width 1402 height 1211
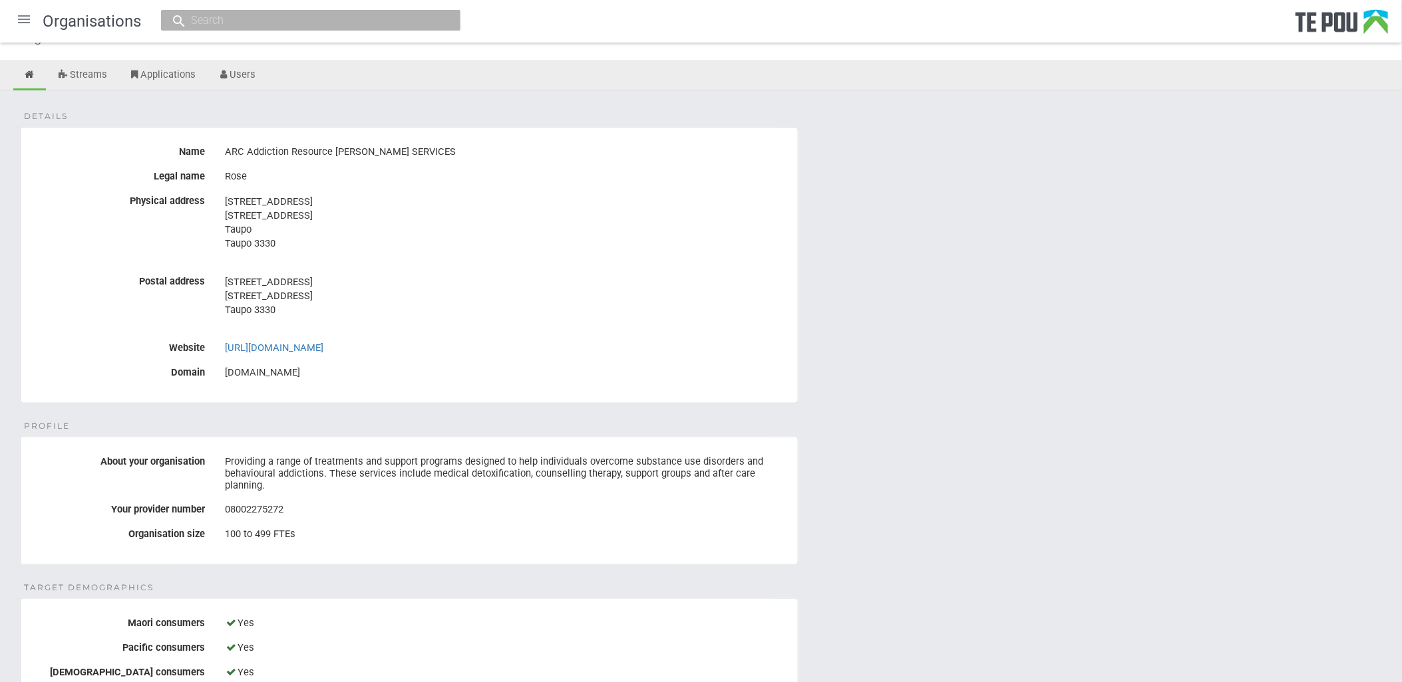
scroll to position [0, 0]
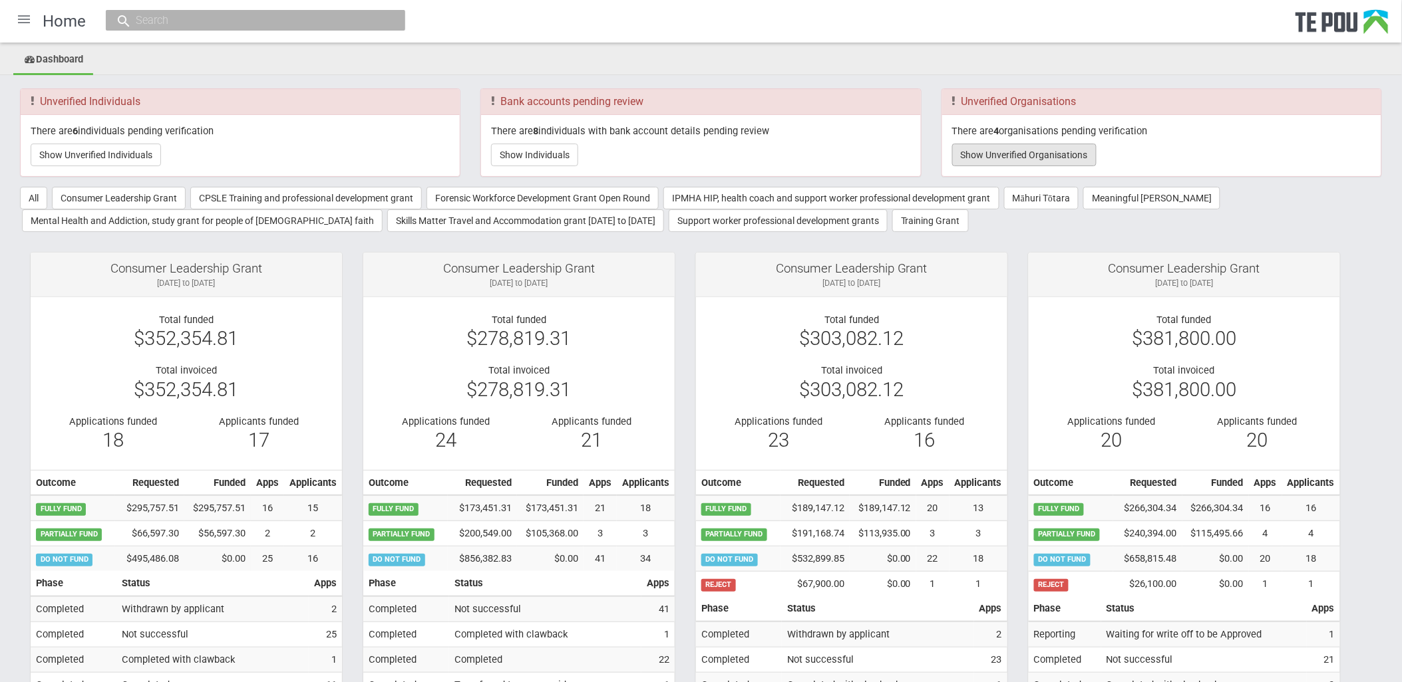
click at [1069, 148] on button "Show Unverified Organisations" at bounding box center [1024, 155] width 144 height 23
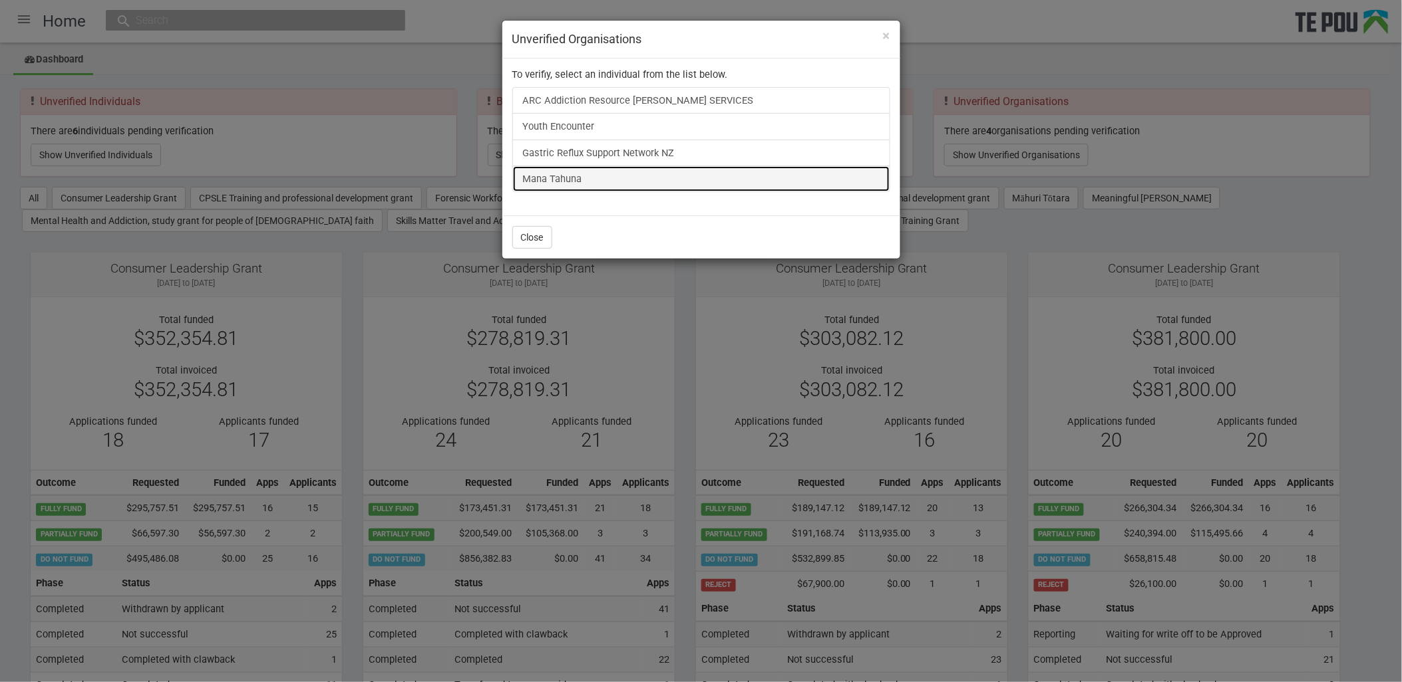
click at [575, 180] on link "Mana Tahuna" at bounding box center [701, 179] width 378 height 27
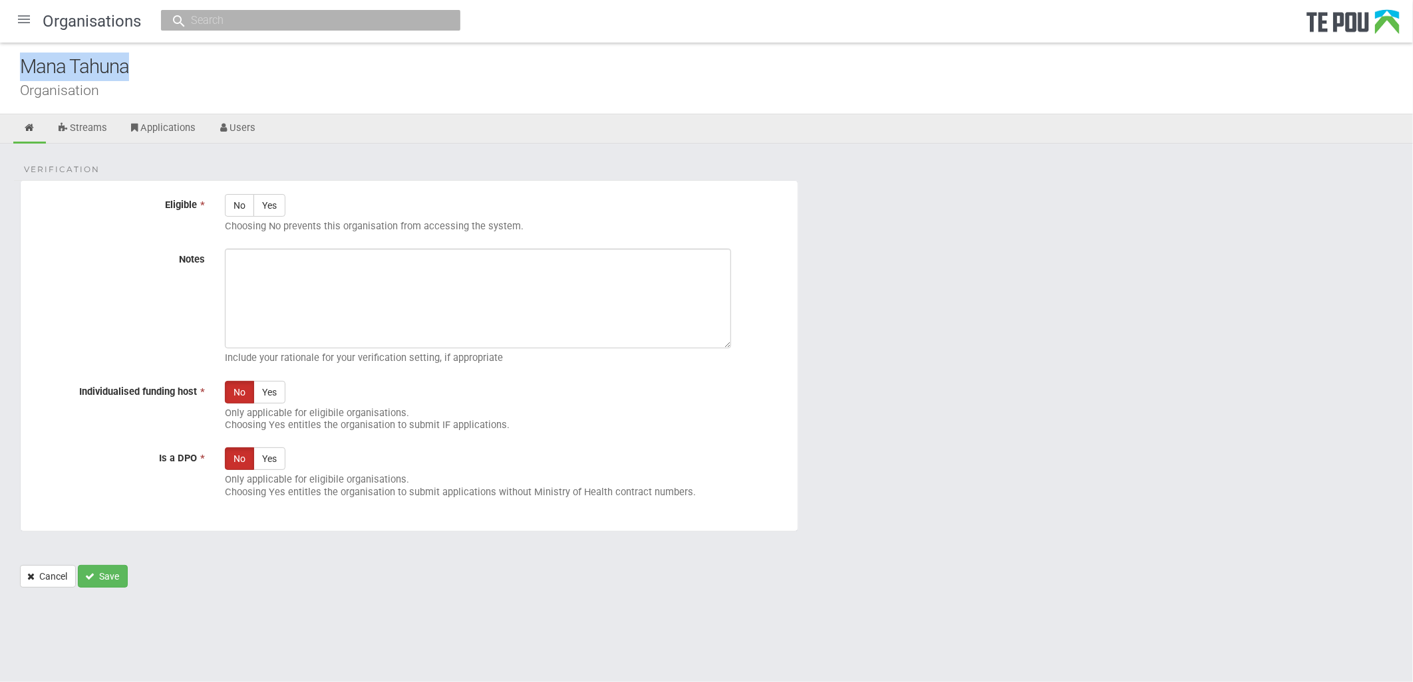
drag, startPoint x: 134, startPoint y: 67, endPoint x: -22, endPoint y: 56, distance: 156.7
click at [0, 56] on html "Home Applications Grant rounds Applicants Organisations Individuals Moderation …" at bounding box center [706, 341] width 1413 height 682
copy div "Mana Tahuna"
click at [17, 20] on div at bounding box center [24, 19] width 32 height 32
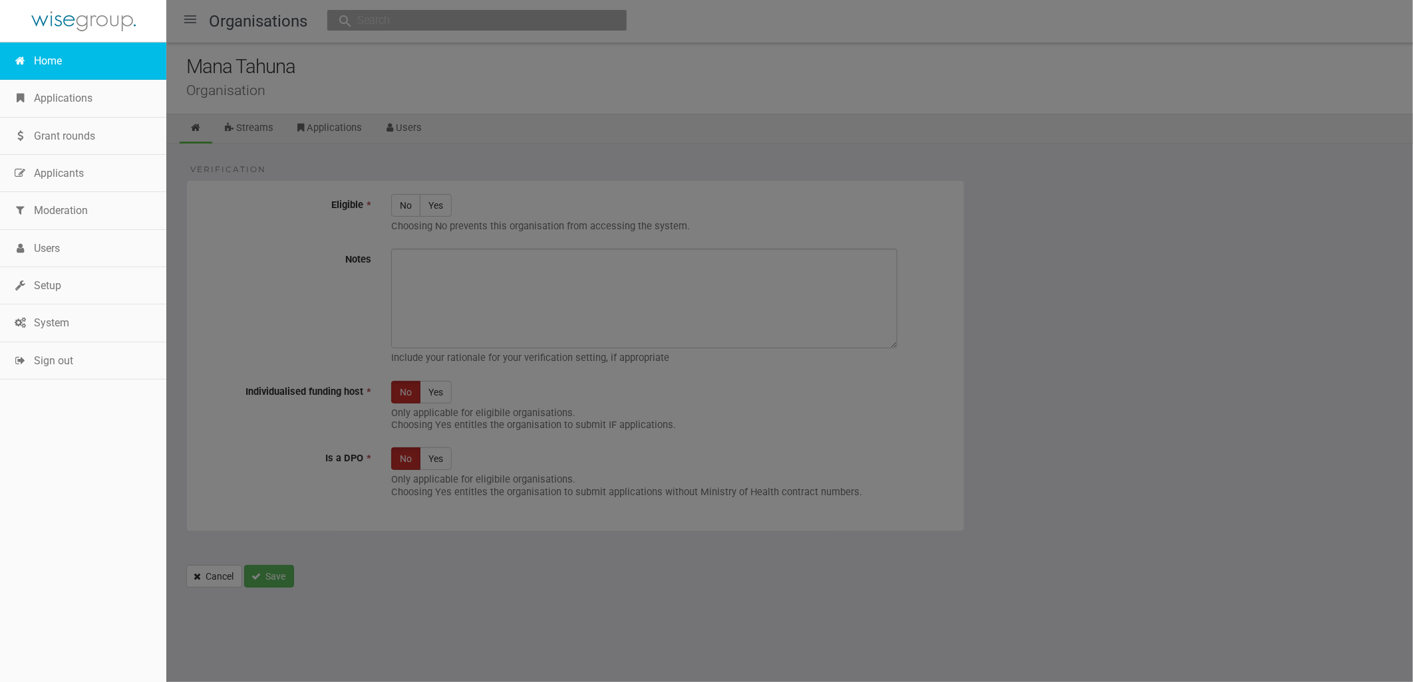
click at [38, 55] on link "Home" at bounding box center [83, 61] width 166 height 37
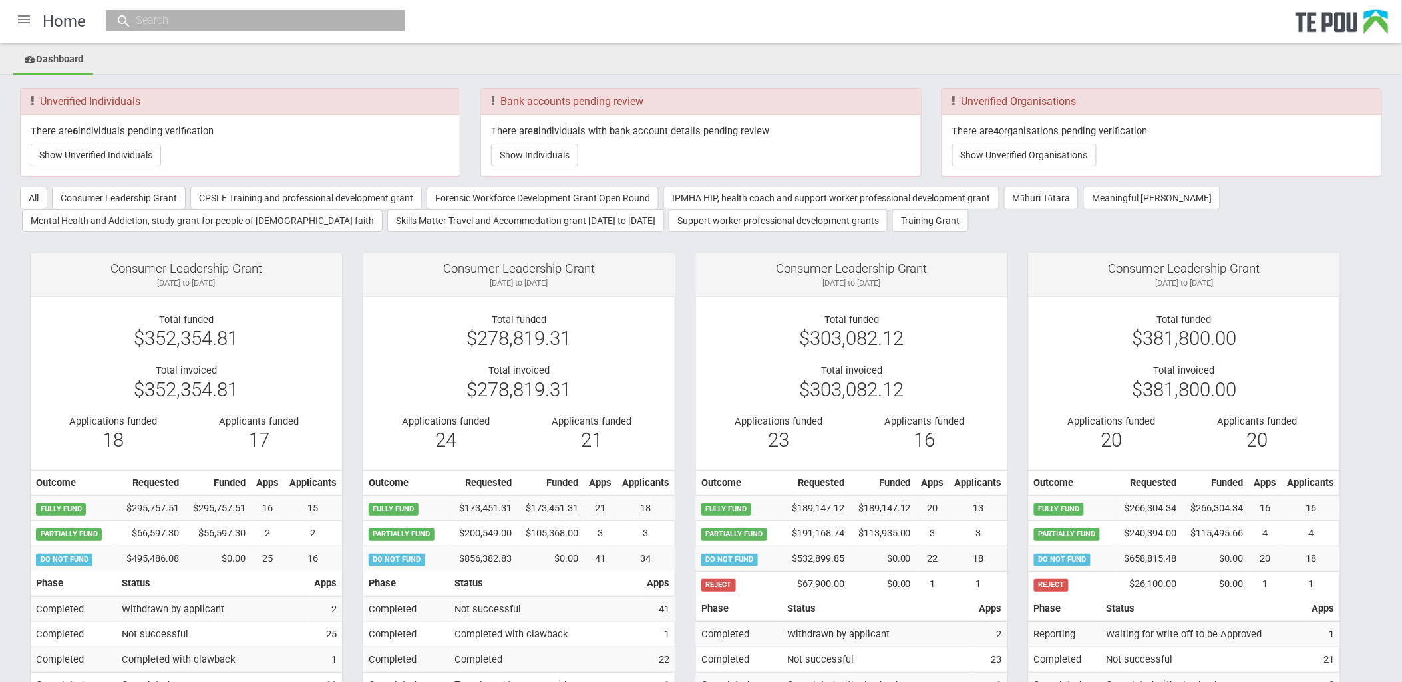
click at [24, 21] on div at bounding box center [24, 19] width 32 height 32
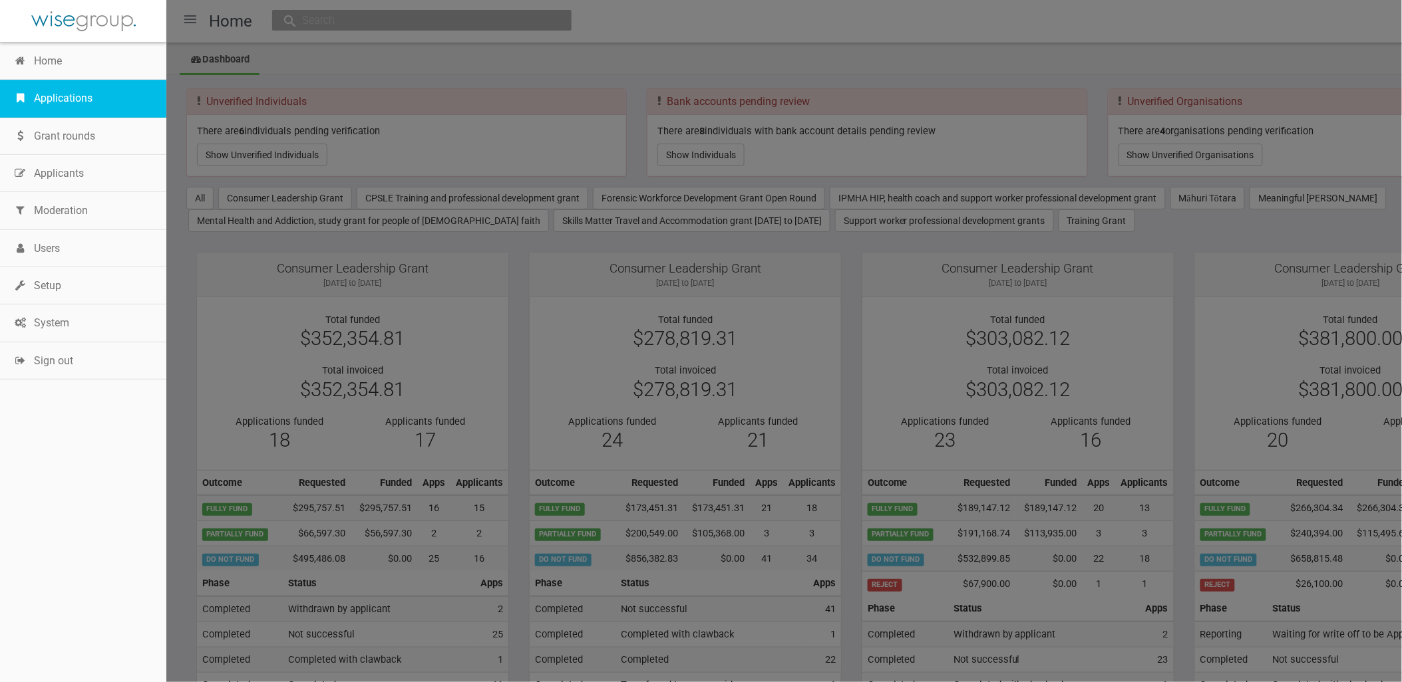
click at [49, 100] on link "Applications" at bounding box center [83, 98] width 166 height 37
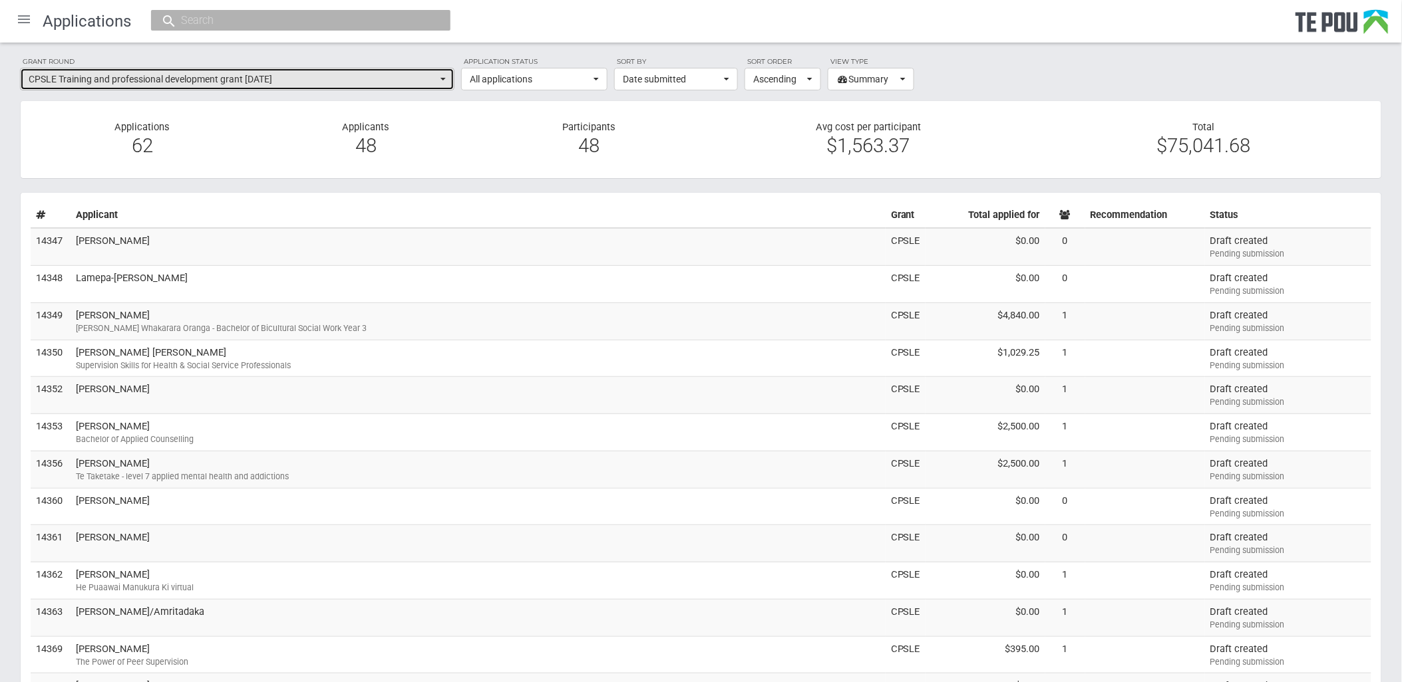
click at [324, 83] on span "CPSLE Training and professional development grant [DATE]" at bounding box center [233, 79] width 408 height 13
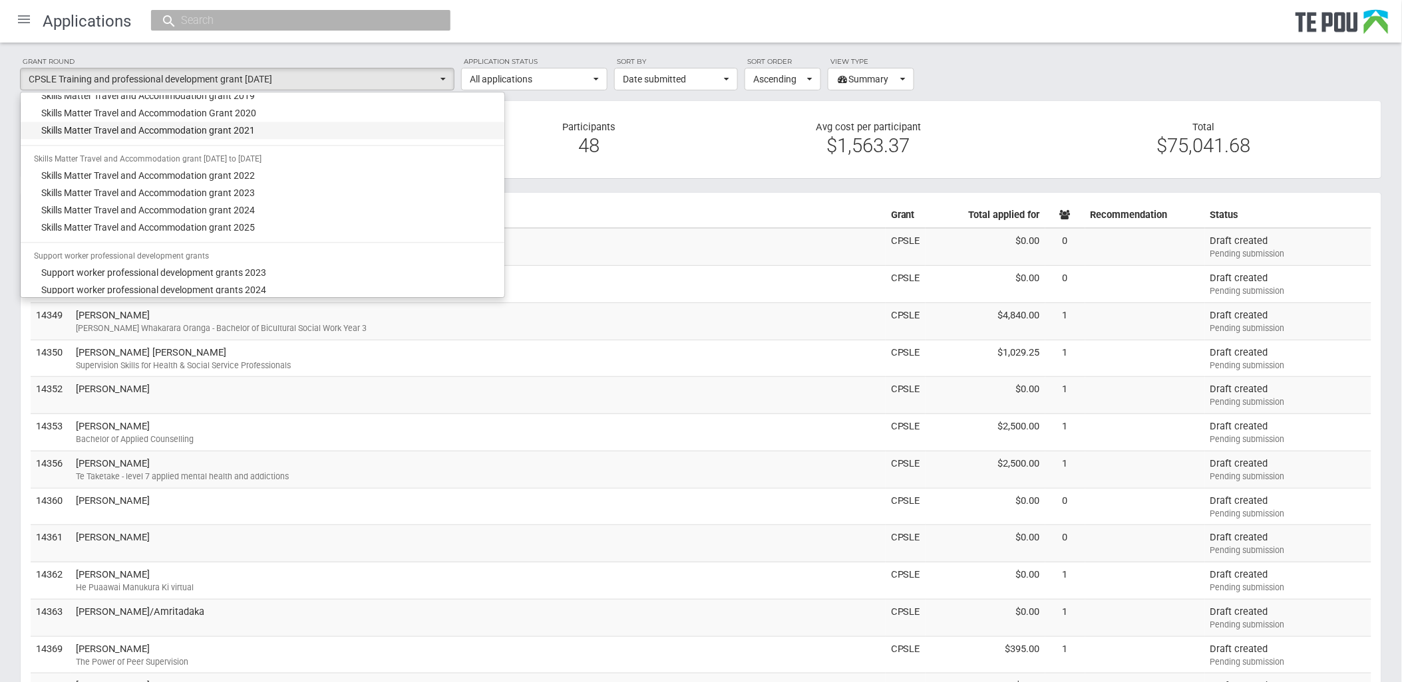
scroll to position [1071, 0]
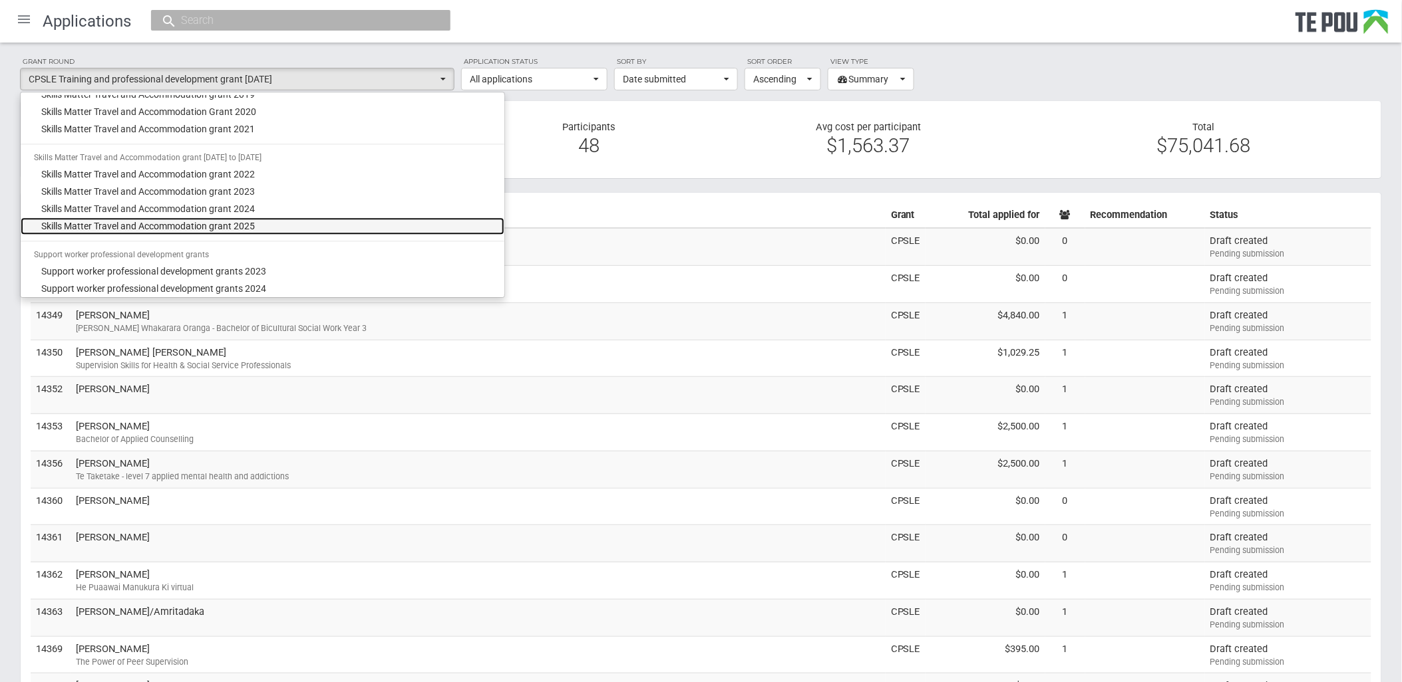
click at [278, 227] on link "Skills Matter Travel and Accommodation grant 2025" at bounding box center [263, 226] width 484 height 17
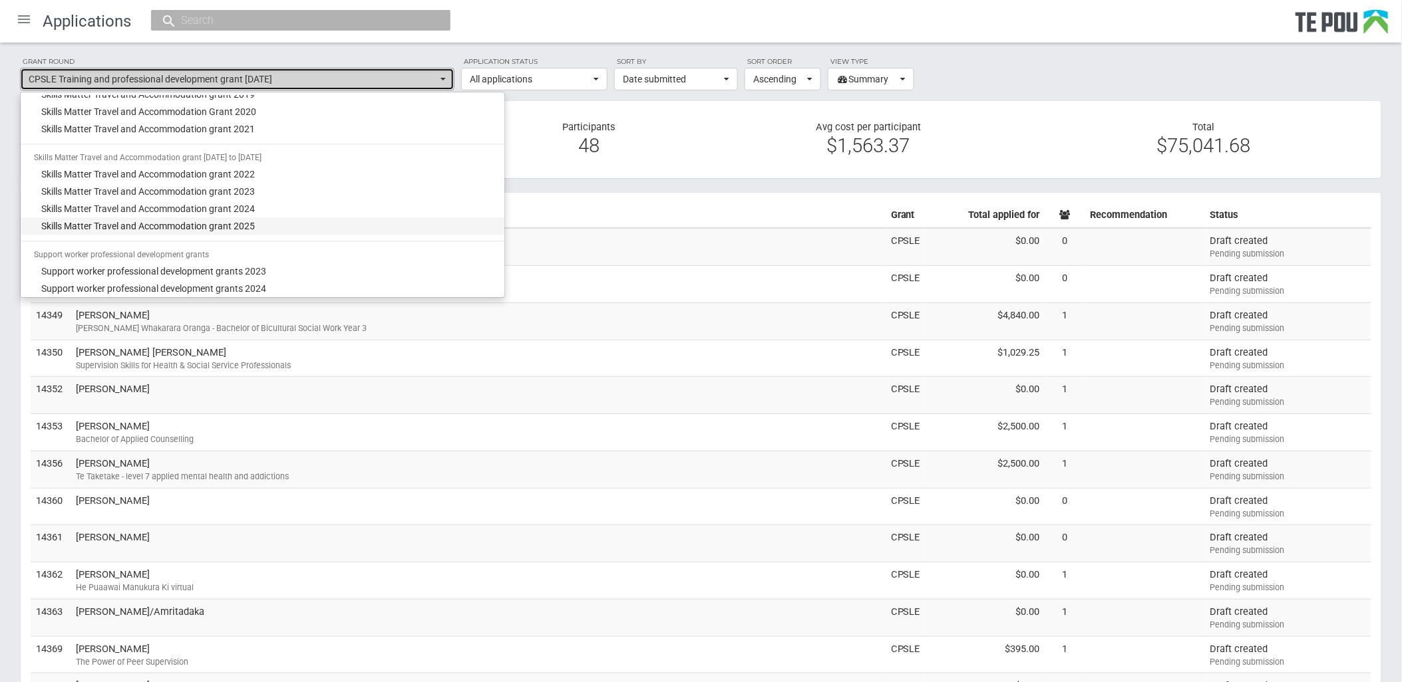
select select "67"
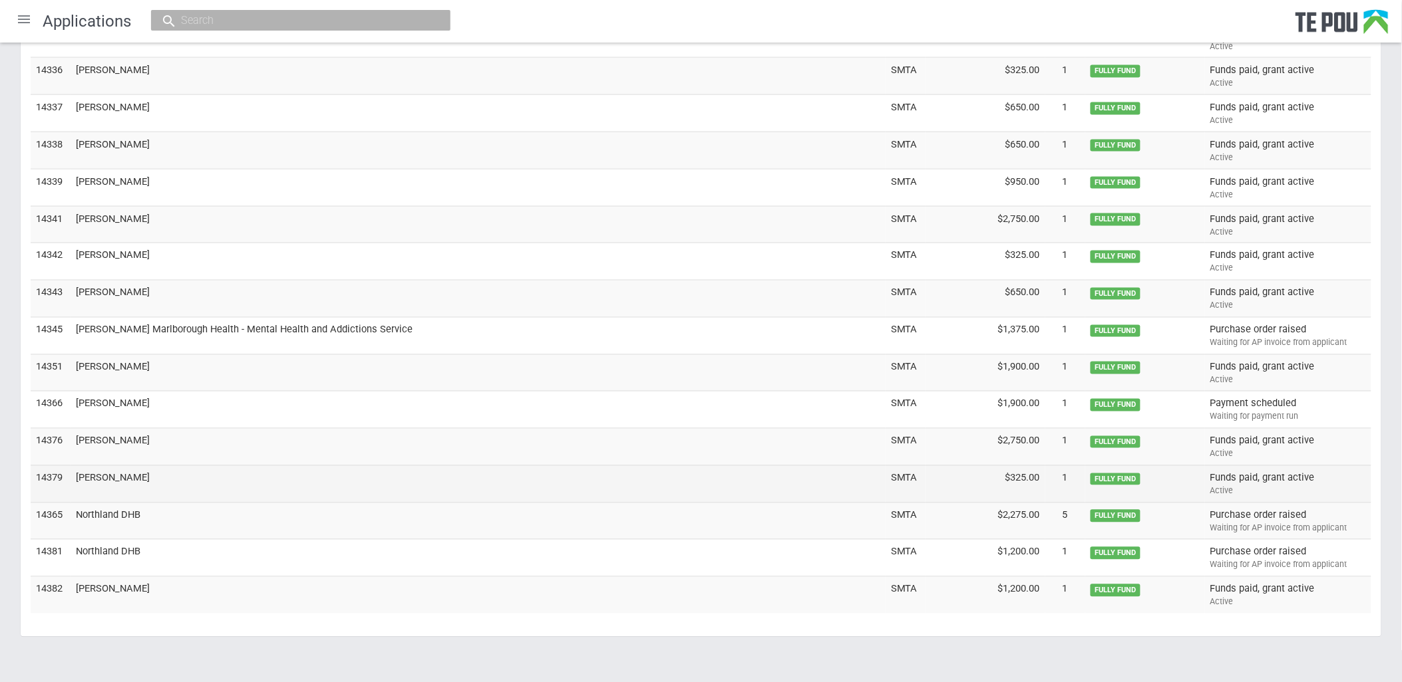
scroll to position [4271, 0]
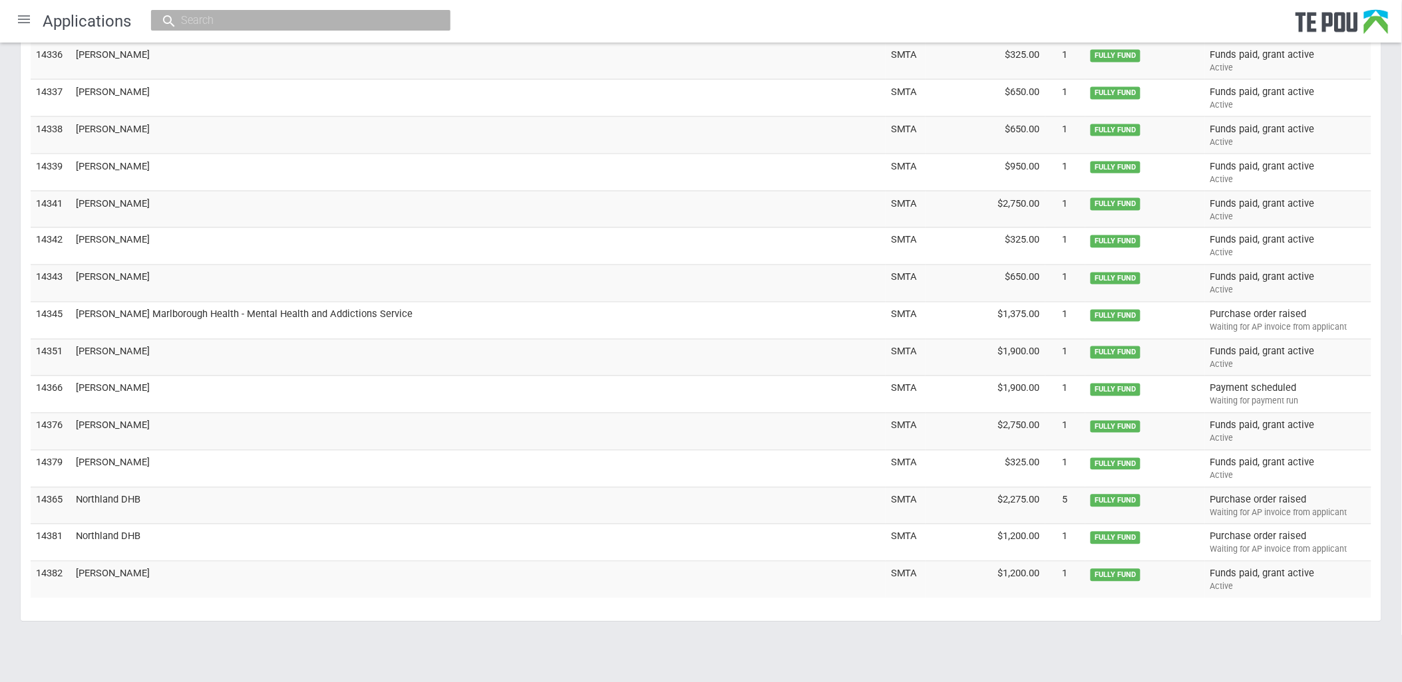
click at [136, 497] on td "Northland DHB" at bounding box center [478, 506] width 815 height 37
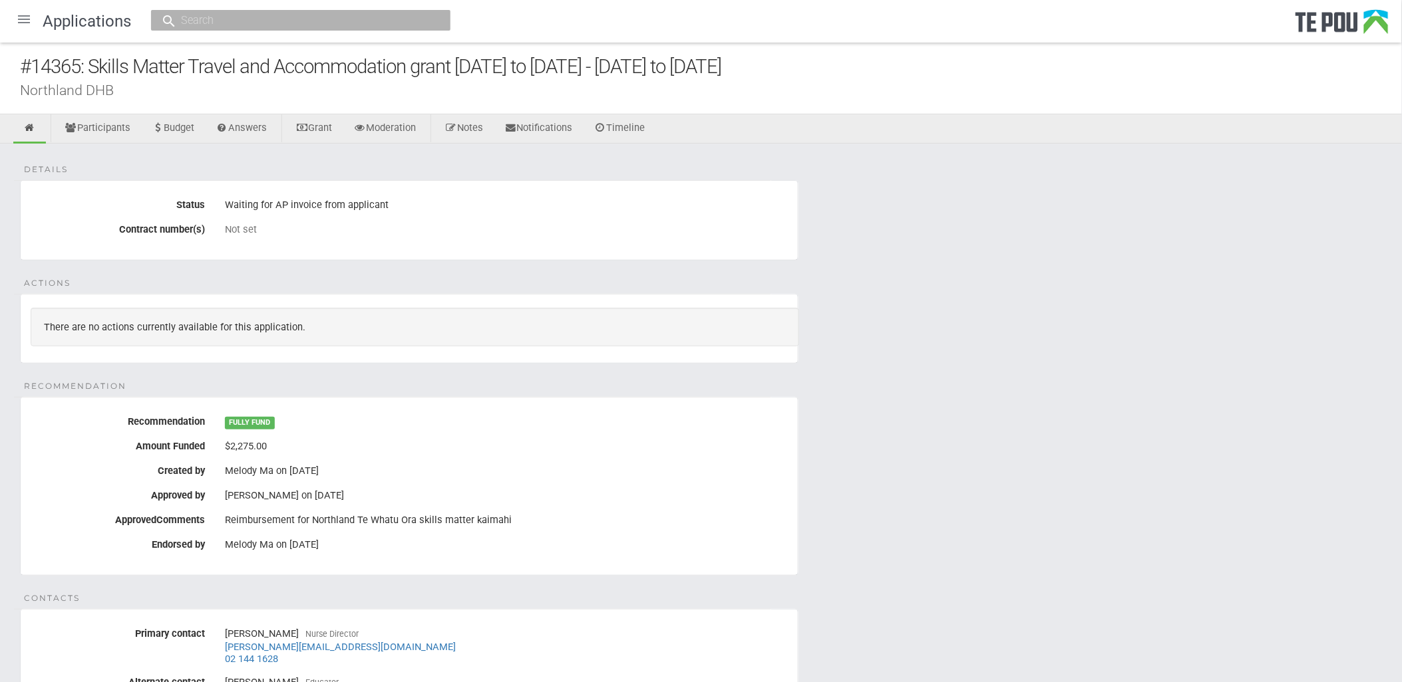
click at [256, 331] on div "There are no actions currently available for this application." at bounding box center [415, 327] width 768 height 39
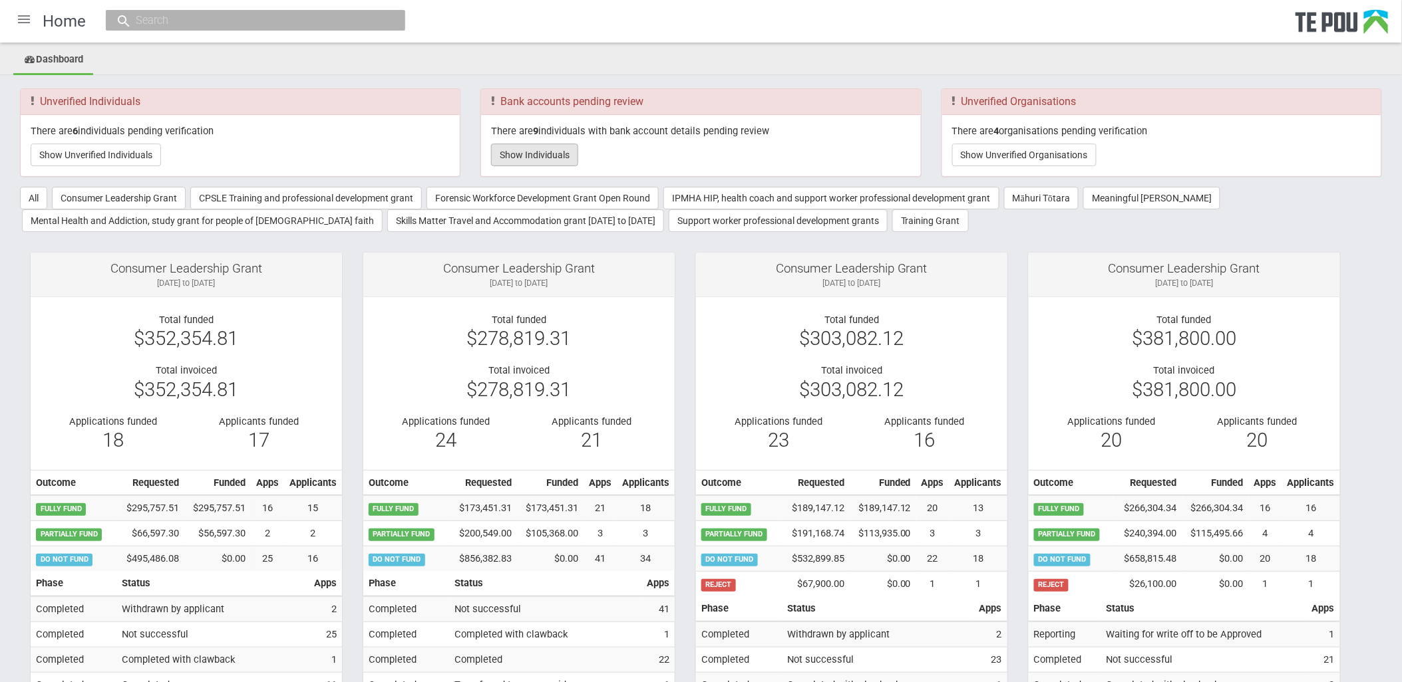
click at [564, 151] on button "Show Individuals" at bounding box center [534, 155] width 87 height 23
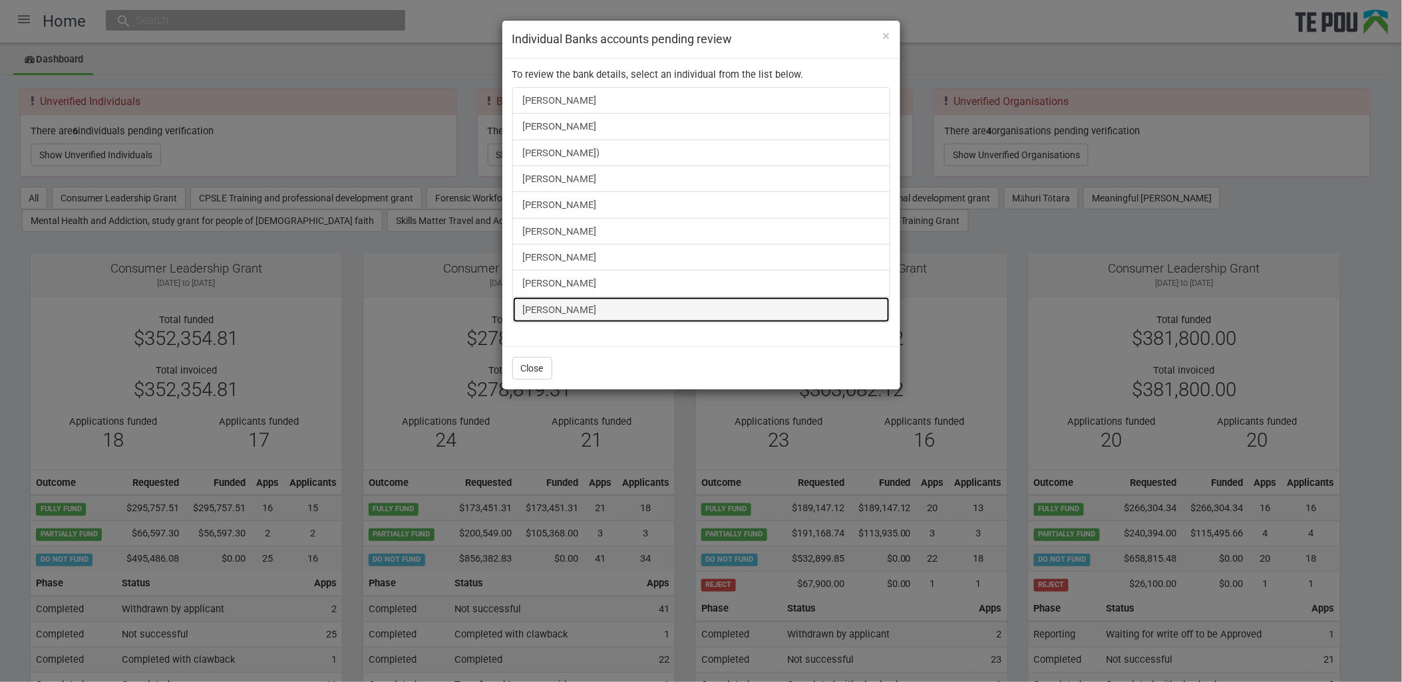
click at [534, 321] on link "[PERSON_NAME]" at bounding box center [701, 310] width 378 height 27
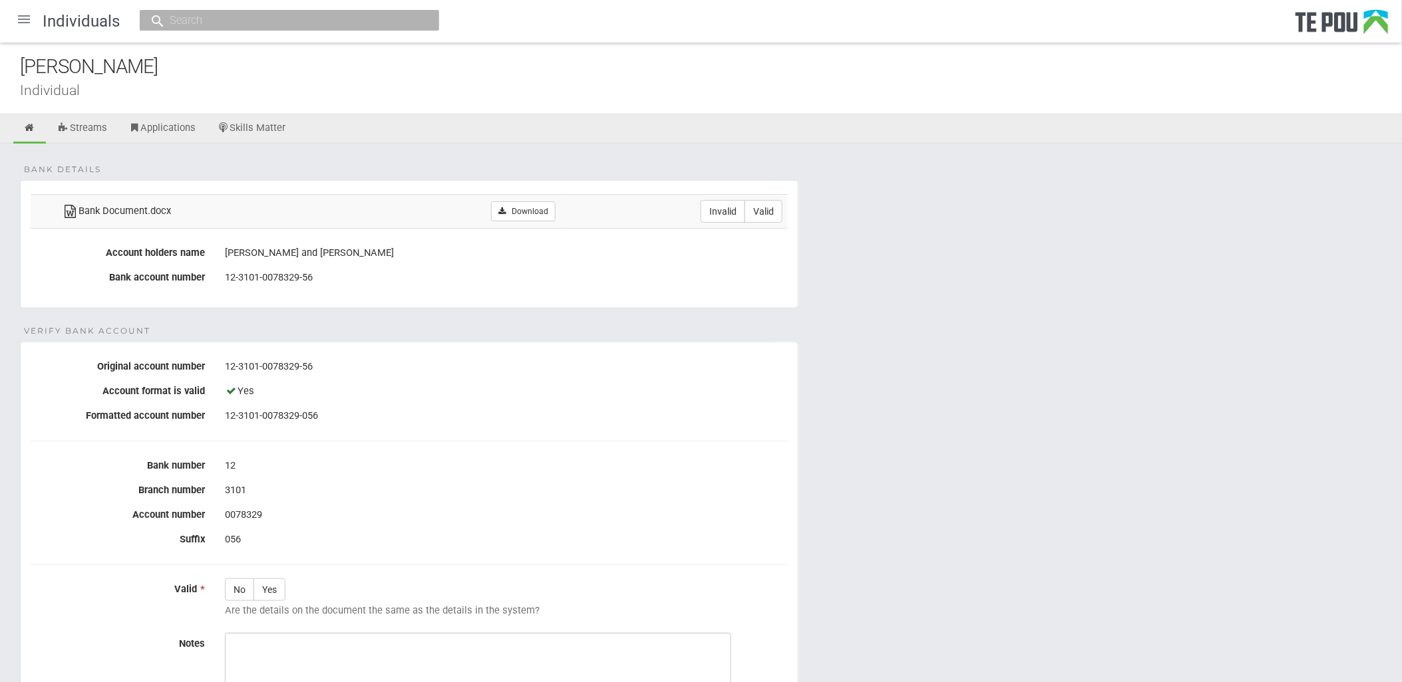
click at [1048, 406] on form "Bank details Bank Document.docx Download Invalid Valid Account holders name [PE…" at bounding box center [701, 509] width 1362 height 659
click at [1045, 488] on form "Bank details Bank Document.docx Download Invalid Valid Account holders name [PE…" at bounding box center [701, 509] width 1362 height 659
click at [1039, 494] on form "Bank details Bank Document.docx Download Invalid Valid Account holders name [PE…" at bounding box center [701, 509] width 1362 height 659
click at [32, 12] on div at bounding box center [24, 19] width 32 height 32
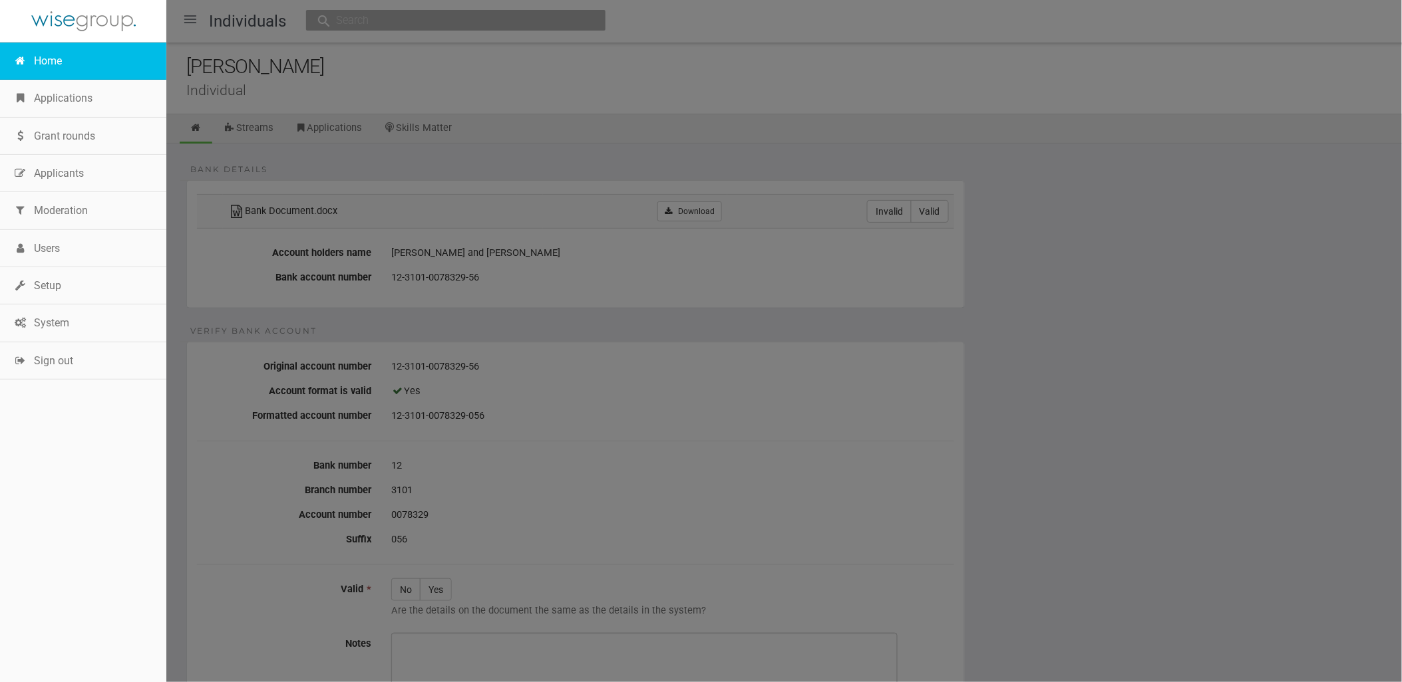
click at [40, 57] on link "Home" at bounding box center [83, 61] width 166 height 37
